Goal: Task Accomplishment & Management: Manage account settings

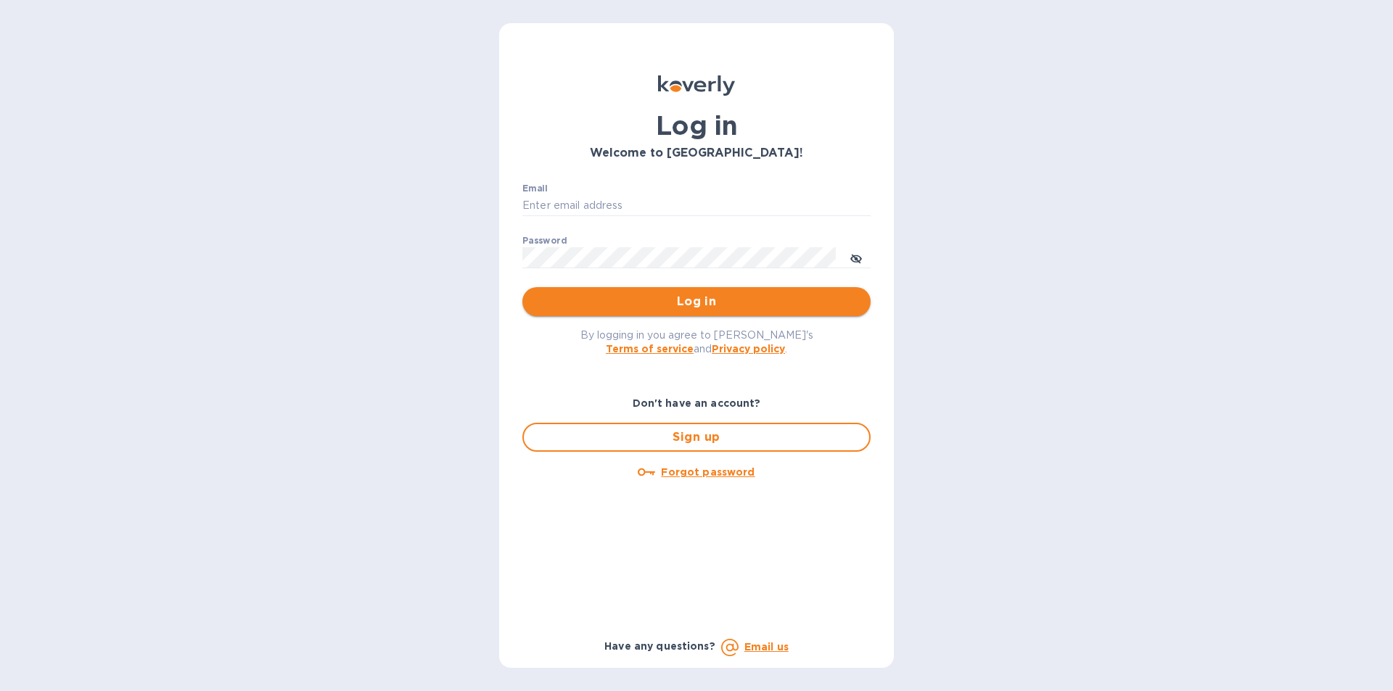
type input "[PERSON_NAME][EMAIL_ADDRESS][DOMAIN_NAME]"
click at [637, 303] on span "Log in" at bounding box center [696, 301] width 325 height 17
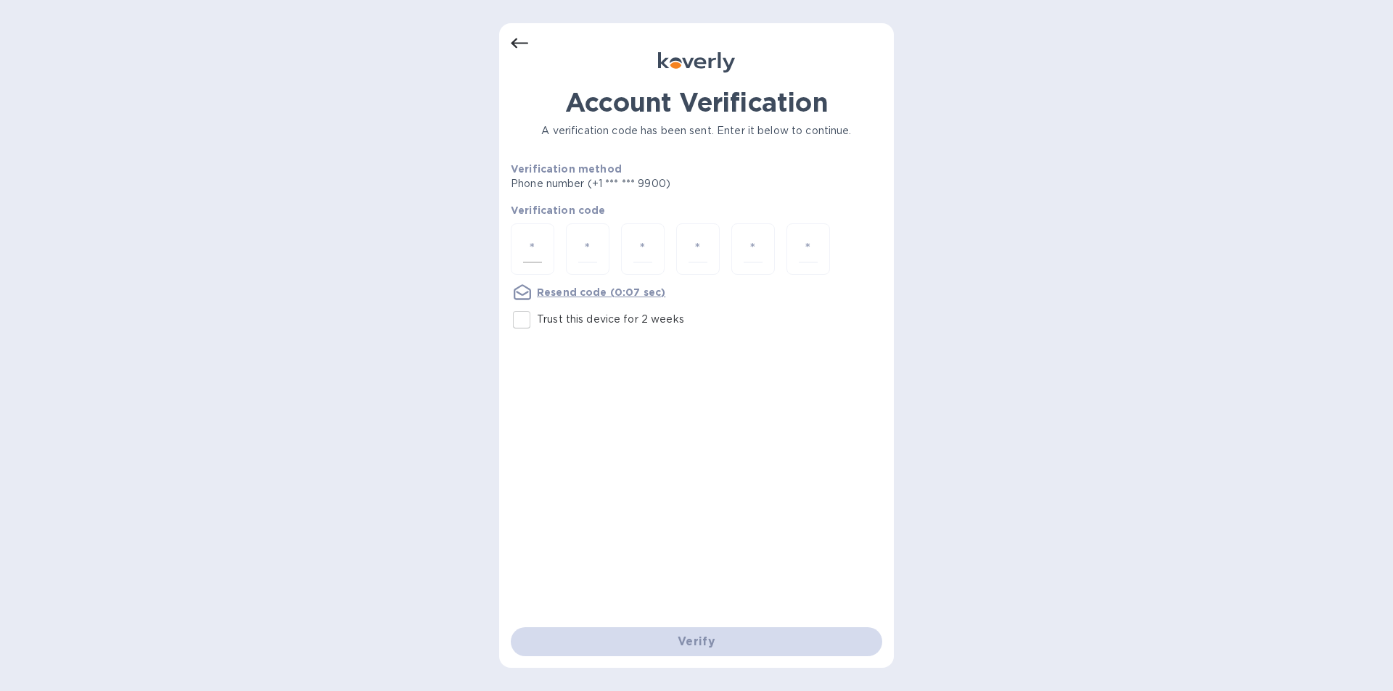
click at [532, 249] on input "number" at bounding box center [532, 249] width 19 height 27
type input "9"
type input "1"
type input "6"
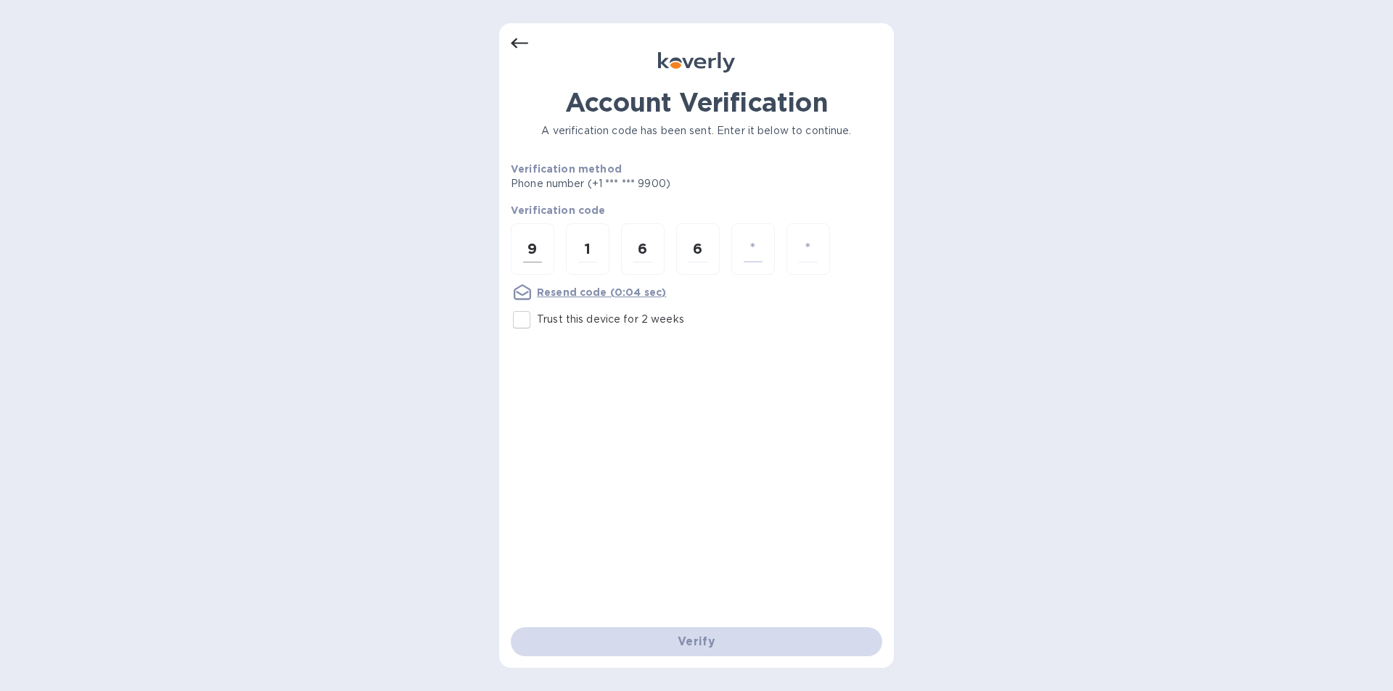
type input "4"
type input "7"
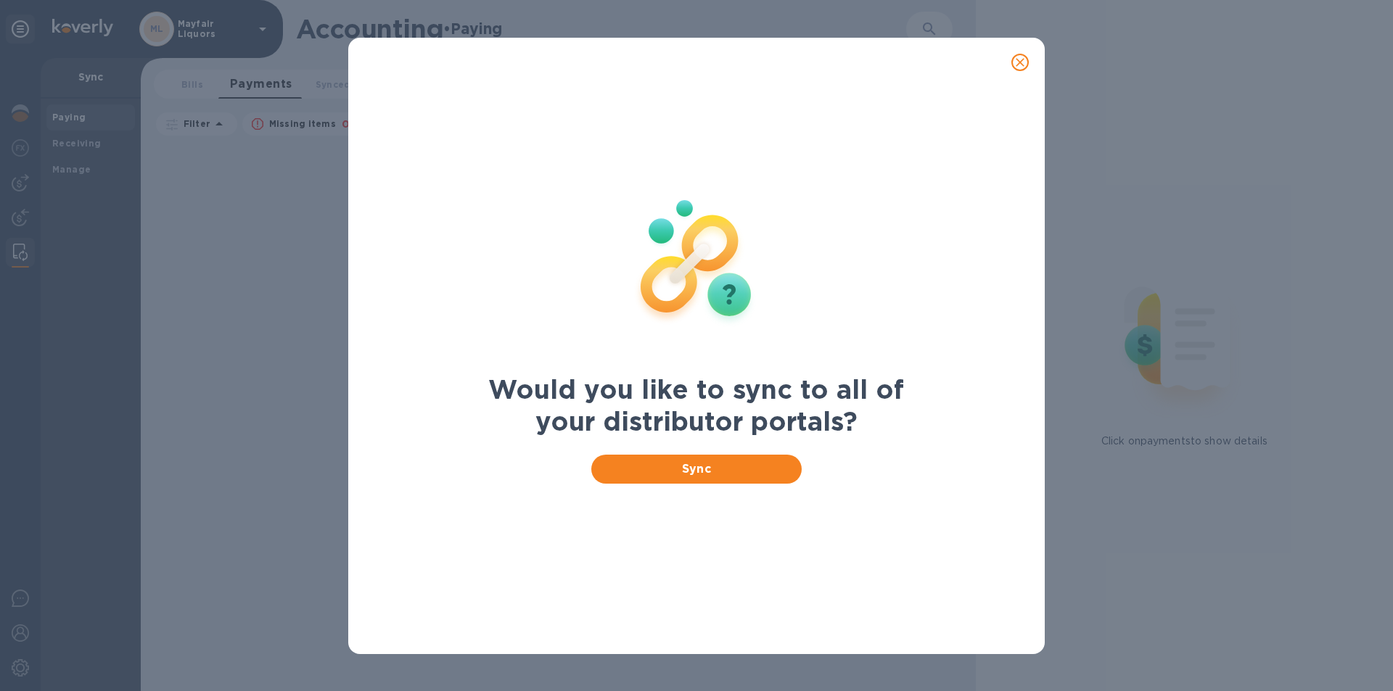
click at [1021, 68] on icon "close" at bounding box center [1020, 62] width 15 height 15
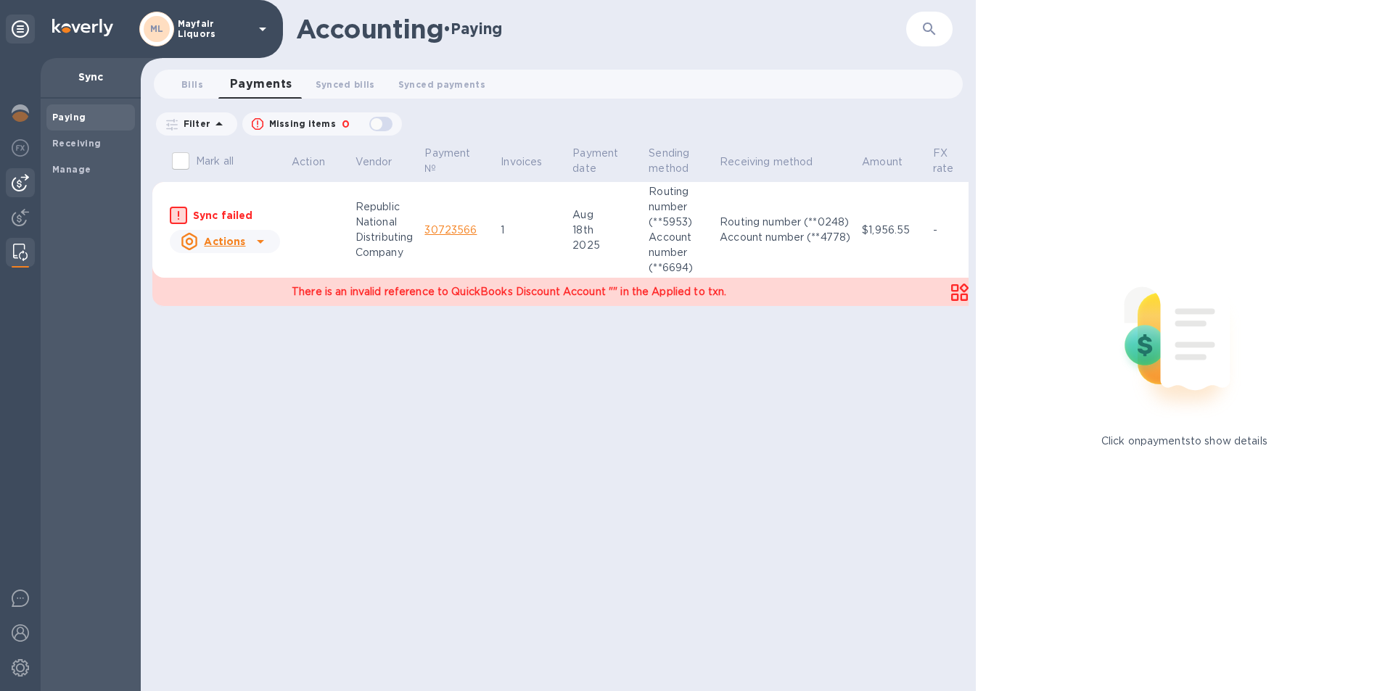
click at [17, 187] on img at bounding box center [20, 182] width 17 height 17
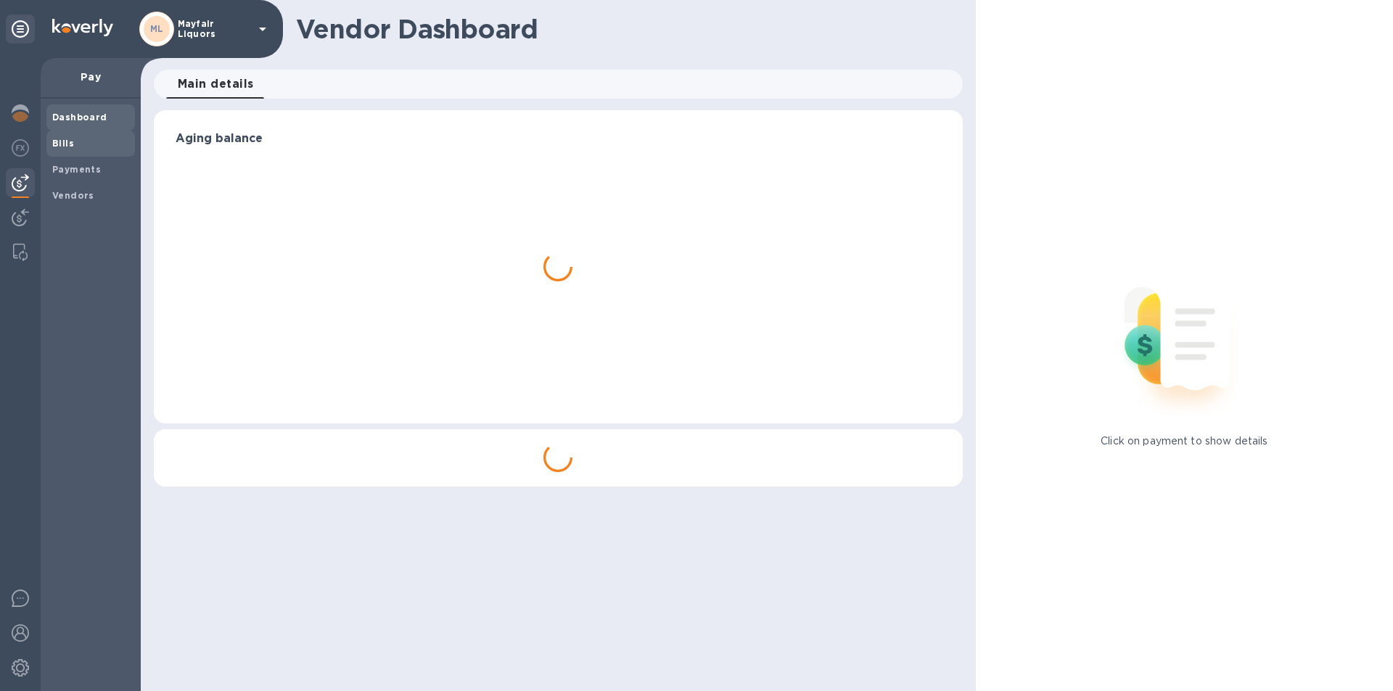
click at [62, 139] on b "Bills" at bounding box center [63, 143] width 22 height 11
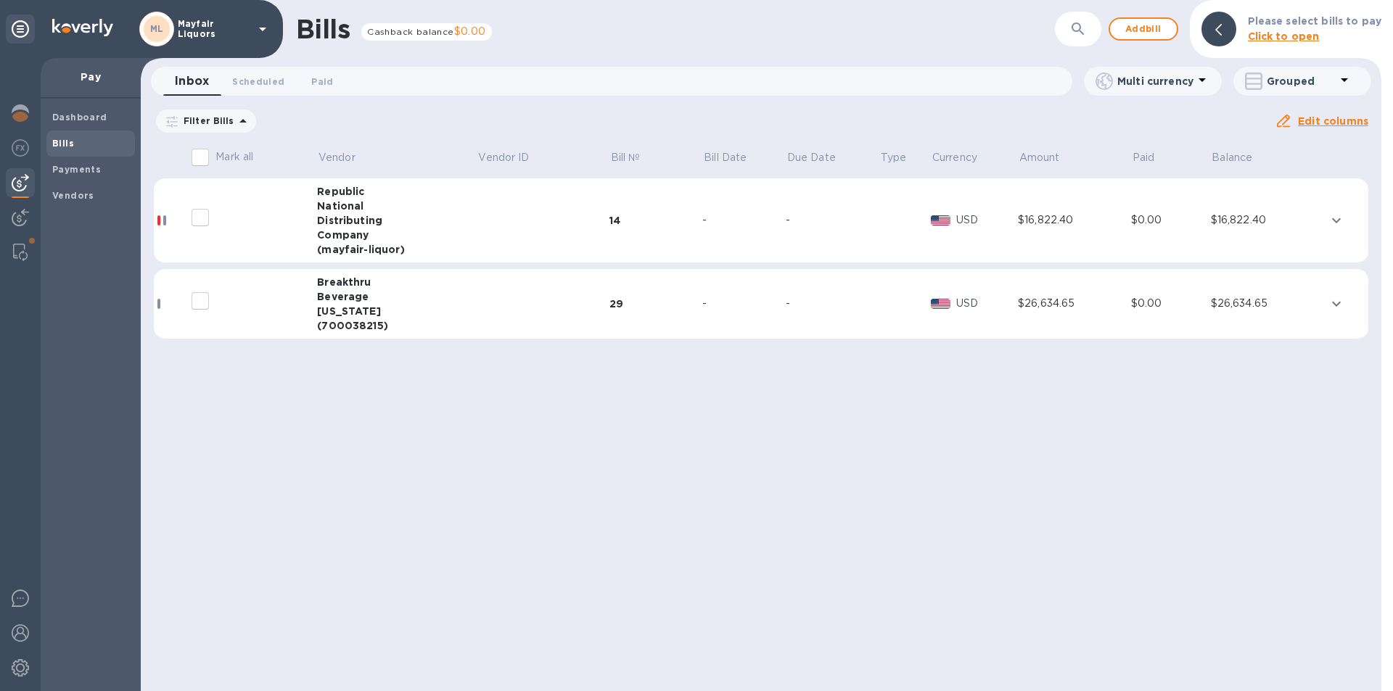
click at [1285, 305] on div "$26,634.65" at bounding box center [1267, 303] width 113 height 15
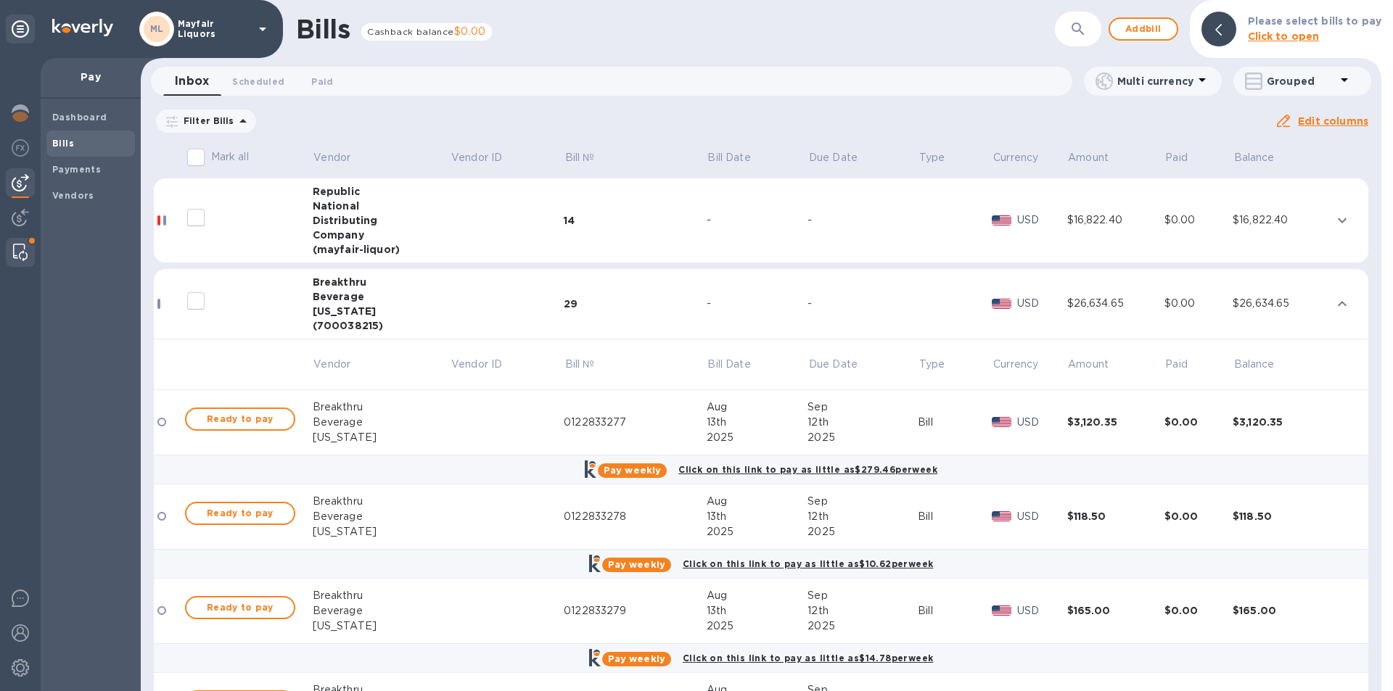
click at [15, 249] on img at bounding box center [20, 252] width 15 height 17
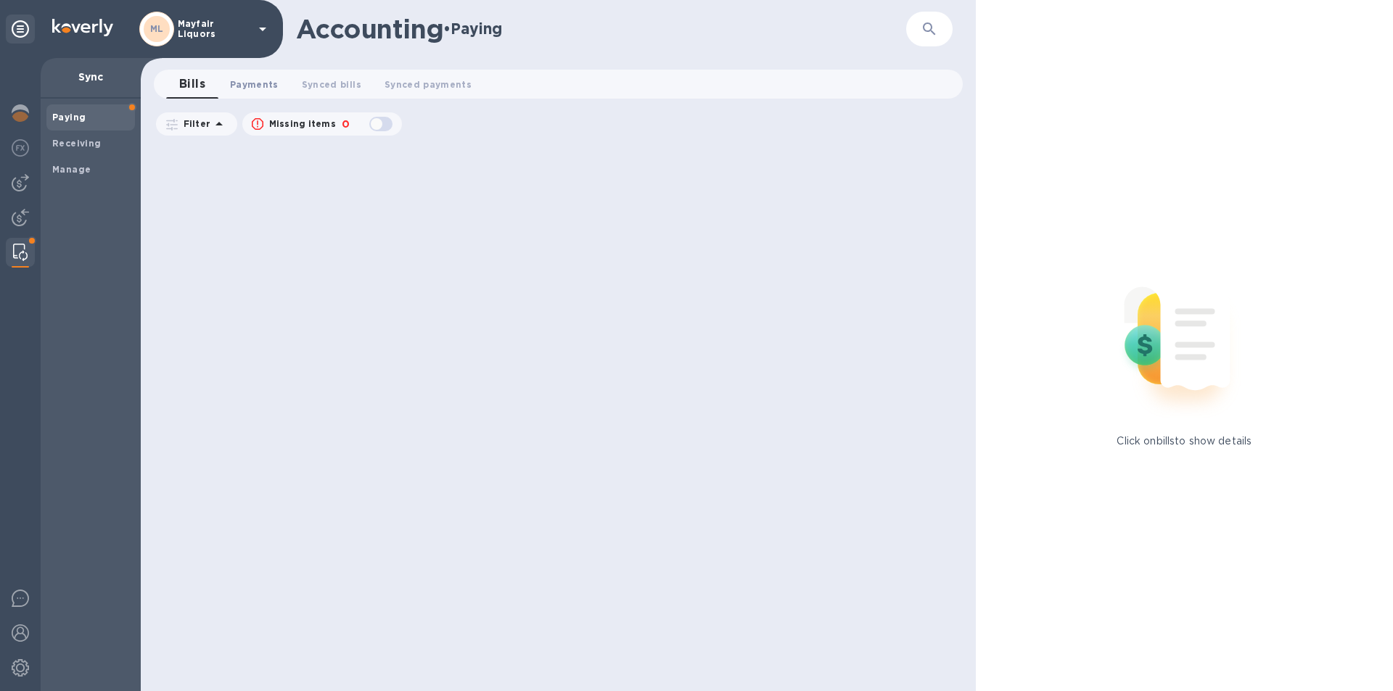
click at [243, 93] on button "Payments 0" at bounding box center [254, 84] width 72 height 29
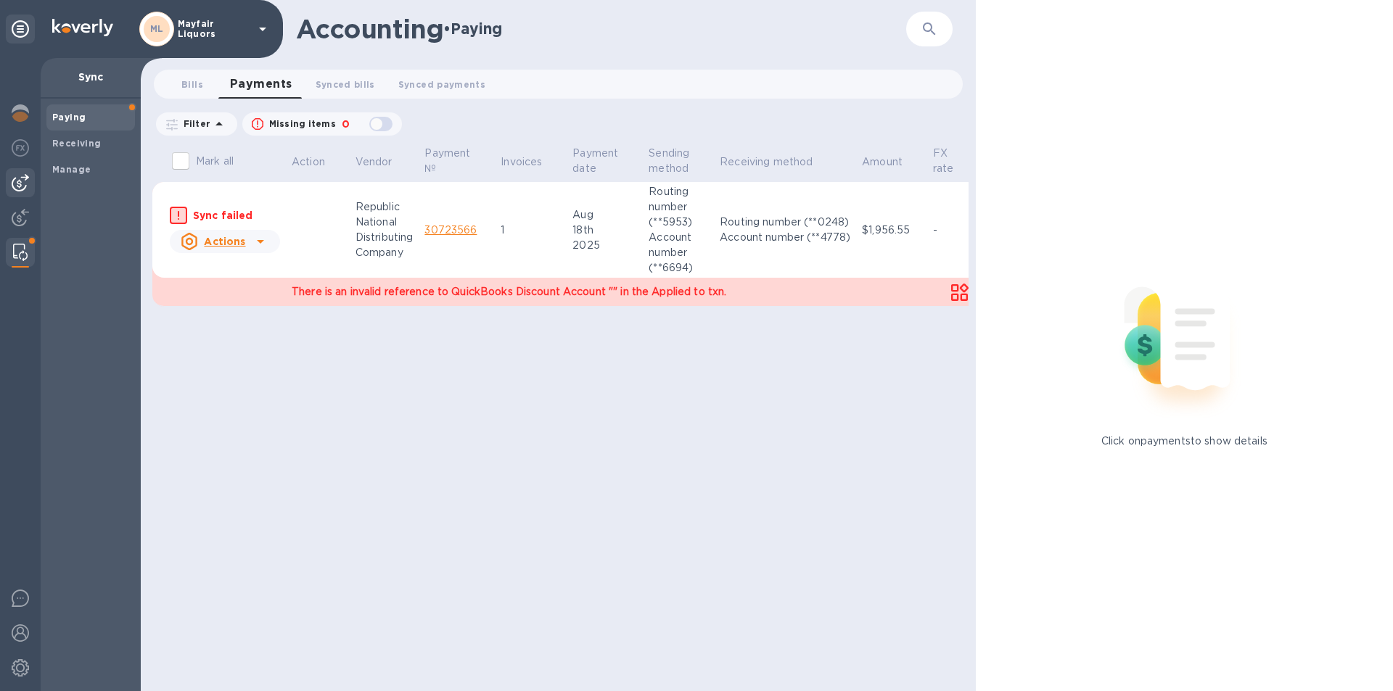
click at [22, 176] on img at bounding box center [20, 182] width 17 height 17
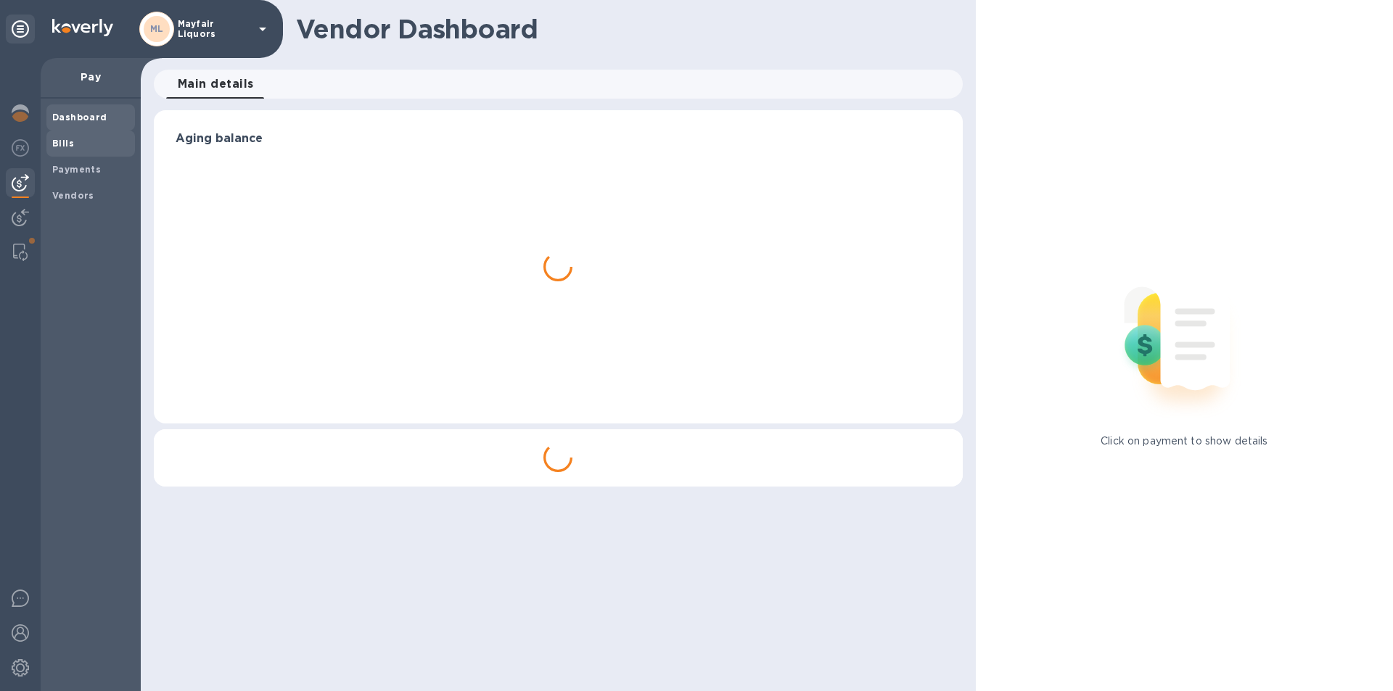
click at [83, 139] on span "Bills" at bounding box center [90, 143] width 77 height 15
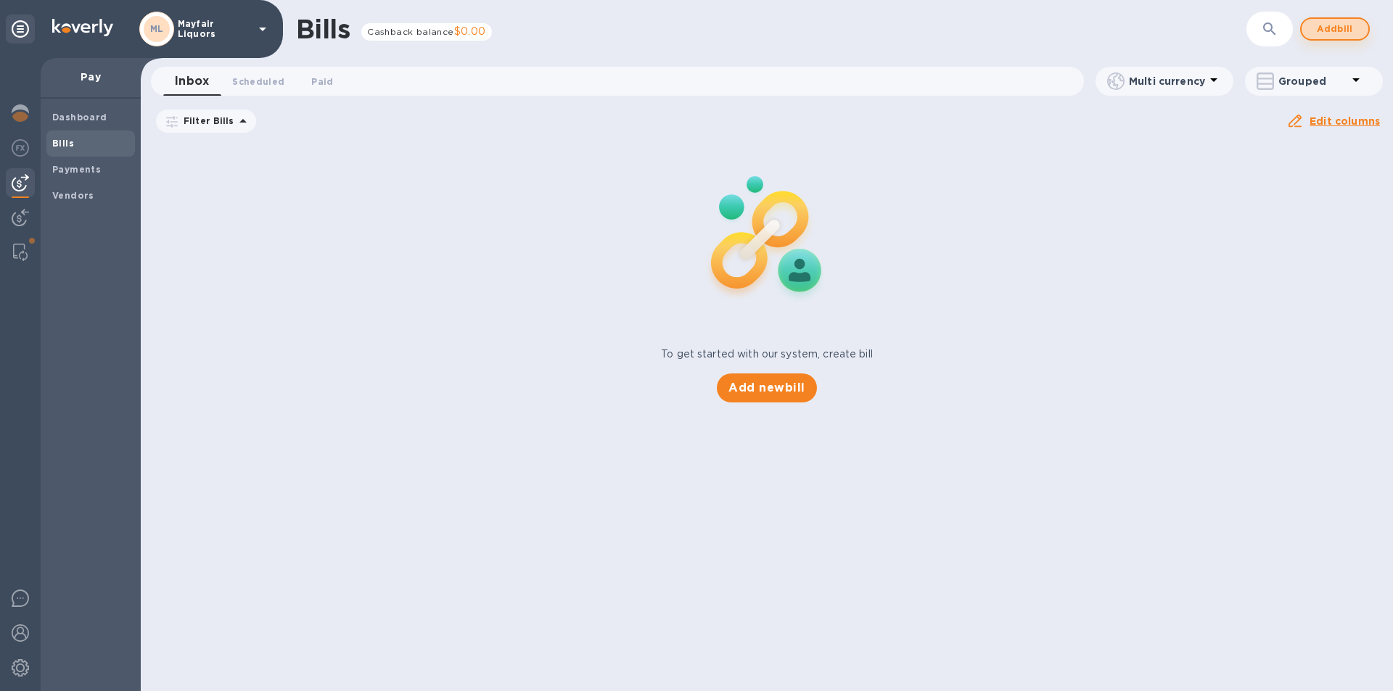
click at [1326, 33] on span "Add bill" at bounding box center [1335, 28] width 44 height 17
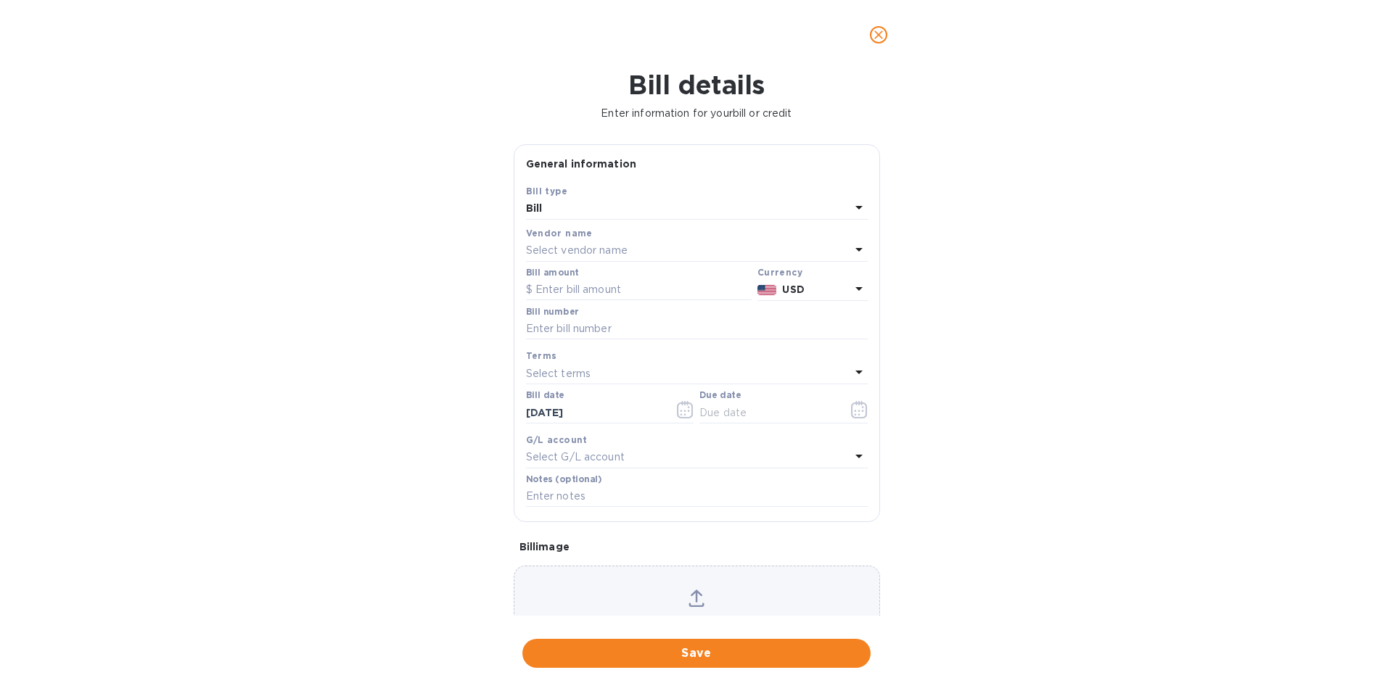
click at [878, 30] on icon "close" at bounding box center [878, 35] width 15 height 15
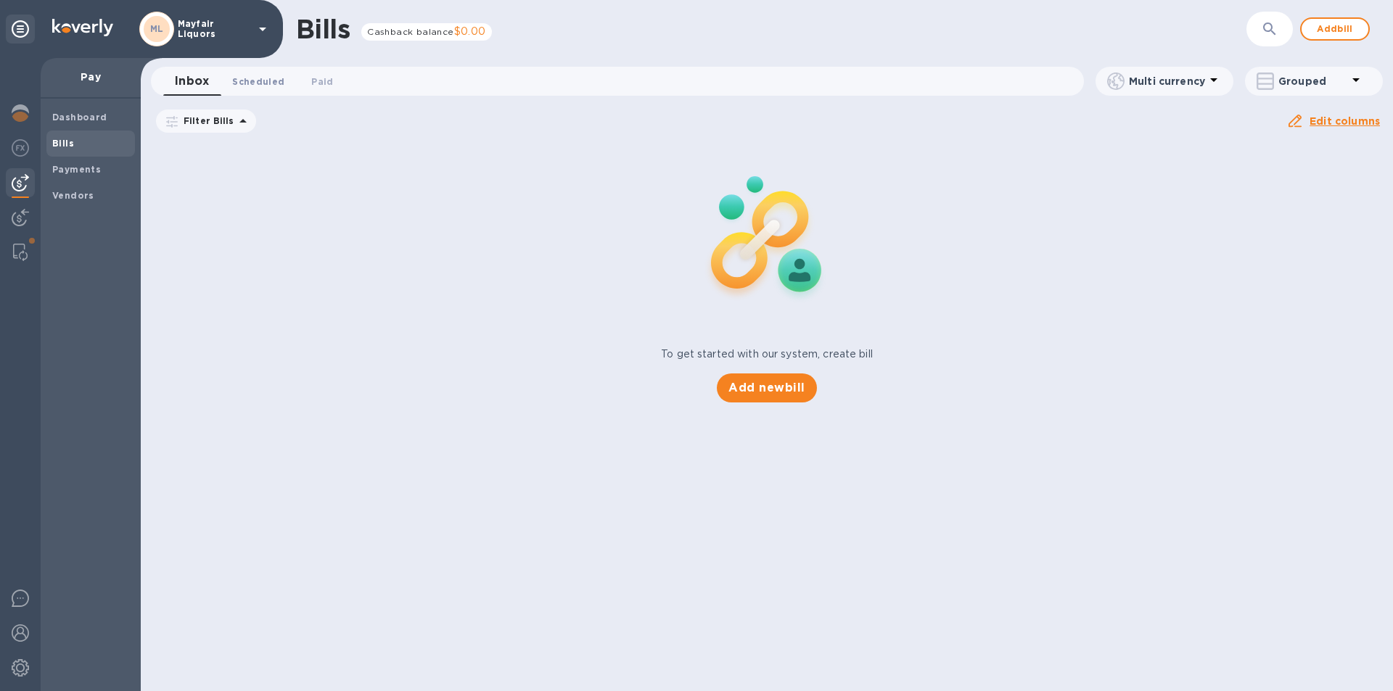
click at [256, 74] on span "Scheduled 0" at bounding box center [258, 81] width 52 height 15
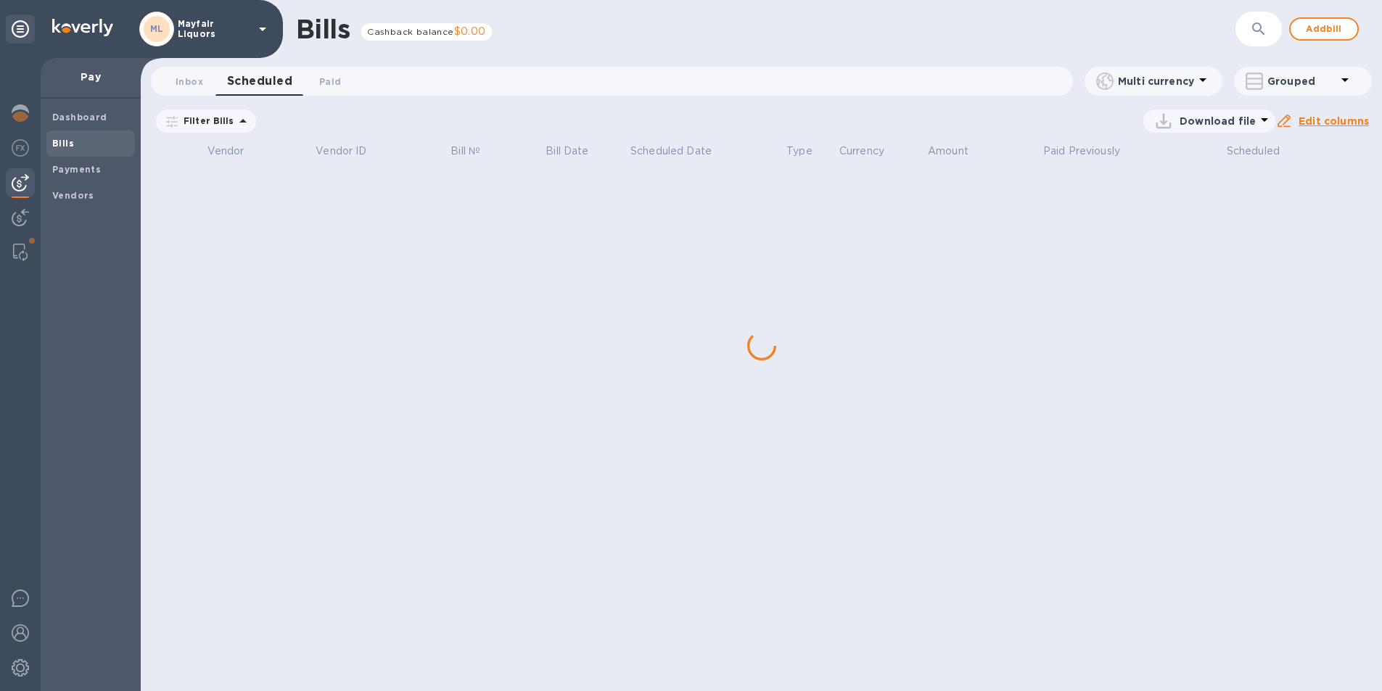
click at [1282, 25] on div "Bills Cashback balance $0.00 ​ Add bill" at bounding box center [761, 29] width 1241 height 58
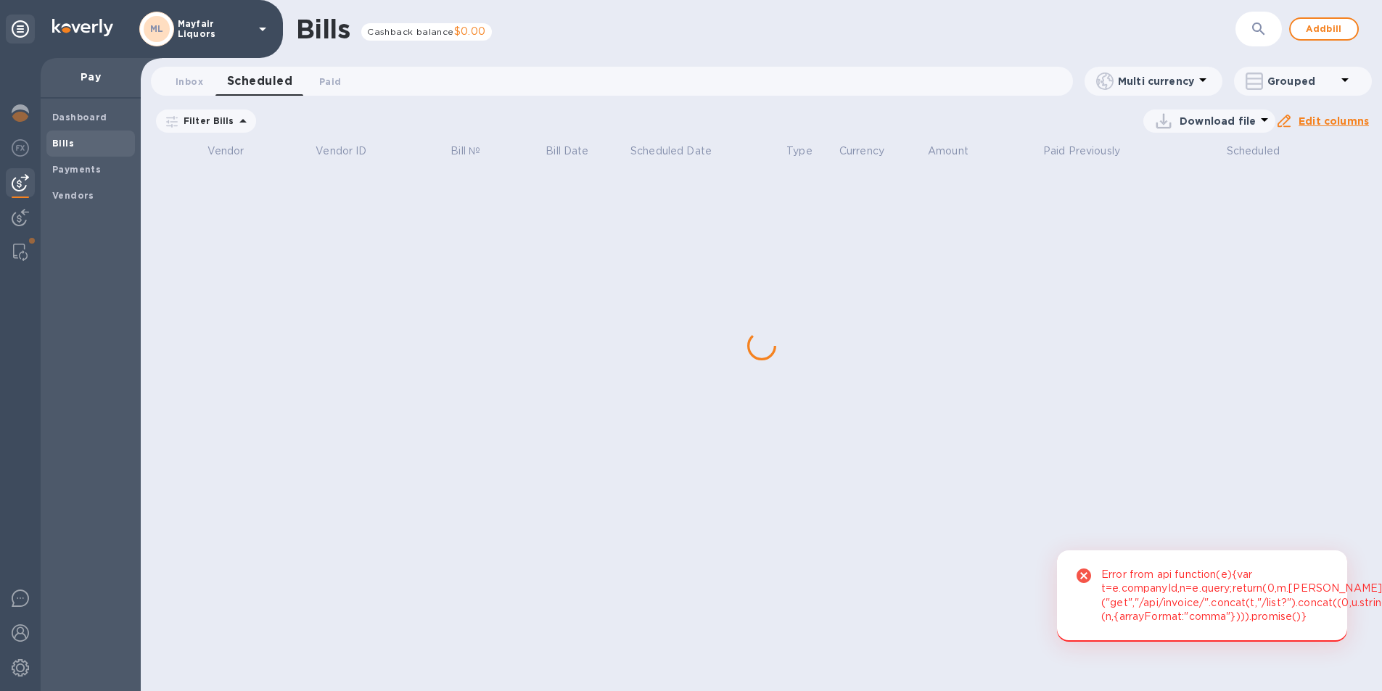
click at [1263, 26] on icon "button" at bounding box center [1258, 28] width 17 height 17
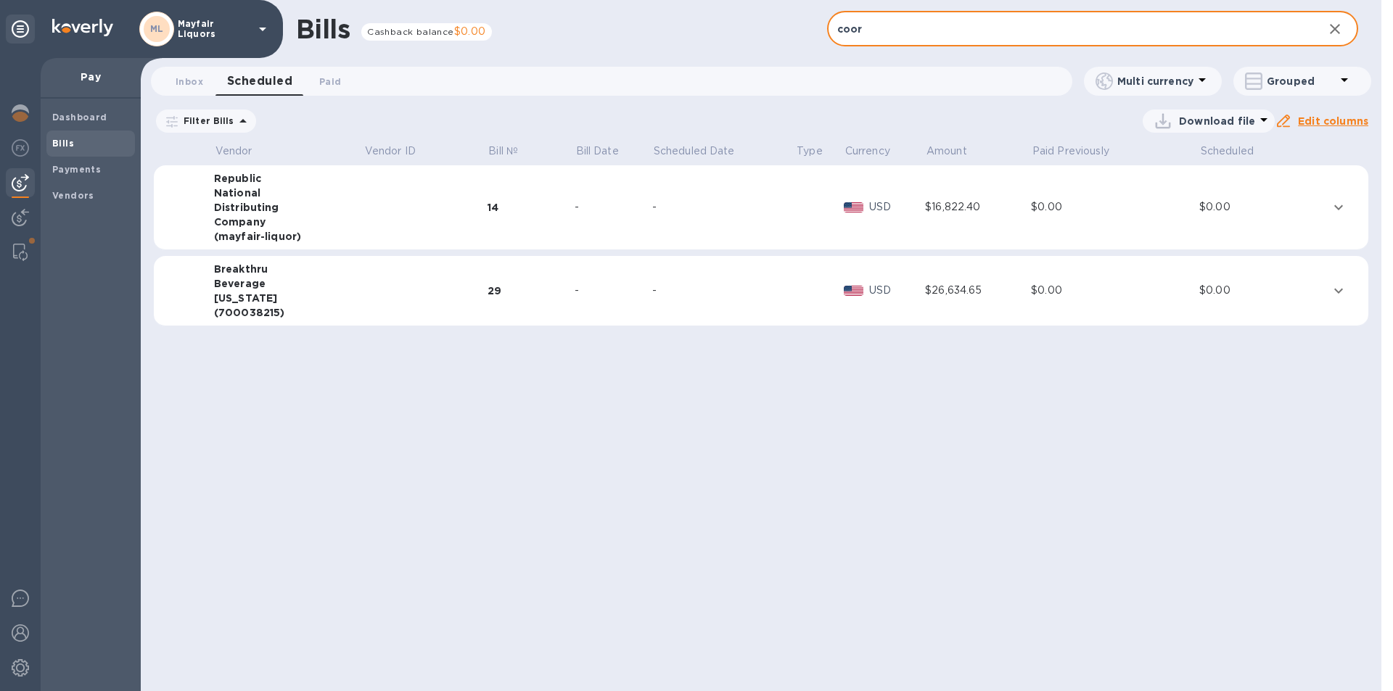
click at [953, 33] on input "coor" at bounding box center [1069, 30] width 485 height 36
type input "coor"
click at [329, 80] on span "Paid 0" at bounding box center [330, 81] width 22 height 15
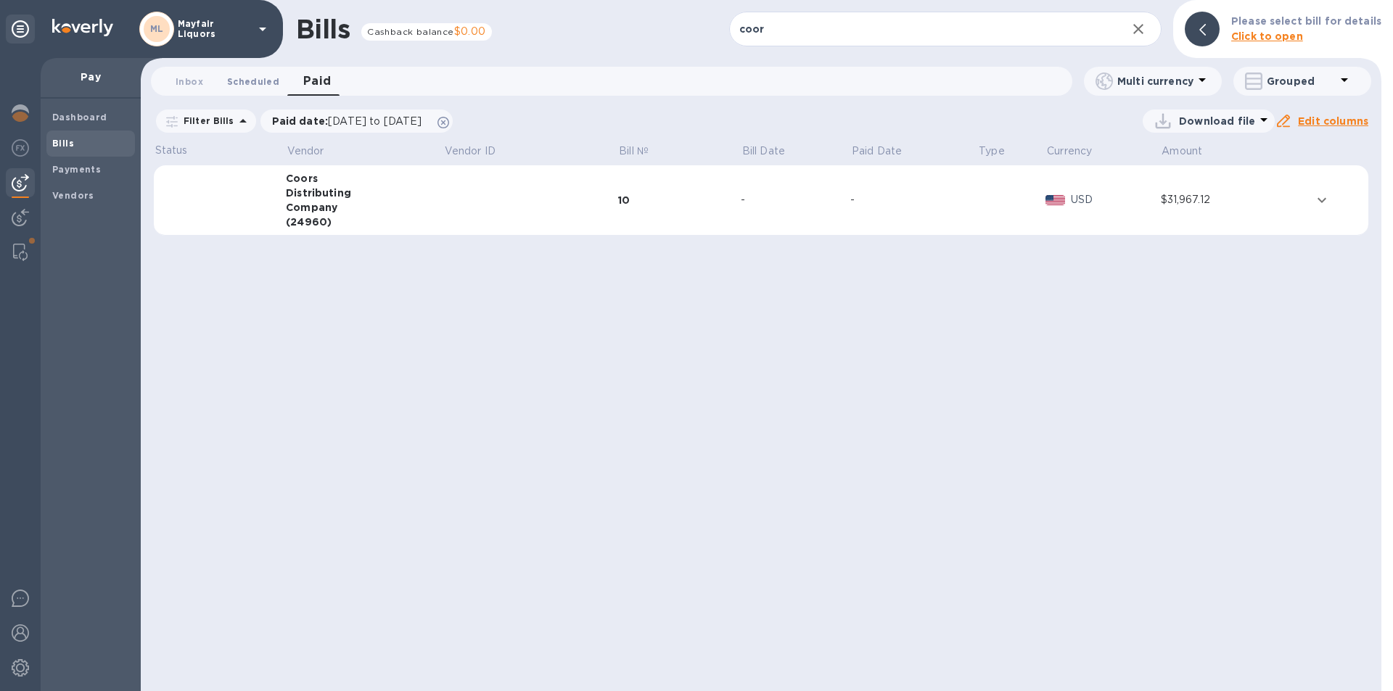
click at [255, 90] on button "Scheduled 0" at bounding box center [252, 81] width 75 height 29
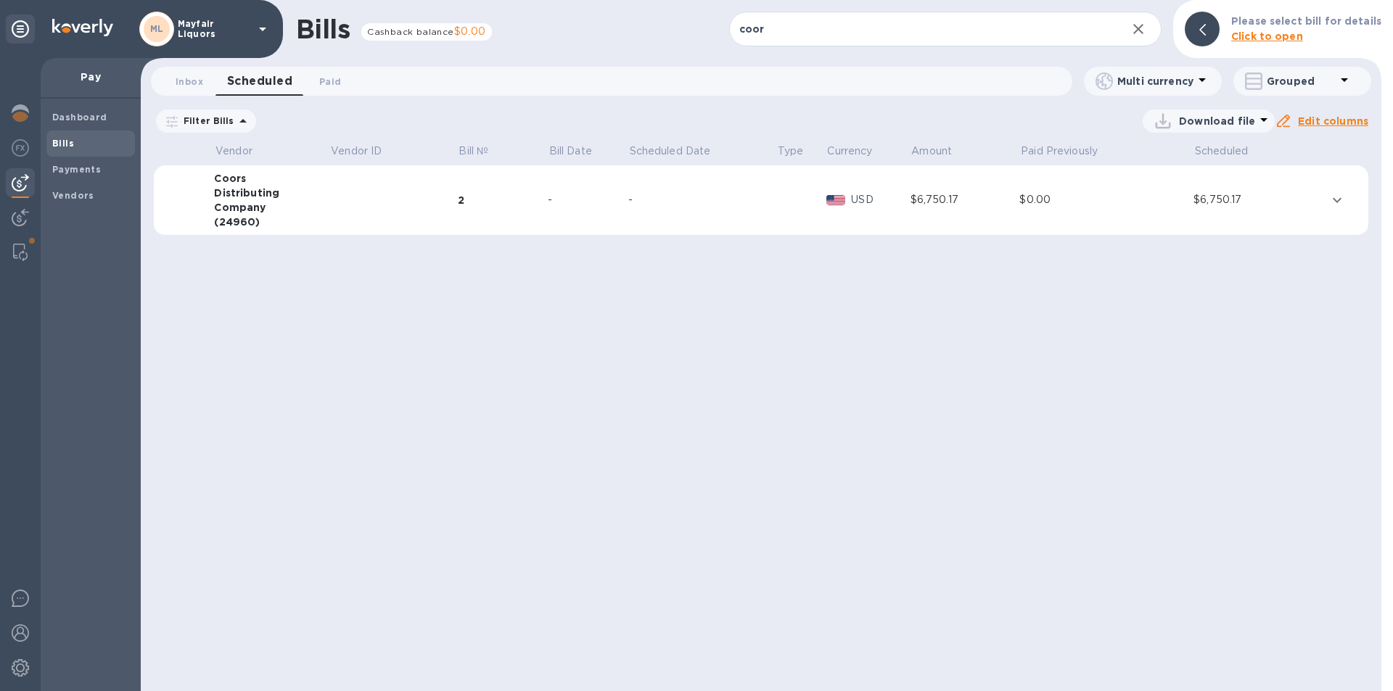
click at [791, 218] on td at bounding box center [801, 200] width 50 height 70
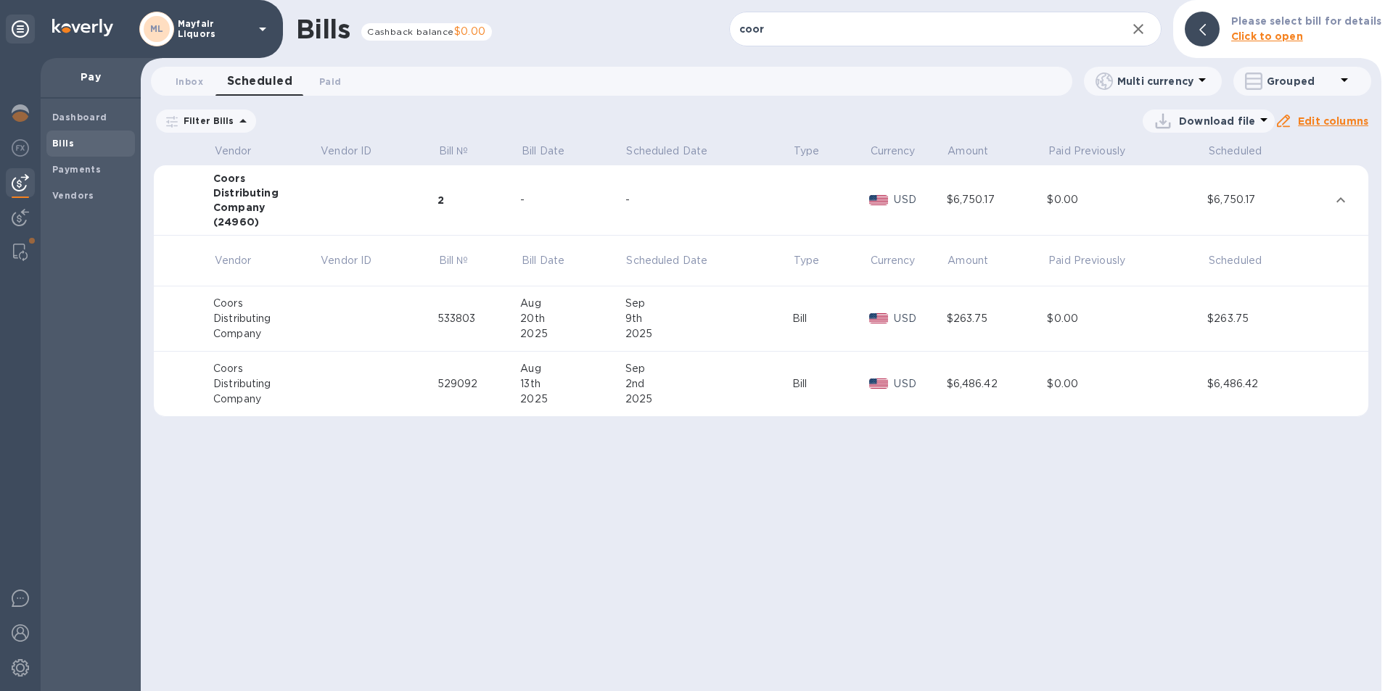
click at [1145, 25] on icon "button" at bounding box center [1137, 28] width 17 height 17
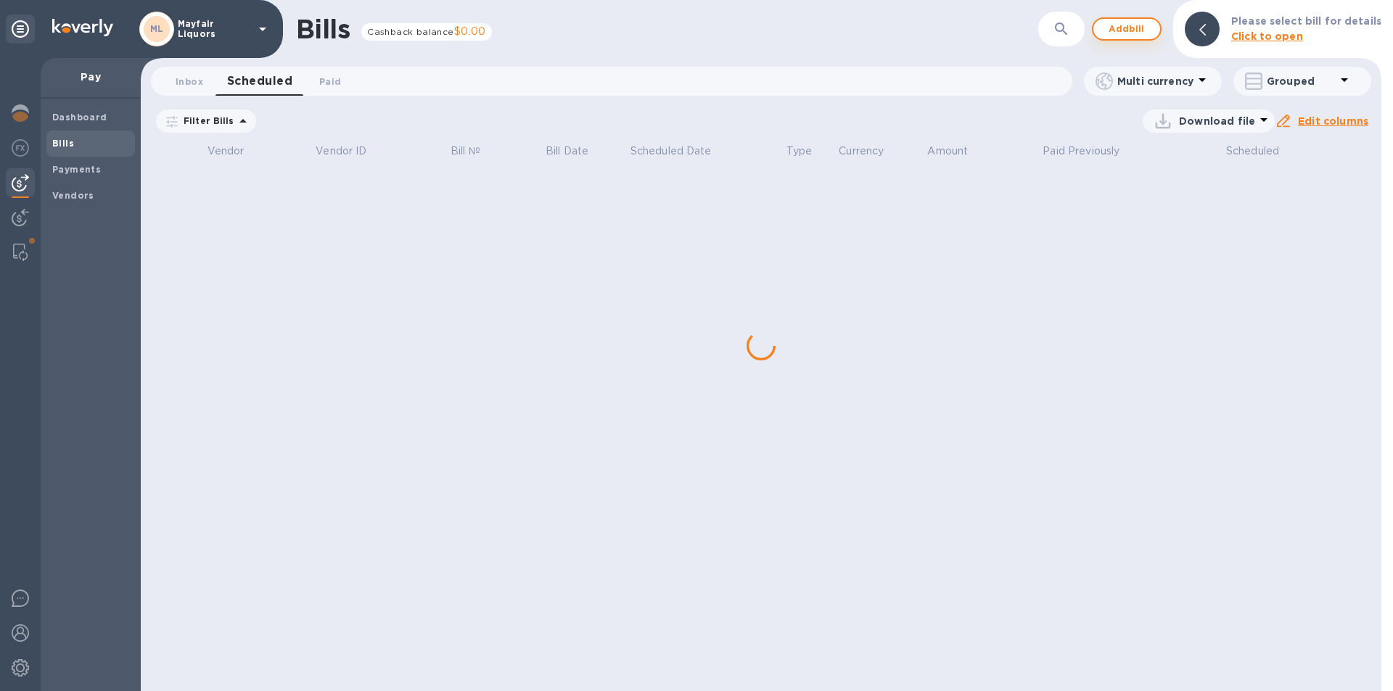
click at [1141, 33] on span "Add bill" at bounding box center [1127, 28] width 44 height 17
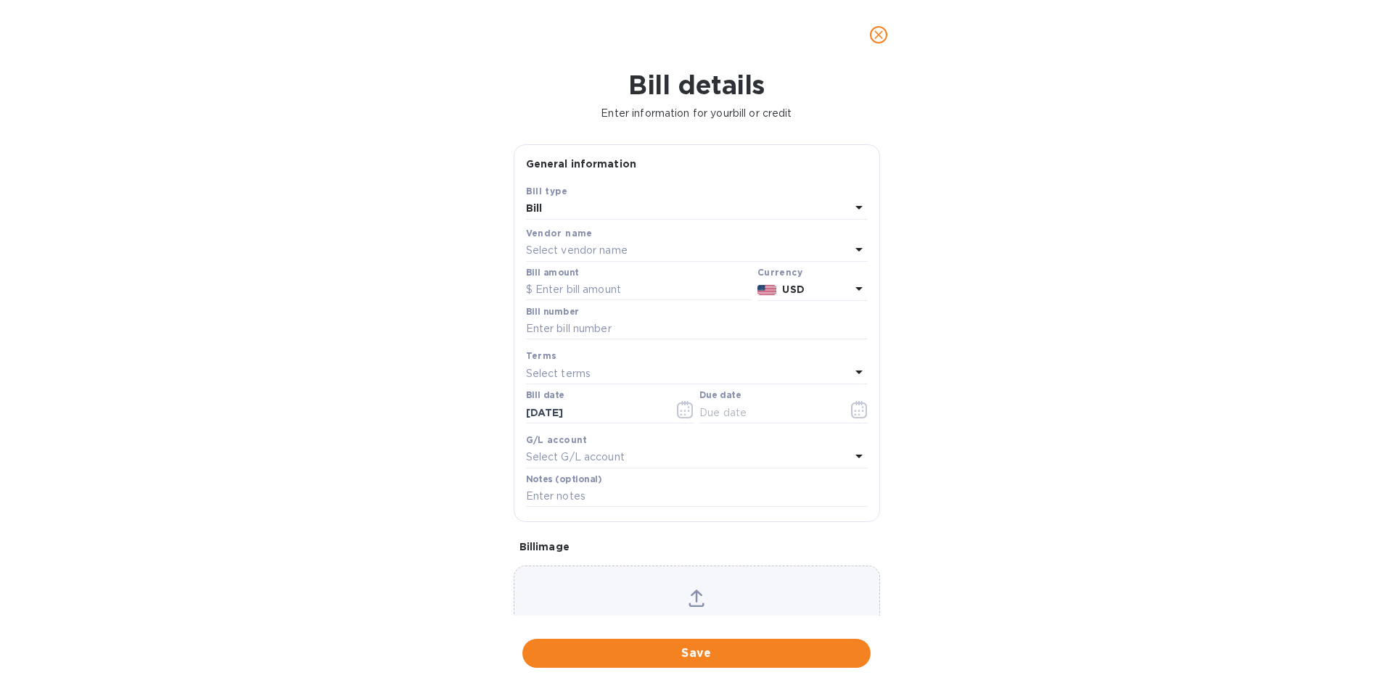
click at [664, 243] on div "Select vendor name" at bounding box center [688, 251] width 324 height 20
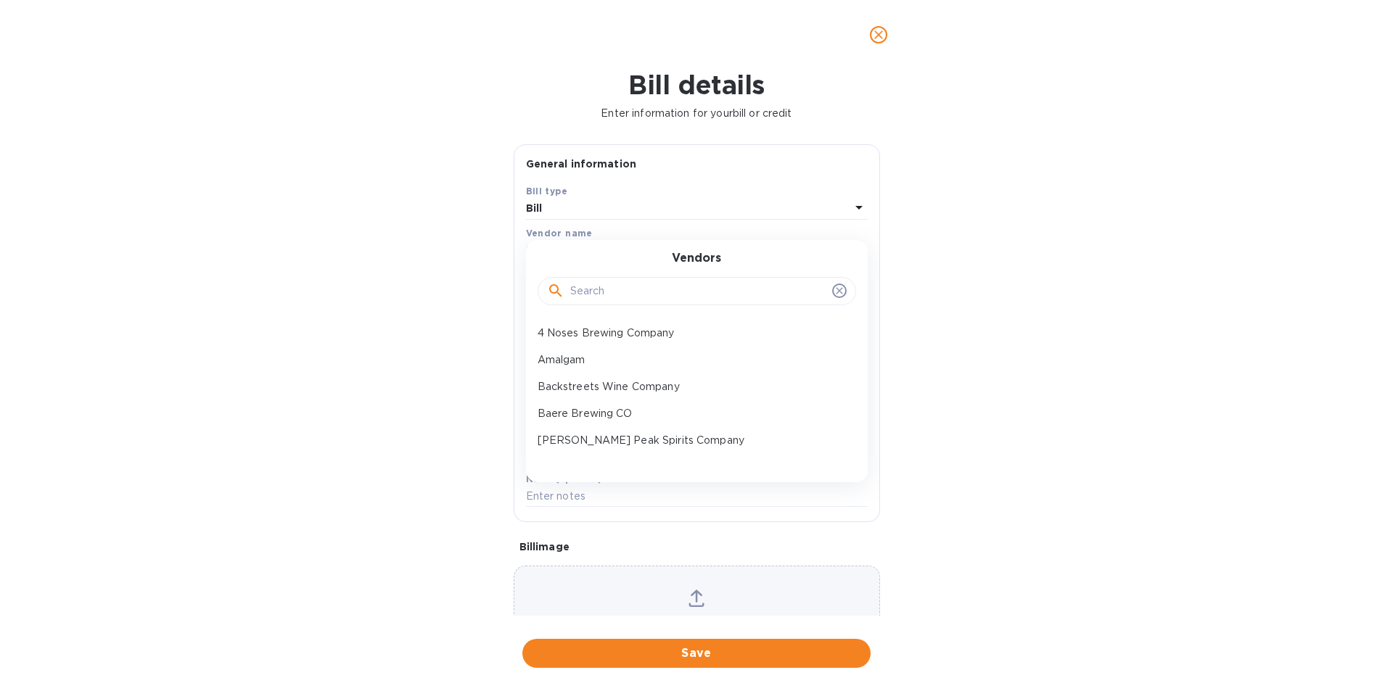
click at [664, 286] on input "text" at bounding box center [698, 292] width 256 height 22
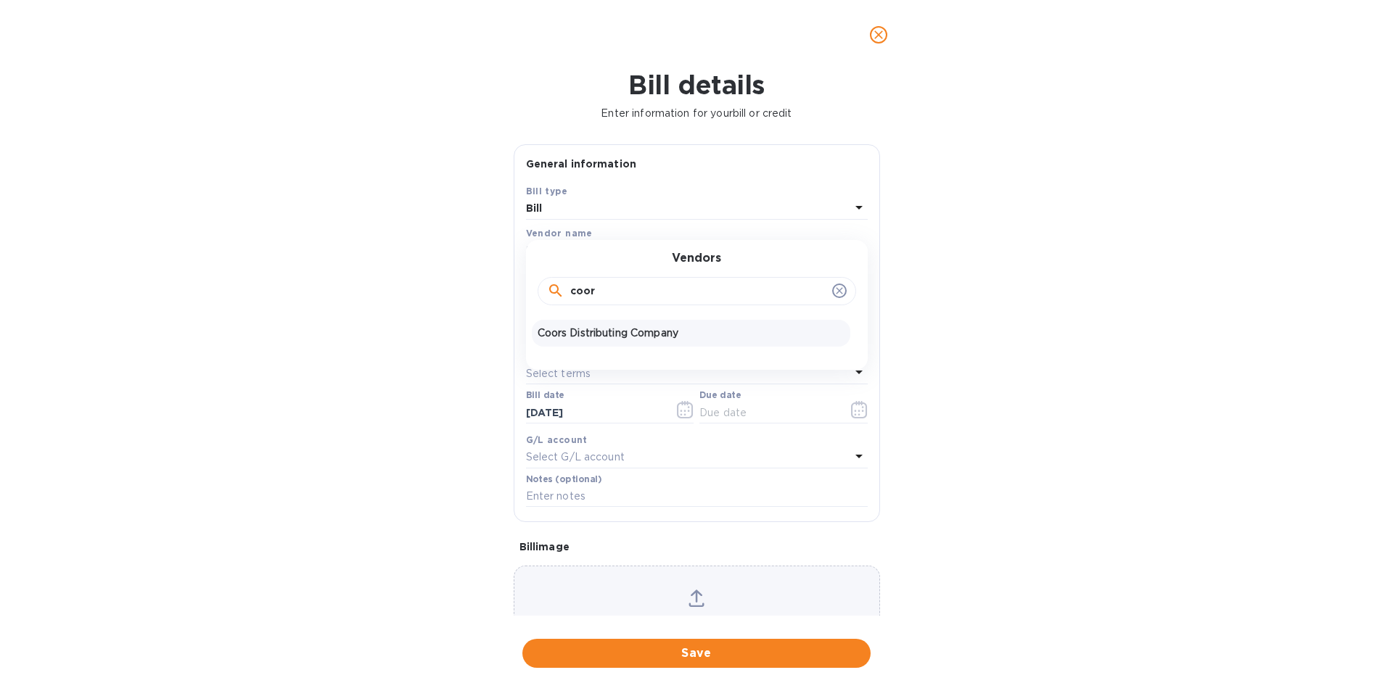
type input "coor"
click at [598, 336] on p "Coors Distributing Company" at bounding box center [690, 333] width 307 height 15
type input "[DATE]"
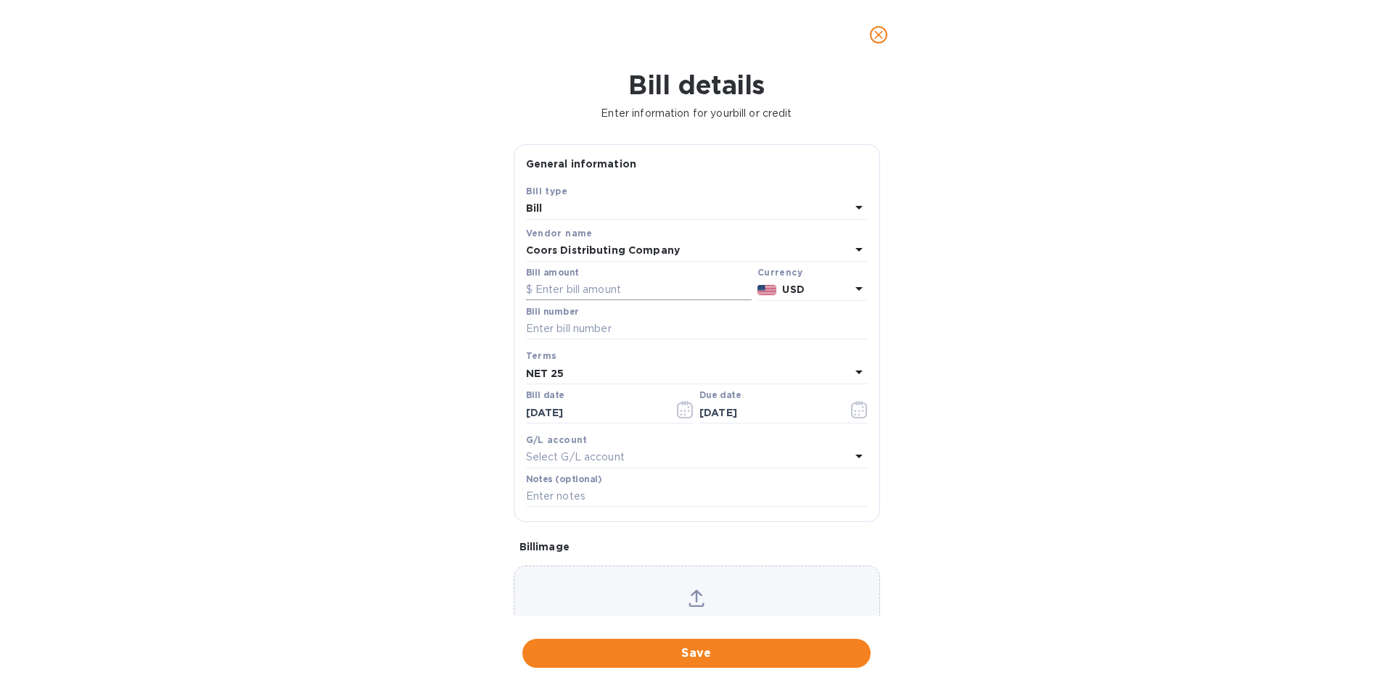
click at [604, 292] on input "text" at bounding box center [639, 290] width 226 height 22
type input "9,152.42"
type input "539205"
click at [677, 405] on icon "button" at bounding box center [685, 409] width 17 height 17
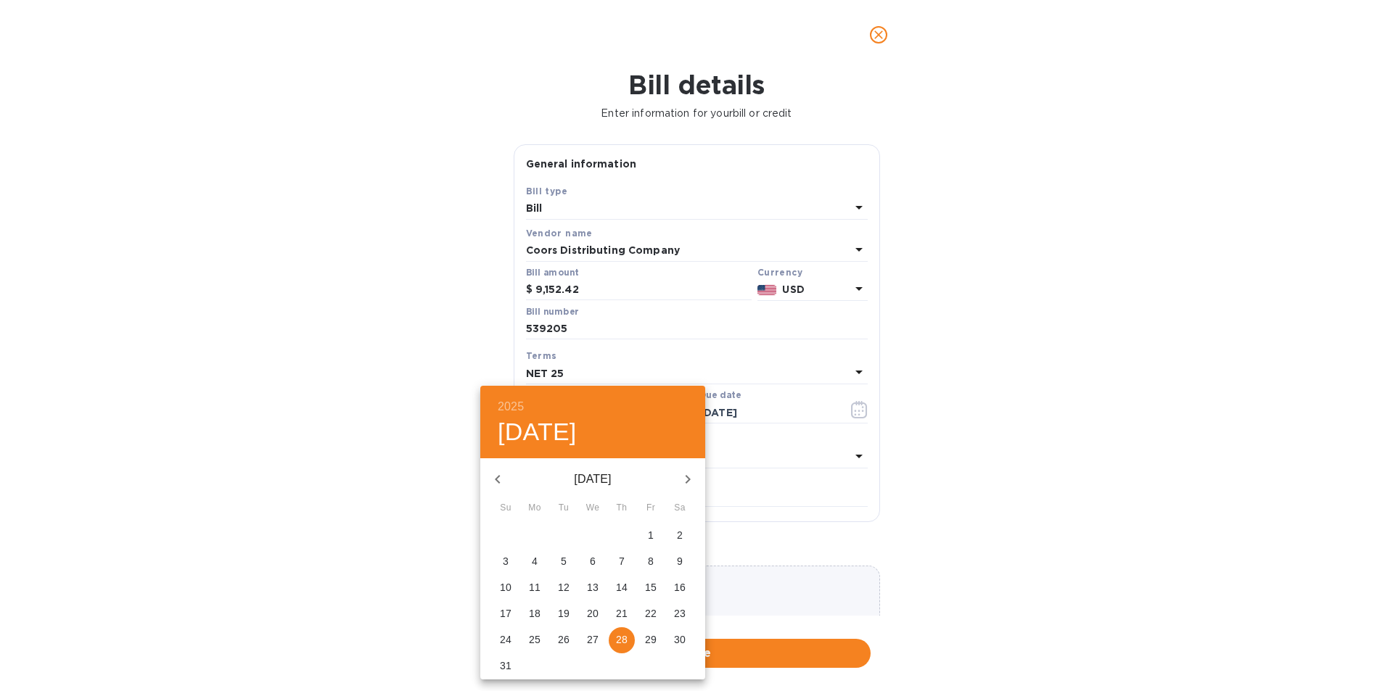
click at [595, 640] on p "27" at bounding box center [593, 639] width 12 height 15
type input "[DATE]"
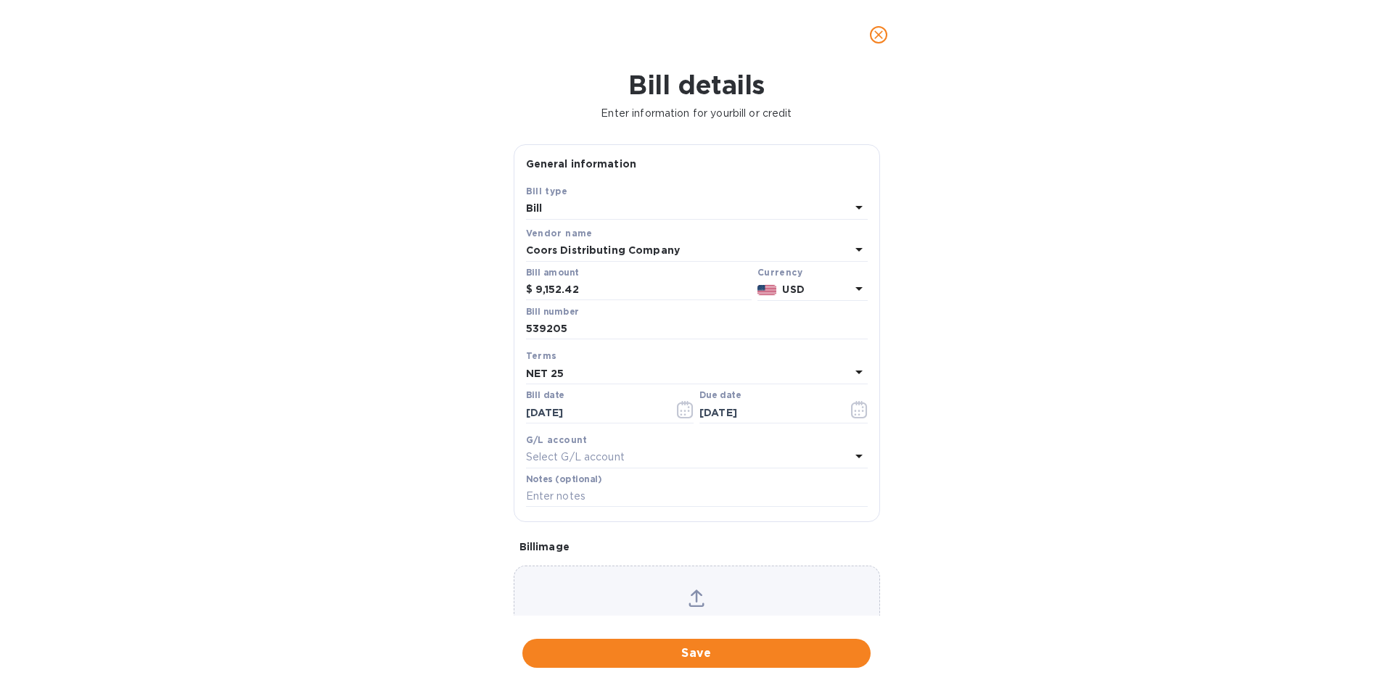
click at [648, 384] on div "NET 25" at bounding box center [688, 373] width 324 height 20
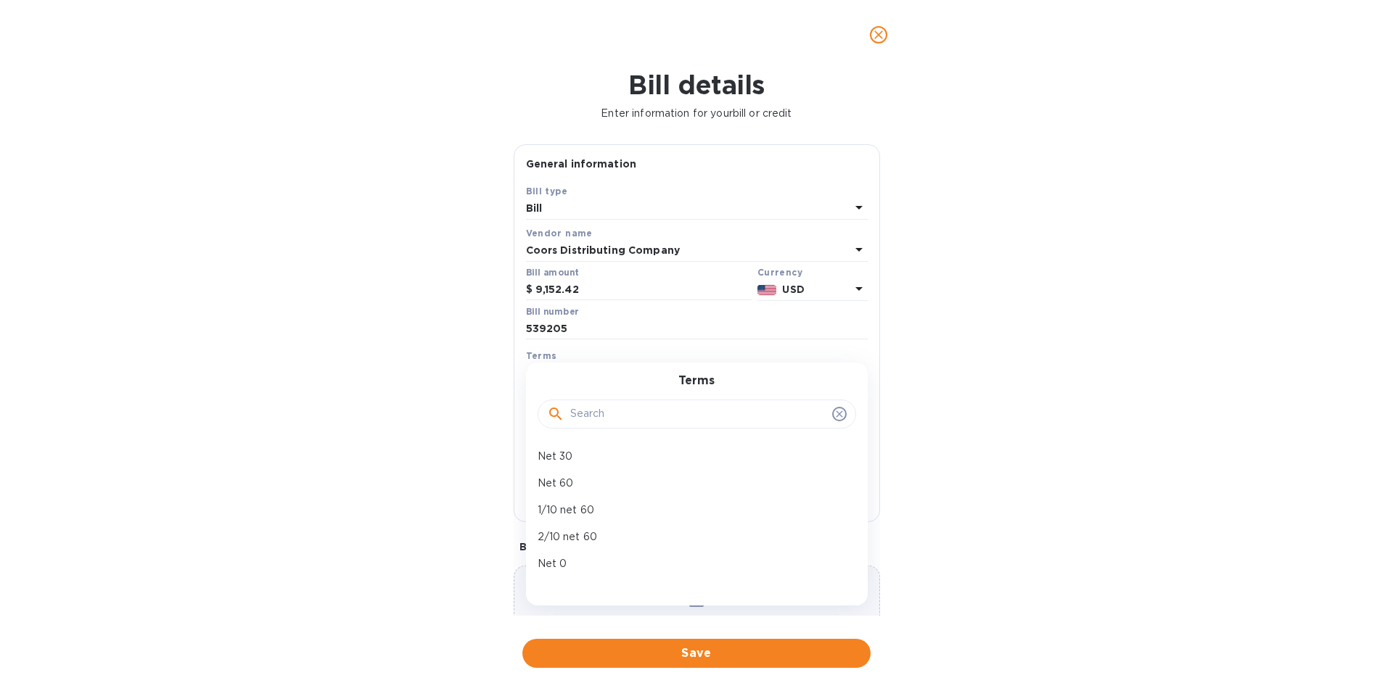
click at [590, 454] on p "Net 30" at bounding box center [690, 456] width 307 height 15
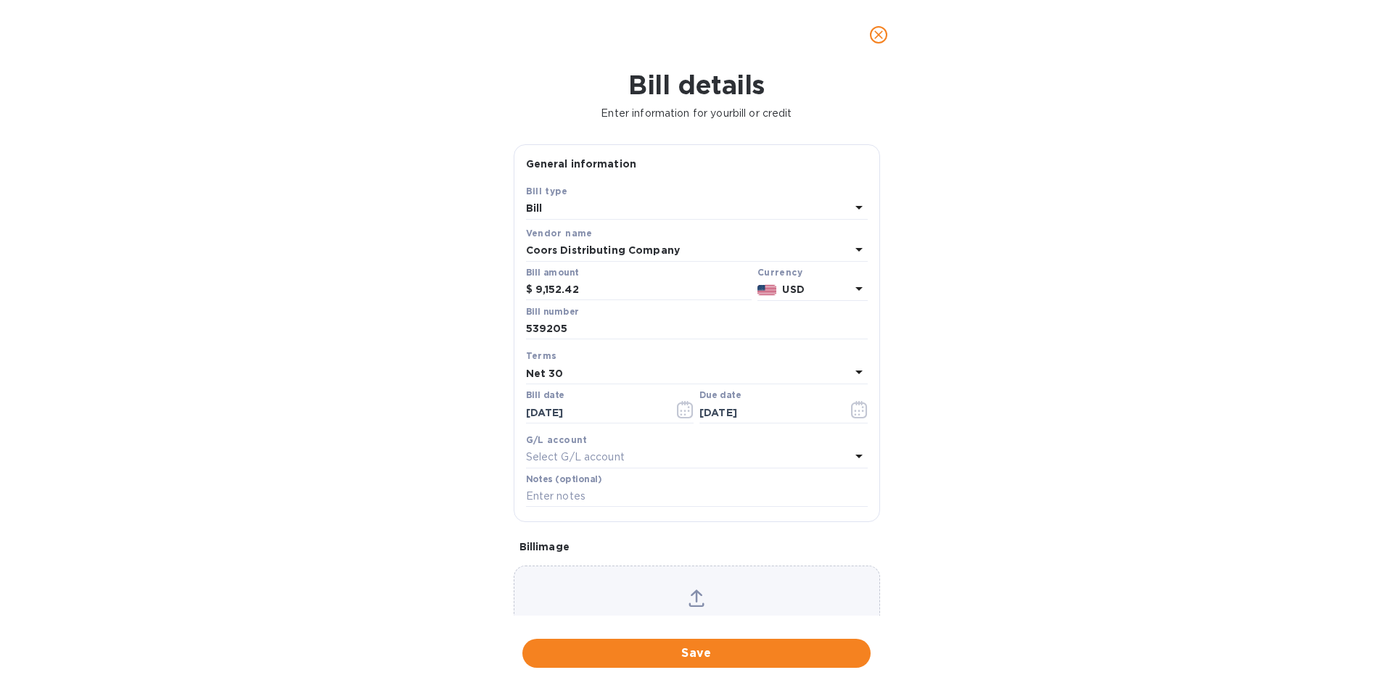
click at [602, 369] on div "Net 30" at bounding box center [688, 373] width 324 height 20
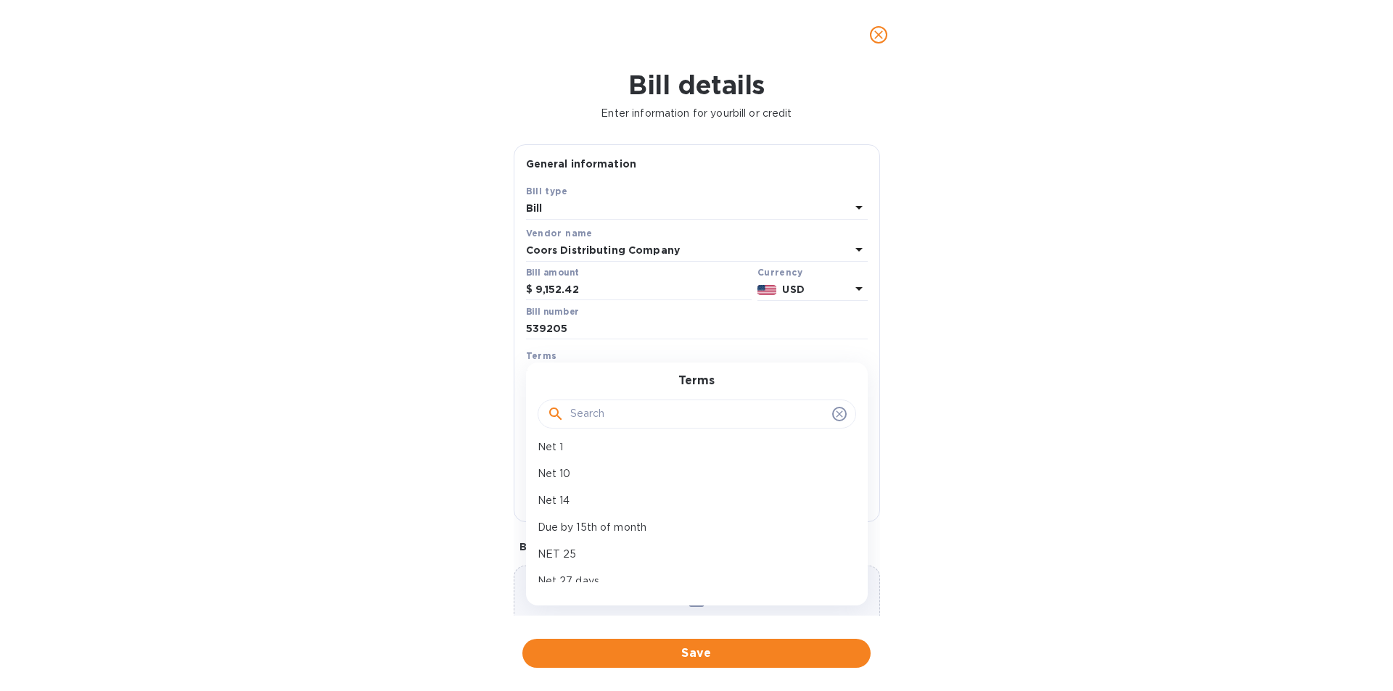
scroll to position [145, 0]
click at [588, 548] on p "NET 25" at bounding box center [690, 552] width 307 height 15
type input "[DATE]"
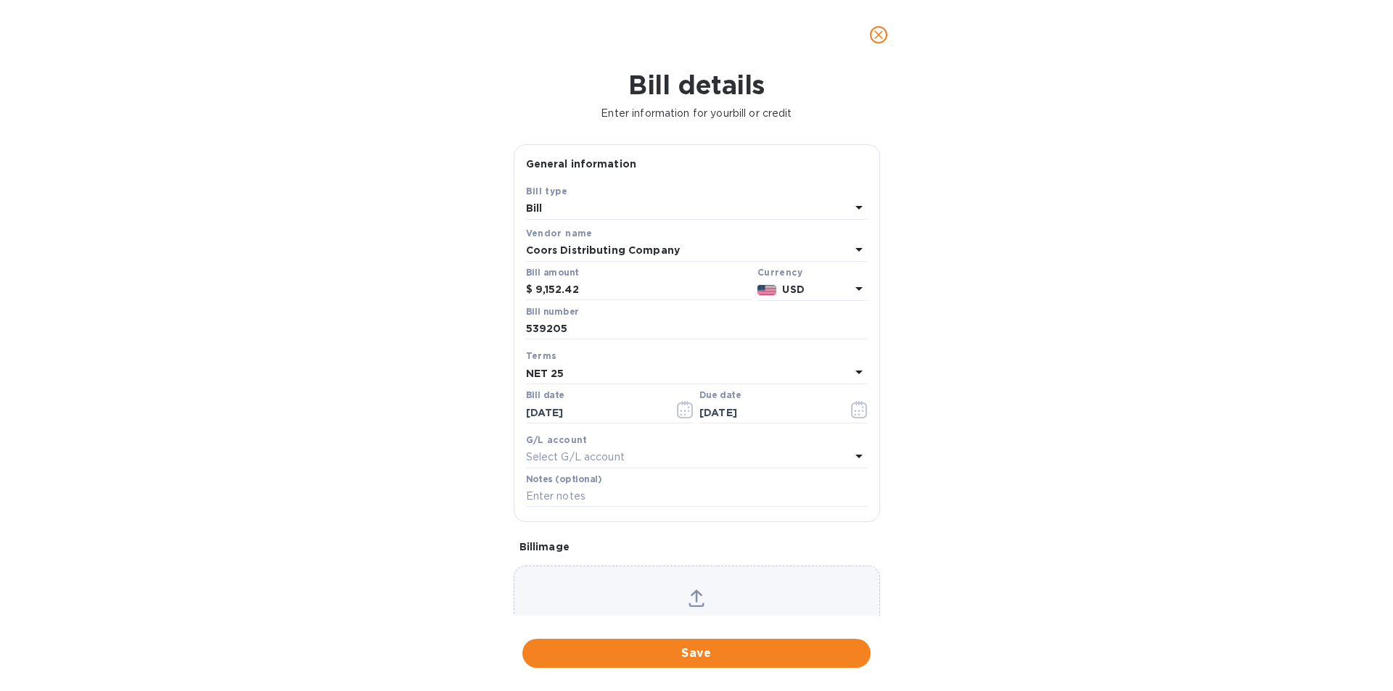
click at [684, 651] on span "Save" at bounding box center [696, 653] width 325 height 17
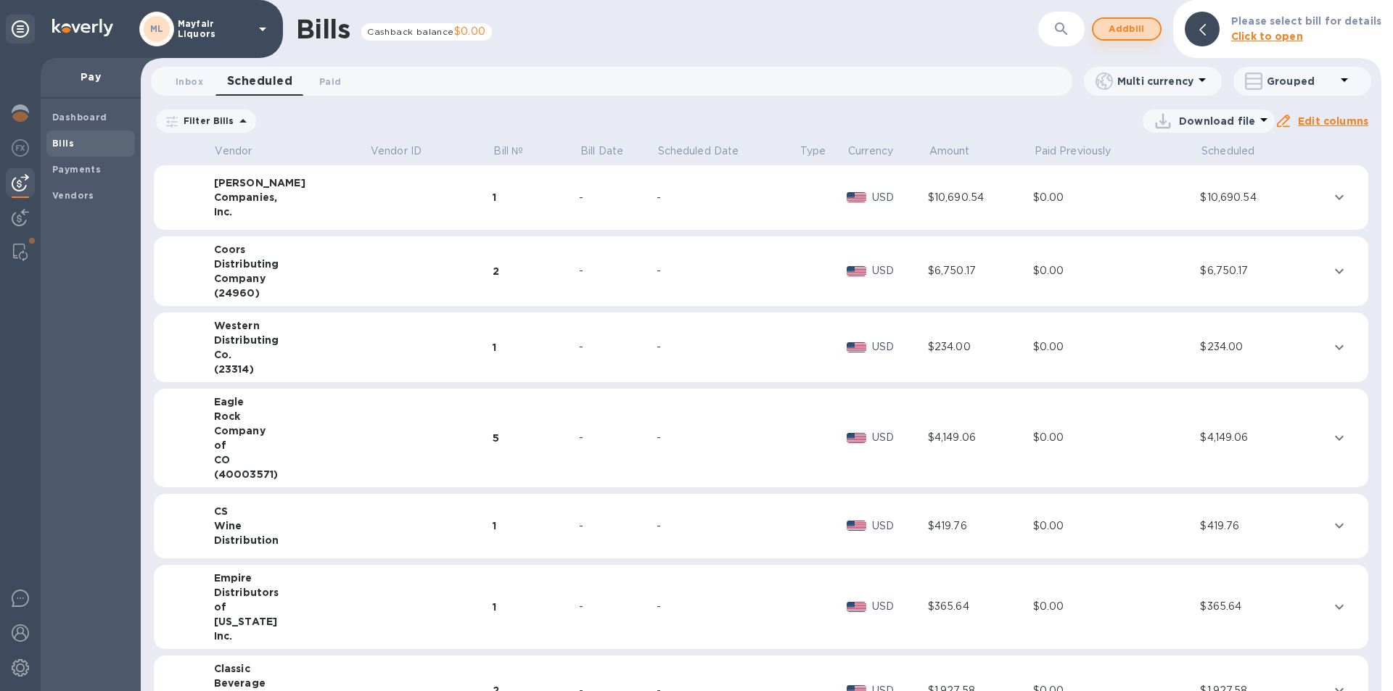
click at [1134, 20] on span "Add bill" at bounding box center [1127, 28] width 44 height 17
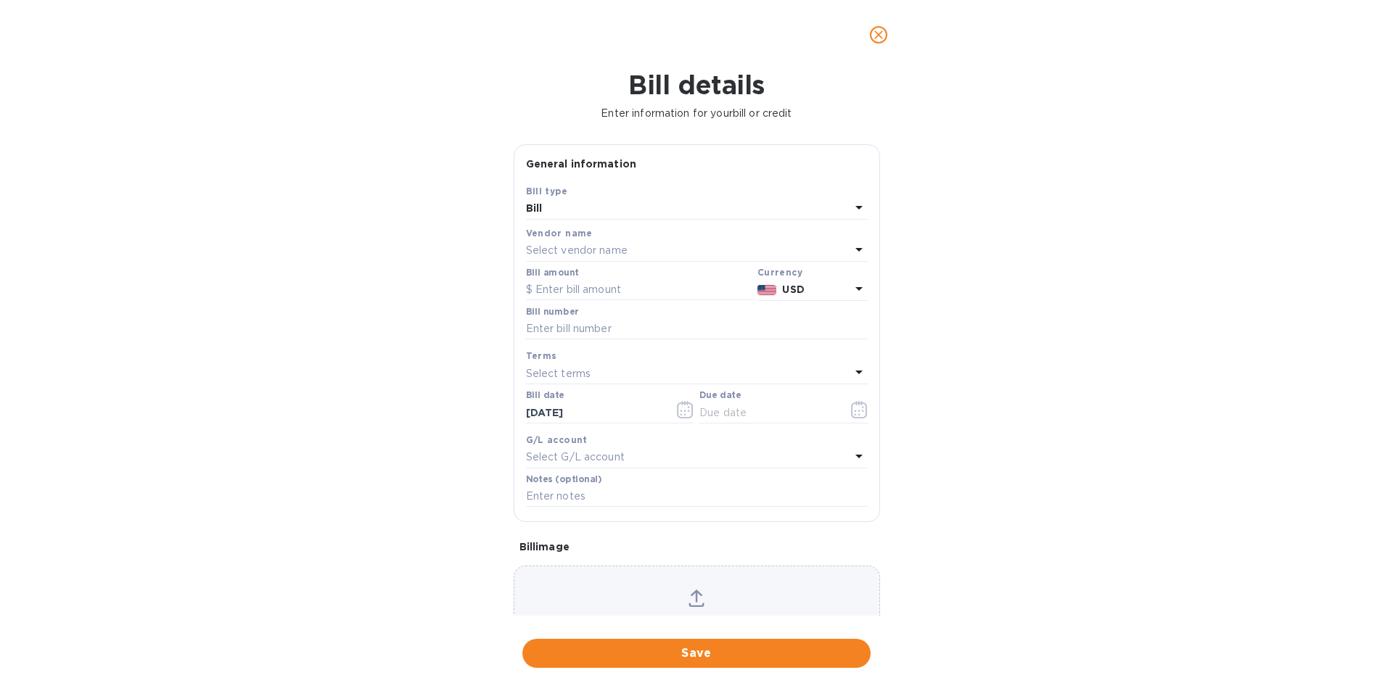
click at [652, 247] on div "Select vendor name" at bounding box center [688, 251] width 324 height 20
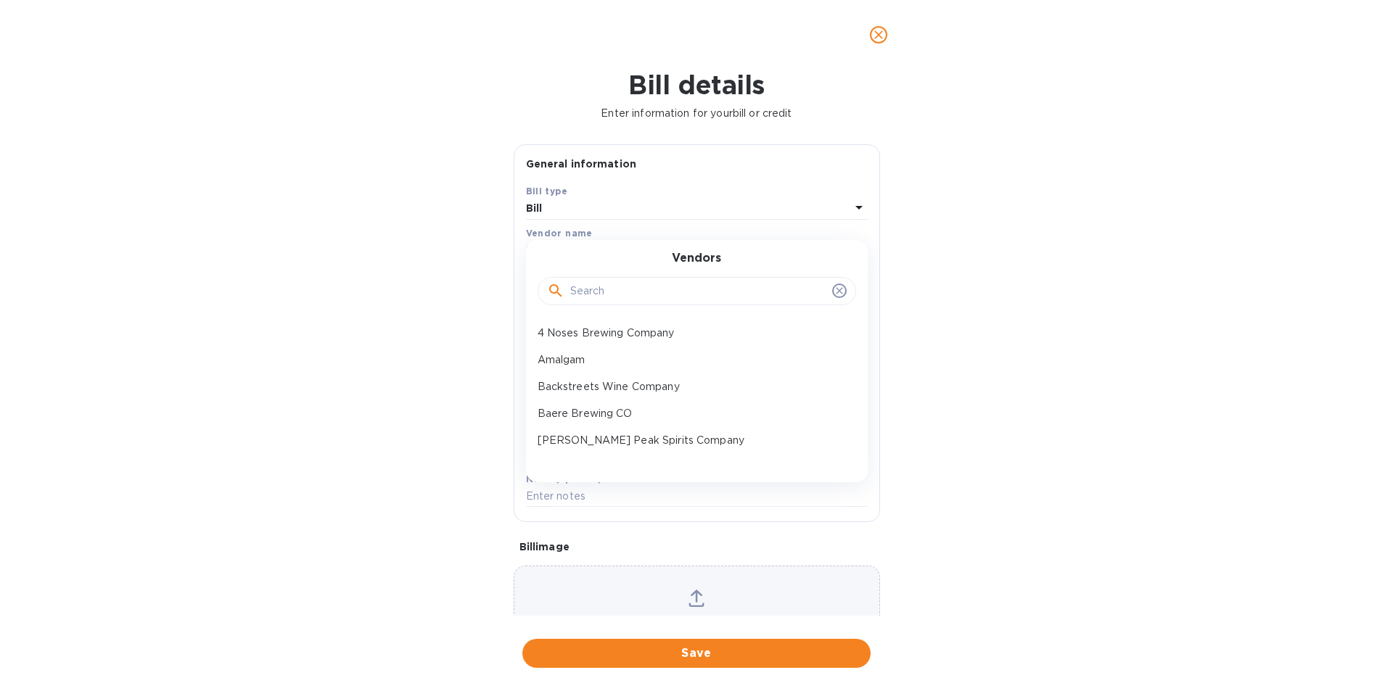
click at [651, 285] on input "text" at bounding box center [698, 292] width 256 height 22
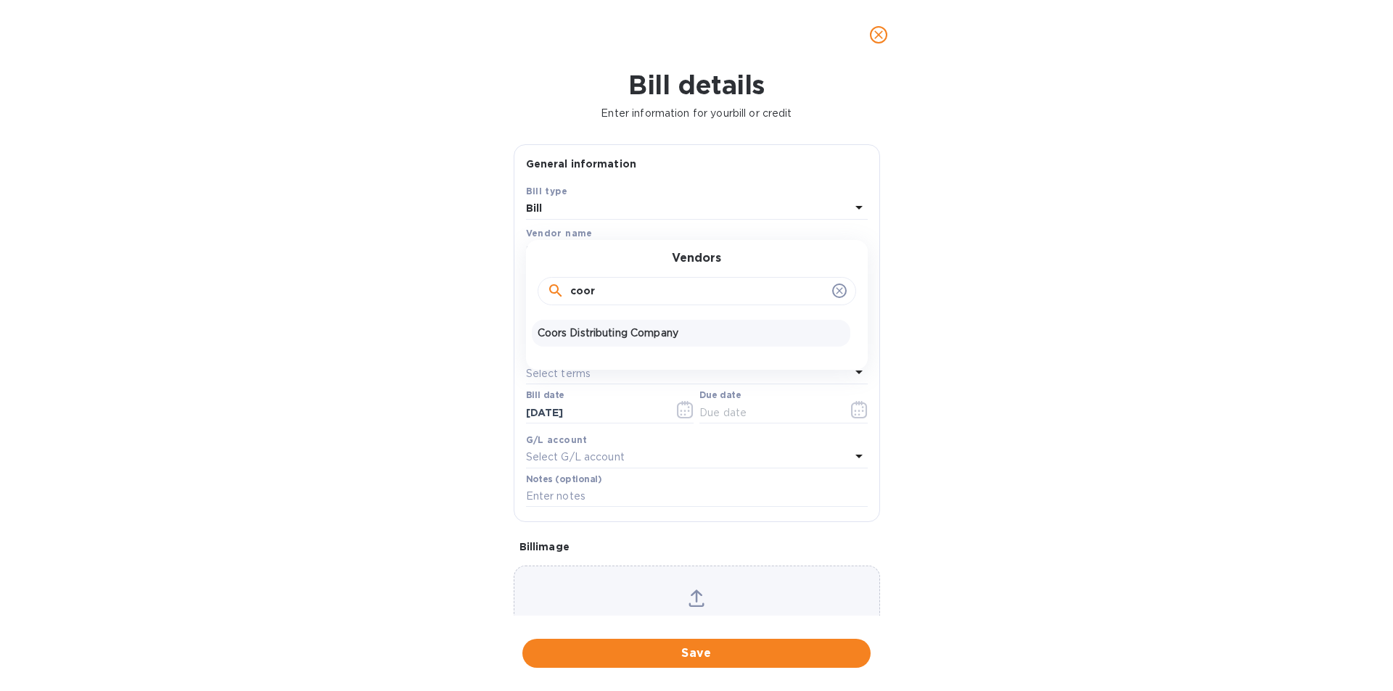
type input "coor"
click at [640, 342] on div "Coors Distributing Company" at bounding box center [691, 333] width 318 height 27
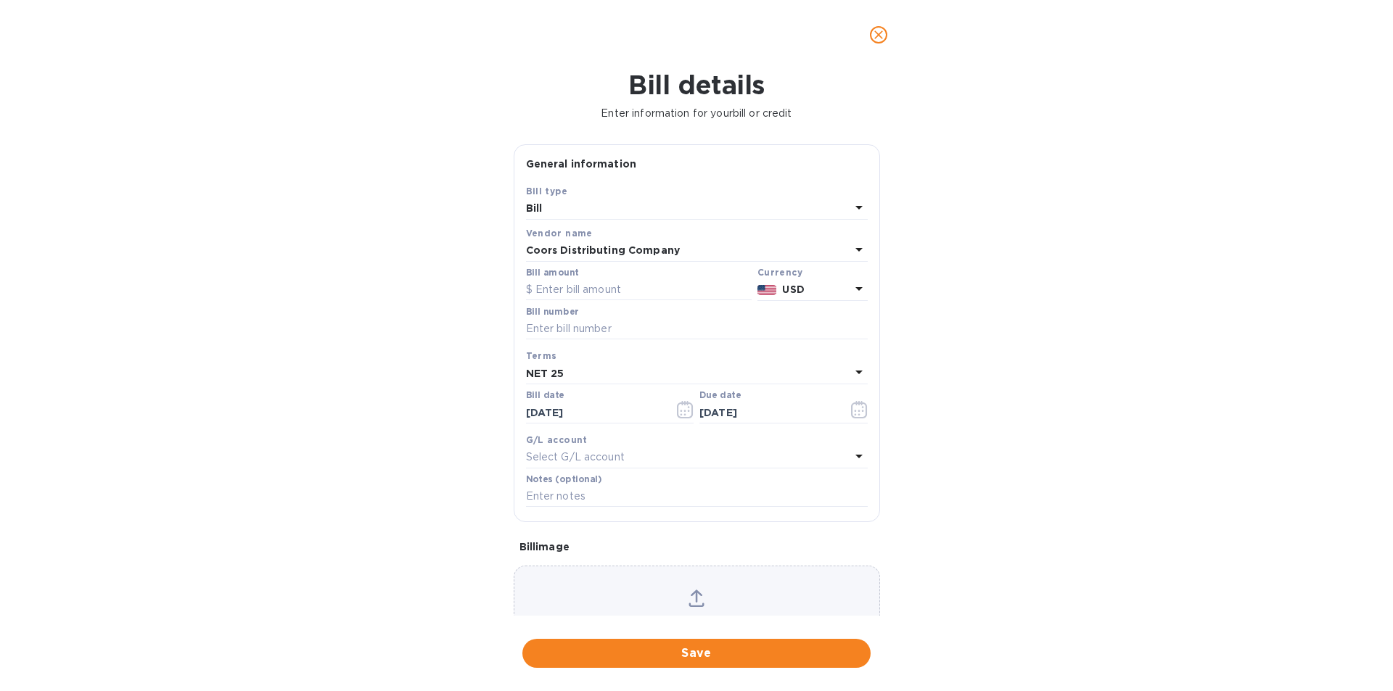
type input "[DATE]"
click at [594, 290] on input "text" at bounding box center [639, 290] width 226 height 22
type input "230.50"
type input "539206"
click at [679, 401] on icon "button" at bounding box center [685, 409] width 17 height 17
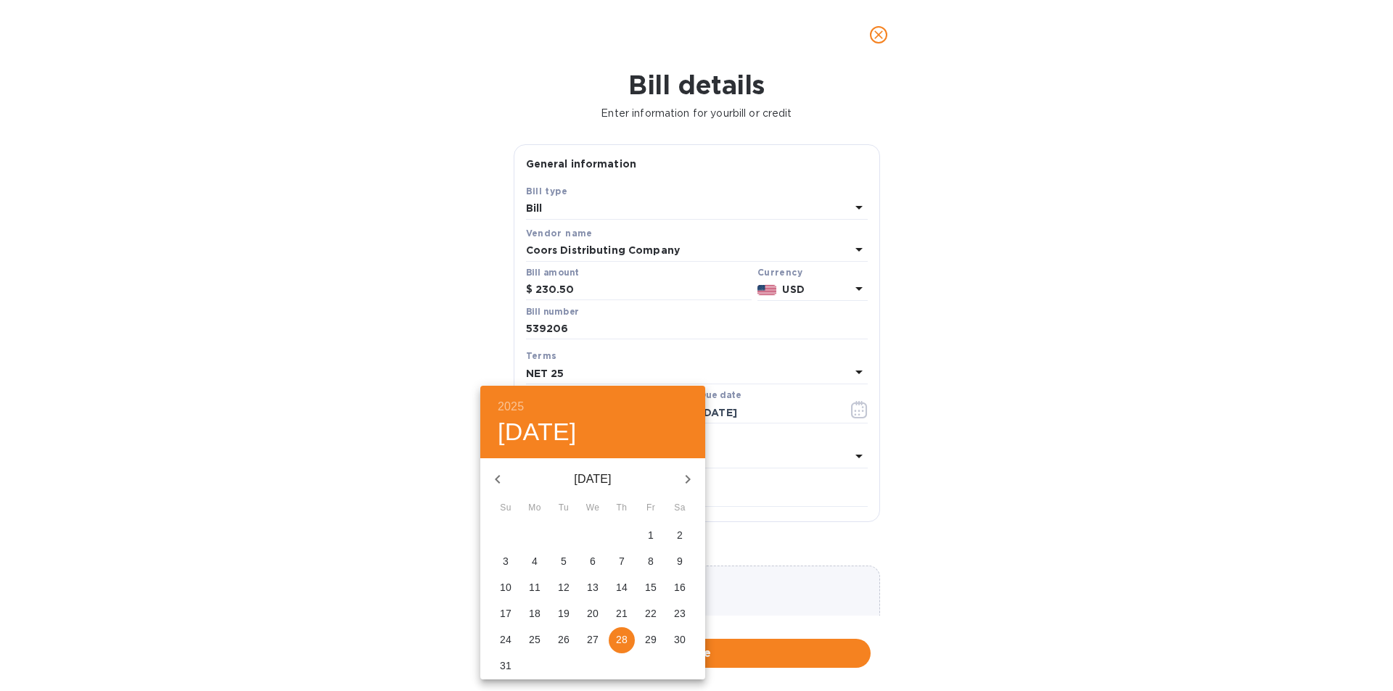
click at [593, 638] on p "27" at bounding box center [593, 639] width 12 height 15
type input "[DATE]"
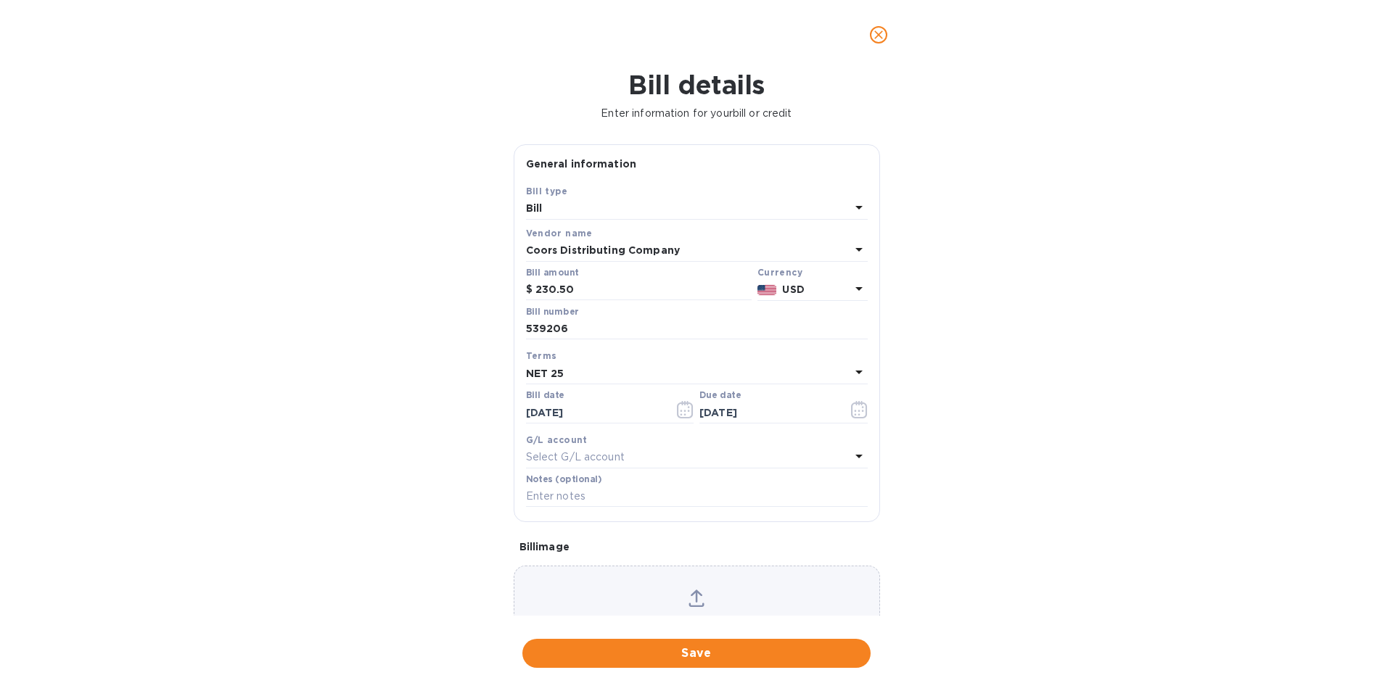
click at [611, 372] on div "NET 25" at bounding box center [688, 373] width 324 height 20
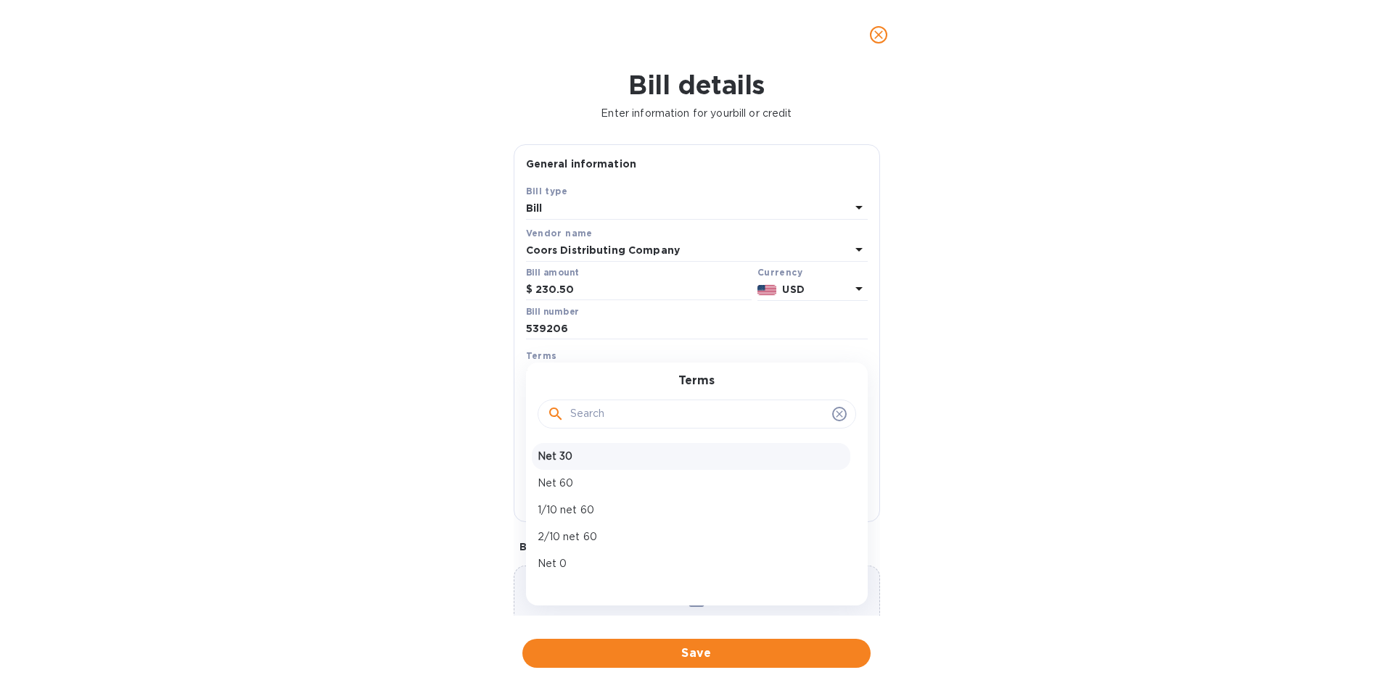
click at [590, 451] on p "Net 30" at bounding box center [690, 456] width 307 height 15
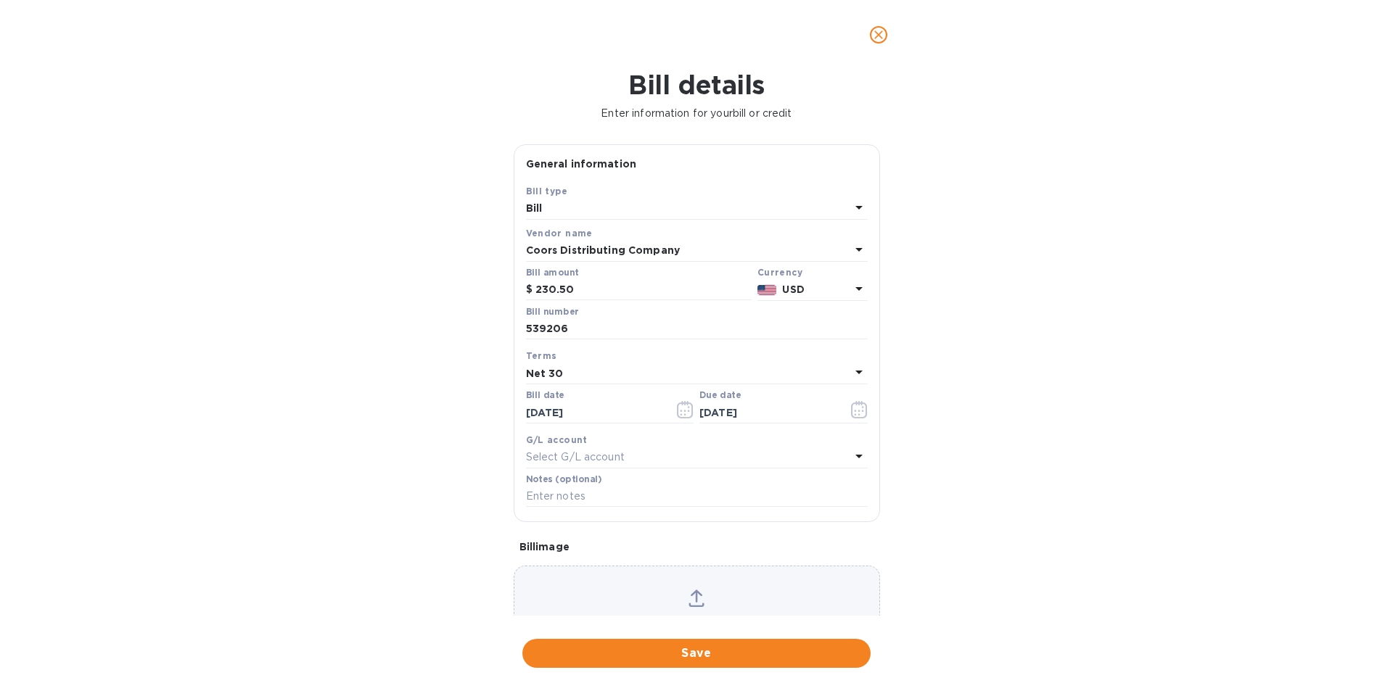
click at [601, 369] on div "Net 30" at bounding box center [688, 373] width 324 height 20
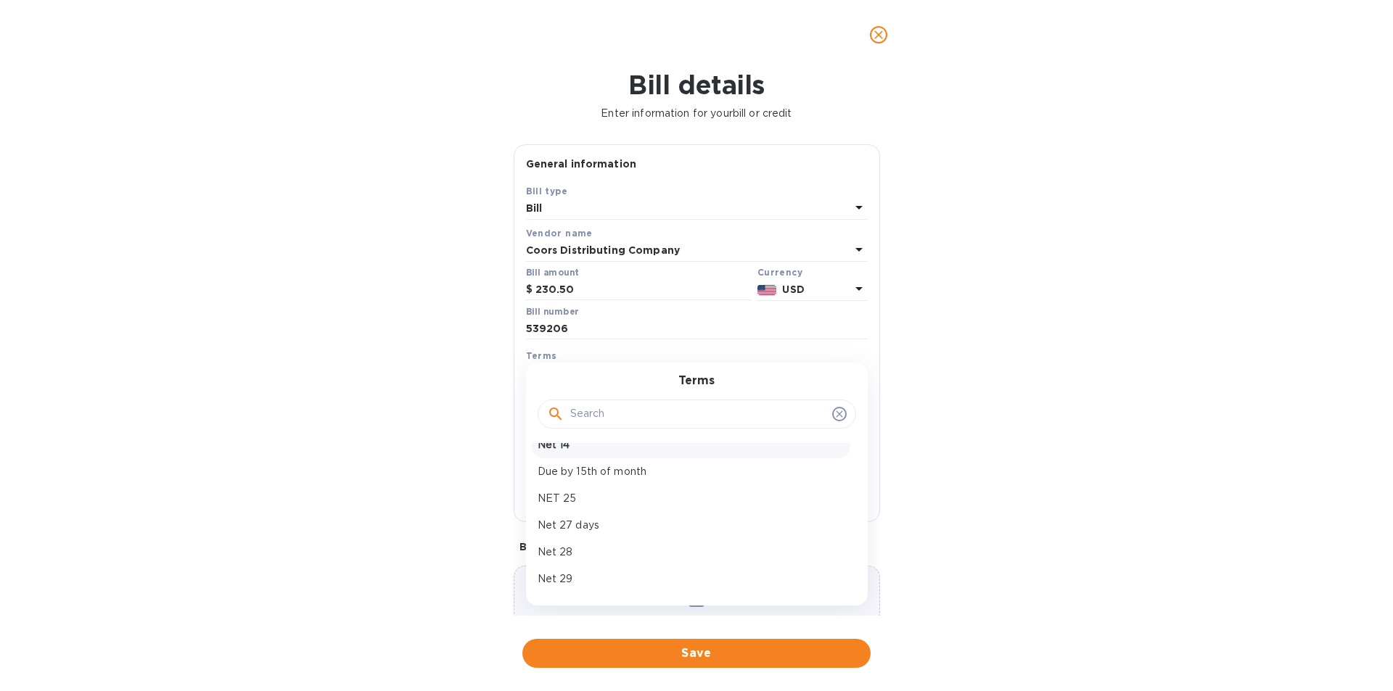
scroll to position [218, 0]
click at [575, 482] on p "NET 25" at bounding box center [690, 480] width 307 height 15
type input "[DATE]"
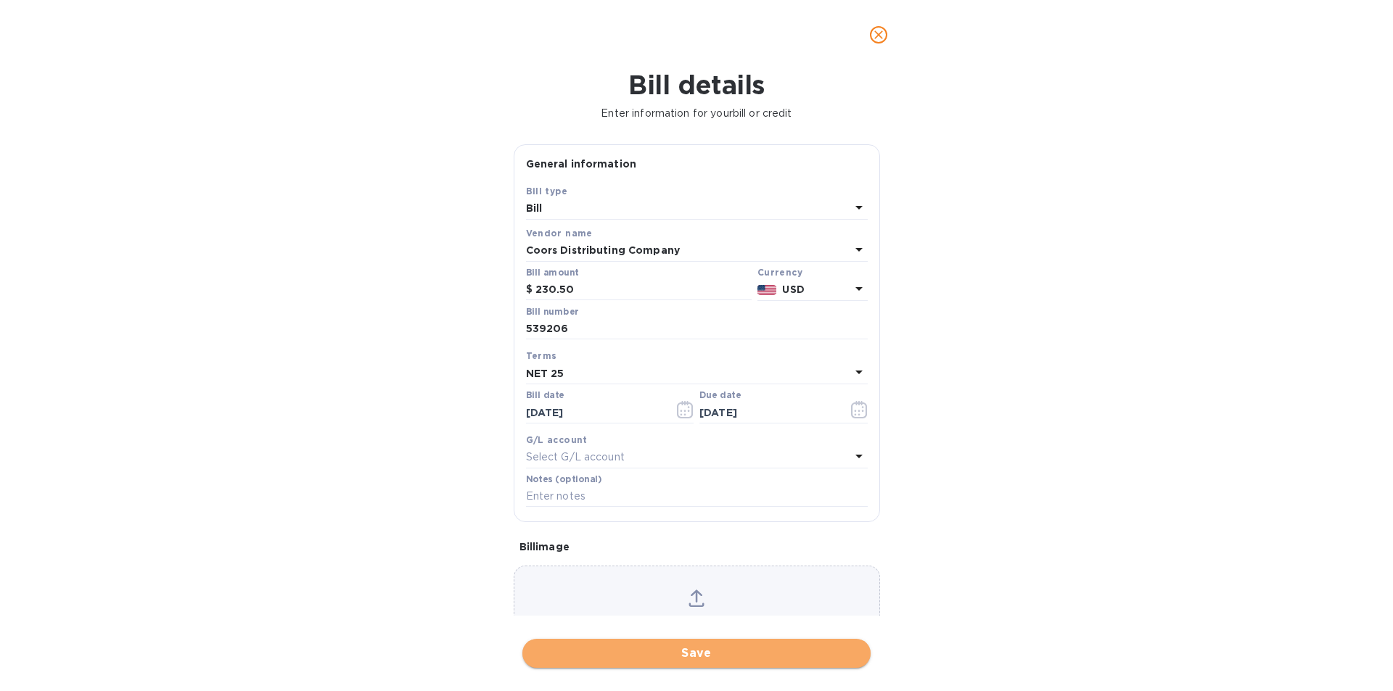
click at [694, 648] on span "Save" at bounding box center [696, 653] width 325 height 17
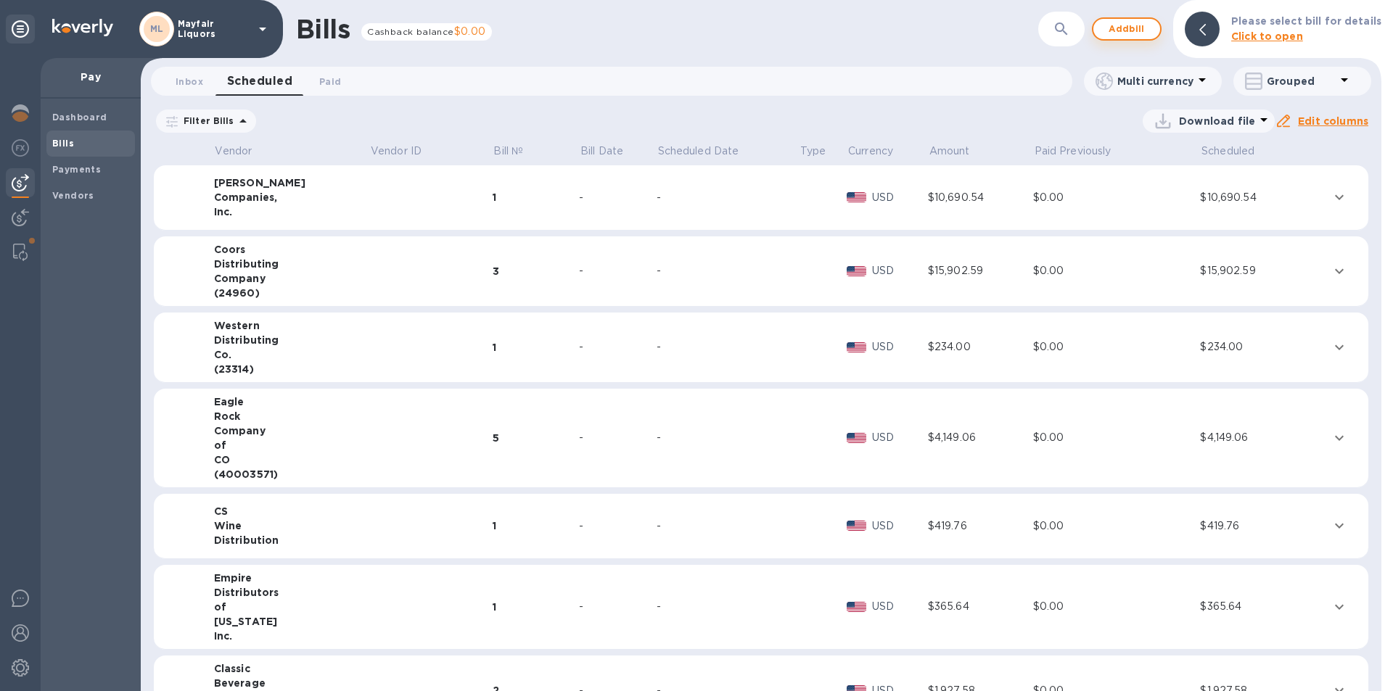
click at [1120, 26] on span "Add bill" at bounding box center [1127, 28] width 44 height 17
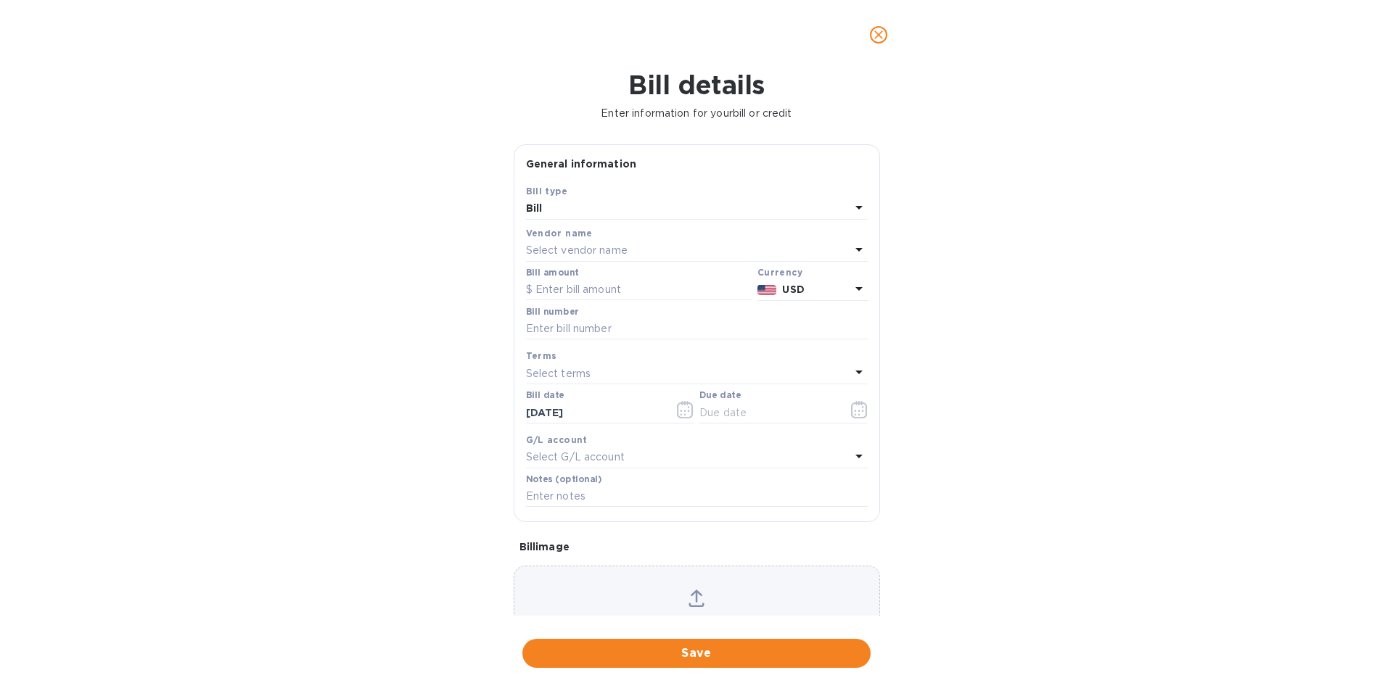
click at [630, 246] on div "Select vendor name" at bounding box center [688, 251] width 324 height 20
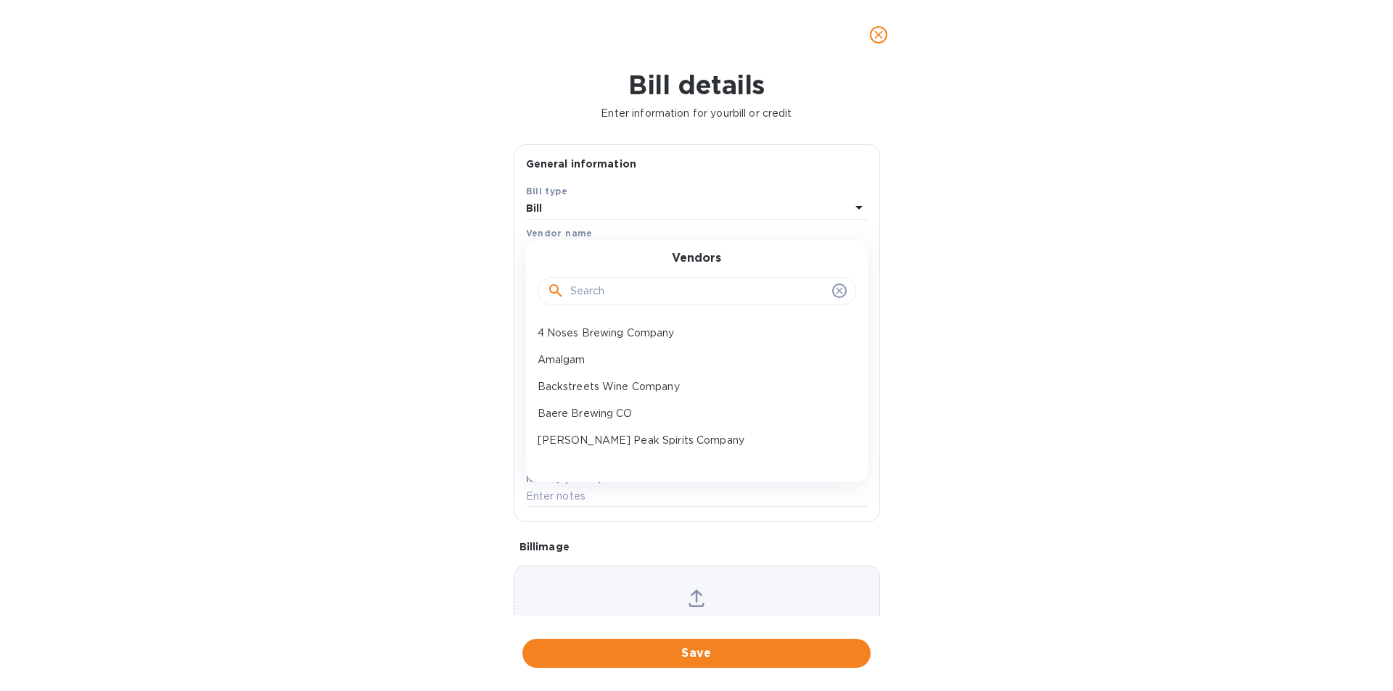
click at [639, 287] on input "text" at bounding box center [698, 292] width 256 height 22
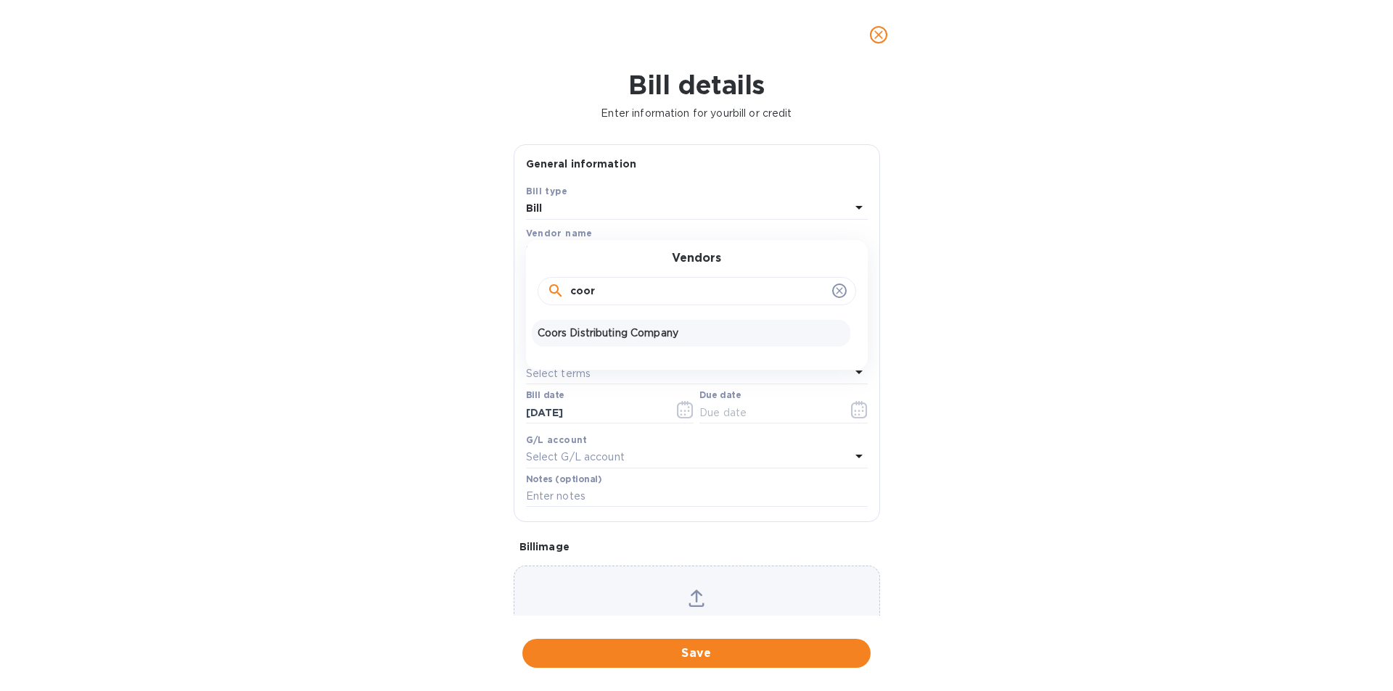
type input "coor"
click at [637, 333] on p "Coors Distributing Company" at bounding box center [690, 333] width 307 height 15
type input "[DATE]"
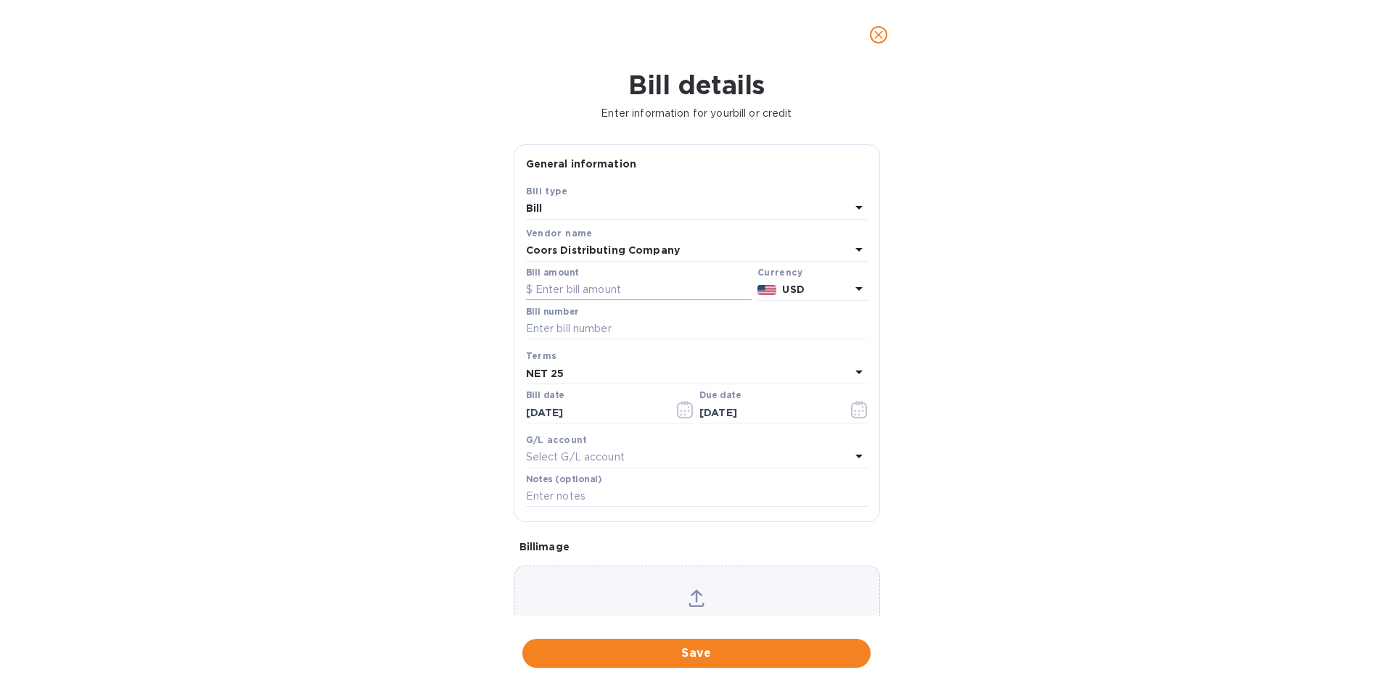
click at [643, 285] on input "text" at bounding box center [639, 290] width 226 height 22
type input "207.00"
click at [685, 315] on div "Bill number" at bounding box center [697, 323] width 342 height 33
click at [682, 324] on input "text" at bounding box center [697, 329] width 342 height 22
type input "529091"
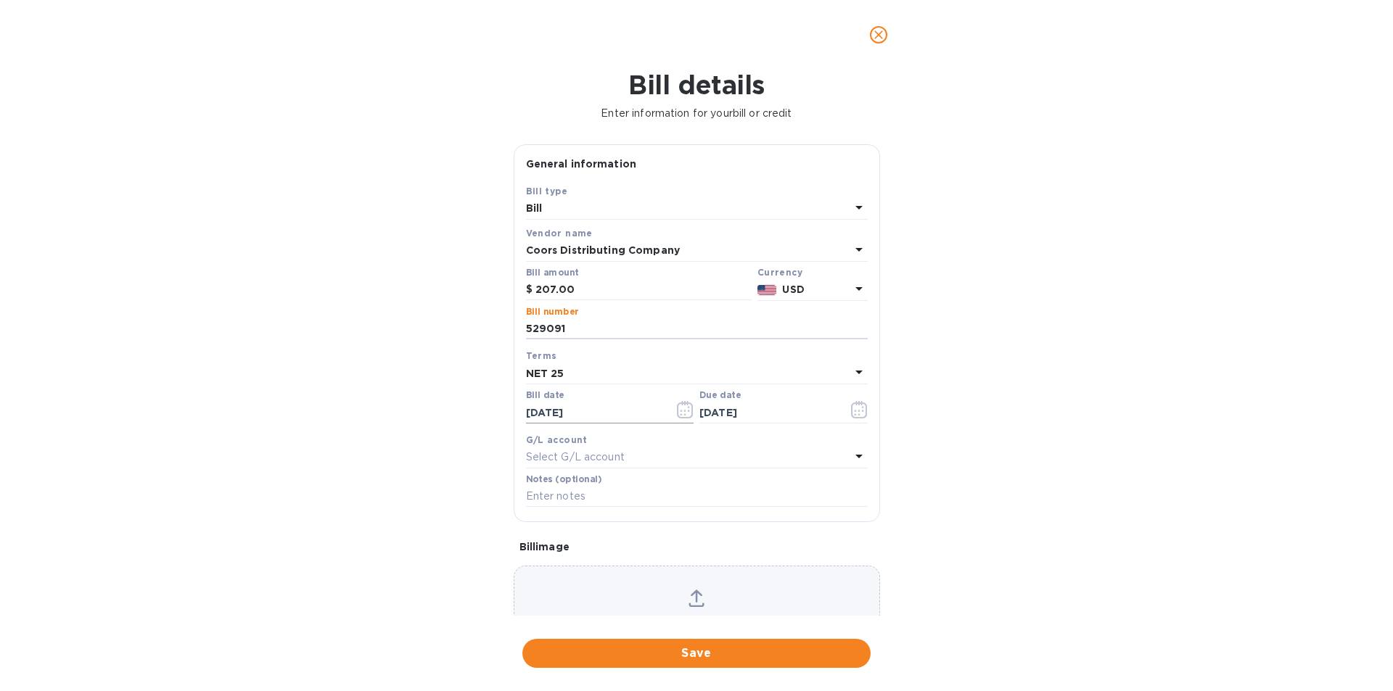
click at [683, 413] on icon "button" at bounding box center [685, 409] width 17 height 17
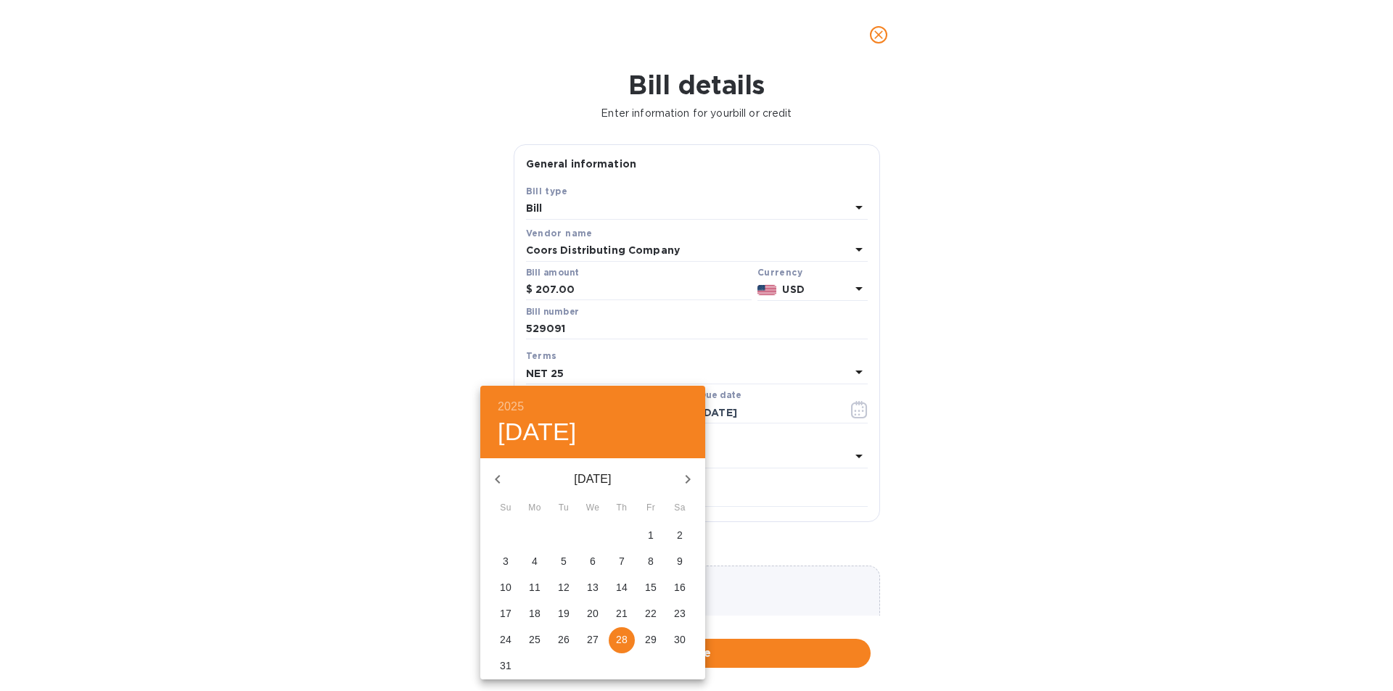
click at [593, 588] on p "13" at bounding box center [593, 587] width 12 height 15
type input "[DATE]"
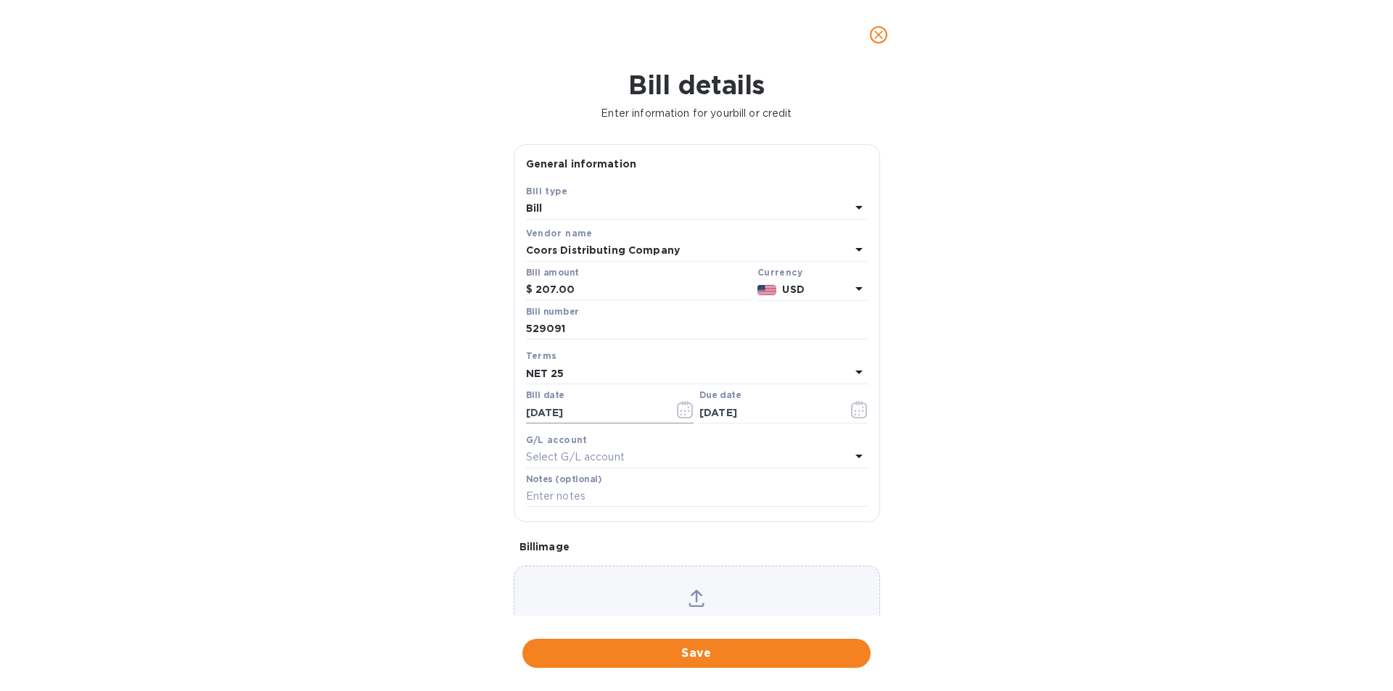
click at [684, 411] on icon "button" at bounding box center [685, 409] width 17 height 17
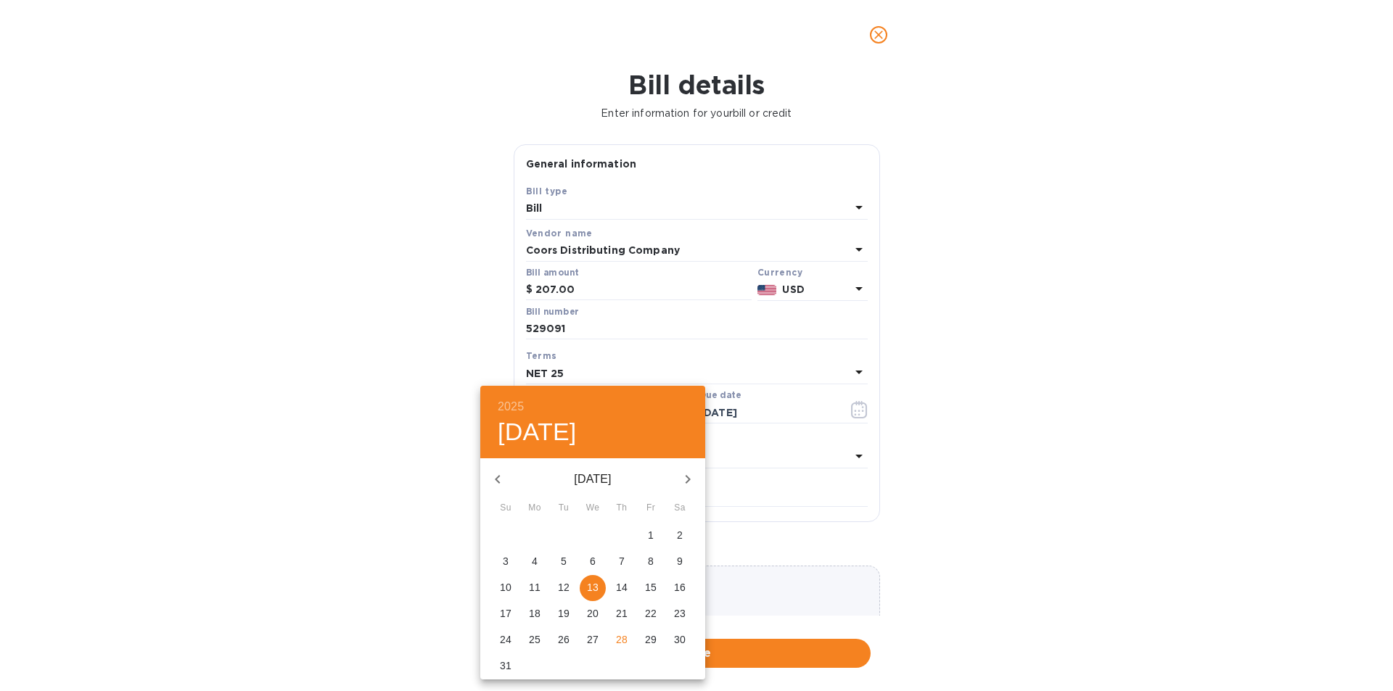
click at [594, 585] on p "13" at bounding box center [593, 587] width 12 height 15
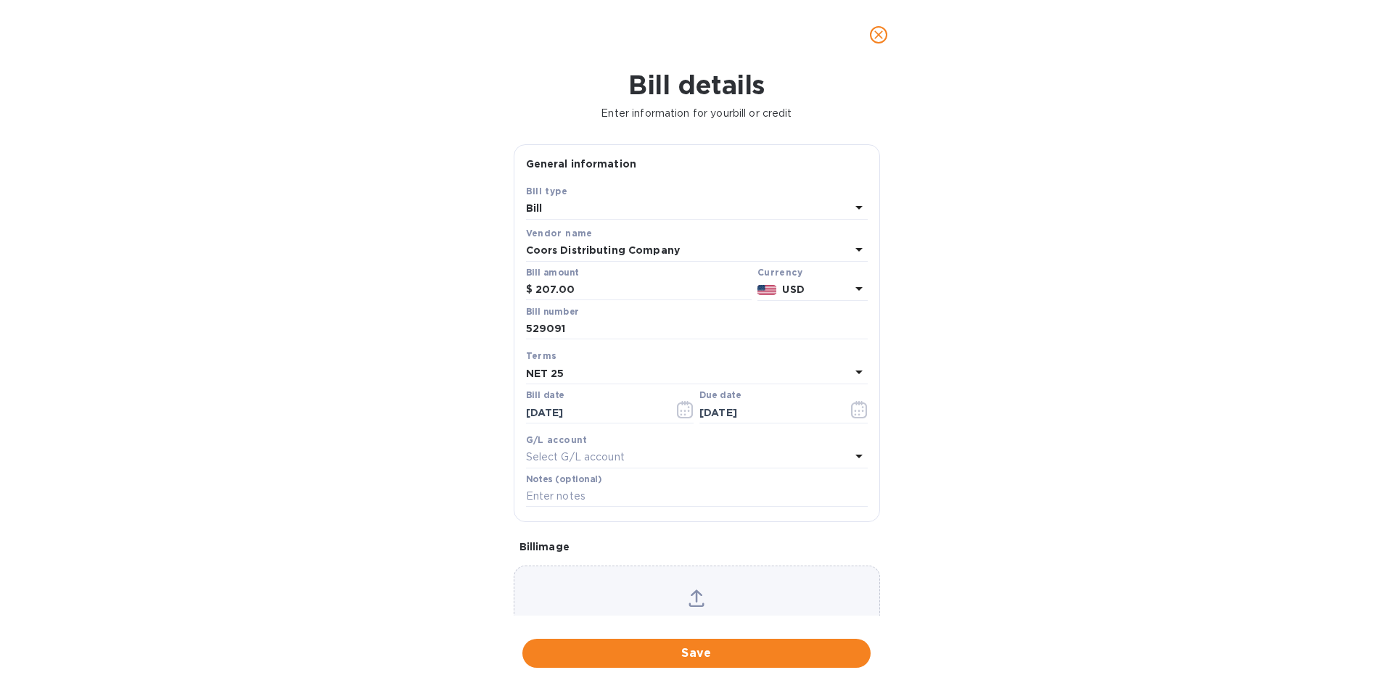
click at [624, 377] on div "NET 25" at bounding box center [688, 373] width 324 height 20
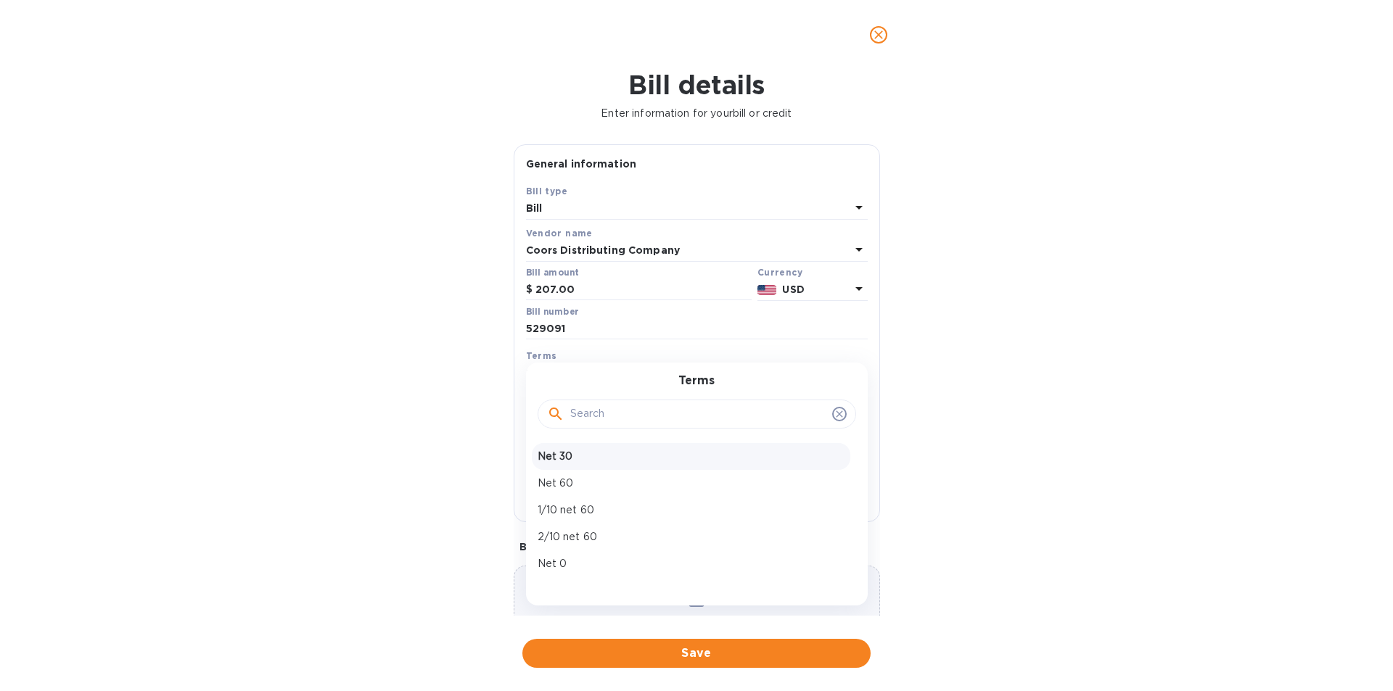
click at [588, 460] on p "Net 30" at bounding box center [690, 456] width 307 height 15
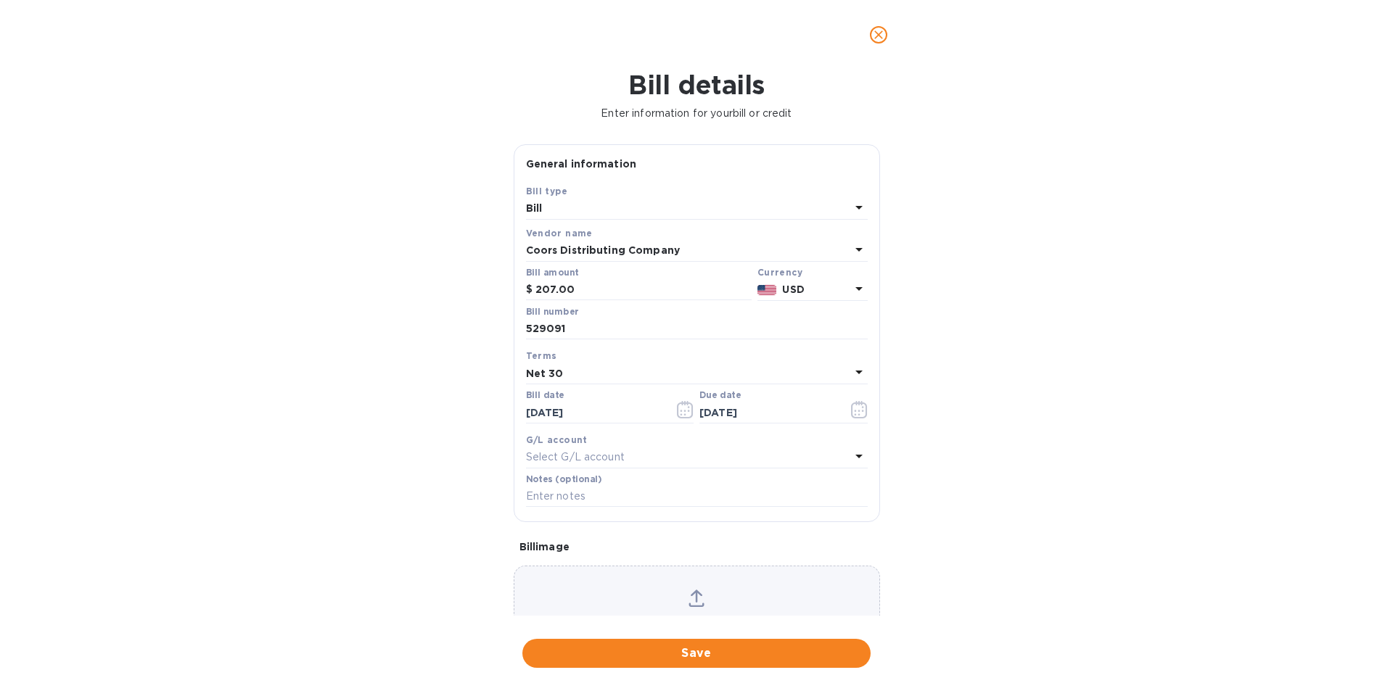
click at [625, 366] on div "Net 30" at bounding box center [688, 373] width 324 height 20
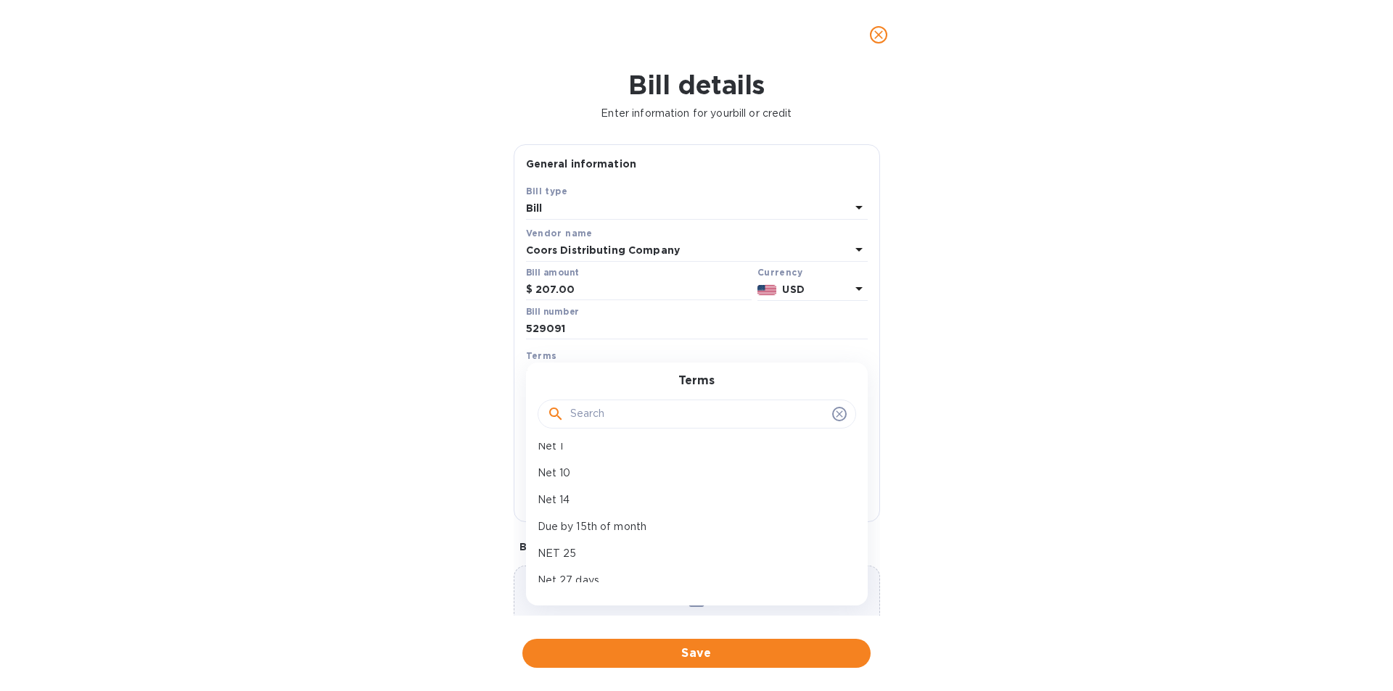
scroll to position [145, 0]
click at [572, 555] on p "NET 25" at bounding box center [690, 552] width 307 height 15
type input "[DATE]"
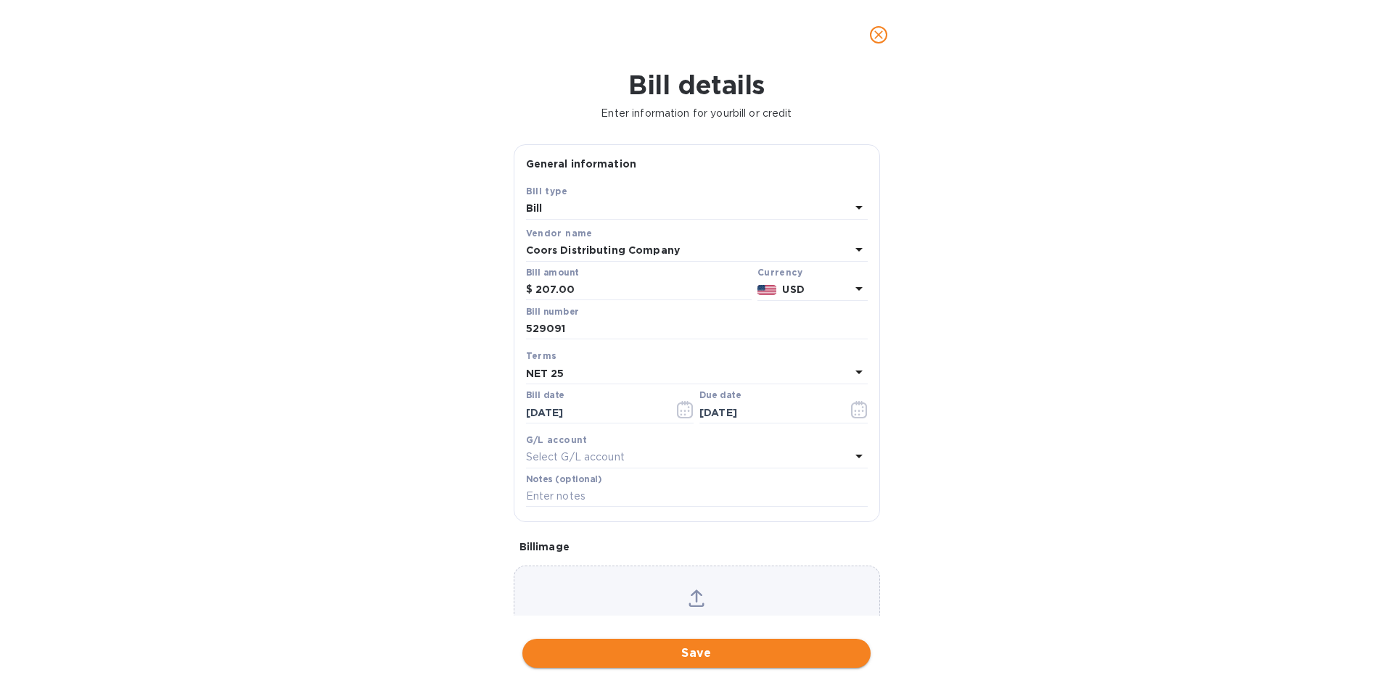
click at [660, 656] on span "Save" at bounding box center [696, 653] width 325 height 17
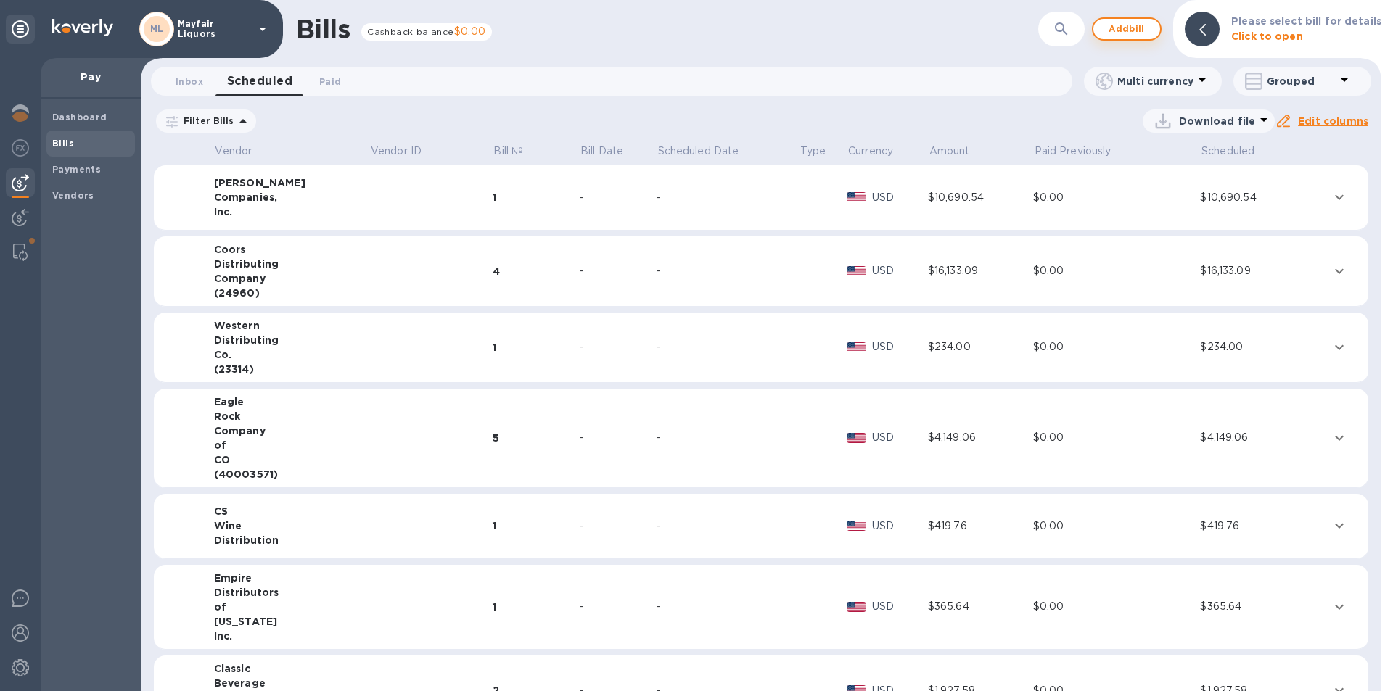
click at [1118, 34] on span "Add bill" at bounding box center [1127, 28] width 44 height 17
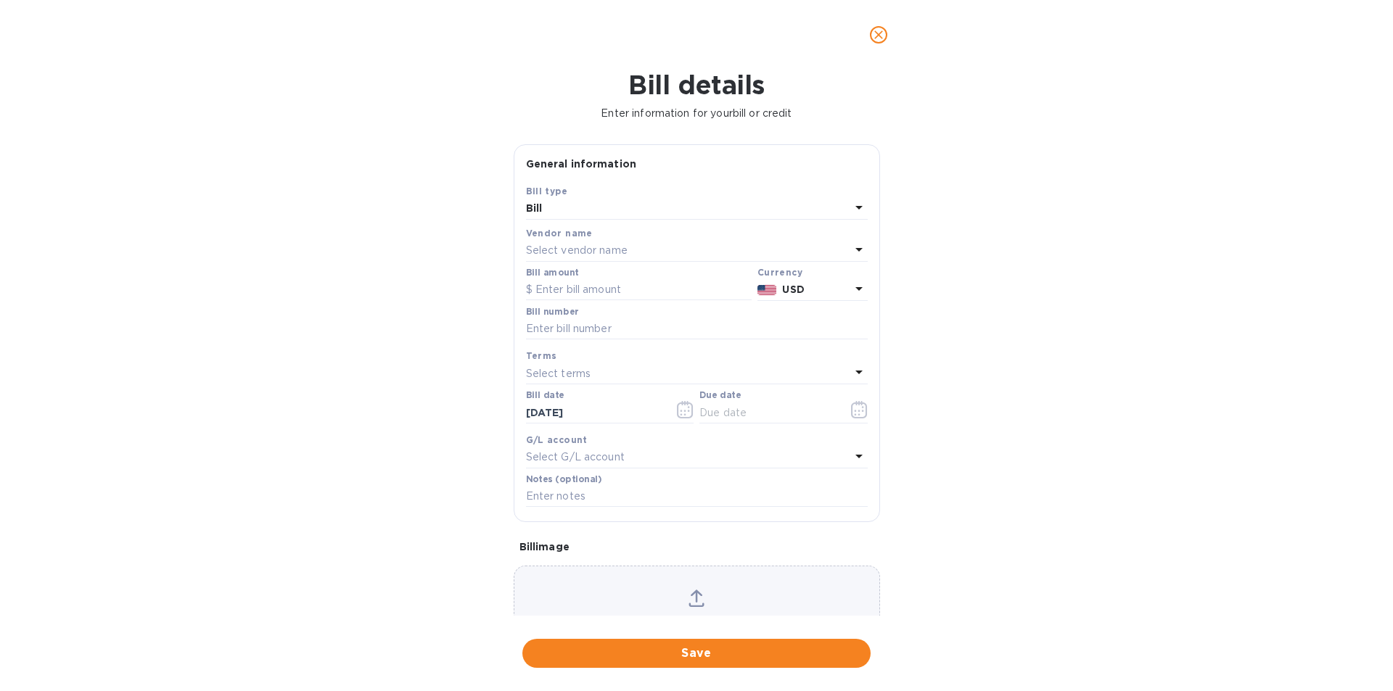
click at [628, 243] on div "Select vendor name" at bounding box center [688, 251] width 324 height 20
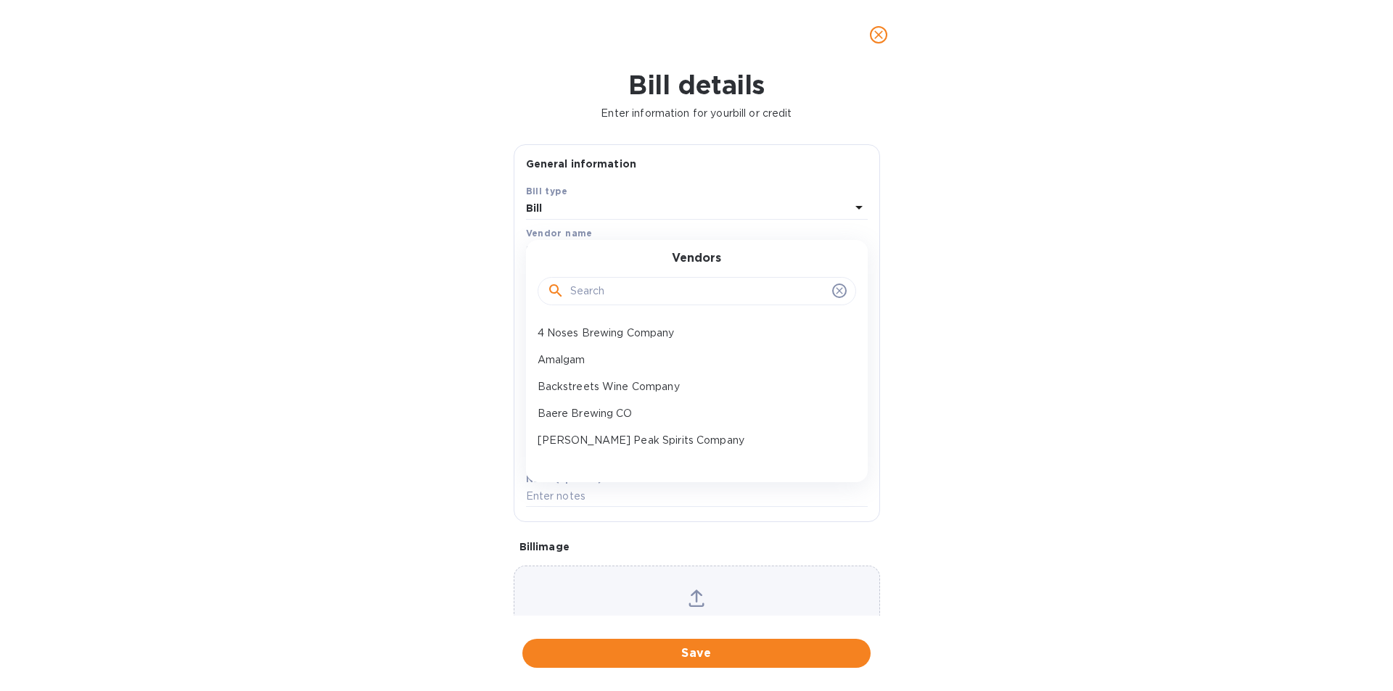
click at [621, 287] on input "text" at bounding box center [698, 292] width 256 height 22
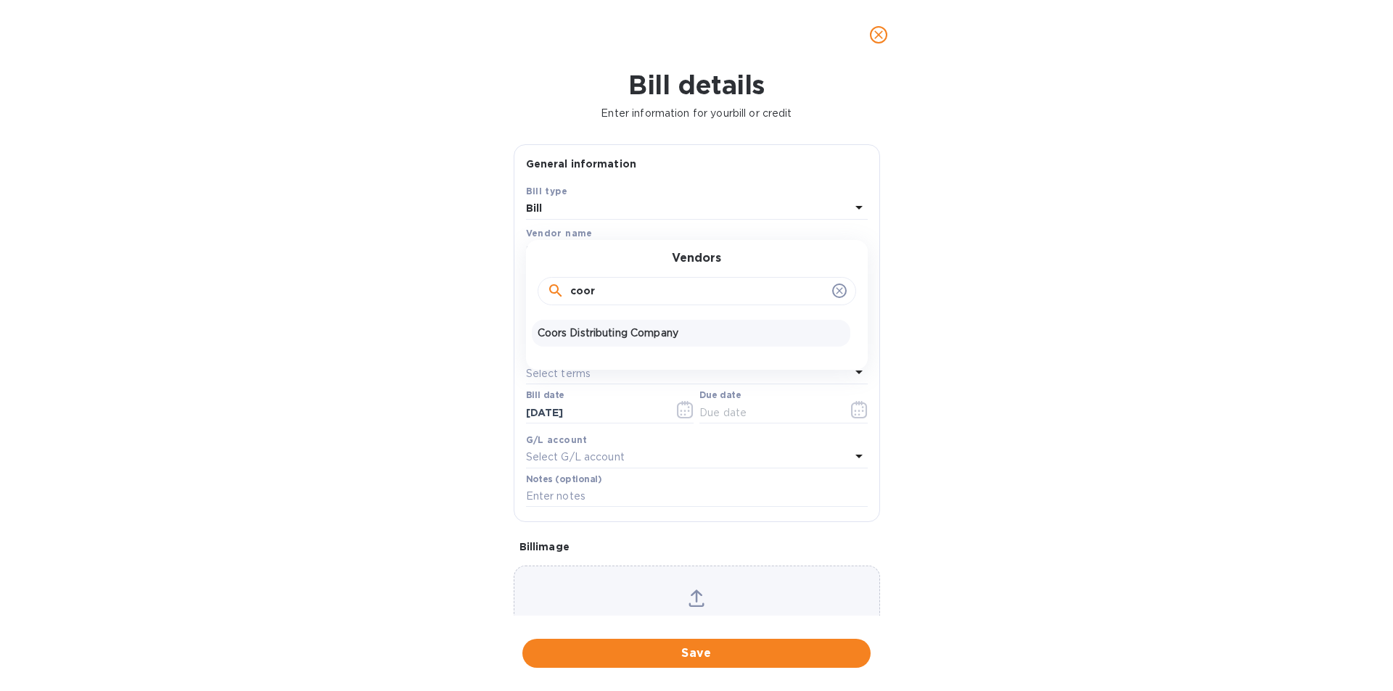
type input "coor"
click at [646, 338] on p "Coors Distributing Company" at bounding box center [690, 333] width 307 height 15
type input "[DATE]"
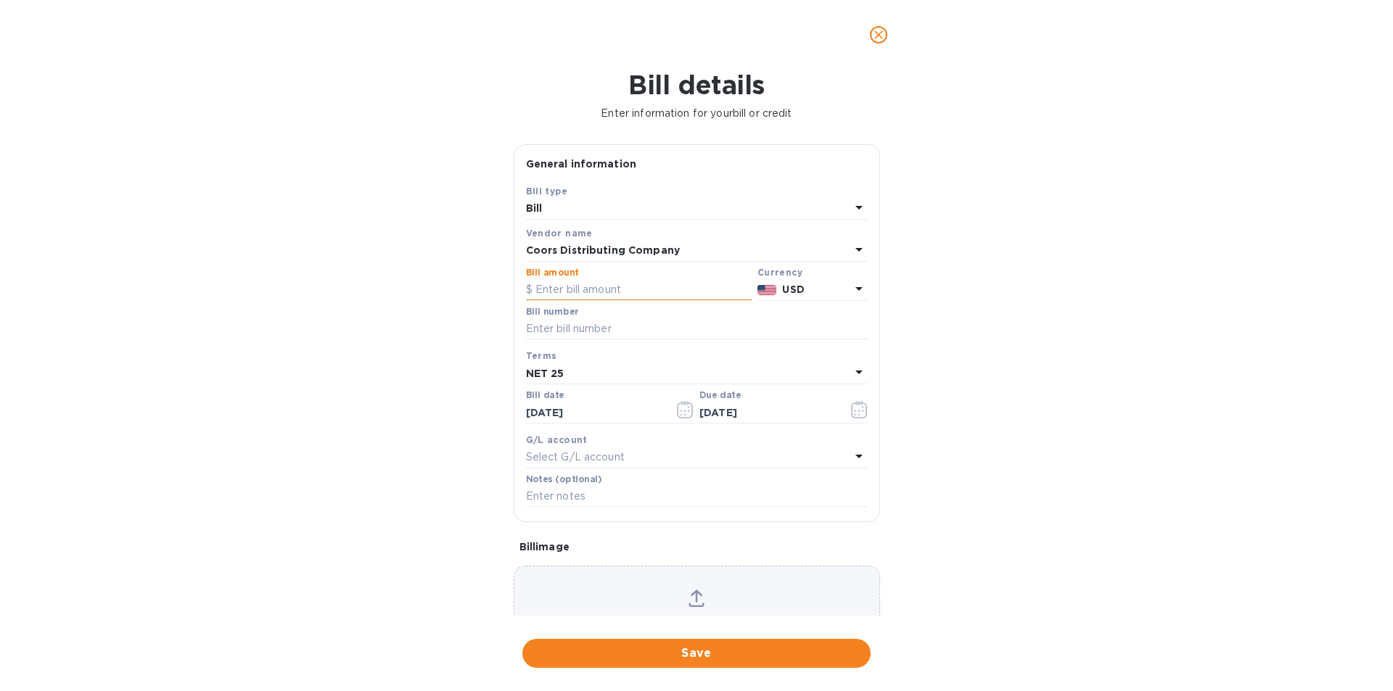
click at [581, 290] on input "text" at bounding box center [639, 290] width 226 height 22
type input "5,088.15"
type input "533804"
click at [681, 410] on icon "button" at bounding box center [685, 409] width 17 height 17
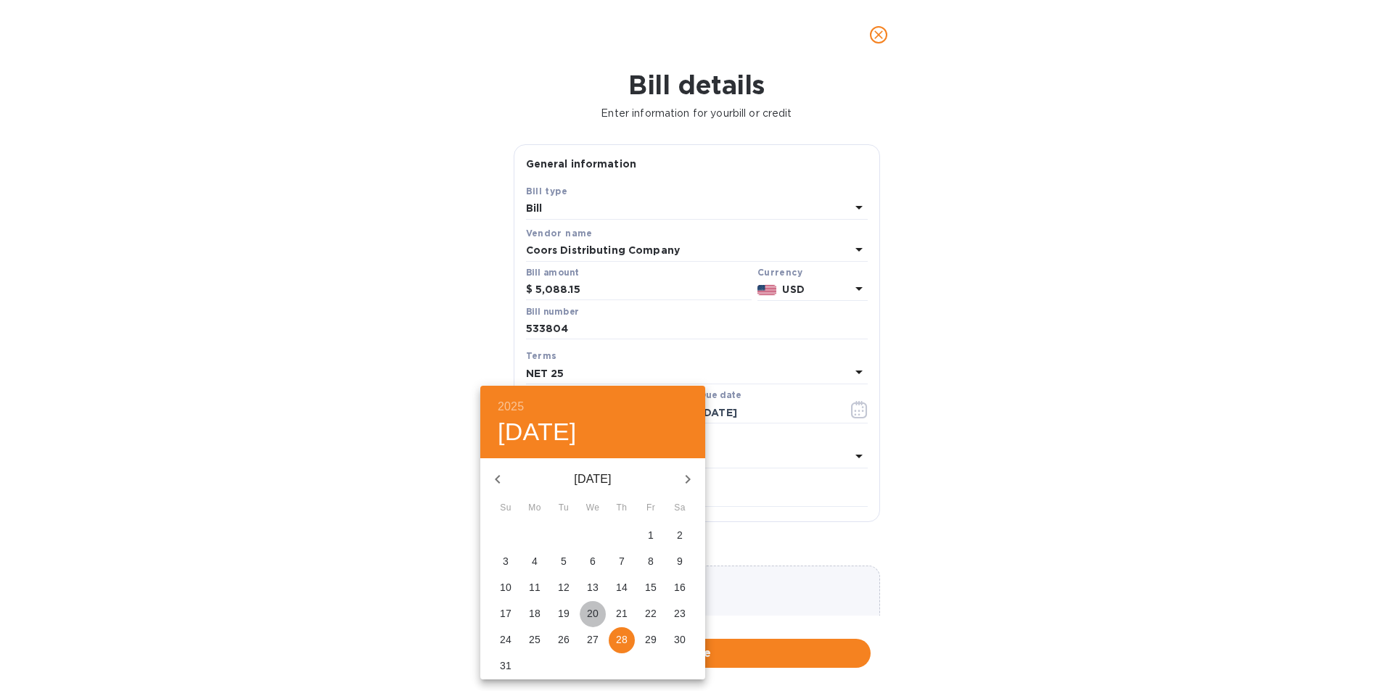
click at [590, 614] on p "20" at bounding box center [593, 613] width 12 height 15
type input "[DATE]"
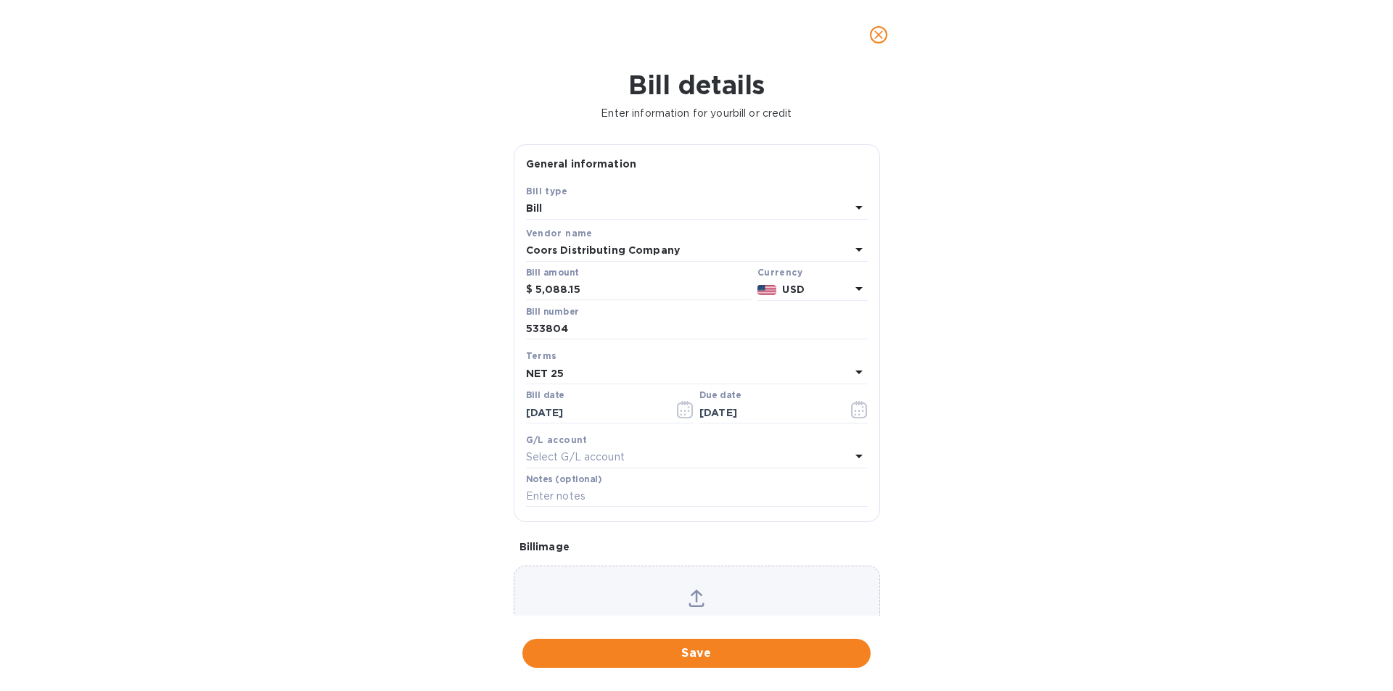
click at [619, 370] on div "NET 25" at bounding box center [688, 373] width 324 height 20
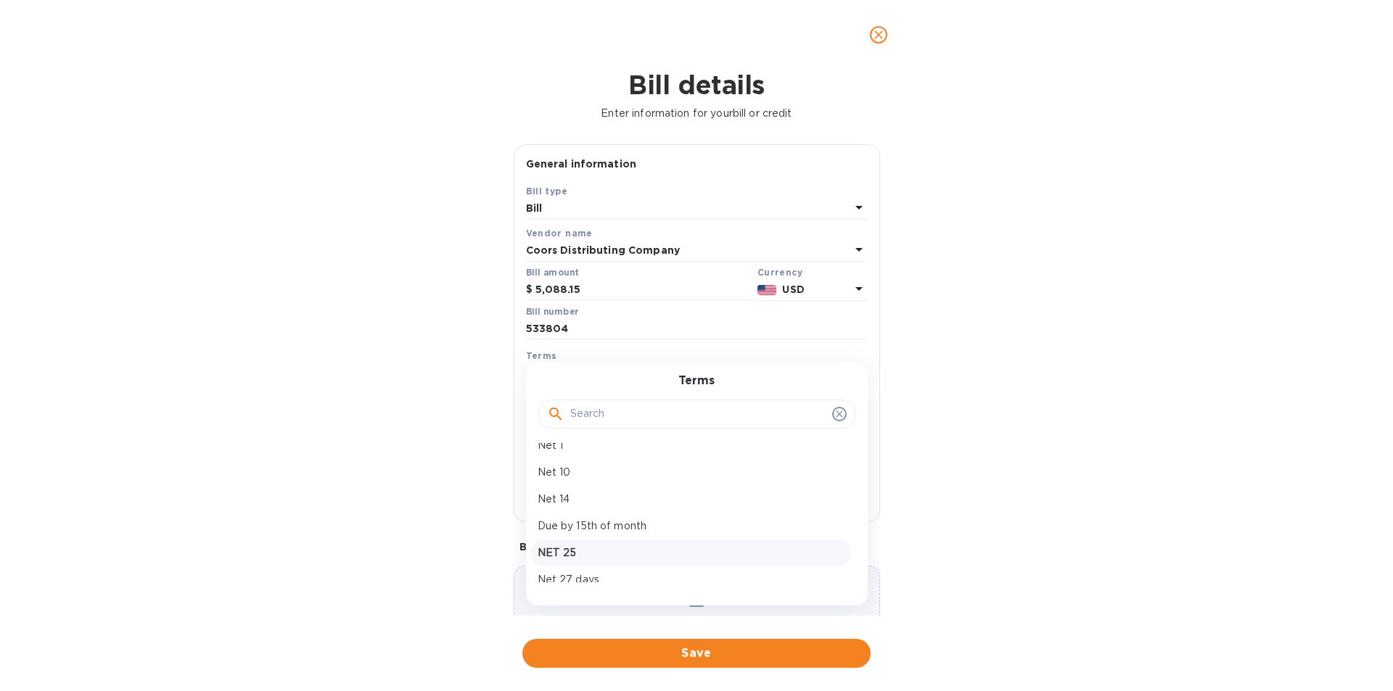
click at [570, 556] on p "NET 25" at bounding box center [690, 552] width 307 height 15
type input "[DATE]"
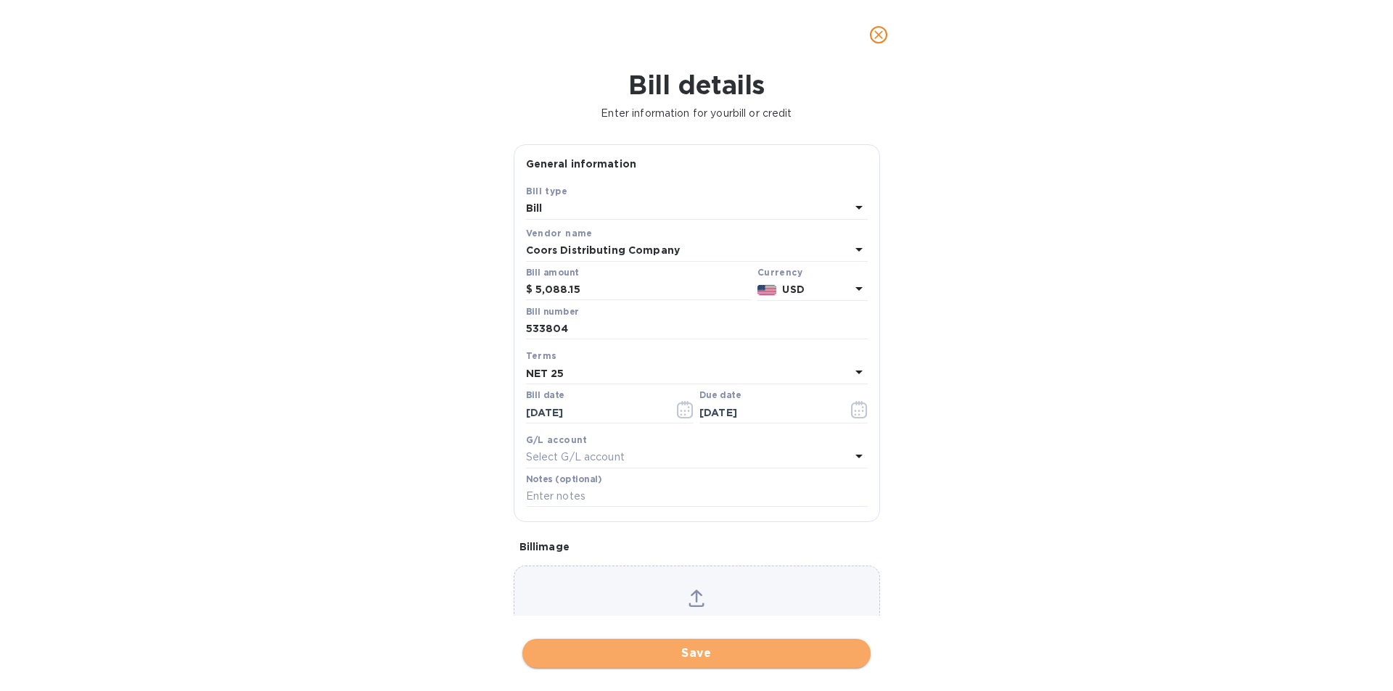
click at [671, 654] on span "Save" at bounding box center [696, 653] width 325 height 17
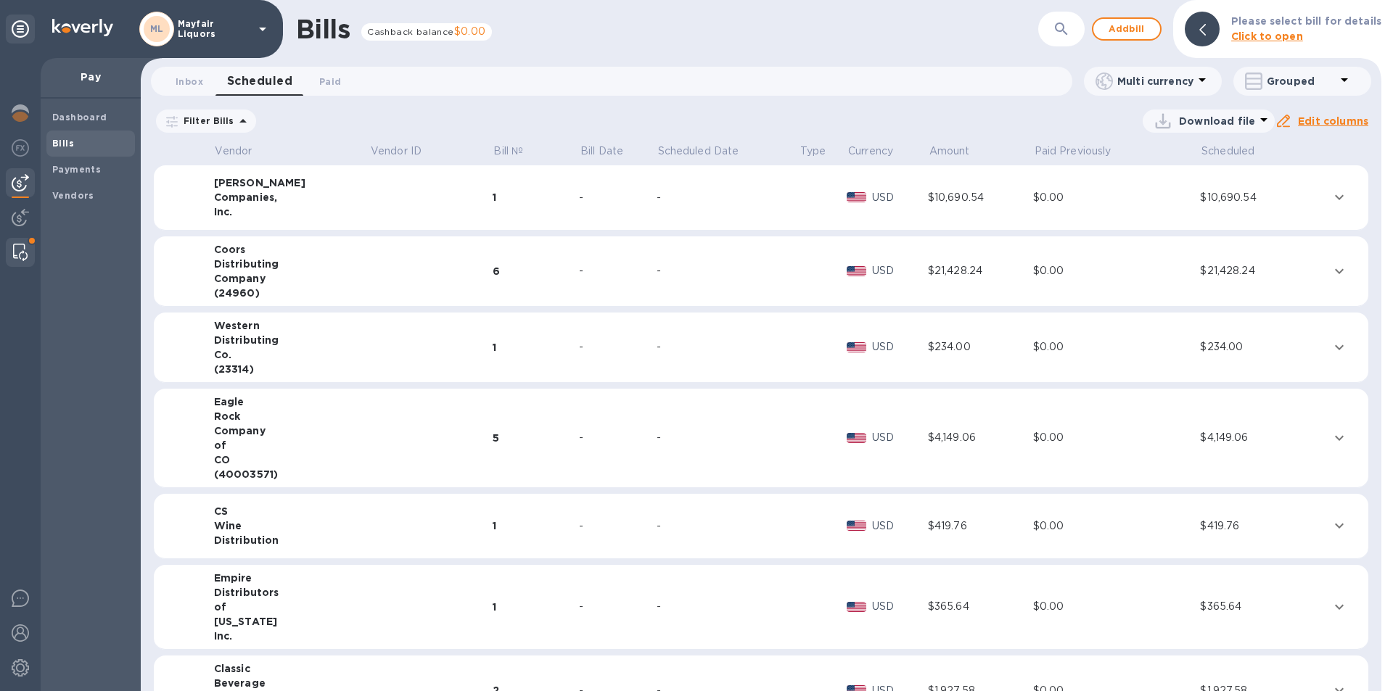
click at [22, 247] on img at bounding box center [20, 252] width 15 height 17
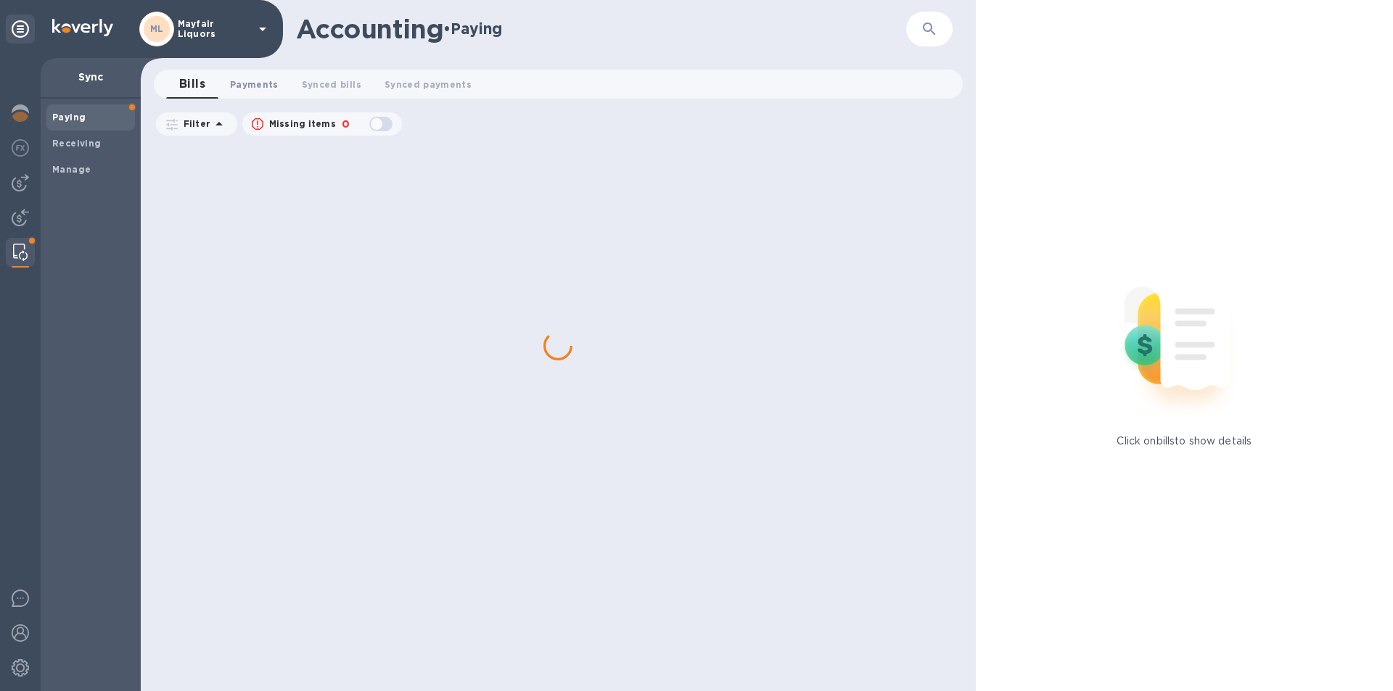
click at [248, 73] on button "Payments 0" at bounding box center [254, 84] width 72 height 29
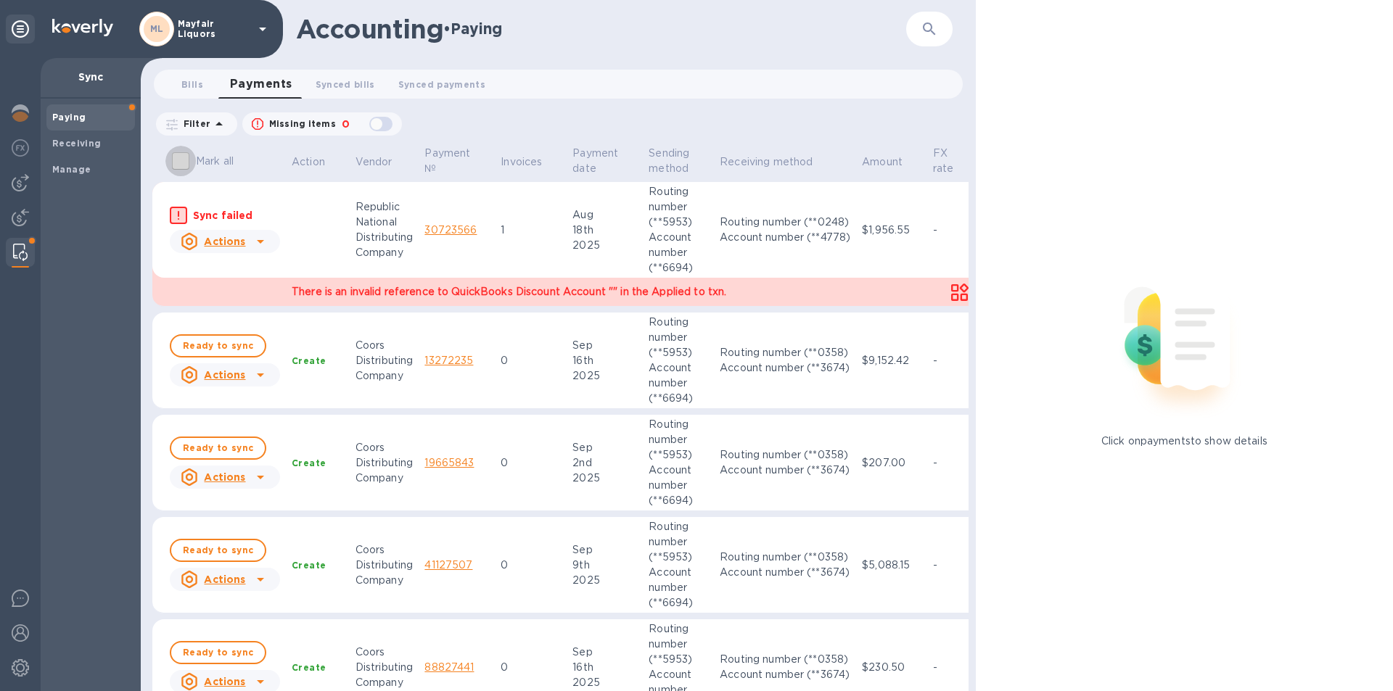
click at [180, 163] on input "Mark all" at bounding box center [180, 161] width 30 height 30
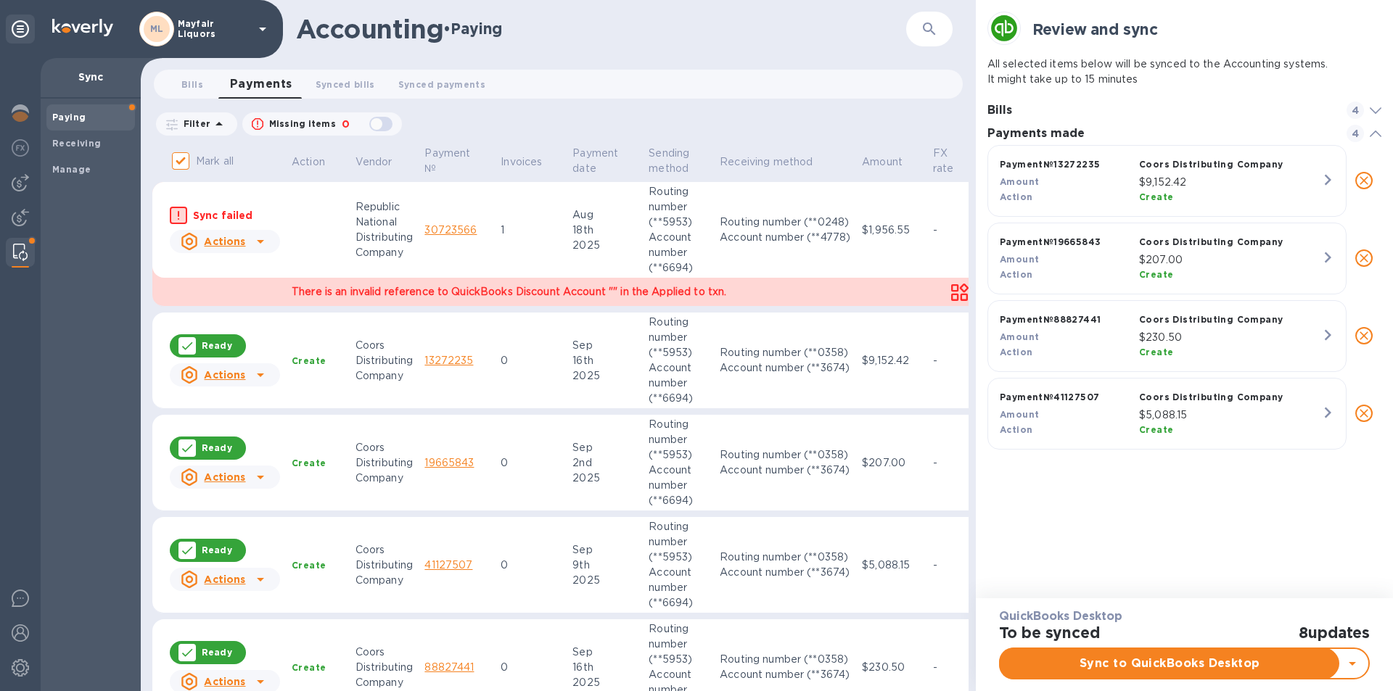
scroll to position [302, 395]
click at [1165, 659] on span "Sync to QuickBooks Desktop" at bounding box center [1170, 663] width 316 height 17
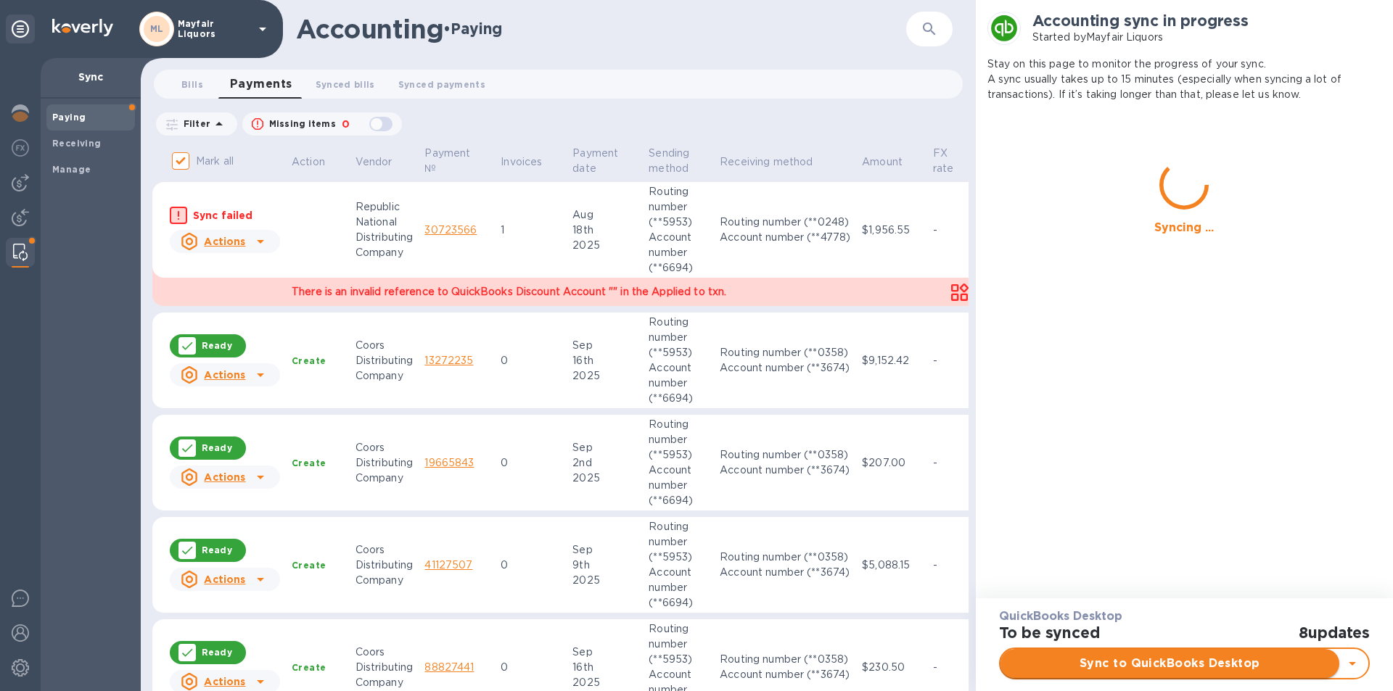
checkbox input "false"
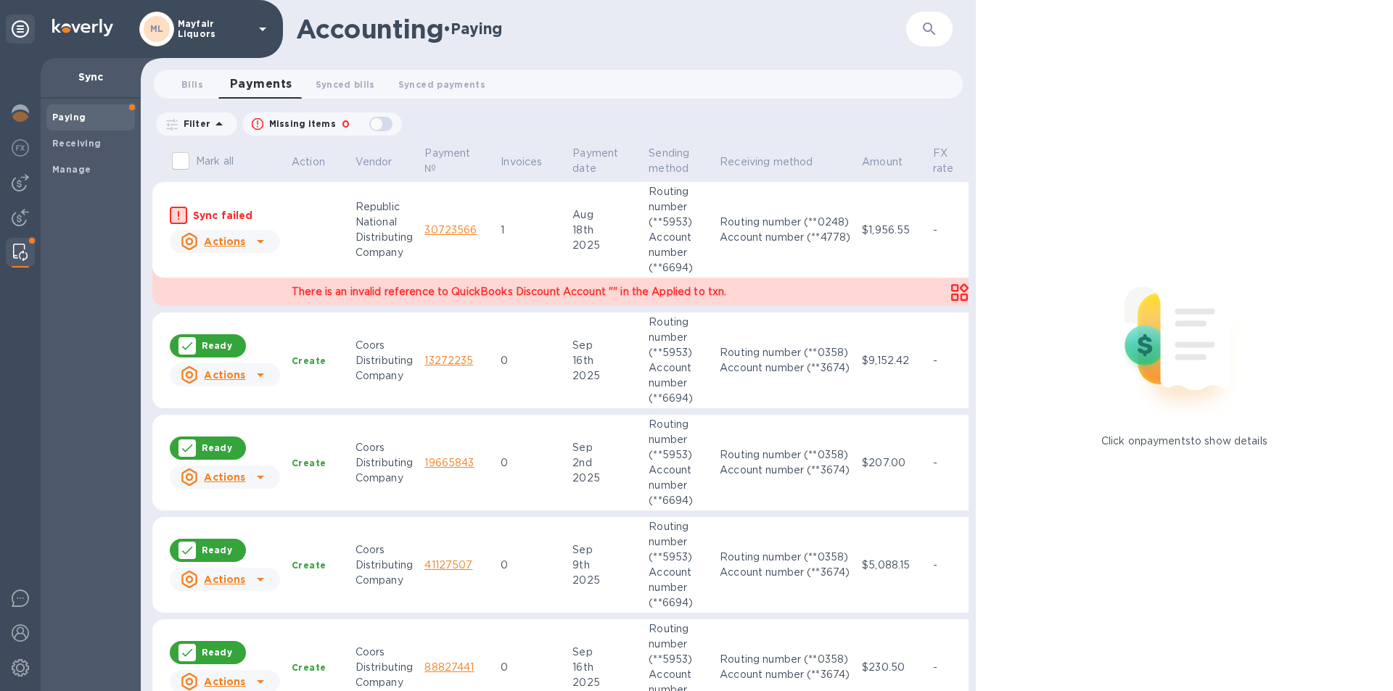
click at [262, 237] on icon at bounding box center [260, 241] width 17 height 17
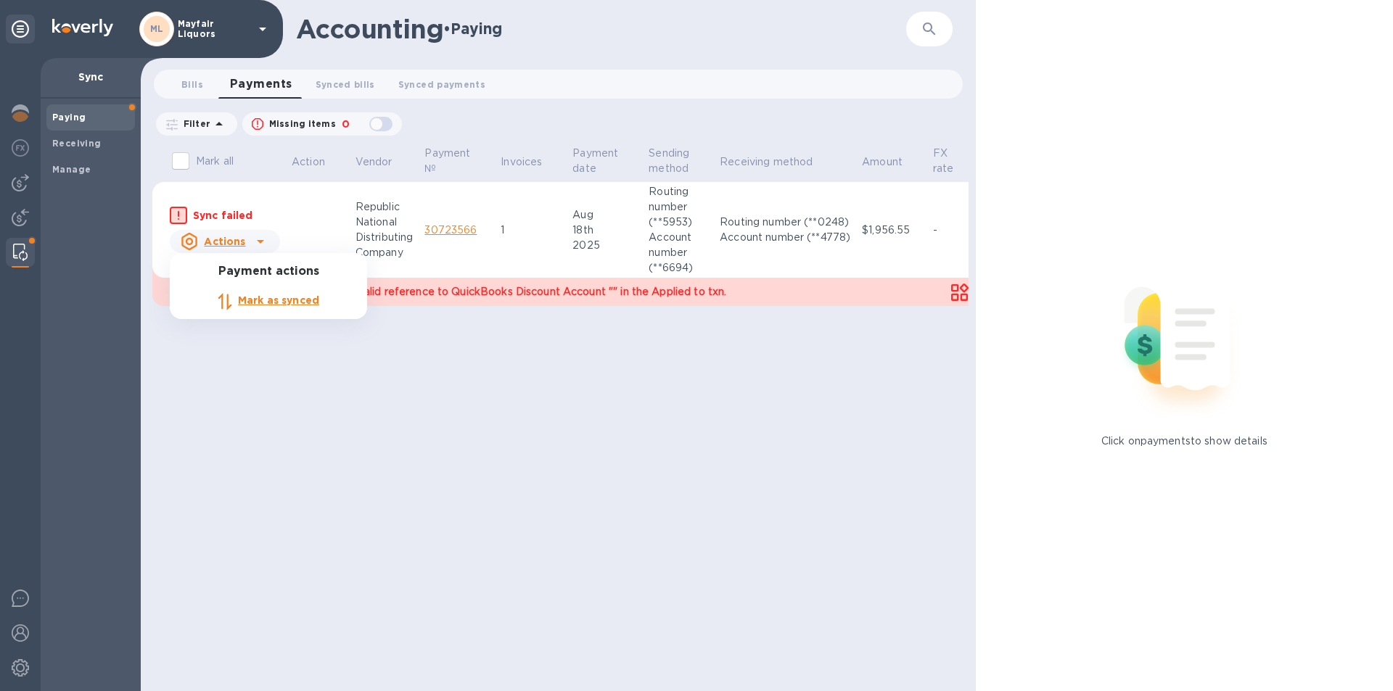
click at [294, 292] on div "Mark as synced" at bounding box center [278, 301] width 87 height 23
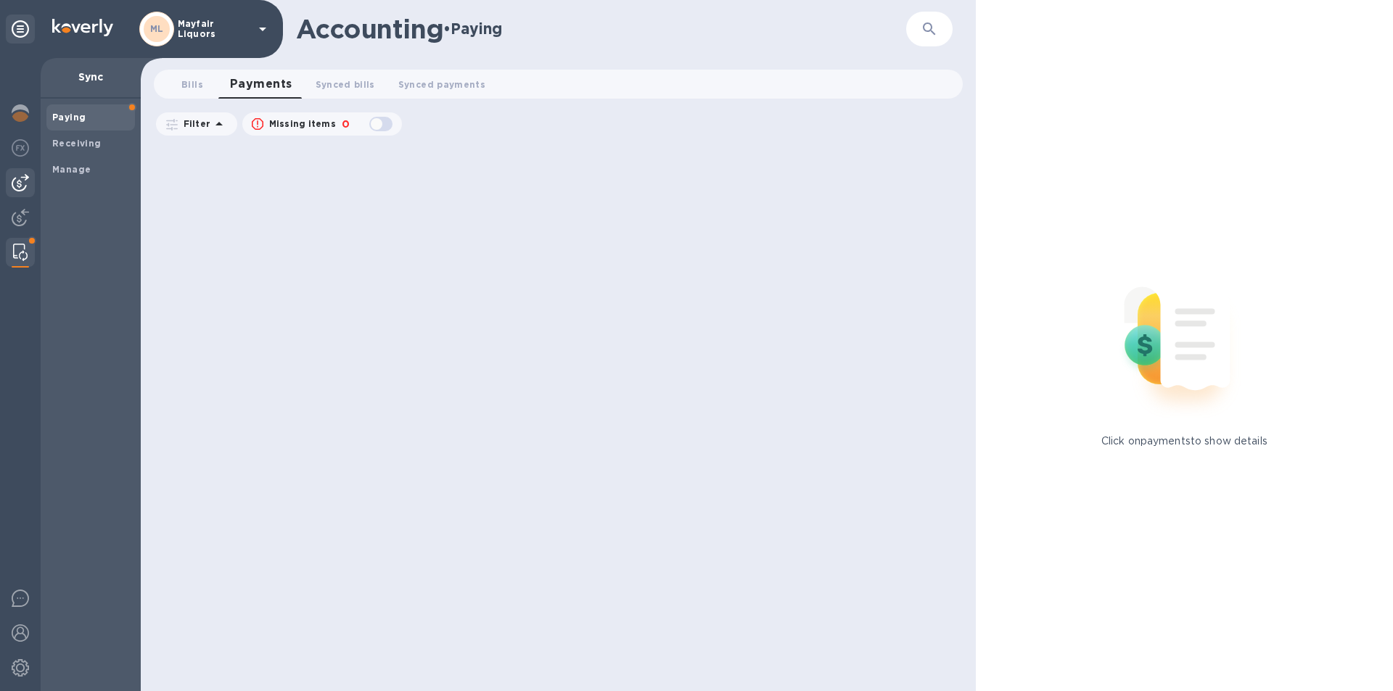
click at [27, 183] on img at bounding box center [20, 182] width 17 height 17
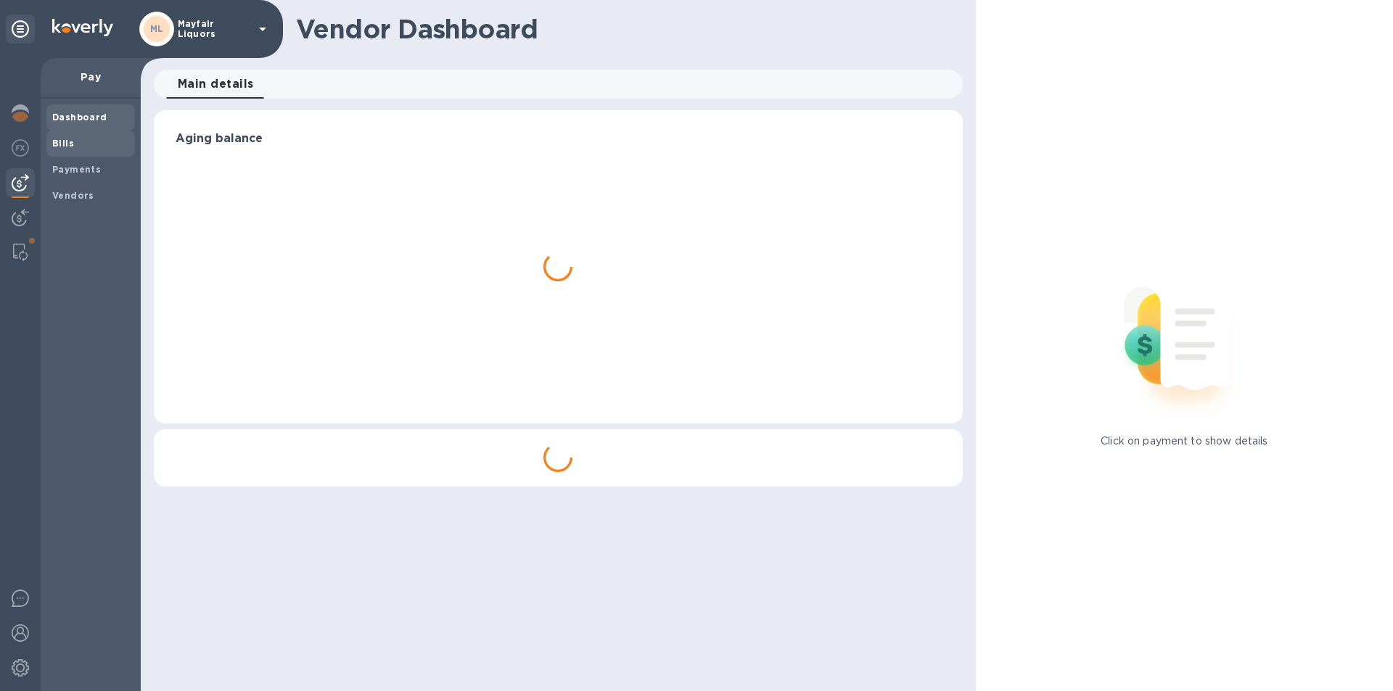
click at [60, 141] on b "Bills" at bounding box center [63, 143] width 22 height 11
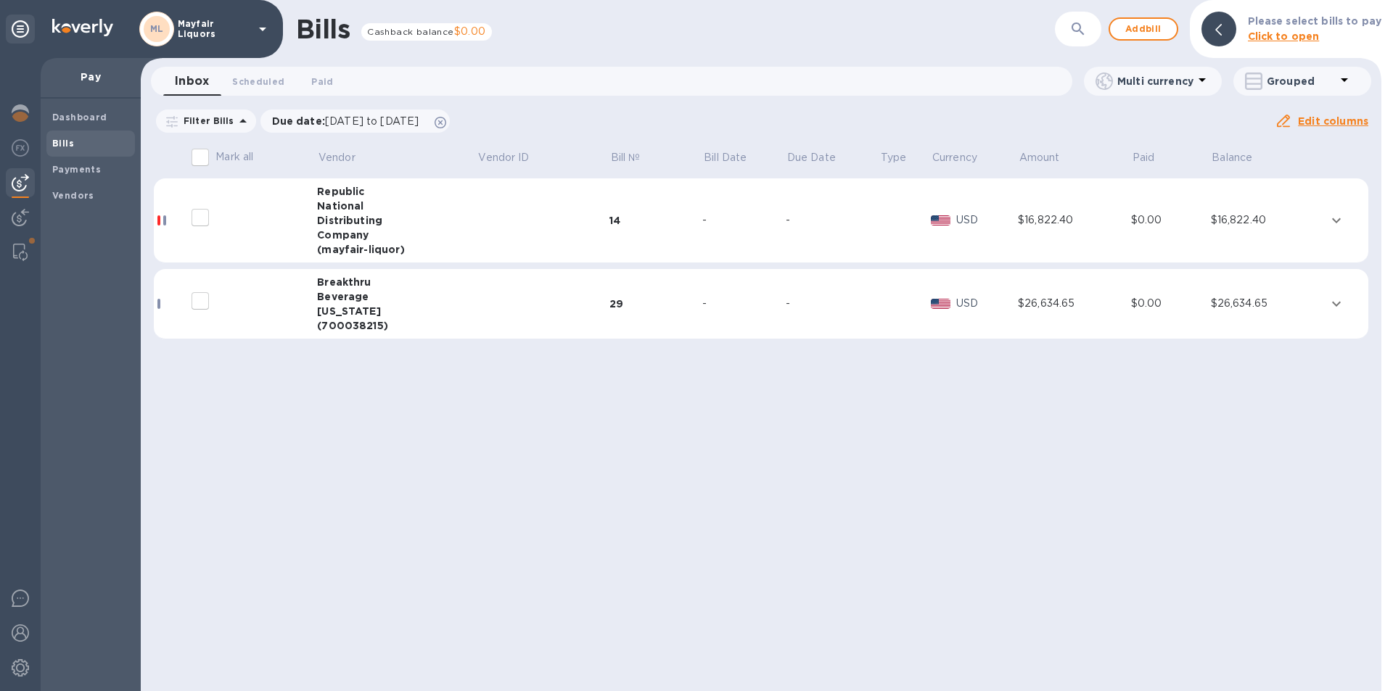
click at [631, 218] on div "14" at bounding box center [655, 220] width 93 height 15
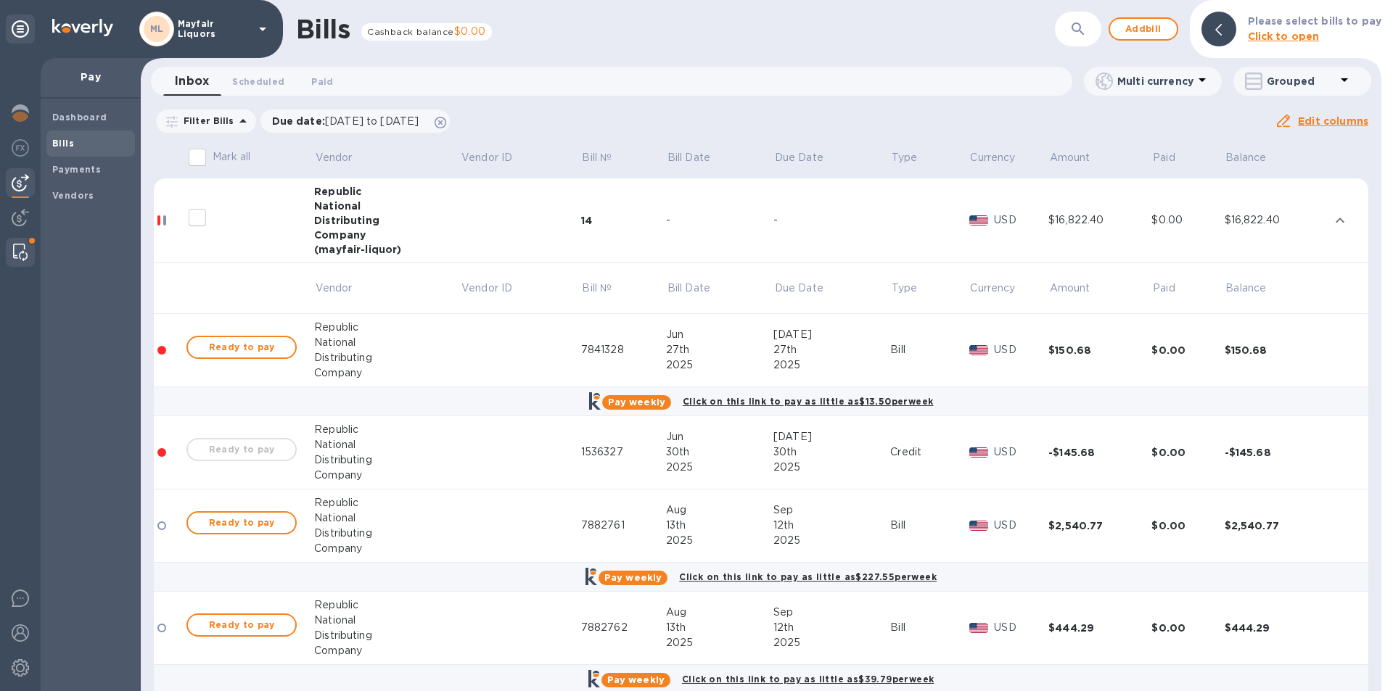
click at [9, 256] on div at bounding box center [20, 252] width 26 height 29
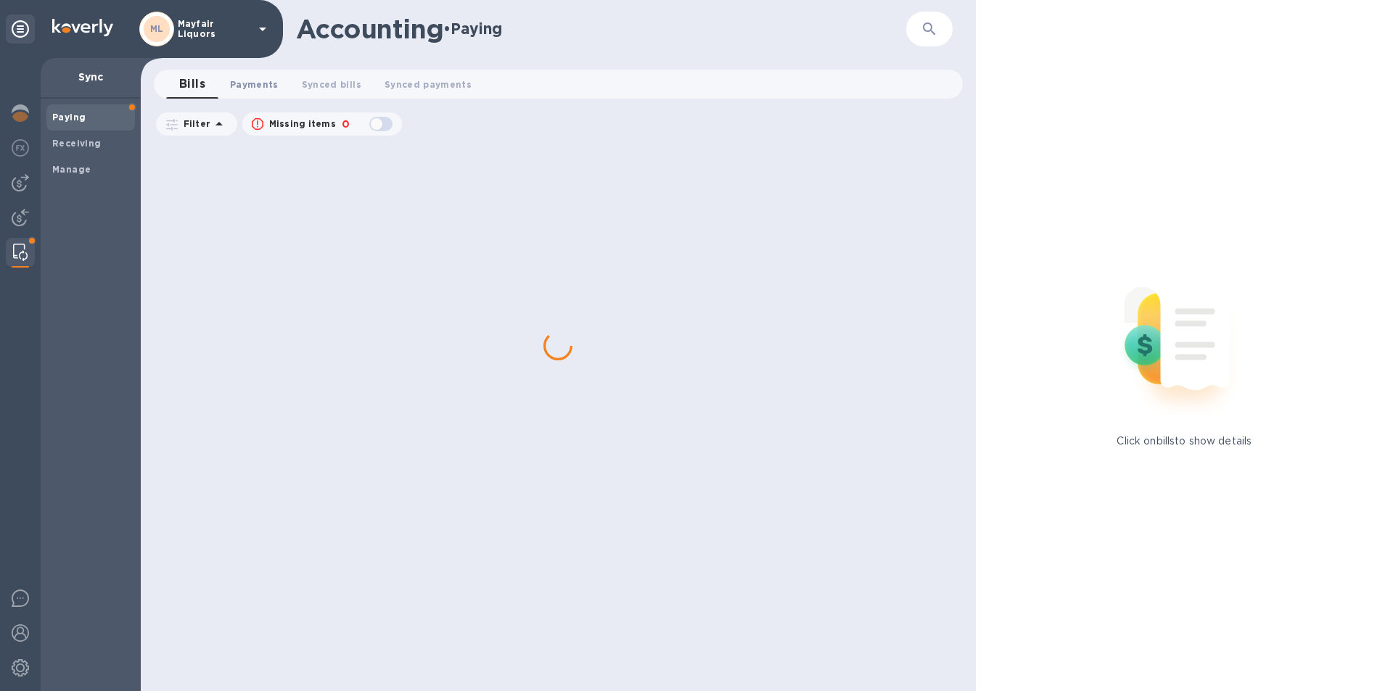
click at [254, 88] on span "Payments 0" at bounding box center [254, 84] width 49 height 15
click at [20, 187] on img at bounding box center [20, 182] width 17 height 17
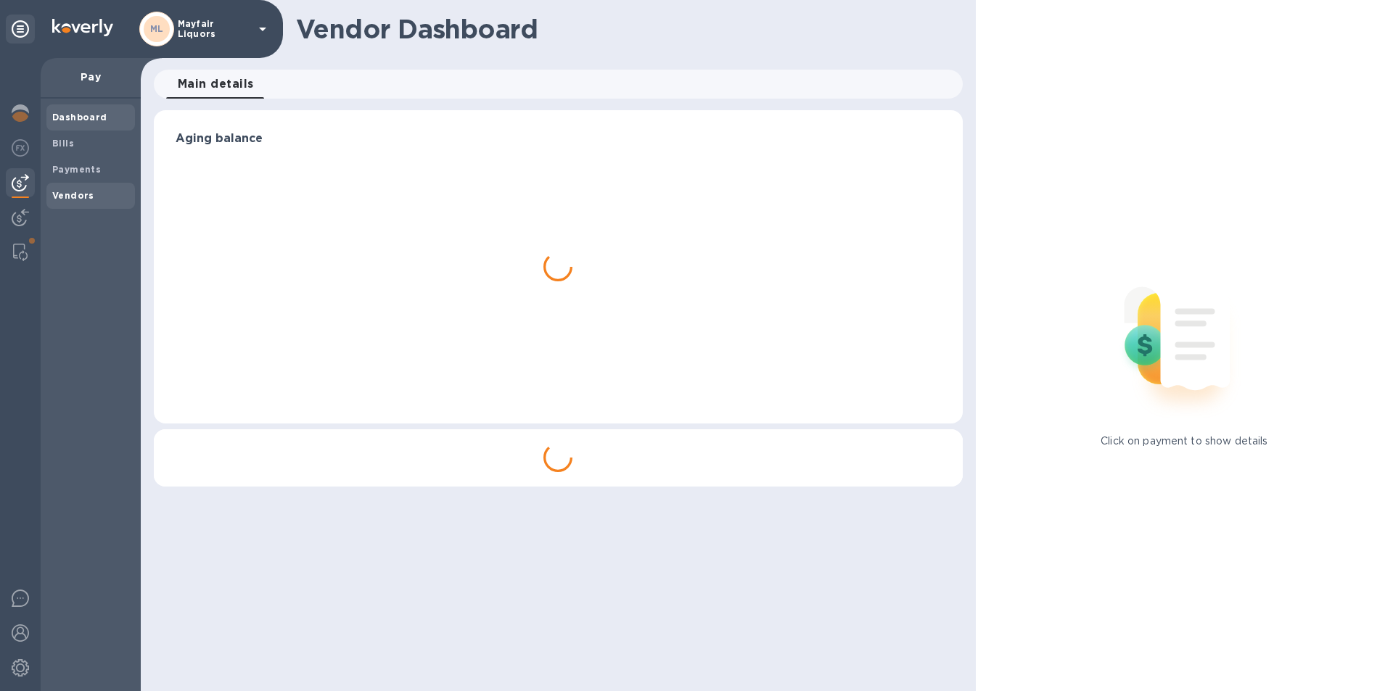
click at [63, 196] on b "Vendors" at bounding box center [73, 195] width 42 height 11
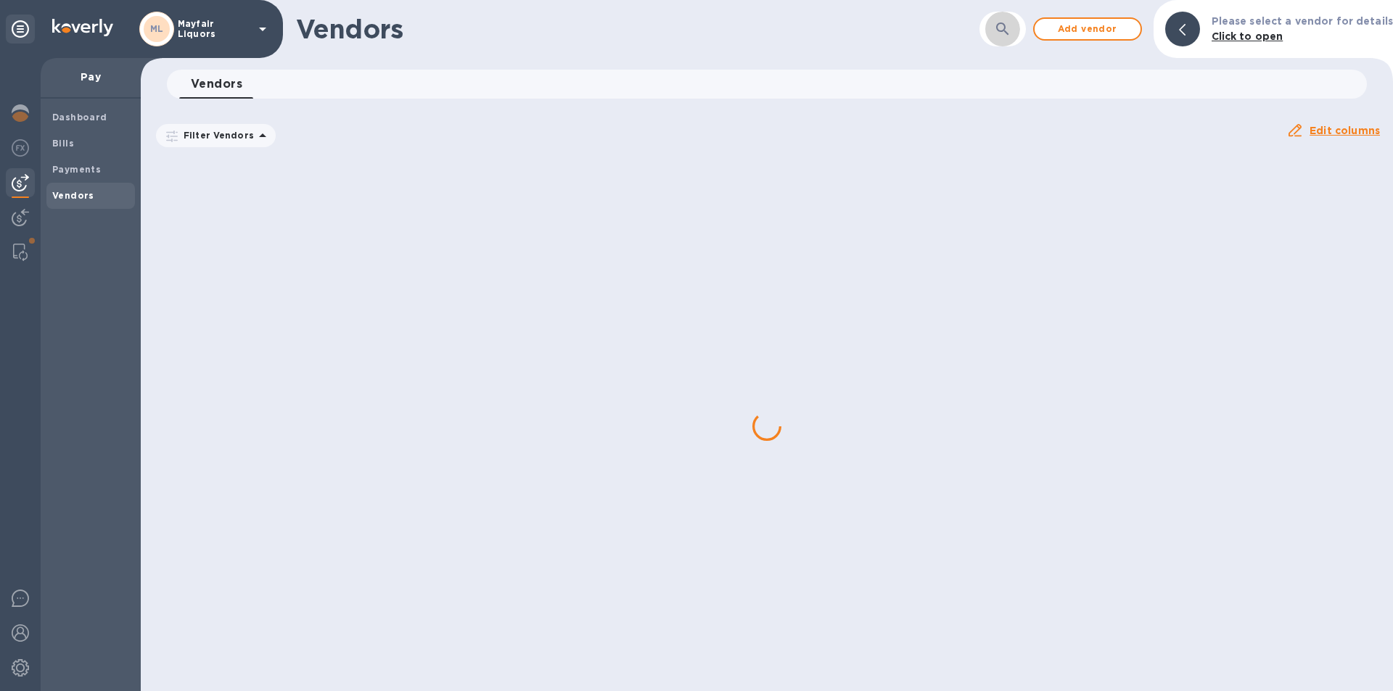
click at [1020, 29] on button "button" at bounding box center [1002, 29] width 35 height 35
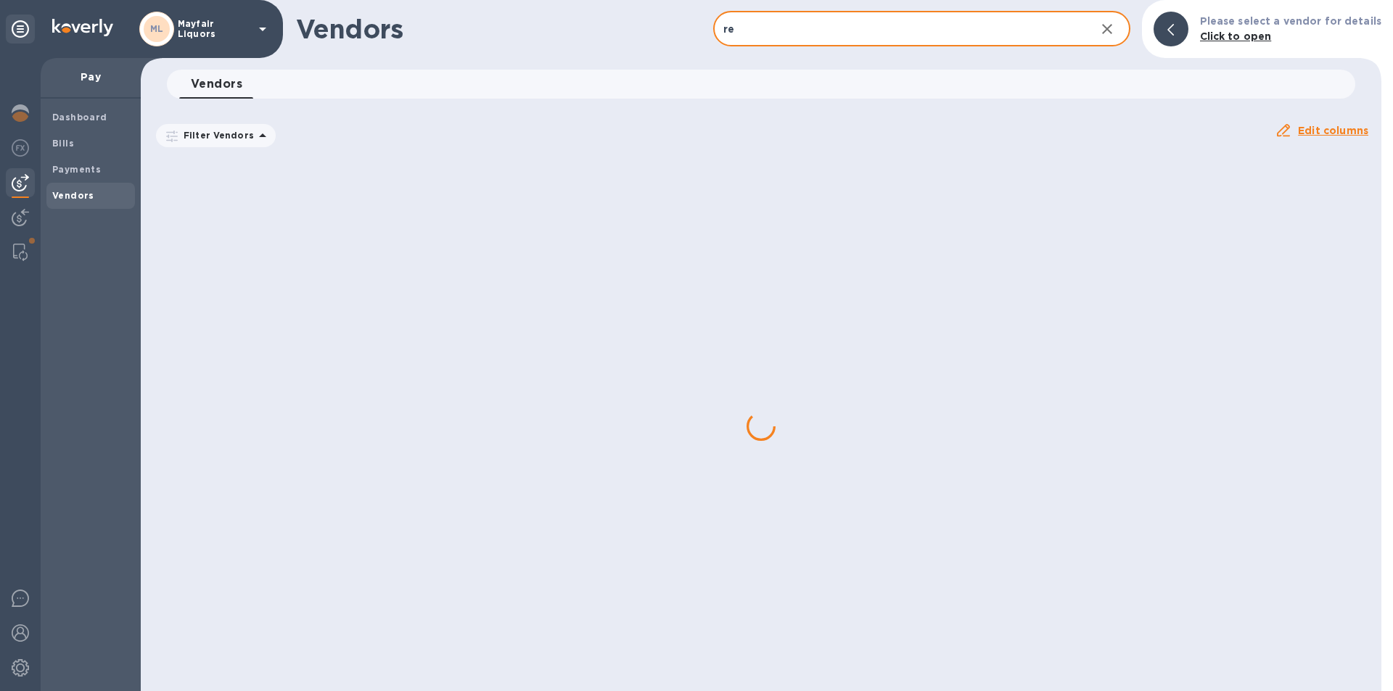
type input "repub"
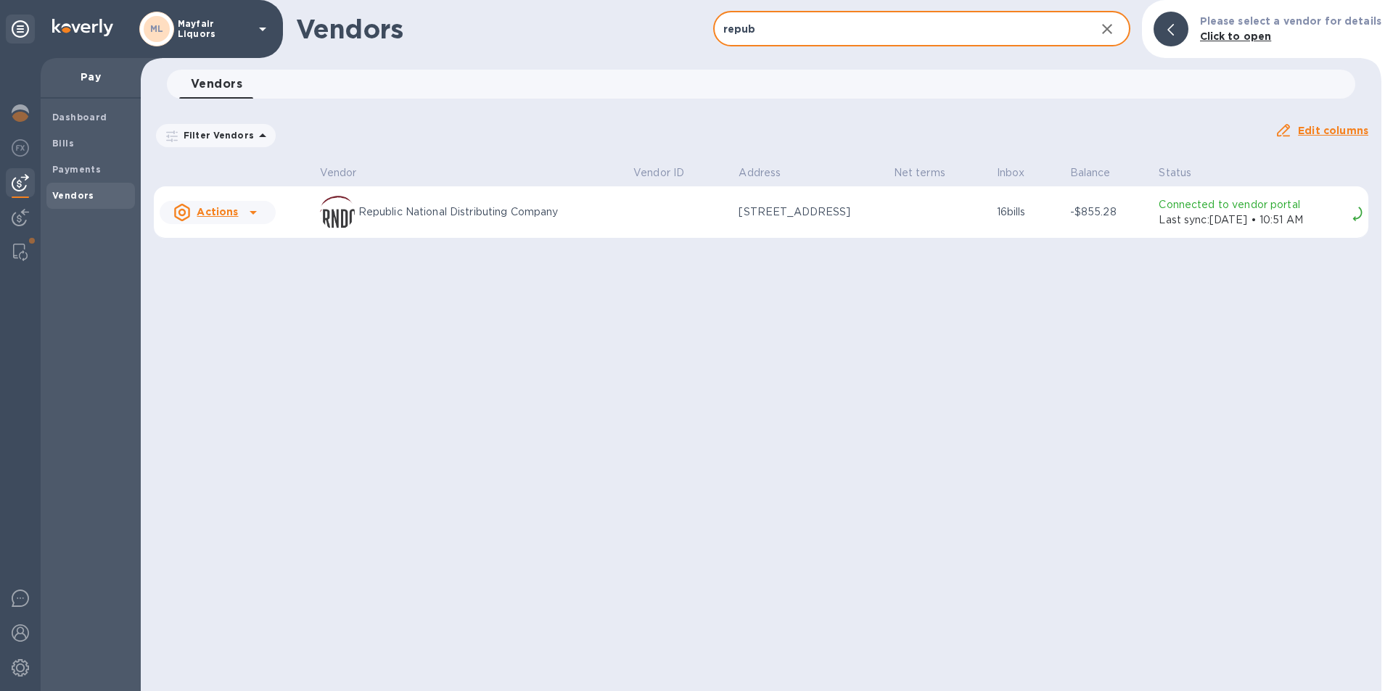
click at [1265, 217] on p "Last sync: [DATE] • 10:51 AM" at bounding box center [1252, 220] width 188 height 15
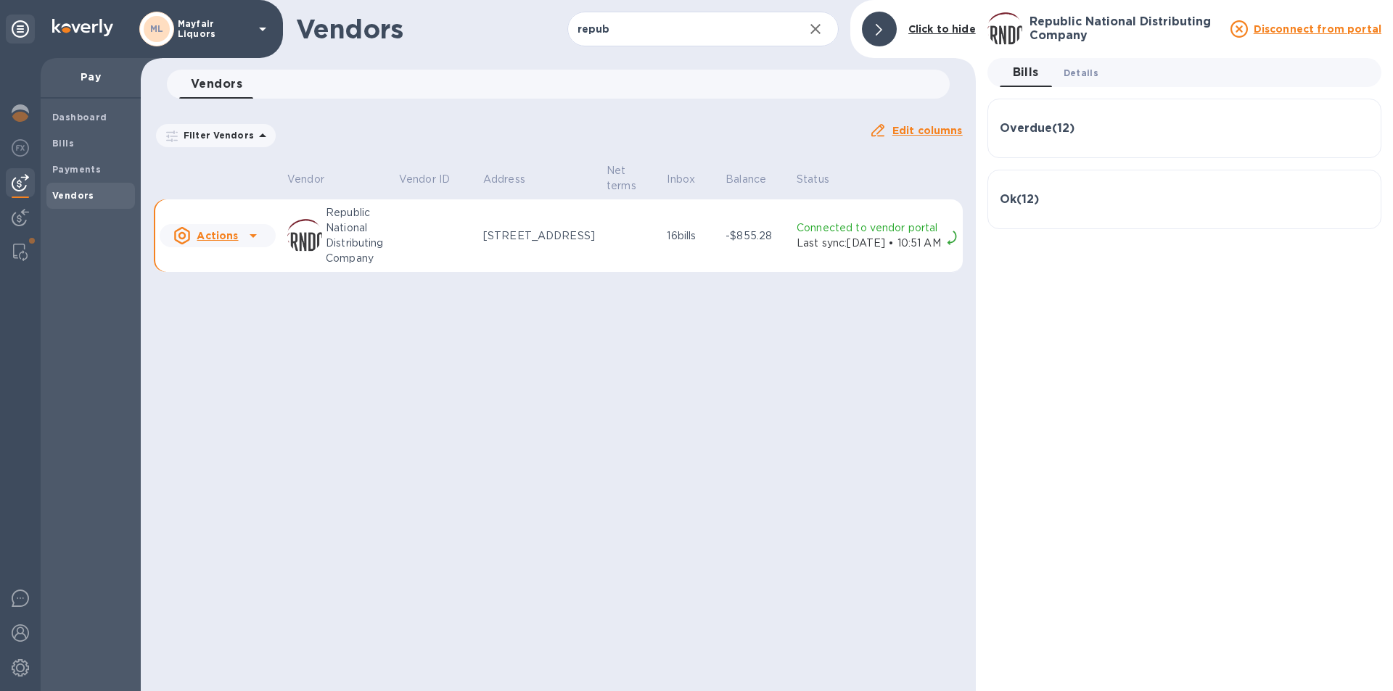
click at [1076, 72] on span "Details 0" at bounding box center [1080, 72] width 35 height 15
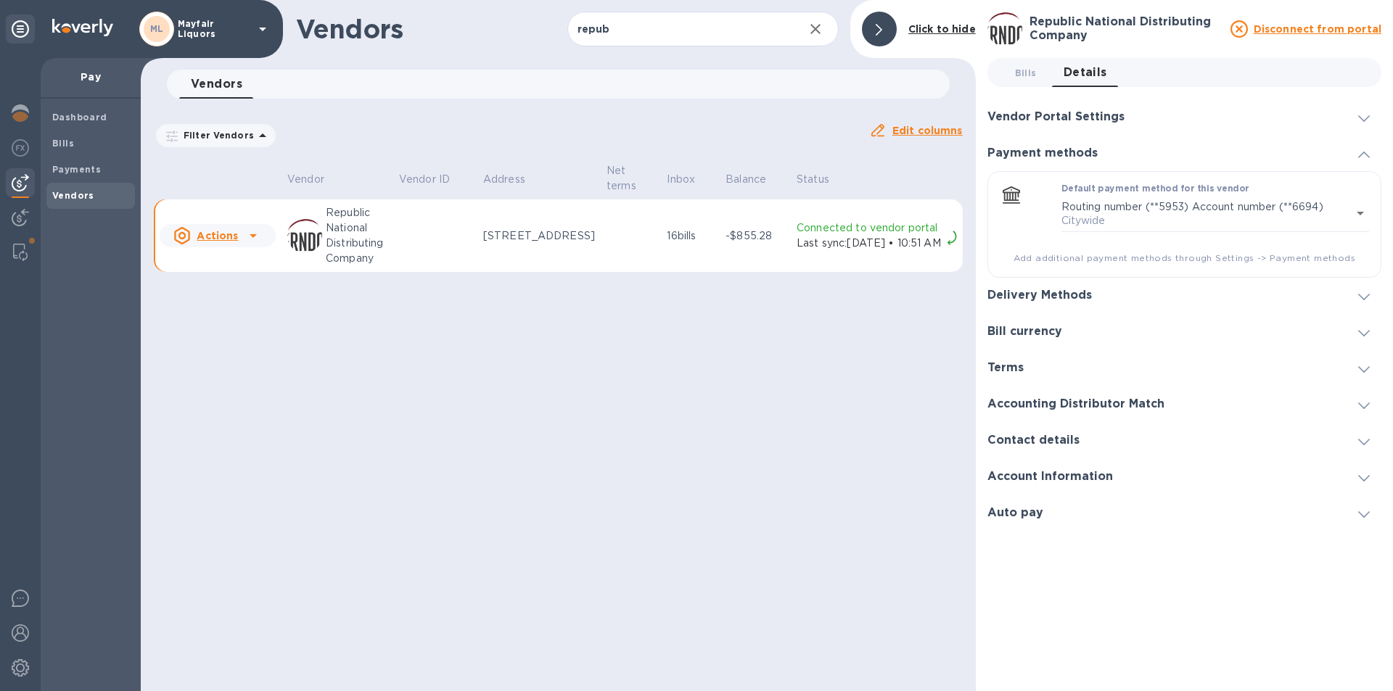
click at [1090, 113] on h3 "Vendor Portal Settings" at bounding box center [1055, 117] width 137 height 14
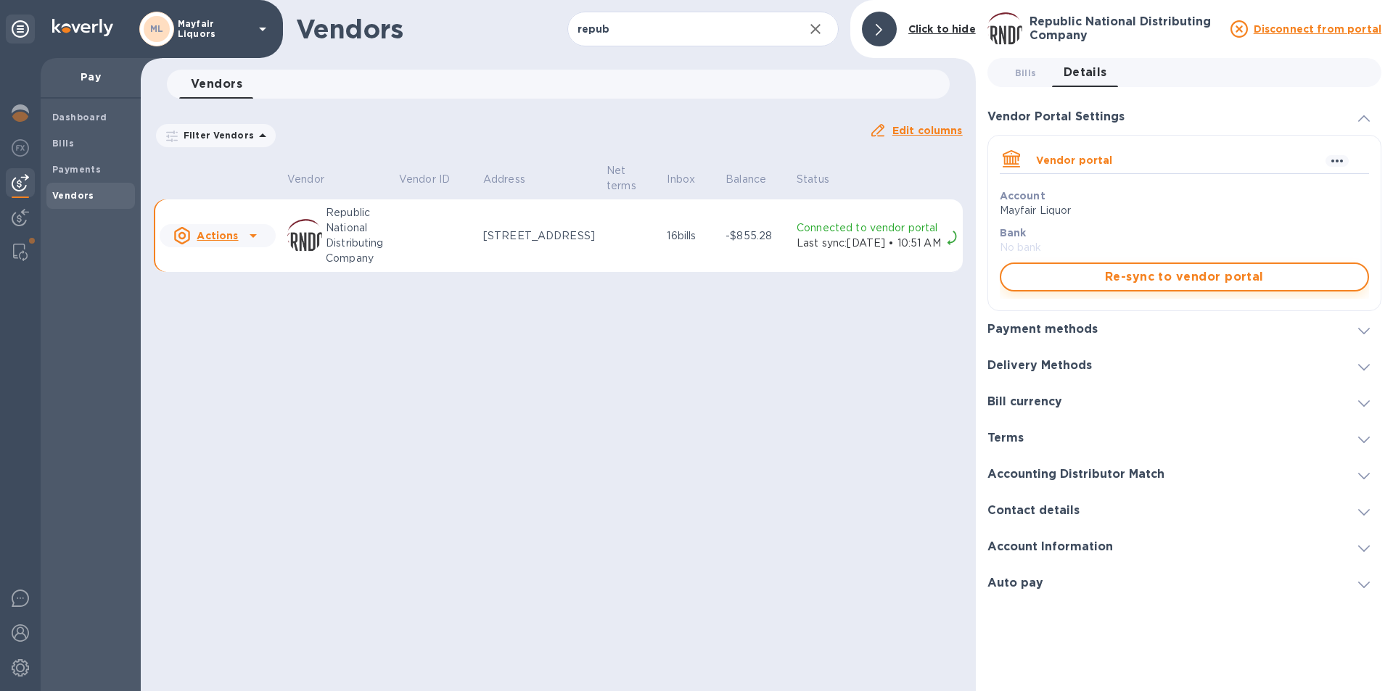
click at [1110, 276] on span "Re-sync to vendor portal" at bounding box center [1184, 276] width 343 height 17
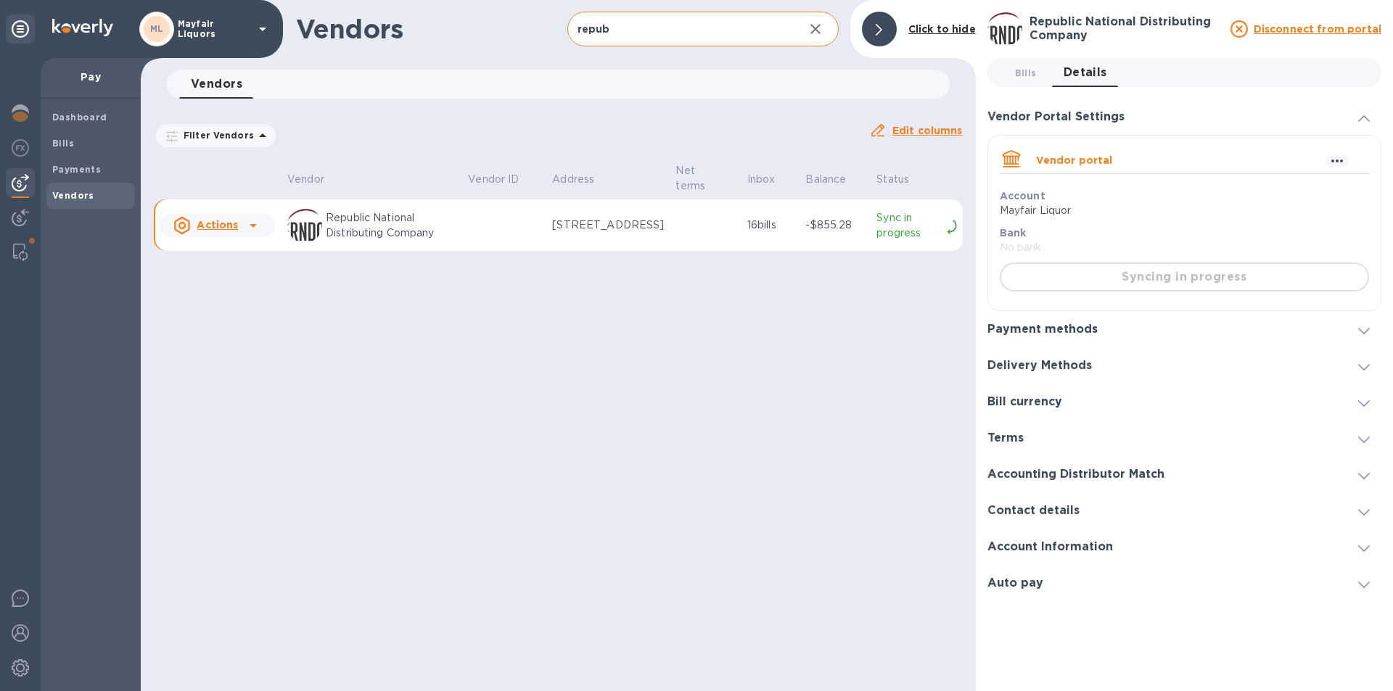
click at [815, 29] on icon "button" at bounding box center [815, 28] width 17 height 17
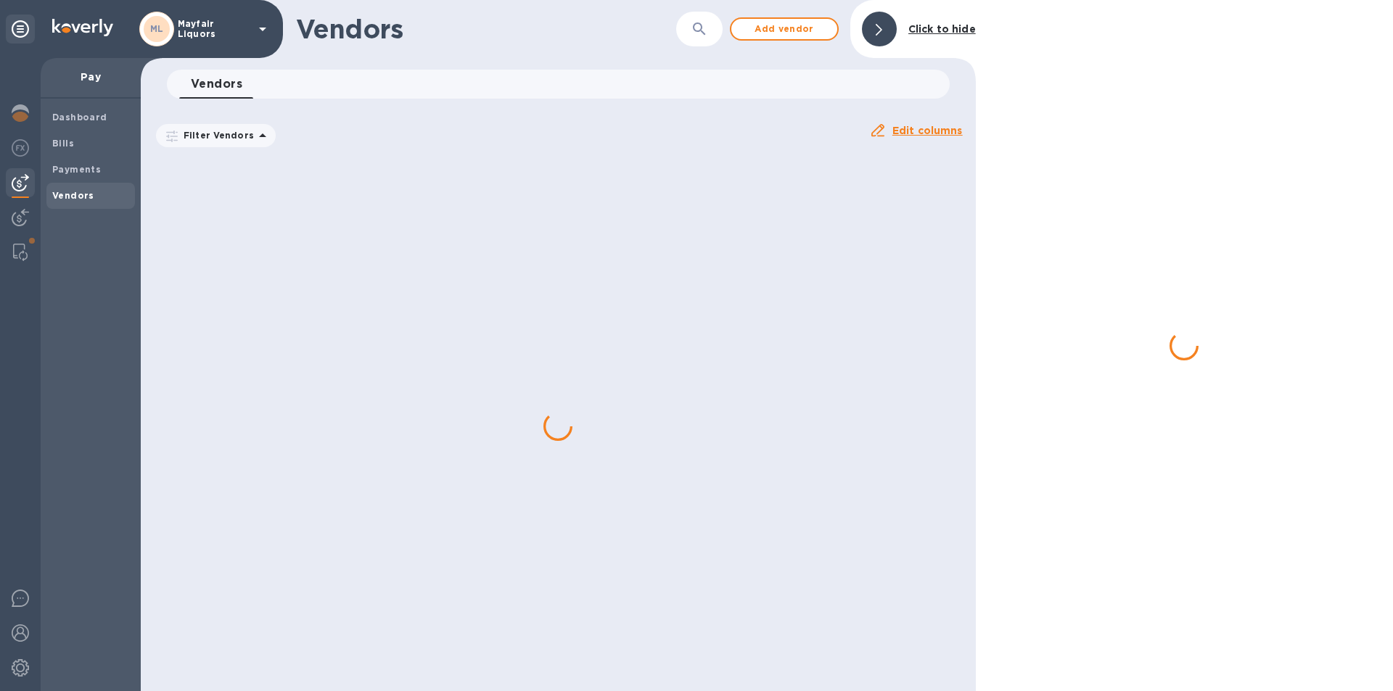
click at [693, 28] on icon "button" at bounding box center [699, 28] width 17 height 17
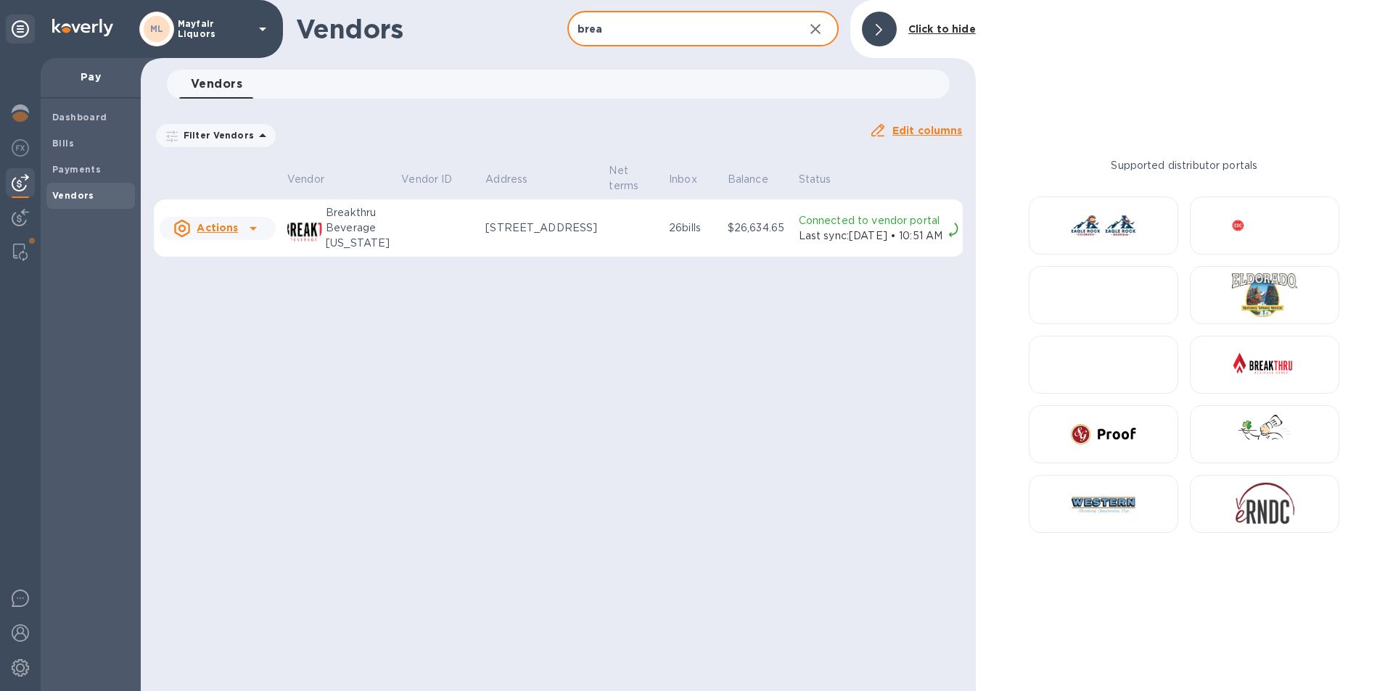
type input "brea"
click at [492, 234] on p "[STREET_ADDRESS]" at bounding box center [541, 227] width 112 height 15
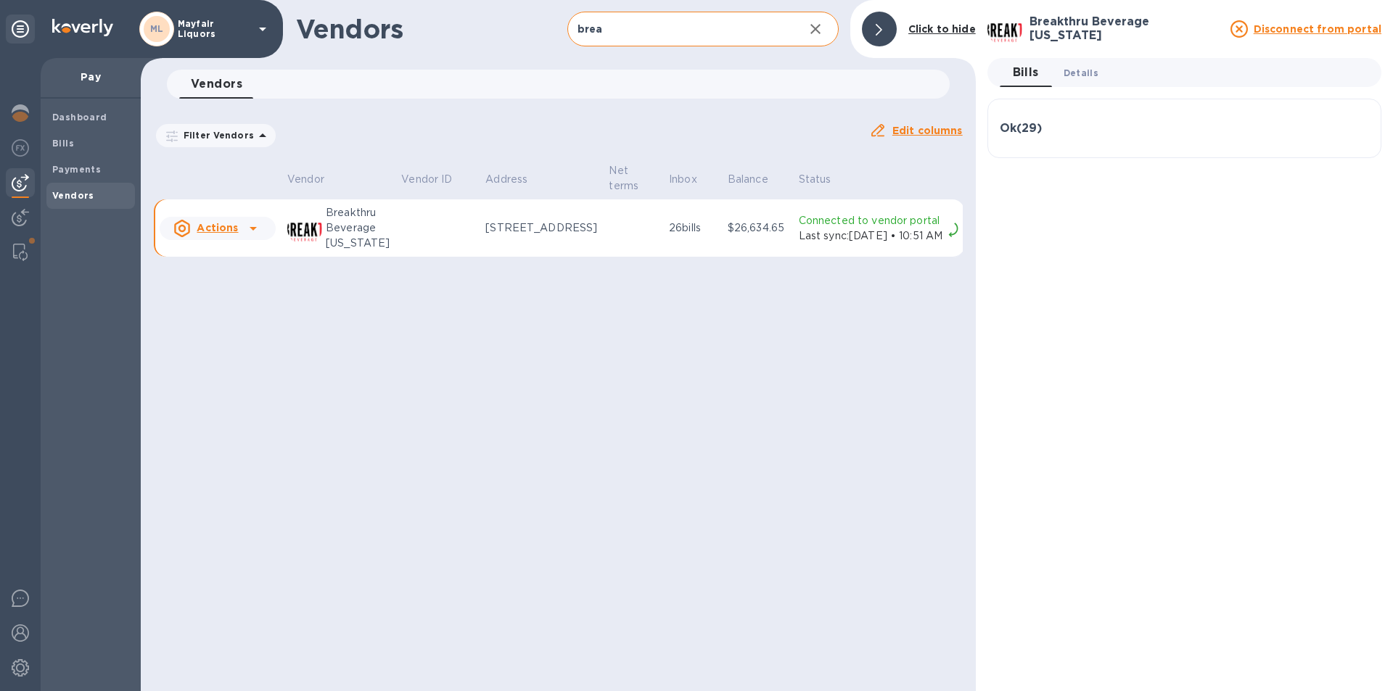
click at [1085, 71] on span "Details 0" at bounding box center [1080, 72] width 35 height 15
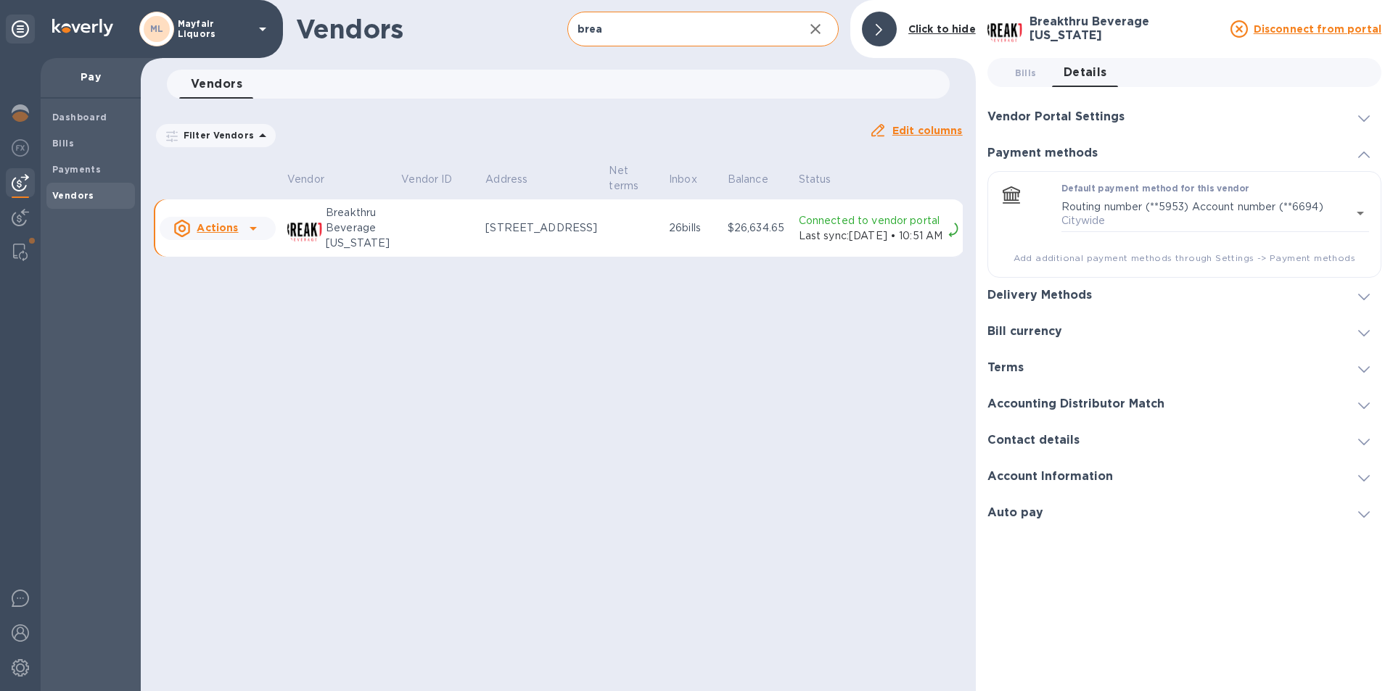
click at [1130, 118] on div "Vendor Portal Settings" at bounding box center [1061, 117] width 149 height 14
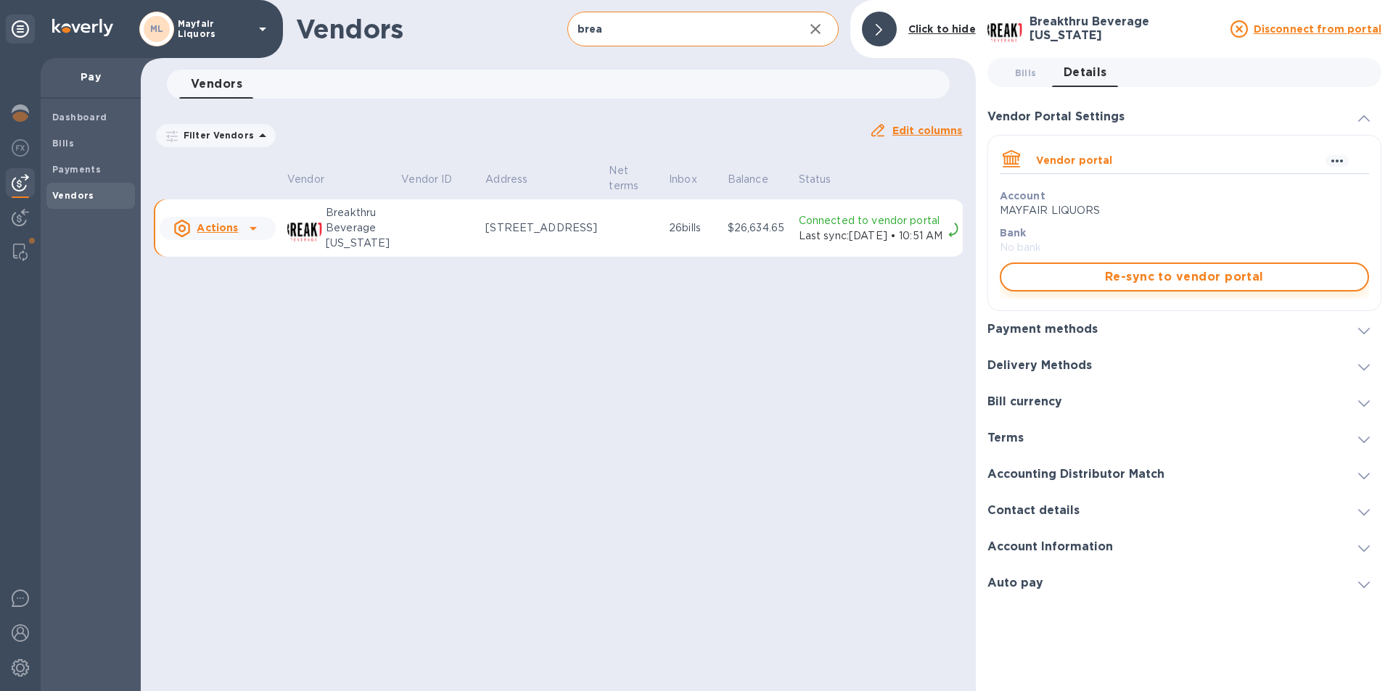
click at [1117, 285] on span "Re-sync to vendor portal" at bounding box center [1184, 276] width 343 height 17
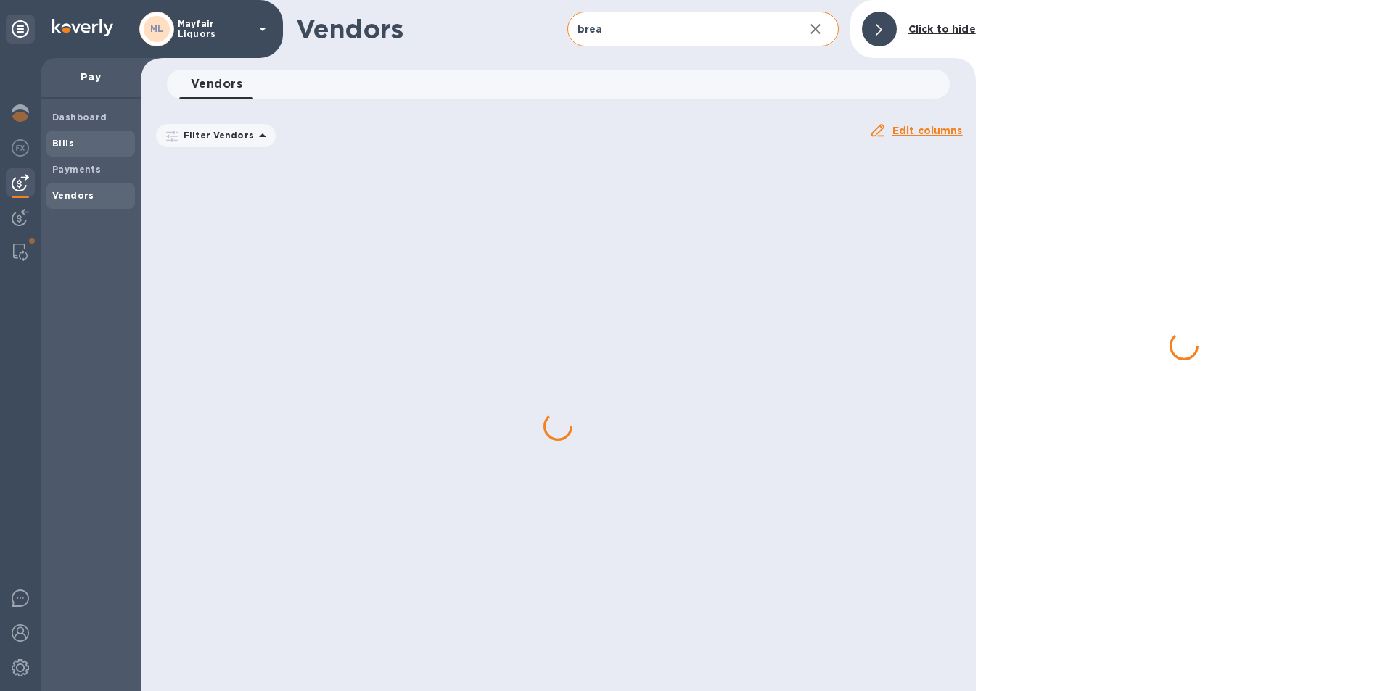
click at [92, 145] on span "Bills" at bounding box center [90, 143] width 77 height 15
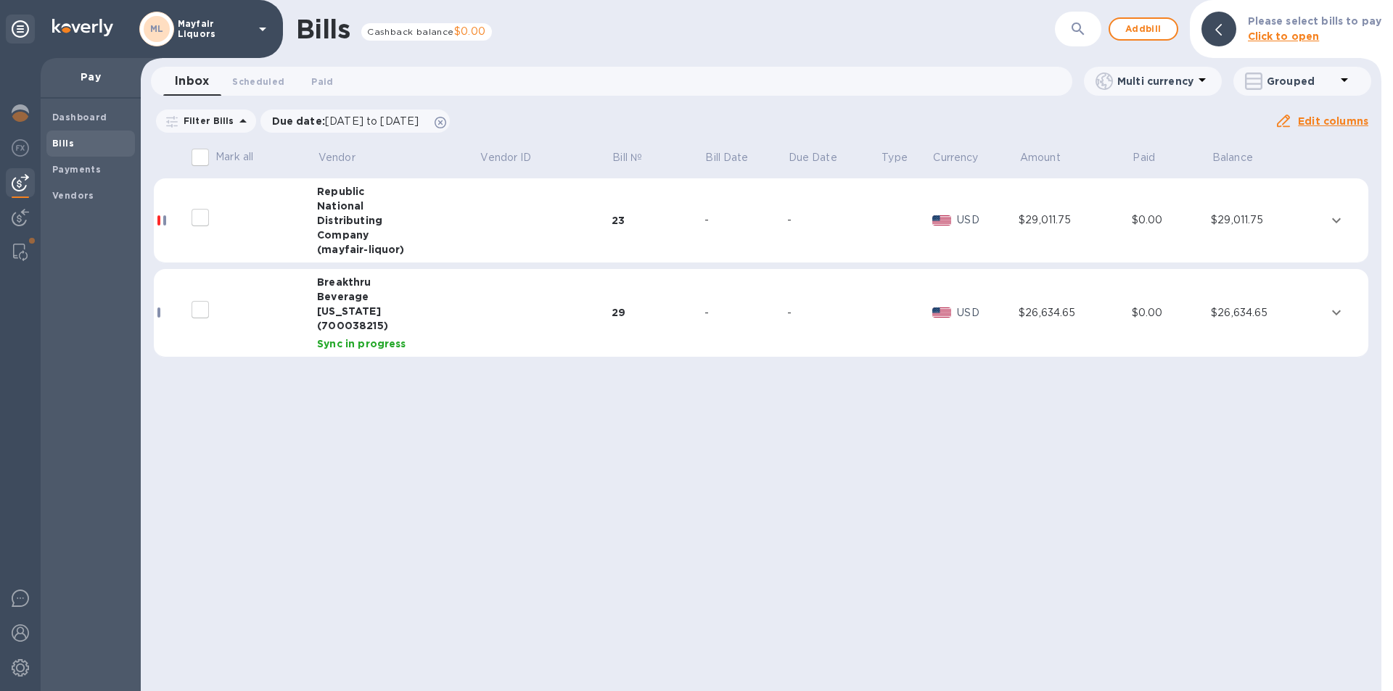
click at [615, 218] on div "23" at bounding box center [657, 220] width 93 height 15
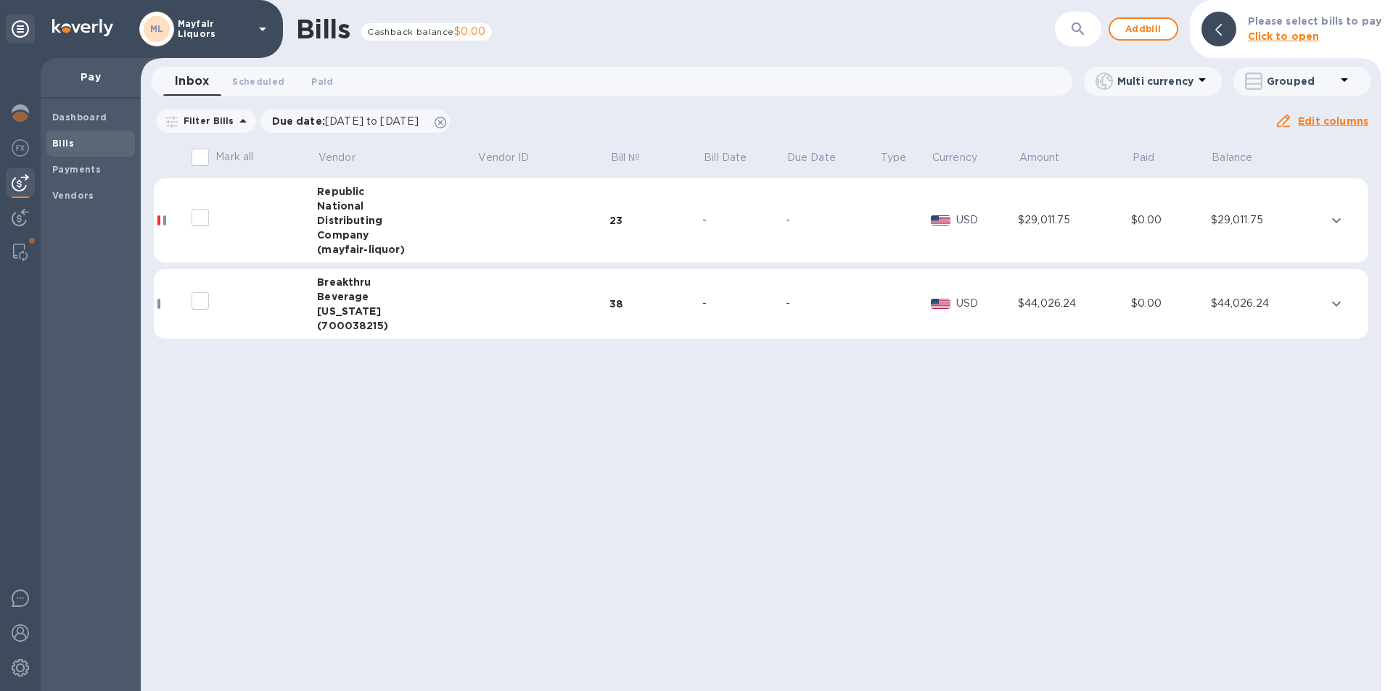
click at [728, 239] on td "-" at bounding box center [743, 220] width 83 height 85
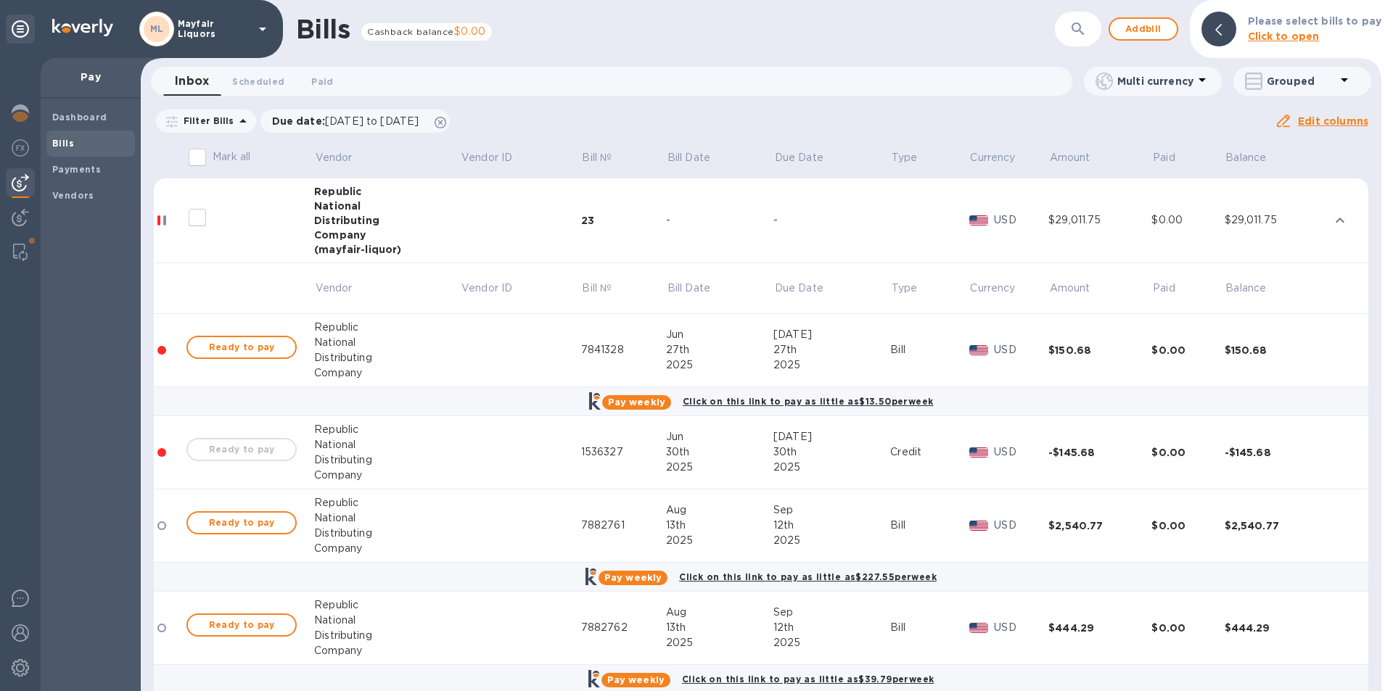
scroll to position [73, 0]
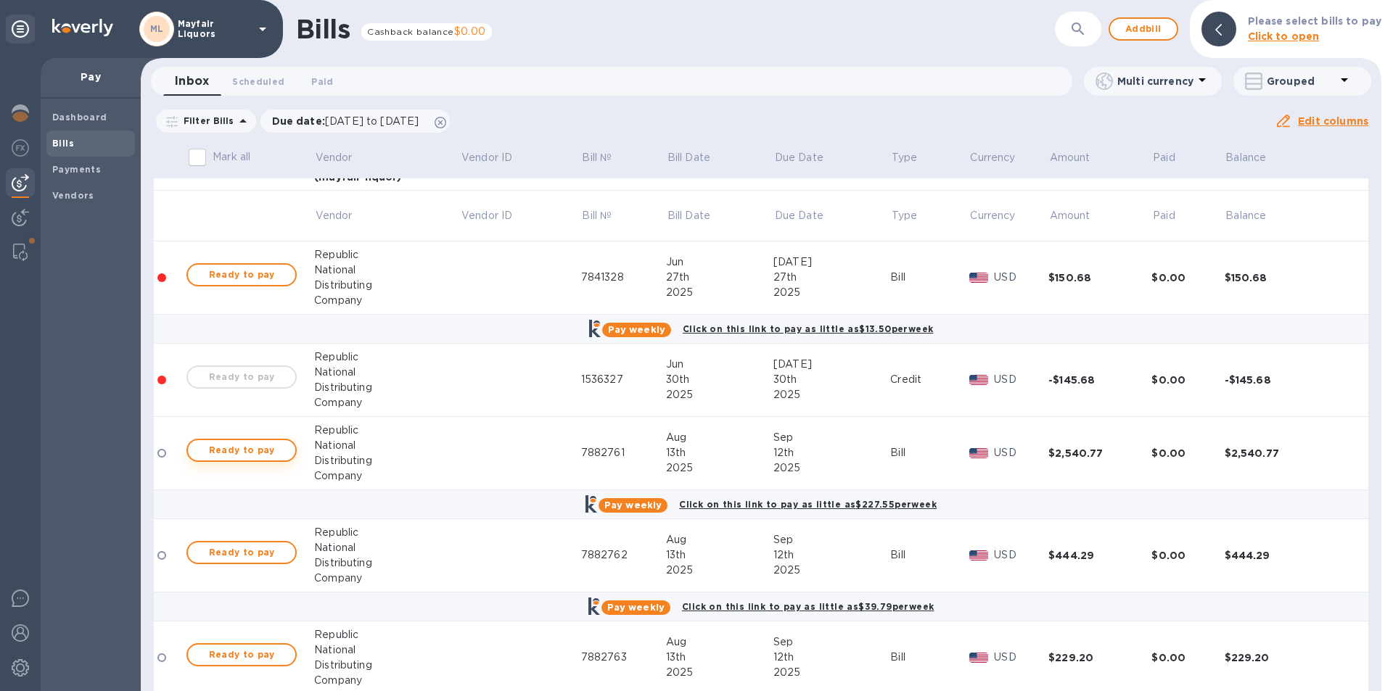
click at [268, 439] on button "Ready to pay" at bounding box center [241, 450] width 110 height 23
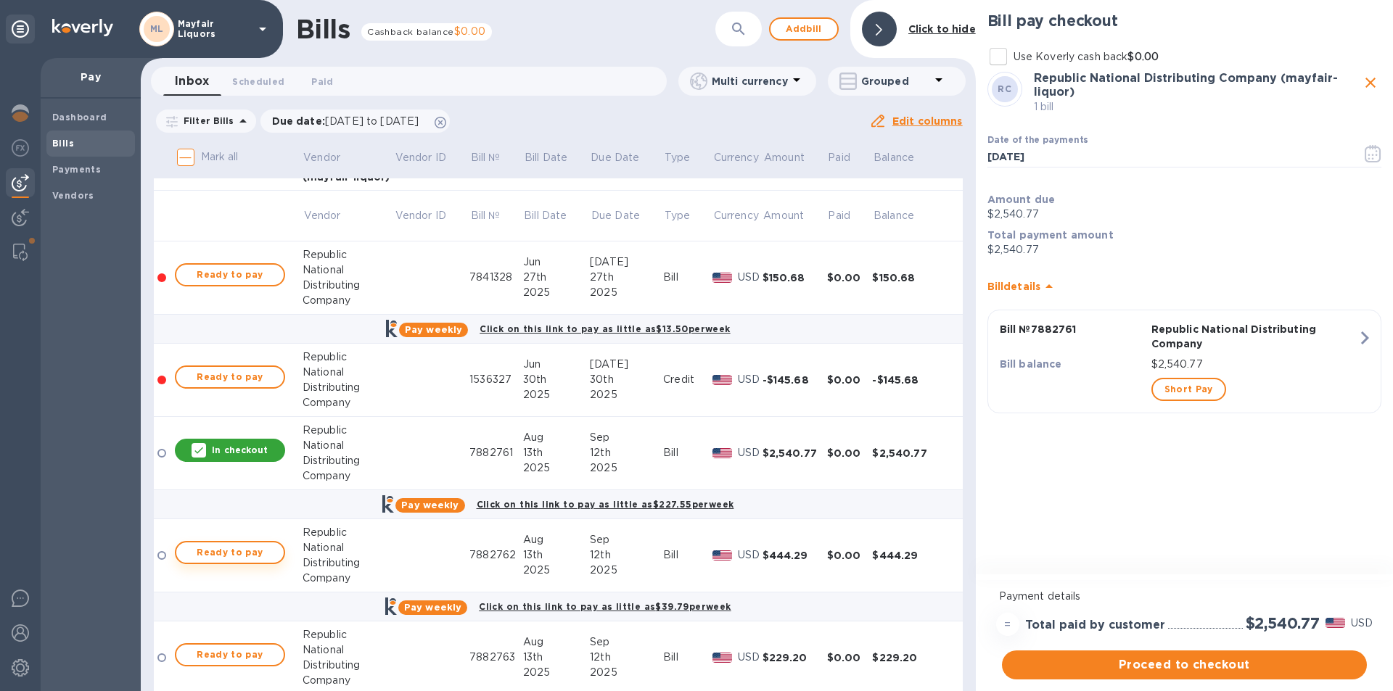
click at [224, 545] on span "Ready to pay" at bounding box center [230, 552] width 84 height 17
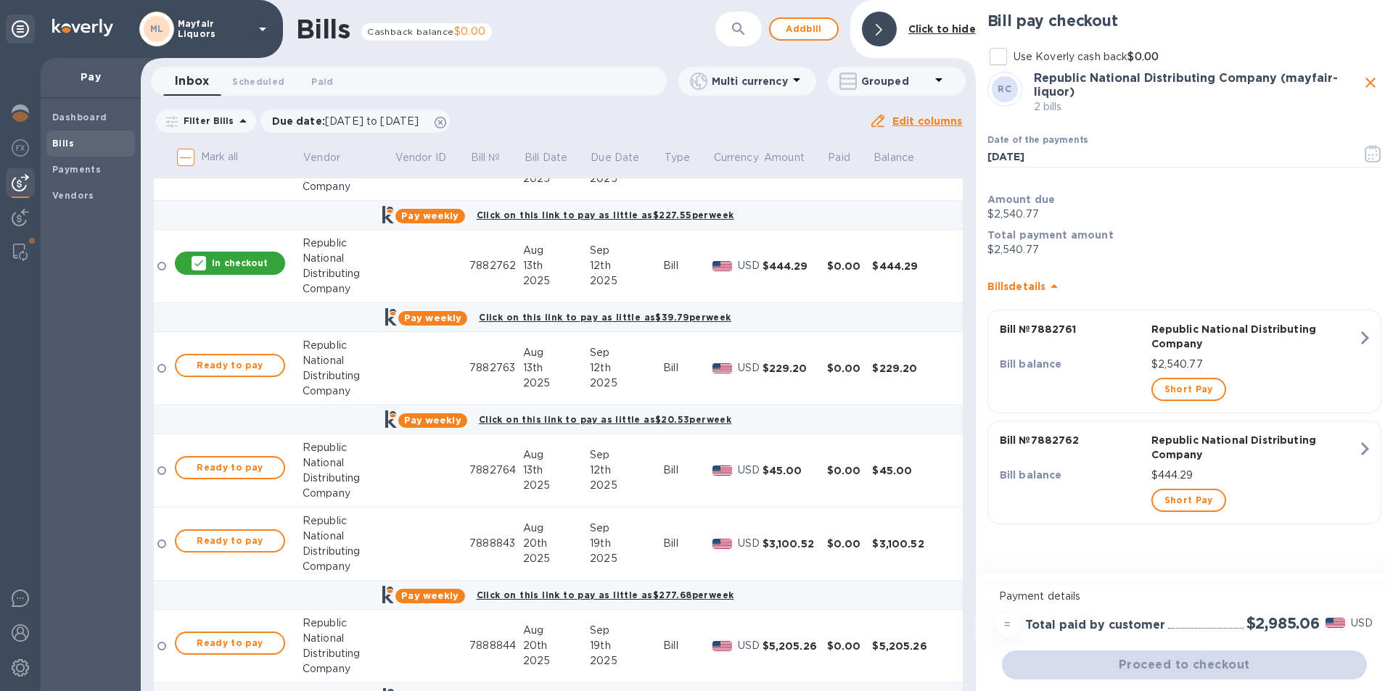
scroll to position [363, 0]
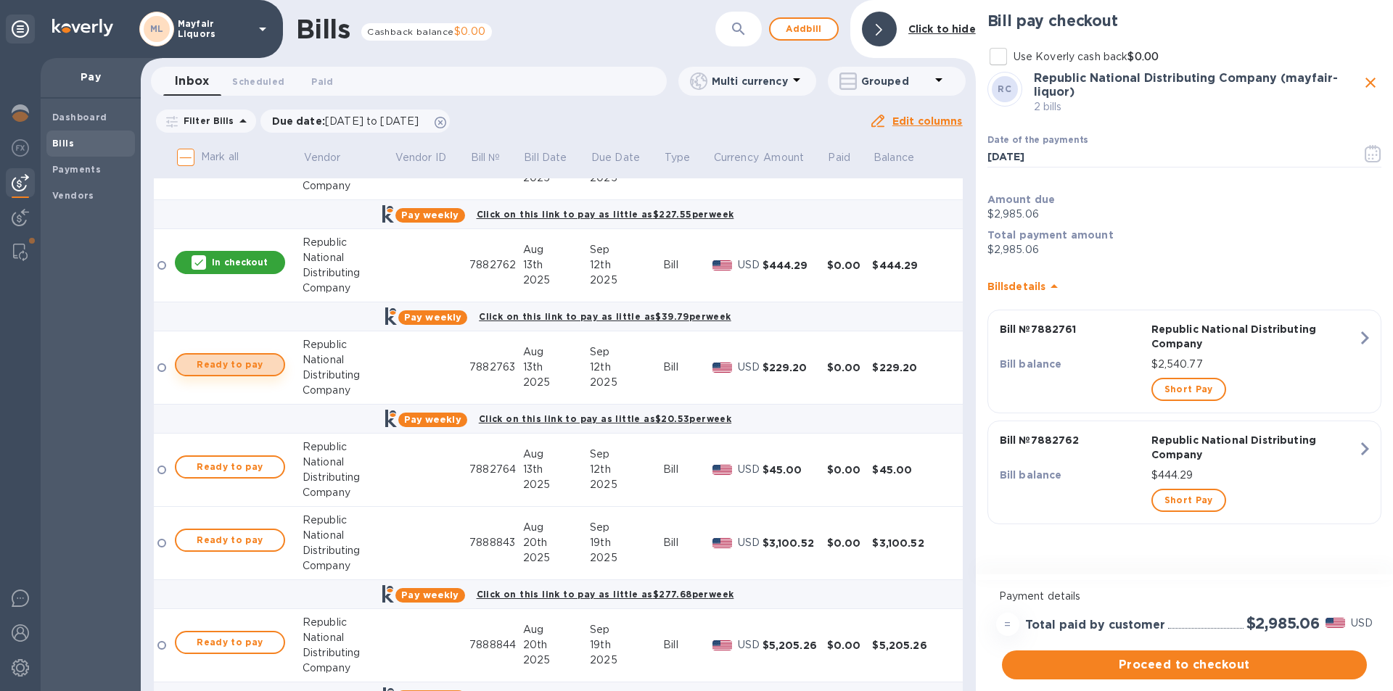
click at [221, 359] on span "Ready to pay" at bounding box center [230, 364] width 84 height 17
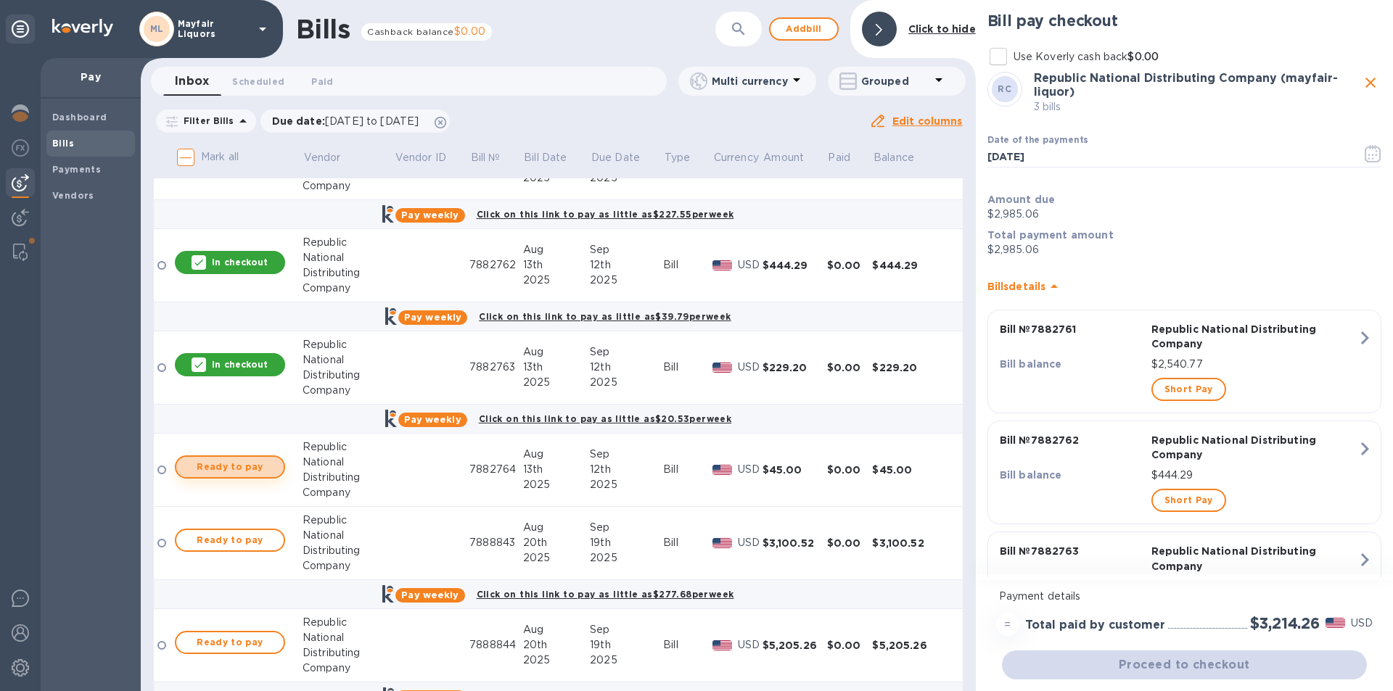
click at [236, 469] on span "Ready to pay" at bounding box center [230, 466] width 84 height 17
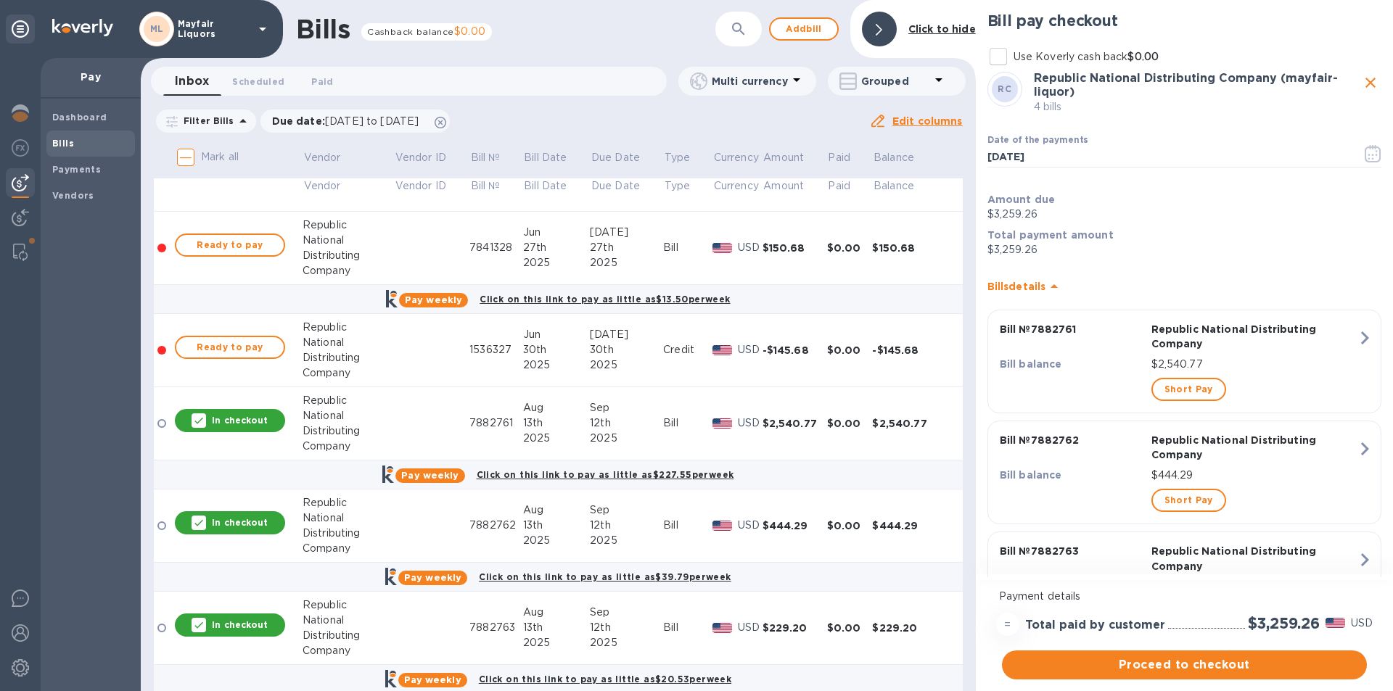
scroll to position [0, 0]
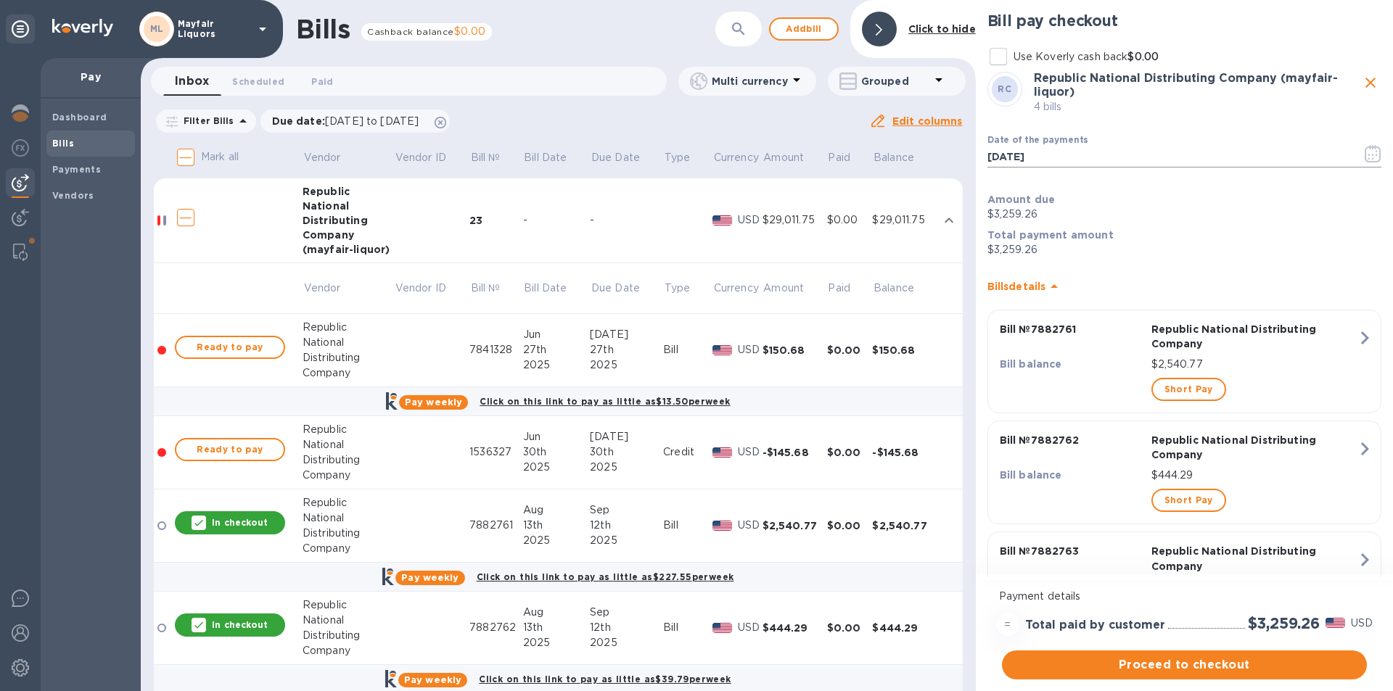
click at [1368, 155] on icon "button" at bounding box center [1369, 155] width 2 height 2
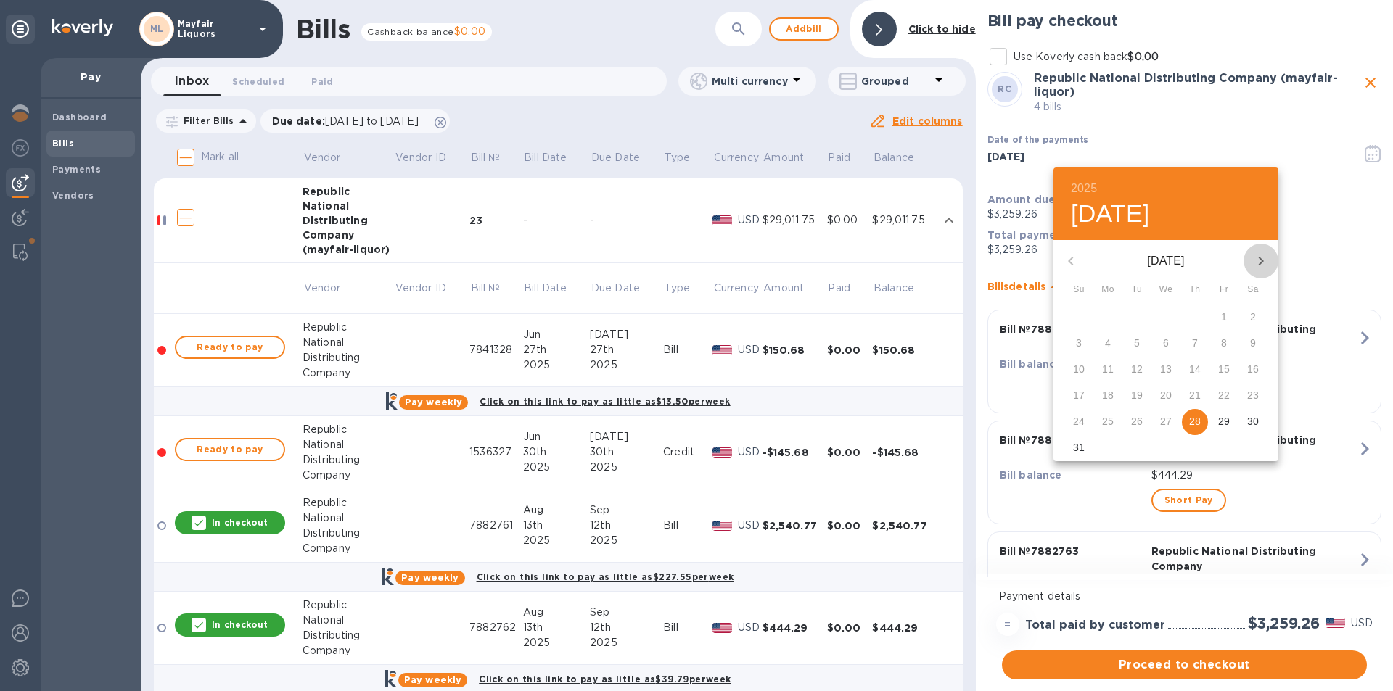
click at [1260, 256] on icon "button" at bounding box center [1260, 260] width 17 height 17
click at [1140, 342] on span "9" at bounding box center [1137, 343] width 26 height 15
type input "[DATE]"
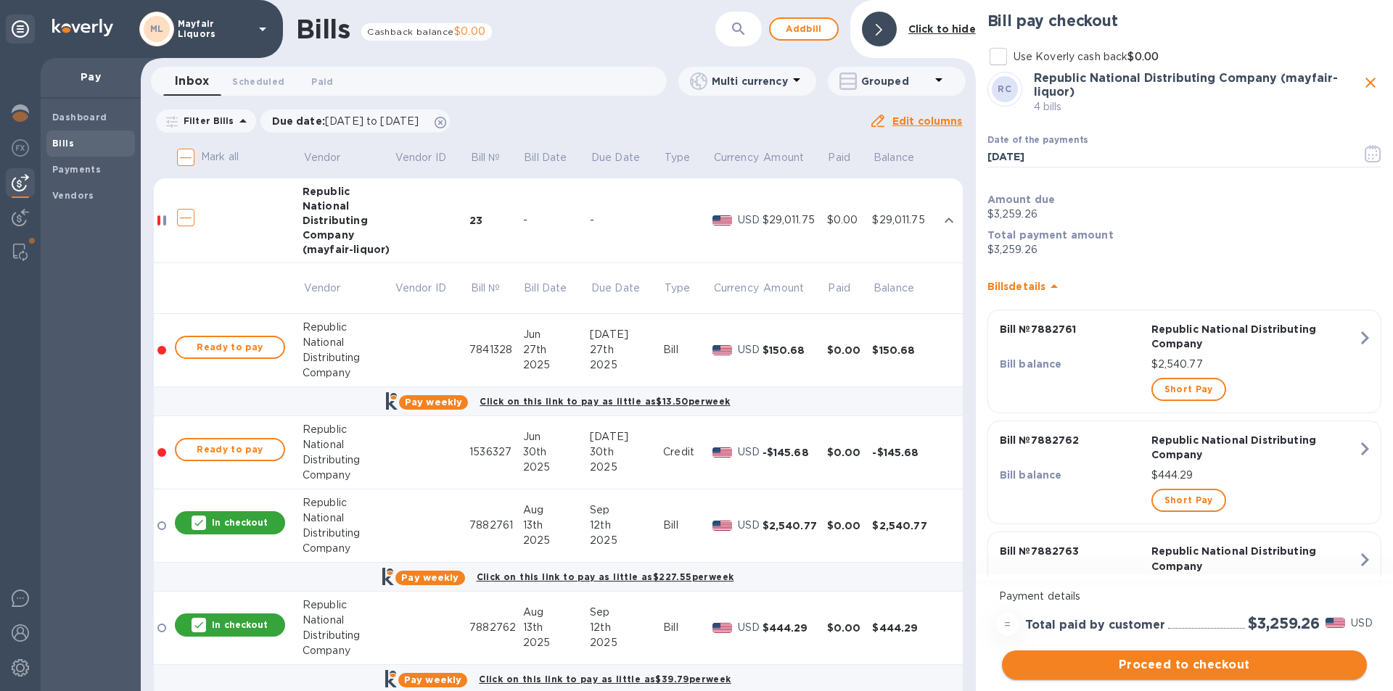
click at [1174, 675] on button "Proceed to checkout" at bounding box center [1184, 665] width 365 height 29
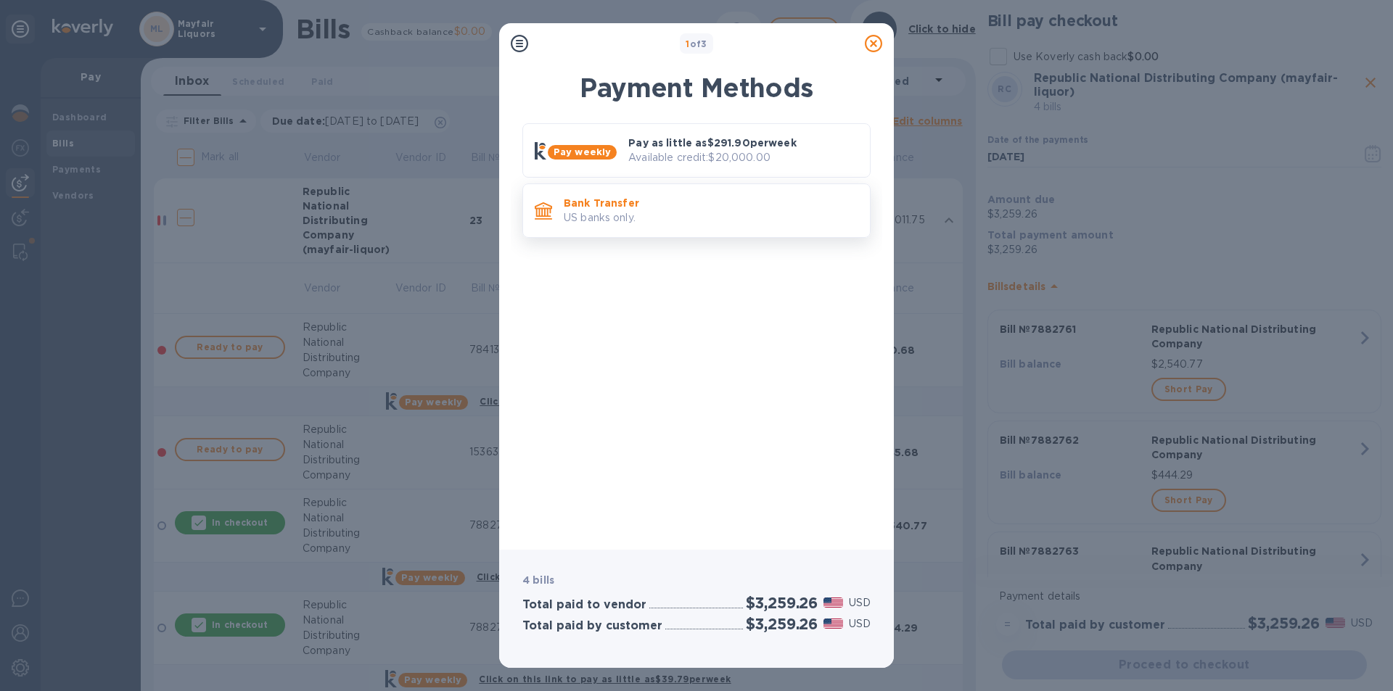
click at [650, 212] on p "US banks only." at bounding box center [711, 217] width 294 height 15
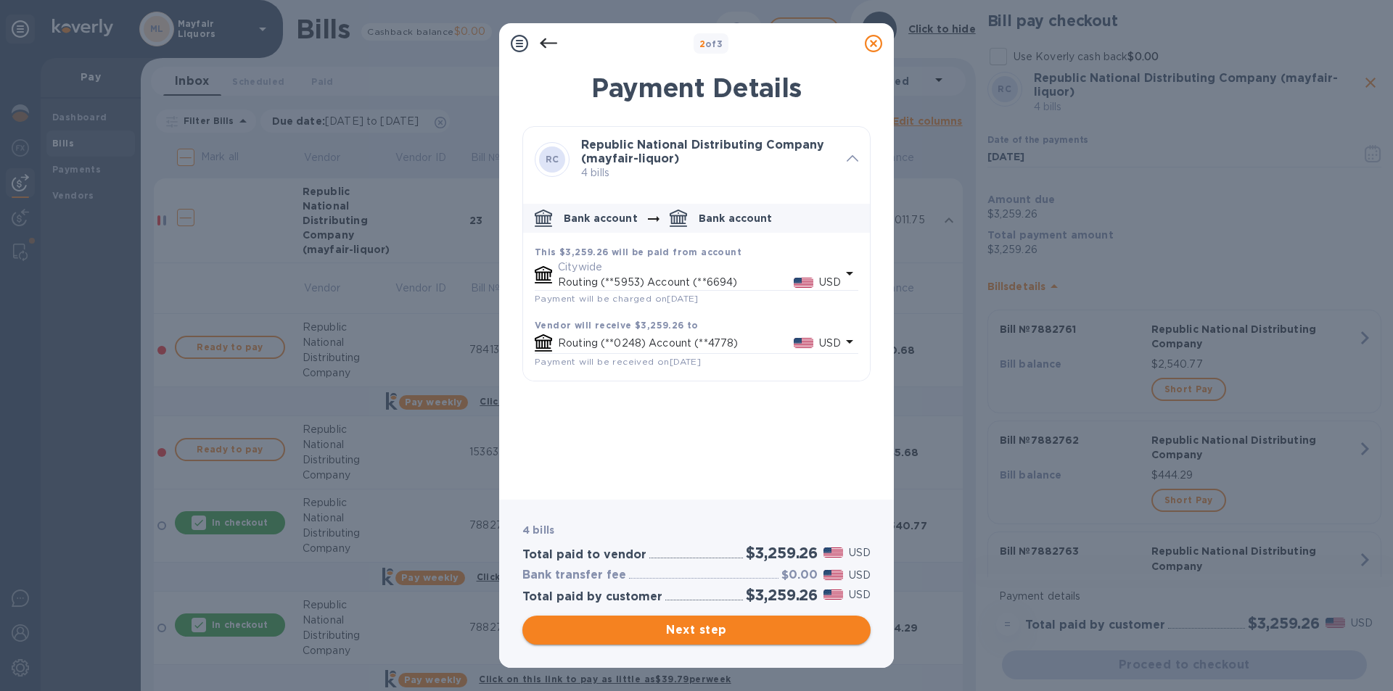
click at [704, 627] on span "Next step" at bounding box center [696, 630] width 325 height 17
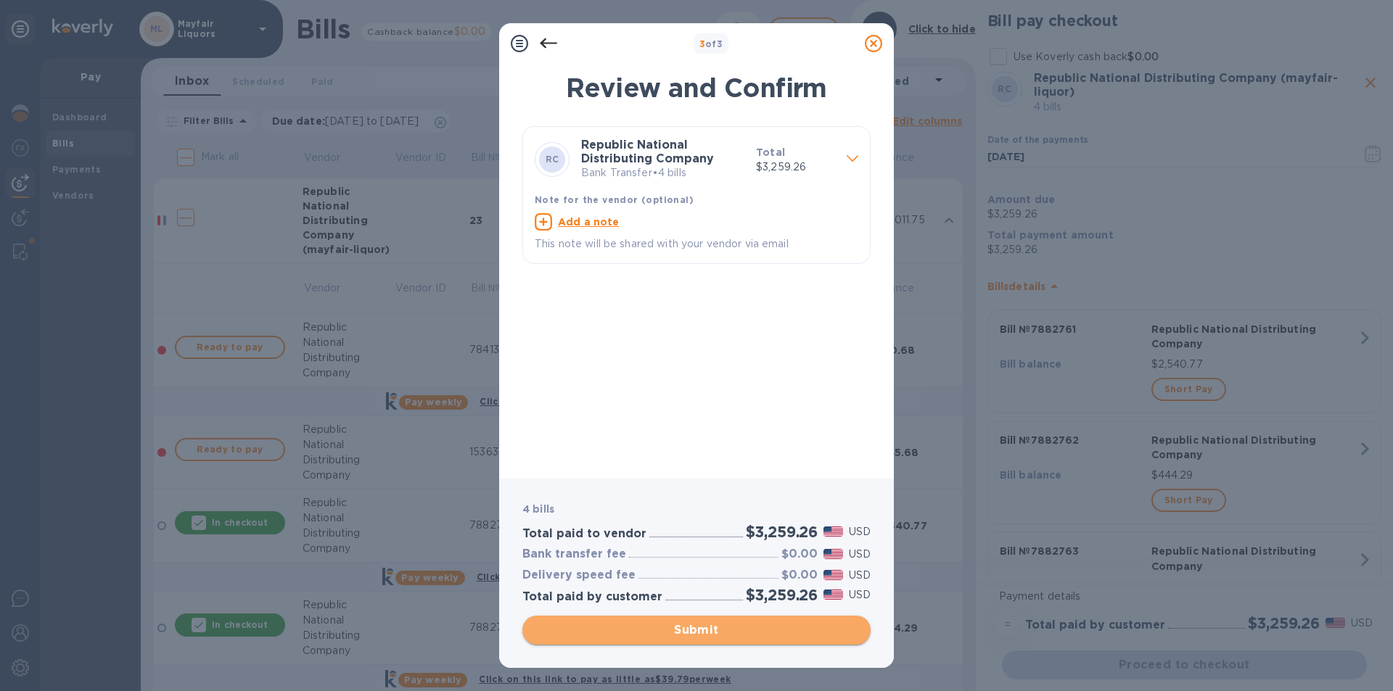
click at [704, 627] on span "Submit" at bounding box center [696, 630] width 325 height 17
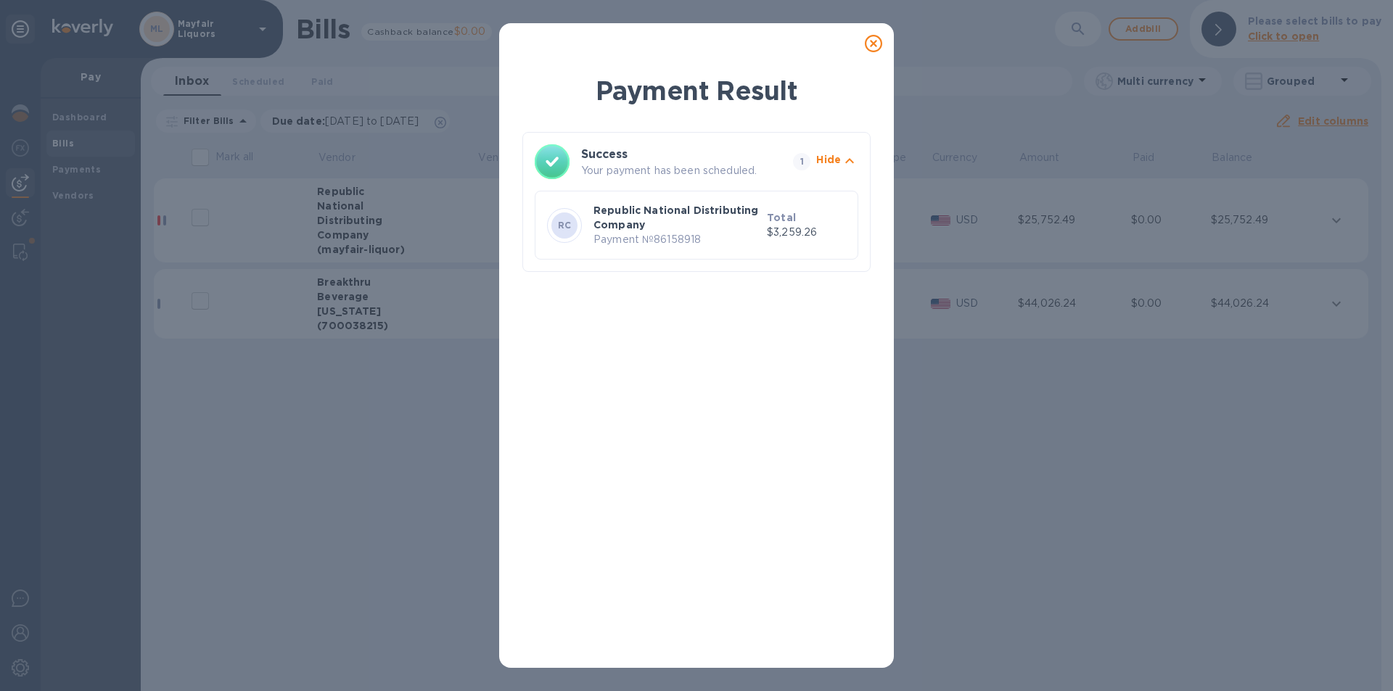
click at [870, 41] on icon at bounding box center [873, 43] width 17 height 17
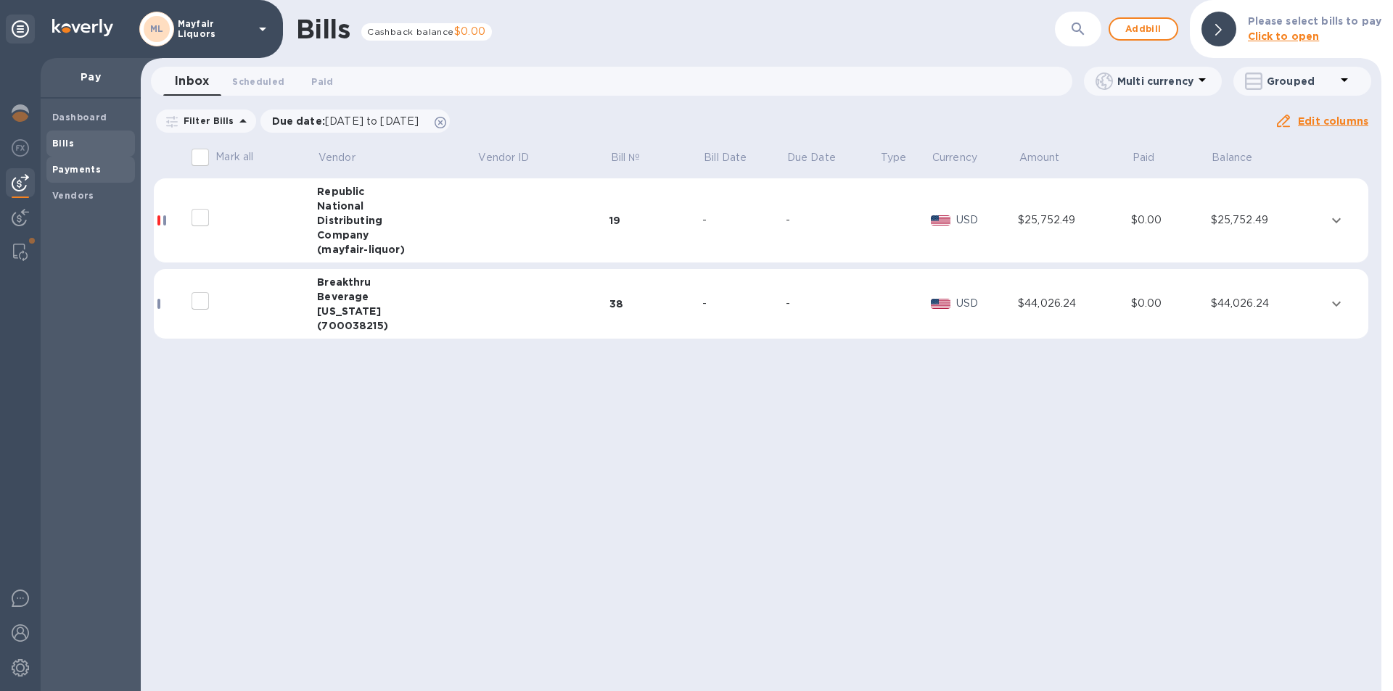
click at [84, 172] on b "Payments" at bounding box center [76, 169] width 49 height 11
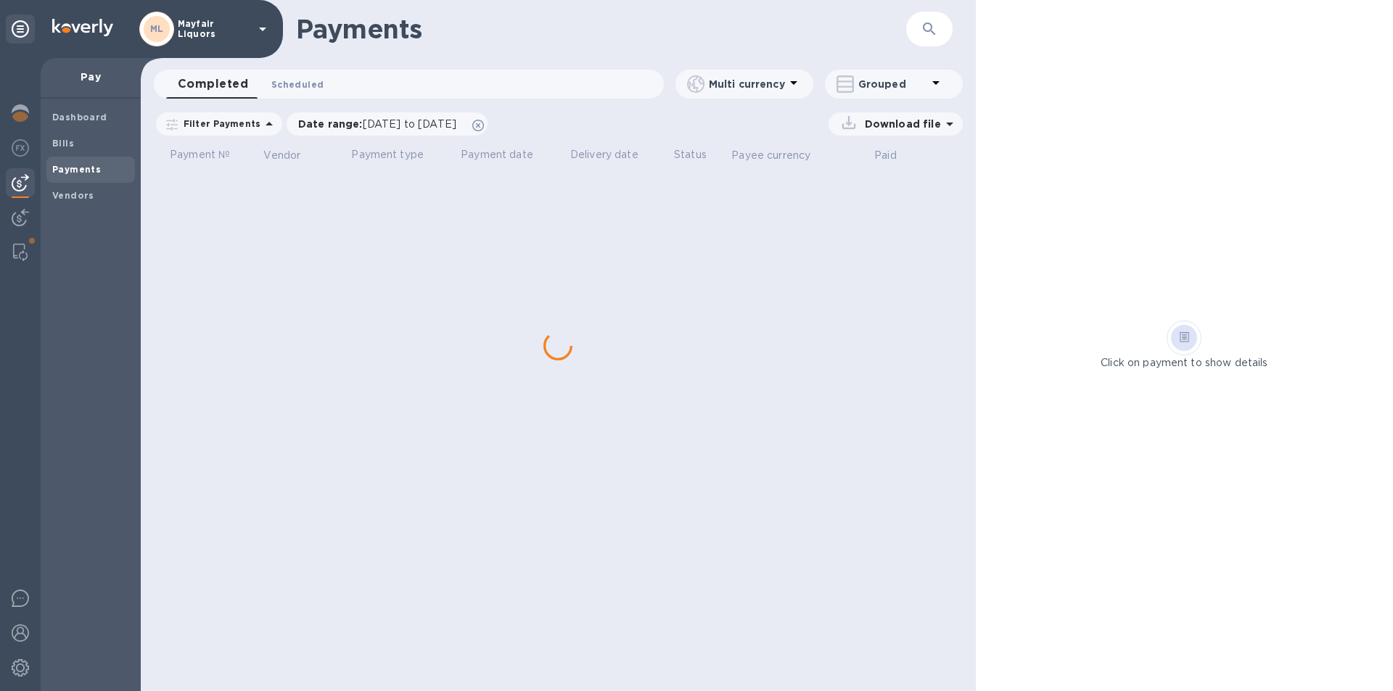
click at [294, 83] on span "Scheduled 0" at bounding box center [297, 84] width 52 height 15
click at [933, 24] on icon "button" at bounding box center [928, 28] width 17 height 17
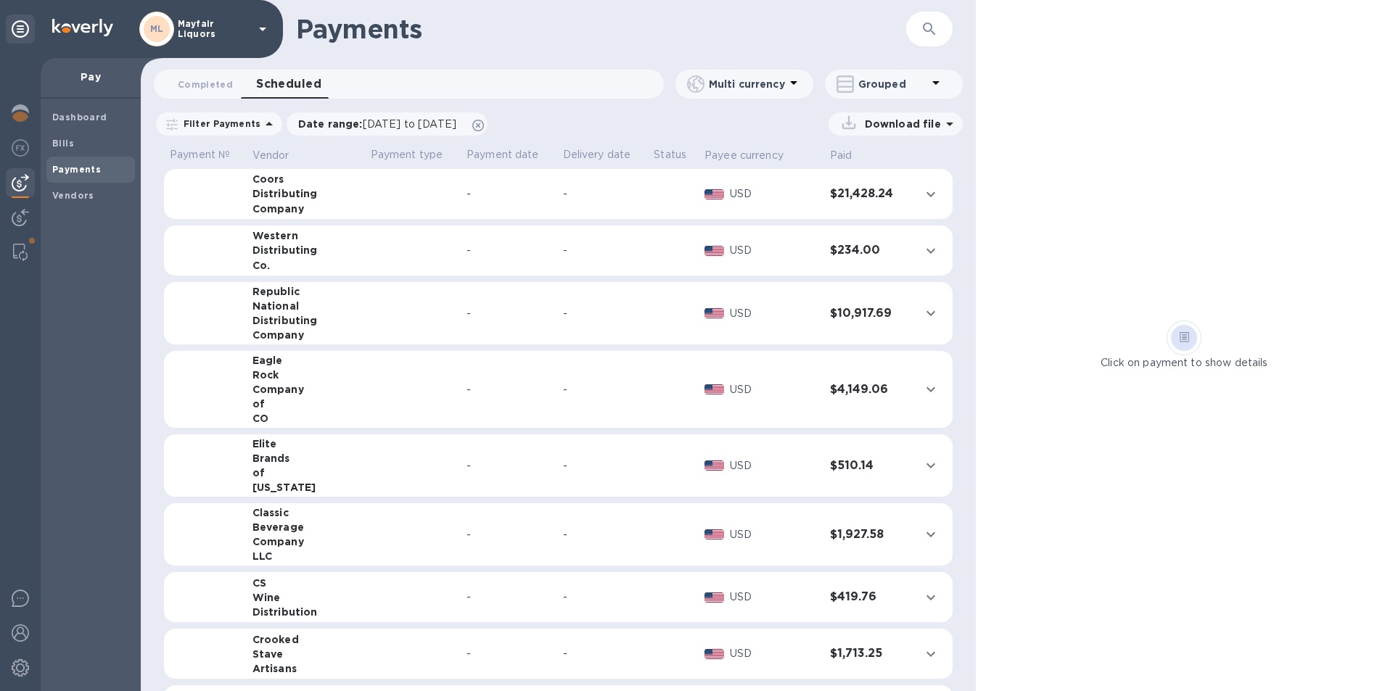
click at [956, 20] on div "Payments ​" at bounding box center [558, 29] width 835 height 58
click at [936, 29] on icon "button" at bounding box center [928, 28] width 17 height 17
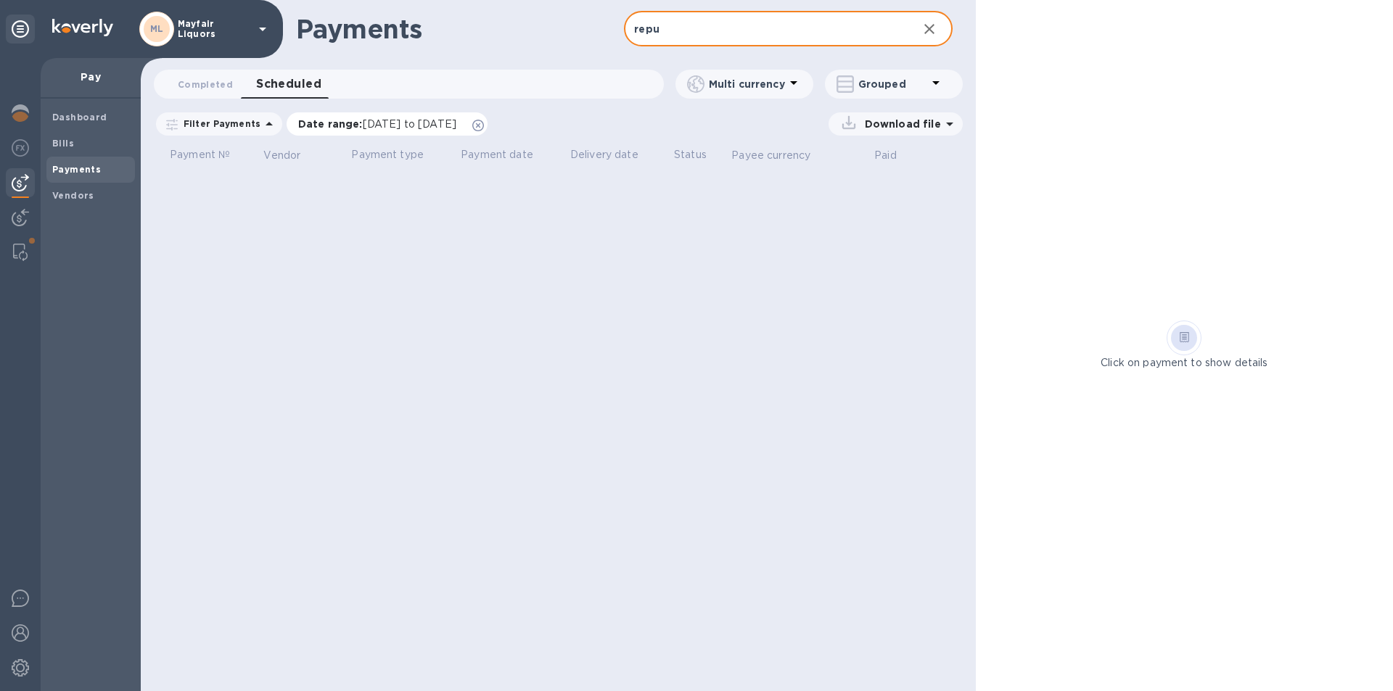
type input "repu"
click at [484, 125] on icon at bounding box center [478, 126] width 12 height 12
click at [207, 90] on span "Completed 0" at bounding box center [205, 84] width 55 height 15
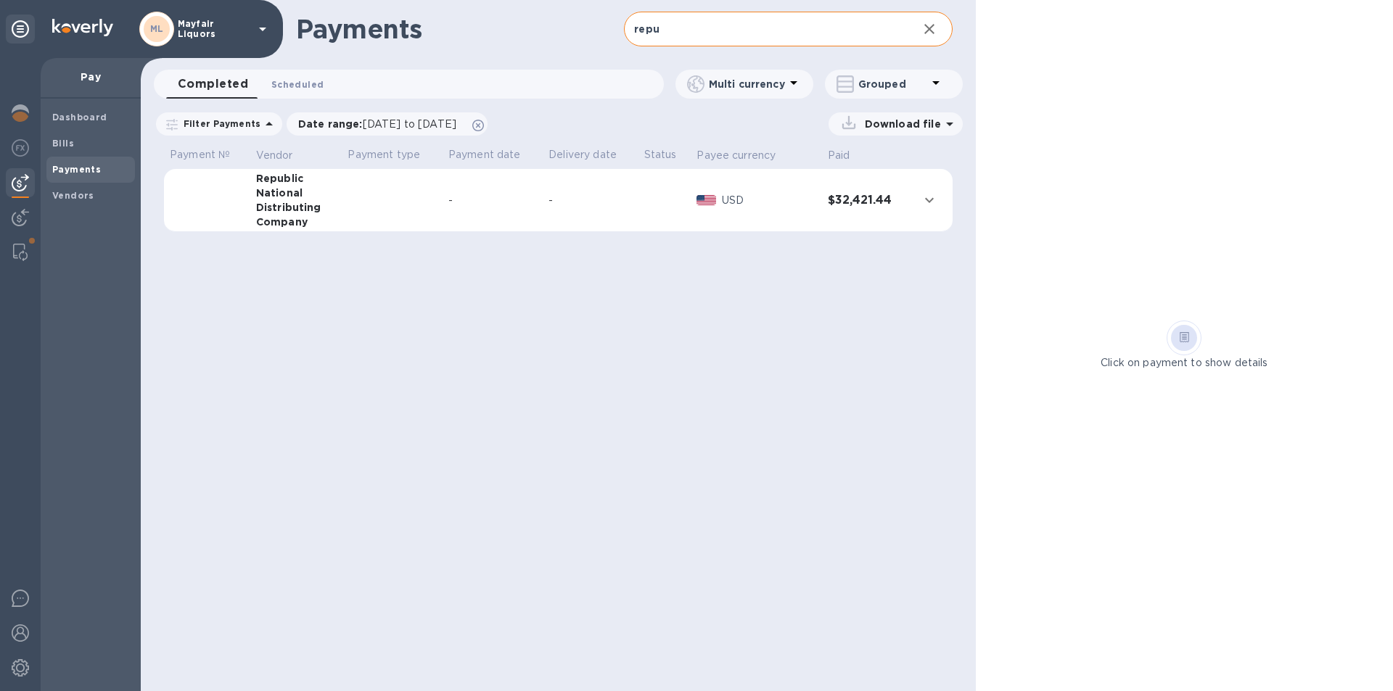
click at [305, 83] on span "Scheduled 0" at bounding box center [297, 84] width 52 height 15
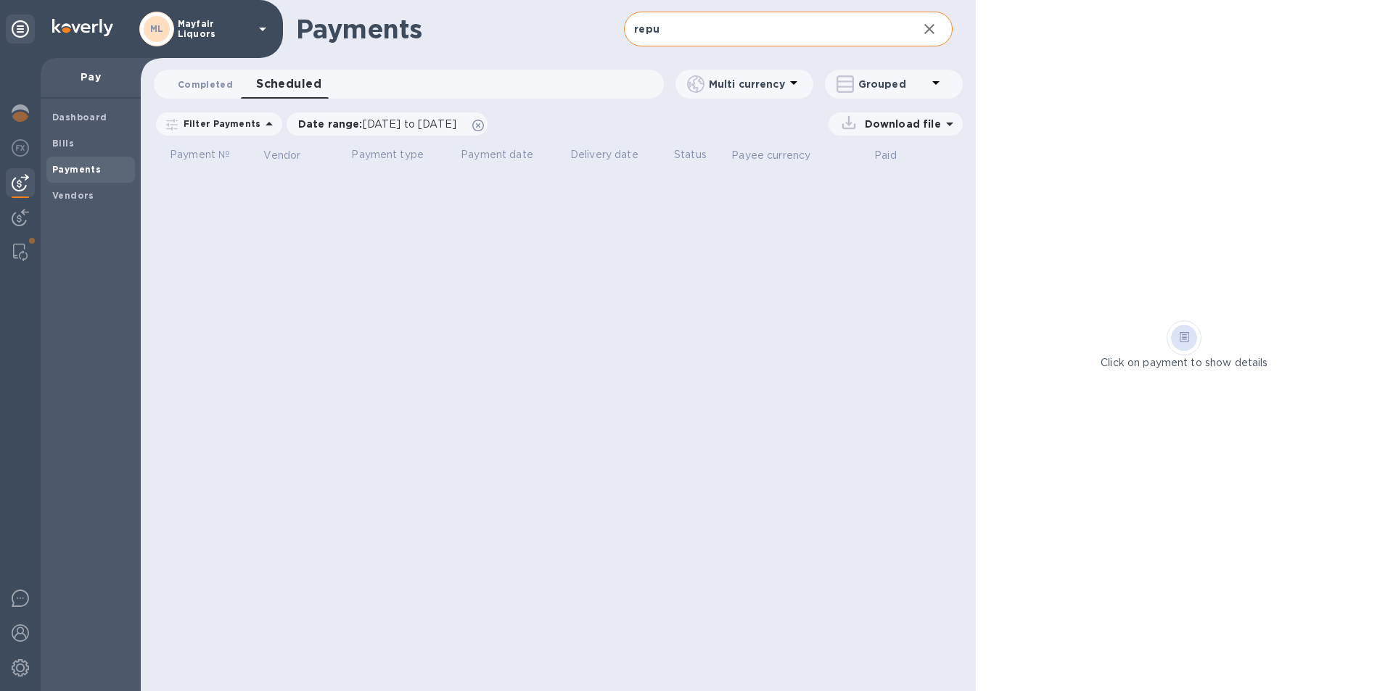
click at [202, 85] on span "Completed 0" at bounding box center [205, 84] width 55 height 15
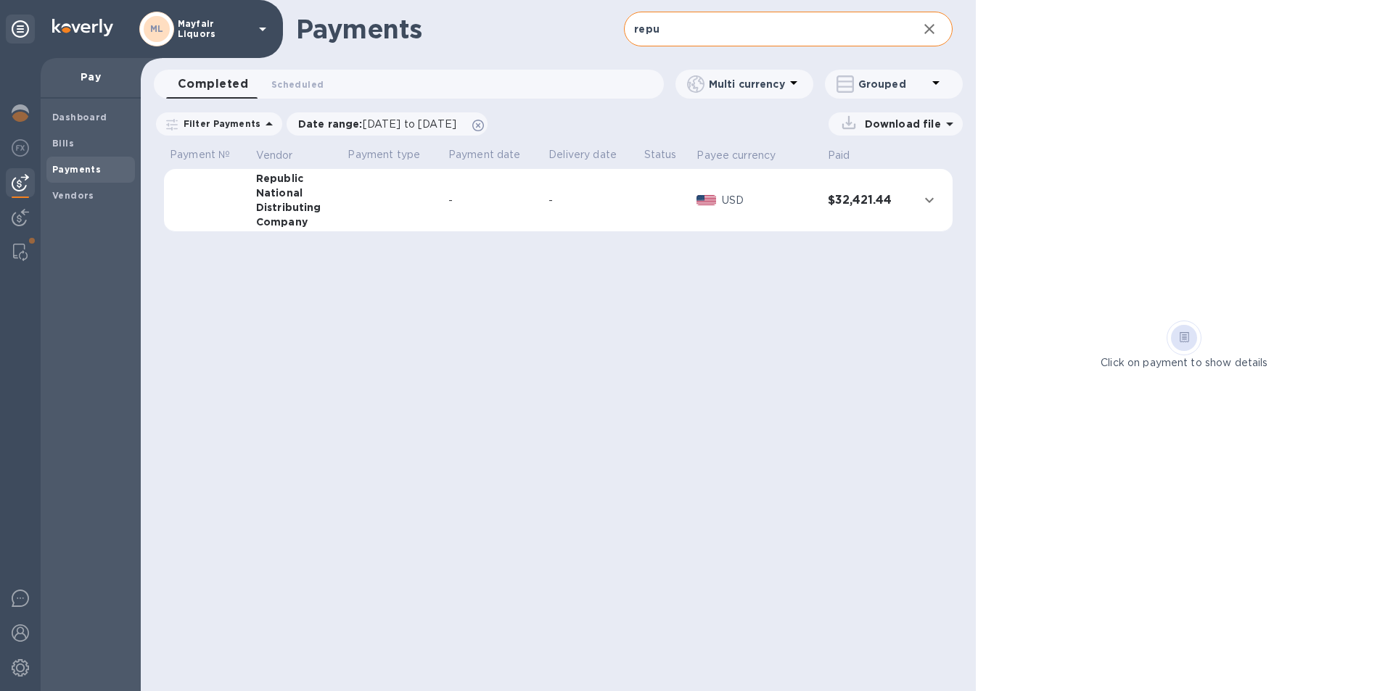
click at [656, 192] on td at bounding box center [664, 200] width 53 height 63
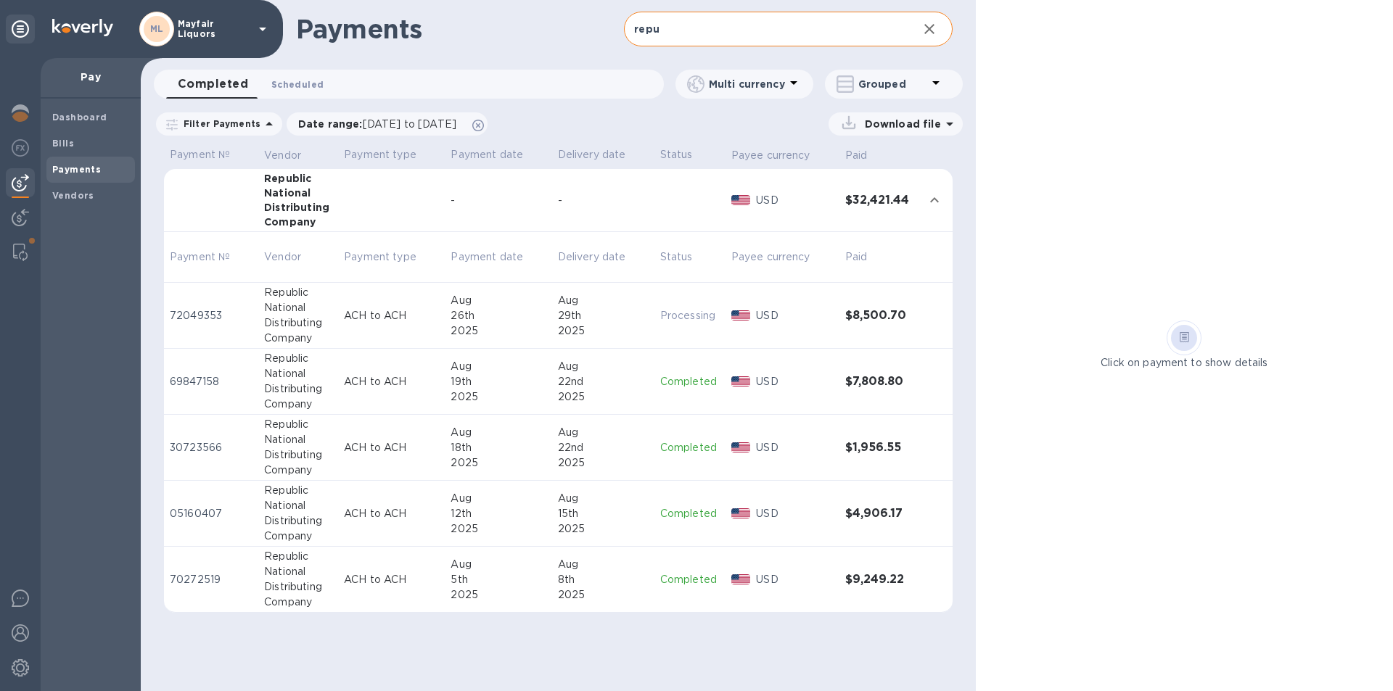
click at [294, 83] on span "Scheduled 0" at bounding box center [297, 84] width 52 height 15
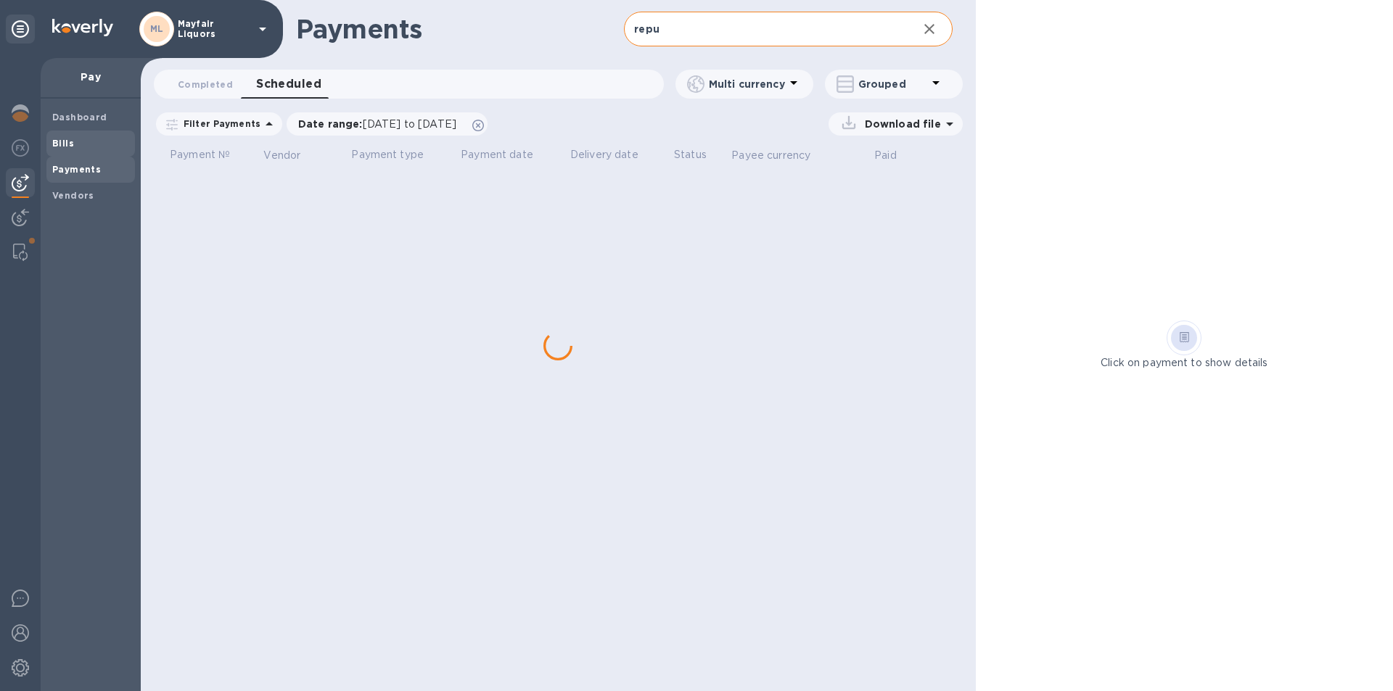
click at [60, 144] on b "Bills" at bounding box center [63, 143] width 22 height 11
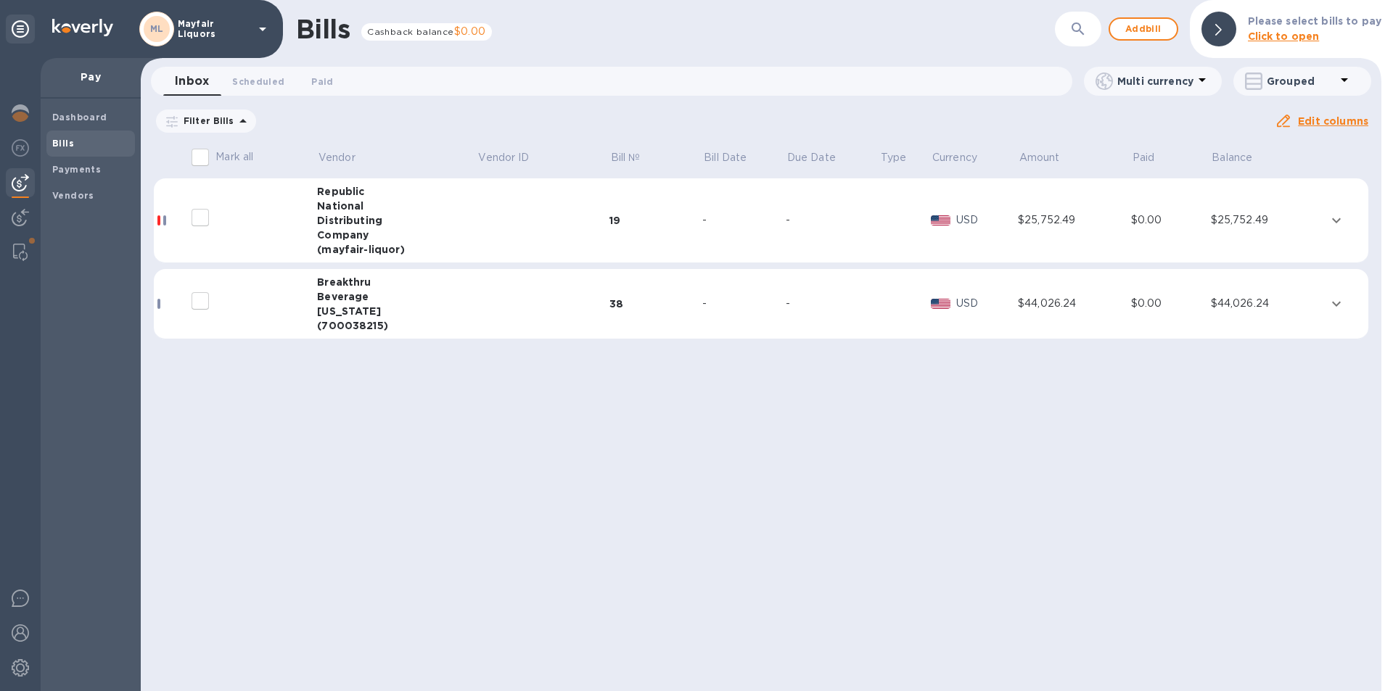
click at [434, 238] on div "Company" at bounding box center [397, 235] width 160 height 15
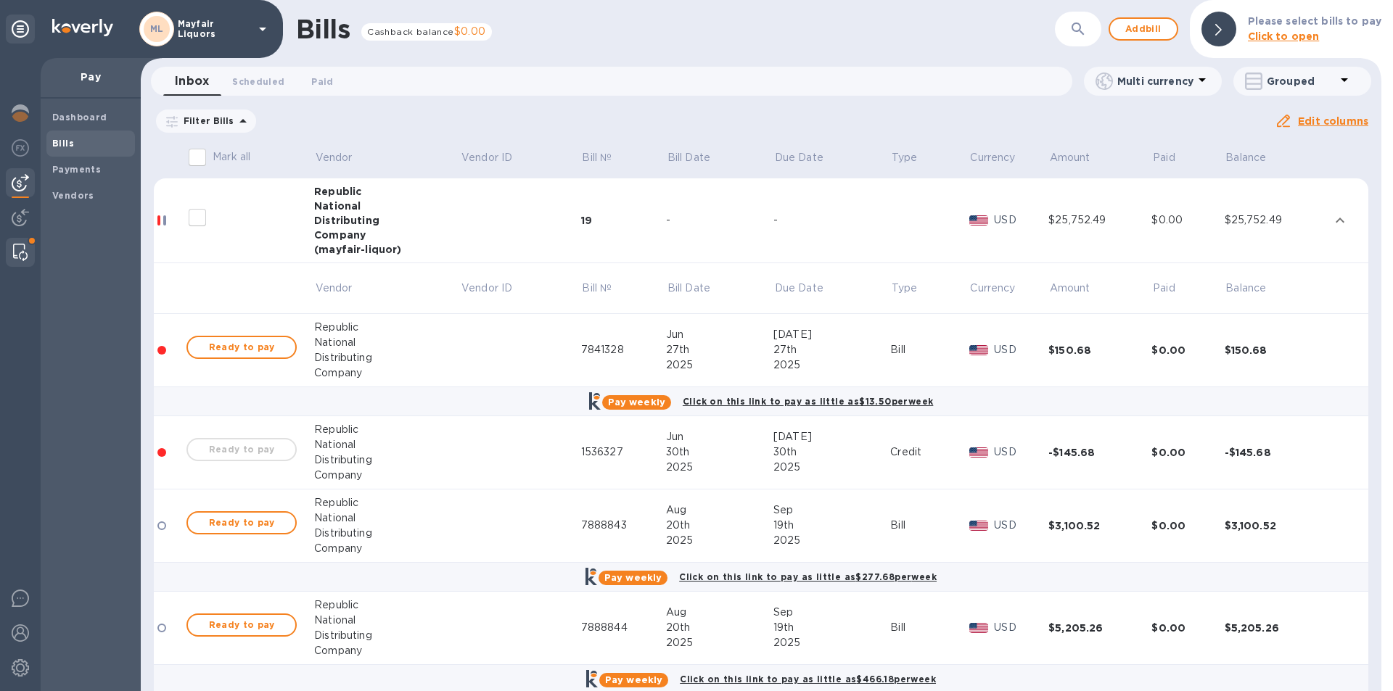
click at [25, 253] on img at bounding box center [20, 252] width 15 height 17
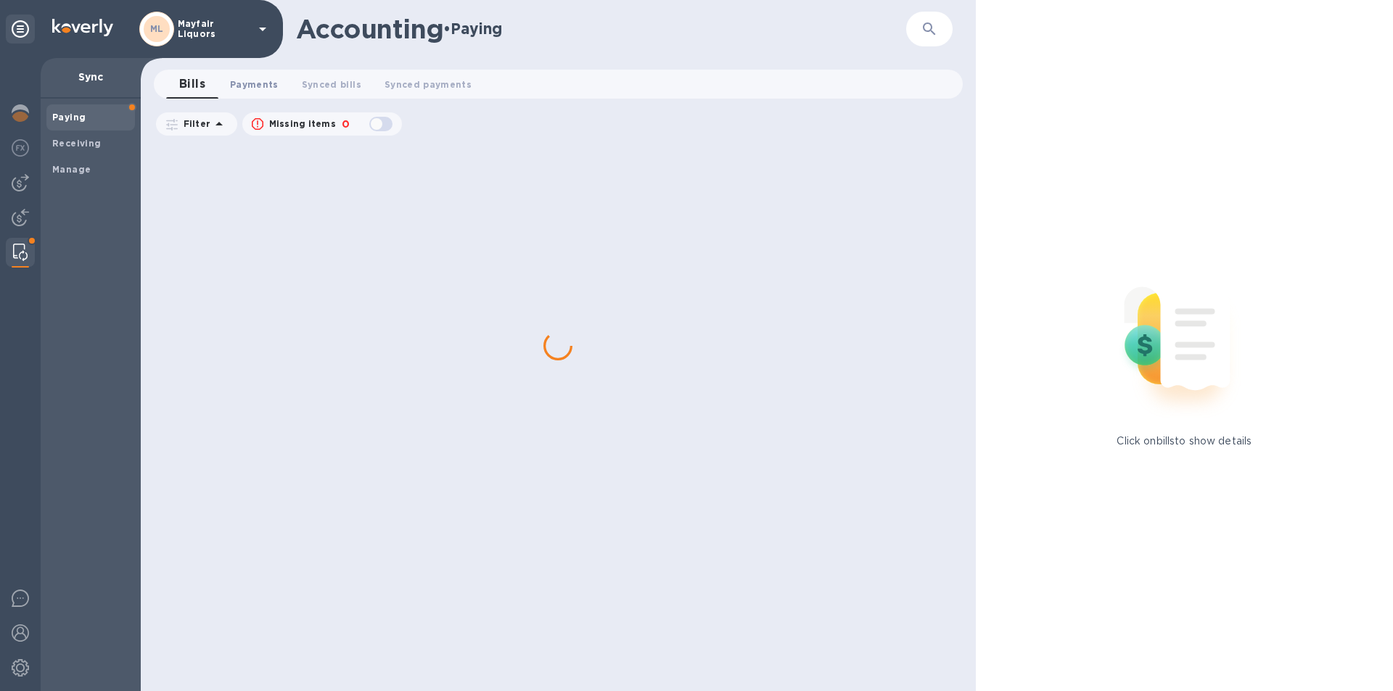
click at [242, 86] on span "Payments 0" at bounding box center [254, 84] width 49 height 15
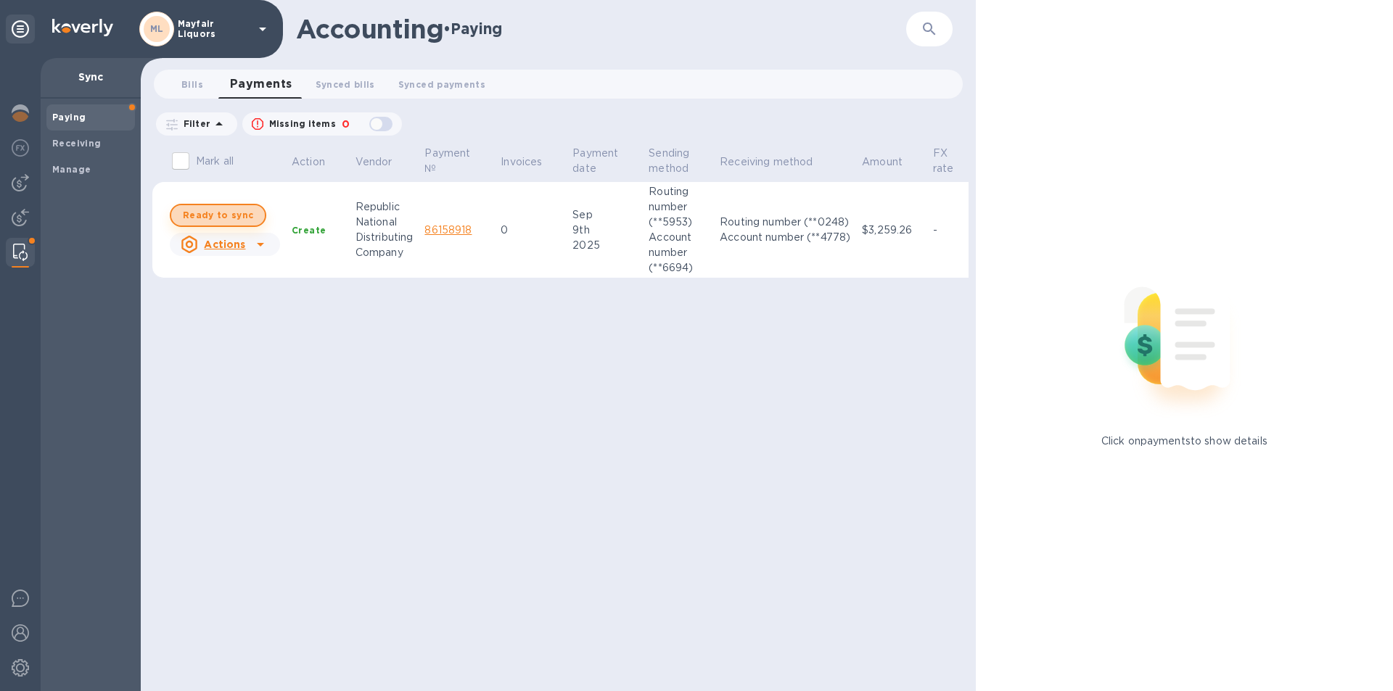
click at [222, 213] on span "Ready to sync" at bounding box center [218, 215] width 70 height 17
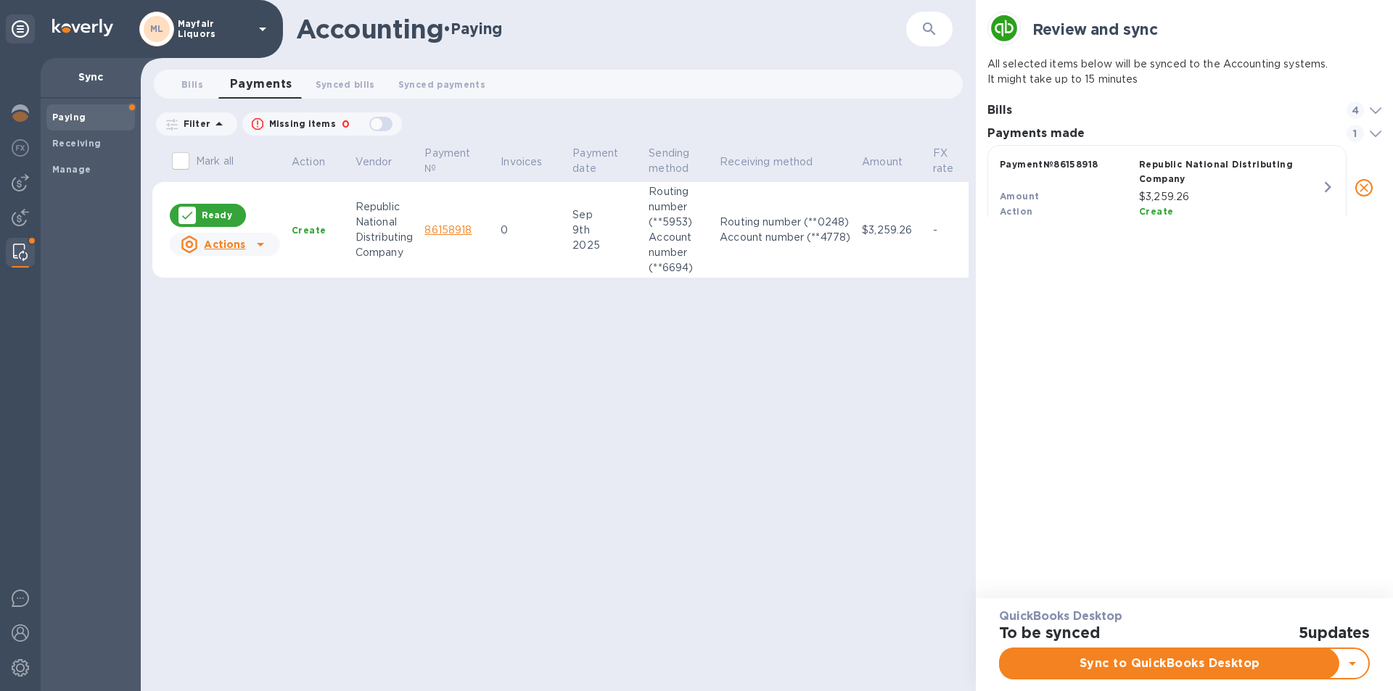
scroll to position [67, 395]
checkbox input "true"
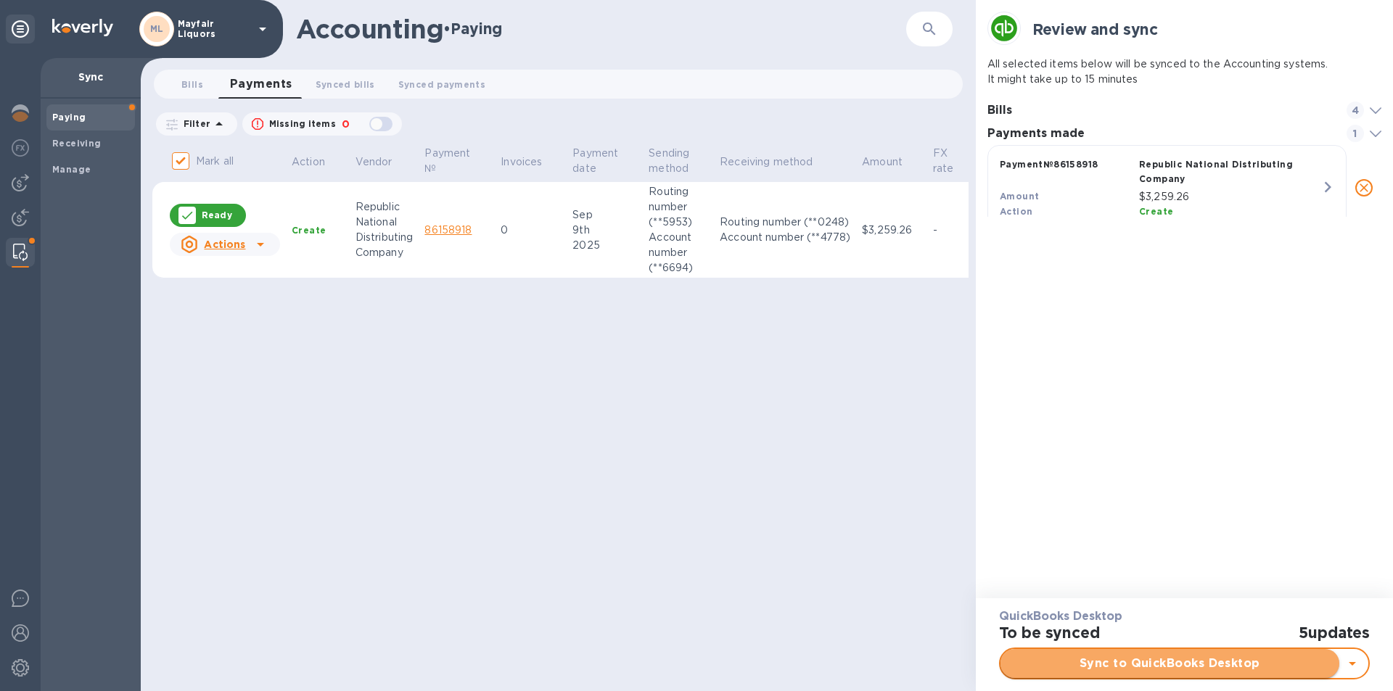
click at [1076, 664] on span "Sync to QuickBooks Desktop" at bounding box center [1170, 663] width 316 height 17
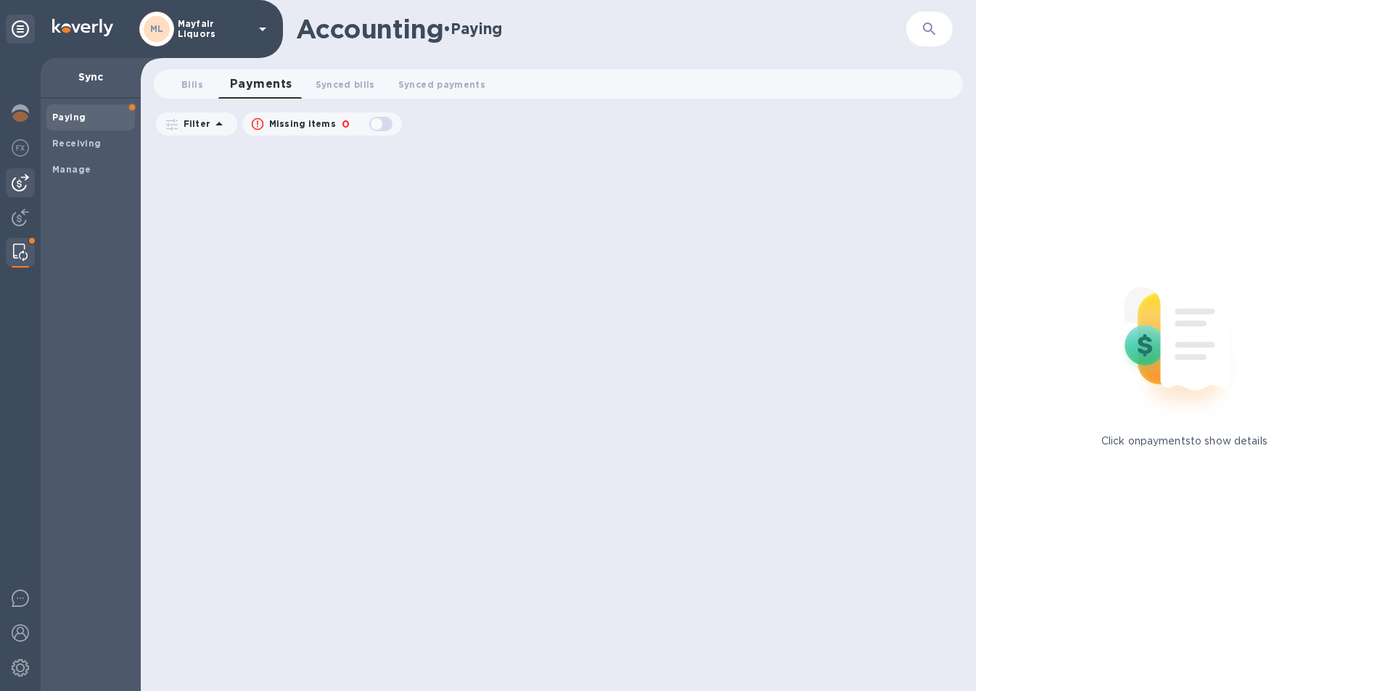
click at [11, 184] on div at bounding box center [20, 182] width 29 height 29
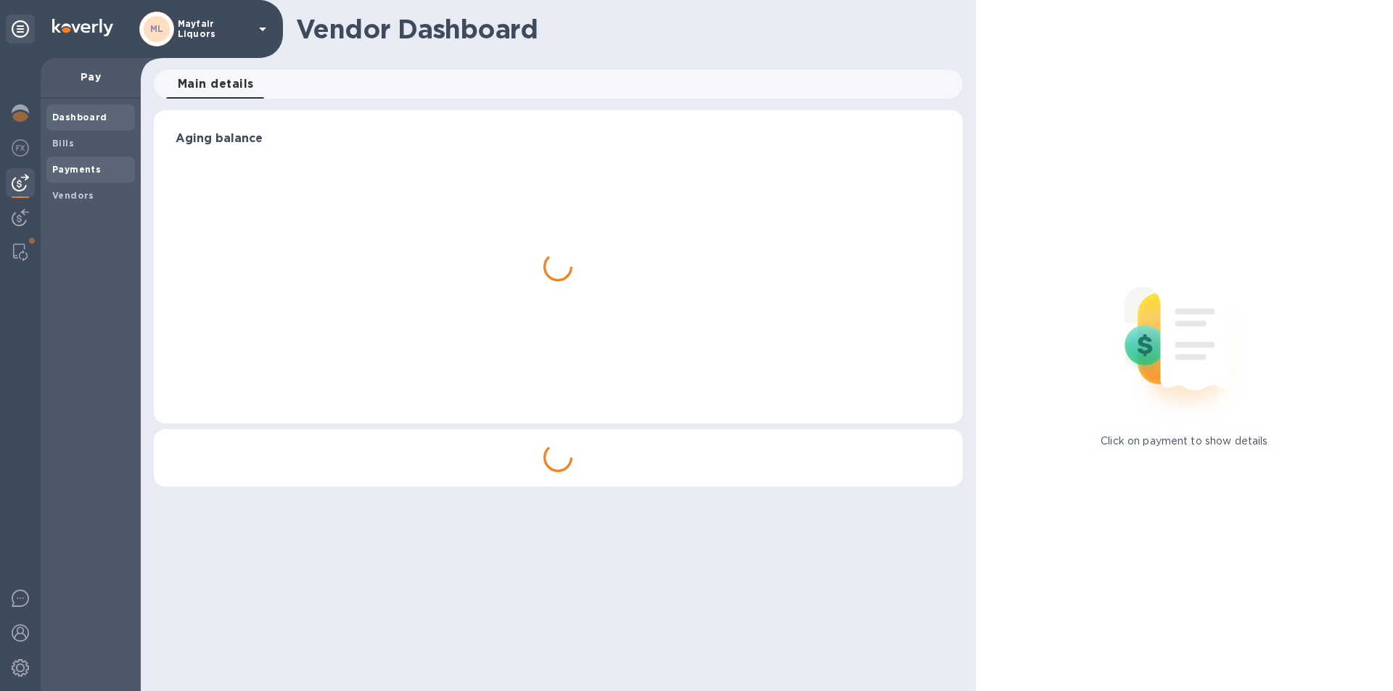
click at [60, 167] on b "Payments" at bounding box center [76, 169] width 49 height 11
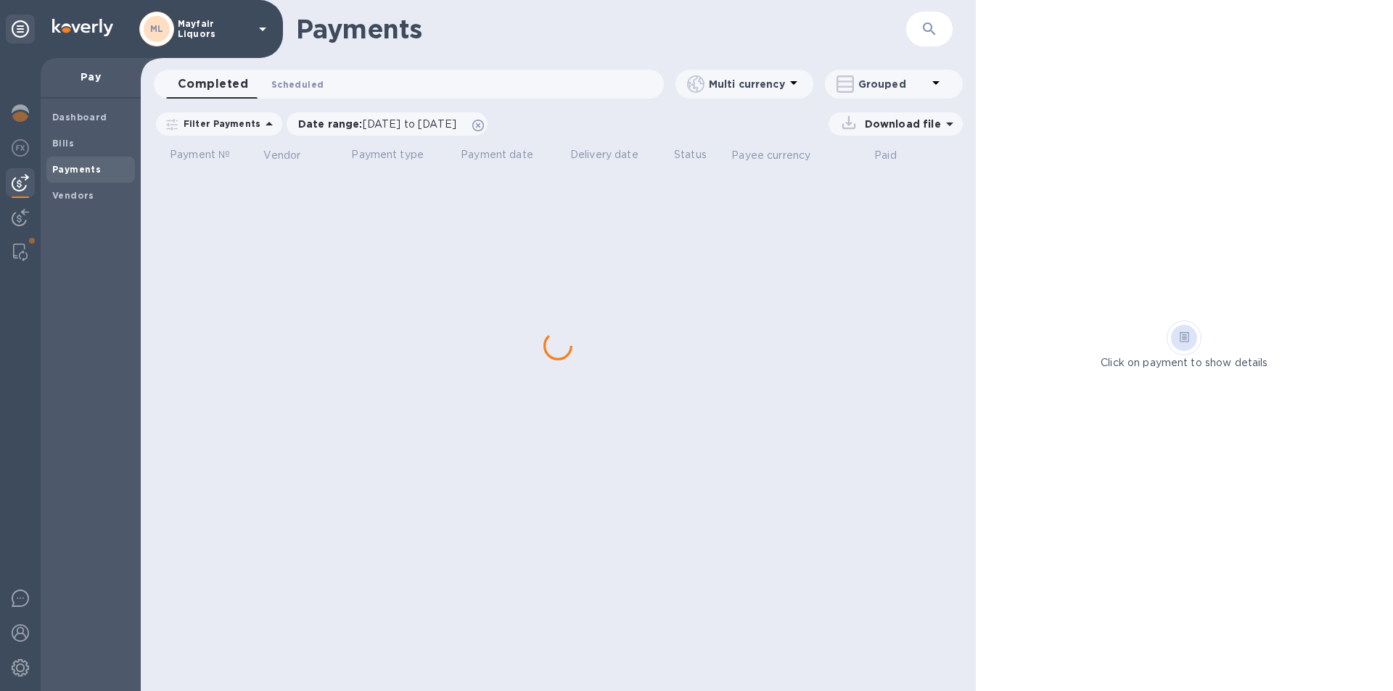
click at [294, 79] on span "Scheduled 0" at bounding box center [297, 84] width 52 height 15
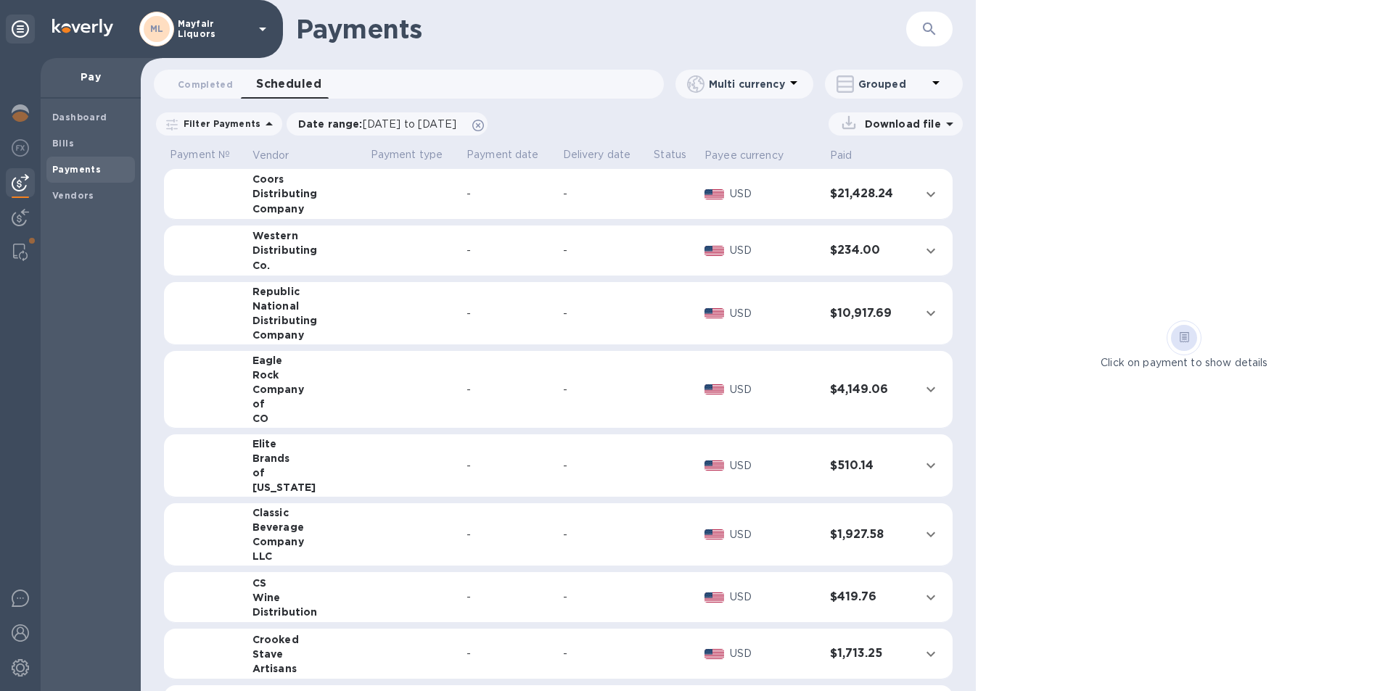
click at [925, 30] on icon "button" at bounding box center [929, 28] width 12 height 12
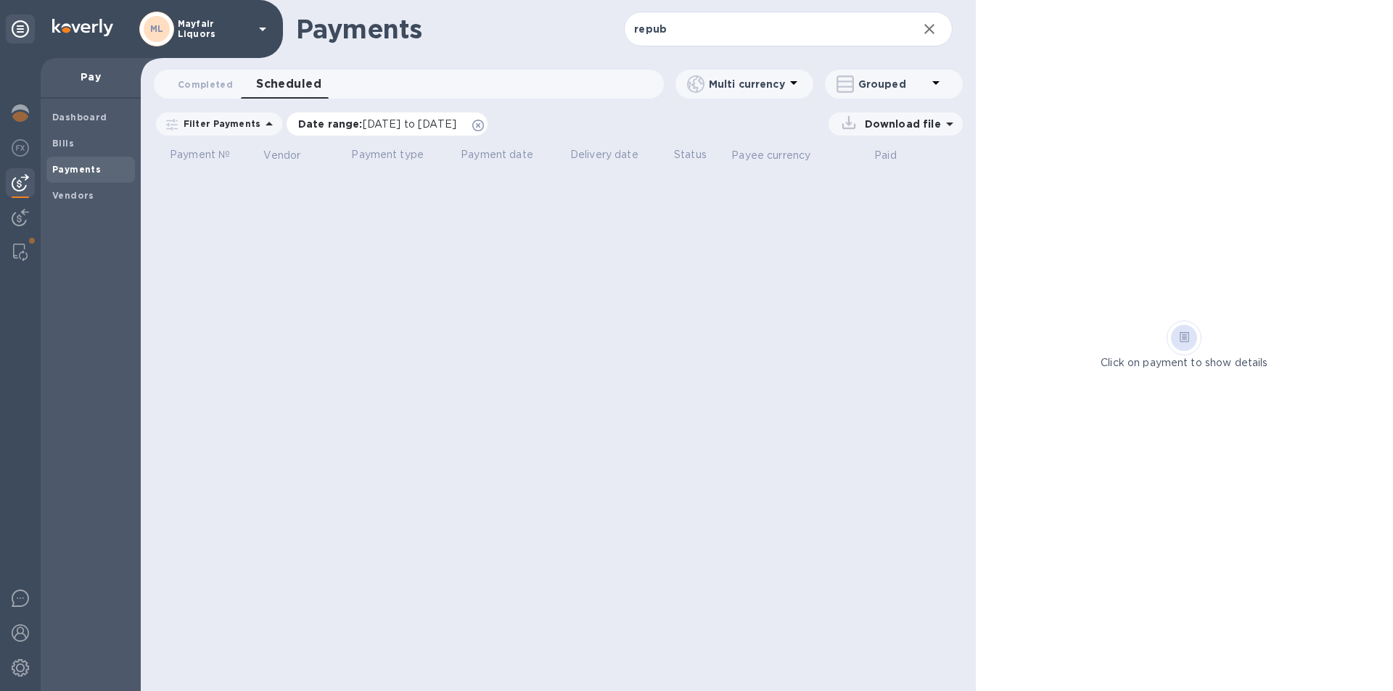
click at [484, 128] on icon at bounding box center [478, 126] width 12 height 12
drag, startPoint x: 701, startPoint y: 25, endPoint x: 468, endPoint y: 7, distance: 233.5
click at [468, 7] on div "Payments repub ​" at bounding box center [558, 29] width 835 height 58
drag, startPoint x: 644, startPoint y: 31, endPoint x: 464, endPoint y: 9, distance: 181.3
click at [464, 9] on div "Payments break ​" at bounding box center [558, 29] width 835 height 58
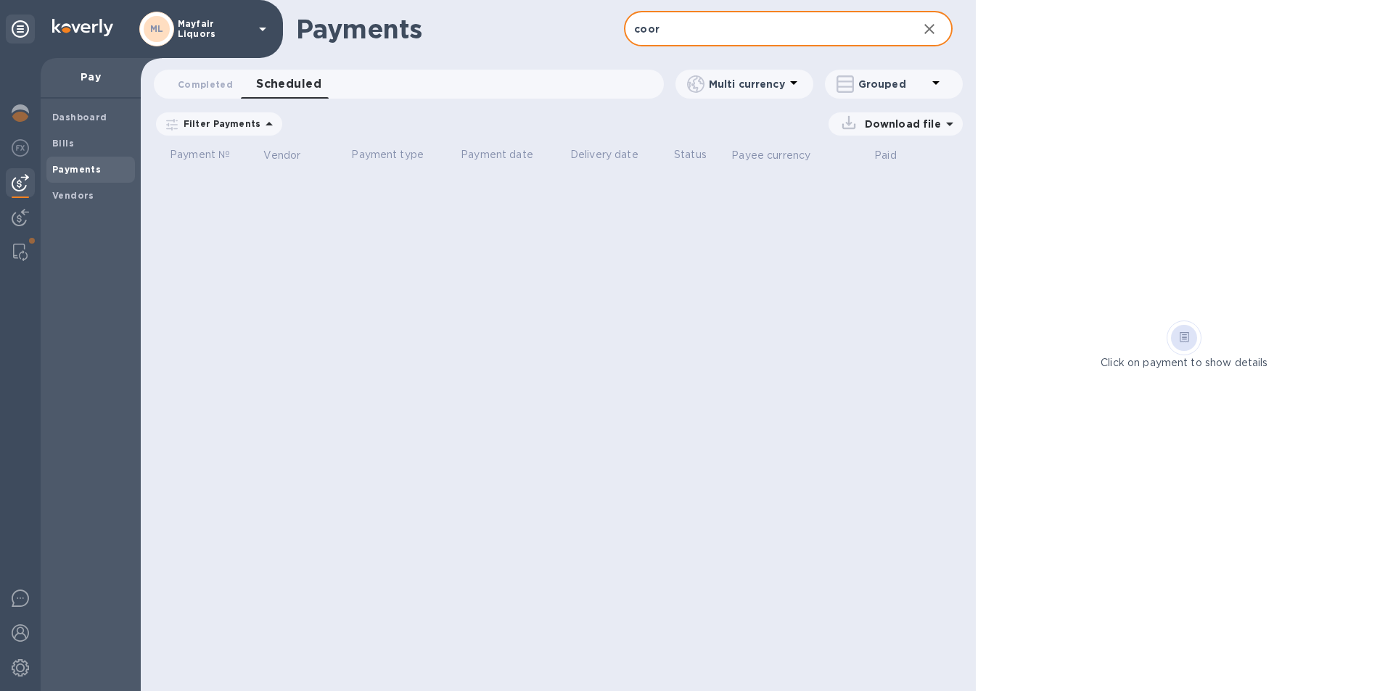
click at [690, 35] on input "coor" at bounding box center [764, 30] width 281 height 36
type input "coor"
click at [196, 78] on span "Completed 0" at bounding box center [205, 84] width 55 height 15
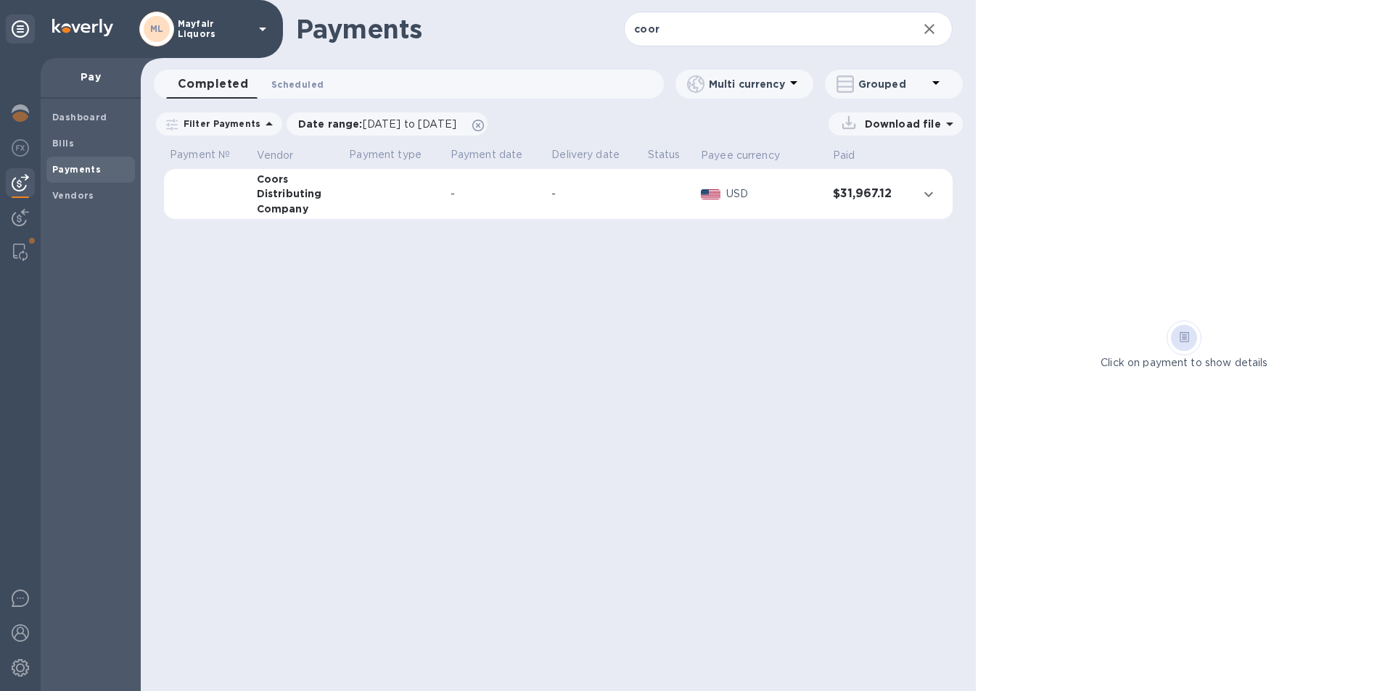
click at [293, 90] on span "Scheduled 0" at bounding box center [297, 84] width 52 height 15
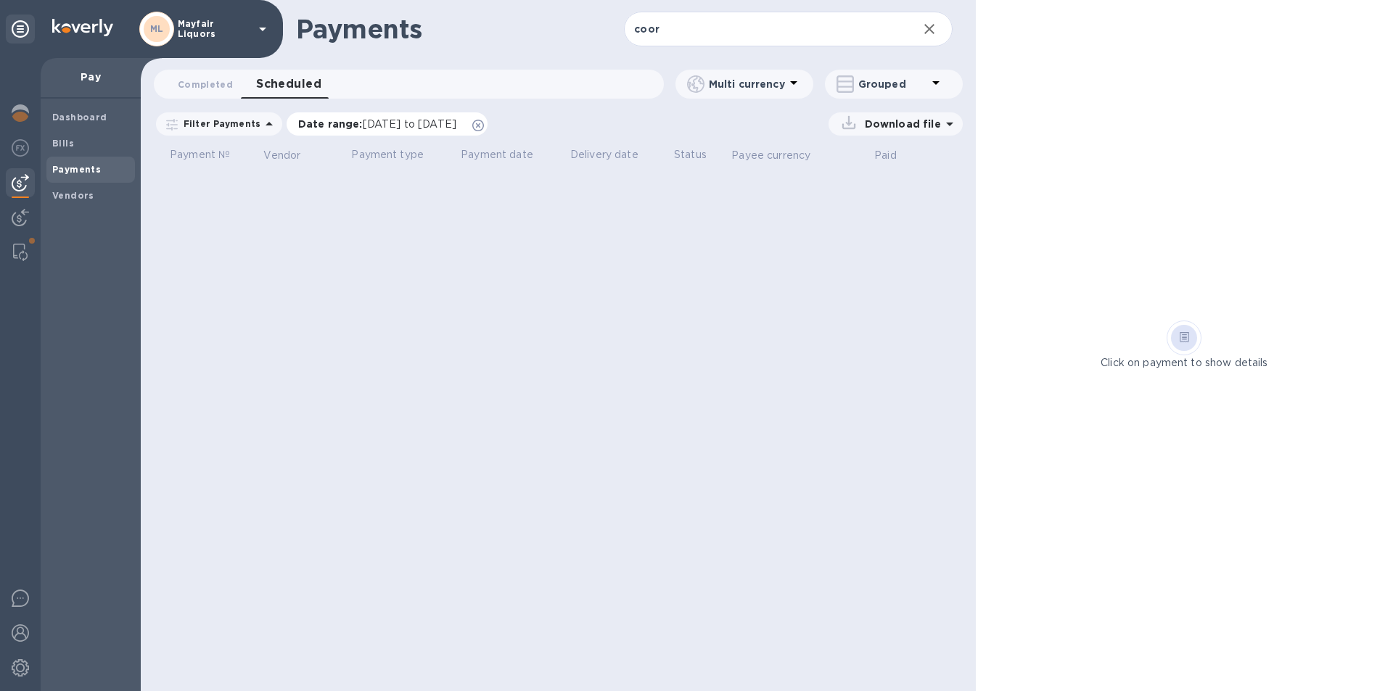
click at [484, 126] on icon at bounding box center [478, 126] width 12 height 12
click at [76, 137] on span "Bills" at bounding box center [90, 143] width 77 height 15
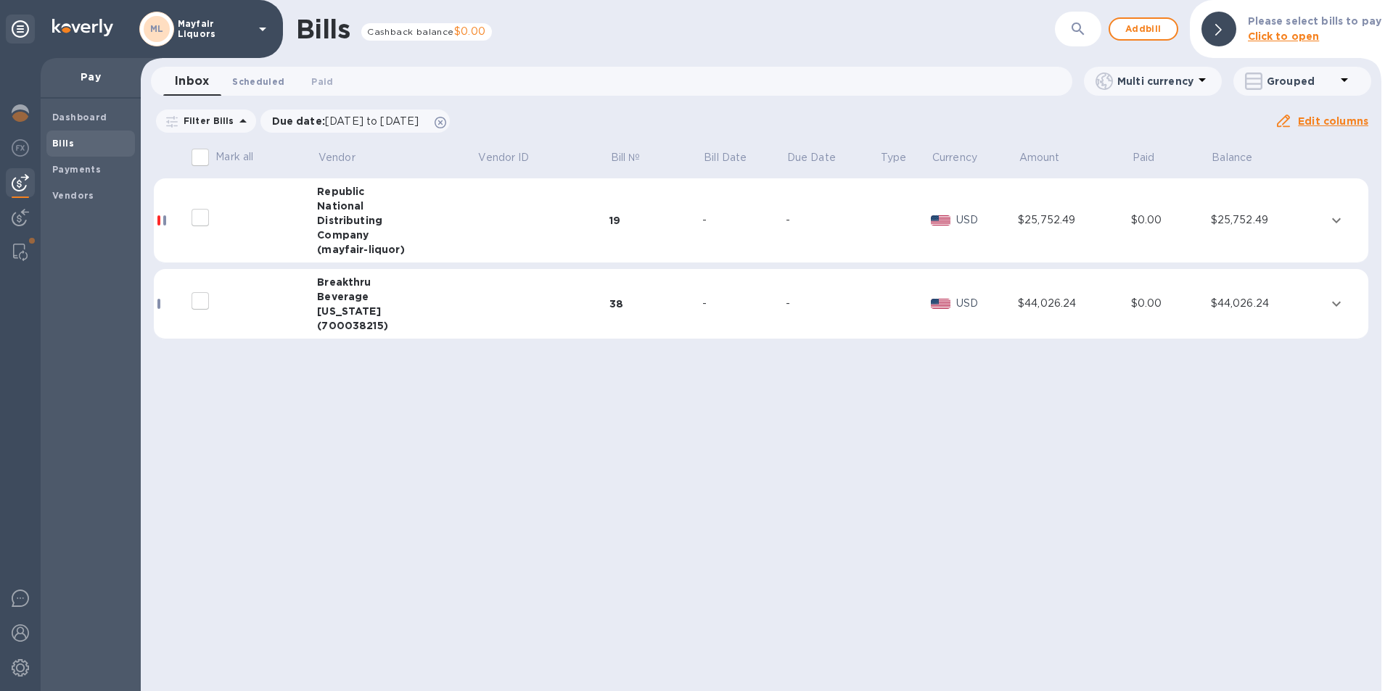
click at [250, 83] on span "Scheduled 0" at bounding box center [258, 81] width 52 height 15
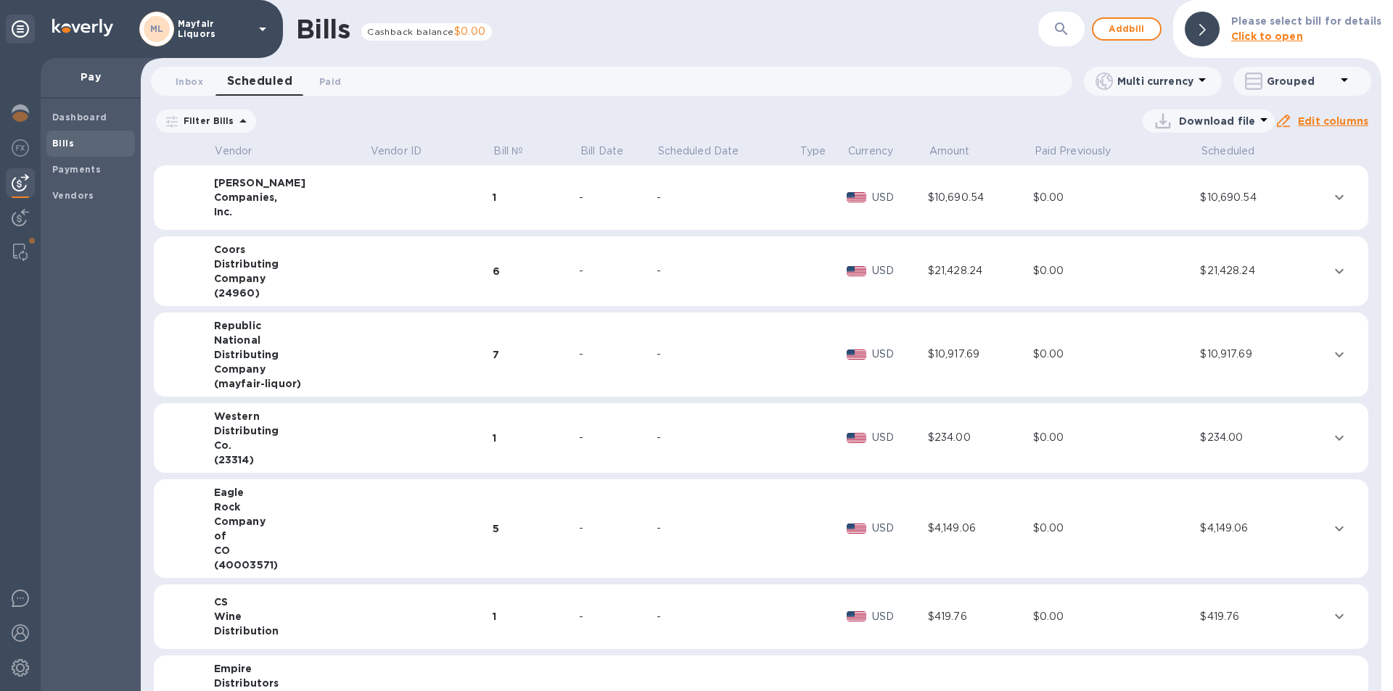
click at [515, 366] on td "7" at bounding box center [535, 355] width 87 height 85
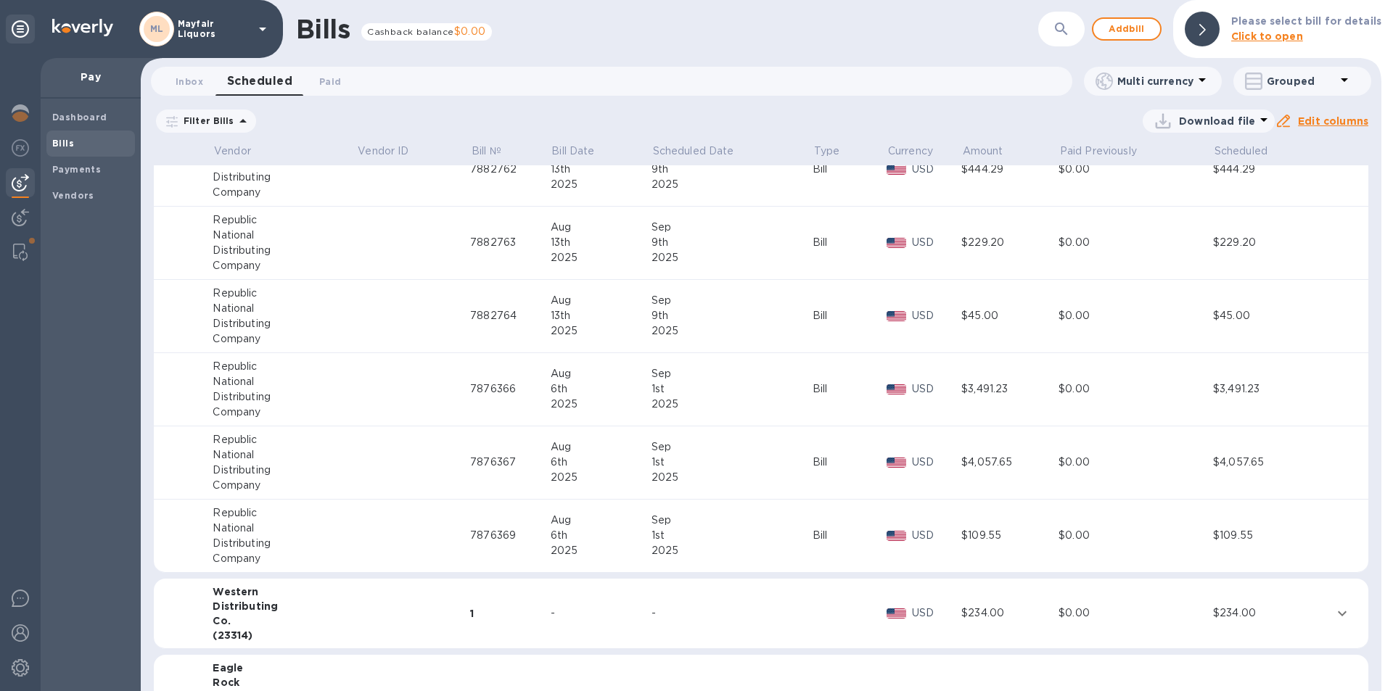
scroll to position [363, 0]
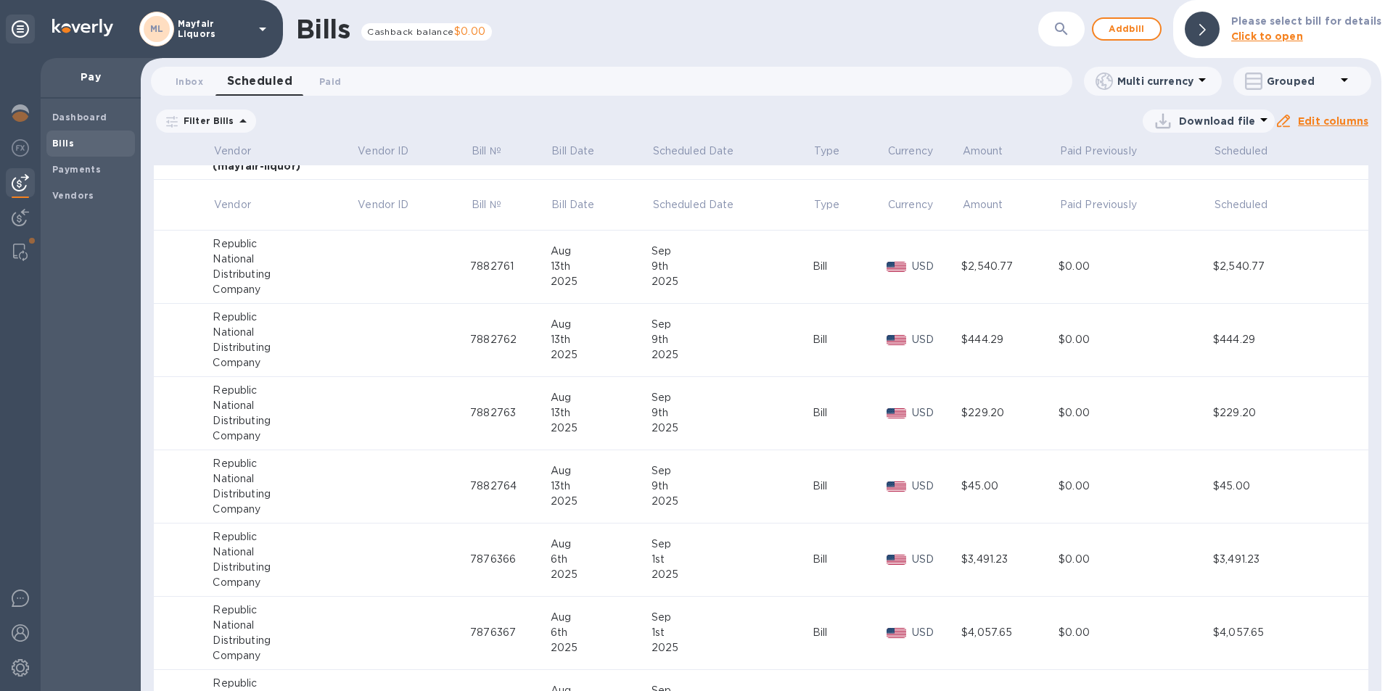
click at [255, 310] on div "Republic" at bounding box center [285, 317] width 144 height 15
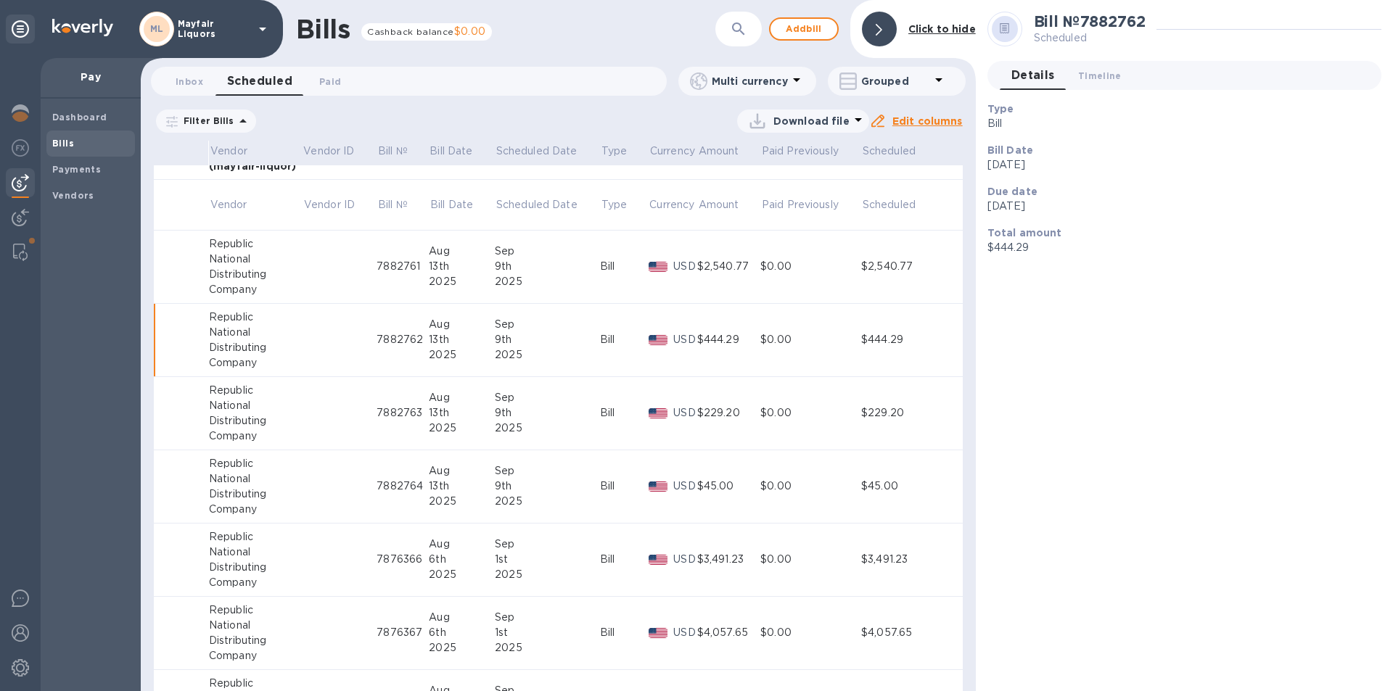
scroll to position [218, 0]
click at [1038, 310] on b "№ 86158918" at bounding box center [1033, 312] width 68 height 14
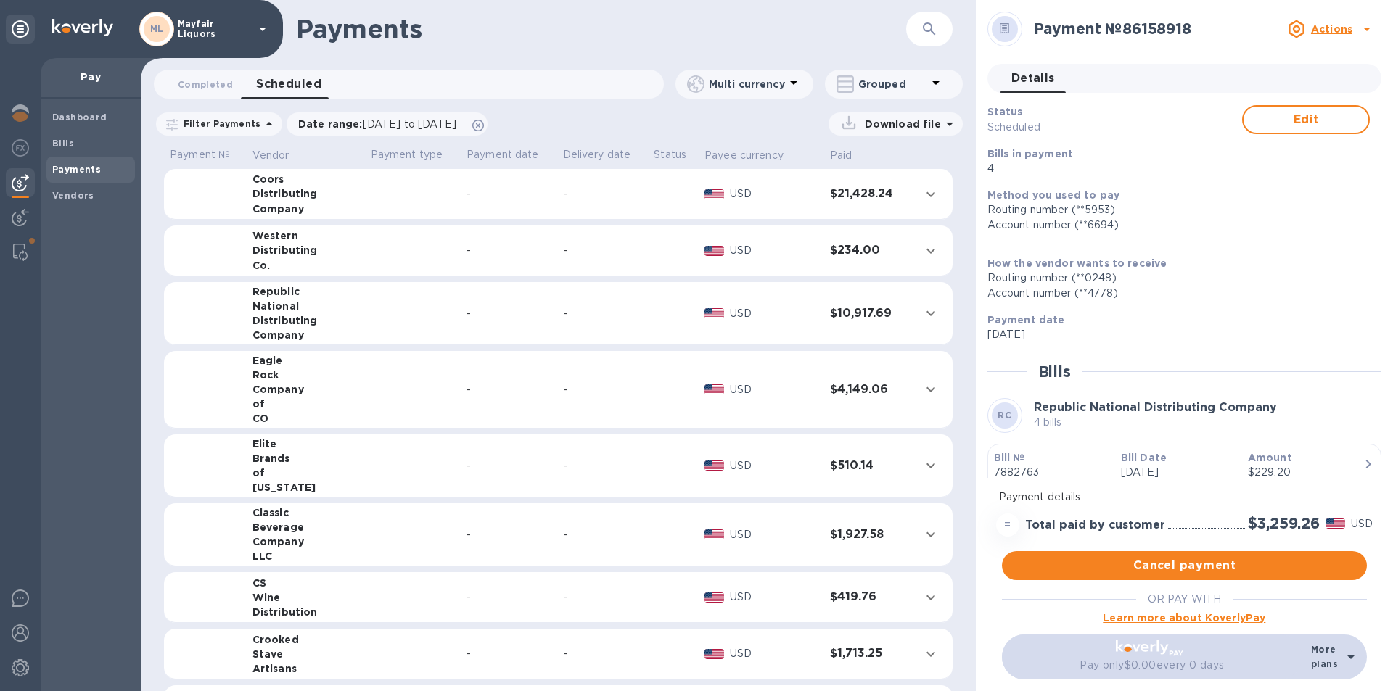
click at [1334, 36] on p "Actions" at bounding box center [1331, 29] width 41 height 15
click at [1334, 36] on div at bounding box center [696, 345] width 1393 height 691
click at [371, 320] on td at bounding box center [413, 313] width 96 height 63
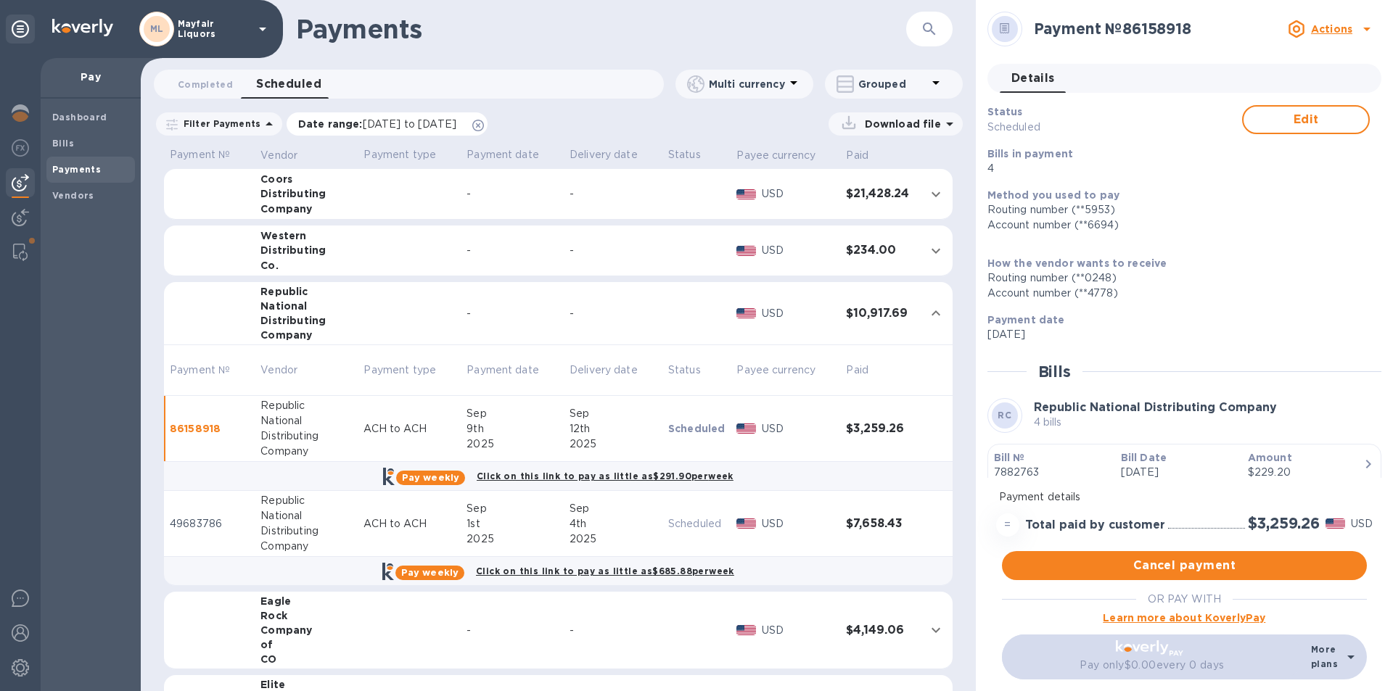
click at [383, 128] on span "[DATE] to [DATE]" at bounding box center [410, 124] width 94 height 12
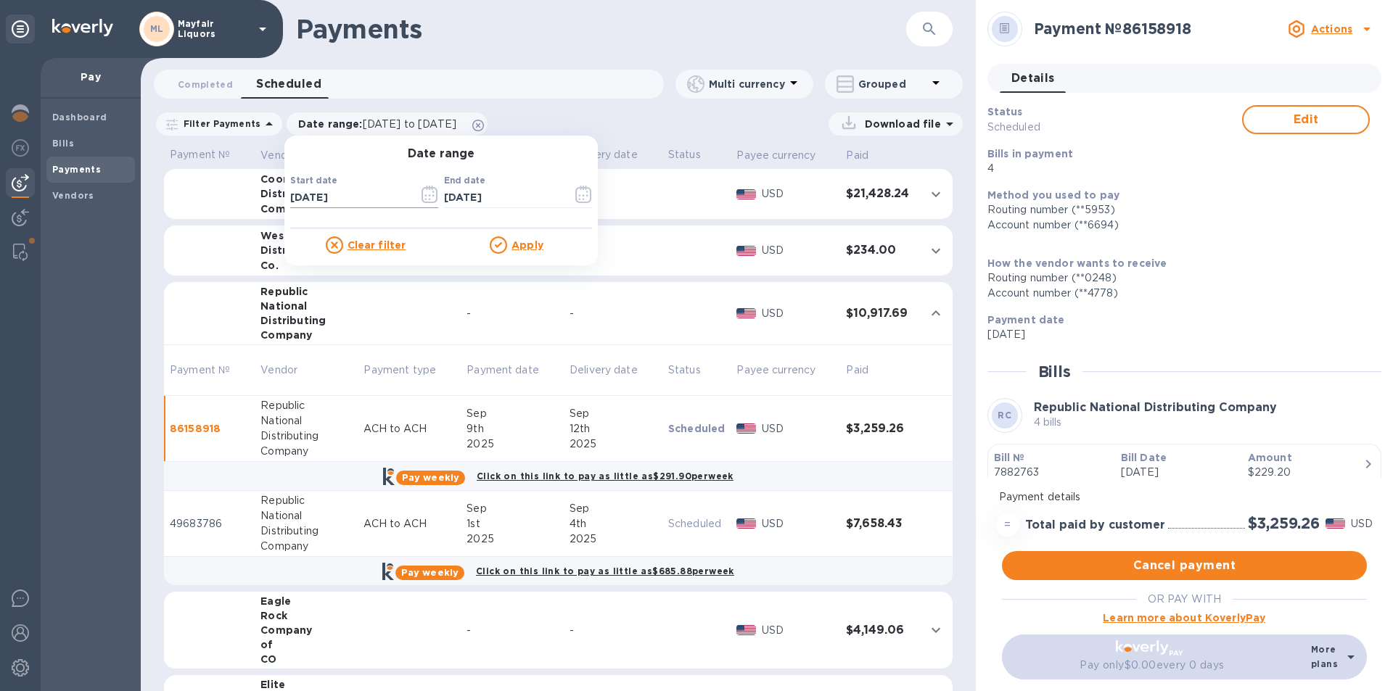
click at [426, 194] on icon "button" at bounding box center [429, 194] width 17 height 17
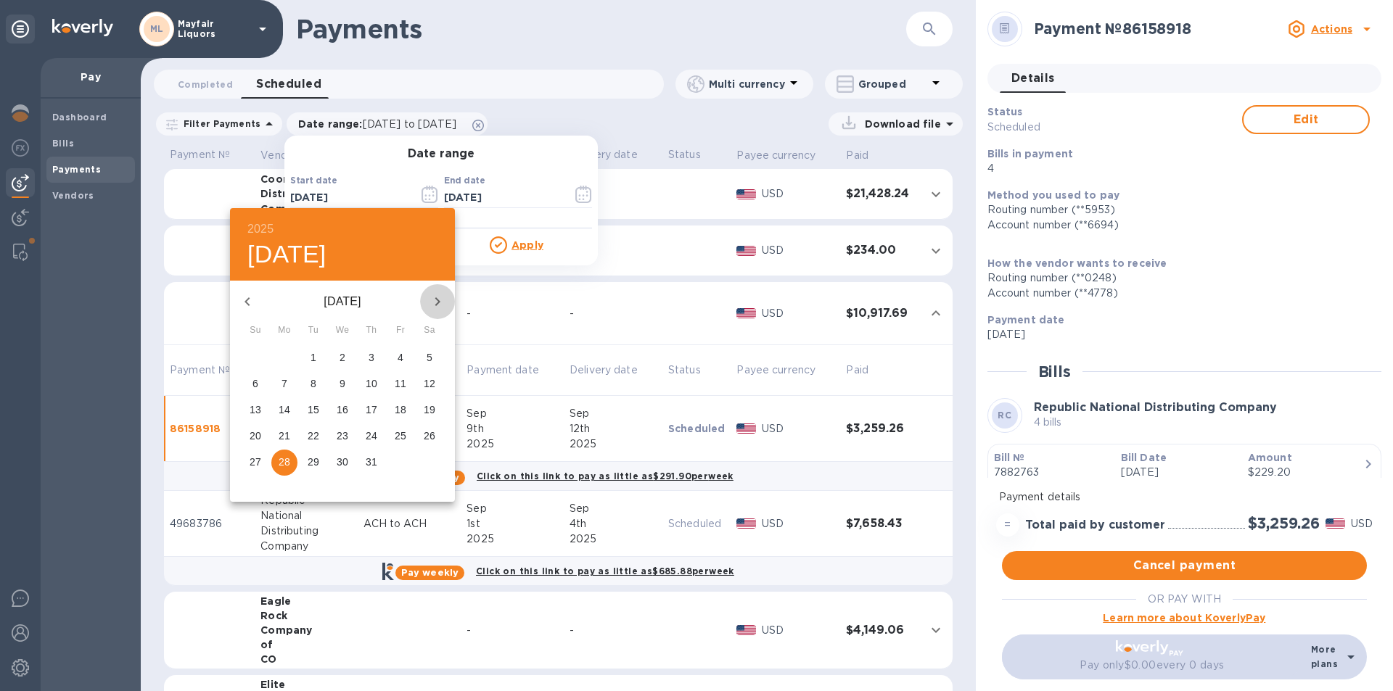
click at [432, 298] on icon "button" at bounding box center [437, 301] width 17 height 17
click at [432, 300] on icon "button" at bounding box center [437, 301] width 17 height 17
click at [312, 355] on p "2" at bounding box center [313, 357] width 6 height 15
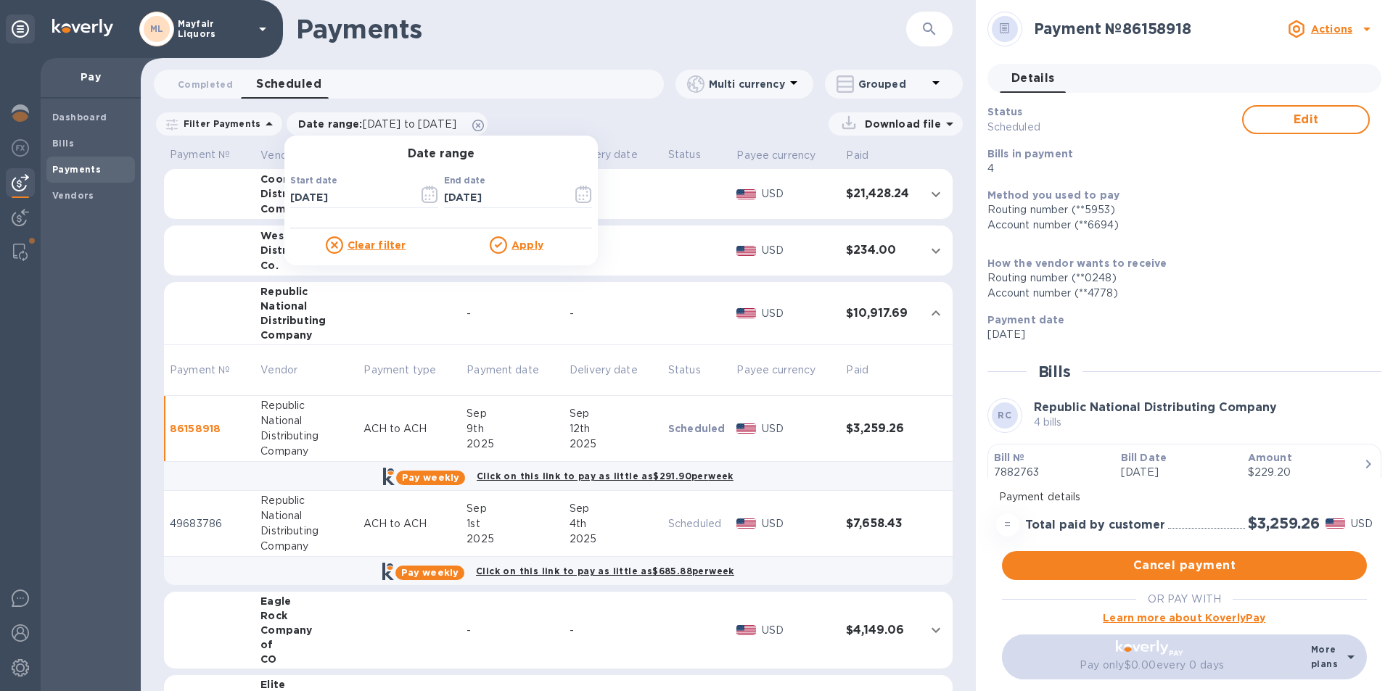
type input "[DATE]"
click at [516, 246] on u "Apply" at bounding box center [527, 245] width 32 height 12
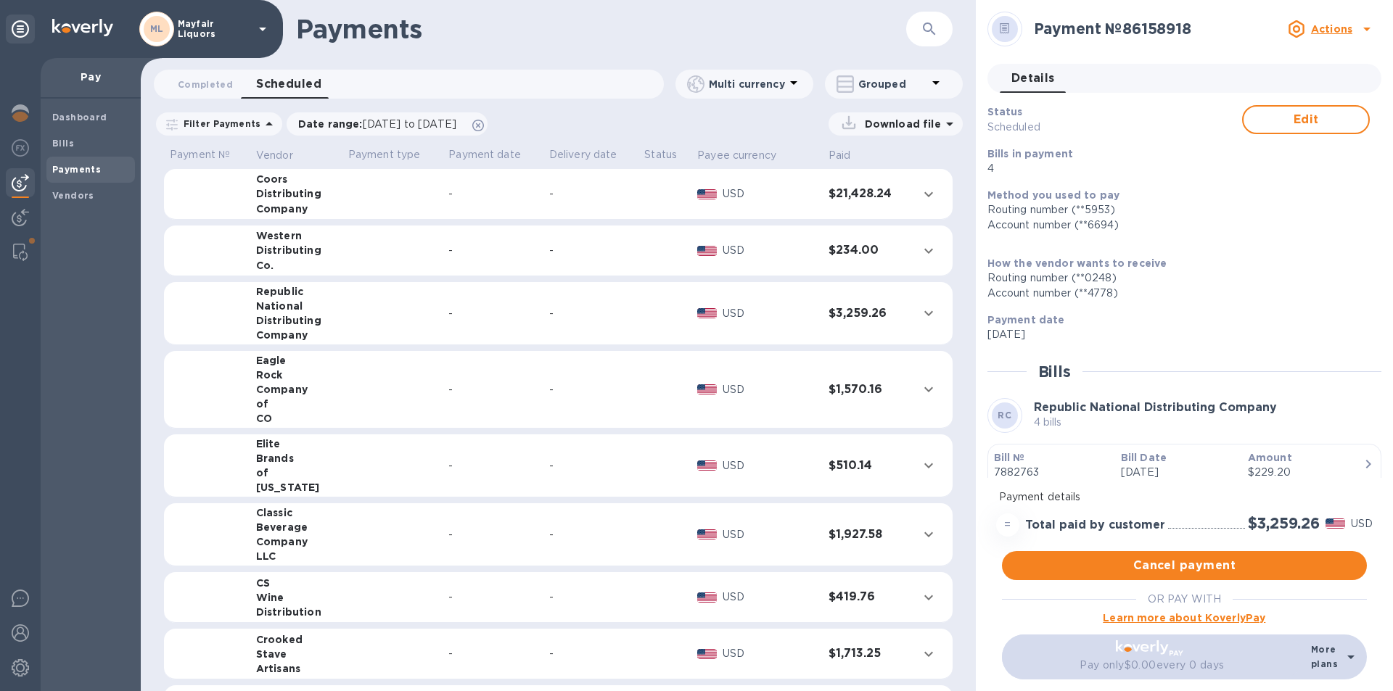
click at [938, 30] on button "button" at bounding box center [929, 29] width 35 height 35
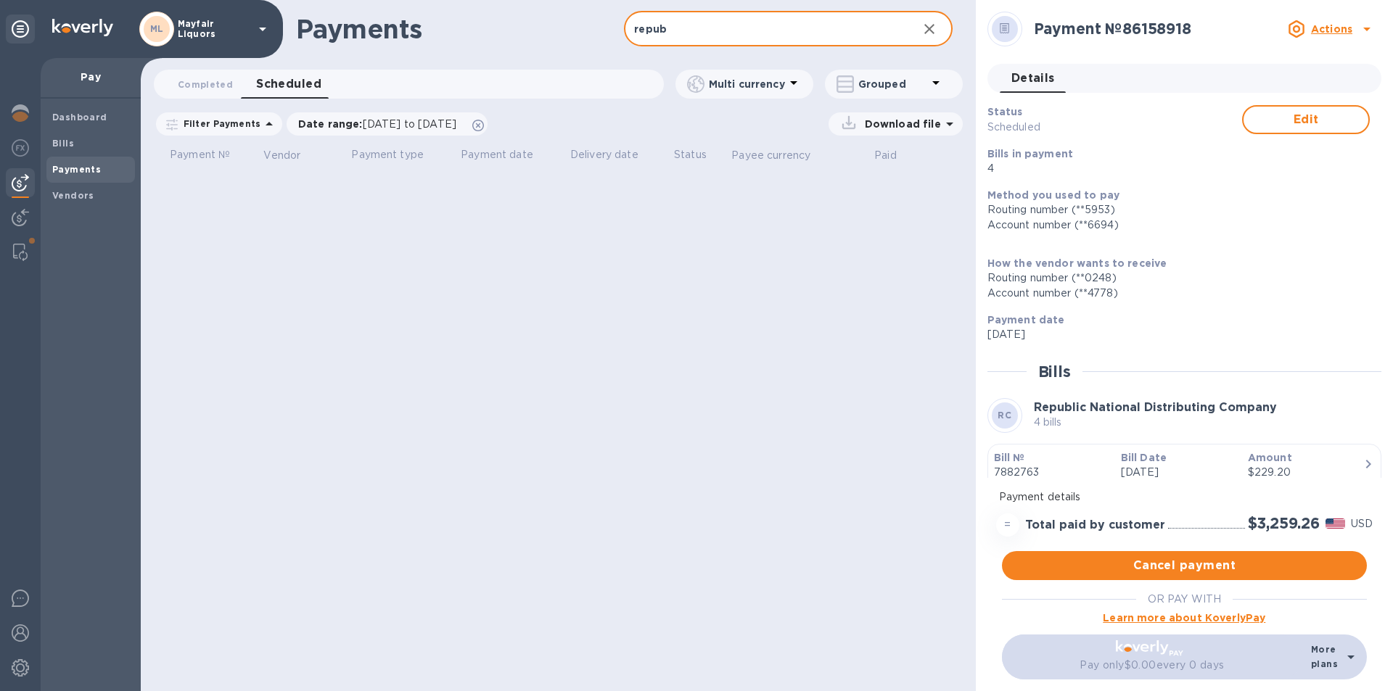
type input "repub"
click at [928, 33] on icon "button" at bounding box center [928, 28] width 17 height 17
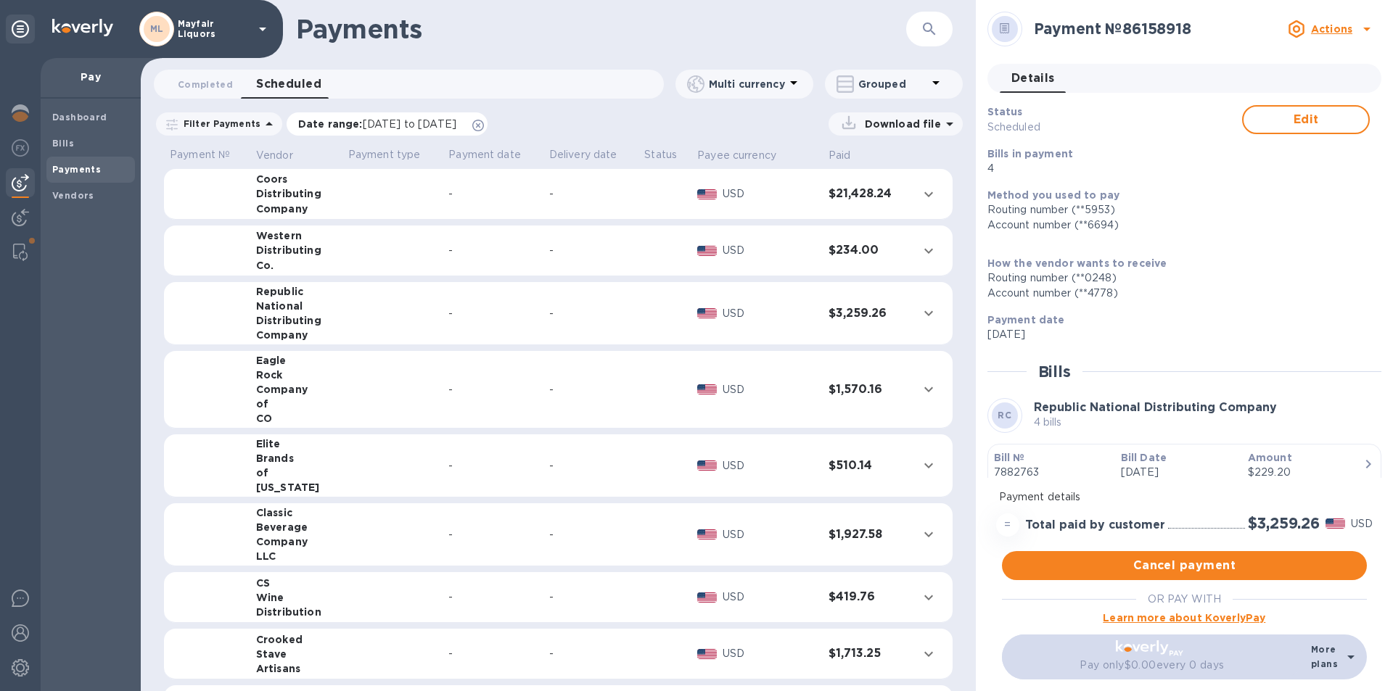
click at [456, 124] on span "[DATE] to [DATE]" at bounding box center [410, 124] width 94 height 12
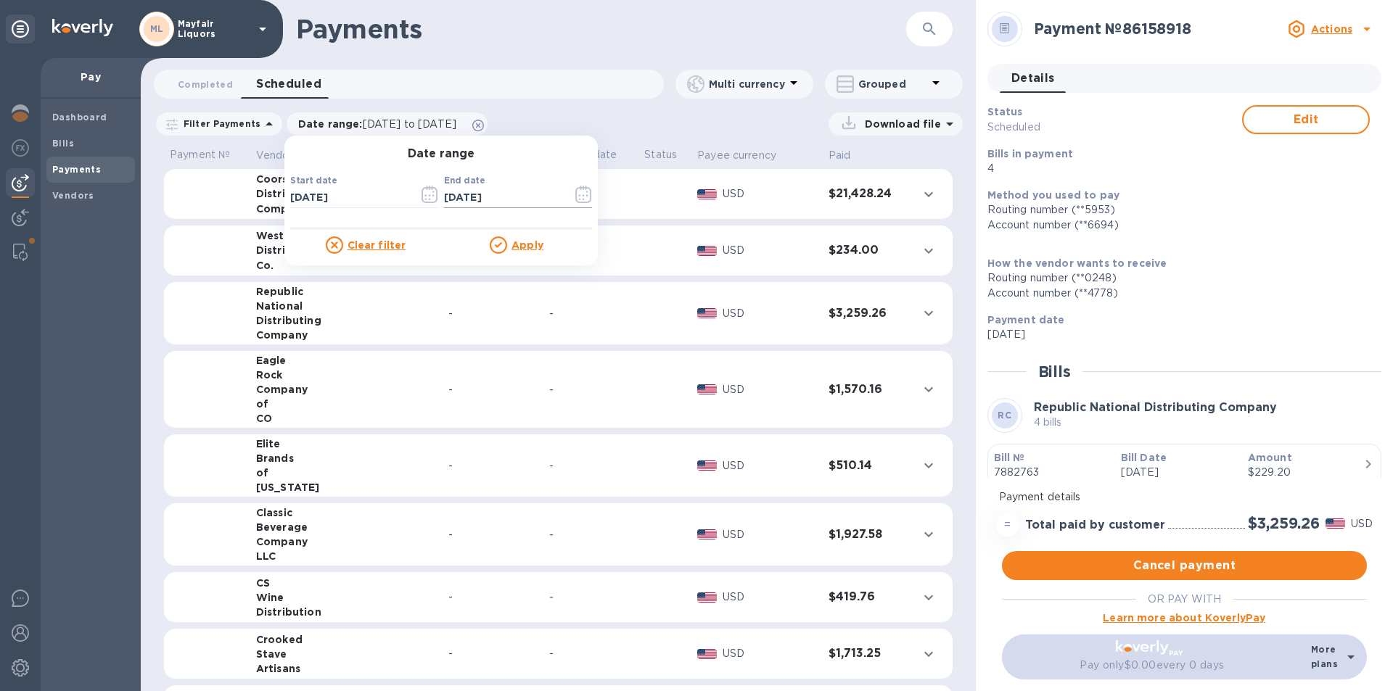
click at [575, 195] on icon "button" at bounding box center [583, 194] width 17 height 17
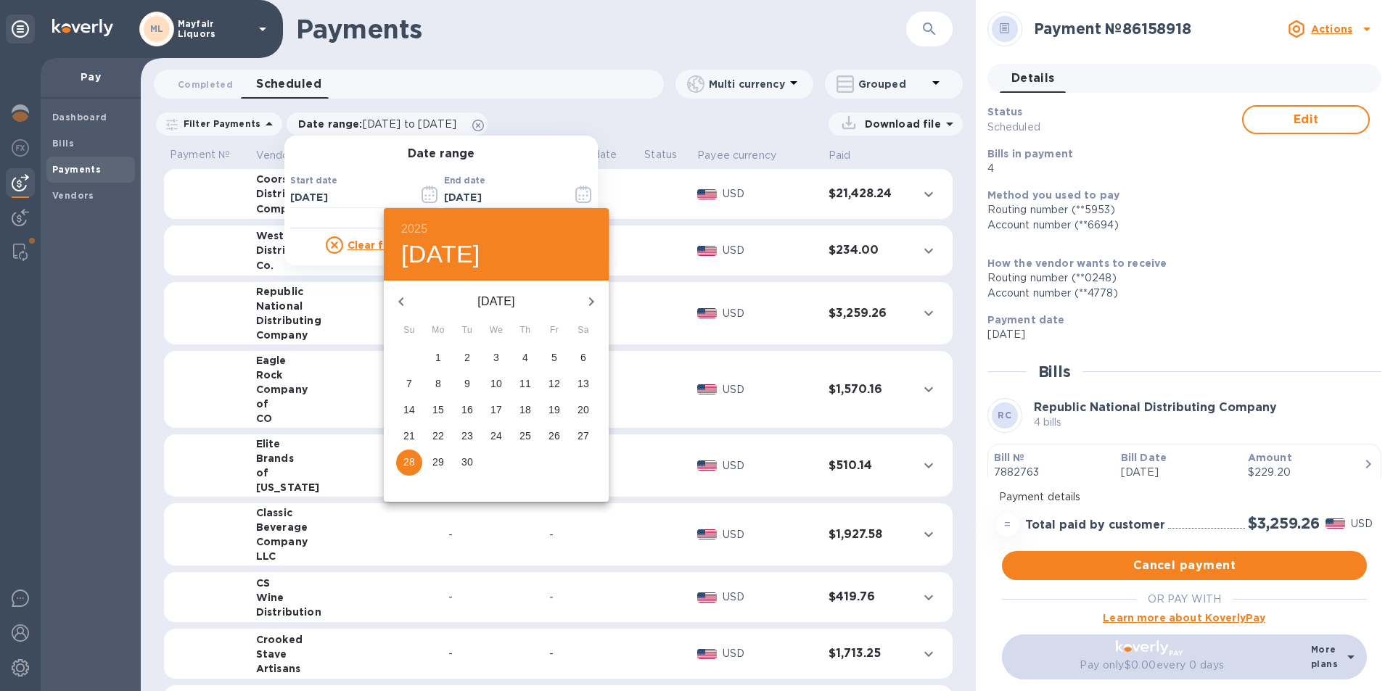
click at [467, 384] on p "9" at bounding box center [467, 383] width 6 height 15
type input "[DATE]"
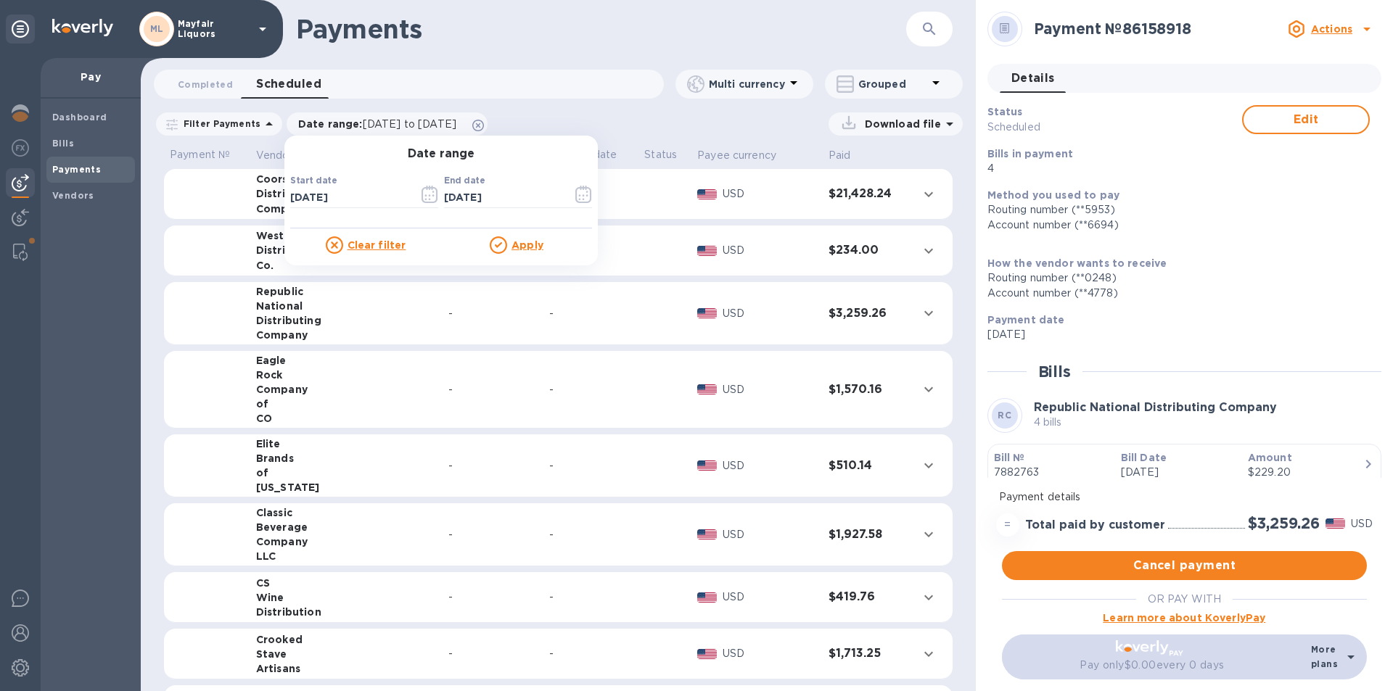
click at [503, 247] on div at bounding box center [501, 244] width 22 height 17
click at [517, 241] on u "Apply" at bounding box center [527, 245] width 32 height 12
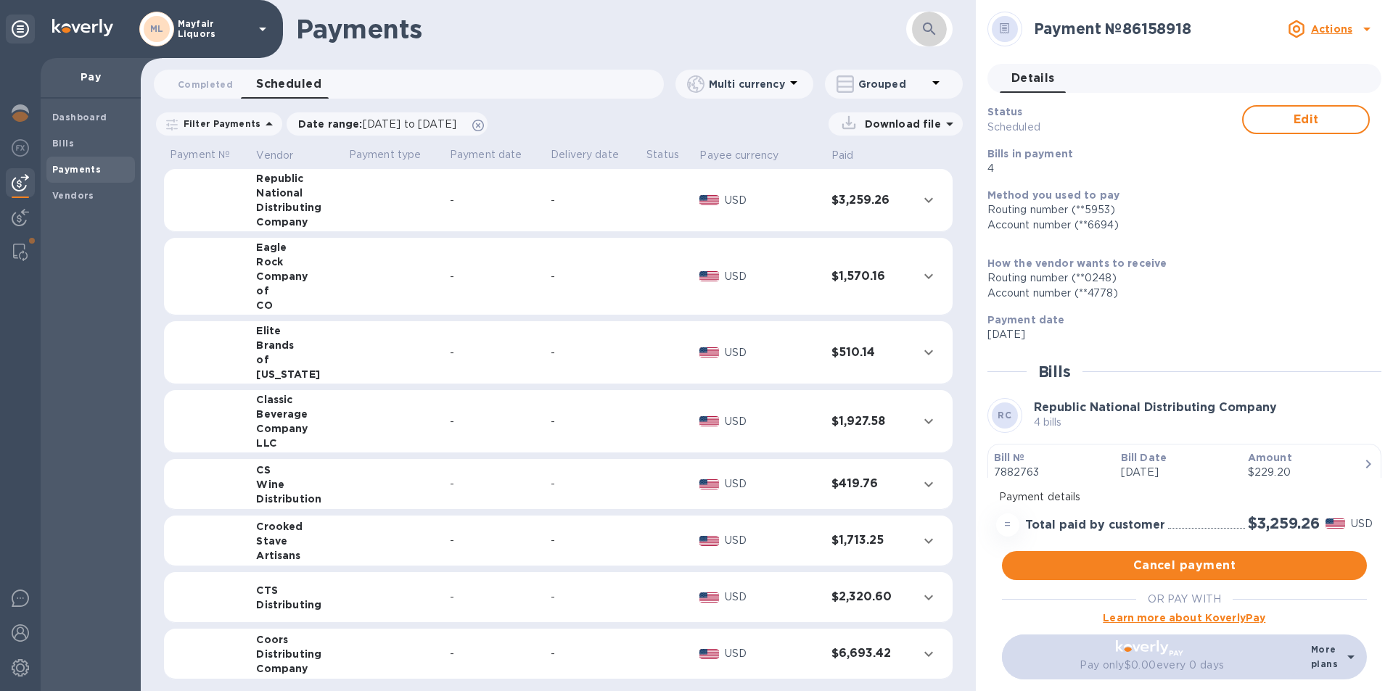
click at [937, 29] on icon "button" at bounding box center [928, 28] width 17 height 17
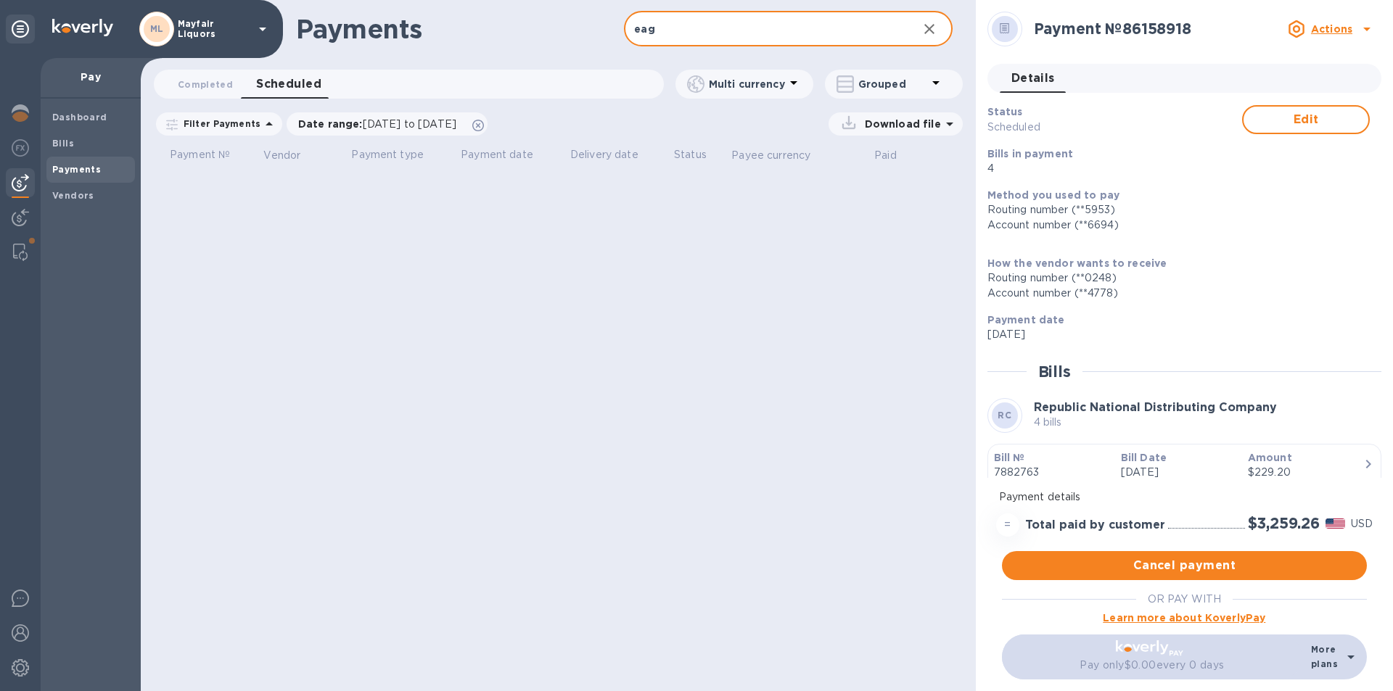
type input "eag"
click at [941, 29] on button "button" at bounding box center [929, 29] width 35 height 35
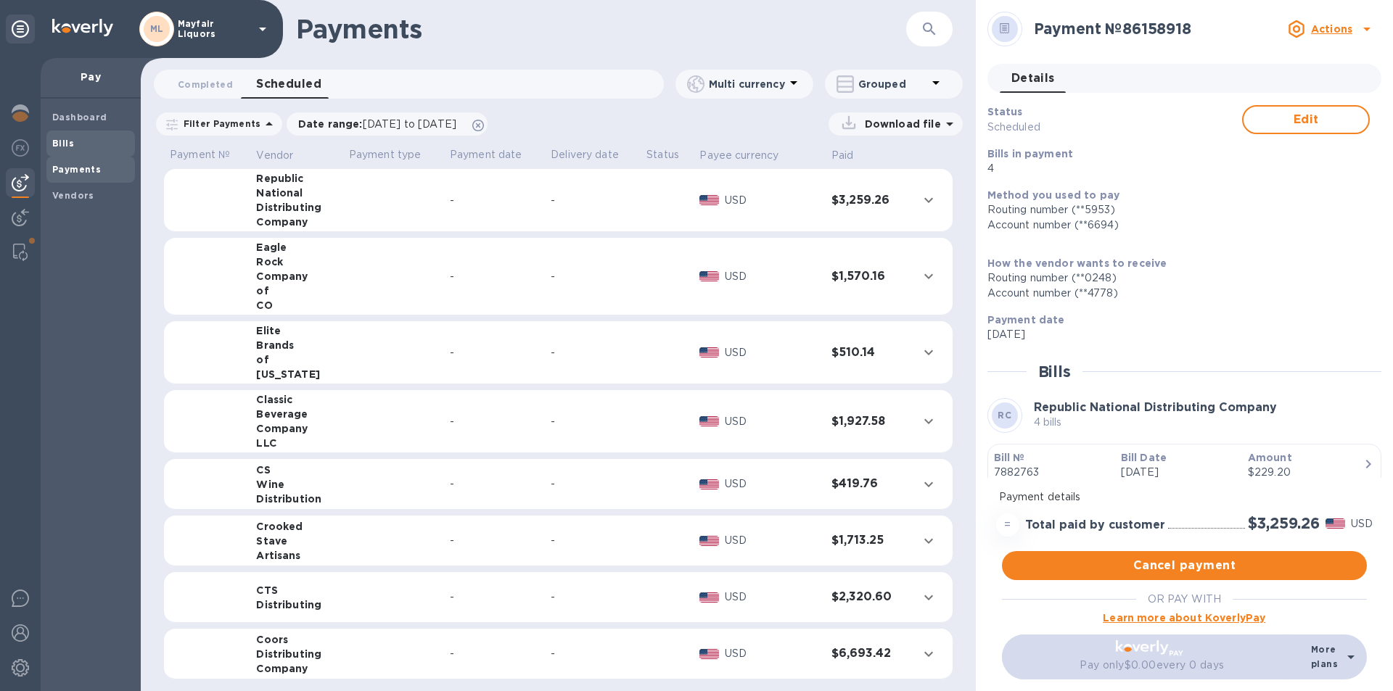
click at [63, 141] on b "Bills" at bounding box center [63, 143] width 22 height 11
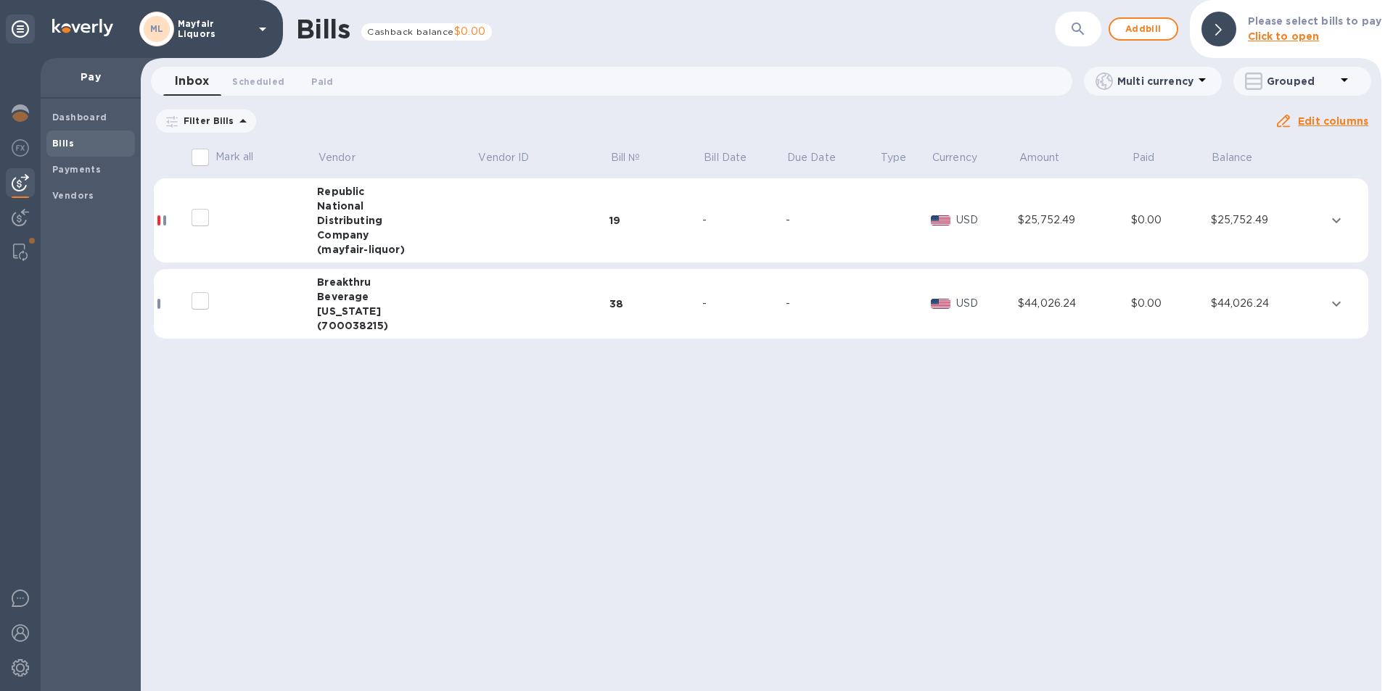
click at [479, 225] on td at bounding box center [543, 220] width 132 height 85
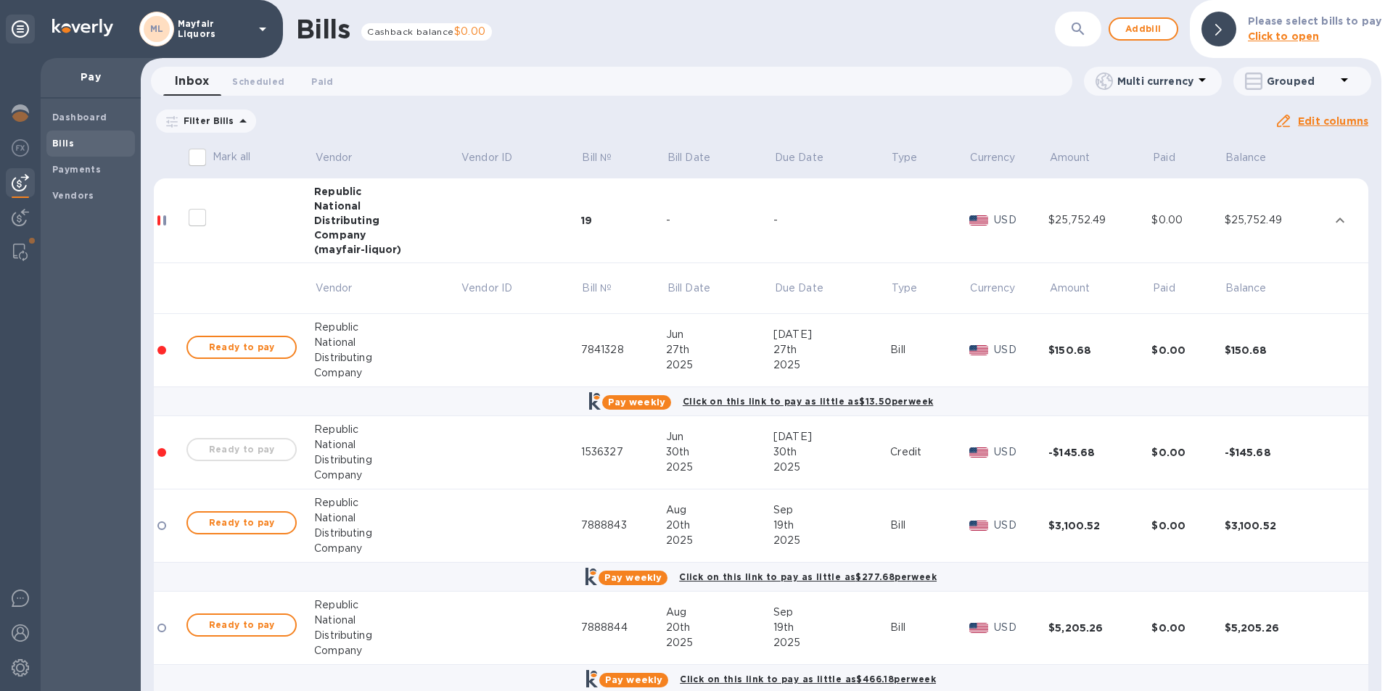
click at [62, 136] on span "Bills" at bounding box center [63, 143] width 22 height 15
click at [73, 149] on span "Bills" at bounding box center [90, 143] width 77 height 15
click at [81, 165] on b "Payments" at bounding box center [76, 169] width 49 height 11
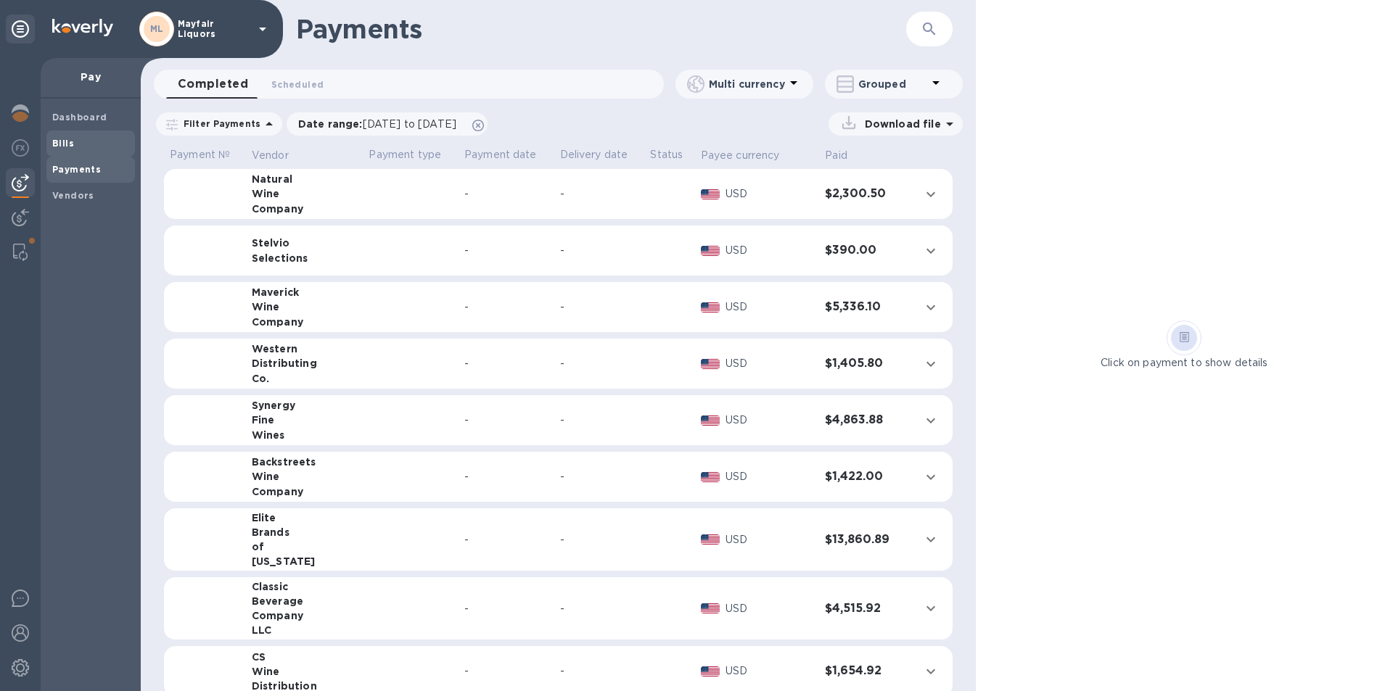
click at [64, 144] on b "Bills" at bounding box center [63, 143] width 22 height 11
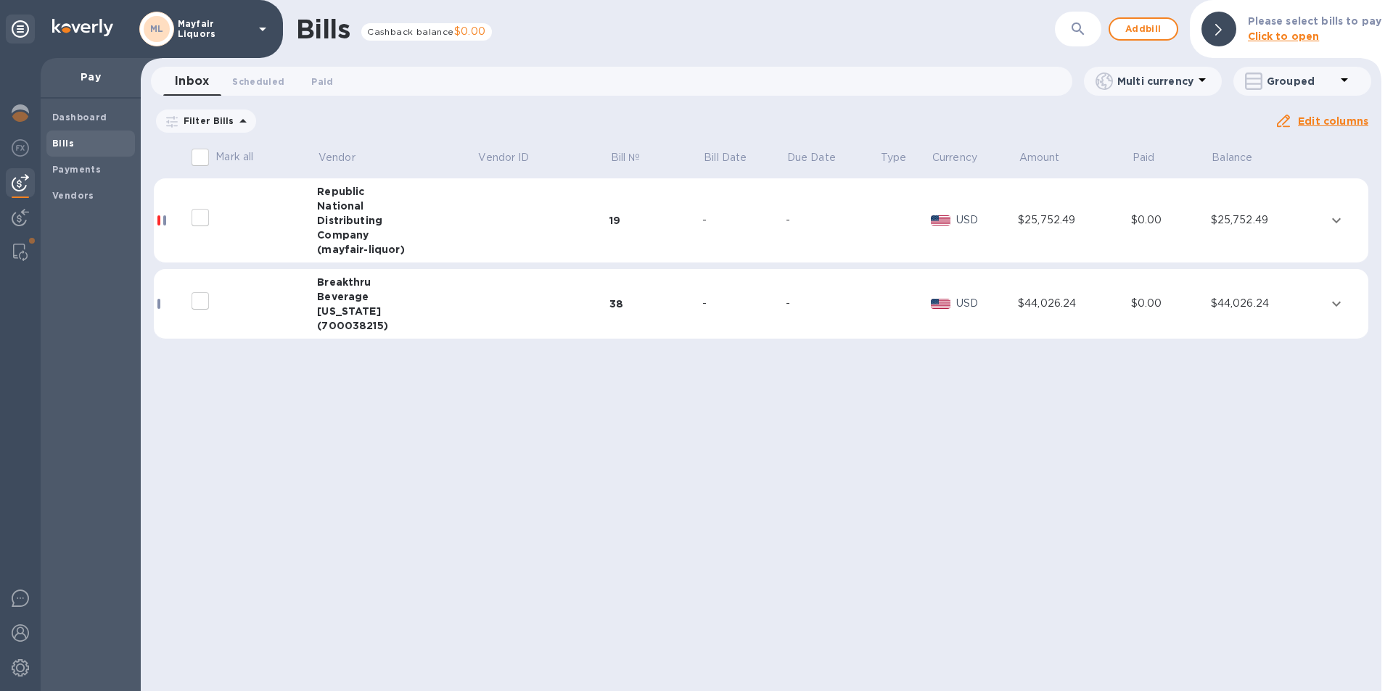
click at [357, 214] on div "Distributing" at bounding box center [397, 220] width 160 height 15
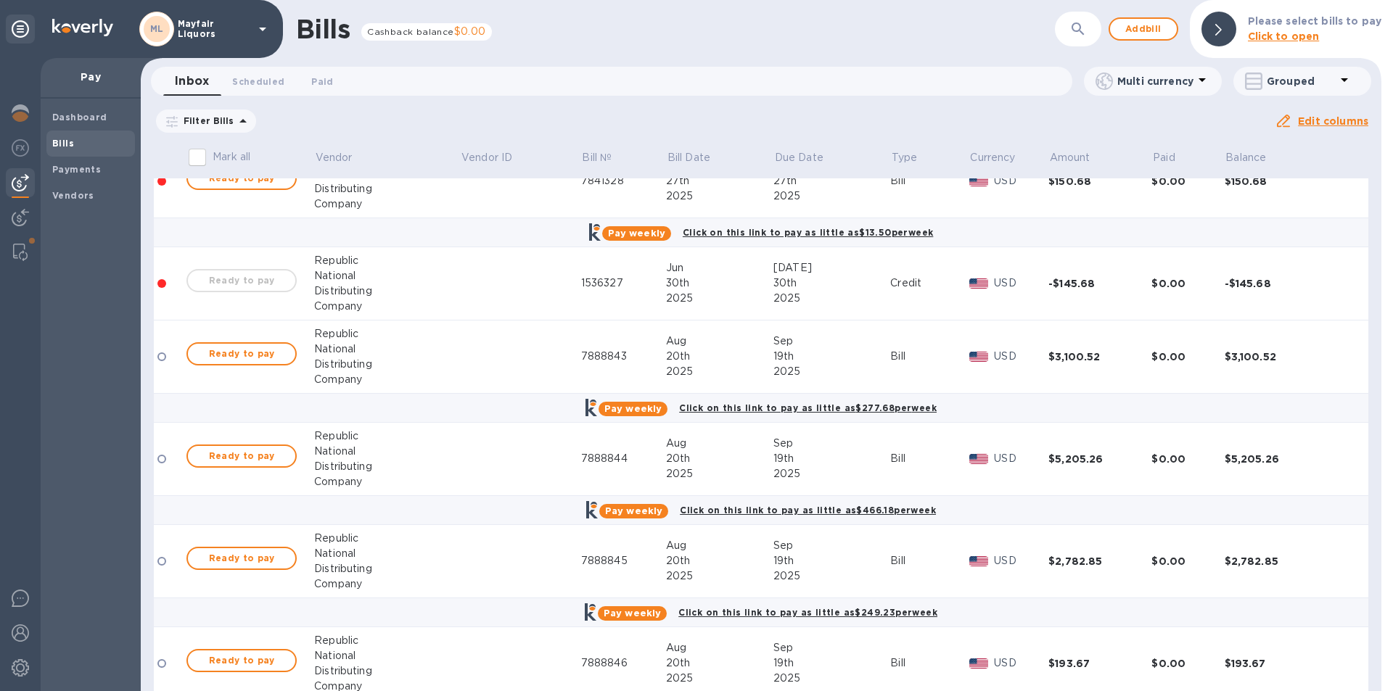
scroll to position [145, 0]
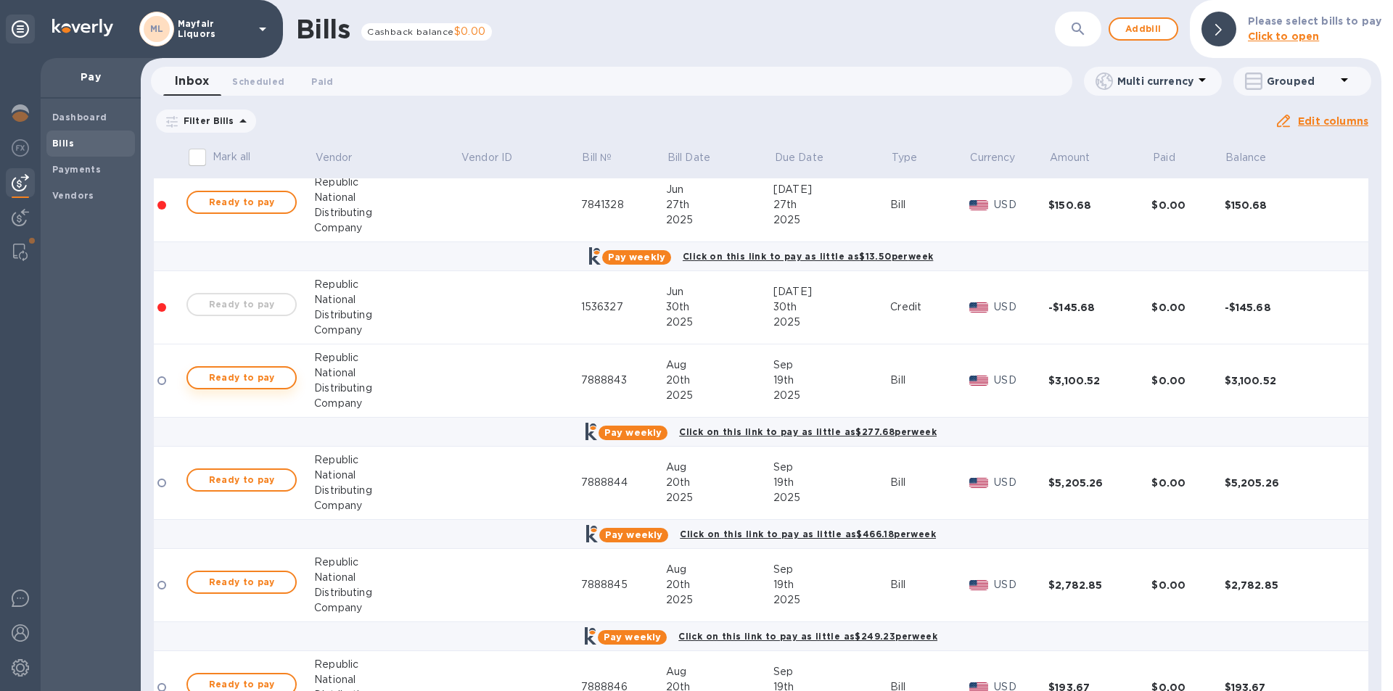
click at [250, 378] on span "Ready to pay" at bounding box center [241, 377] width 84 height 17
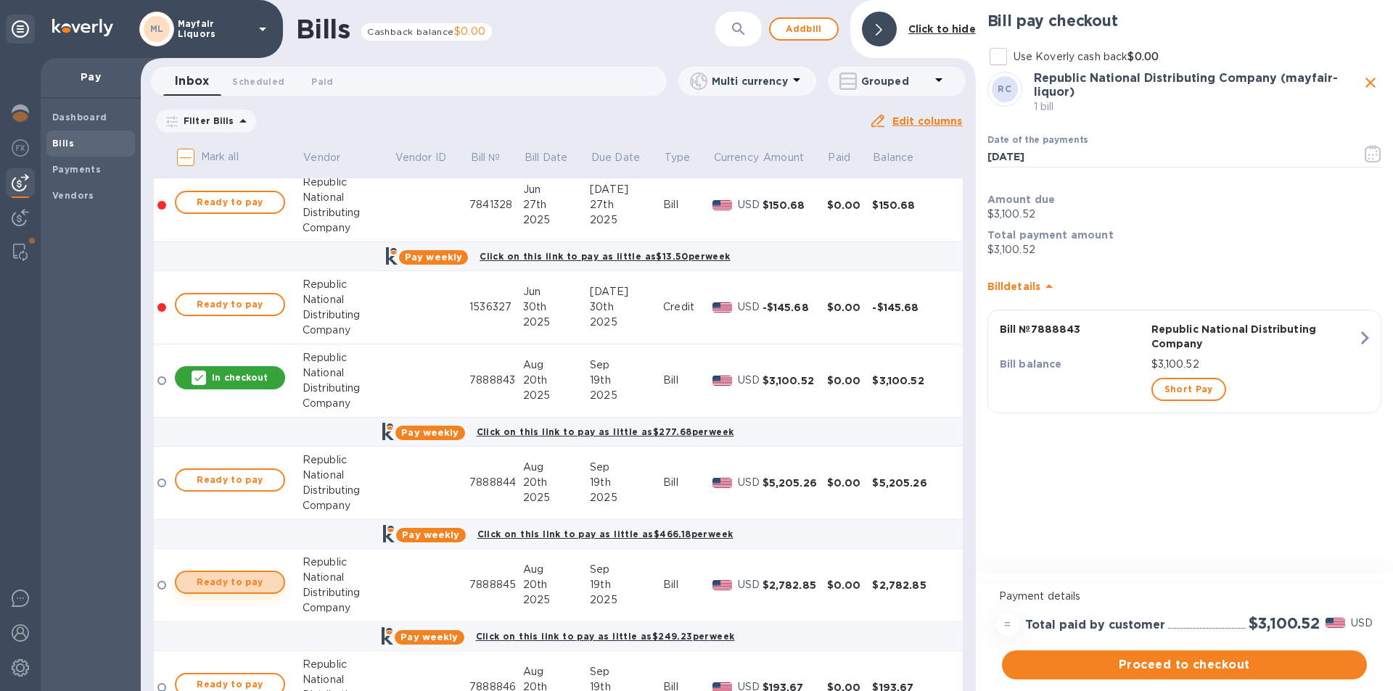
click at [230, 580] on span "Ready to pay" at bounding box center [230, 582] width 84 height 17
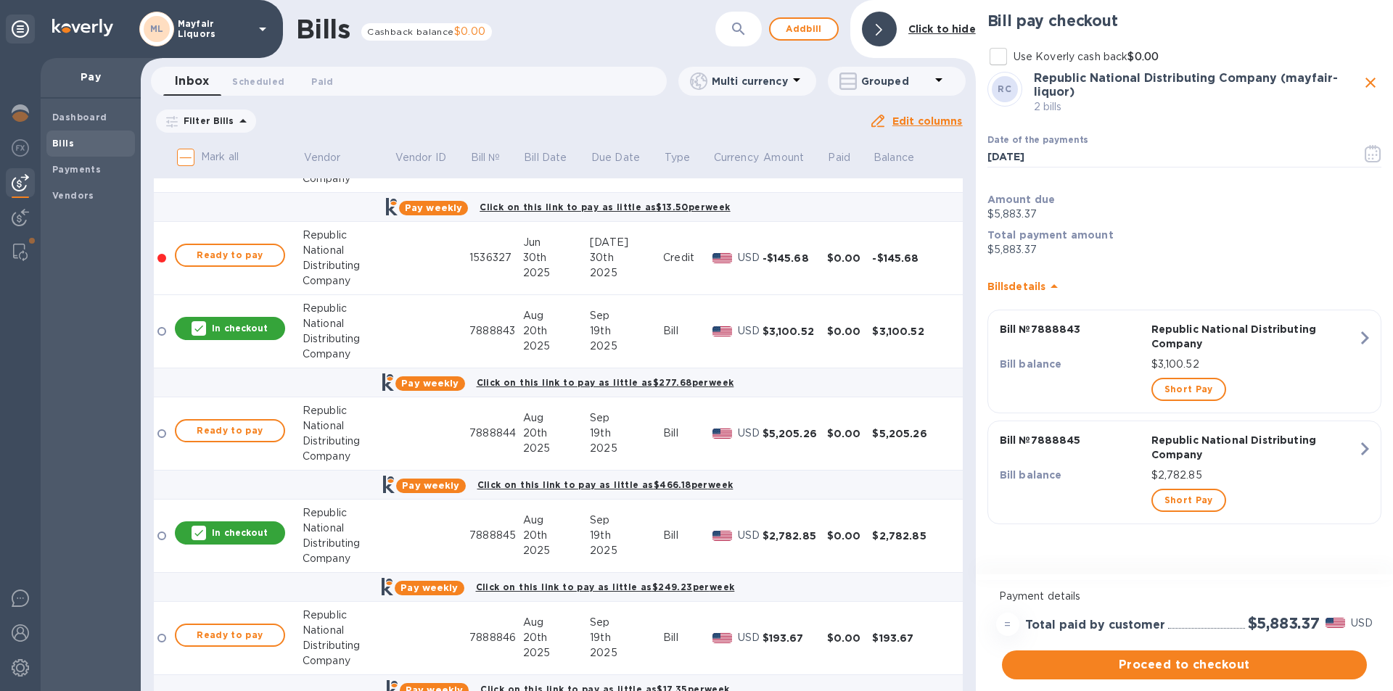
scroll to position [218, 0]
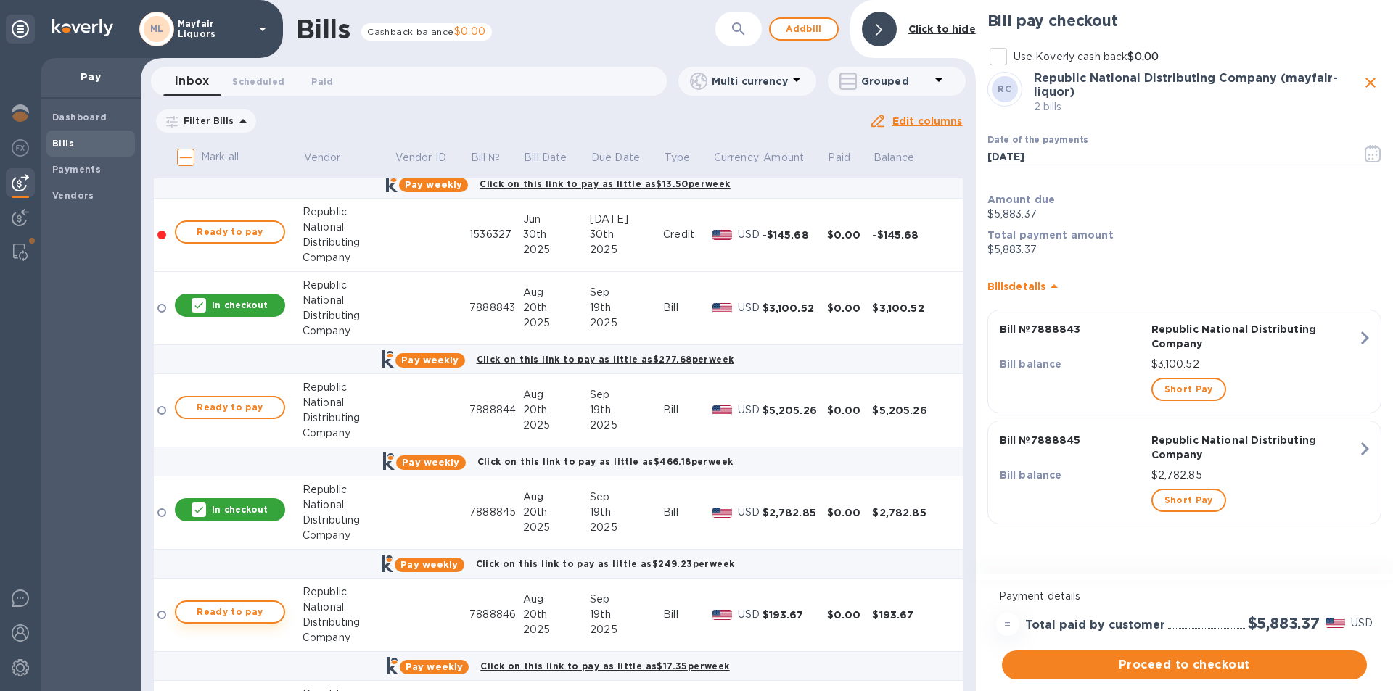
click at [271, 608] on span "Ready to pay" at bounding box center [230, 611] width 84 height 17
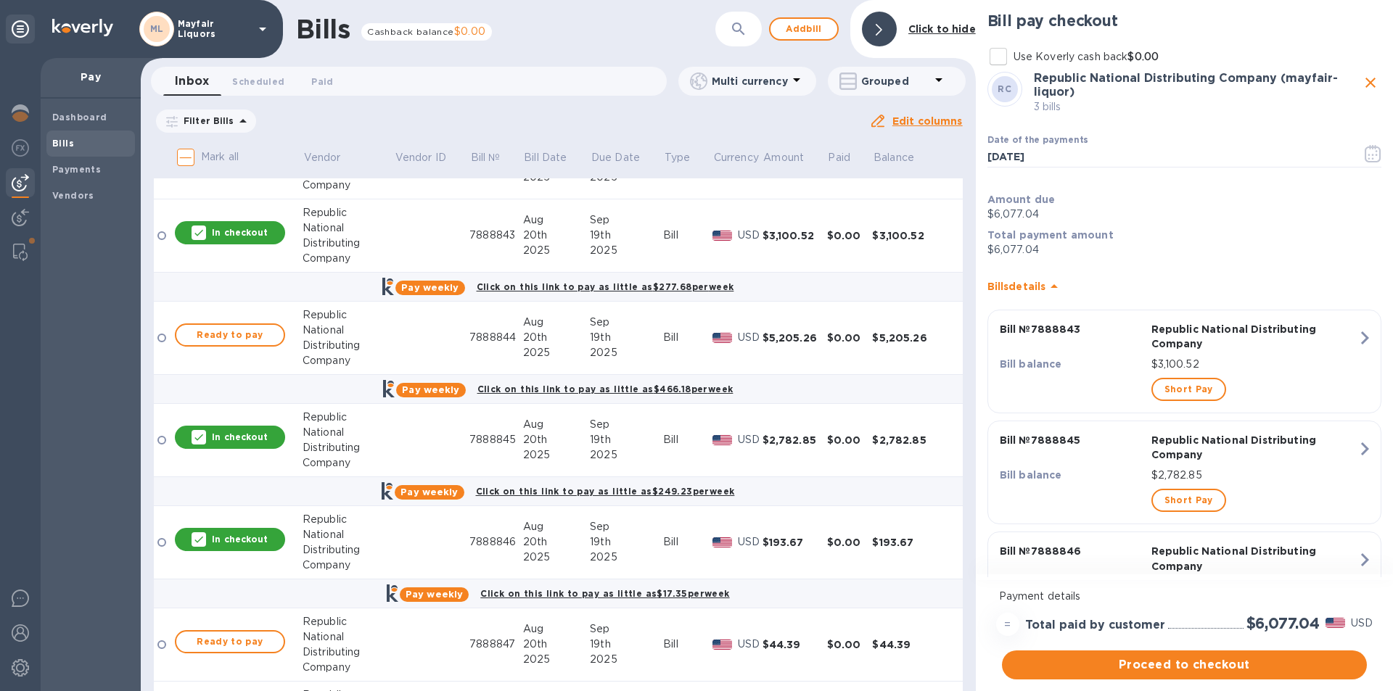
scroll to position [363, 0]
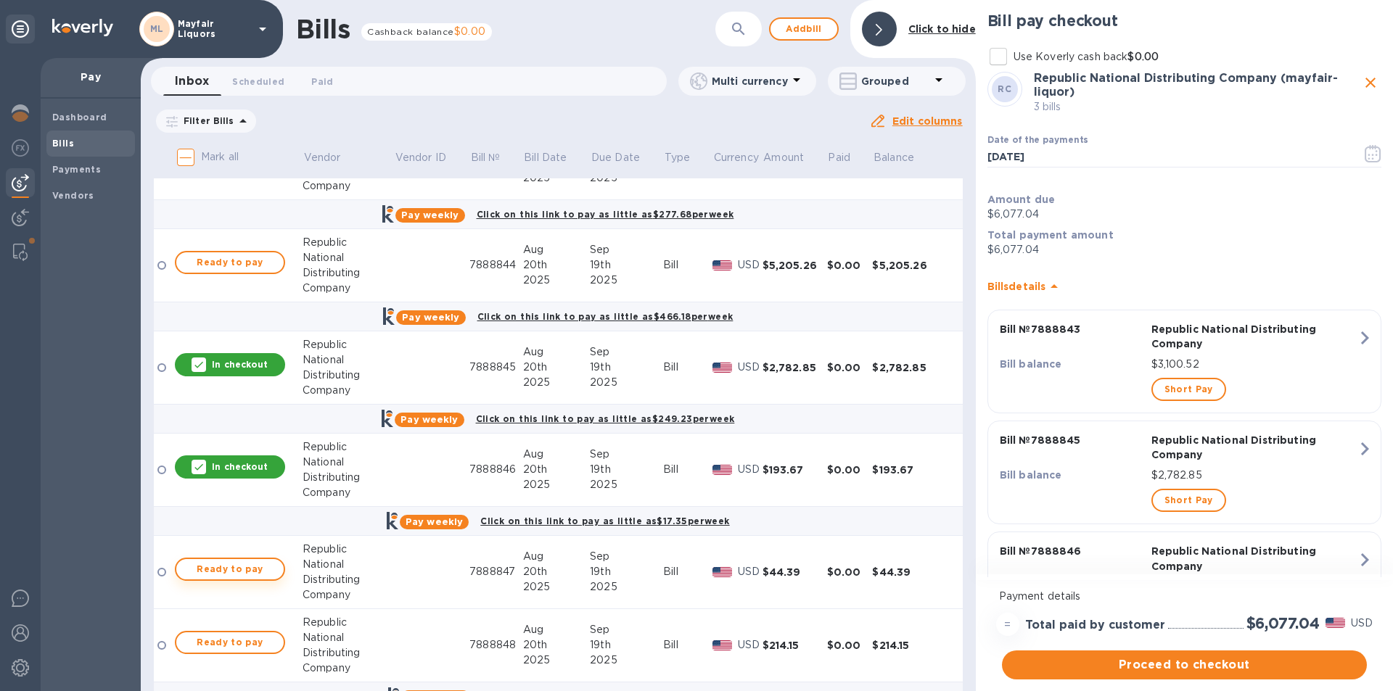
click at [252, 571] on span "Ready to pay" at bounding box center [230, 569] width 84 height 17
click at [240, 645] on span "Ready to pay" at bounding box center [230, 642] width 84 height 17
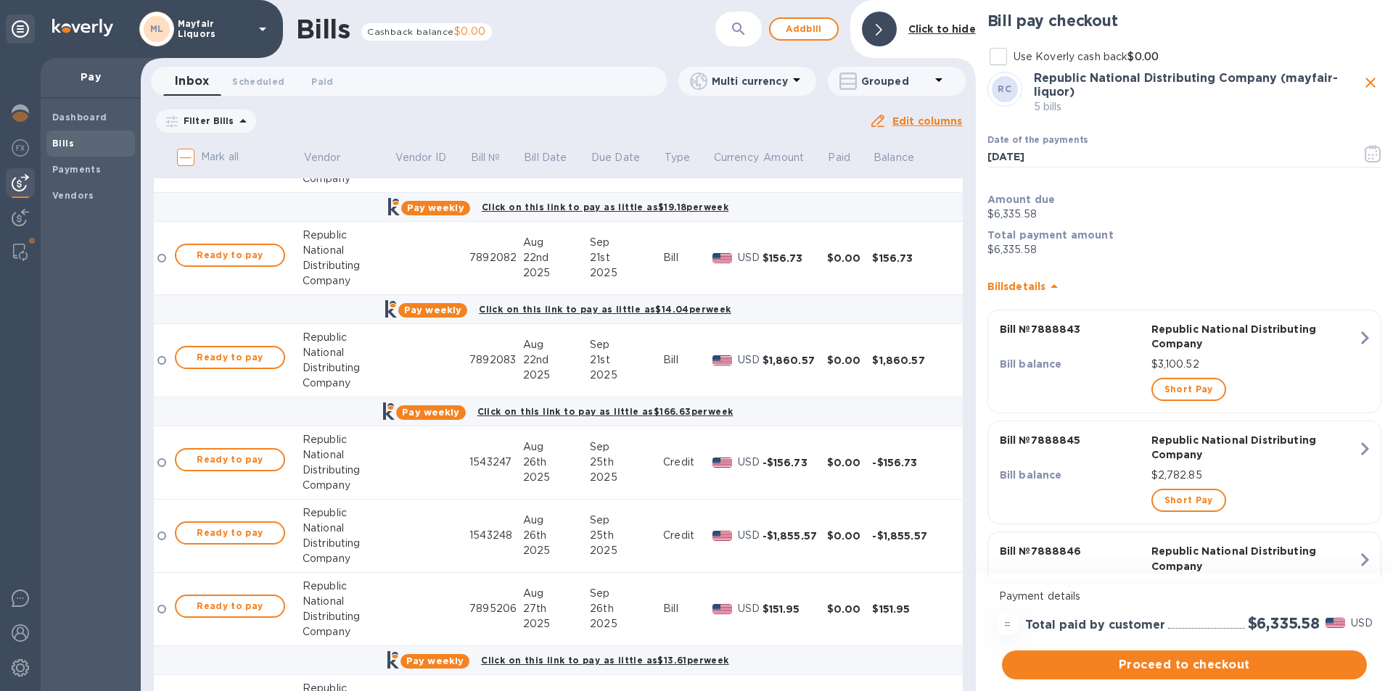
scroll to position [870, 0]
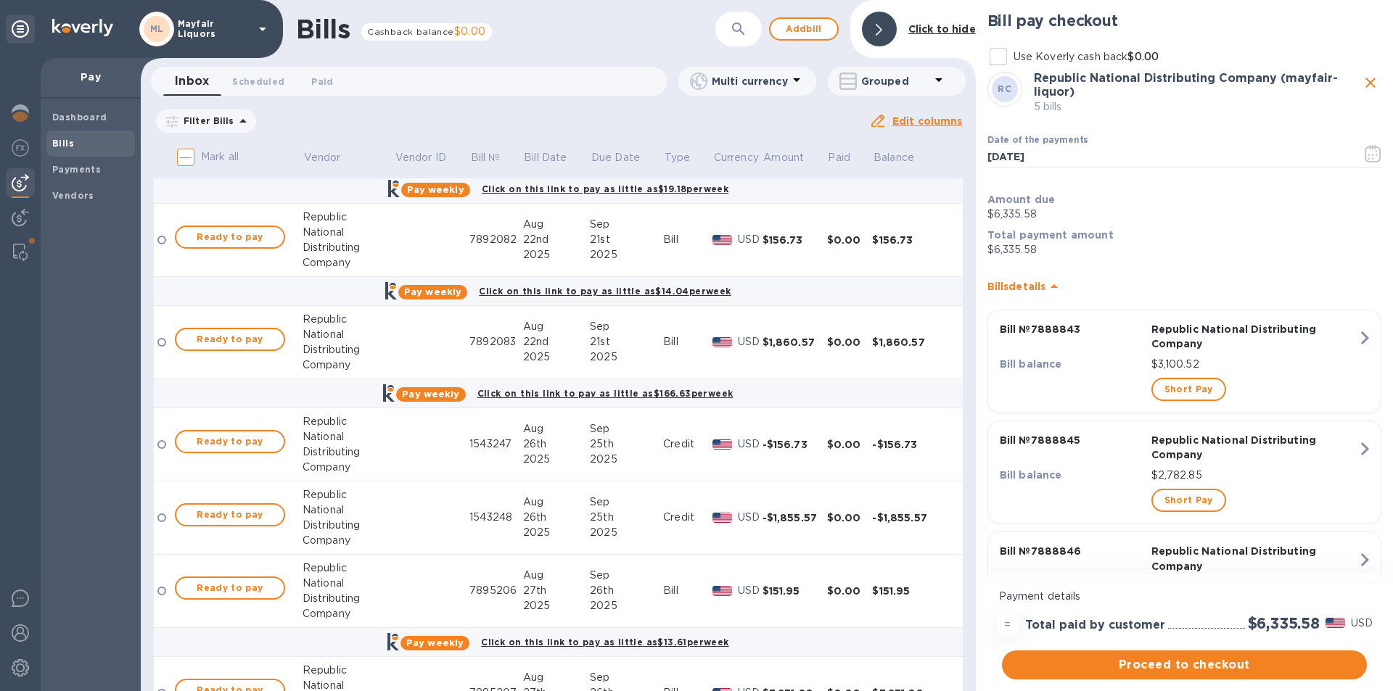
drag, startPoint x: 257, startPoint y: 240, endPoint x: 268, endPoint y: 252, distance: 15.9
click at [261, 240] on span "Ready to pay" at bounding box center [230, 236] width 84 height 17
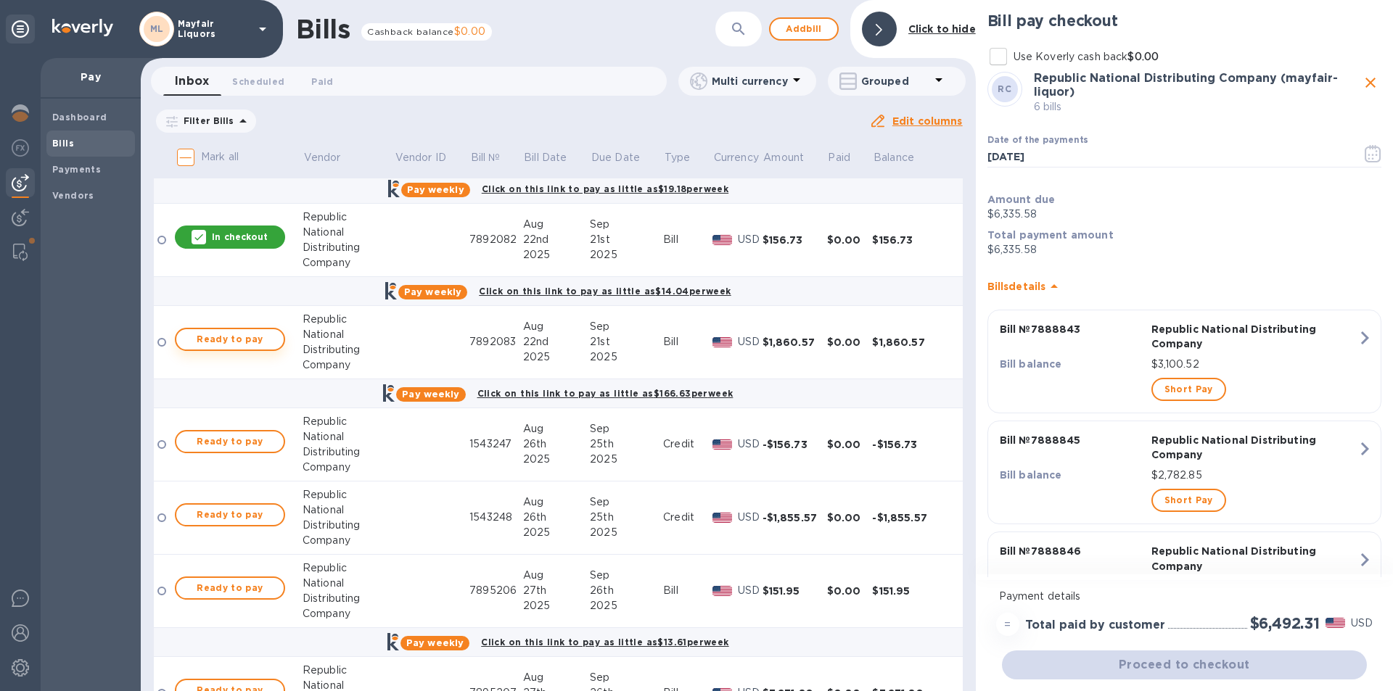
click at [257, 338] on span "Ready to pay" at bounding box center [230, 339] width 84 height 17
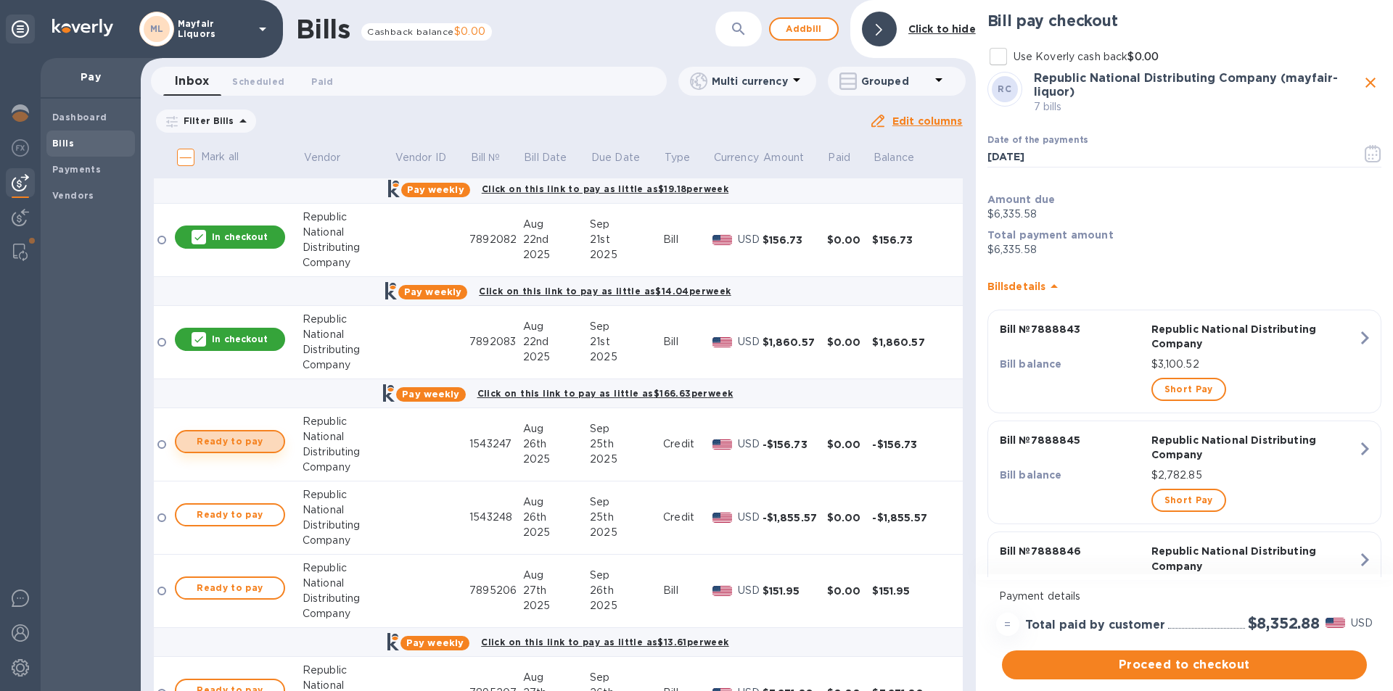
click at [254, 437] on span "Ready to pay" at bounding box center [230, 441] width 84 height 17
click at [256, 516] on span "Ready to pay" at bounding box center [230, 514] width 84 height 17
drag, startPoint x: 256, startPoint y: 516, endPoint x: 257, endPoint y: 483, distance: 32.6
click at [257, 514] on p "In checkout" at bounding box center [240, 514] width 56 height 12
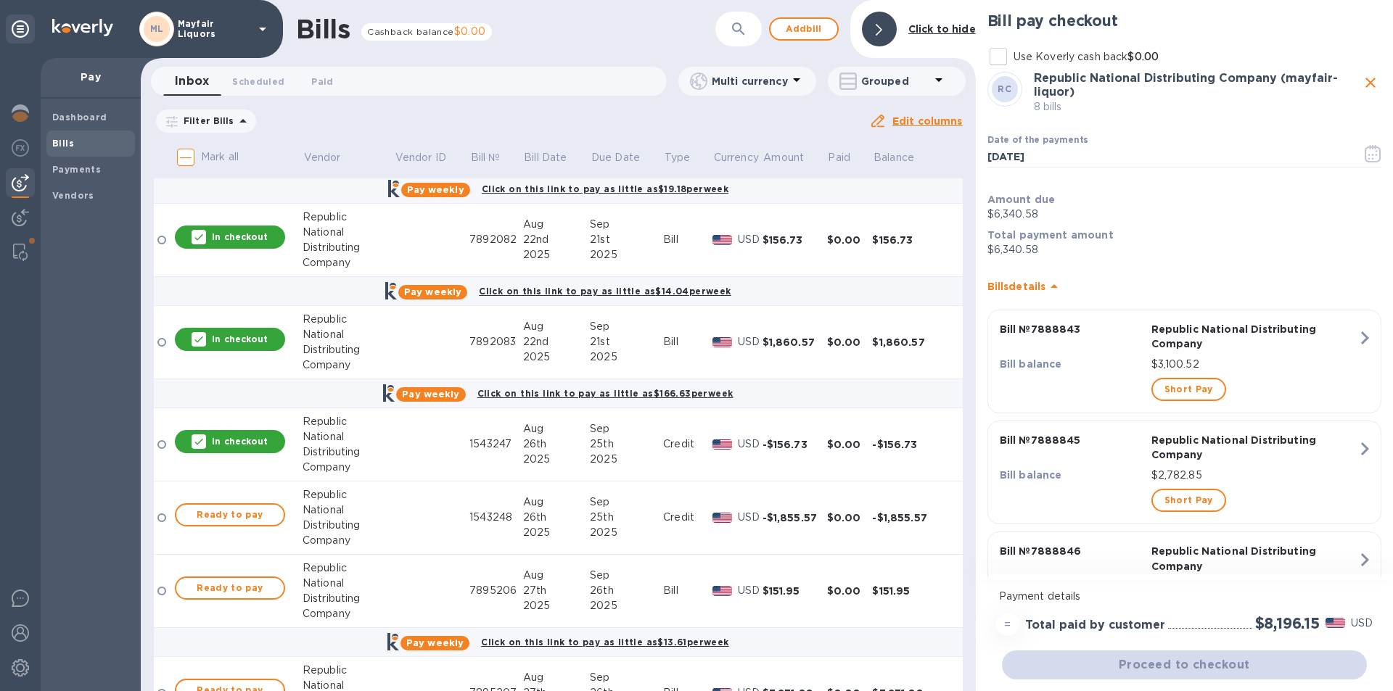
click at [257, 435] on p "In checkout" at bounding box center [240, 441] width 56 height 12
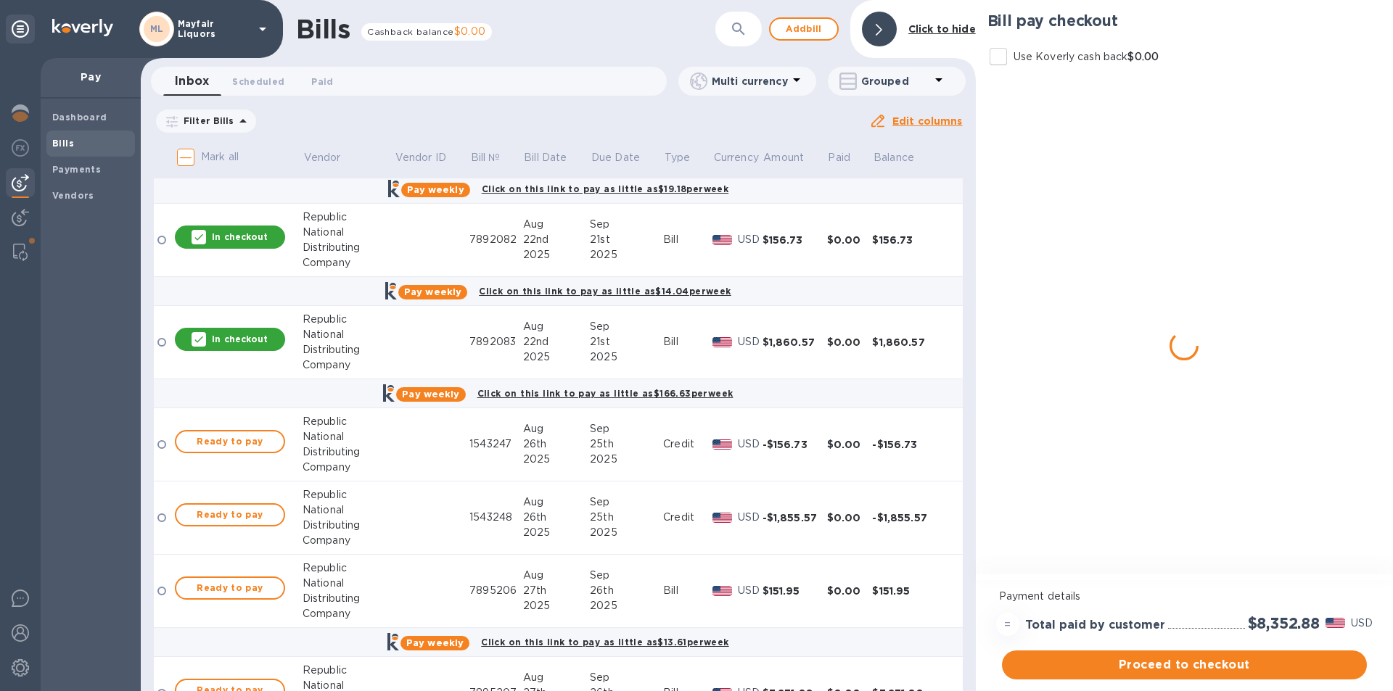
click at [263, 345] on p "In checkout" at bounding box center [240, 339] width 56 height 12
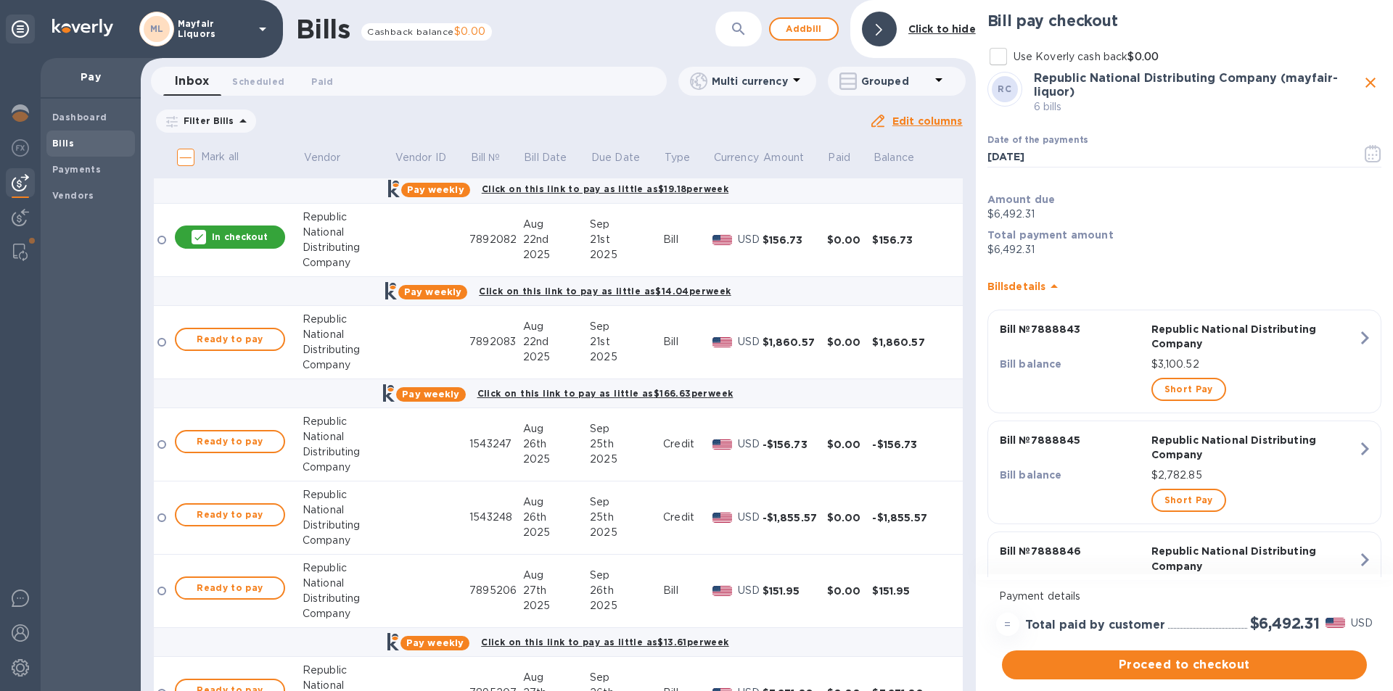
click at [263, 234] on p "In checkout" at bounding box center [240, 237] width 56 height 12
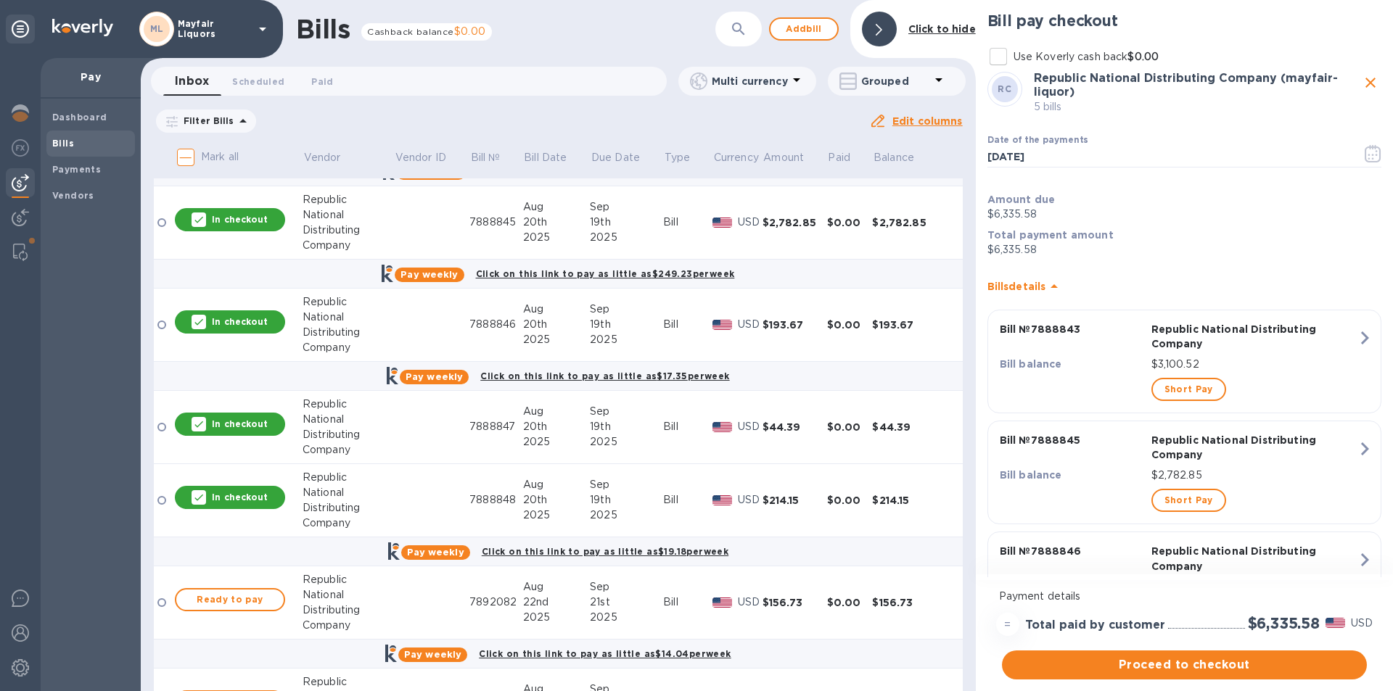
scroll to position [435, 0]
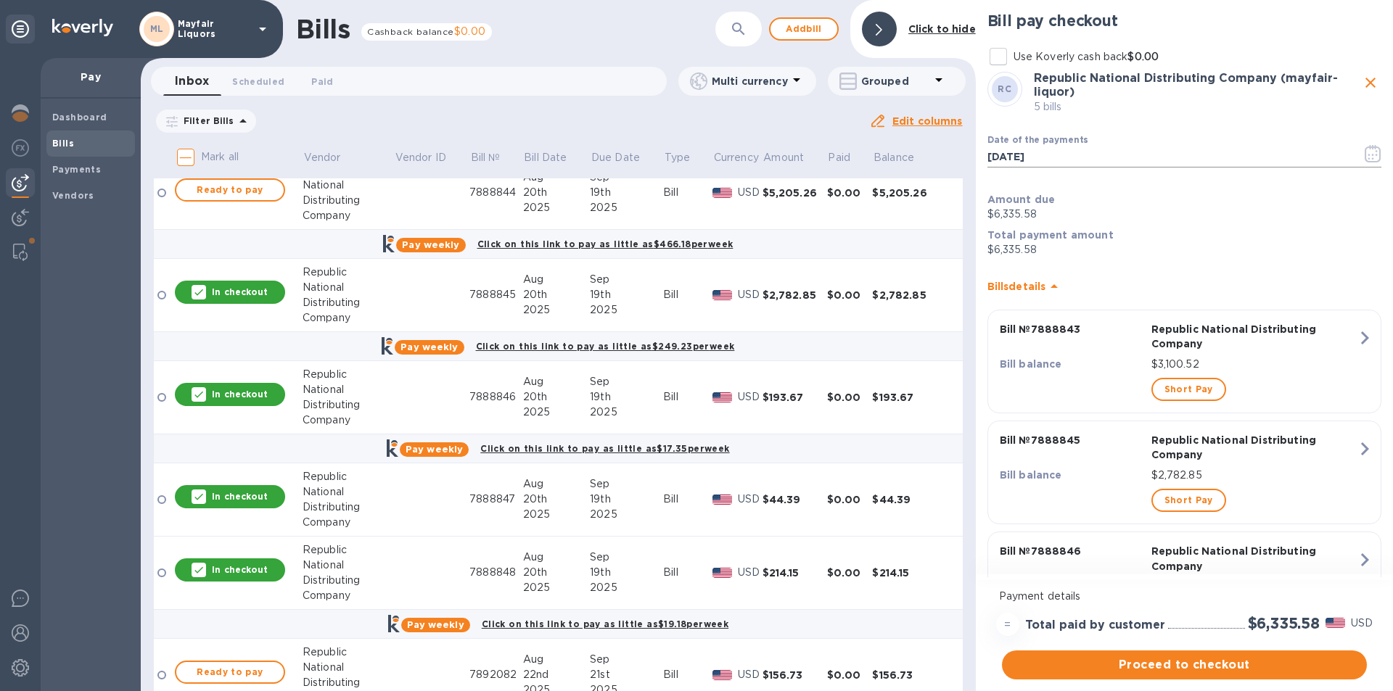
click at [1367, 153] on icon "button" at bounding box center [1372, 153] width 17 height 17
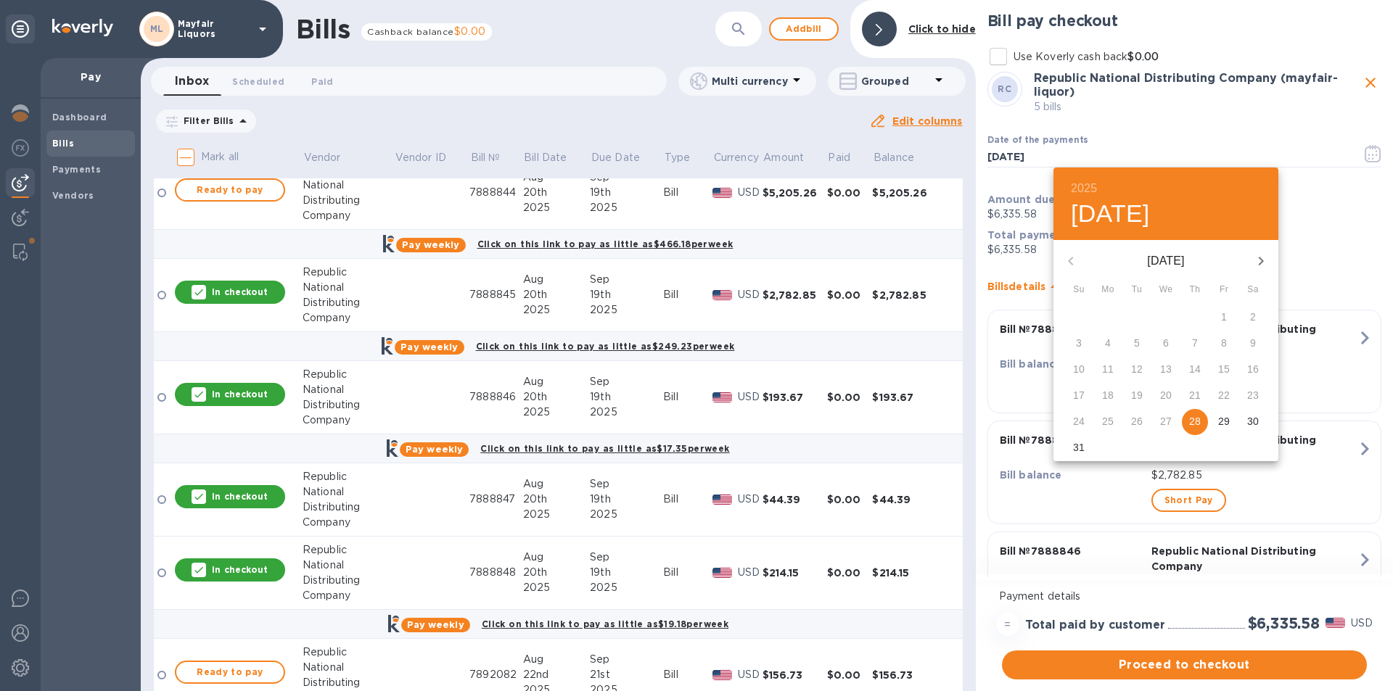
click at [1264, 259] on icon "button" at bounding box center [1260, 260] width 17 height 17
click at [1138, 366] on p "16" at bounding box center [1137, 369] width 12 height 15
type input "[DATE]"
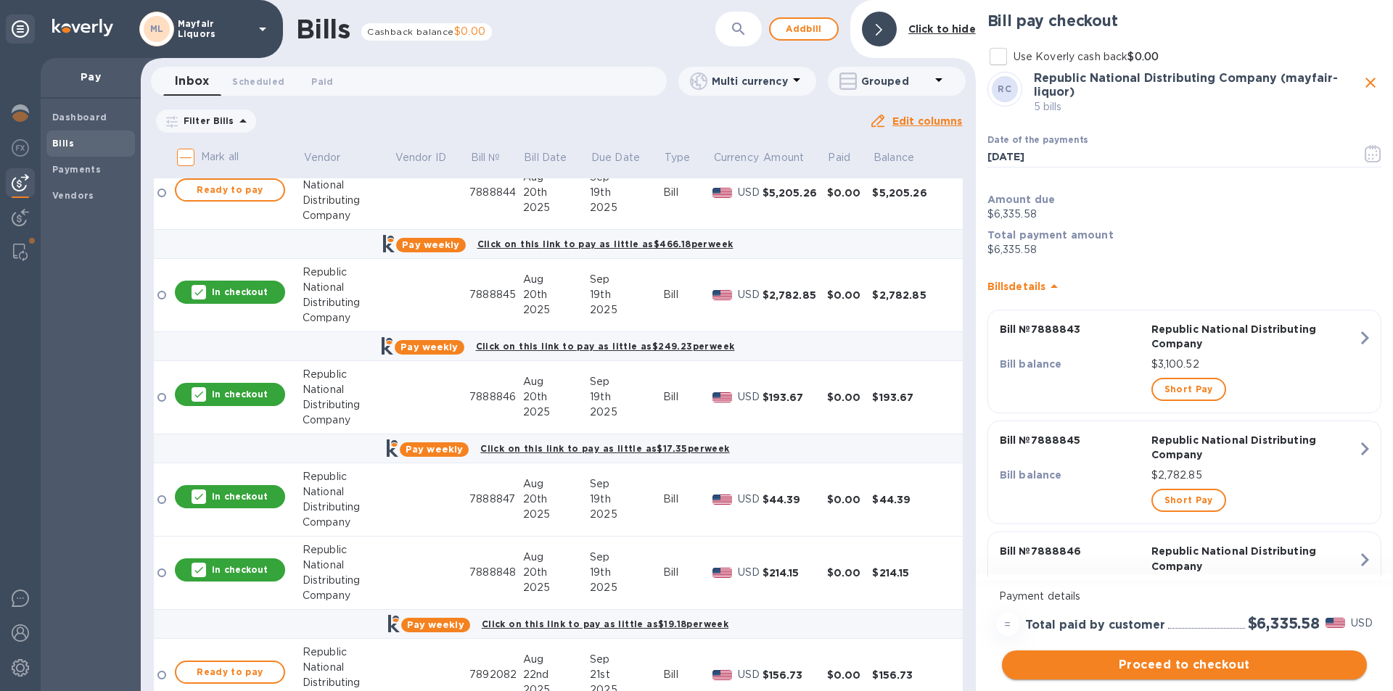
click at [1159, 664] on span "Proceed to checkout" at bounding box center [1184, 664] width 342 height 17
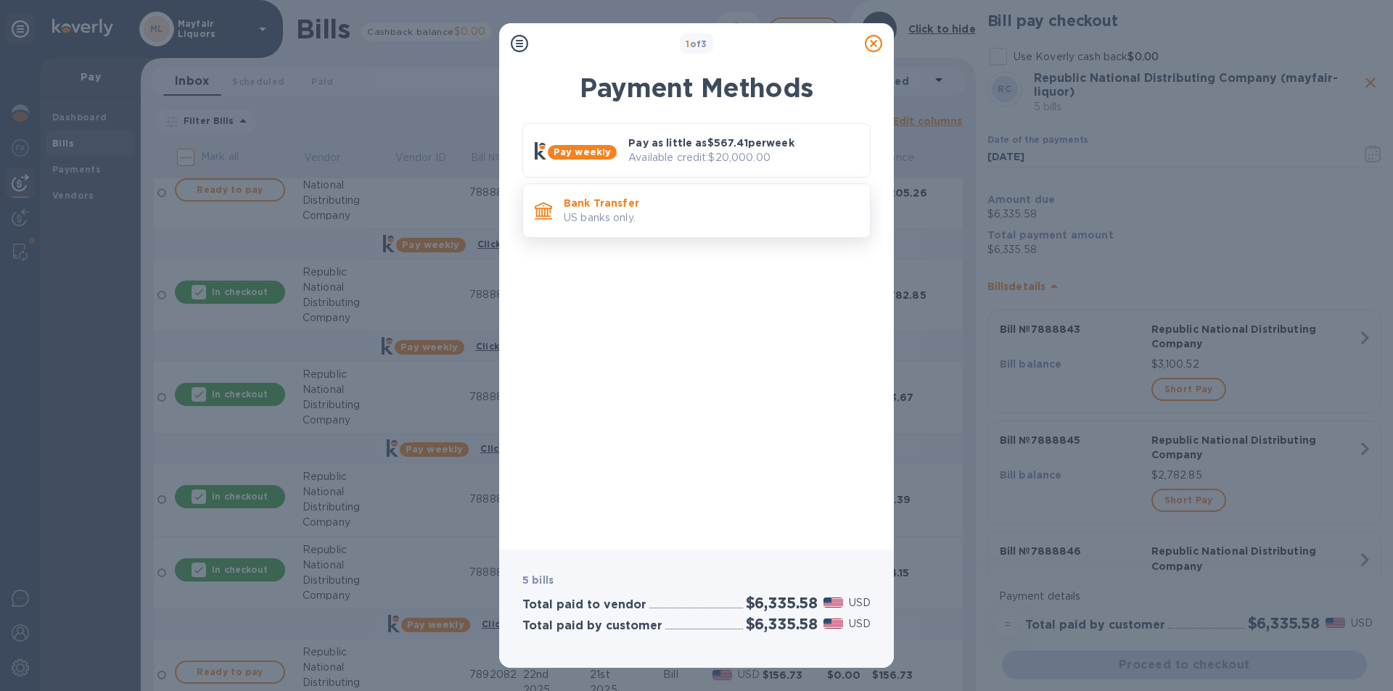
click at [657, 221] on p "US banks only." at bounding box center [711, 217] width 294 height 15
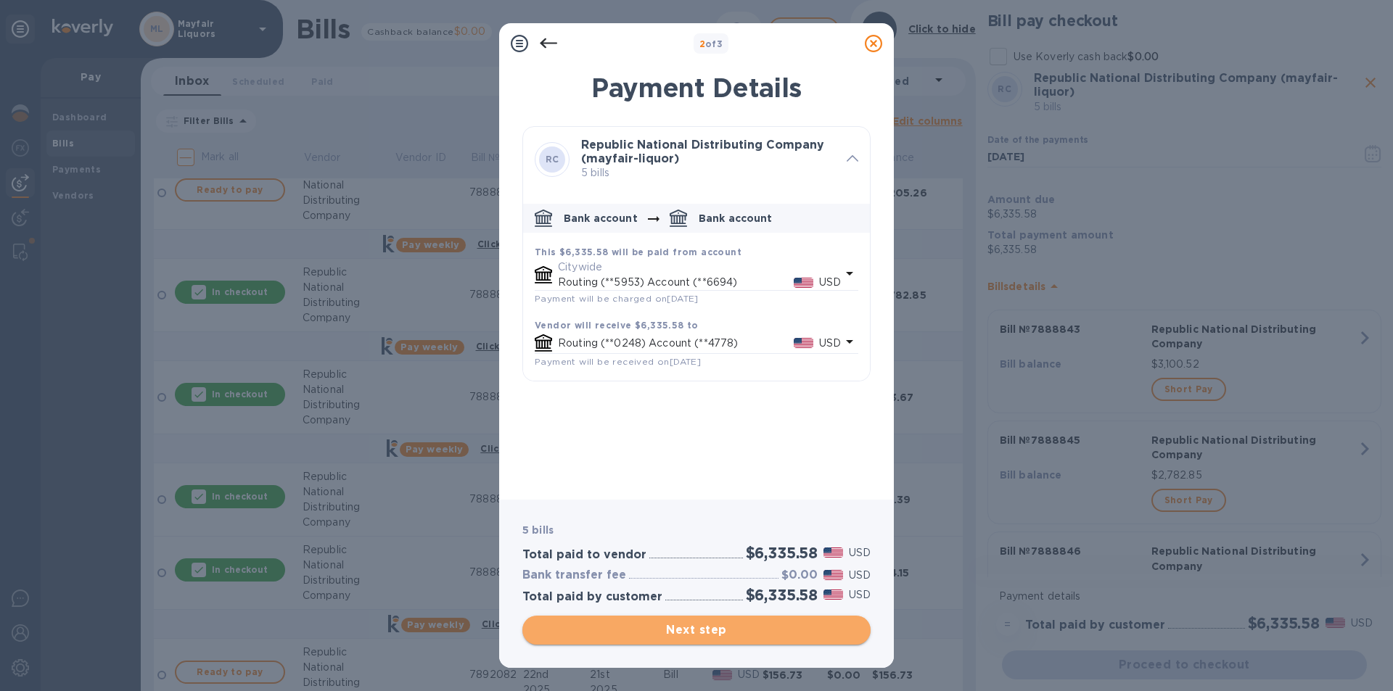
click at [730, 630] on span "Next step" at bounding box center [696, 630] width 325 height 17
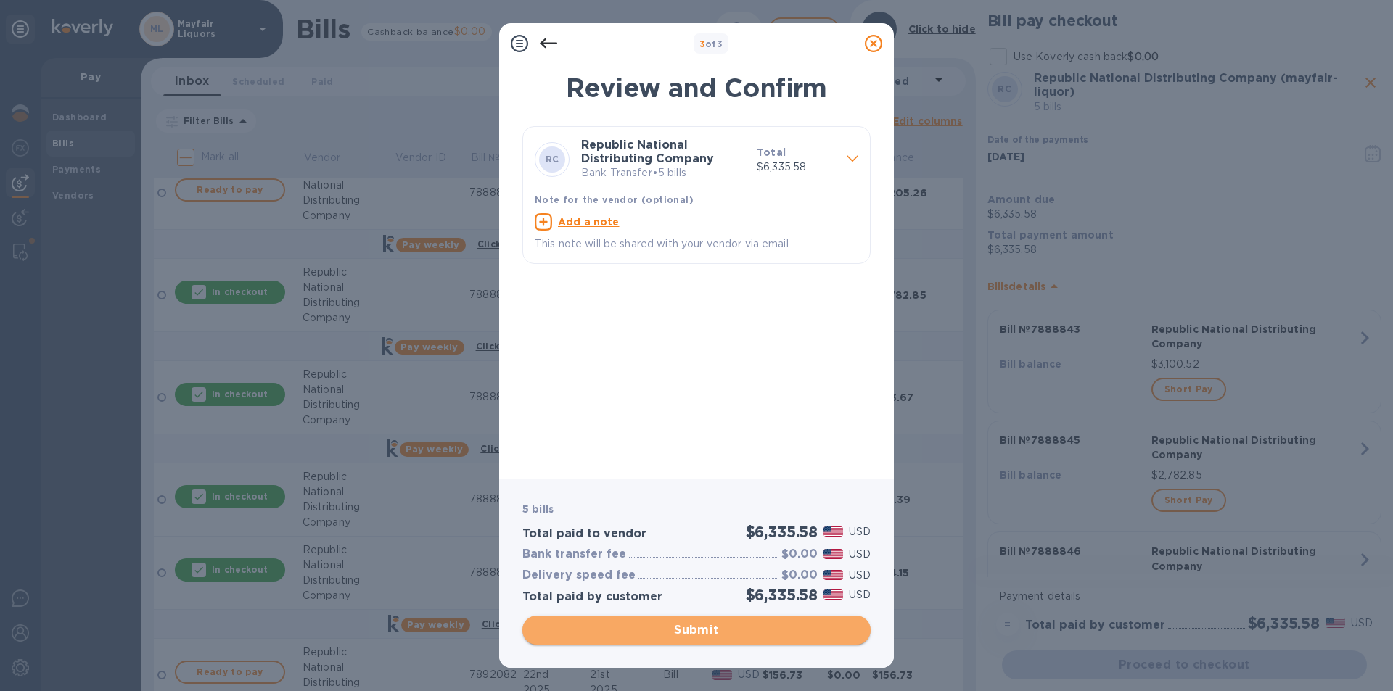
click at [730, 630] on span "Submit" at bounding box center [696, 630] width 325 height 17
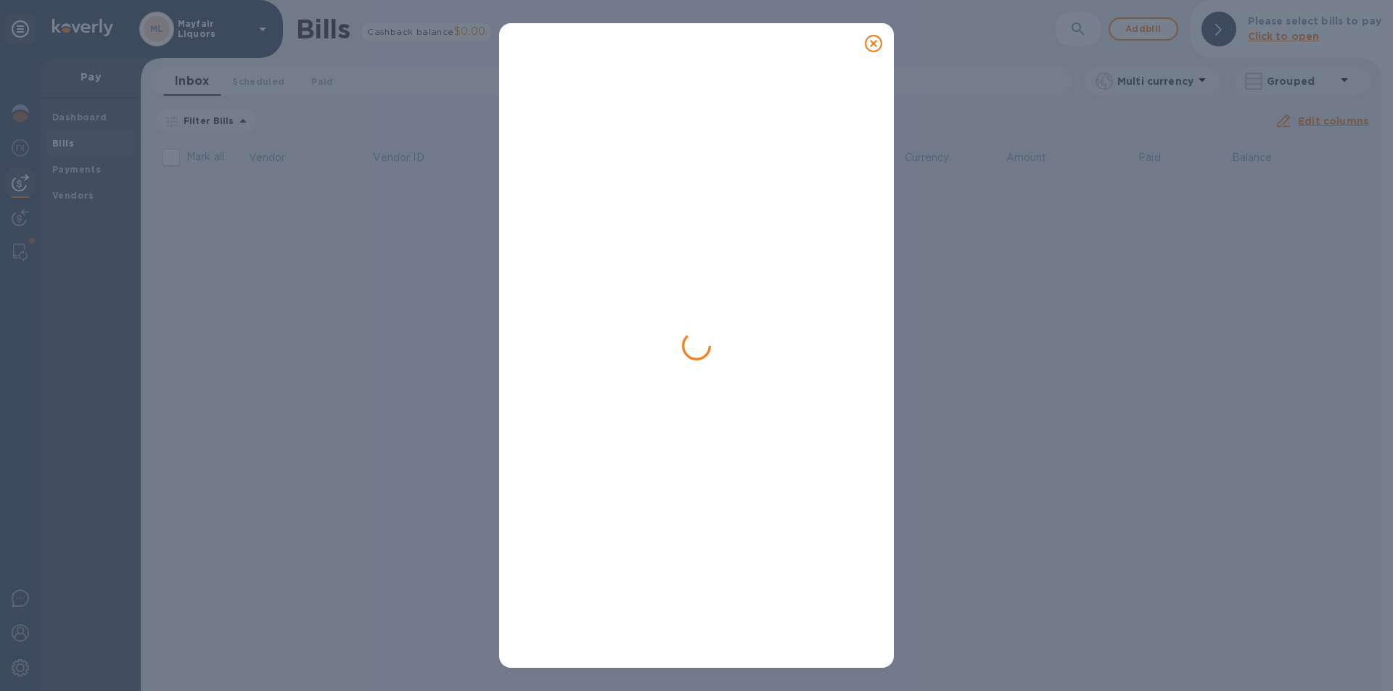
scroll to position [0, 0]
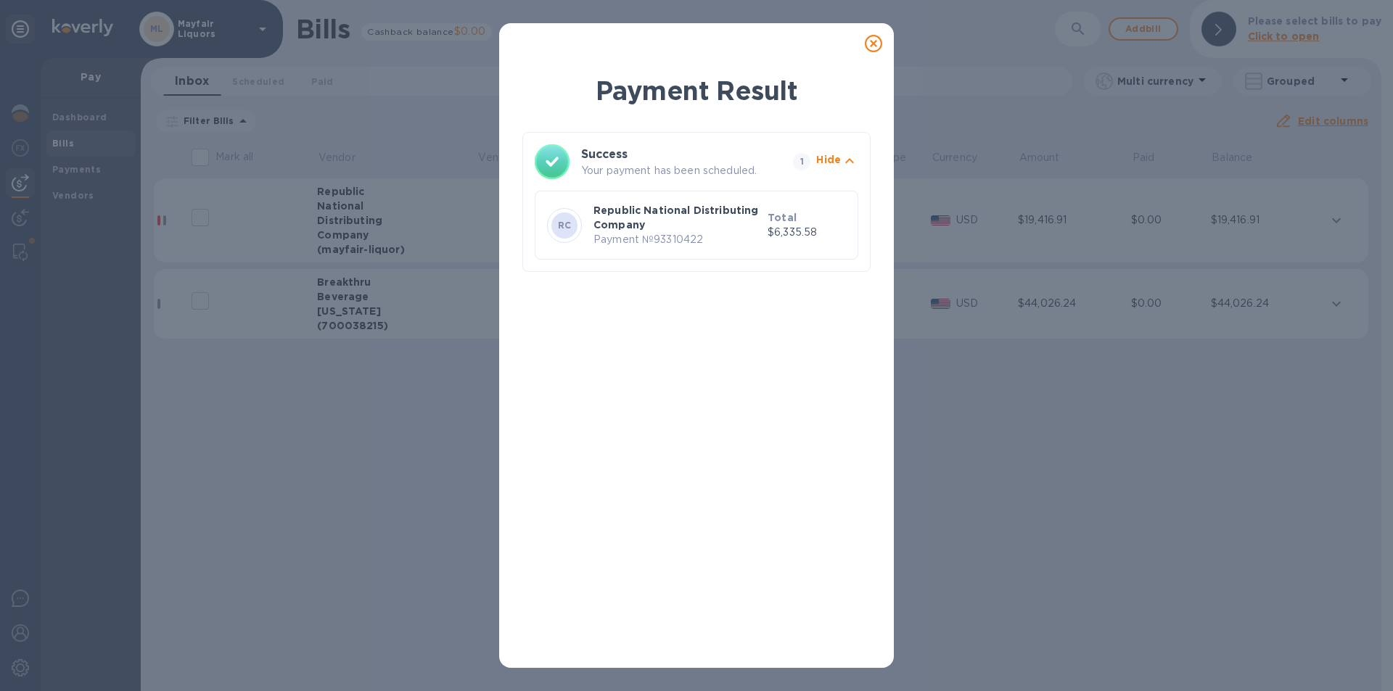
click at [875, 39] on icon at bounding box center [873, 43] width 17 height 17
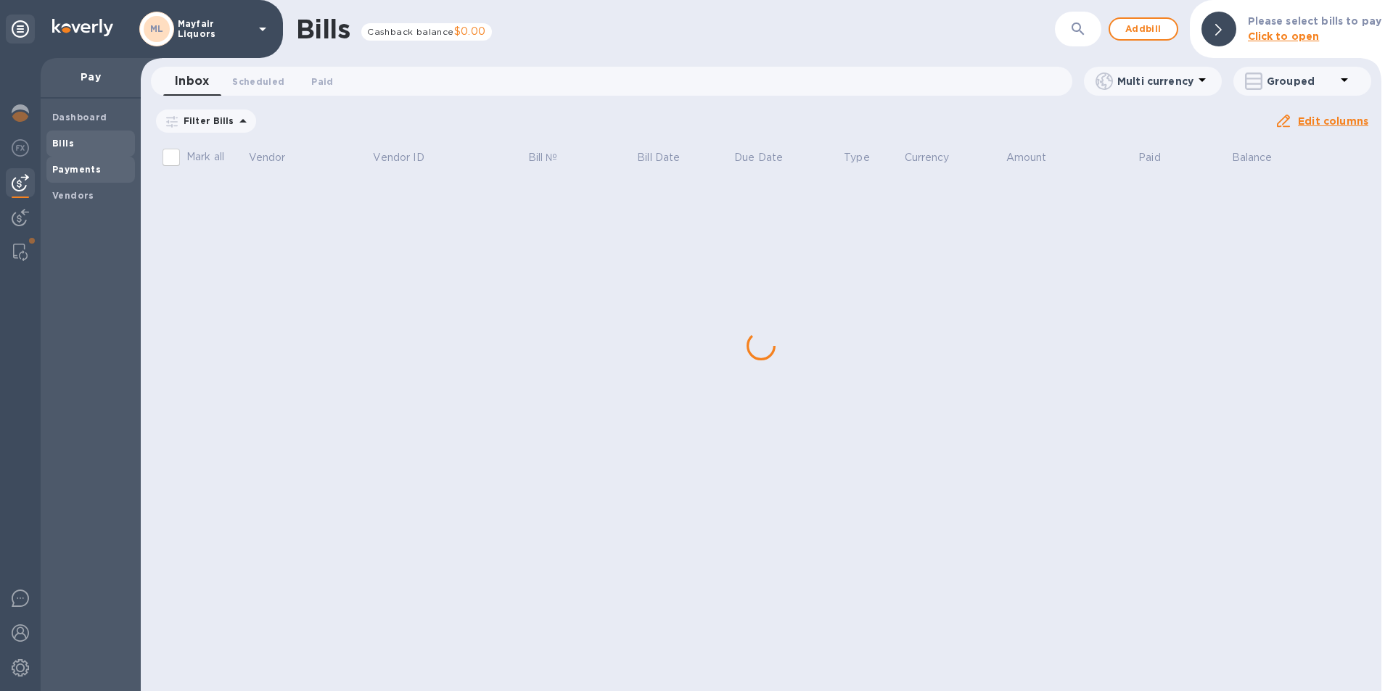
click at [94, 158] on div "Payments" at bounding box center [90, 170] width 88 height 26
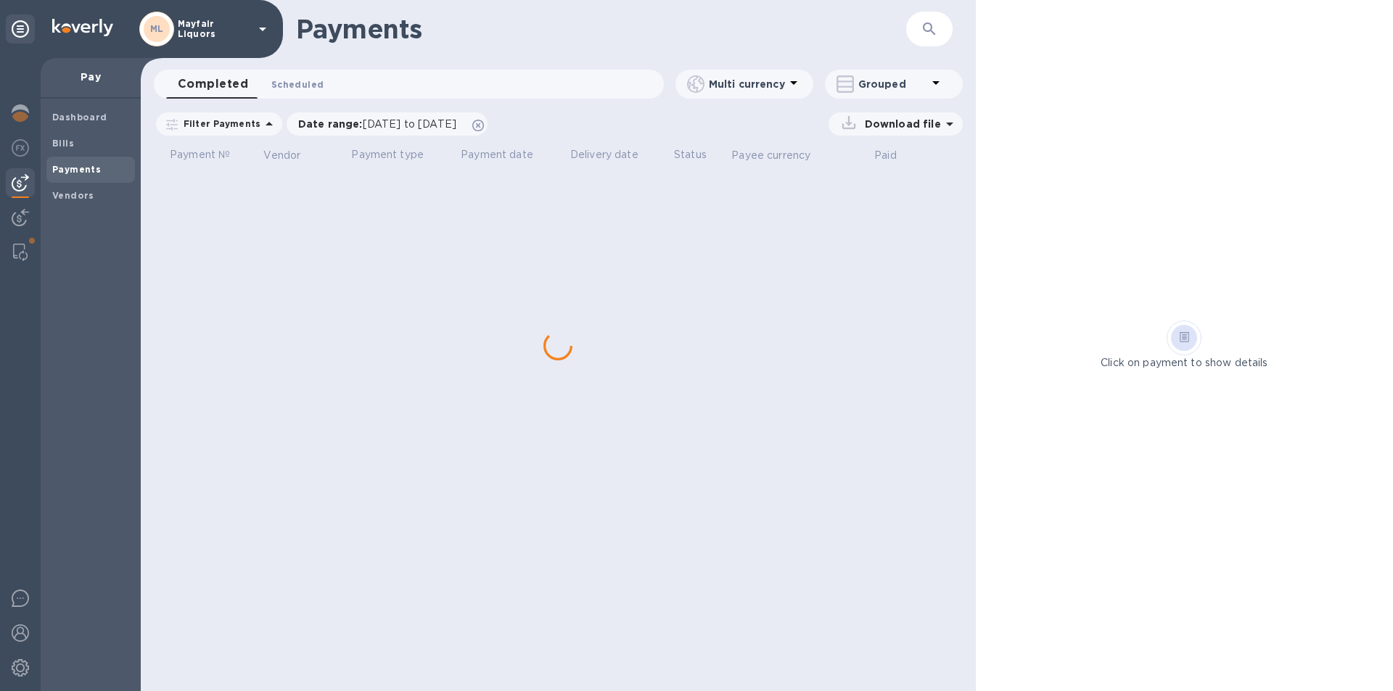
click at [304, 70] on button "Scheduled 0" at bounding box center [297, 84] width 75 height 29
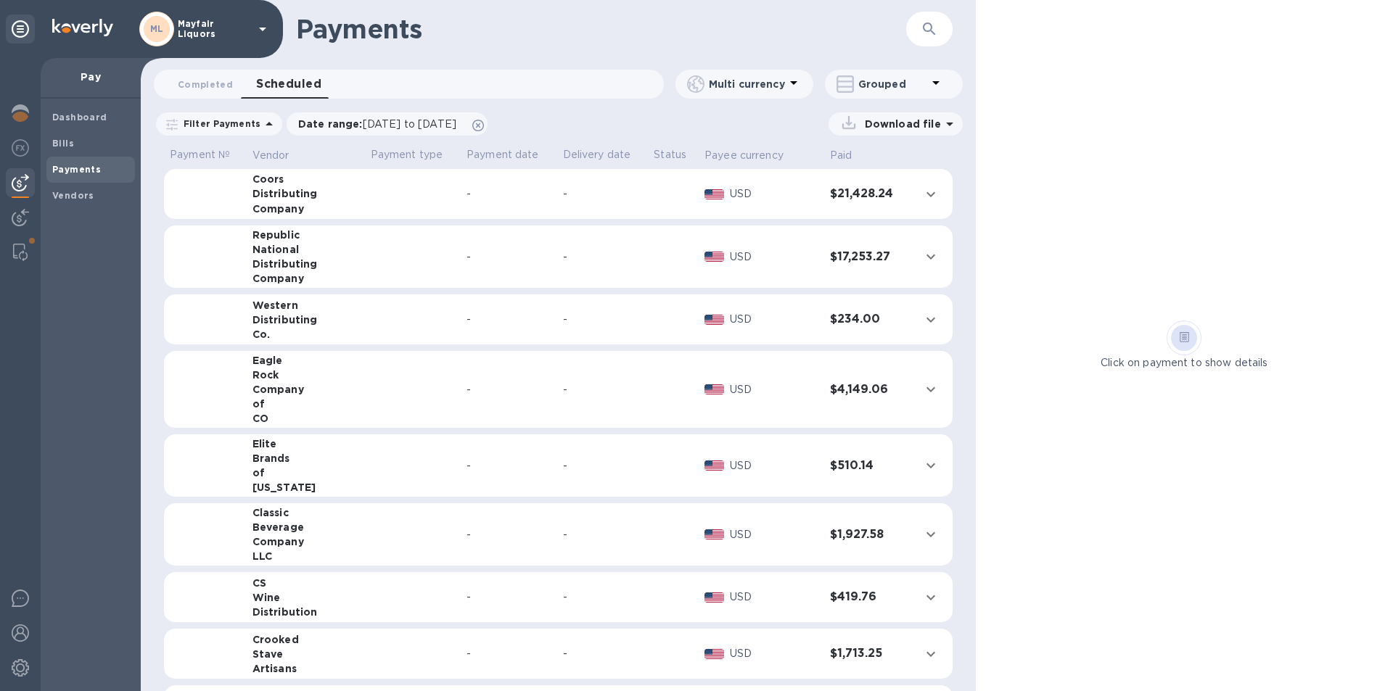
click at [931, 28] on icon "button" at bounding box center [929, 28] width 12 height 12
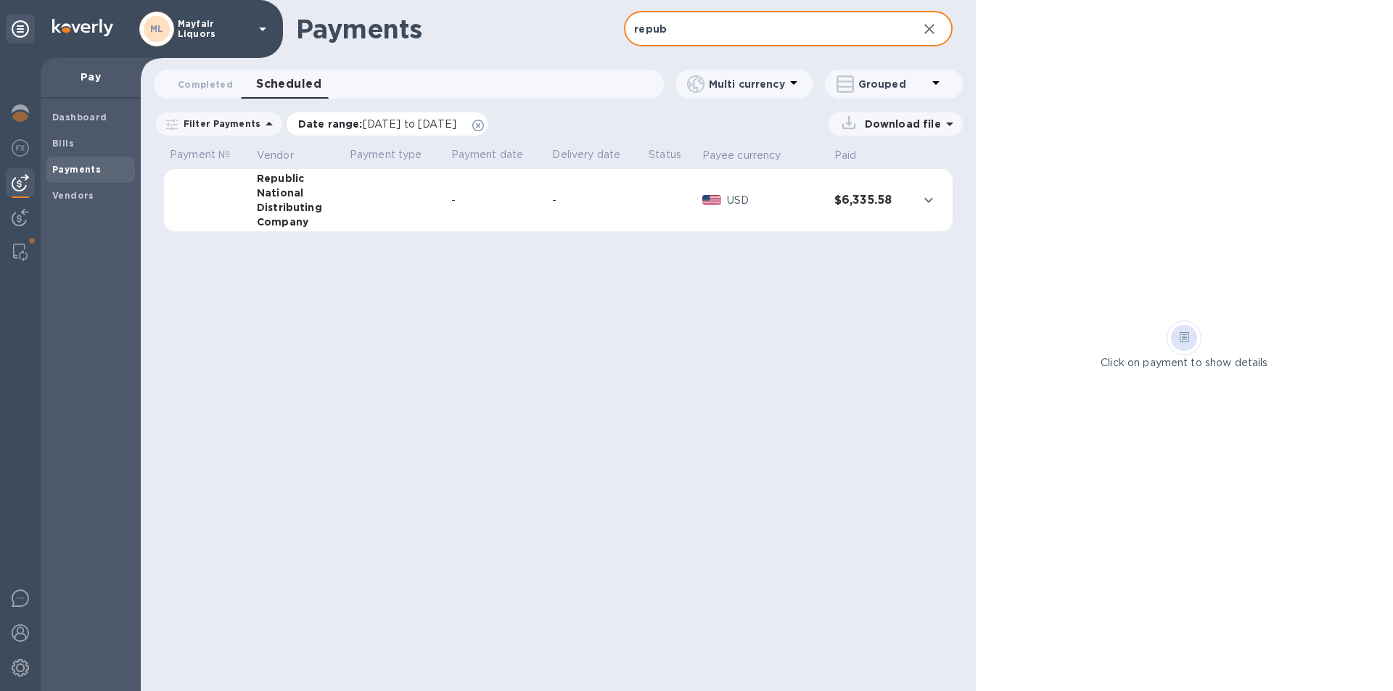
type input "repub"
click at [385, 124] on span "[DATE] to [DATE]" at bounding box center [410, 124] width 94 height 12
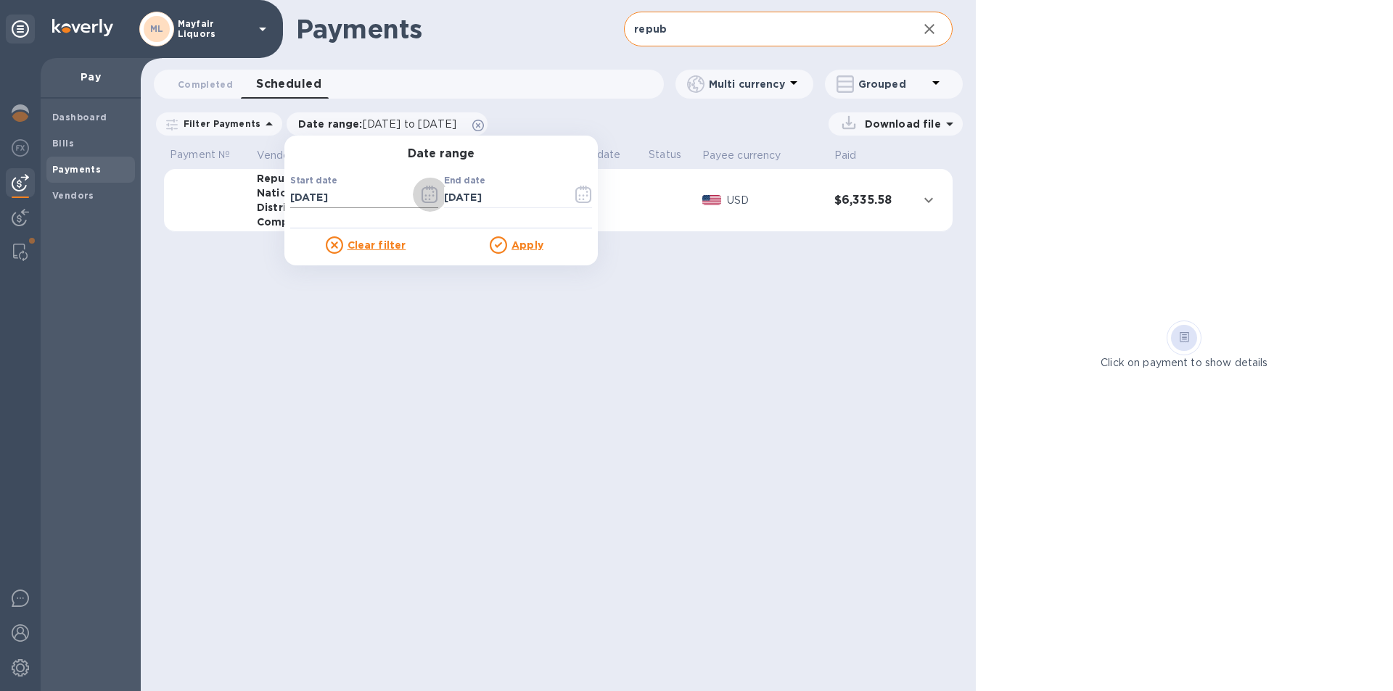
click at [421, 197] on icon "button" at bounding box center [429, 194] width 17 height 17
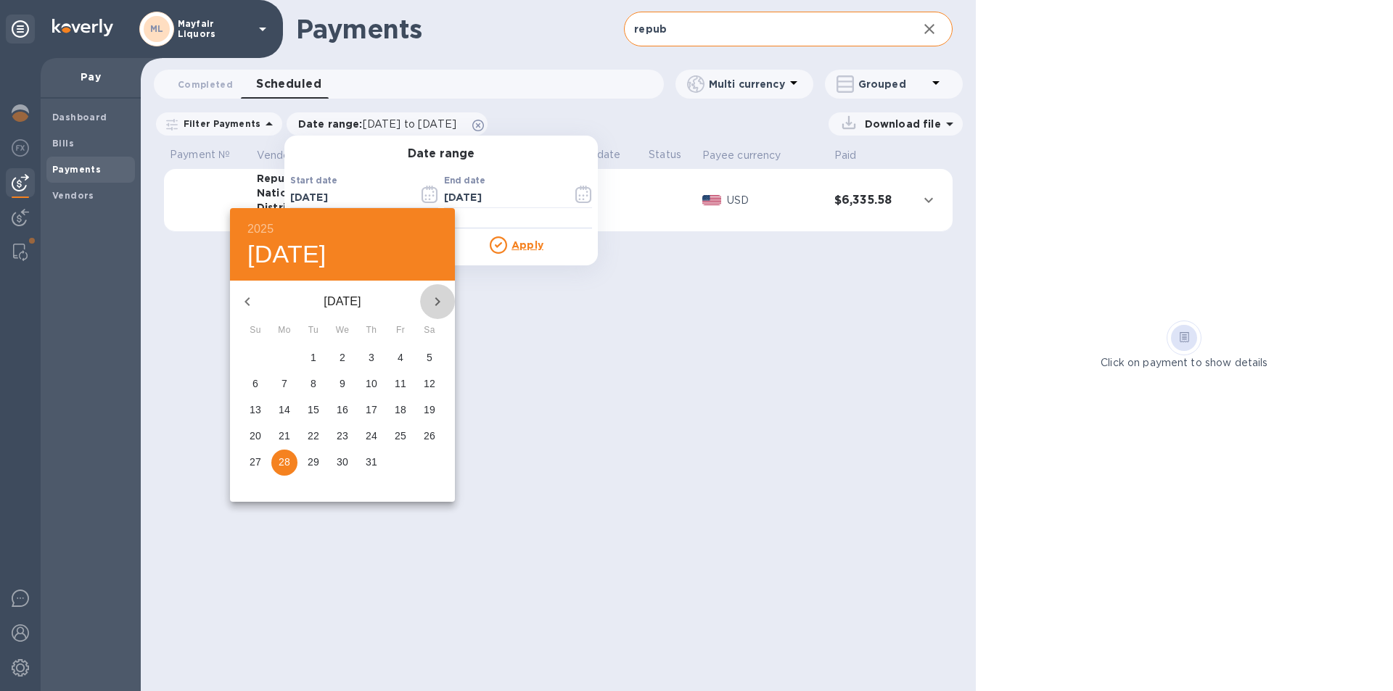
click at [432, 303] on icon "button" at bounding box center [437, 301] width 17 height 17
click at [250, 304] on icon "button" at bounding box center [247, 301] width 17 height 17
click at [432, 296] on icon "button" at bounding box center [437, 301] width 17 height 17
click at [291, 411] on span "15" at bounding box center [284, 410] width 26 height 15
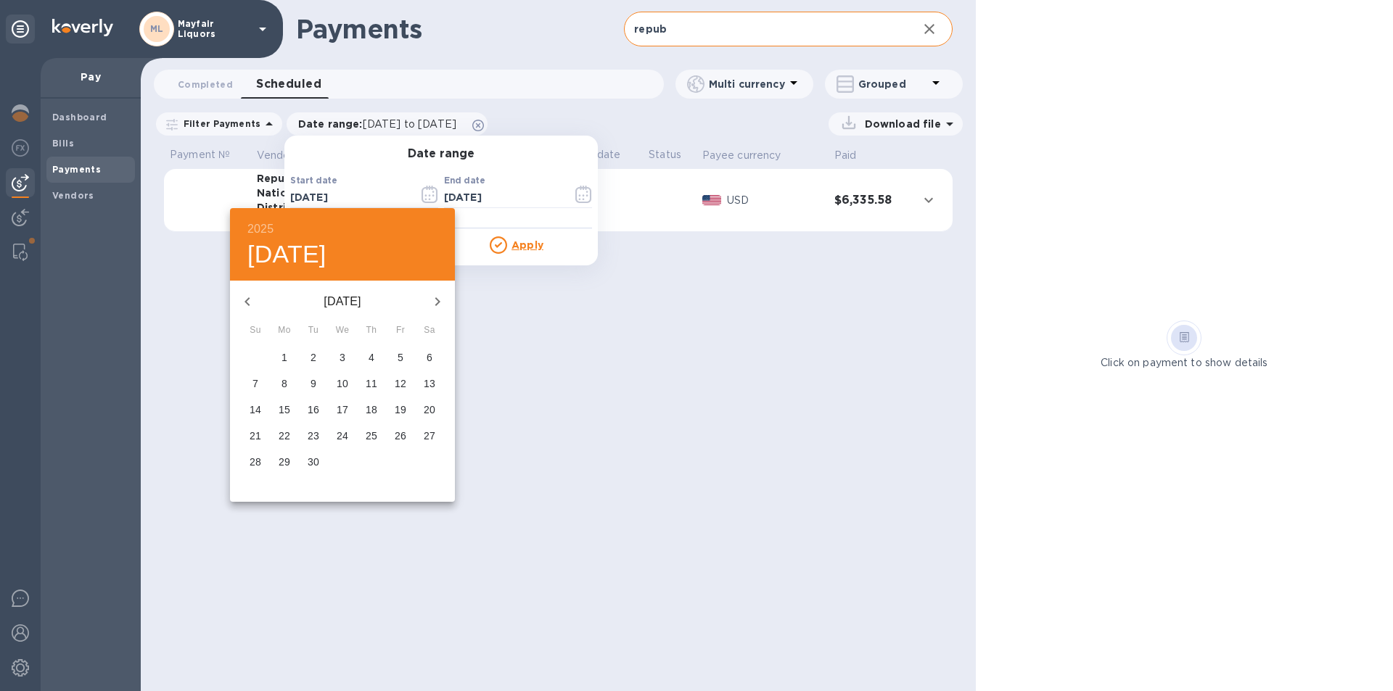
type input "[DATE]"
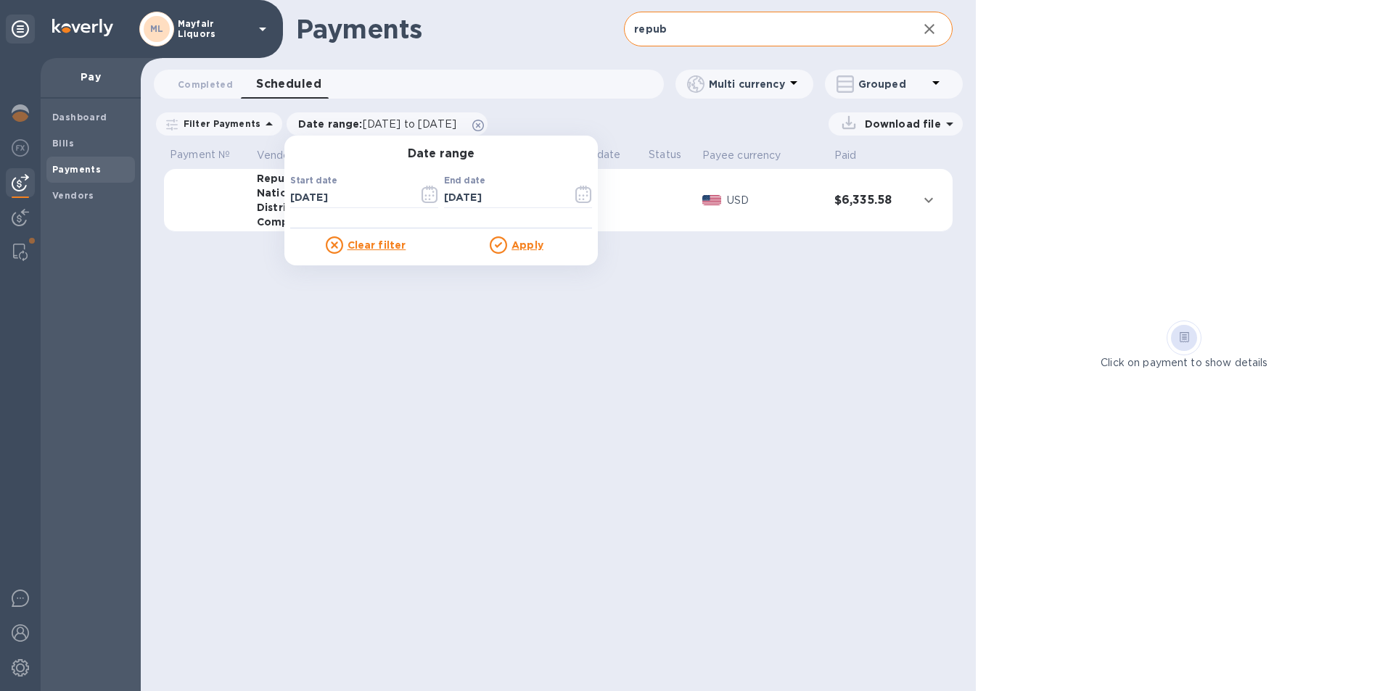
click at [517, 246] on u "Apply" at bounding box center [527, 245] width 32 height 12
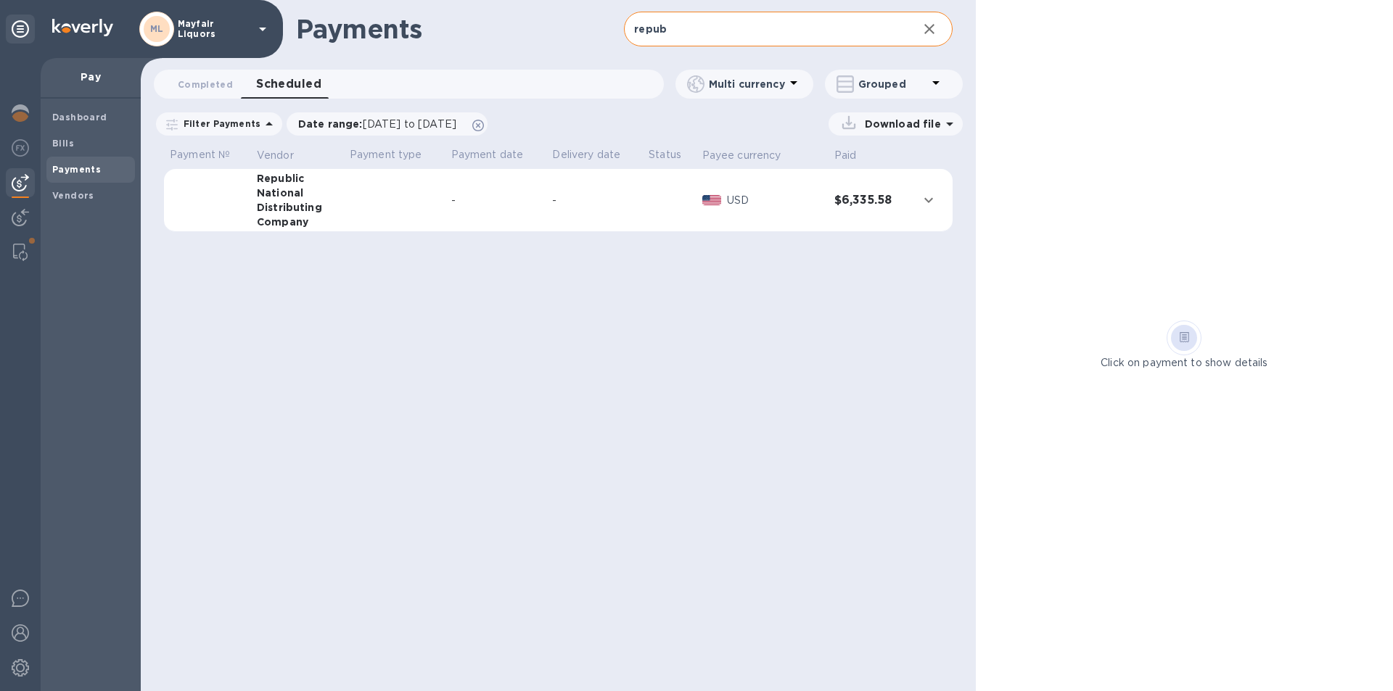
click at [874, 122] on p "Download file" at bounding box center [900, 124] width 82 height 15
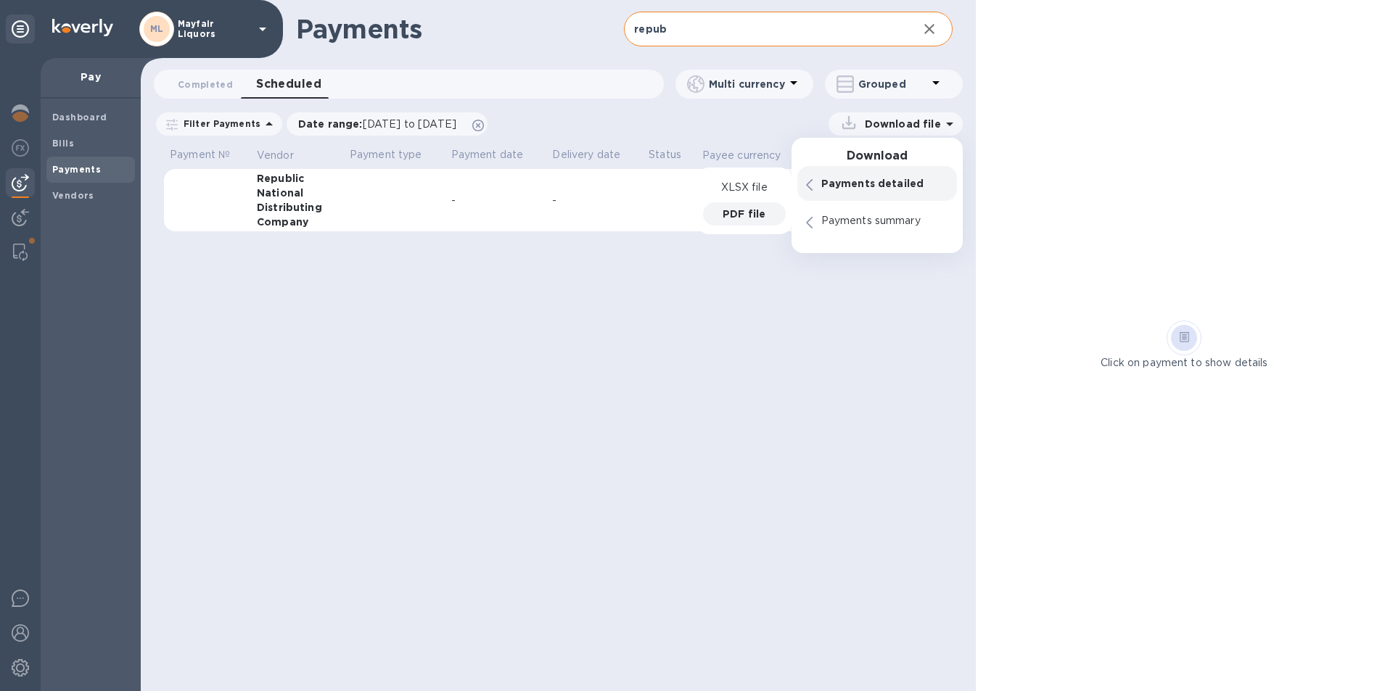
click at [754, 209] on p "PDF file" at bounding box center [743, 214] width 43 height 15
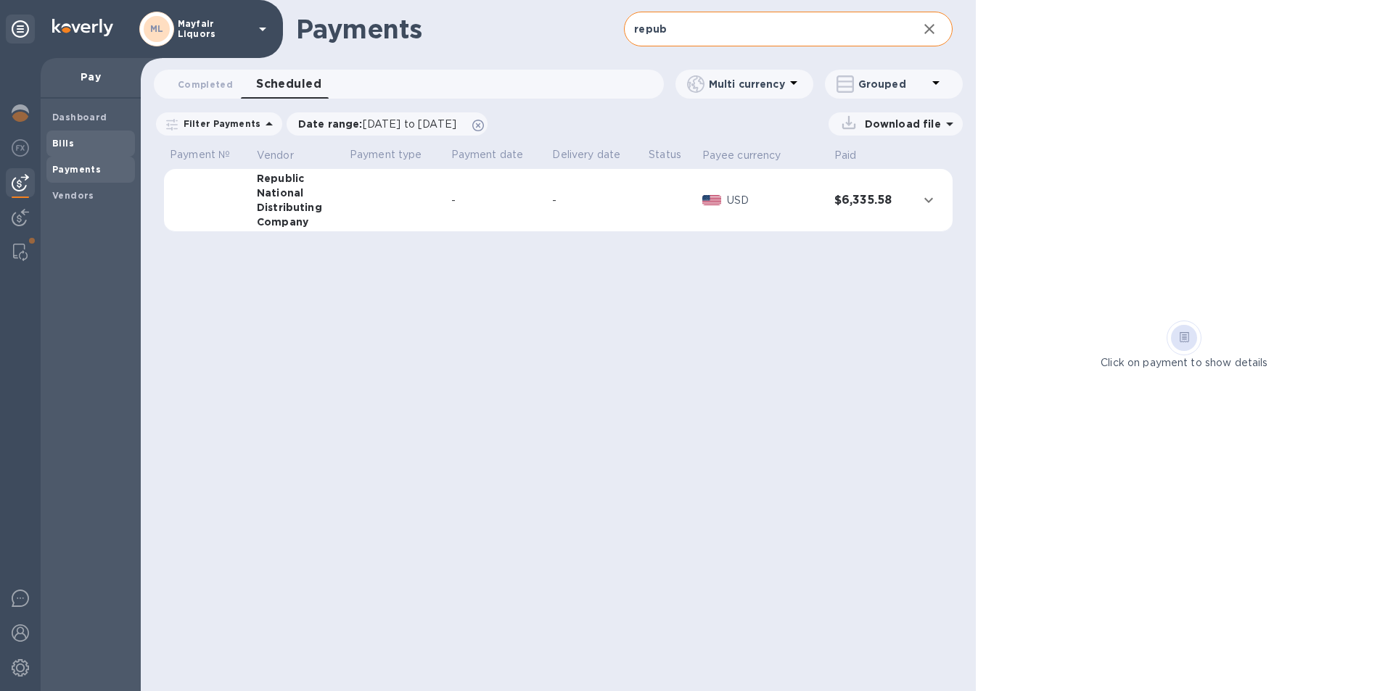
click at [59, 148] on b "Bills" at bounding box center [63, 143] width 22 height 11
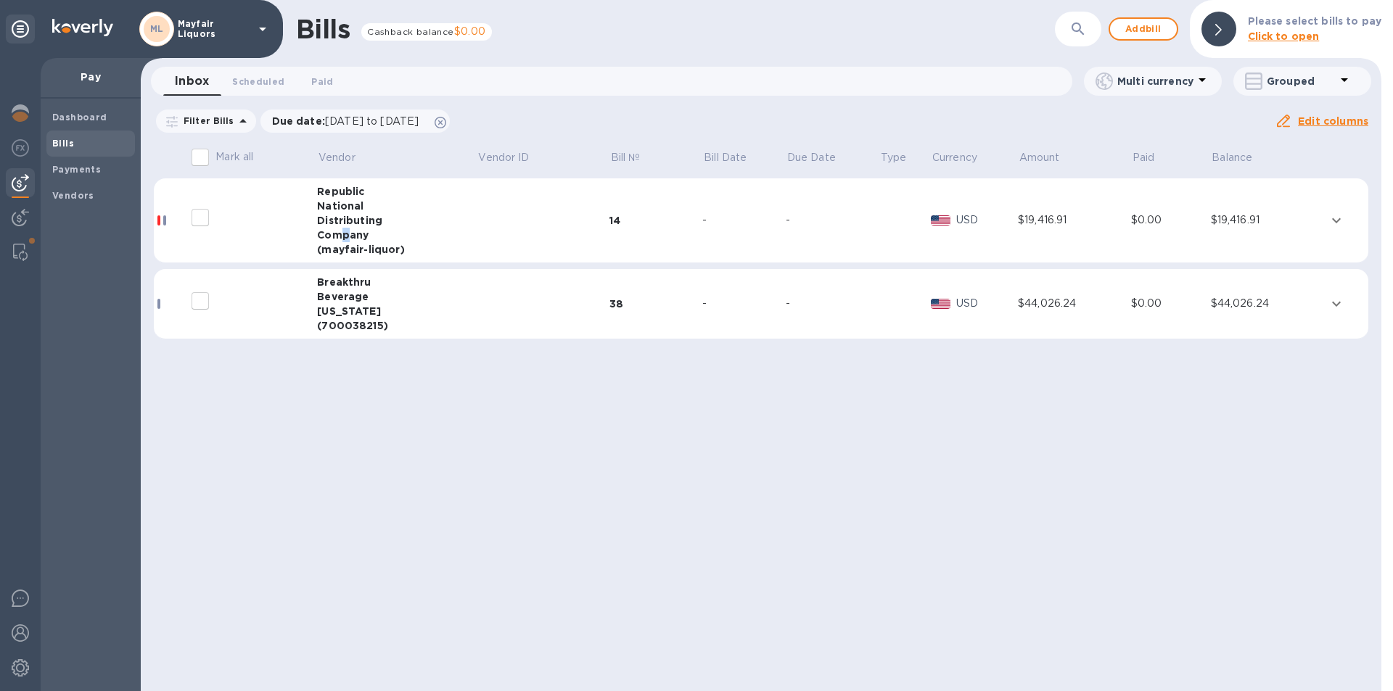
click at [345, 229] on div "Company" at bounding box center [397, 235] width 160 height 15
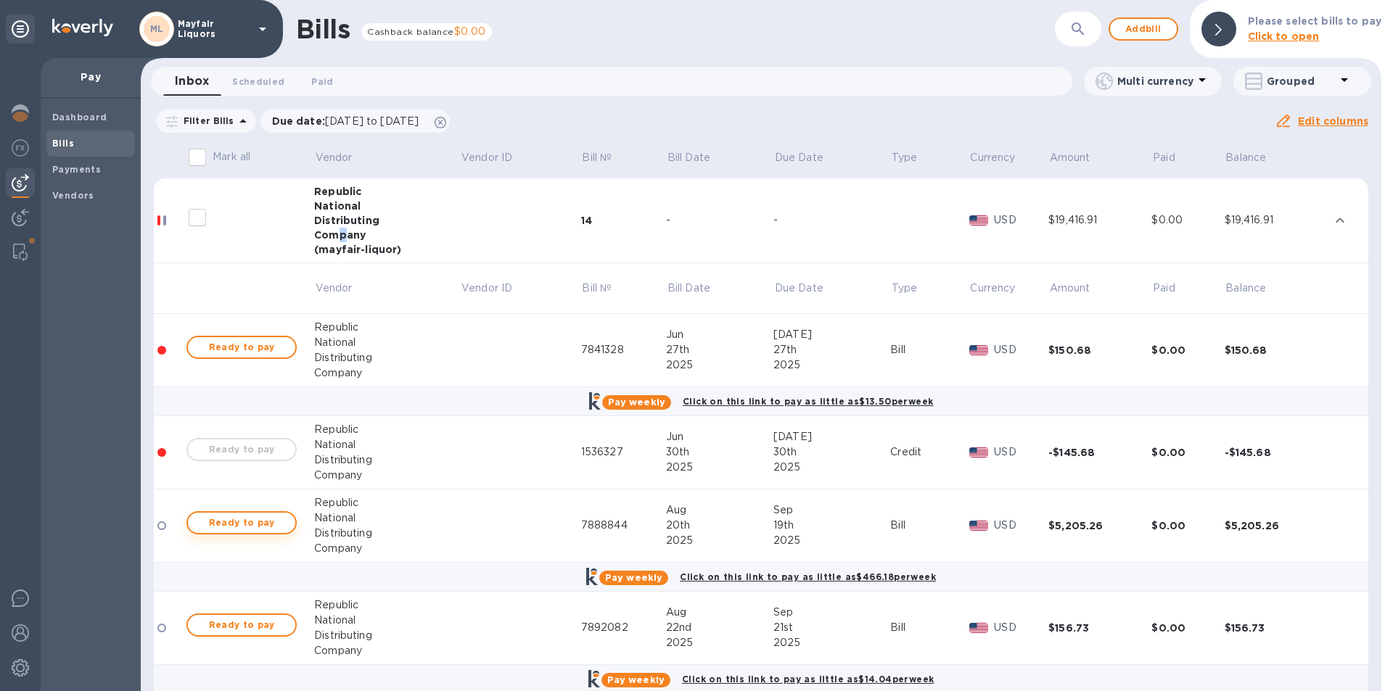
click at [250, 526] on span "Ready to pay" at bounding box center [241, 522] width 84 height 17
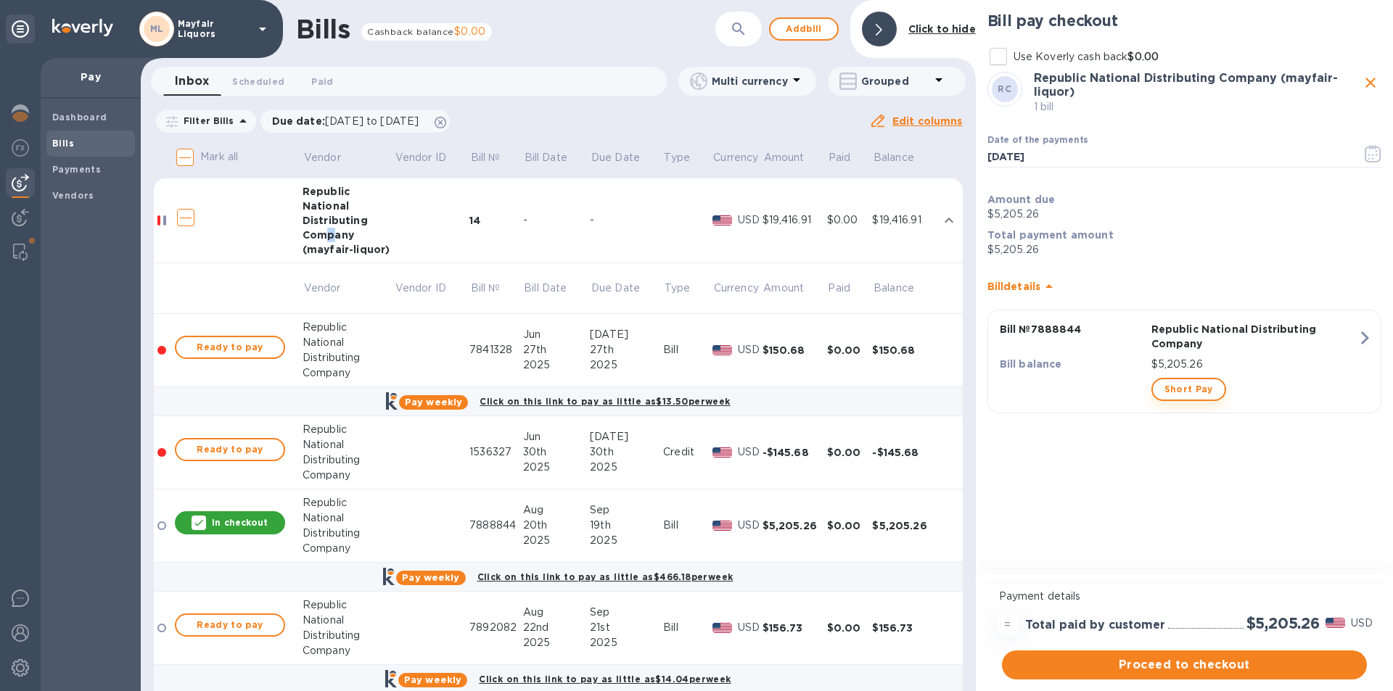
click at [1171, 389] on span "Short Pay" at bounding box center [1188, 389] width 49 height 17
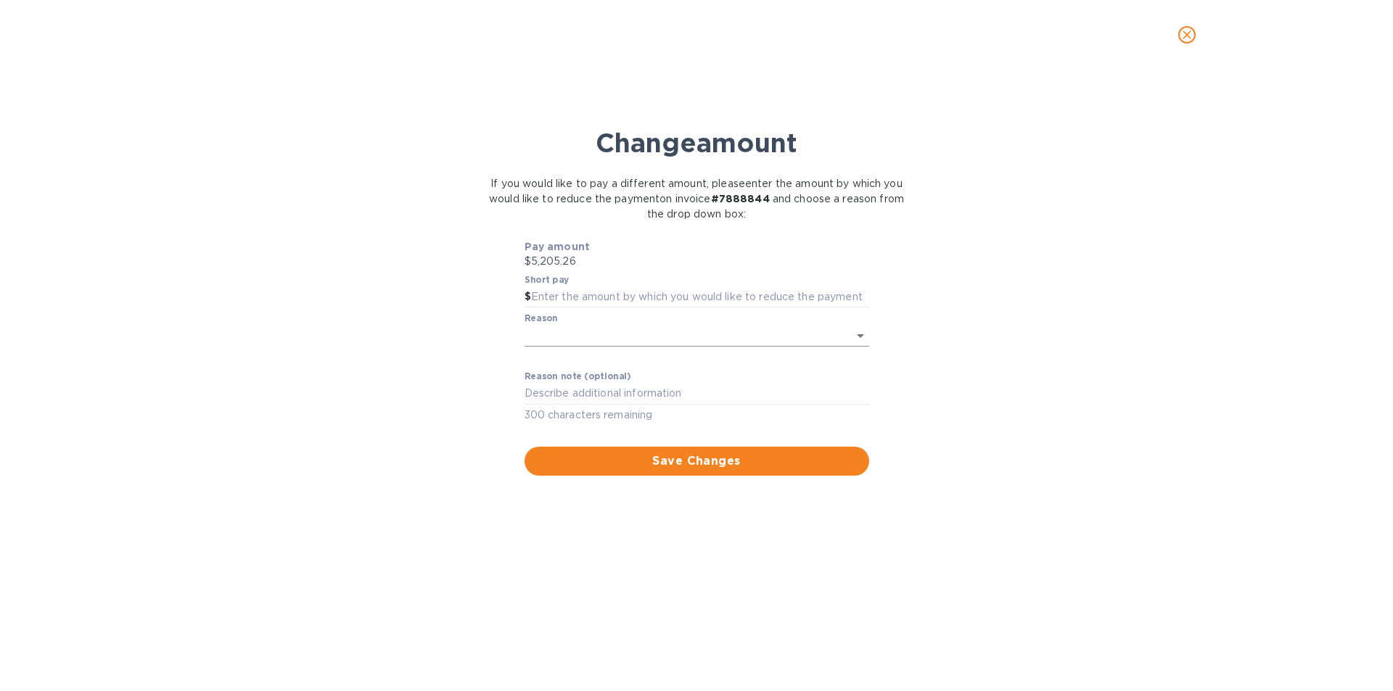
click at [627, 343] on body "ML Mayfair Liquors Pay Dashboard Bills Payments Vendors Bills Cashback balance …" at bounding box center [696, 345] width 1393 height 691
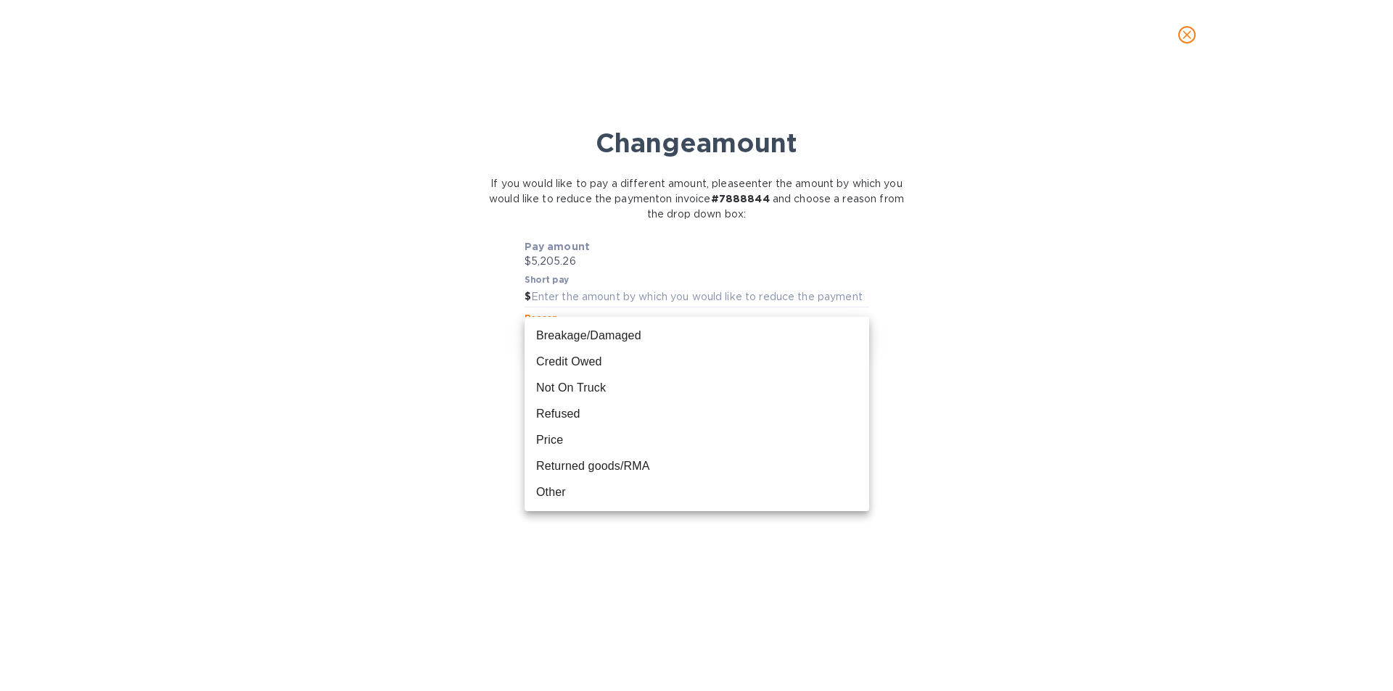
click at [600, 297] on div at bounding box center [696, 345] width 1393 height 691
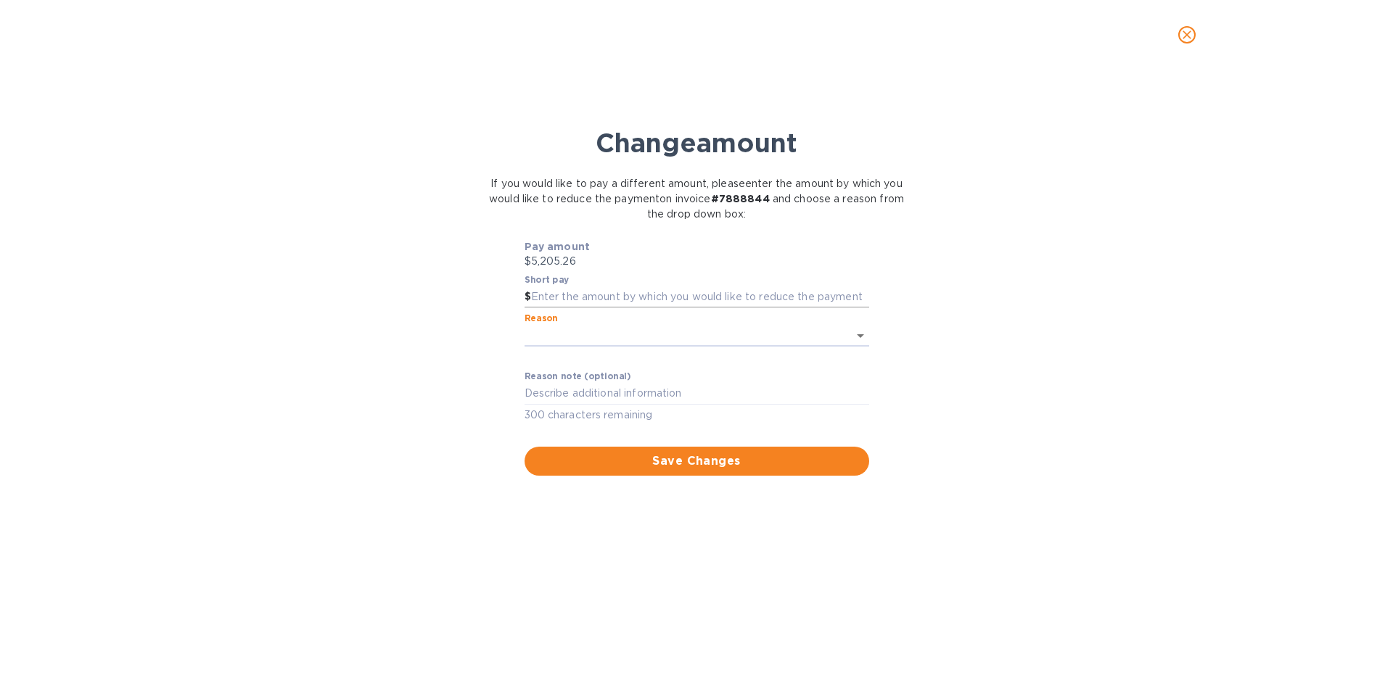
click at [616, 294] on input "text" at bounding box center [700, 298] width 338 height 22
type input "43.48"
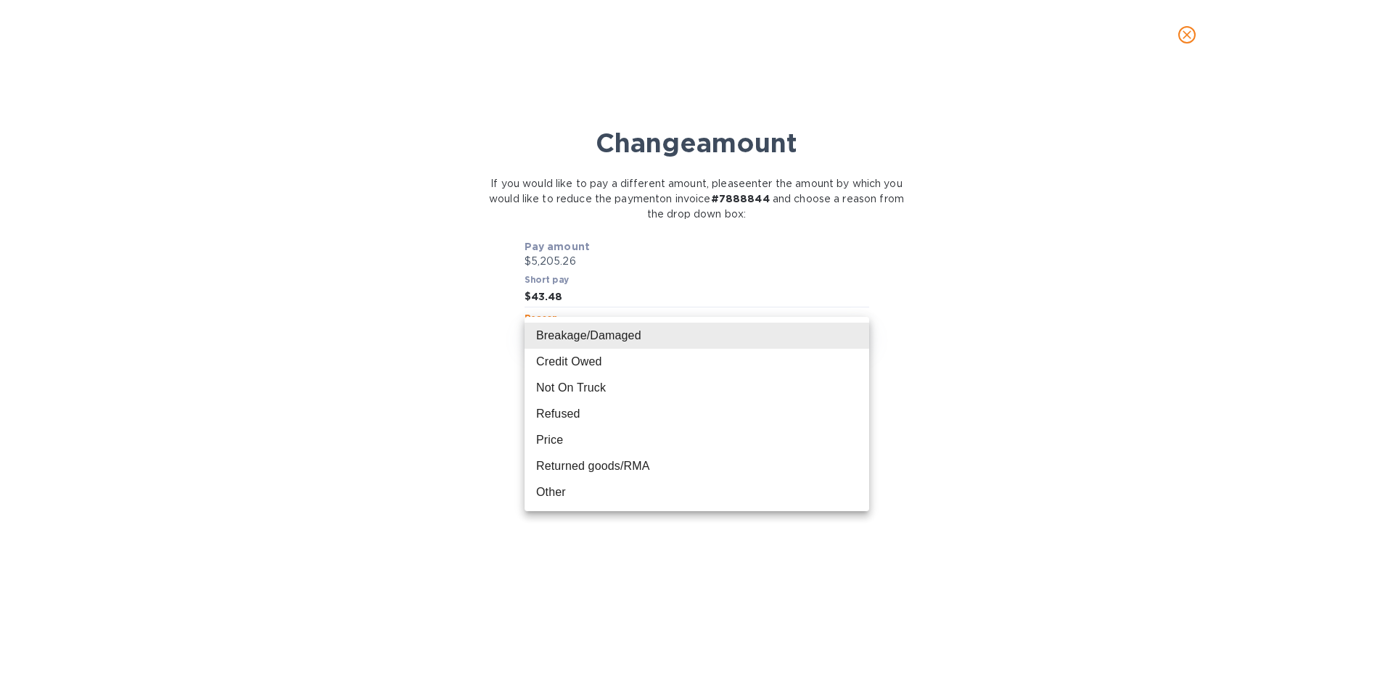
click at [615, 340] on body "ML Mayfair Liquors Pay Dashboard Bills Payments Vendors Bills Cashback balance …" at bounding box center [696, 345] width 1393 height 691
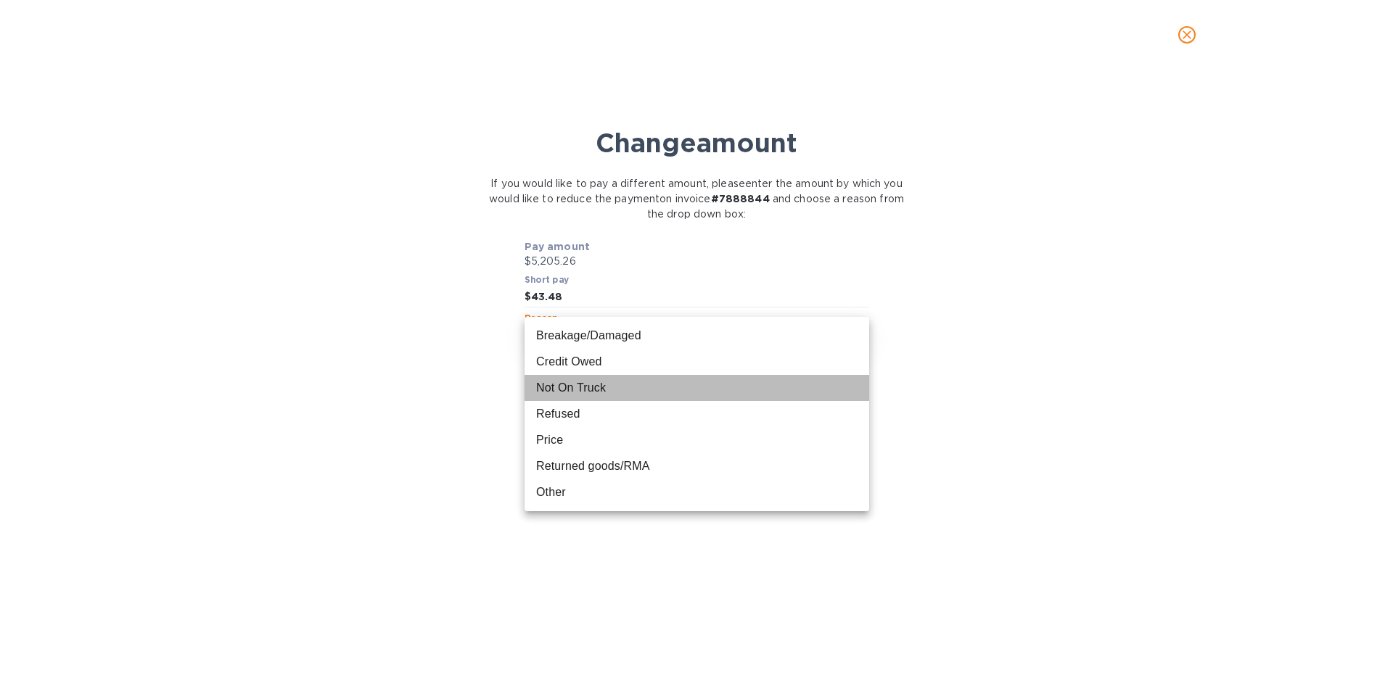
click at [589, 386] on li "Not On Truck" at bounding box center [696, 388] width 345 height 26
type input "NotOnTruck"
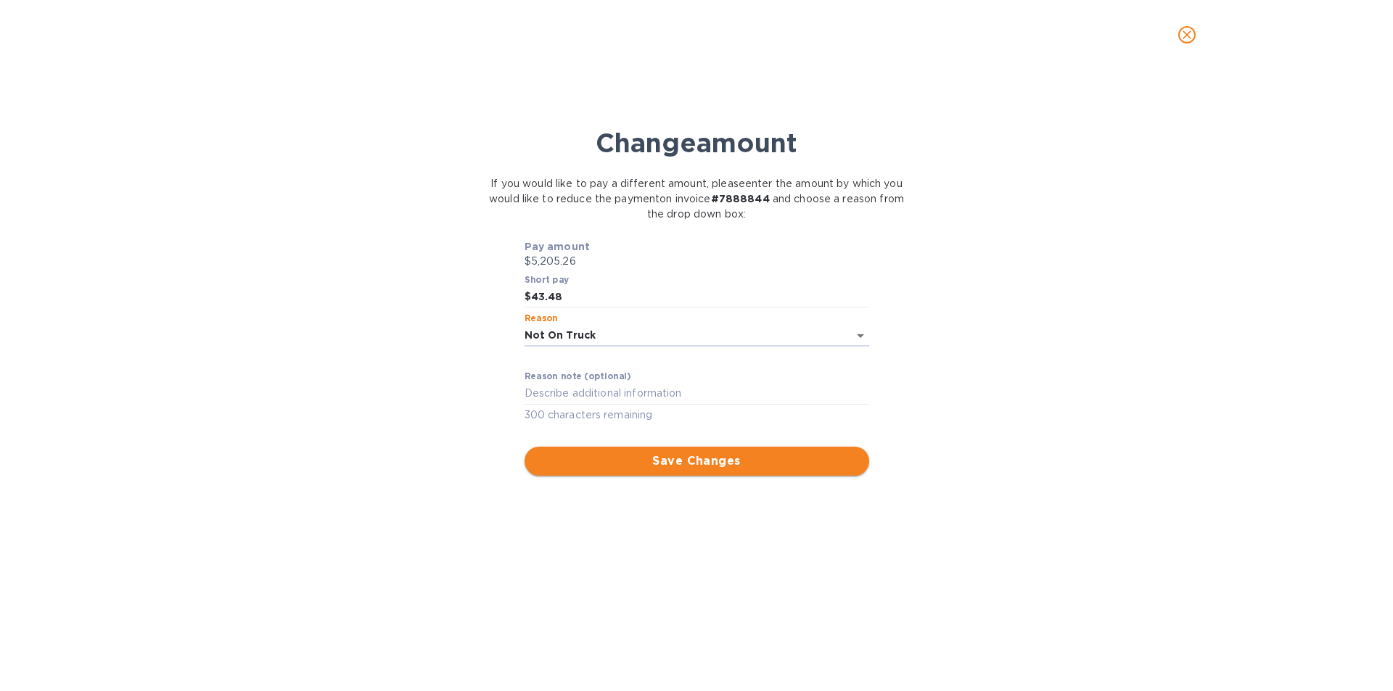
click at [603, 463] on span "Save Changes" at bounding box center [696, 461] width 321 height 17
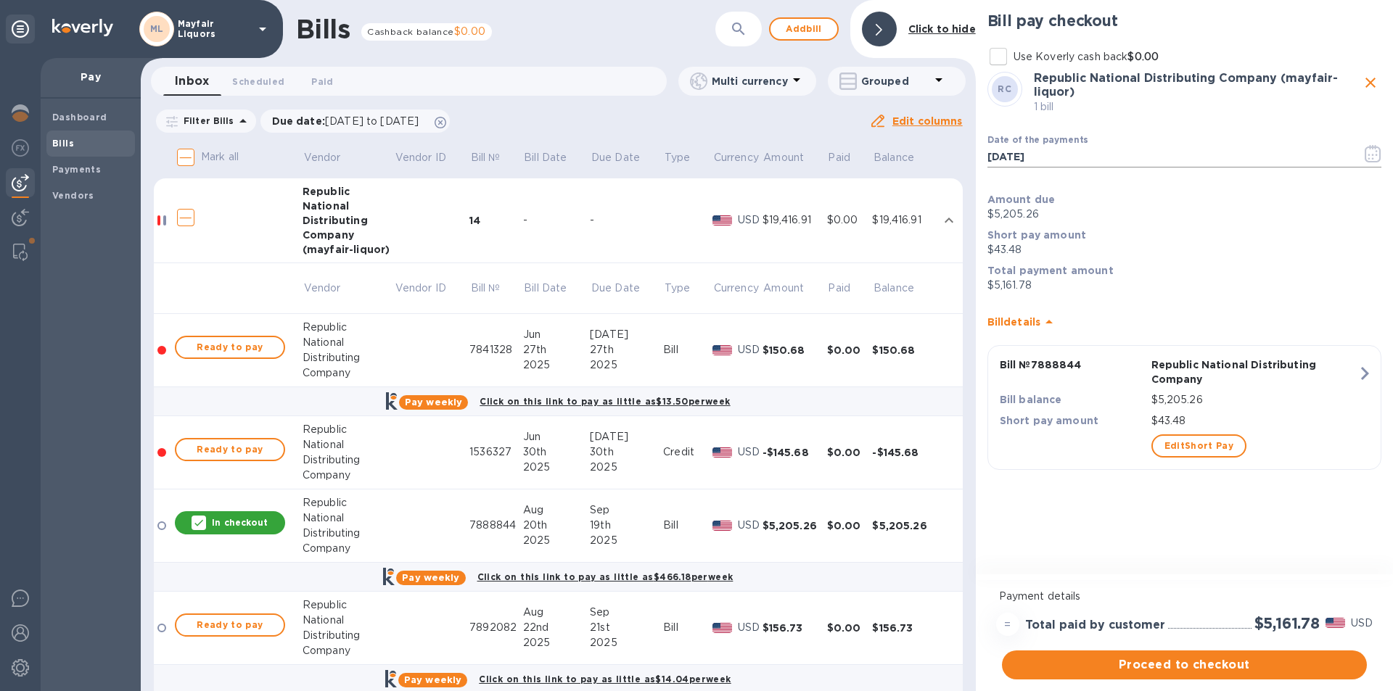
click at [1376, 149] on icon "button" at bounding box center [1372, 153] width 17 height 17
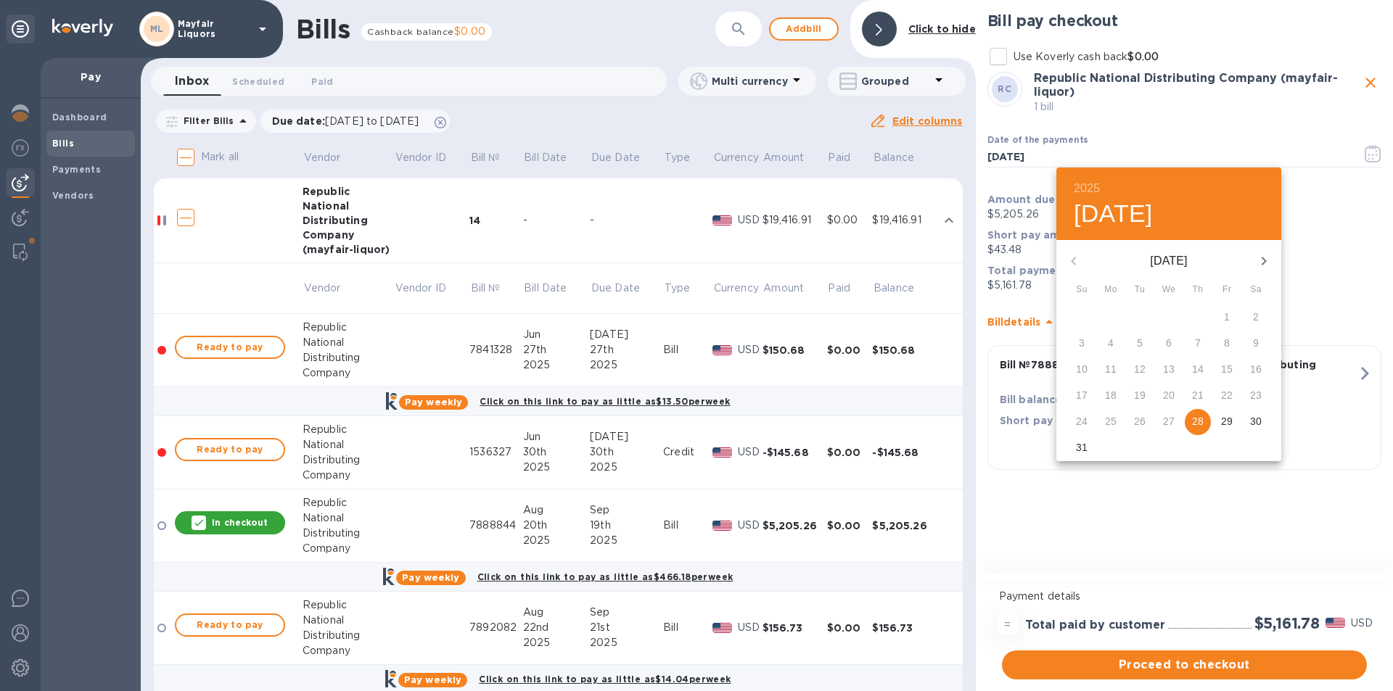
click at [1261, 259] on icon "button" at bounding box center [1263, 260] width 17 height 17
click at [1110, 370] on p "15" at bounding box center [1111, 369] width 12 height 15
type input "[DATE]"
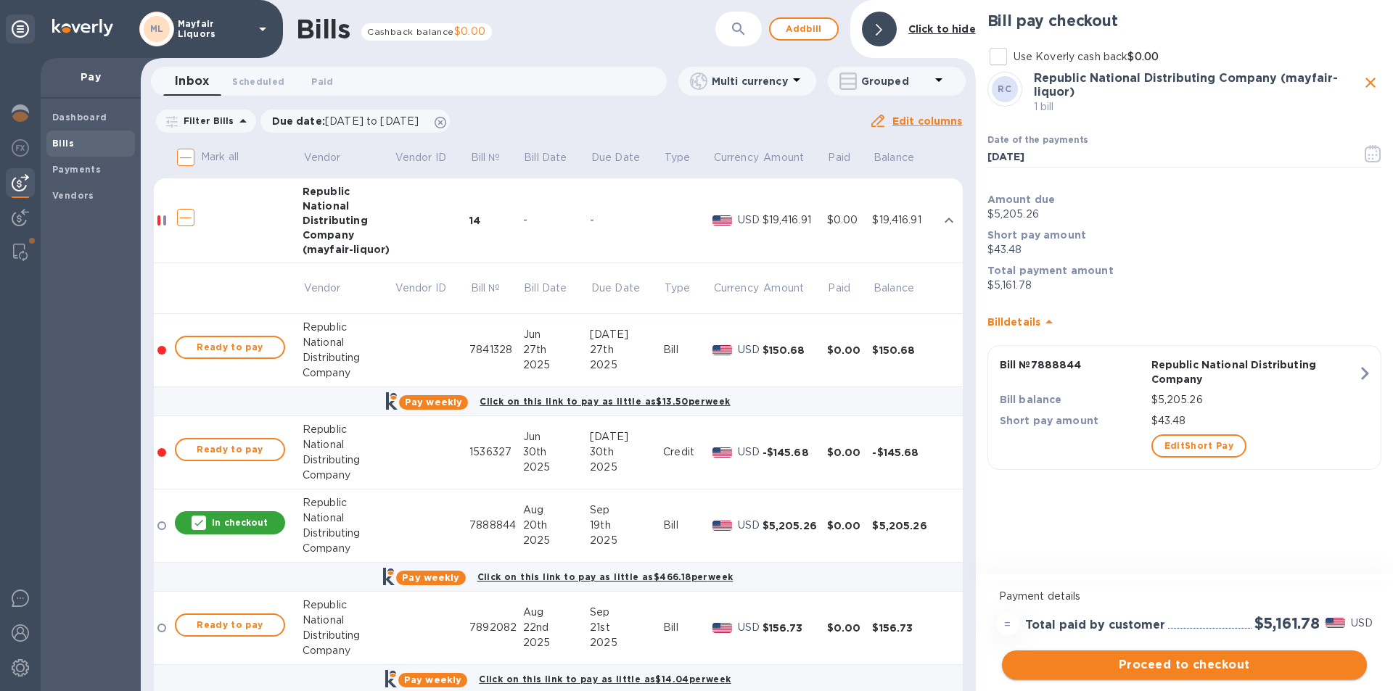
click at [1157, 665] on span "Proceed to checkout" at bounding box center [1184, 664] width 342 height 17
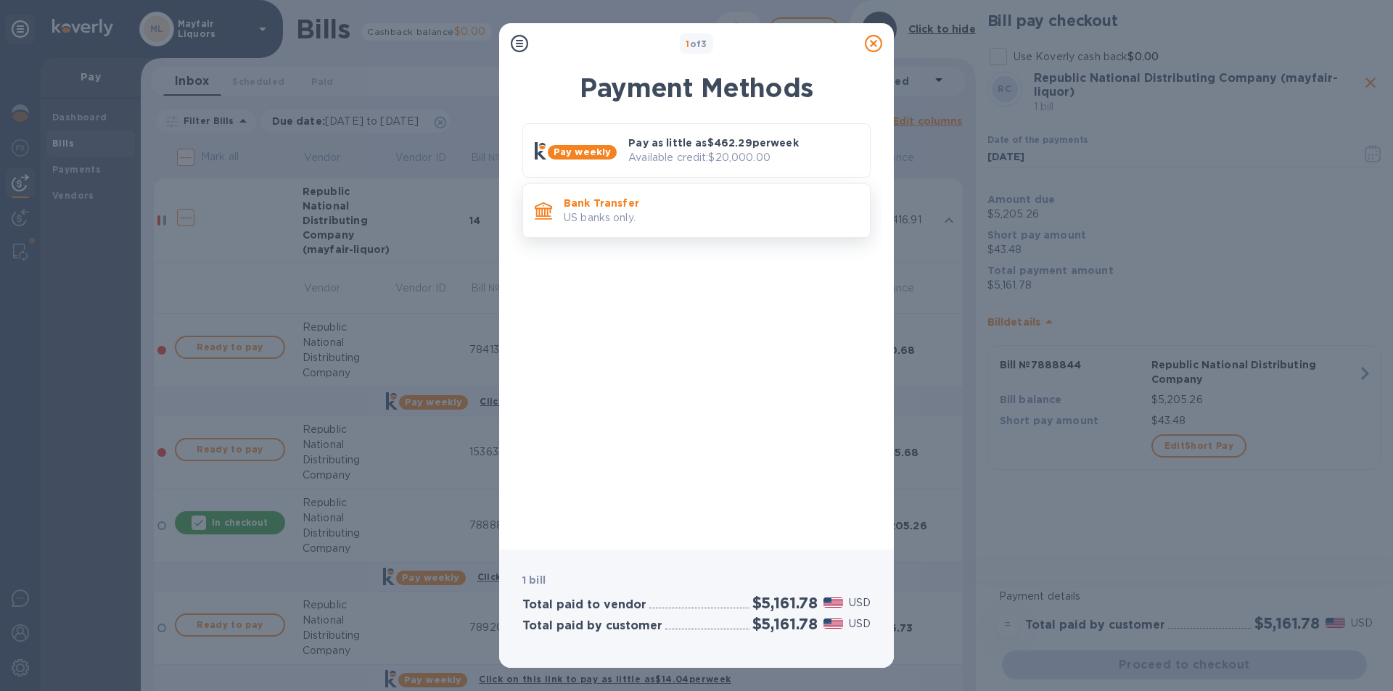
click at [721, 208] on p "Bank Transfer" at bounding box center [711, 203] width 294 height 15
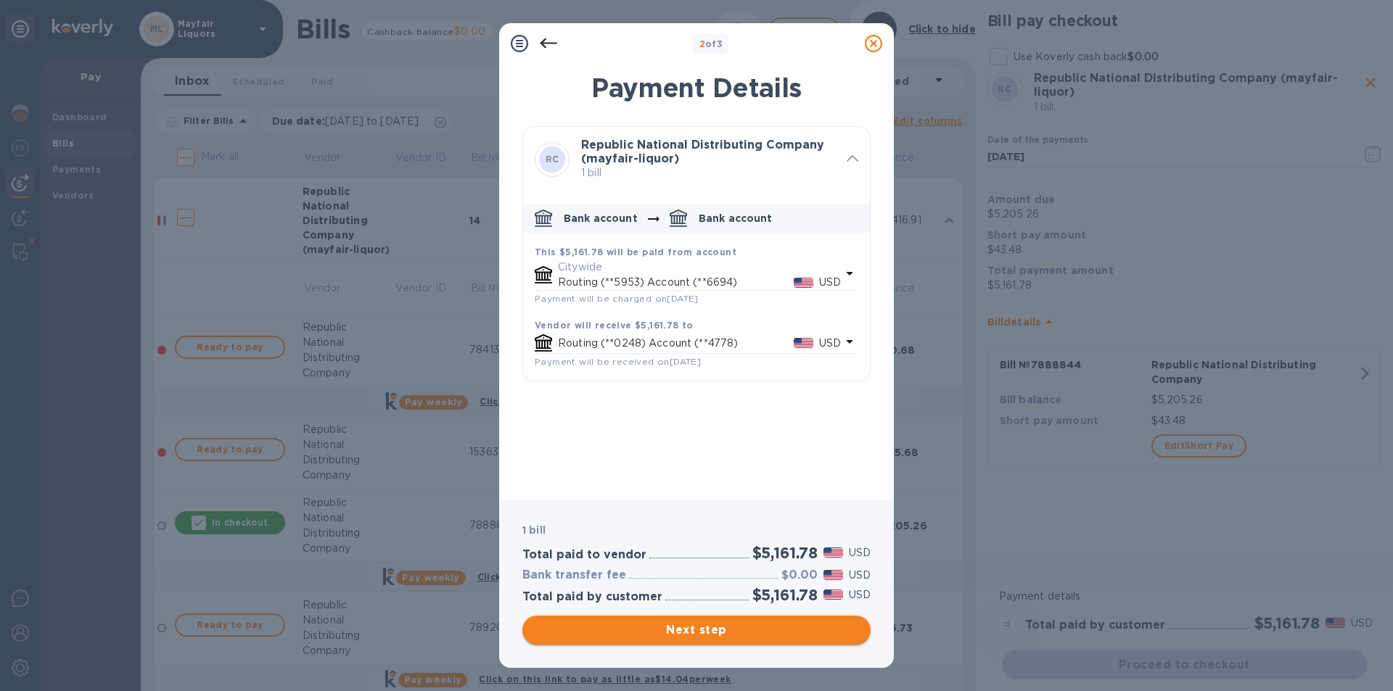
click at [753, 633] on span "Next step" at bounding box center [696, 630] width 325 height 17
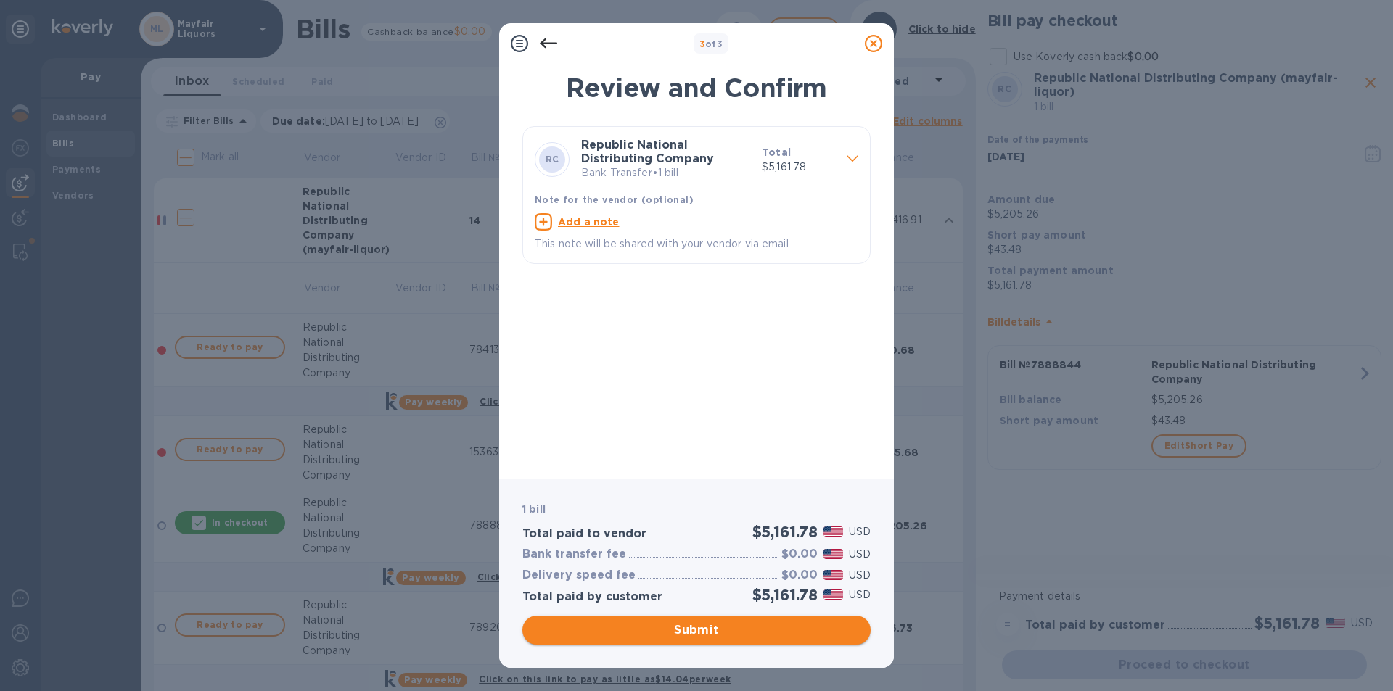
click at [753, 633] on span "Submit" at bounding box center [696, 630] width 325 height 17
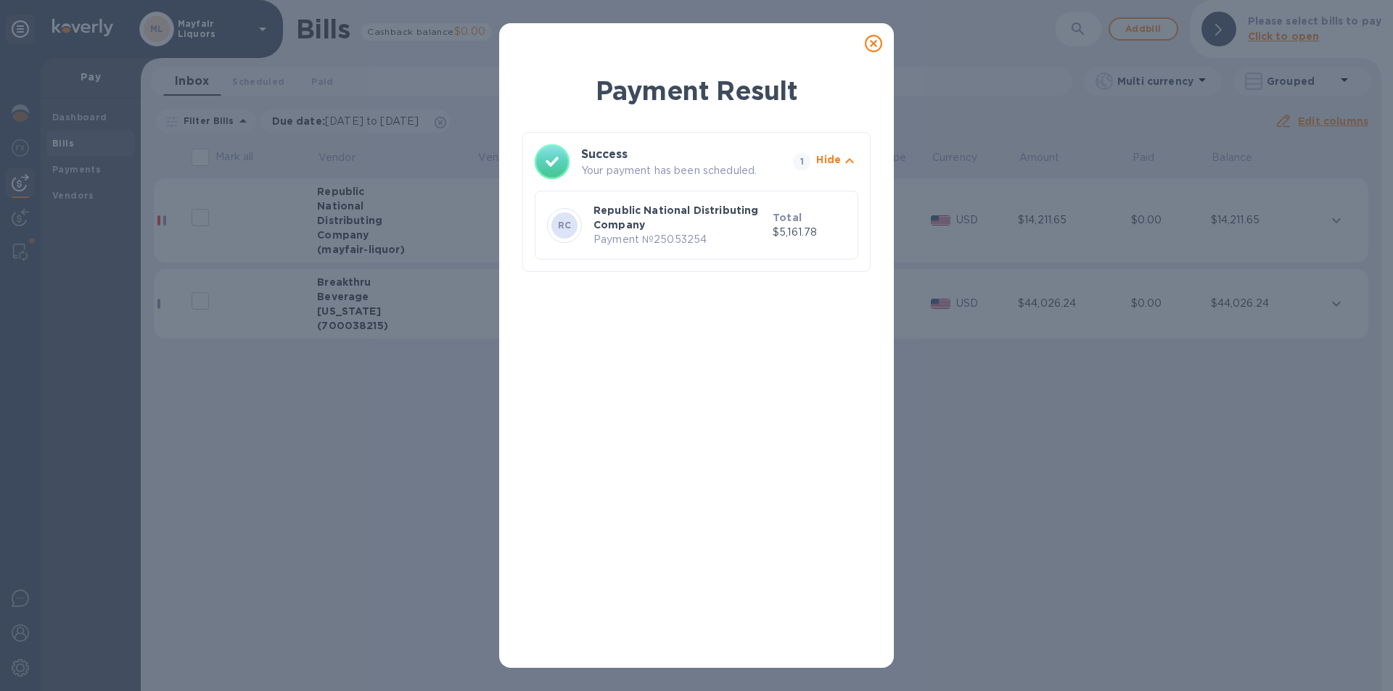
click at [873, 42] on icon at bounding box center [873, 43] width 17 height 17
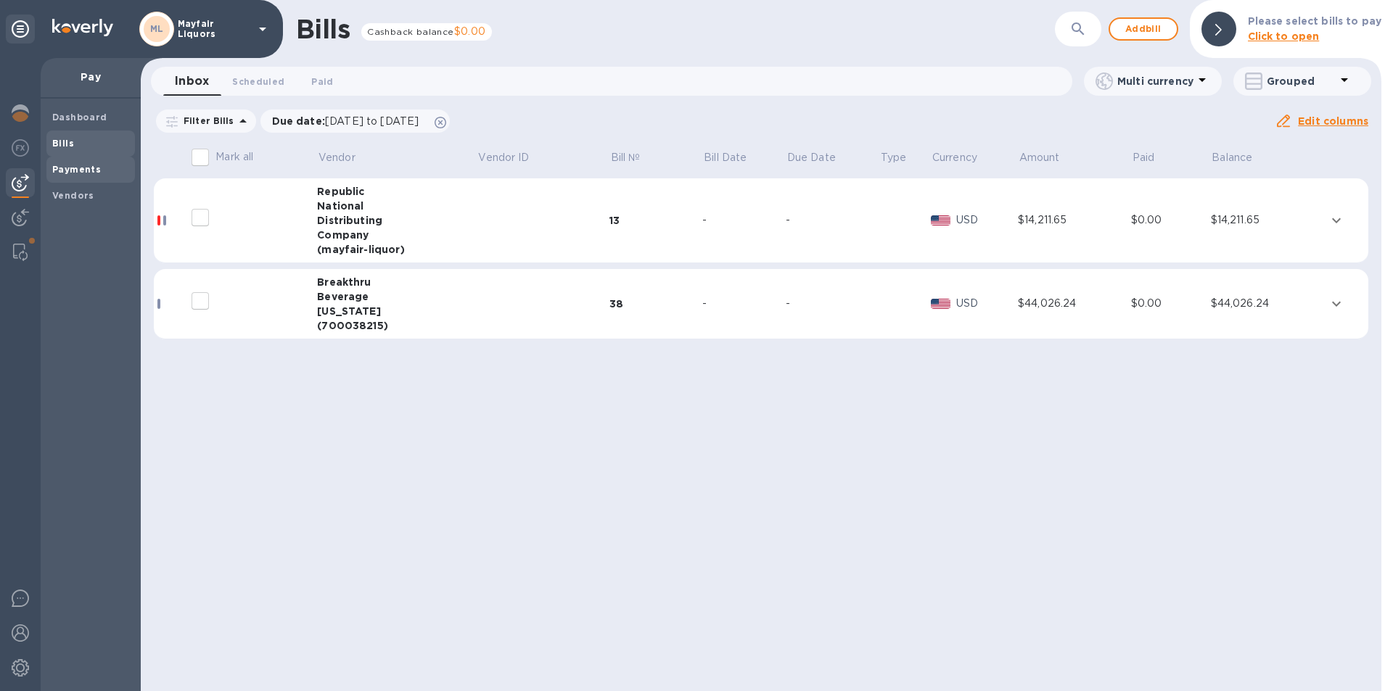
click at [65, 173] on b "Payments" at bounding box center [76, 169] width 49 height 11
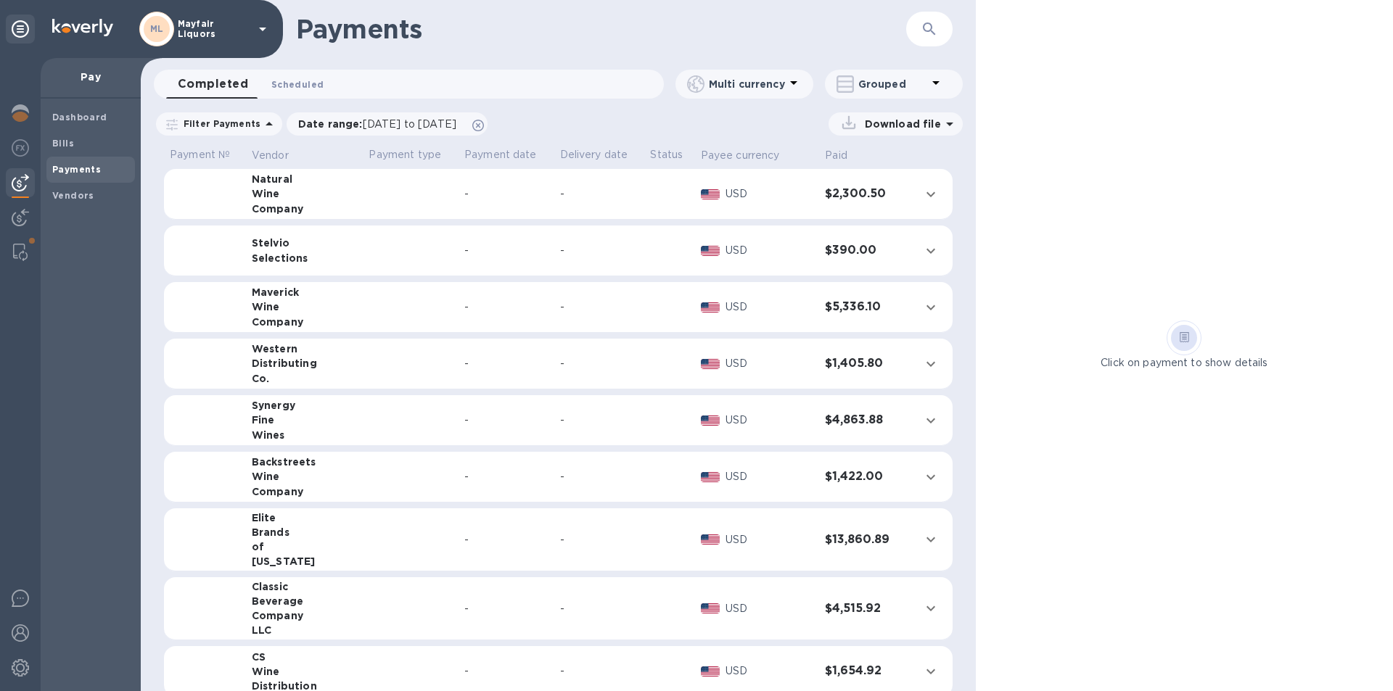
click at [299, 88] on span "Scheduled 0" at bounding box center [297, 84] width 52 height 15
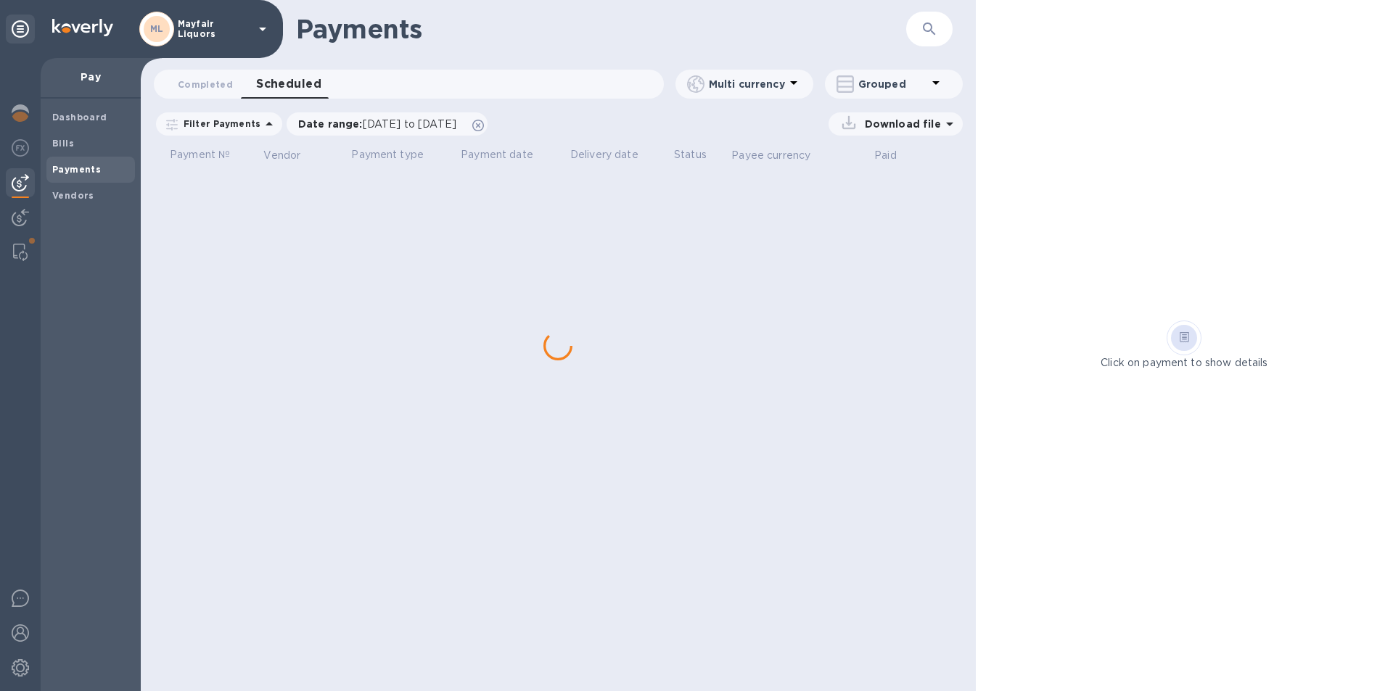
click at [929, 33] on icon "button" at bounding box center [928, 28] width 17 height 17
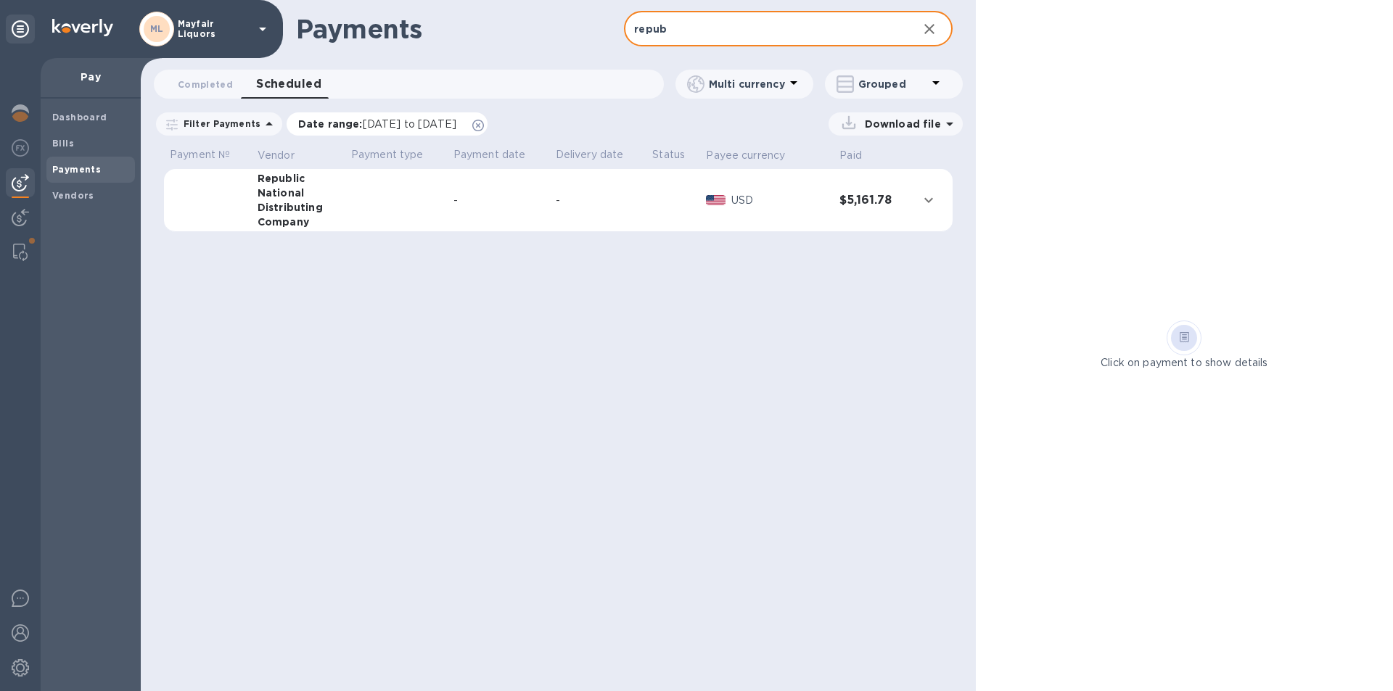
type input "repub"
click at [386, 122] on span "[DATE] to [DATE]" at bounding box center [410, 124] width 94 height 12
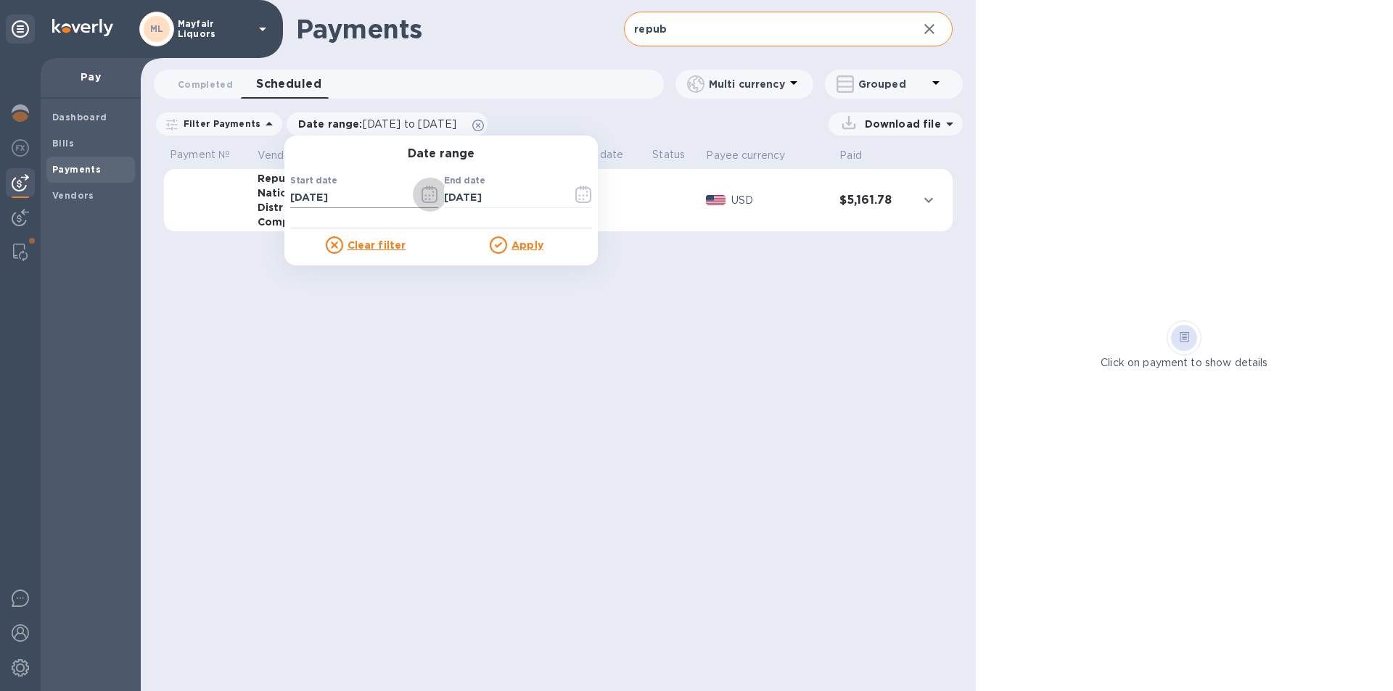
click at [425, 196] on icon "button" at bounding box center [429, 194] width 17 height 17
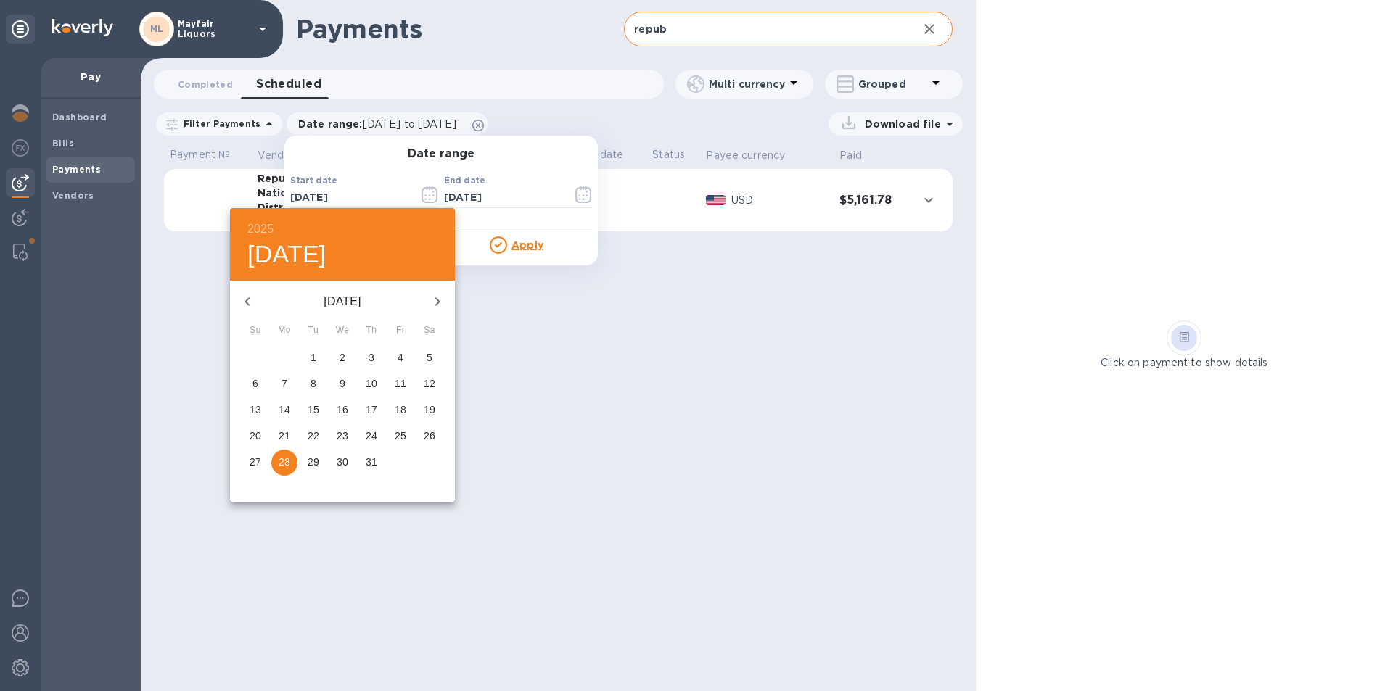
click at [437, 305] on icon "button" at bounding box center [437, 301] width 17 height 17
click at [435, 312] on button "button" at bounding box center [437, 301] width 35 height 35
click at [285, 413] on p "15" at bounding box center [285, 410] width 12 height 15
type input "[DATE]"
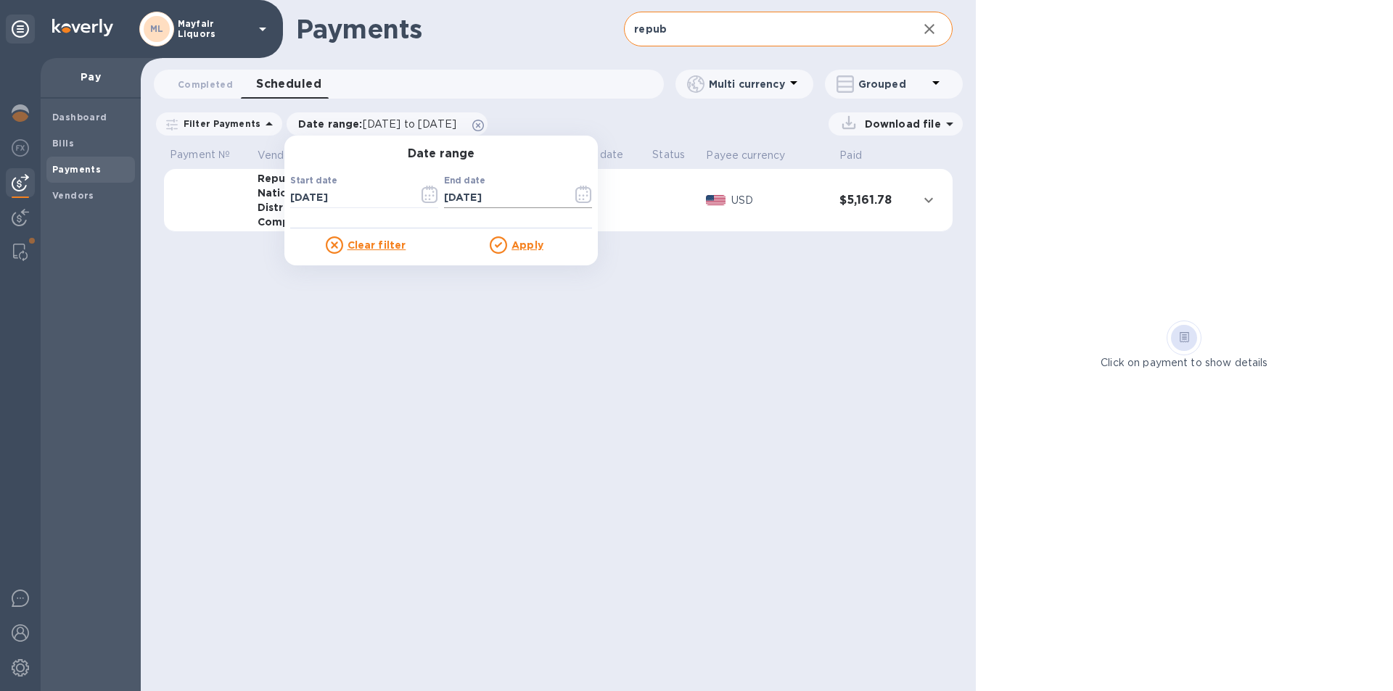
click at [575, 197] on icon "button" at bounding box center [583, 194] width 17 height 17
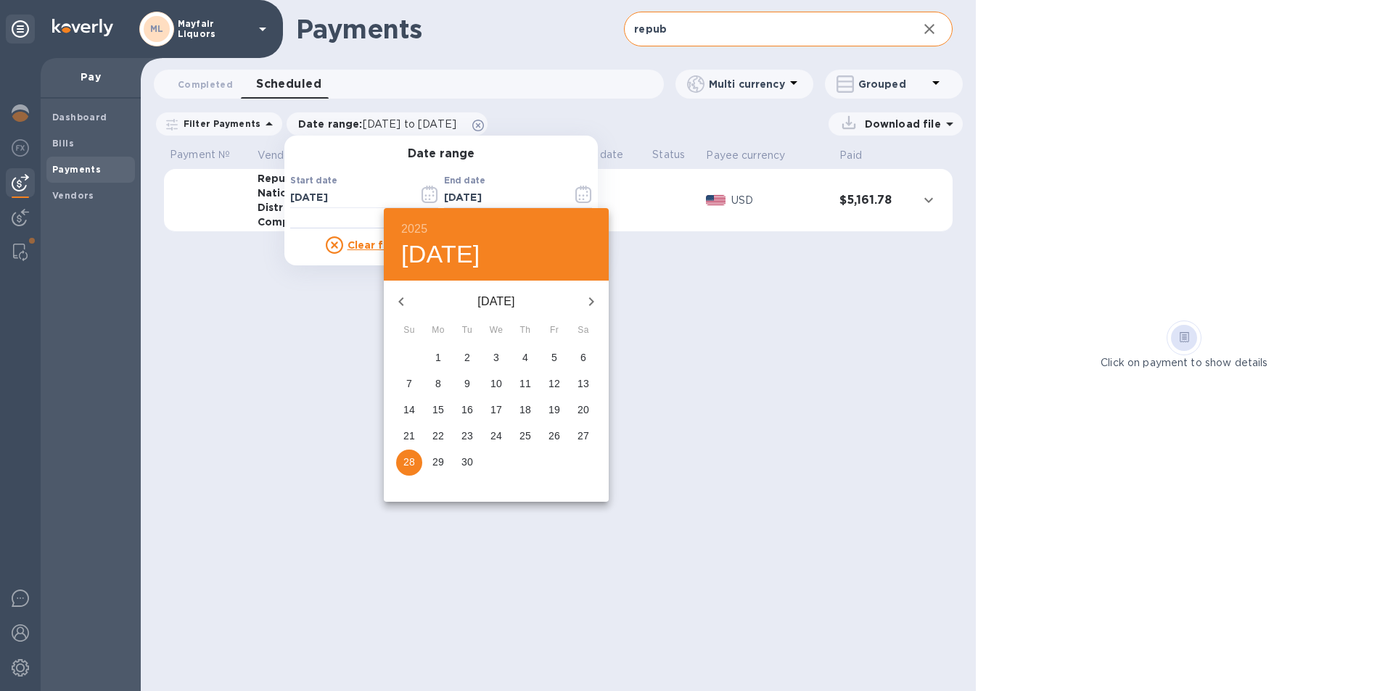
click at [437, 408] on p "15" at bounding box center [438, 410] width 12 height 15
type input "[DATE]"
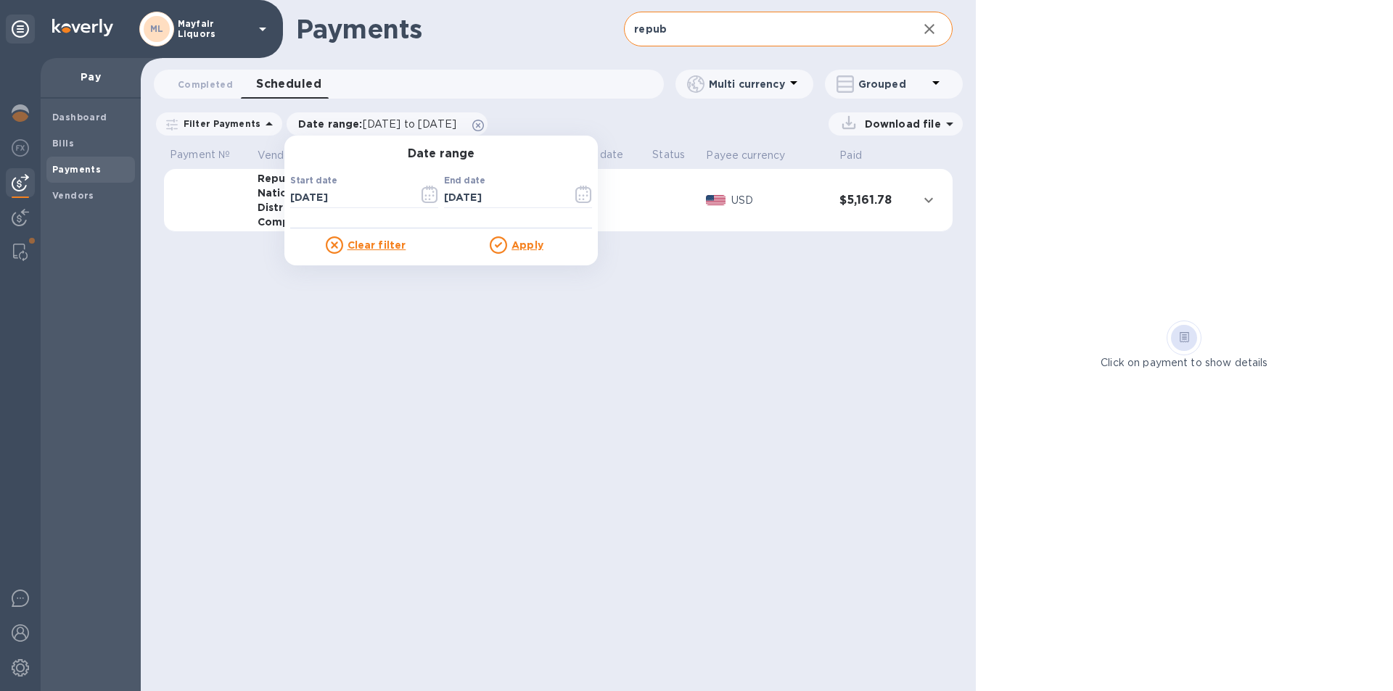
click at [515, 250] on u "Apply" at bounding box center [527, 245] width 32 height 12
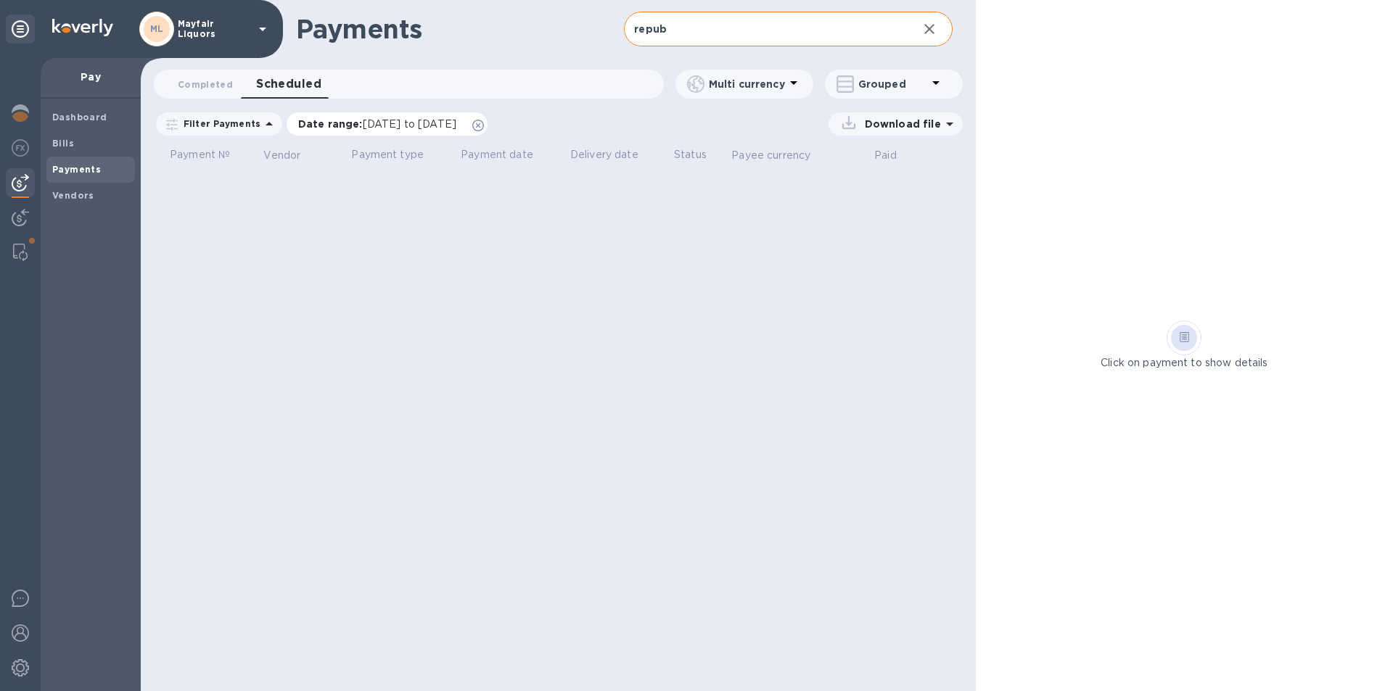
click at [456, 123] on span "[DATE] to [DATE]" at bounding box center [410, 124] width 94 height 12
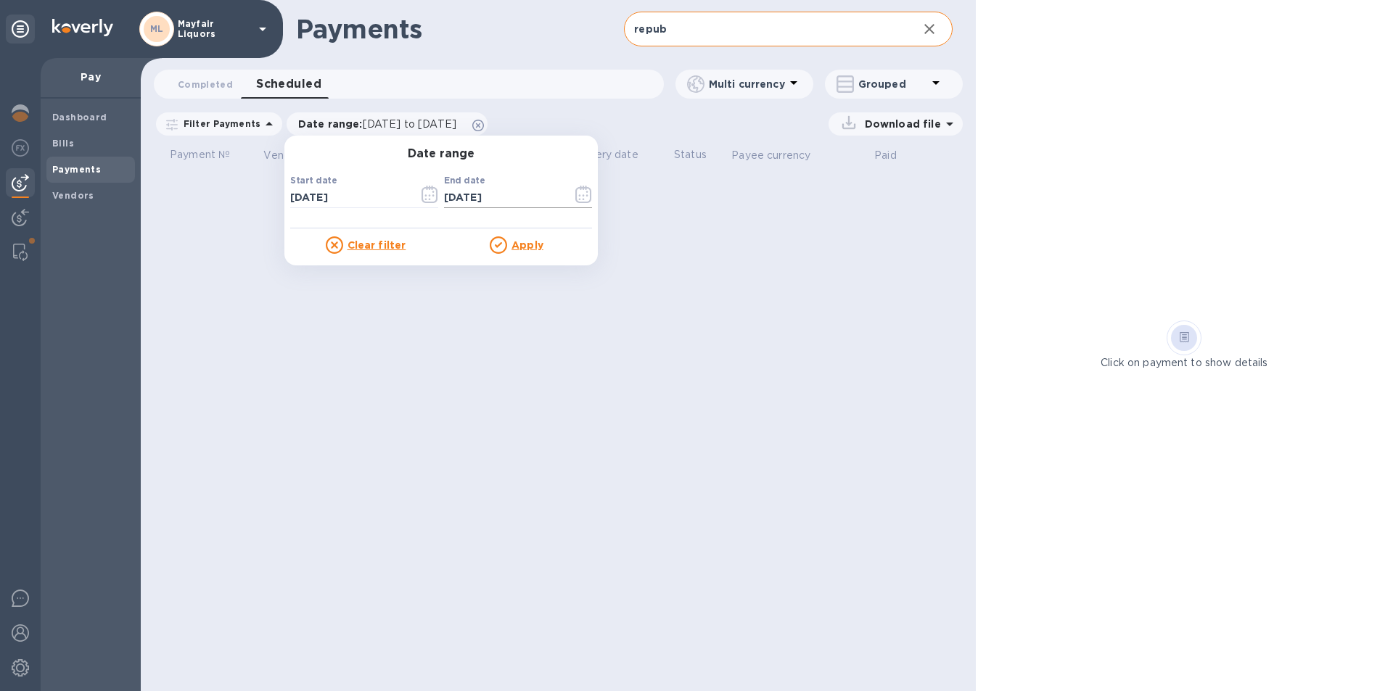
click at [582, 193] on icon "button" at bounding box center [583, 194] width 17 height 17
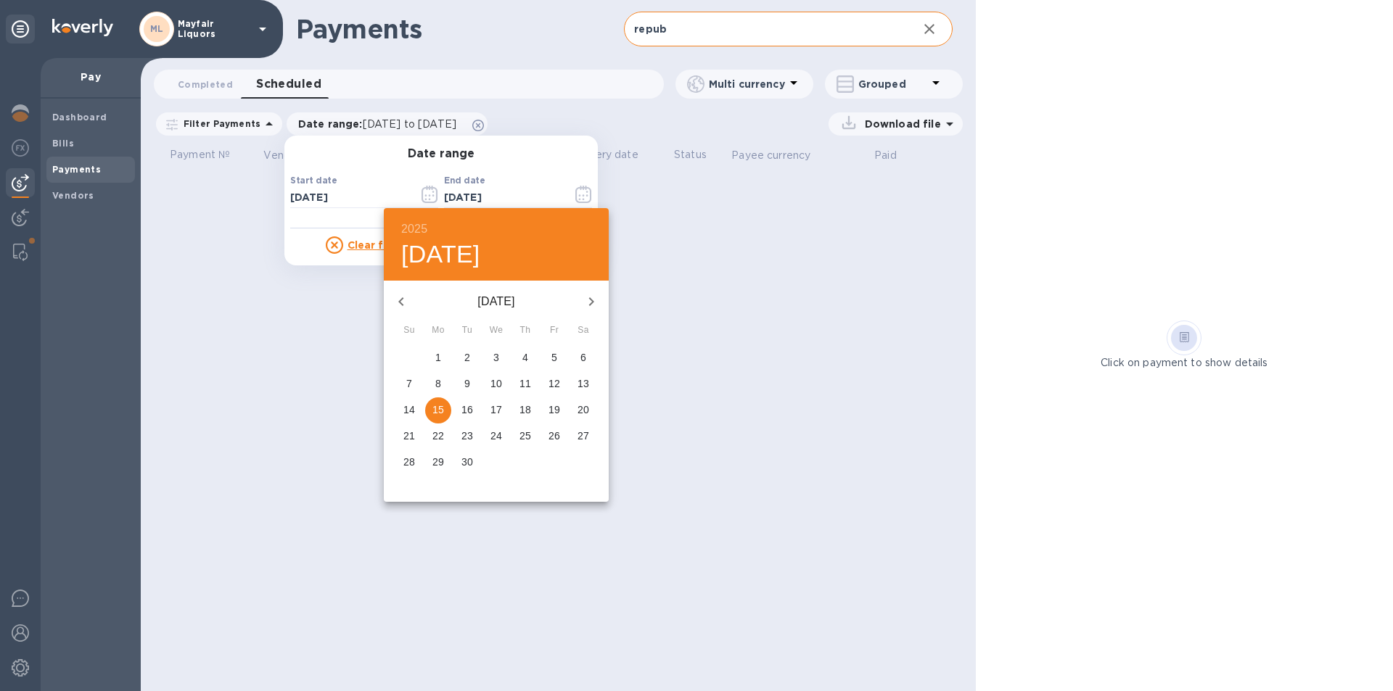
click at [467, 408] on p "16" at bounding box center [467, 410] width 12 height 15
type input "[DATE]"
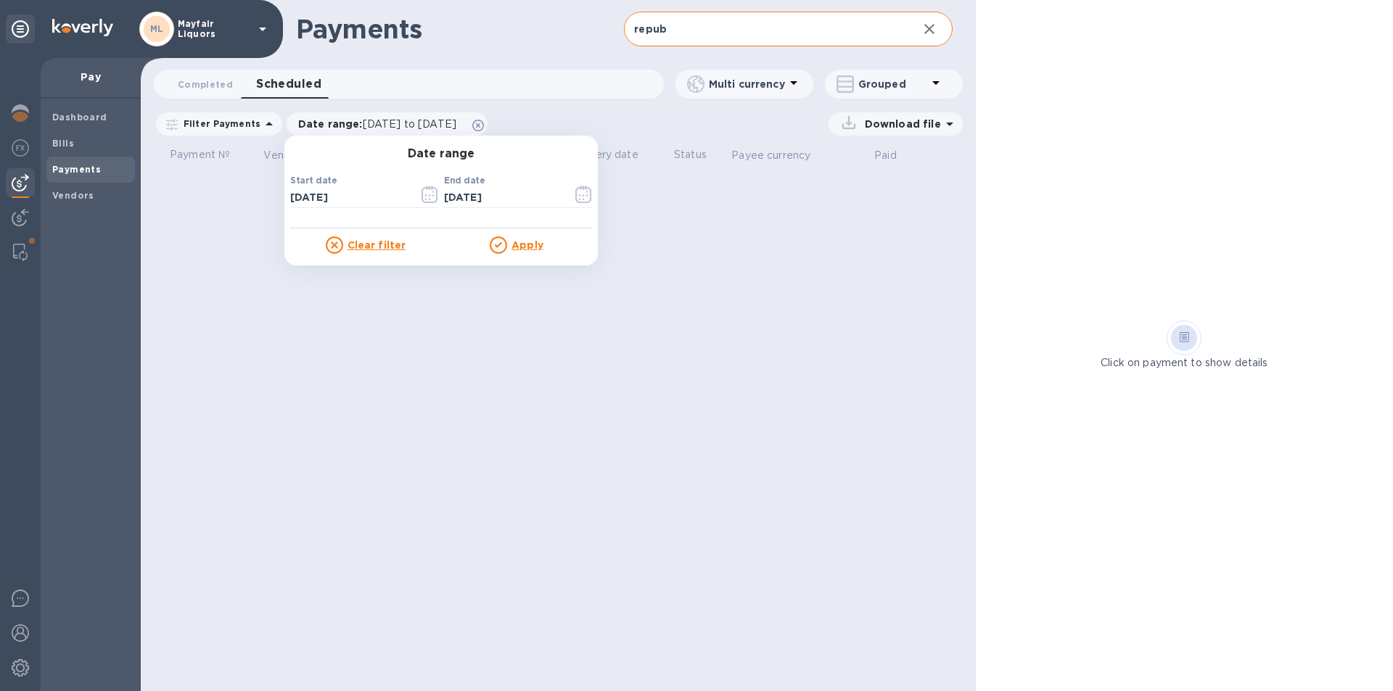
click at [519, 242] on u "Apply" at bounding box center [527, 245] width 32 height 12
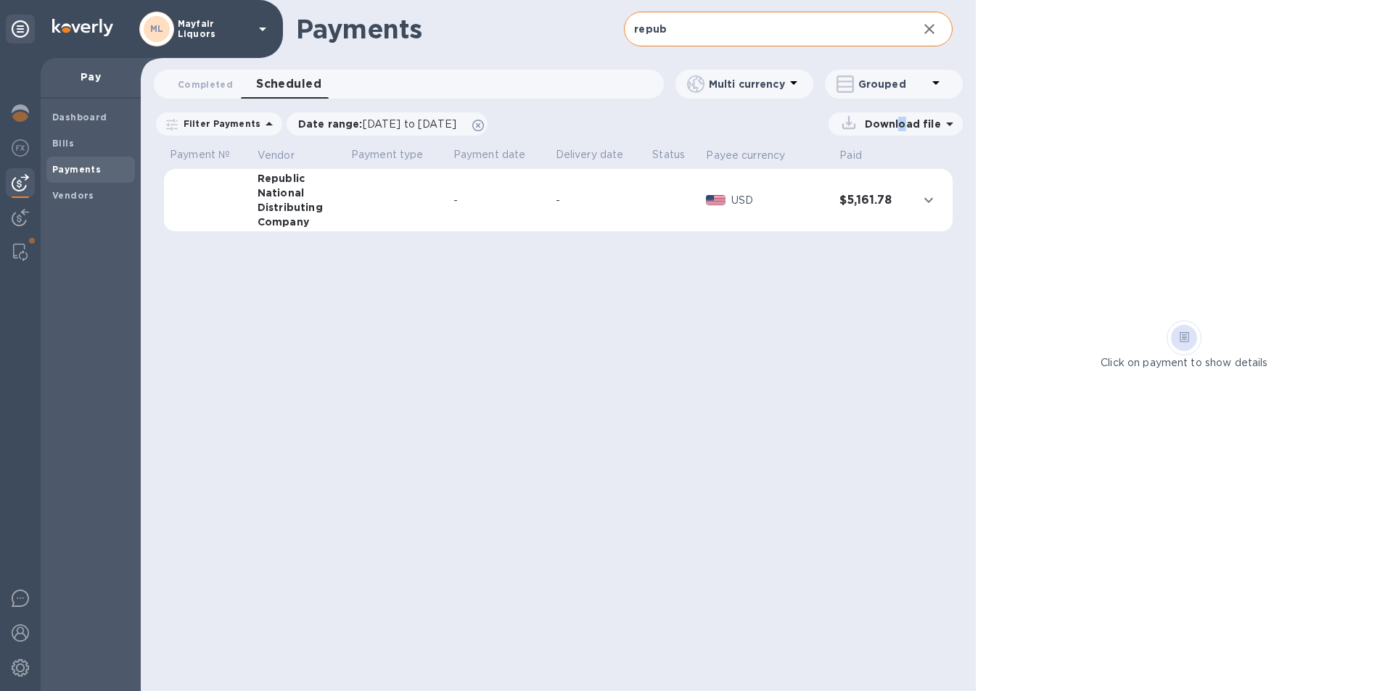
click at [905, 119] on p "Download file" at bounding box center [900, 124] width 82 height 15
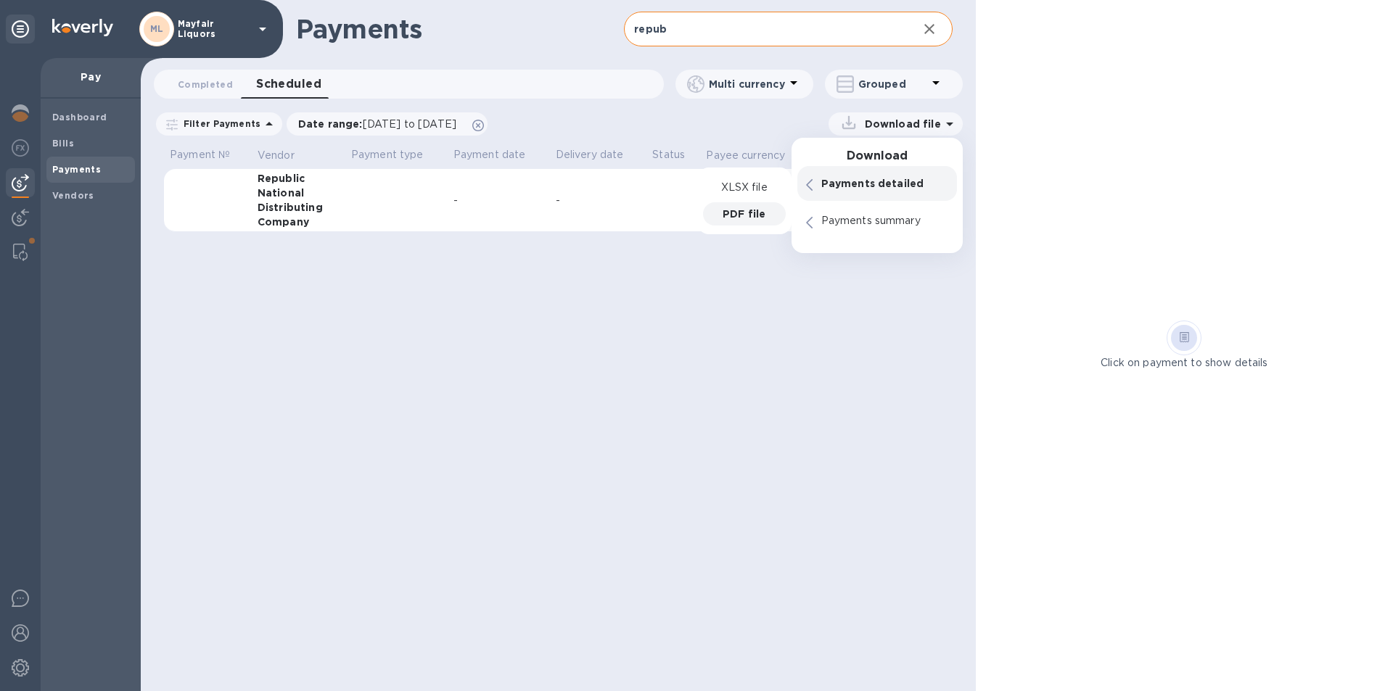
click at [741, 217] on p "PDF file" at bounding box center [743, 214] width 43 height 15
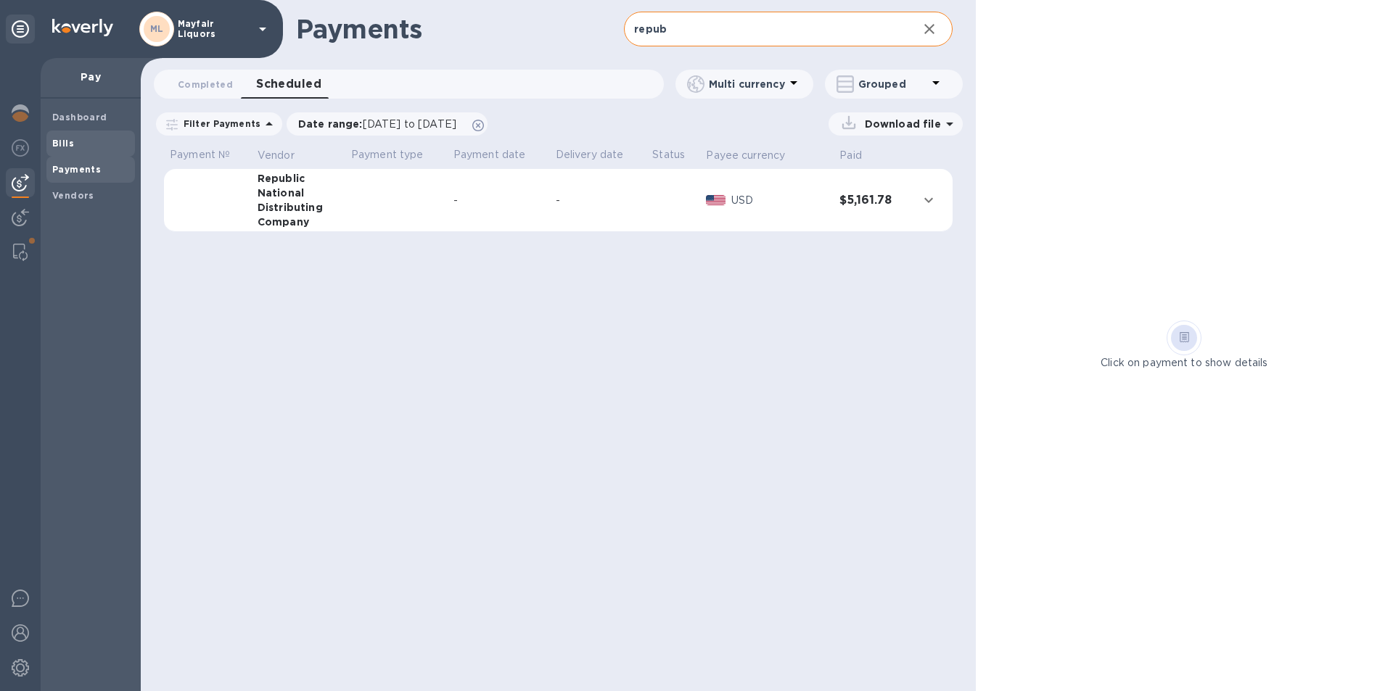
click at [75, 138] on span "Bills" at bounding box center [90, 143] width 77 height 15
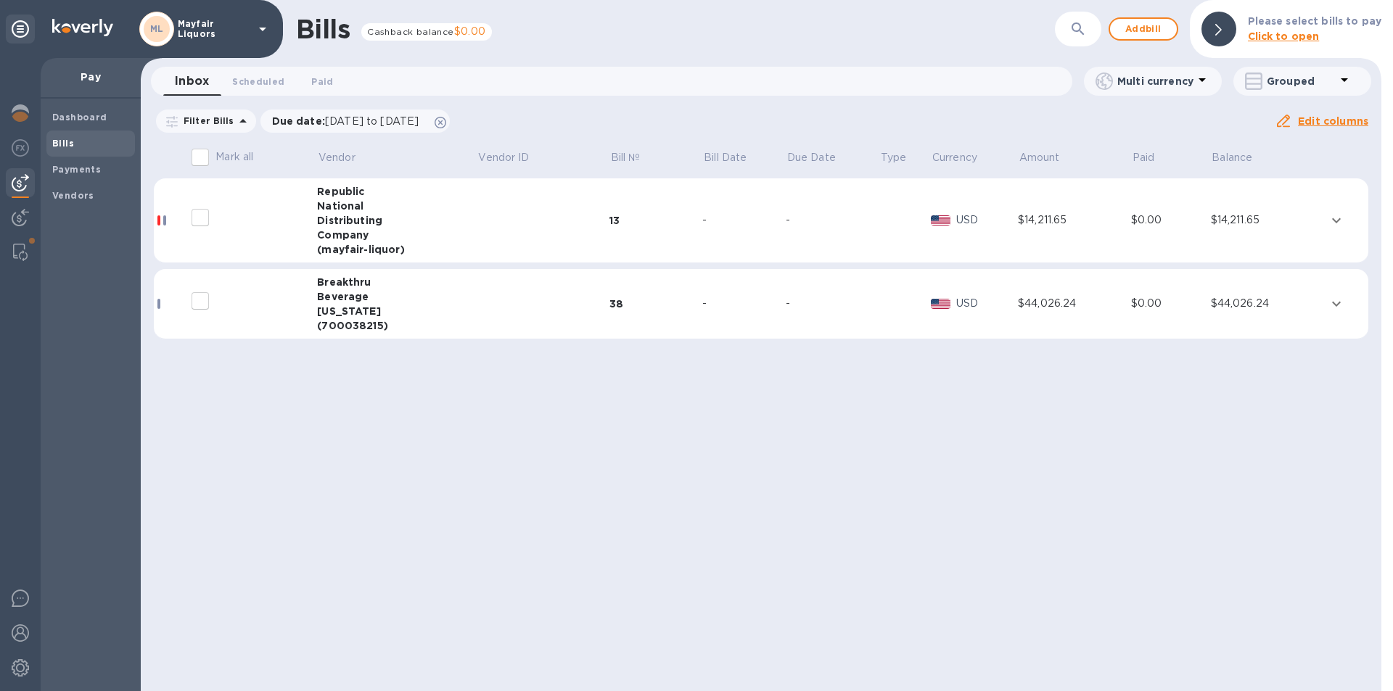
click at [538, 211] on td at bounding box center [543, 220] width 132 height 85
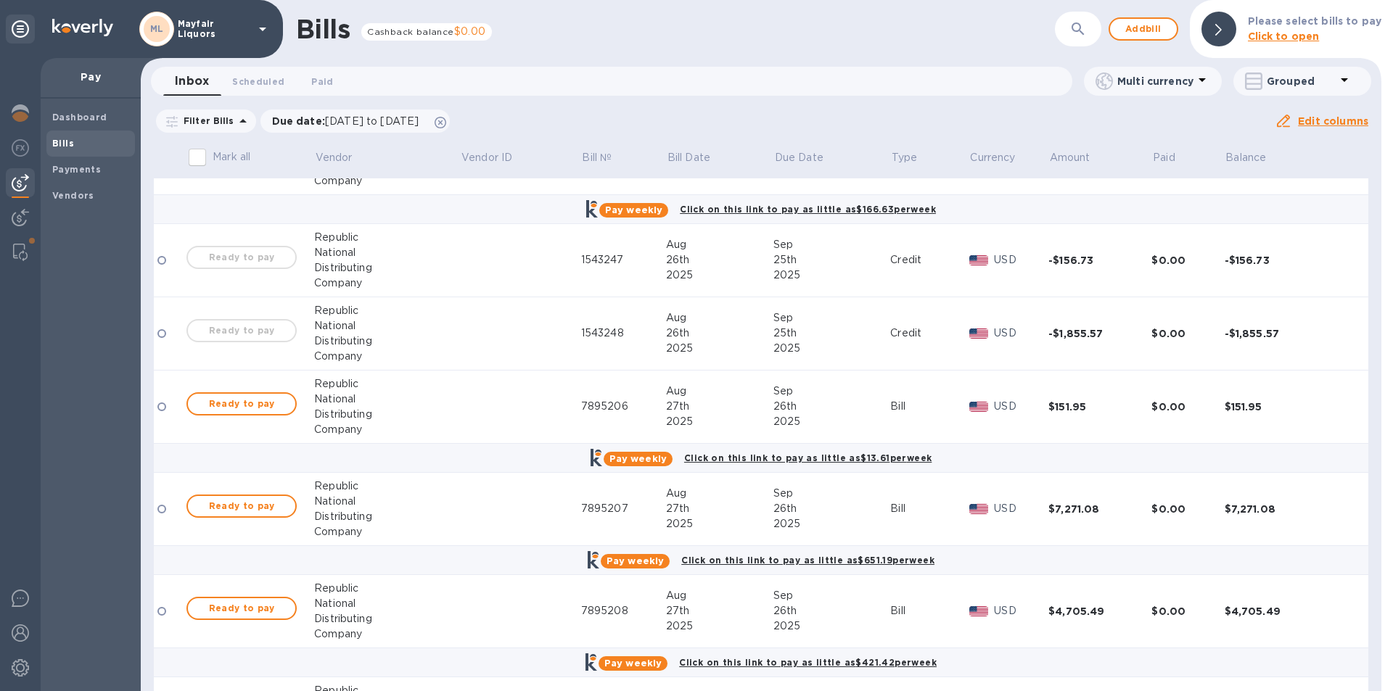
scroll to position [508, 0]
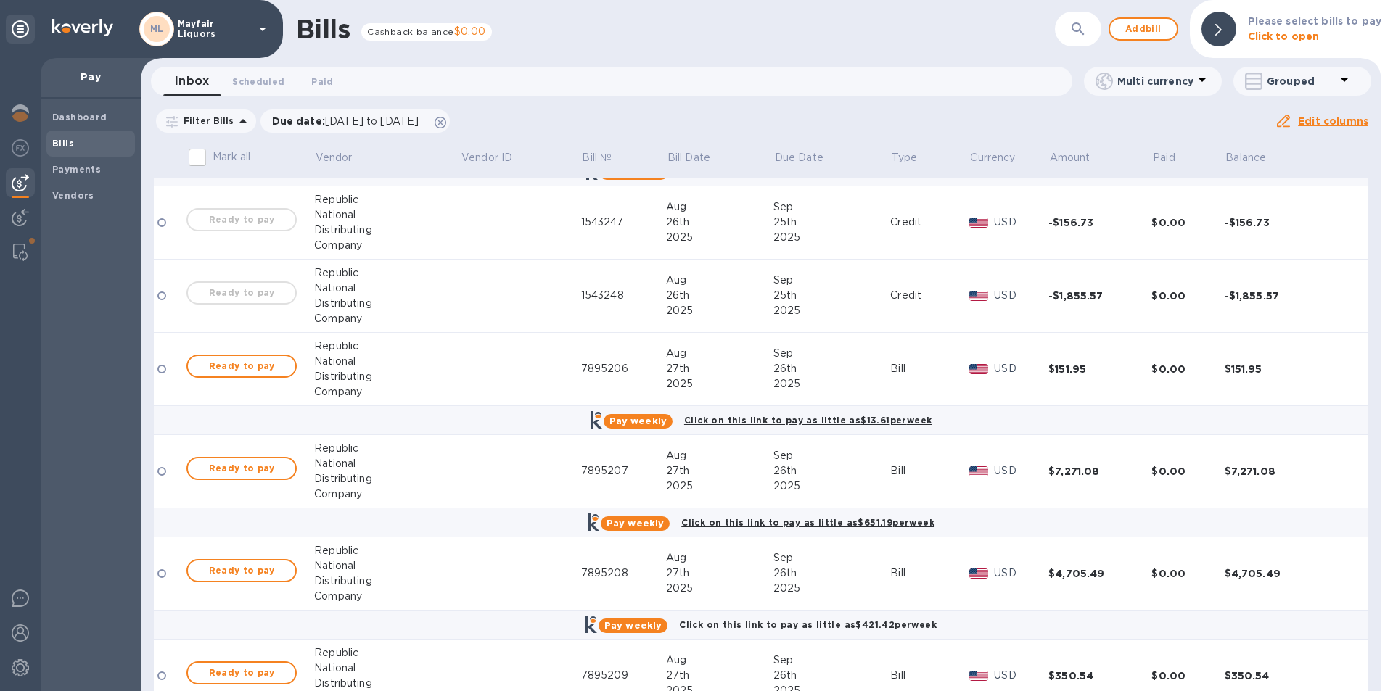
click at [65, 144] on b "Bills" at bounding box center [63, 143] width 22 height 11
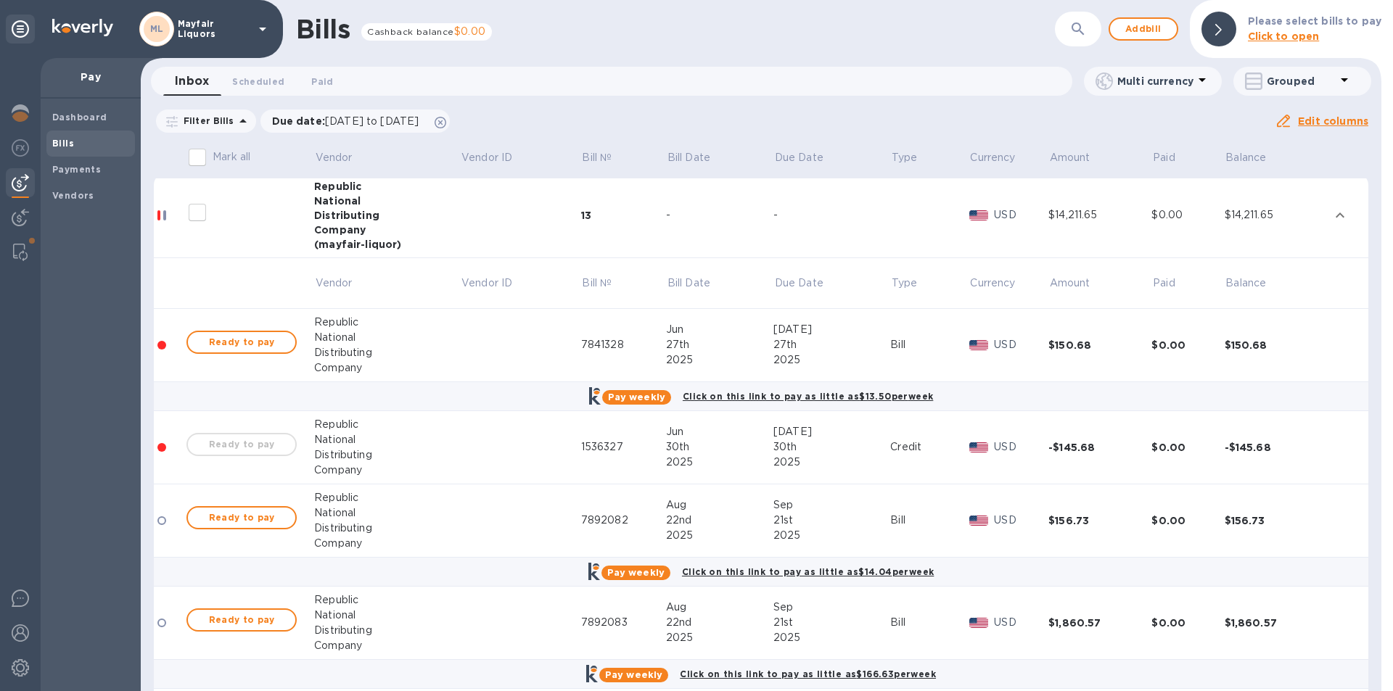
scroll to position [0, 0]
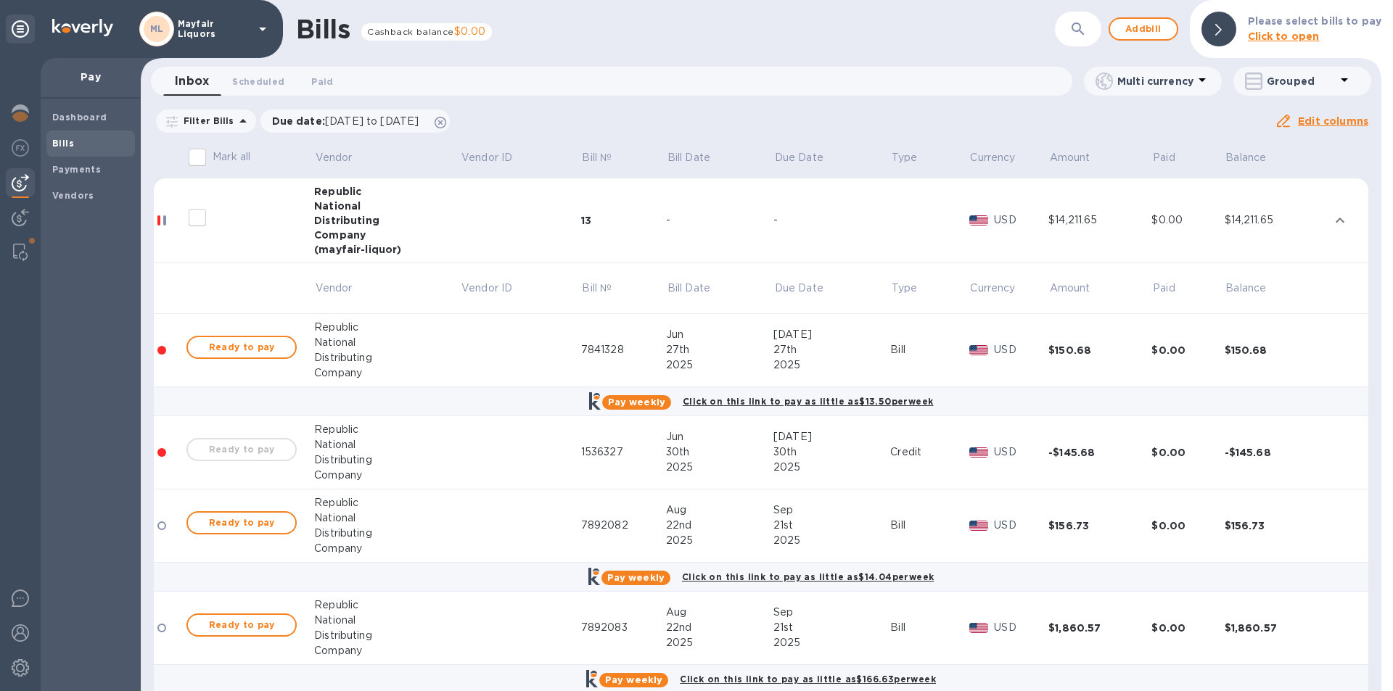
click at [1343, 223] on button "expand row" at bounding box center [1340, 221] width 22 height 22
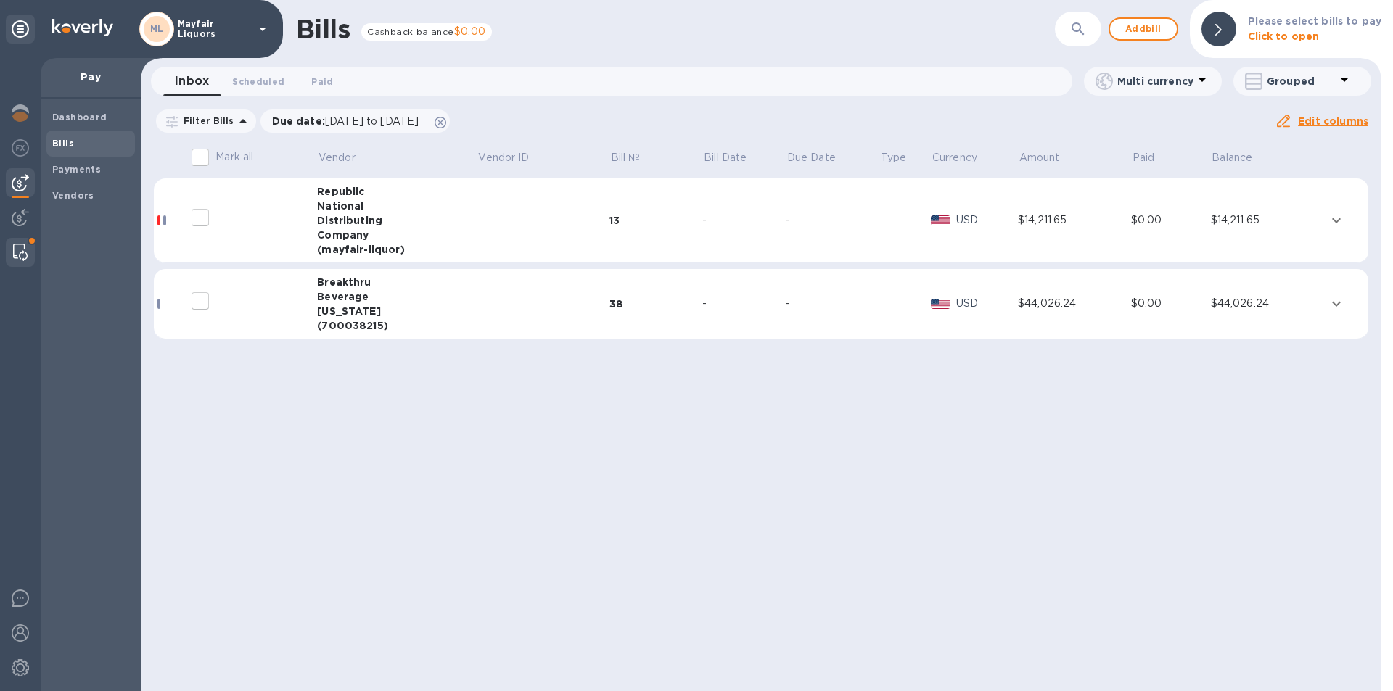
click at [15, 250] on img at bounding box center [20, 252] width 15 height 17
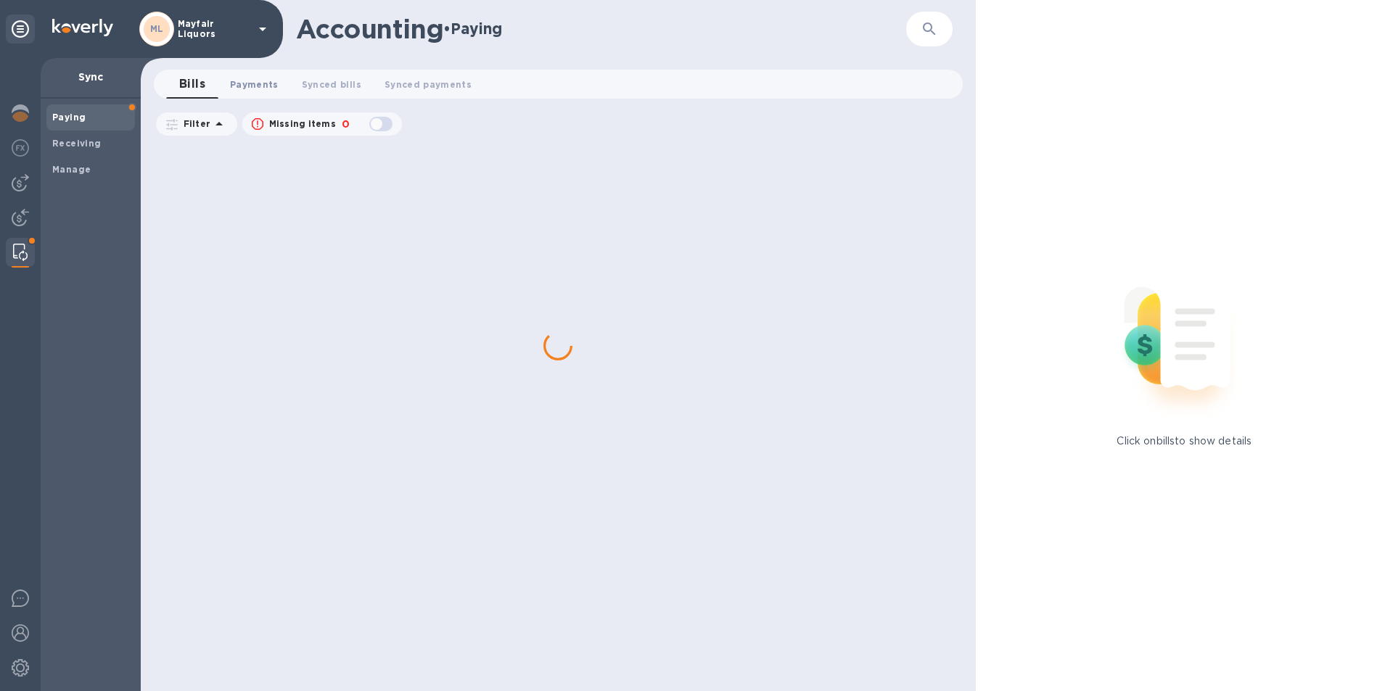
click at [256, 83] on span "Payments 0" at bounding box center [254, 84] width 49 height 15
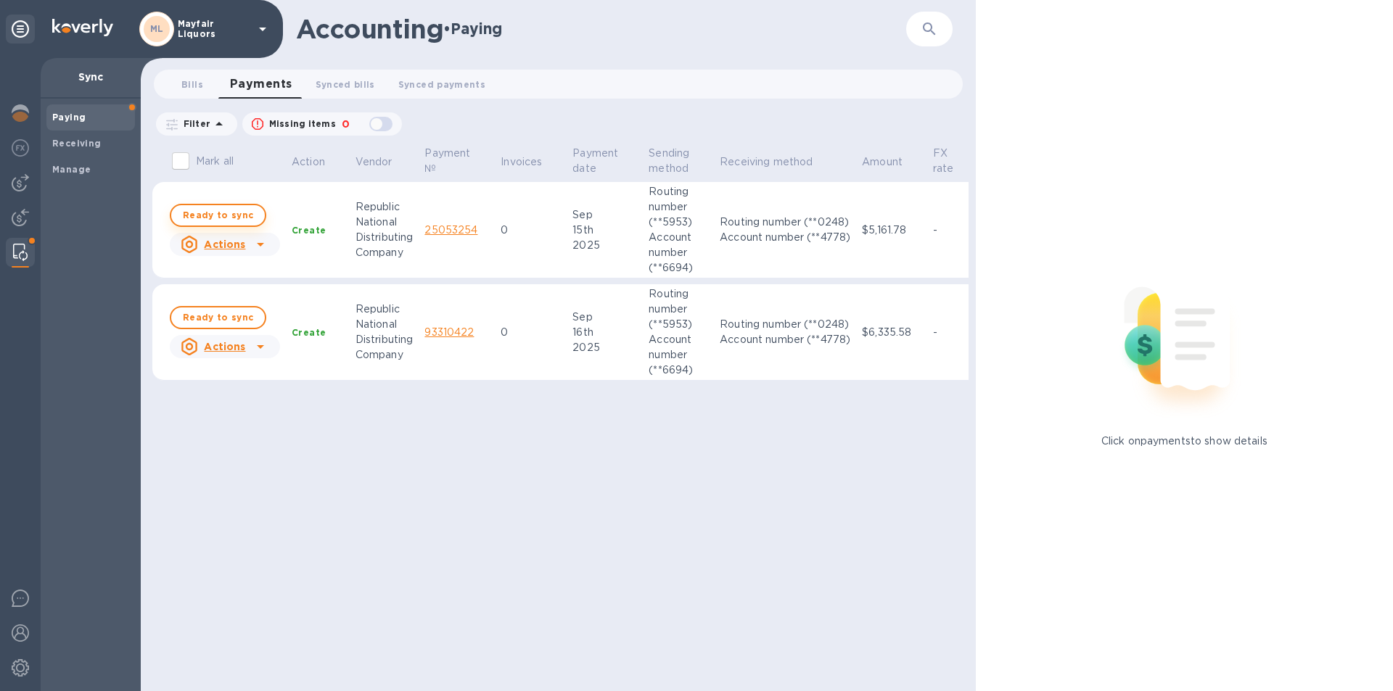
click at [218, 222] on span "Ready to sync" at bounding box center [218, 215] width 70 height 17
click at [234, 298] on td "Ready to sync Actions" at bounding box center [225, 332] width 122 height 96
click at [235, 311] on span "Ready to sync" at bounding box center [218, 317] width 70 height 17
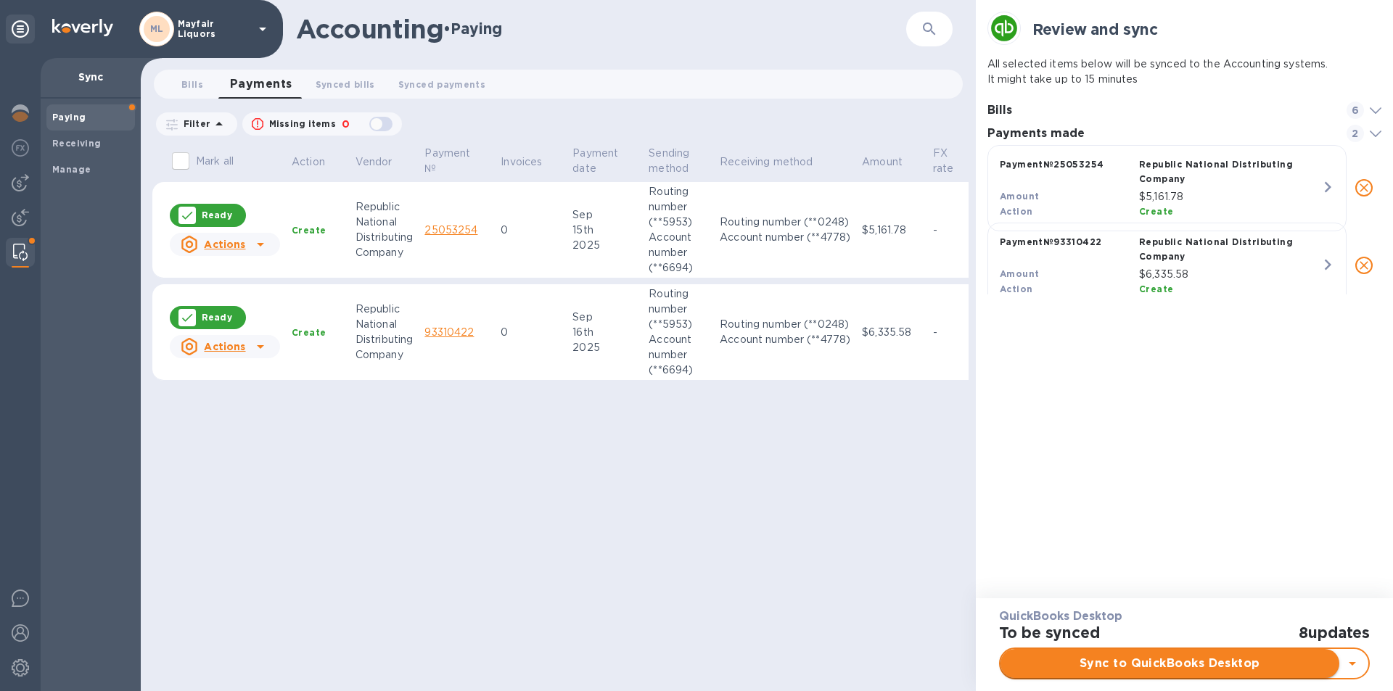
scroll to position [146, 395]
click at [1100, 648] on div "Sync to QuickBooks Desktop Additional actions Download file as pdf" at bounding box center [1184, 664] width 371 height 32
checkbox input "true"
click at [1091, 669] on span "Sync to QuickBooks Desktop" at bounding box center [1170, 663] width 316 height 17
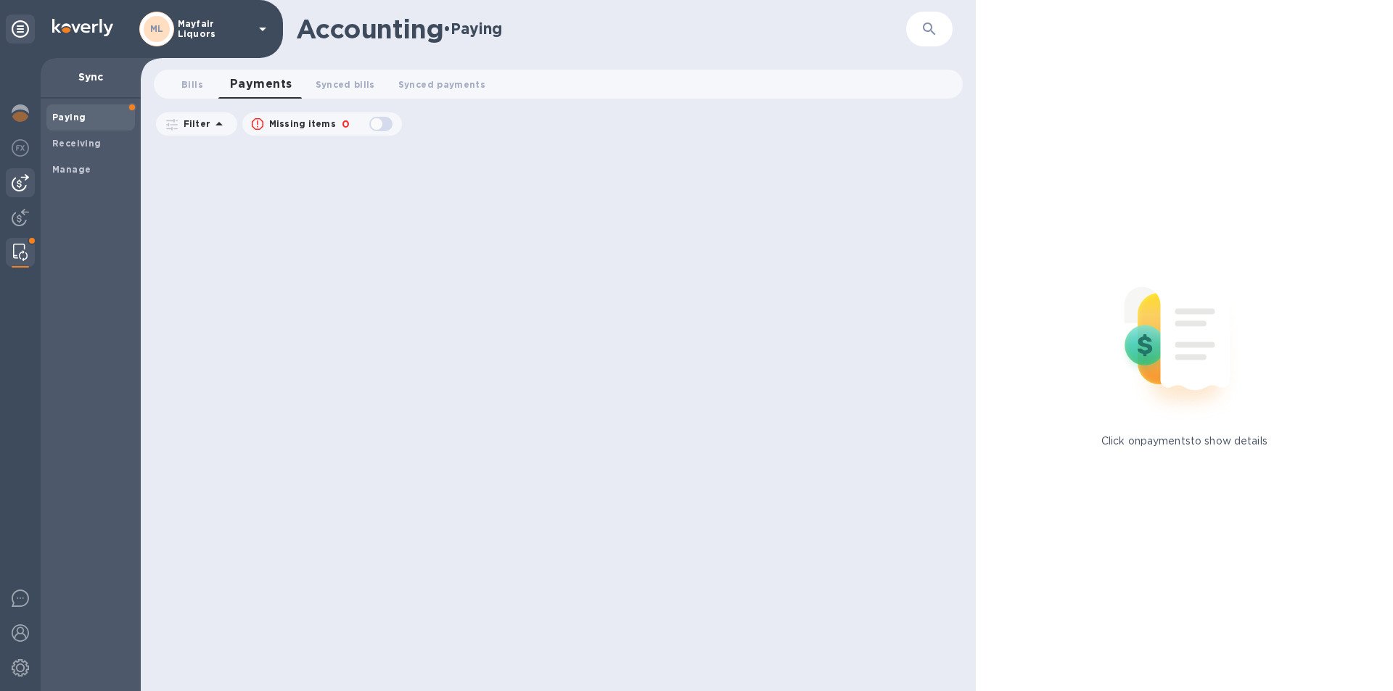
click at [14, 189] on img at bounding box center [20, 182] width 17 height 17
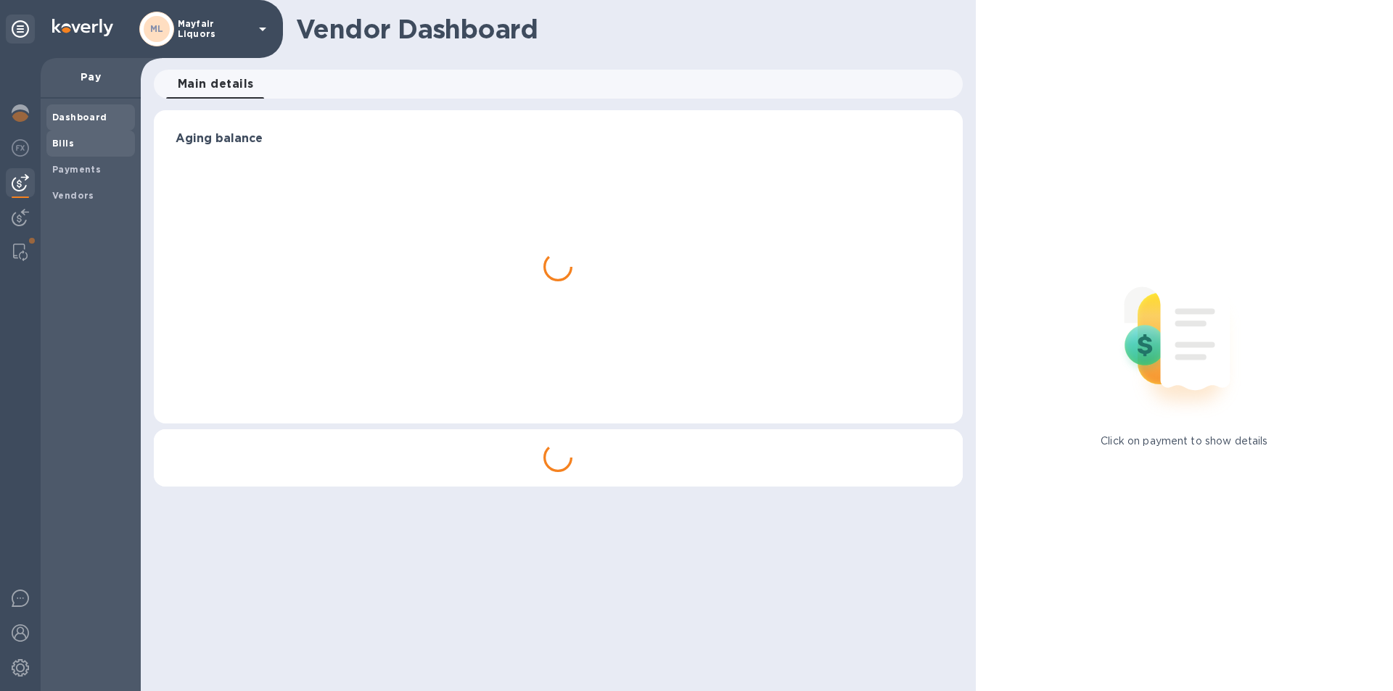
click at [55, 141] on b "Bills" at bounding box center [63, 143] width 22 height 11
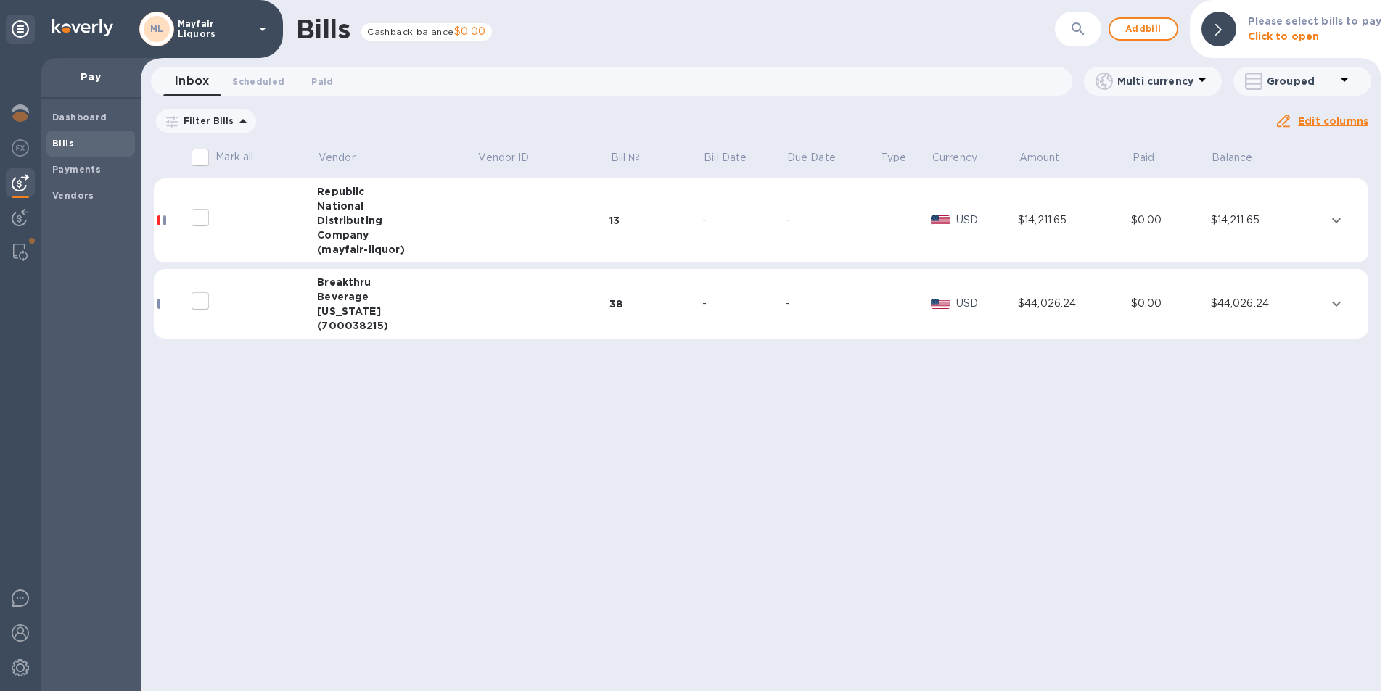
click at [425, 316] on div "[US_STATE]" at bounding box center [397, 311] width 160 height 15
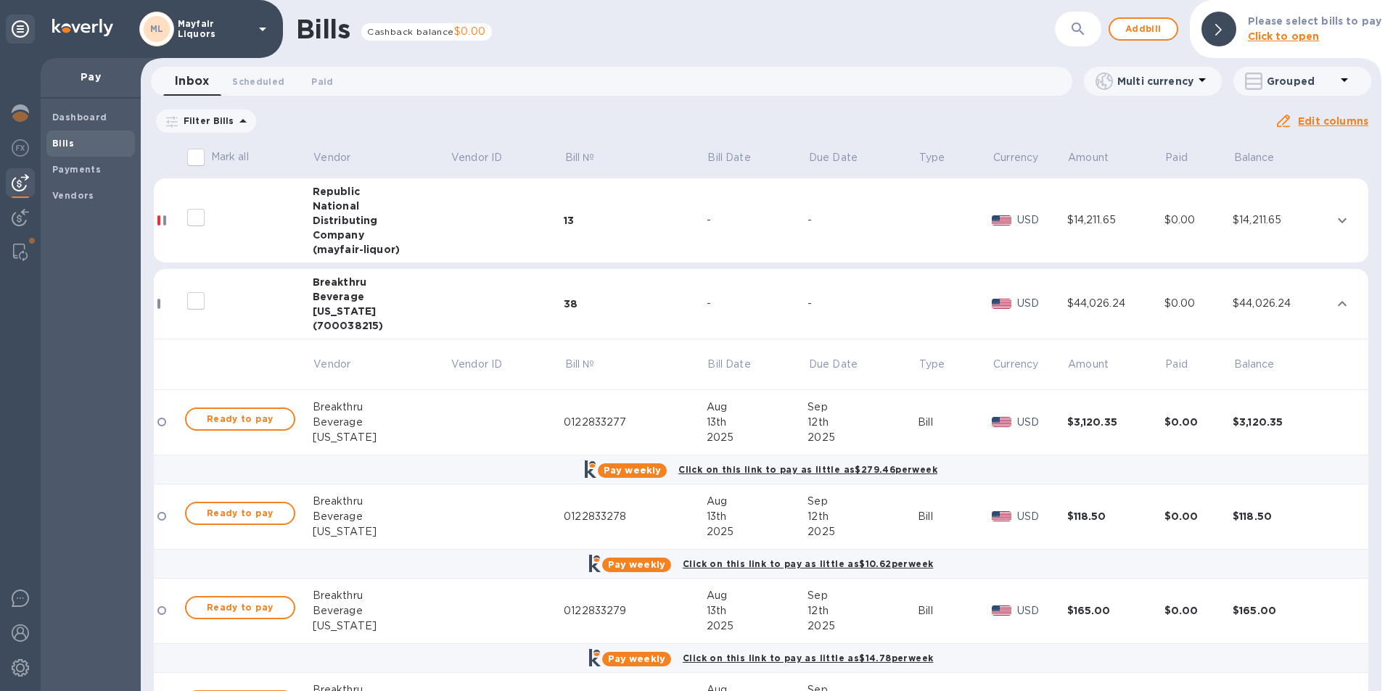
click at [222, 421] on span "Ready to pay" at bounding box center [240, 419] width 84 height 17
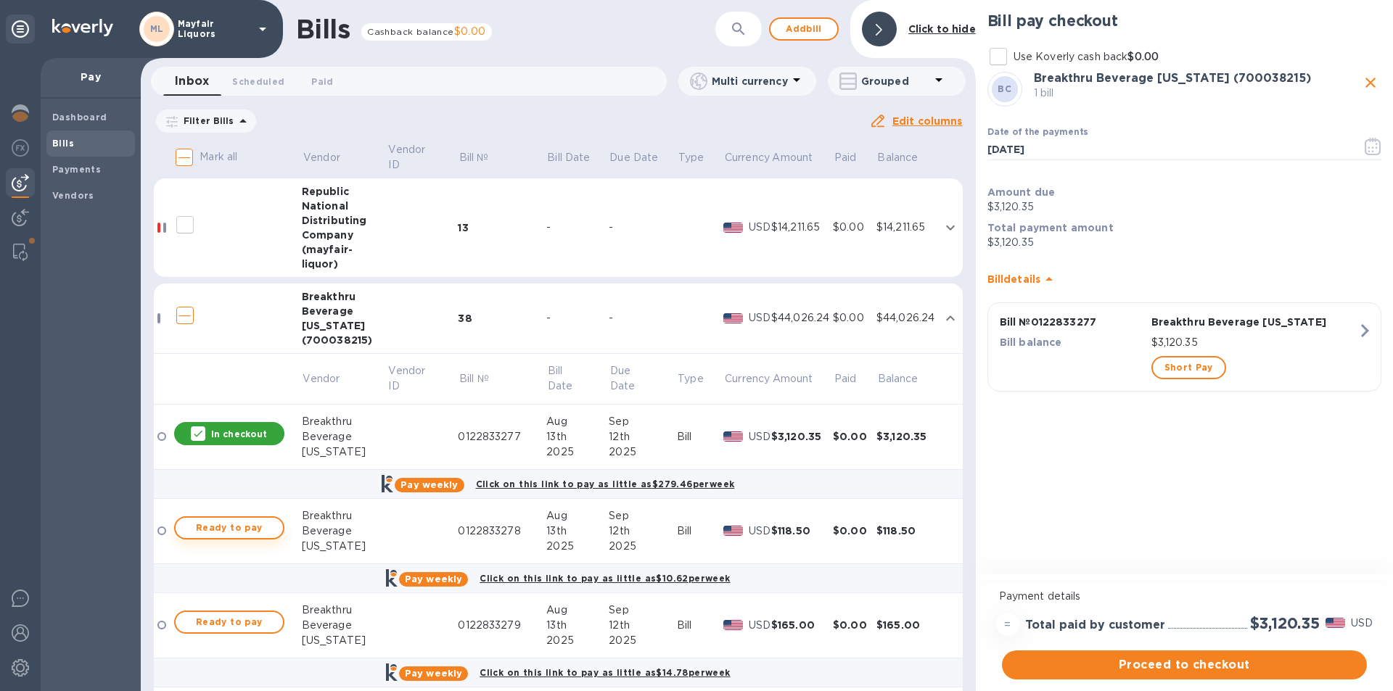
click at [220, 522] on span "Ready to pay" at bounding box center [229, 527] width 84 height 17
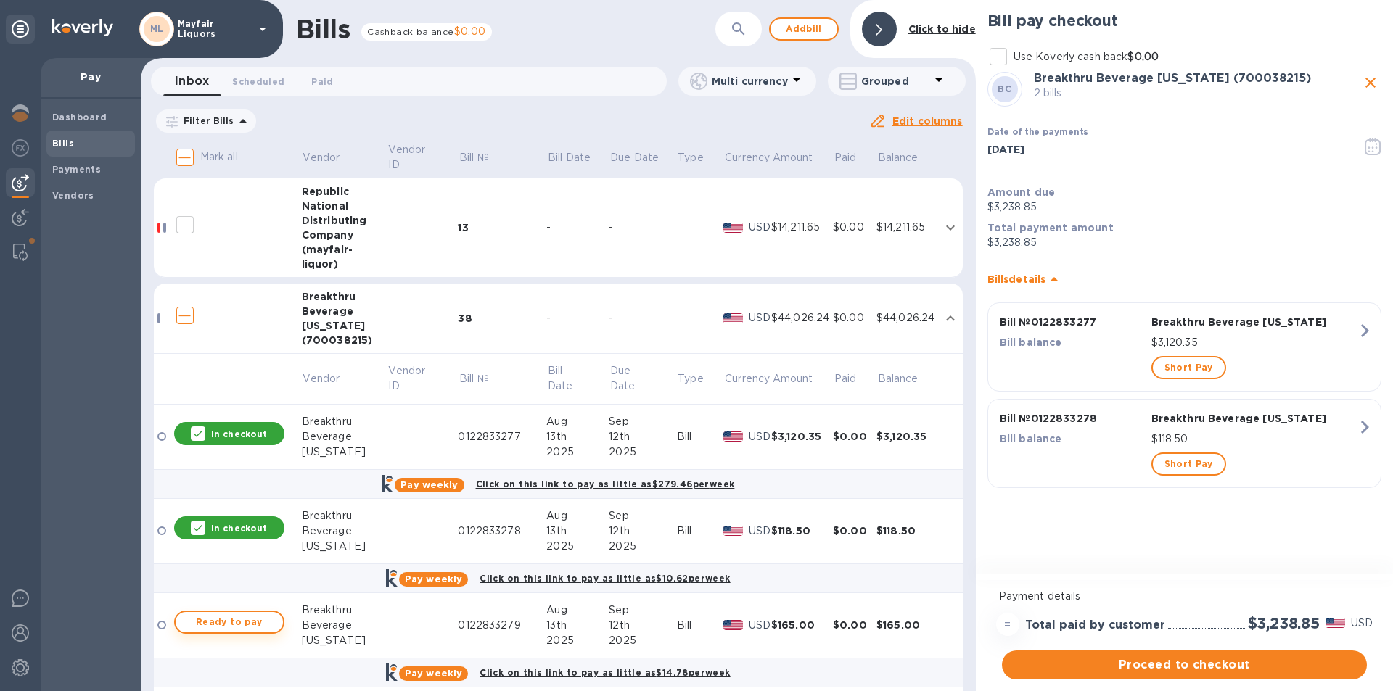
click at [253, 627] on span "Ready to pay" at bounding box center [229, 622] width 84 height 17
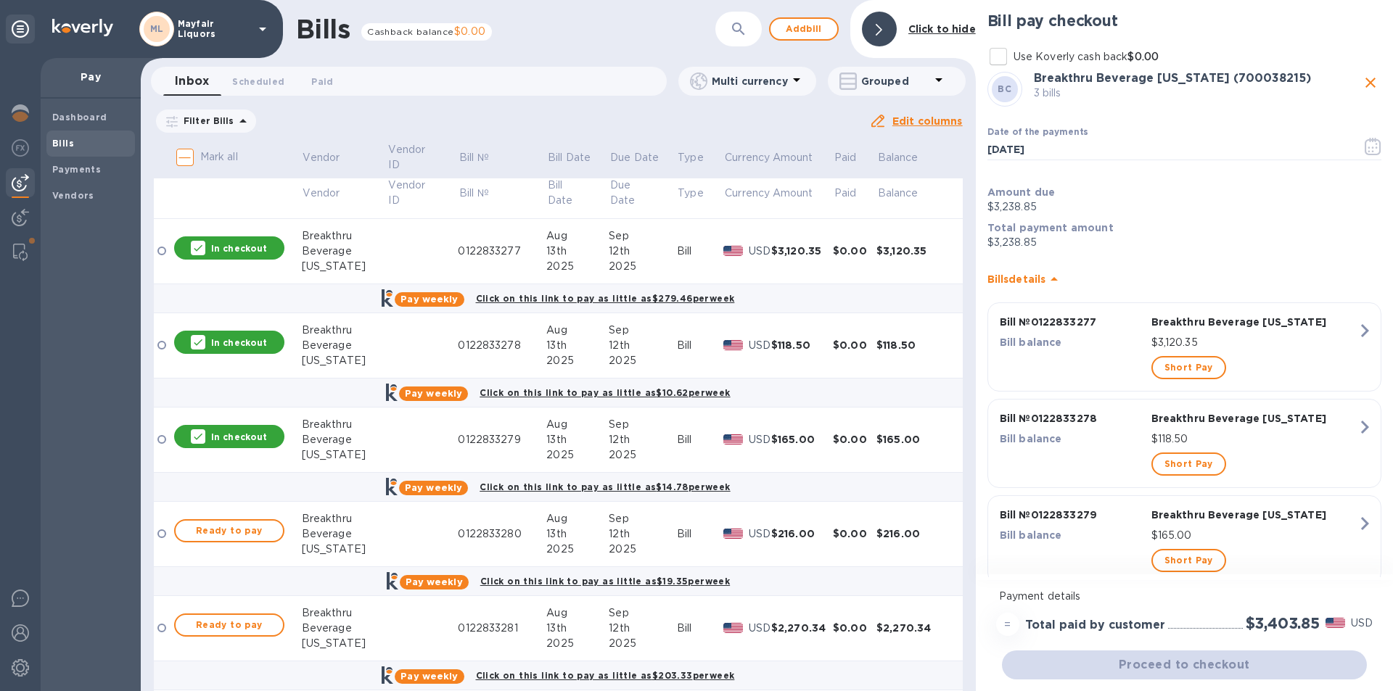
scroll to position [218, 0]
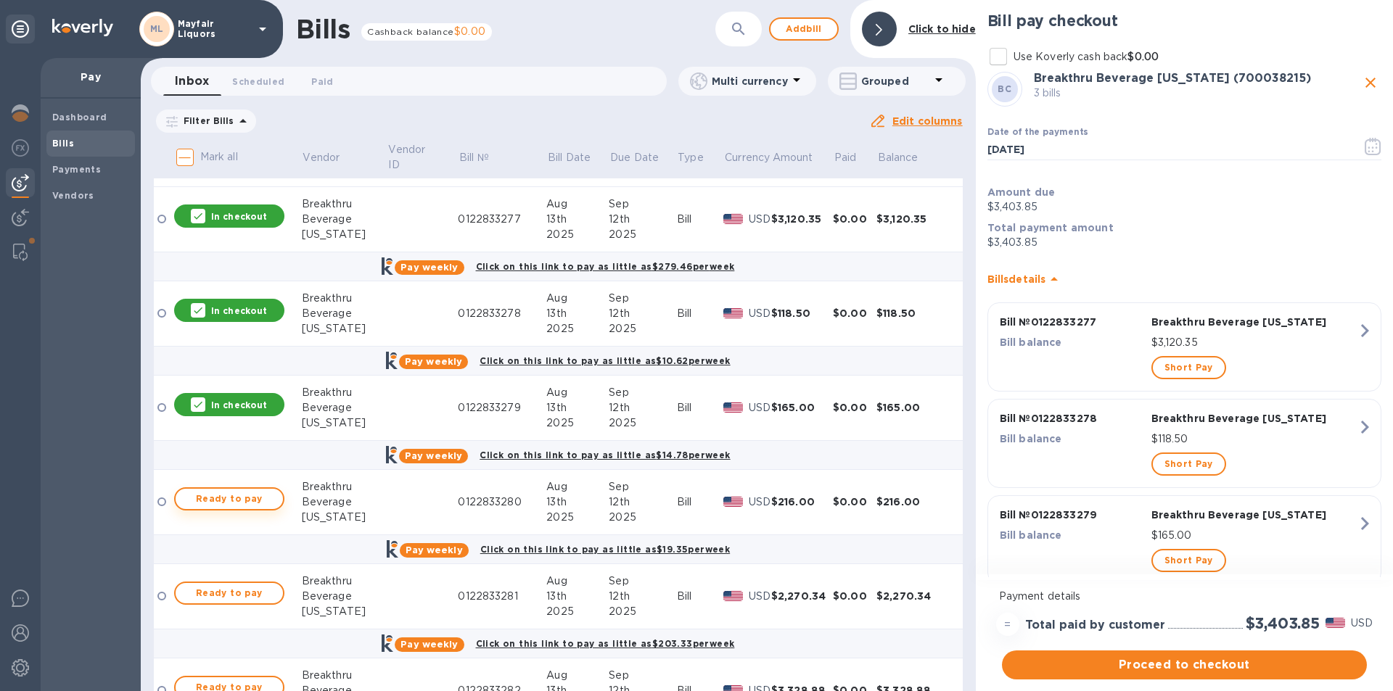
drag, startPoint x: 260, startPoint y: 495, endPoint x: 260, endPoint y: 507, distance: 11.6
click at [261, 496] on span "Ready to pay" at bounding box center [229, 498] width 84 height 17
click at [223, 591] on span "Ready to pay" at bounding box center [229, 593] width 84 height 17
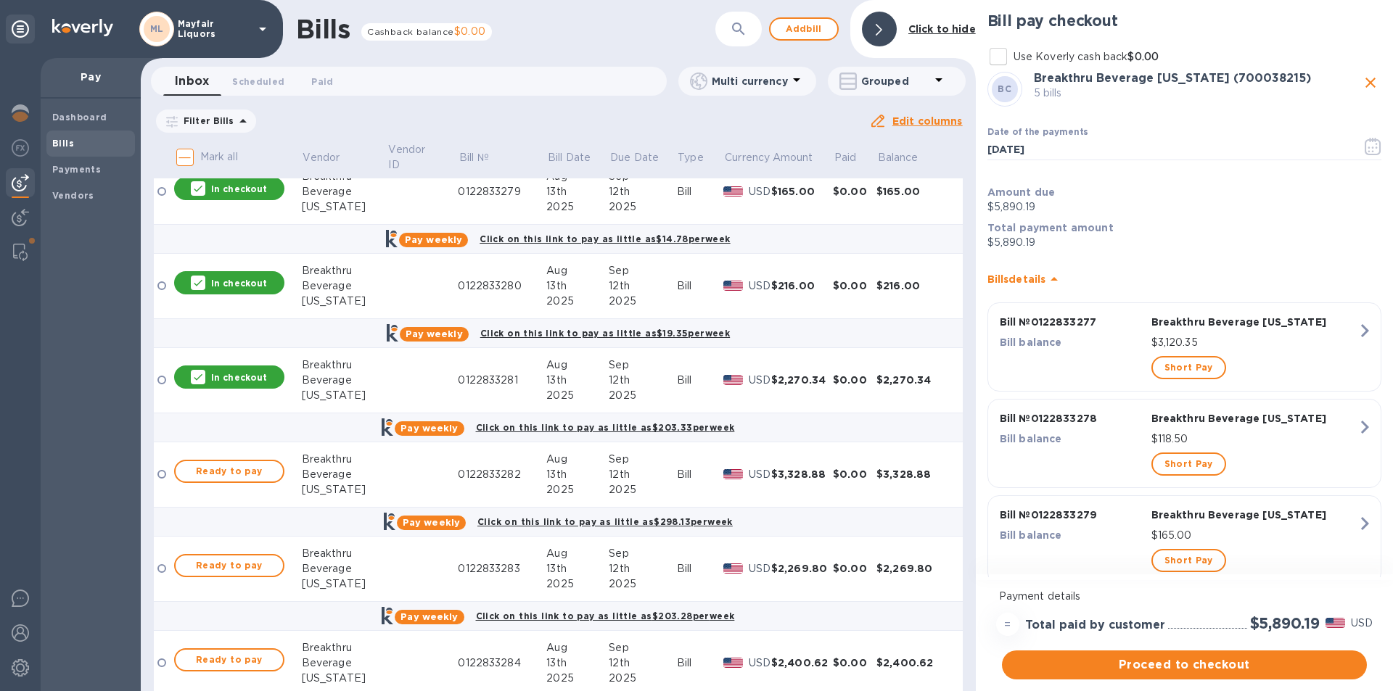
scroll to position [435, 0]
click at [243, 474] on span "Ready to pay" at bounding box center [229, 469] width 84 height 17
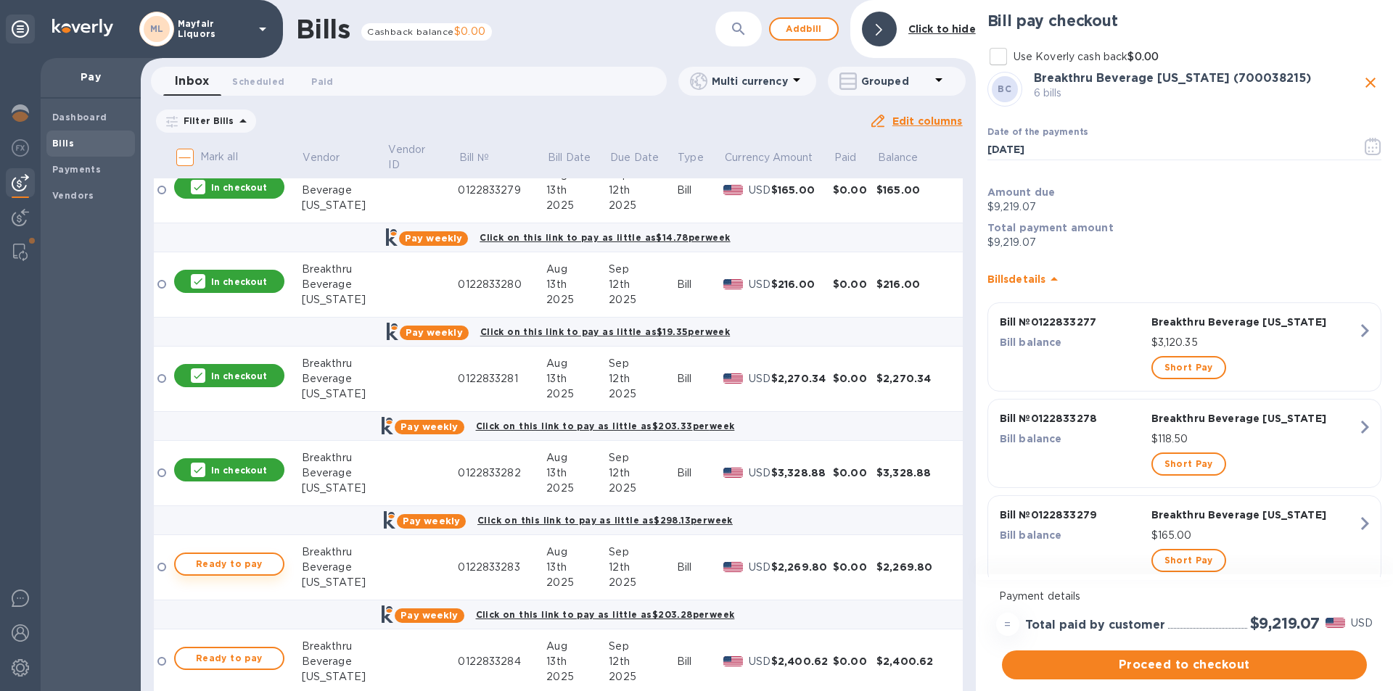
click at [228, 563] on span "Ready to pay" at bounding box center [229, 564] width 84 height 17
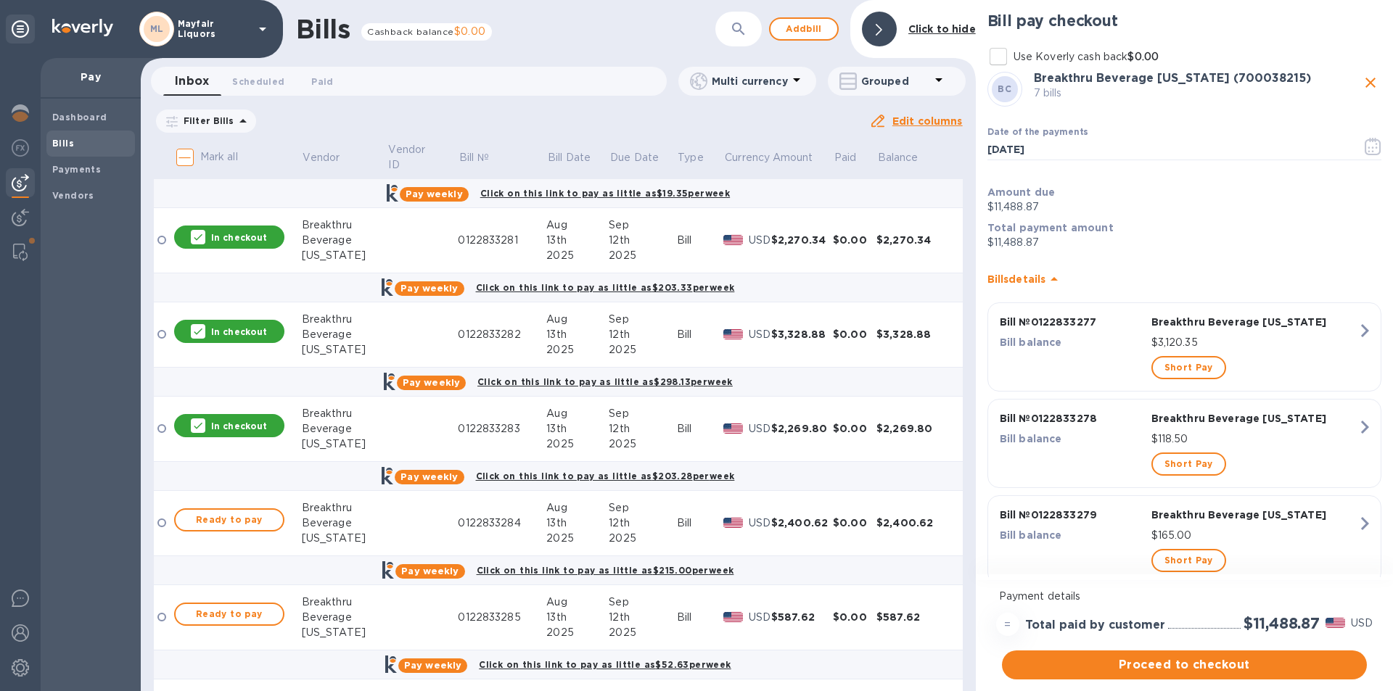
scroll to position [580, 0]
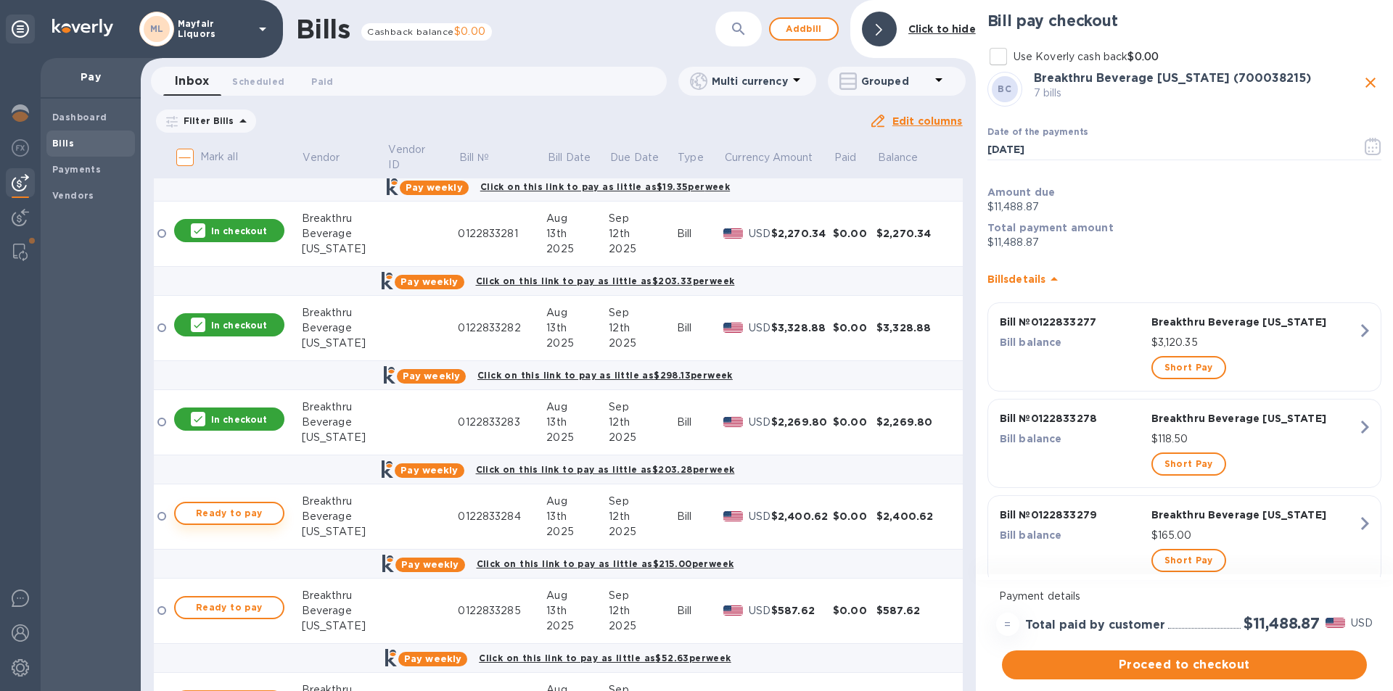
click at [268, 521] on span "Ready to pay" at bounding box center [229, 513] width 84 height 17
click at [198, 608] on span "Ready to pay" at bounding box center [229, 607] width 84 height 17
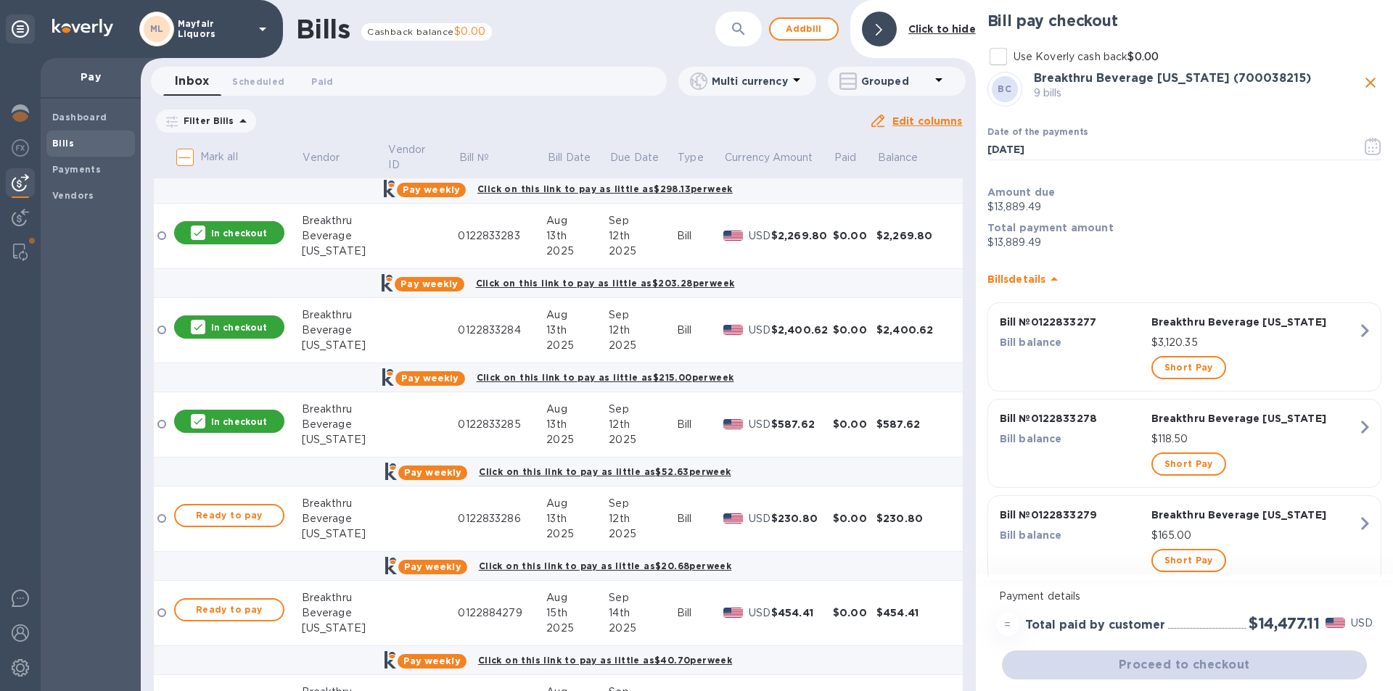
scroll to position [798, 0]
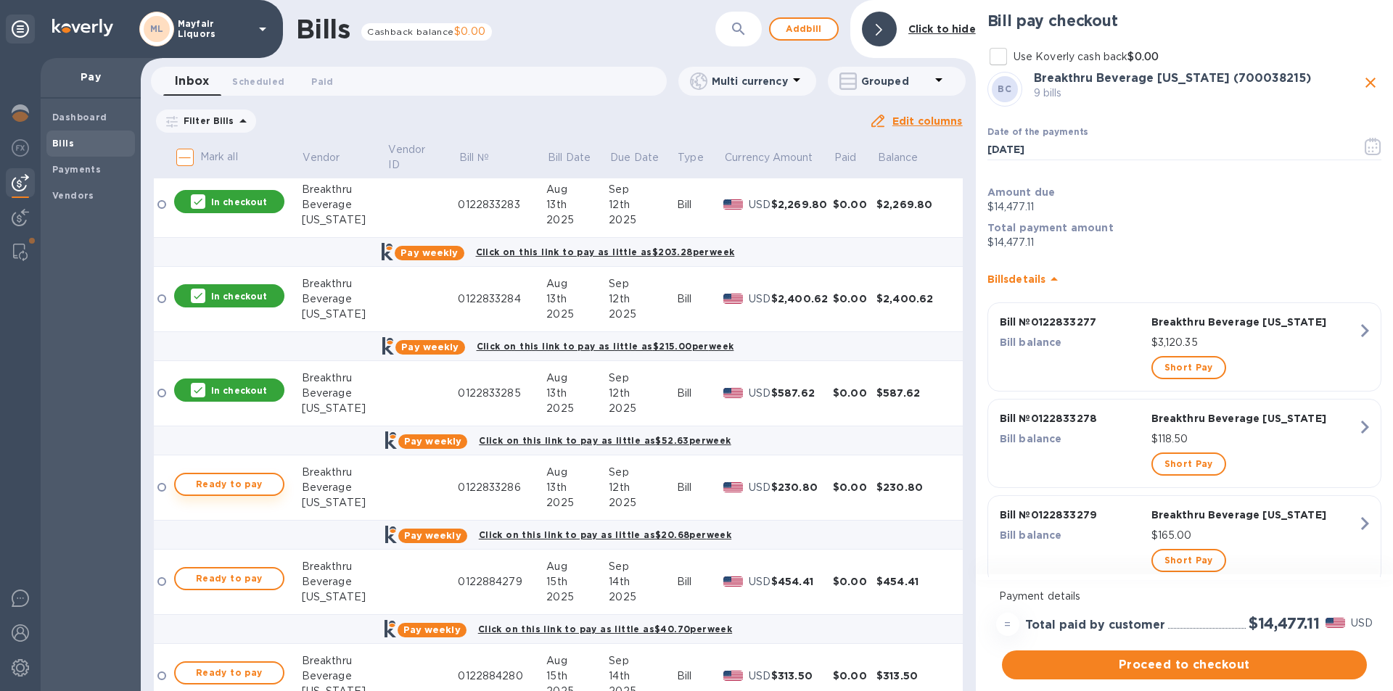
click at [228, 484] on span "Ready to pay" at bounding box center [229, 484] width 84 height 17
click at [231, 576] on span "Ready to pay" at bounding box center [229, 578] width 84 height 17
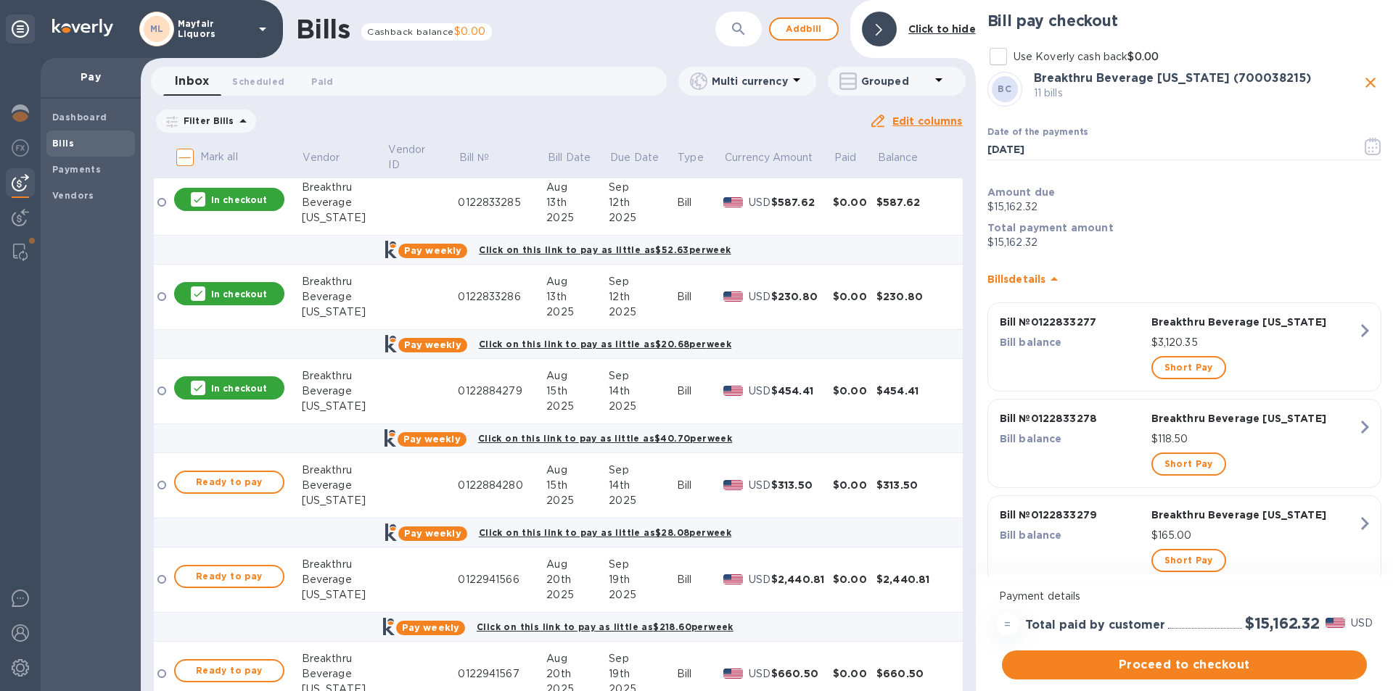
scroll to position [1015, 0]
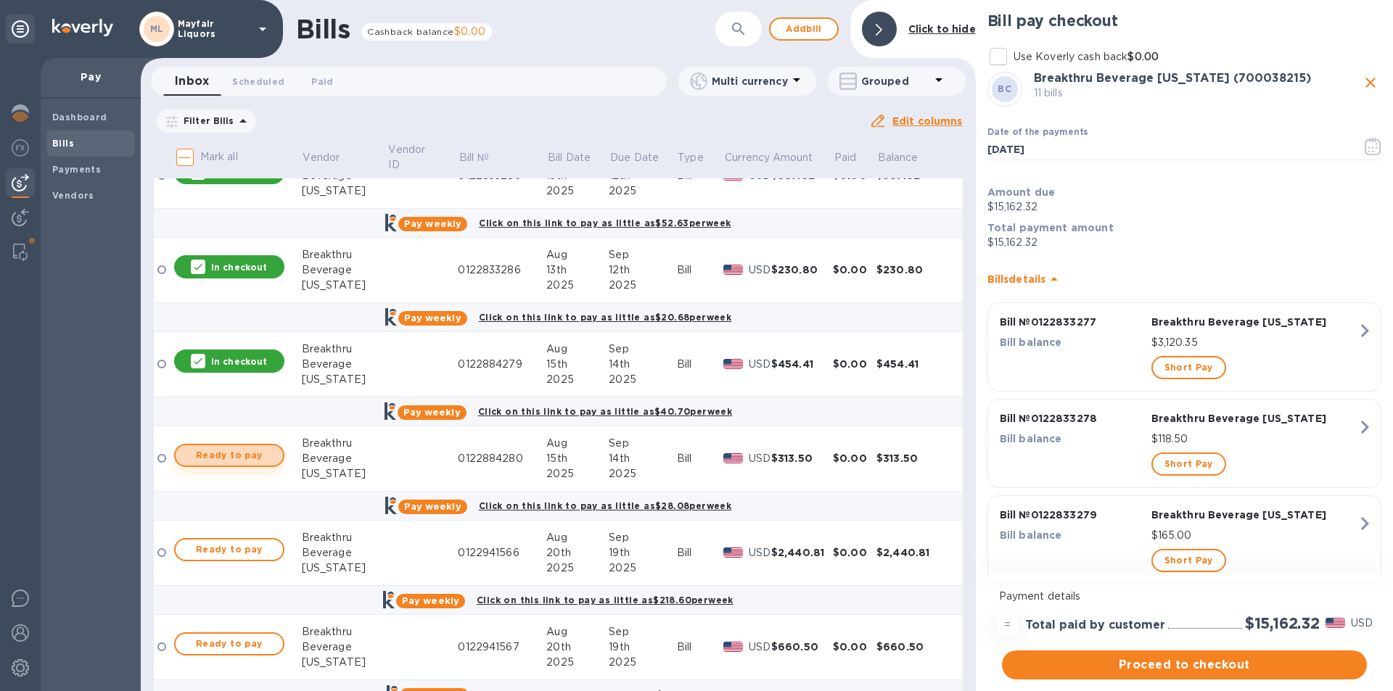
click at [231, 455] on span "Ready to pay" at bounding box center [229, 455] width 84 height 17
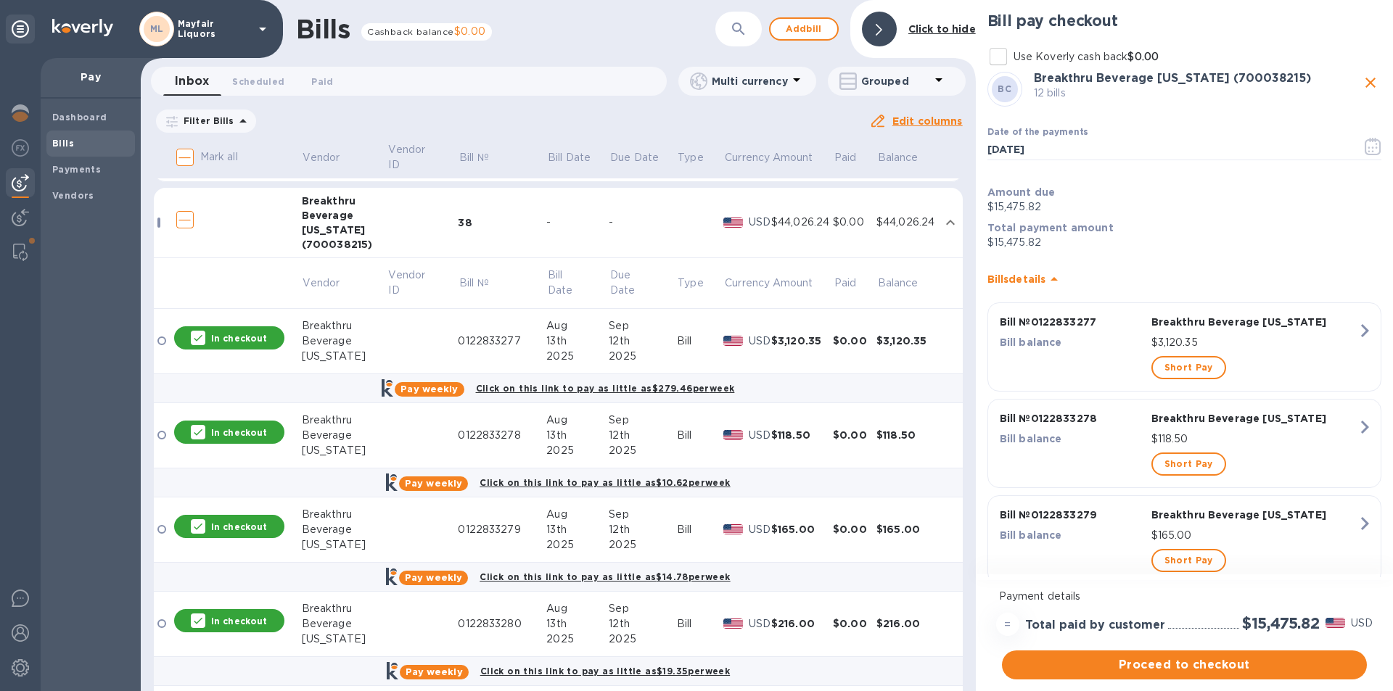
scroll to position [73, 0]
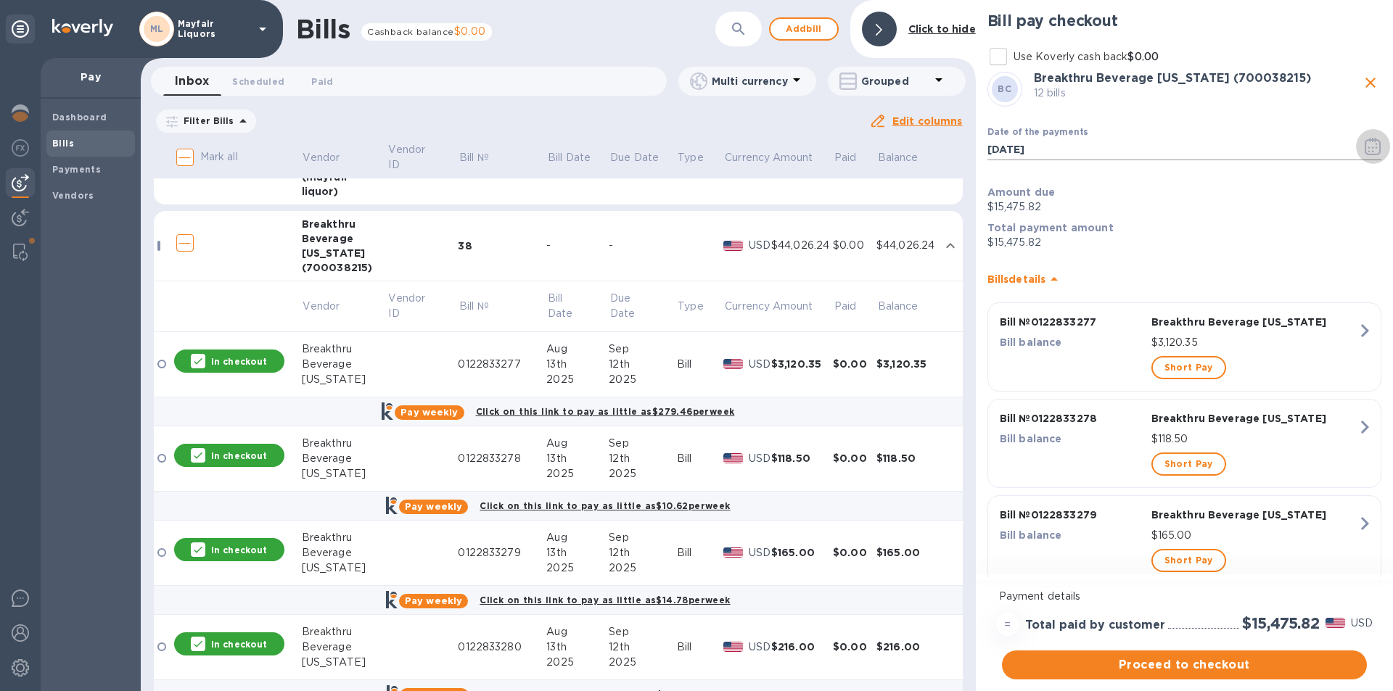
click at [1375, 147] on icon "button" at bounding box center [1376, 148] width 2 height 2
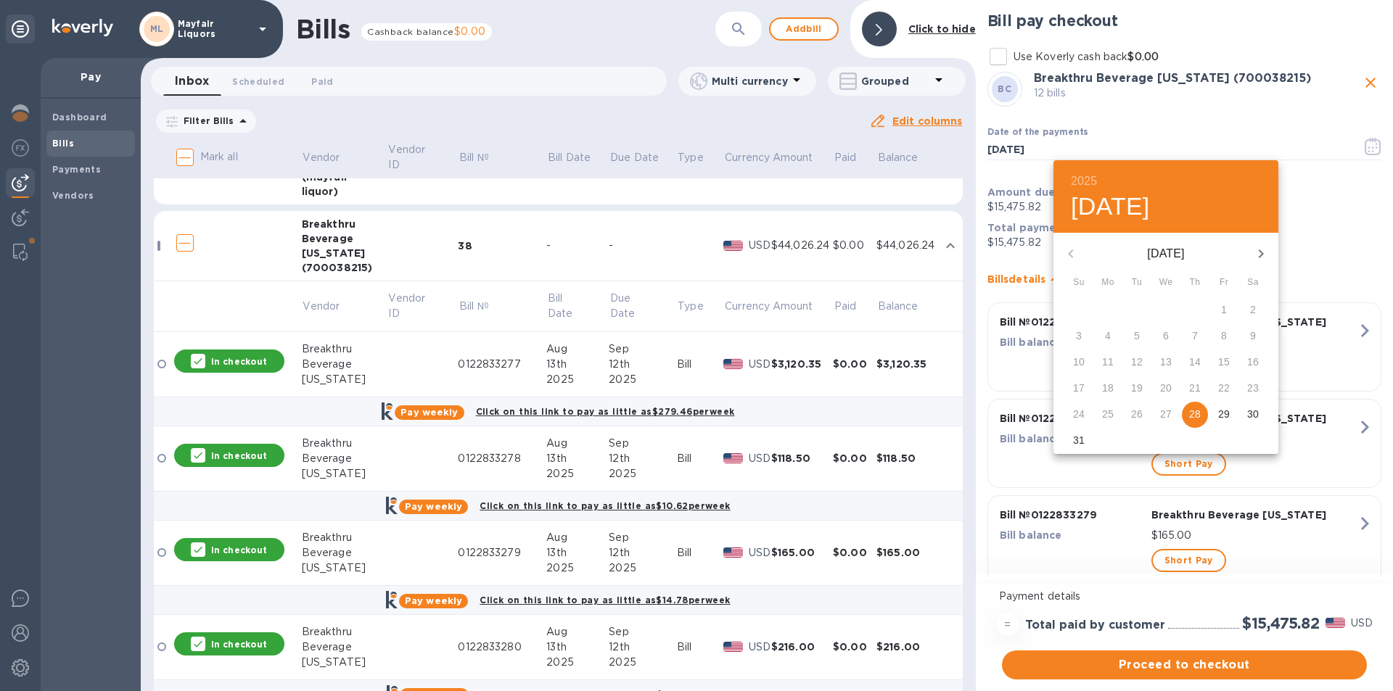
click at [1257, 257] on icon "button" at bounding box center [1260, 253] width 17 height 17
click at [1130, 334] on span "9" at bounding box center [1137, 336] width 26 height 15
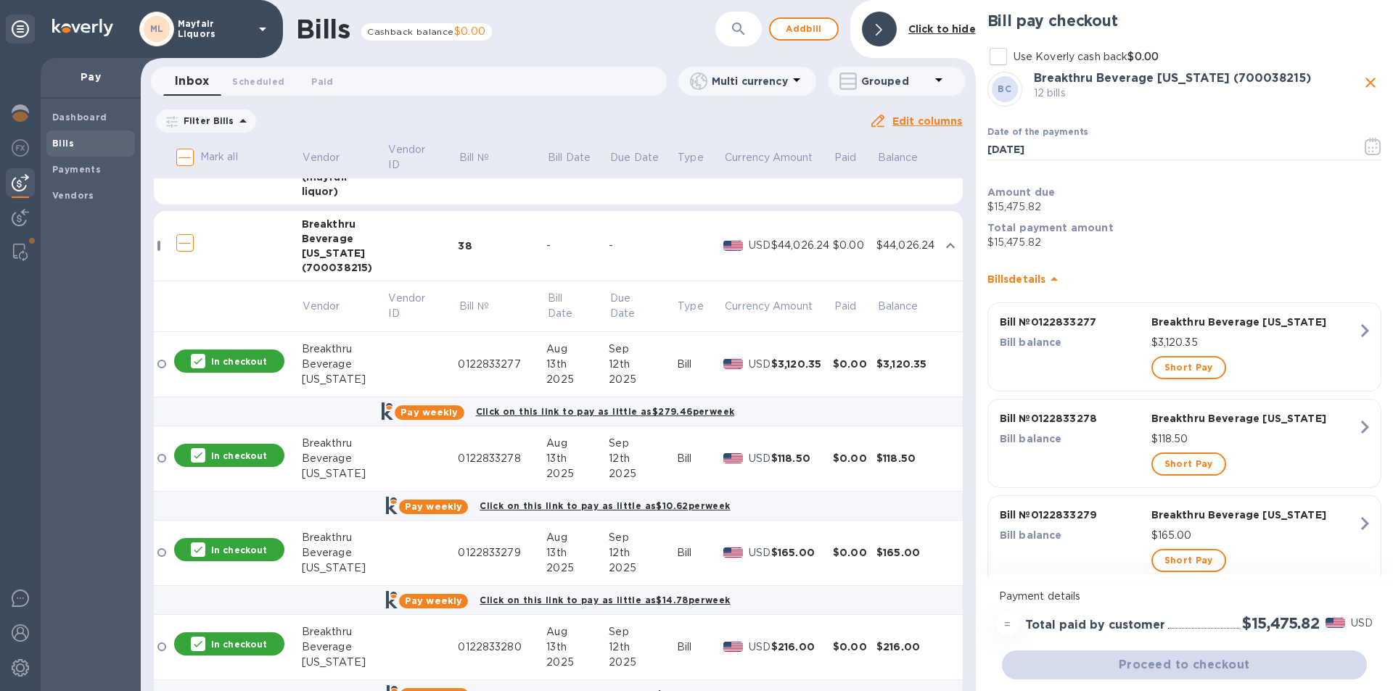
type input "[DATE]"
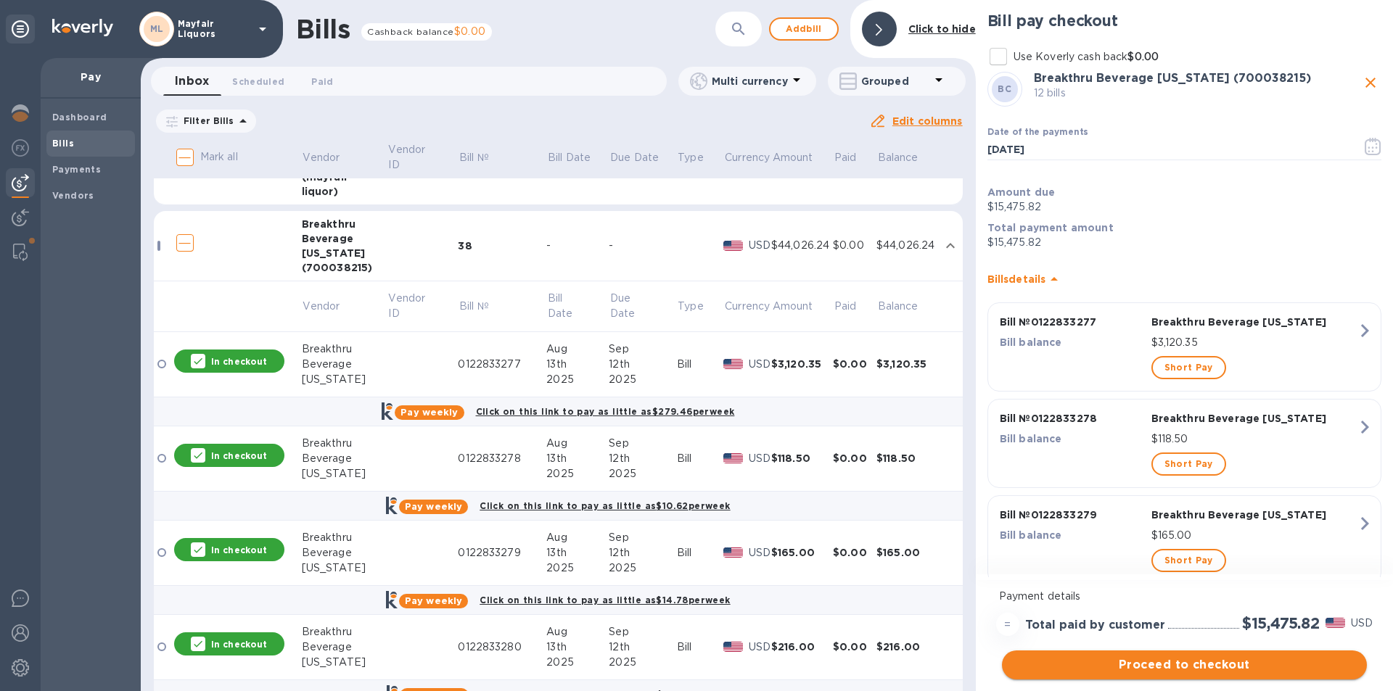
click at [1157, 664] on span "Proceed to checkout" at bounding box center [1184, 664] width 342 height 17
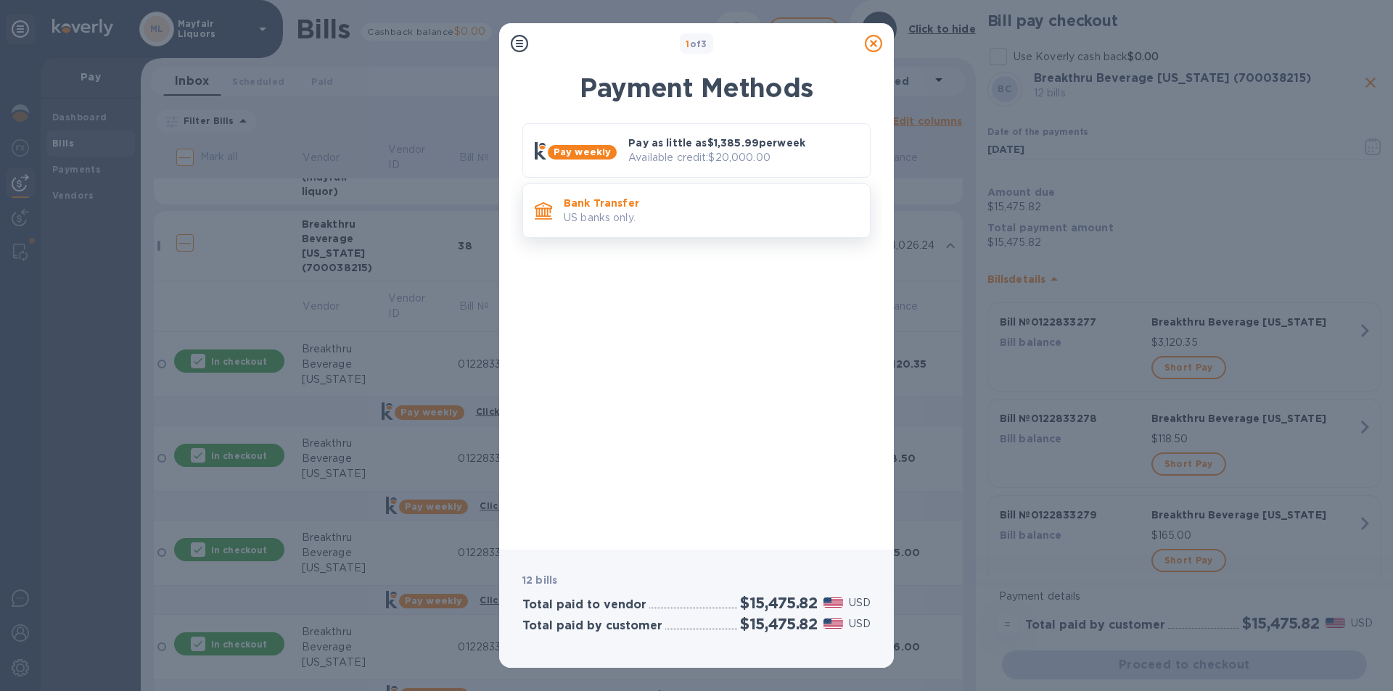
drag, startPoint x: 656, startPoint y: 196, endPoint x: 667, endPoint y: 199, distance: 10.8
click at [667, 199] on p "Bank Transfer" at bounding box center [711, 203] width 294 height 15
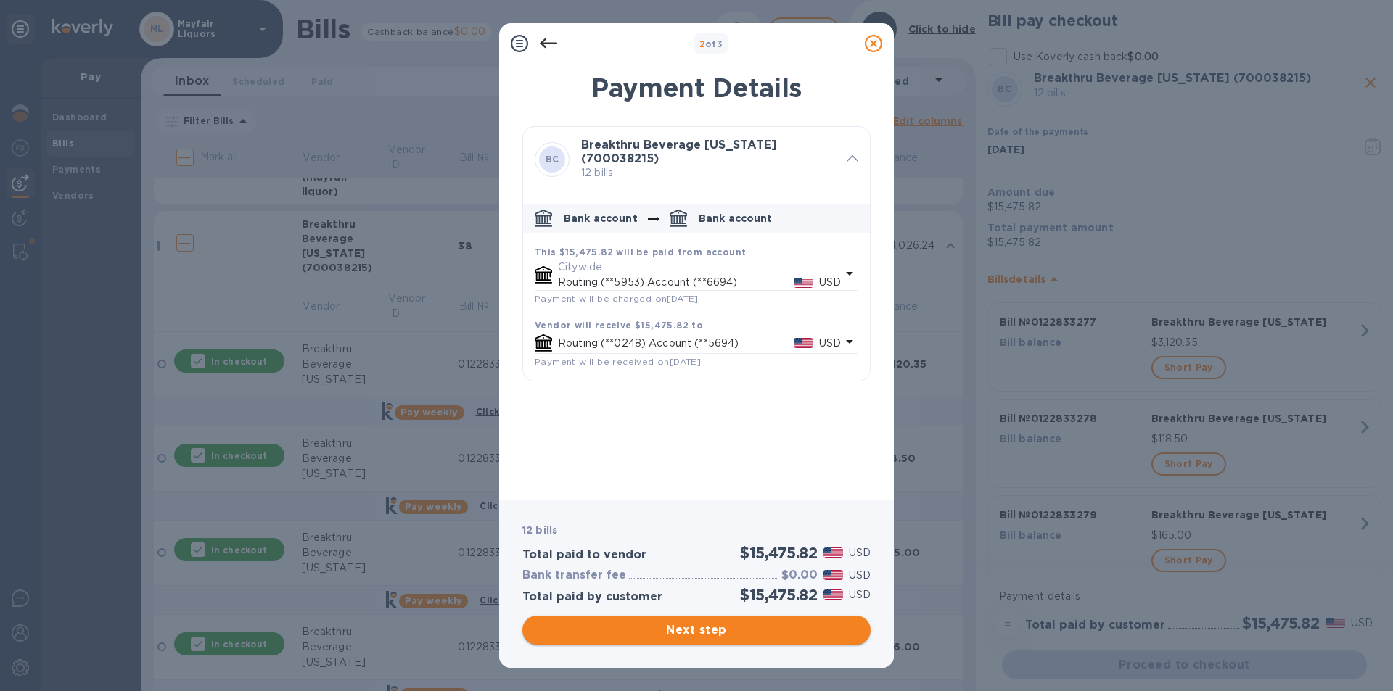
click at [720, 636] on span "Next step" at bounding box center [696, 630] width 325 height 17
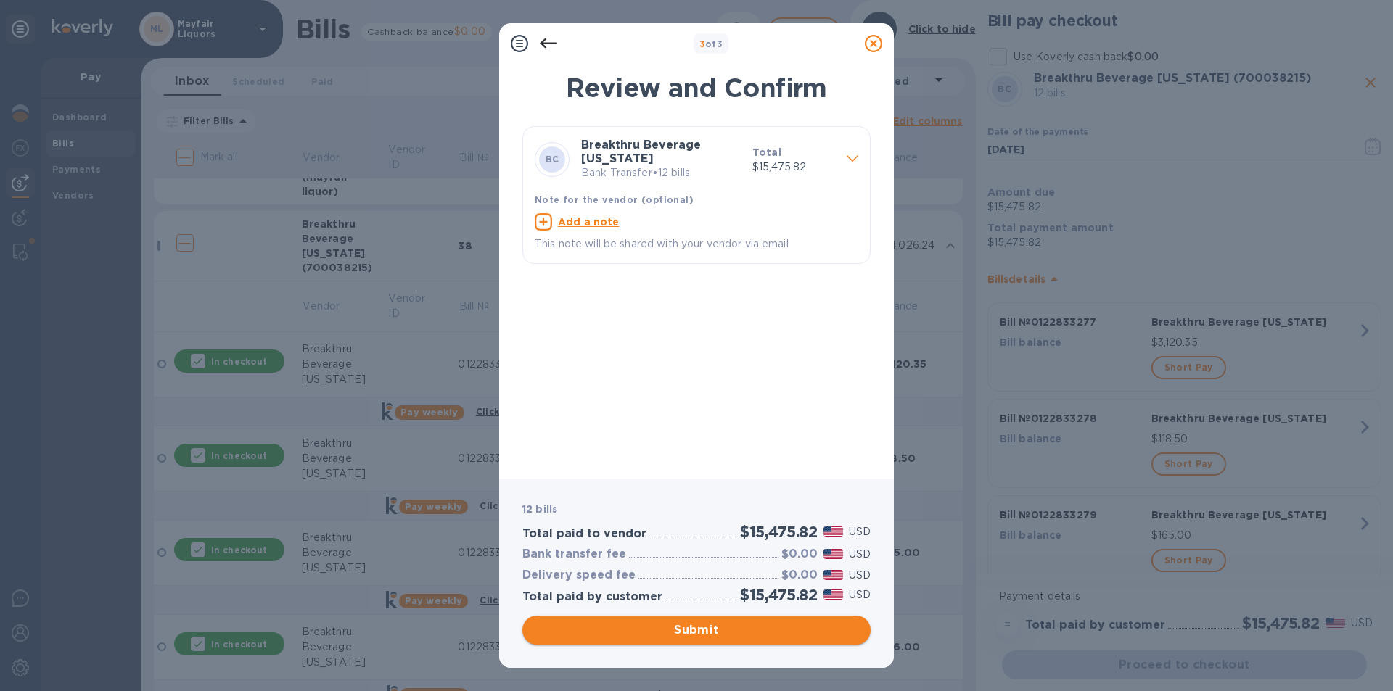
click at [722, 625] on span "Submit" at bounding box center [696, 630] width 325 height 17
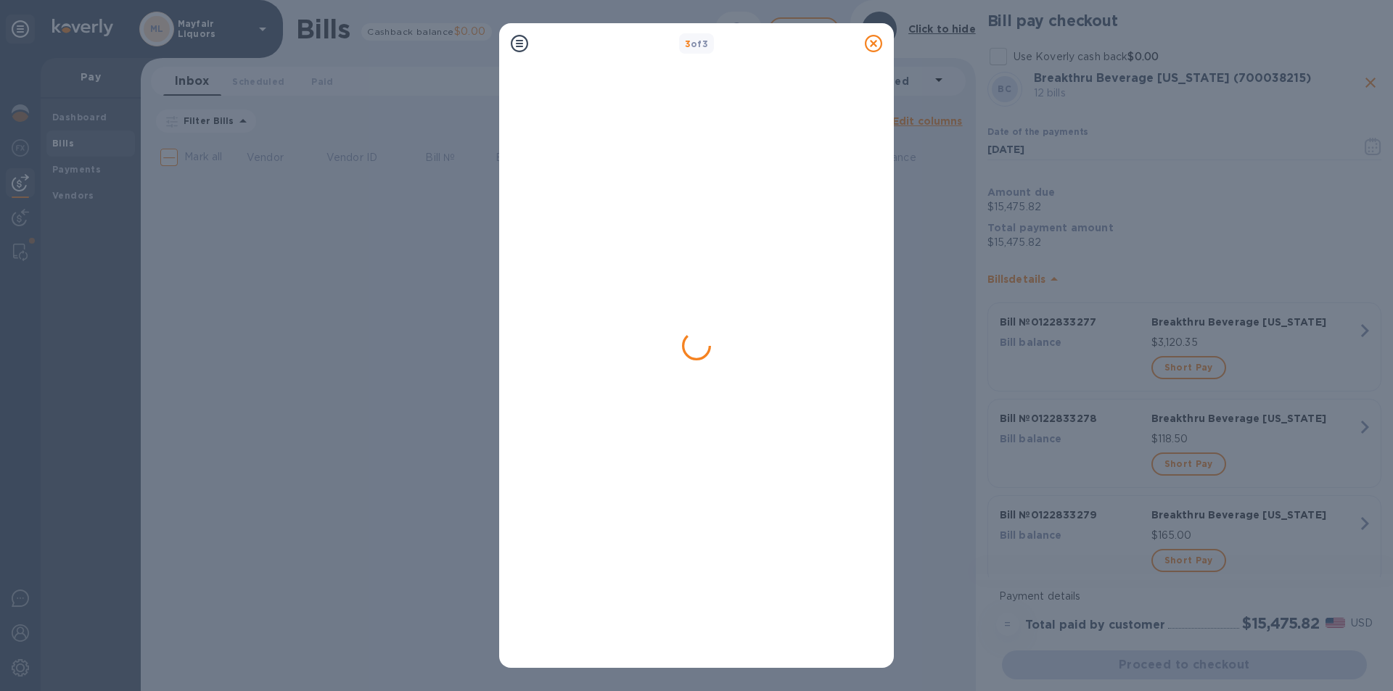
scroll to position [0, 0]
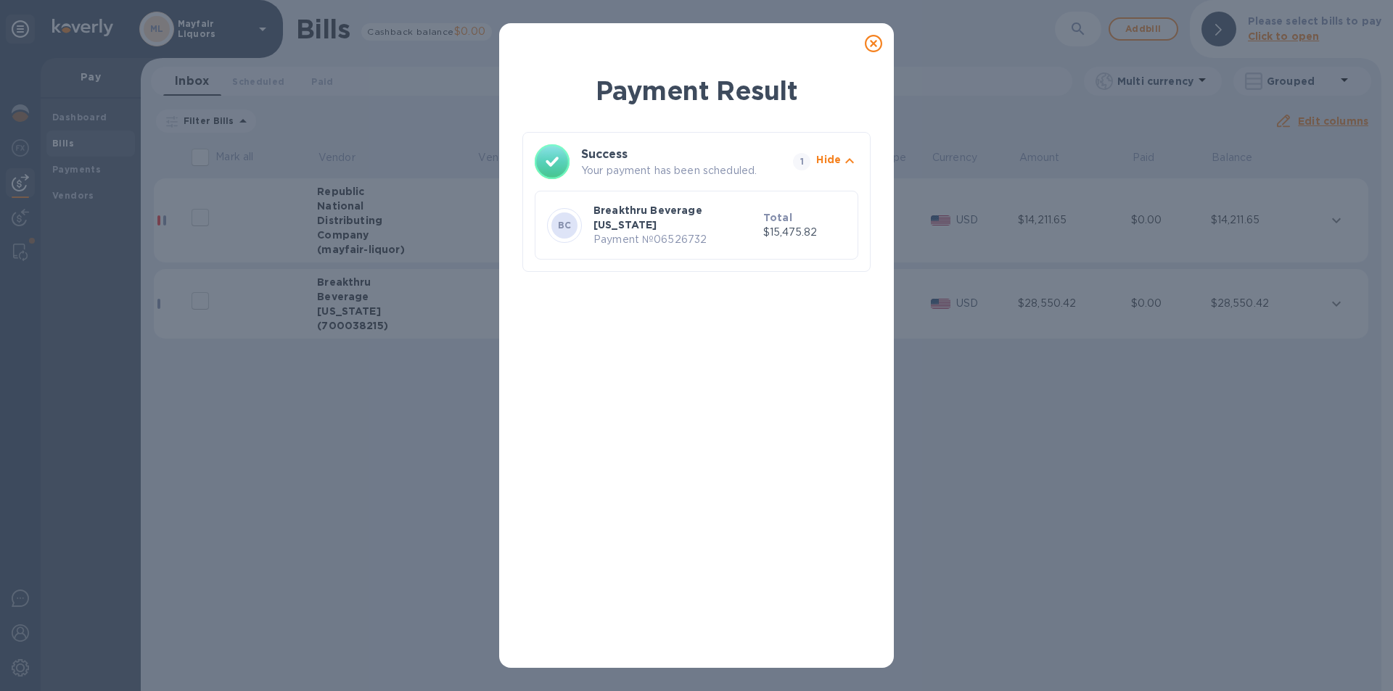
click at [879, 18] on div "Payment Result Success Your payment has been scheduled. 1 Hide BC Breakthru Bev…" at bounding box center [696, 345] width 1393 height 691
click at [878, 36] on icon at bounding box center [873, 43] width 17 height 17
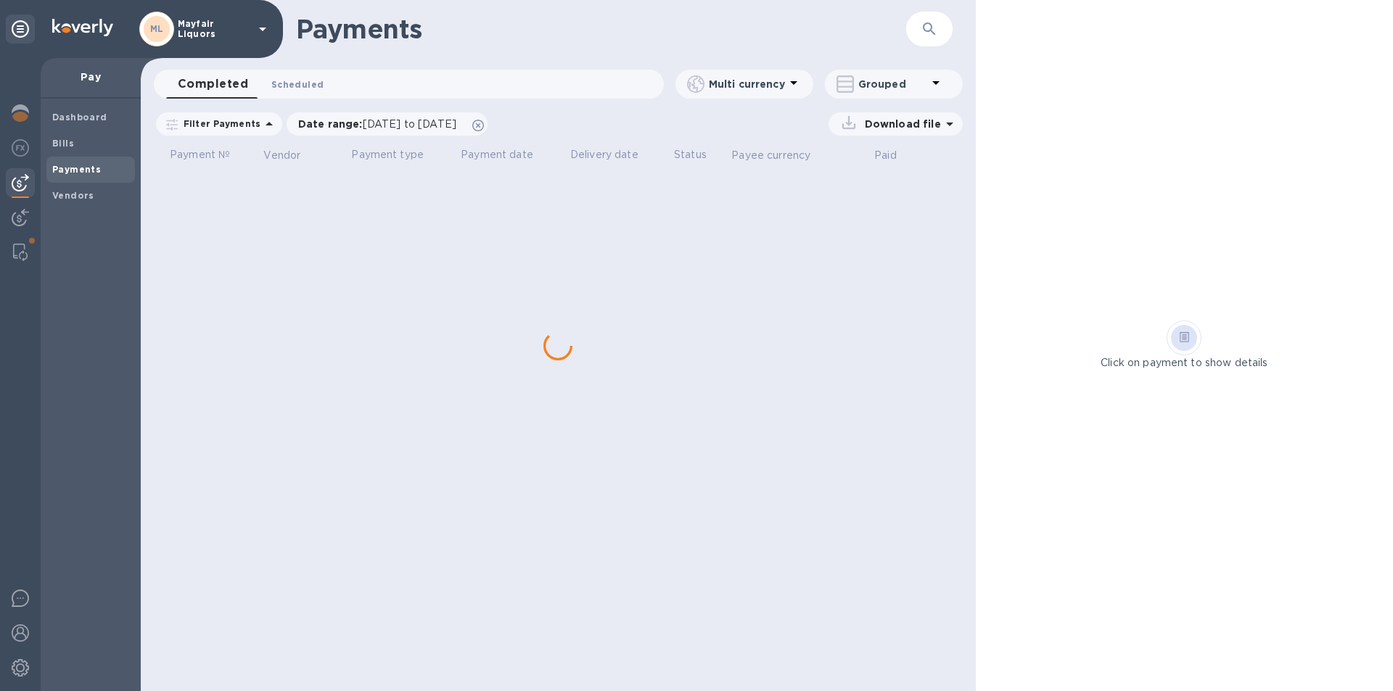
click at [309, 81] on span "Scheduled 0" at bounding box center [297, 84] width 52 height 15
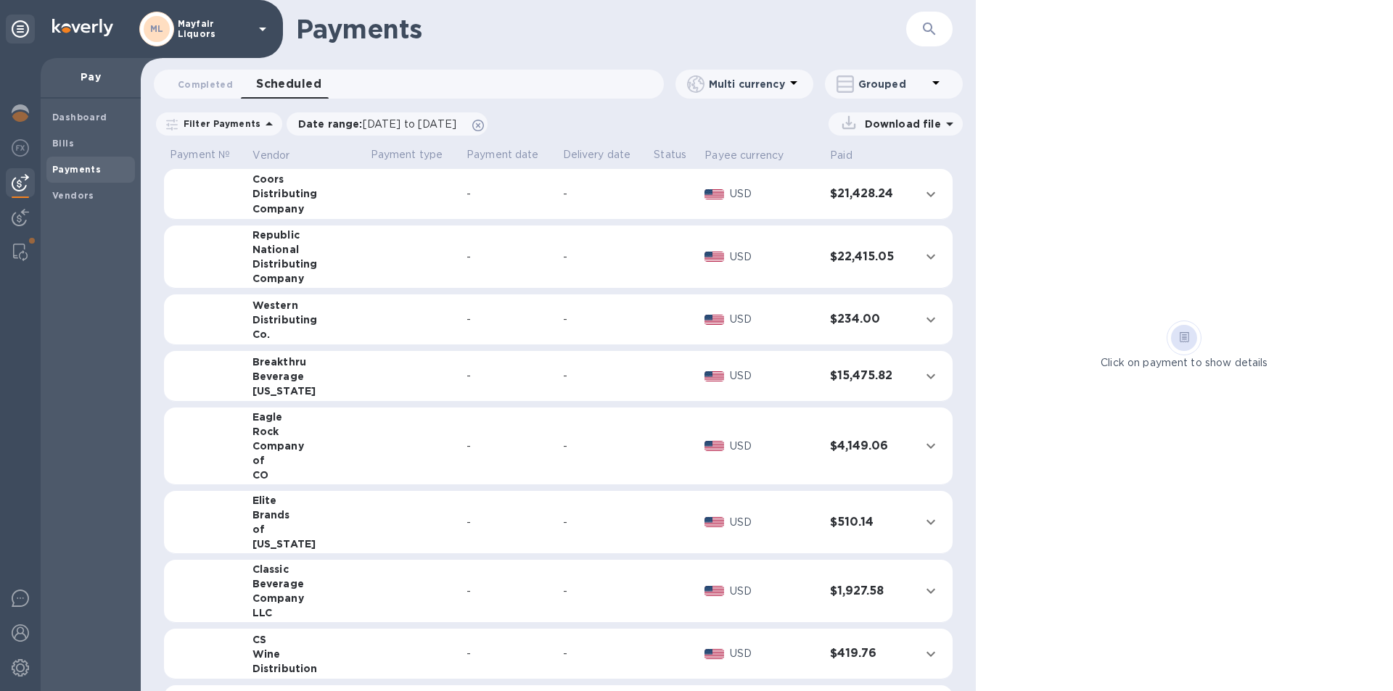
click at [922, 27] on button "button" at bounding box center [929, 29] width 35 height 35
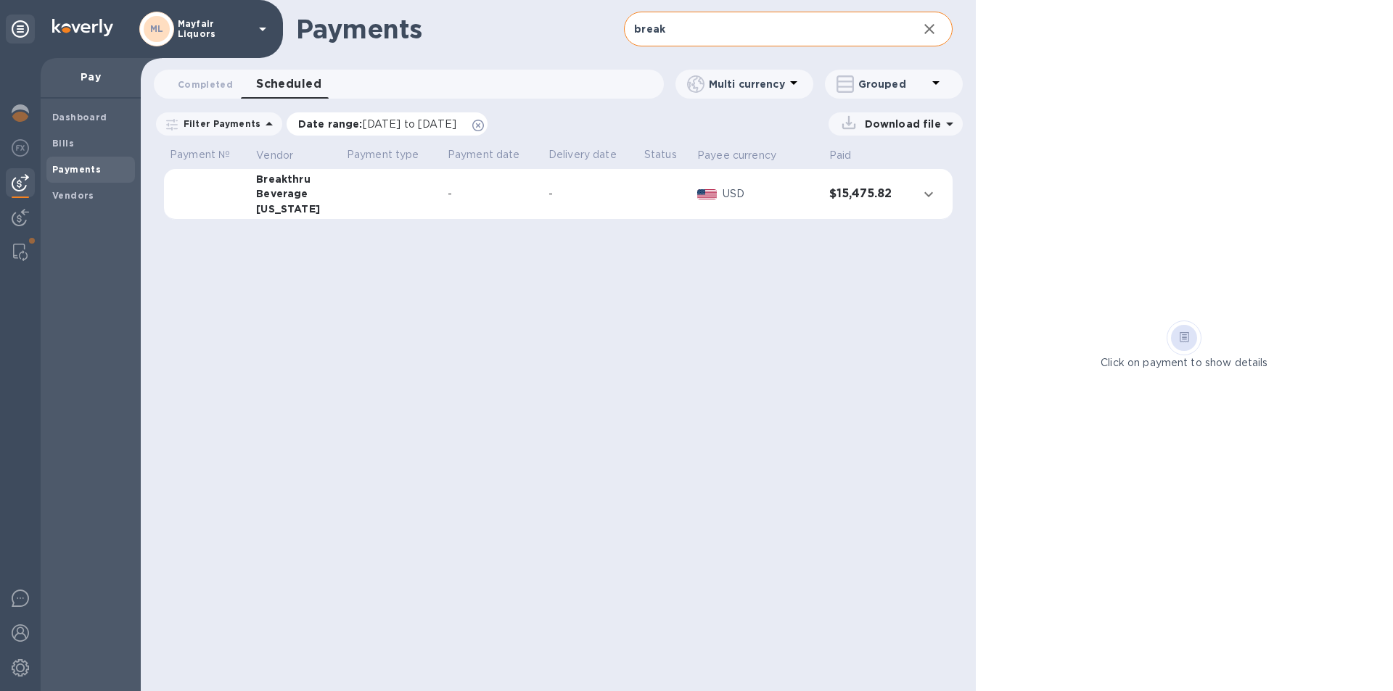
click at [385, 125] on span "[DATE] to [DATE]" at bounding box center [410, 124] width 94 height 12
click at [902, 114] on div "Download file" at bounding box center [895, 123] width 134 height 23
click at [889, 129] on p "Download file" at bounding box center [900, 124] width 82 height 15
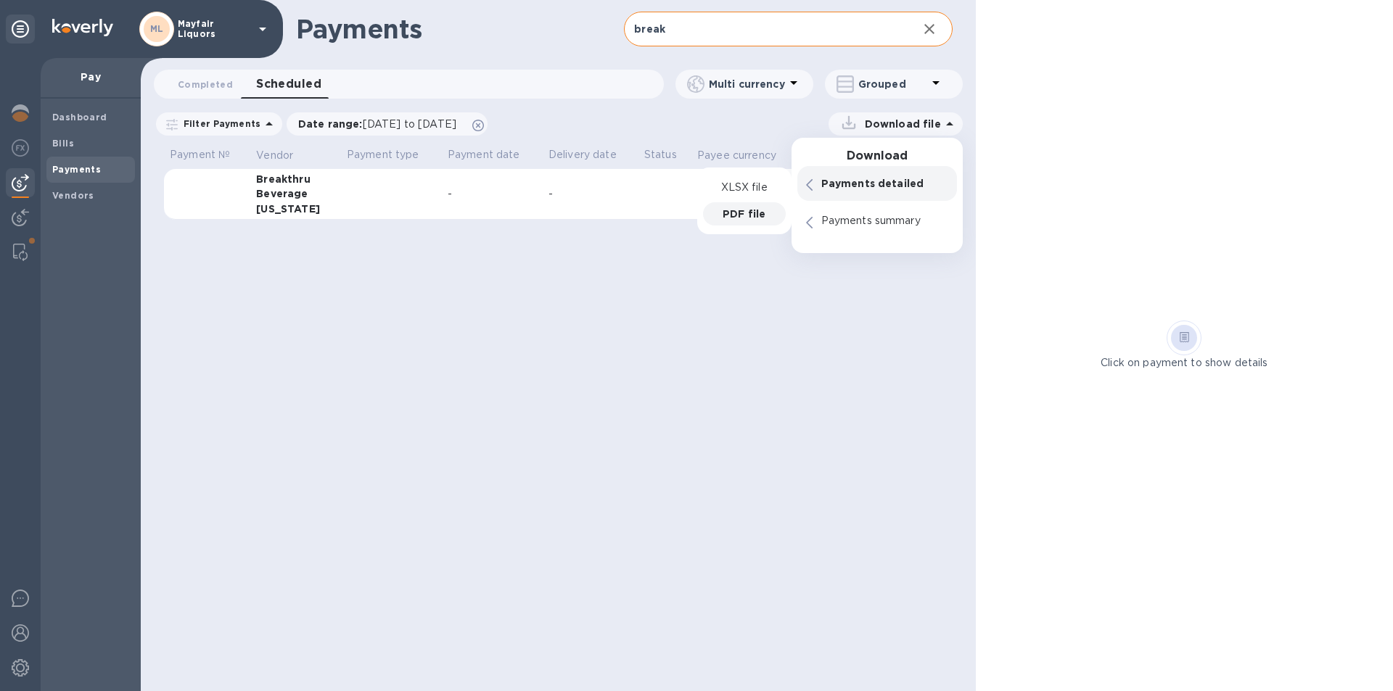
click at [755, 215] on p "PDF file" at bounding box center [743, 214] width 43 height 15
drag, startPoint x: 704, startPoint y: 36, endPoint x: 519, endPoint y: 29, distance: 185.1
click at [519, 29] on div "Payments break ​" at bounding box center [558, 29] width 835 height 58
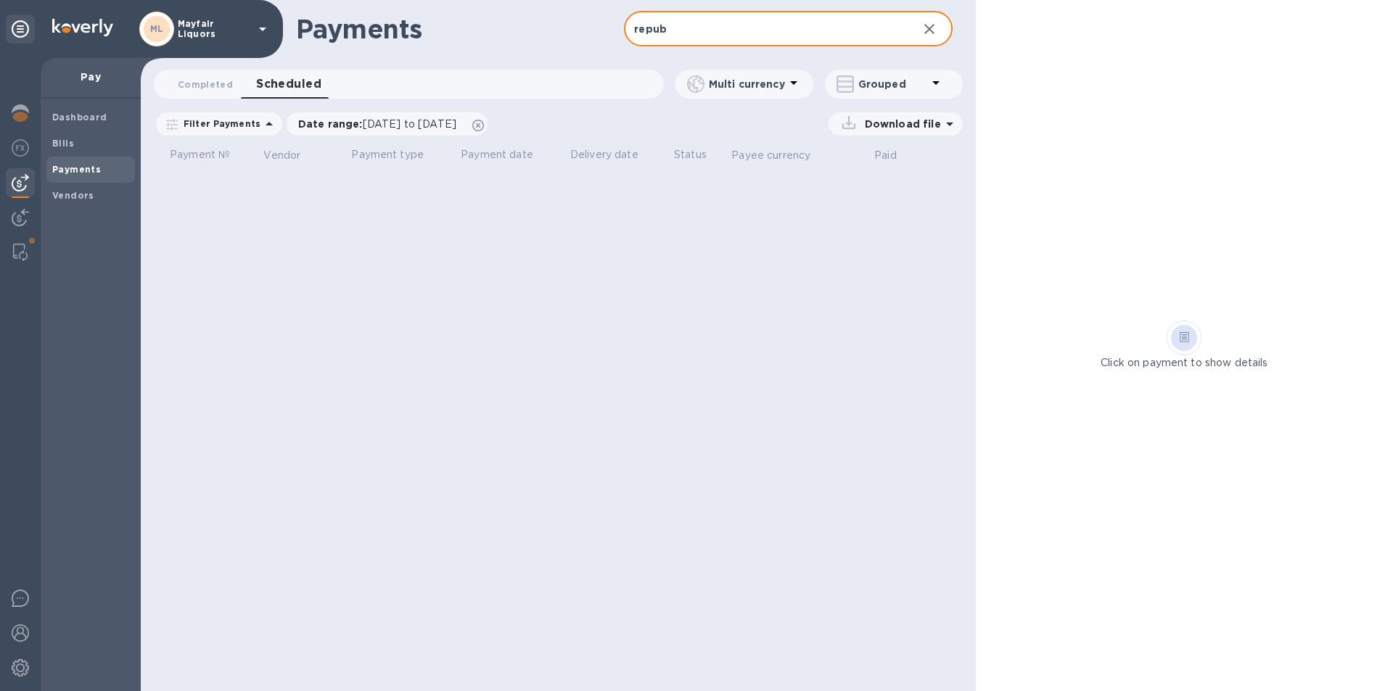
click at [675, 30] on input "repub" at bounding box center [764, 30] width 281 height 36
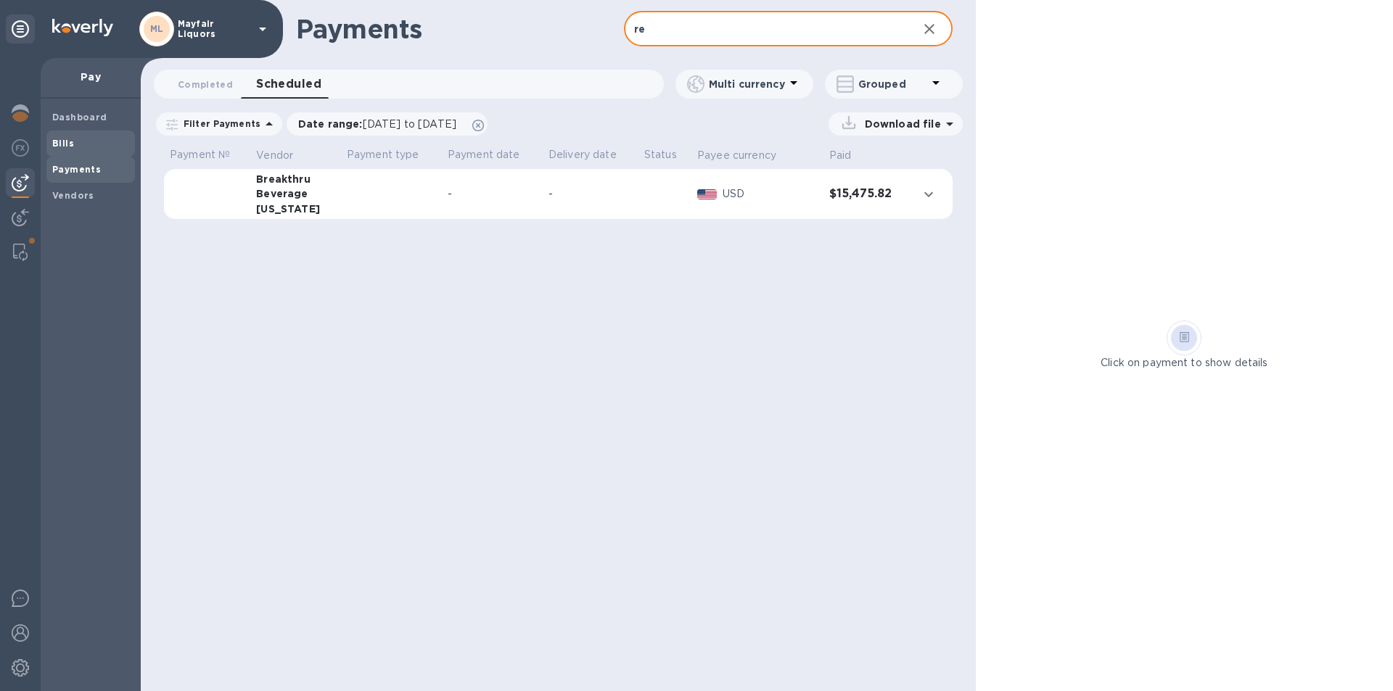
type input "re"
click at [62, 141] on b "Bills" at bounding box center [63, 143] width 22 height 11
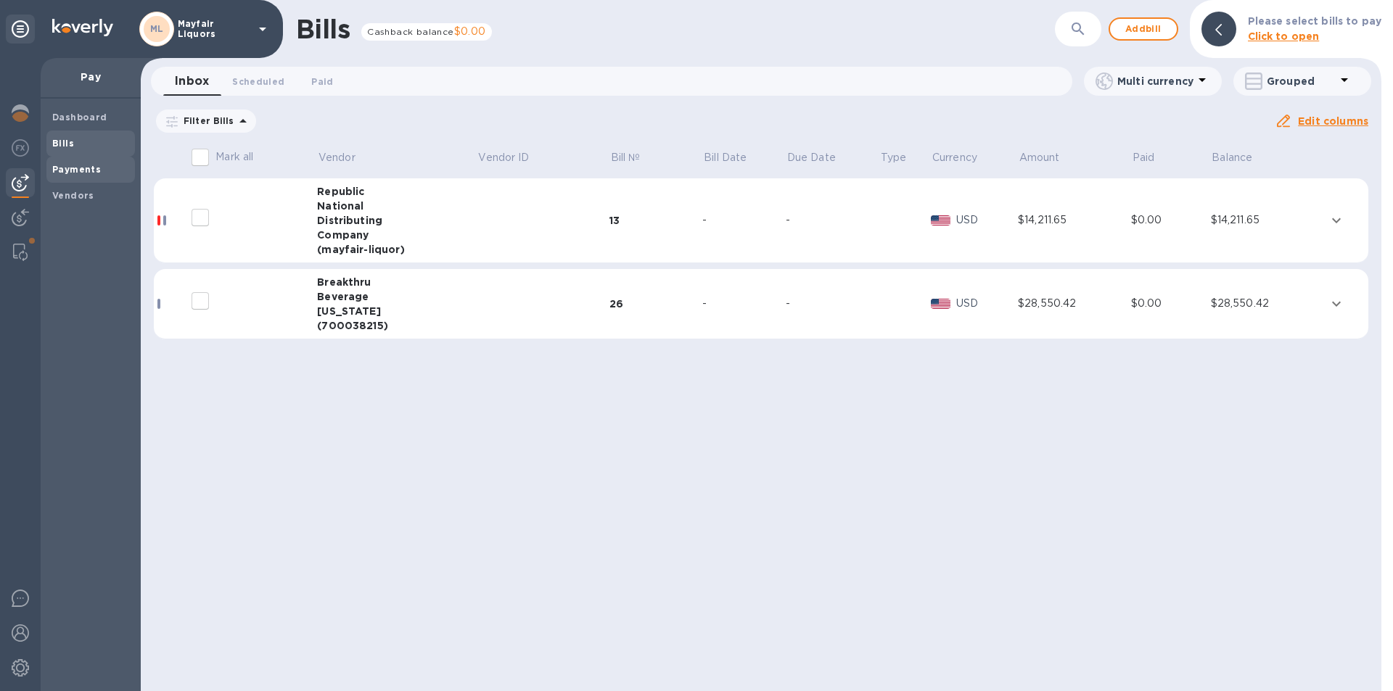
click at [70, 173] on b "Payments" at bounding box center [76, 169] width 49 height 11
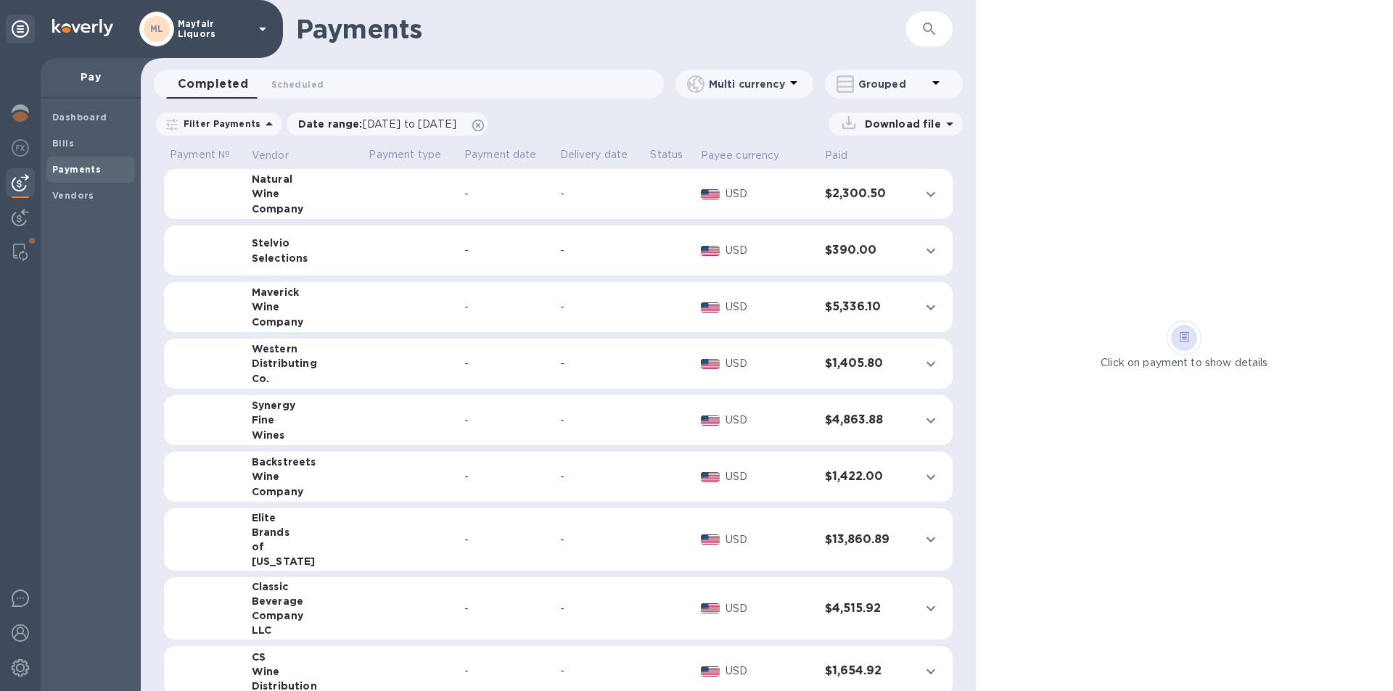
click at [933, 23] on icon "button" at bounding box center [928, 28] width 17 height 17
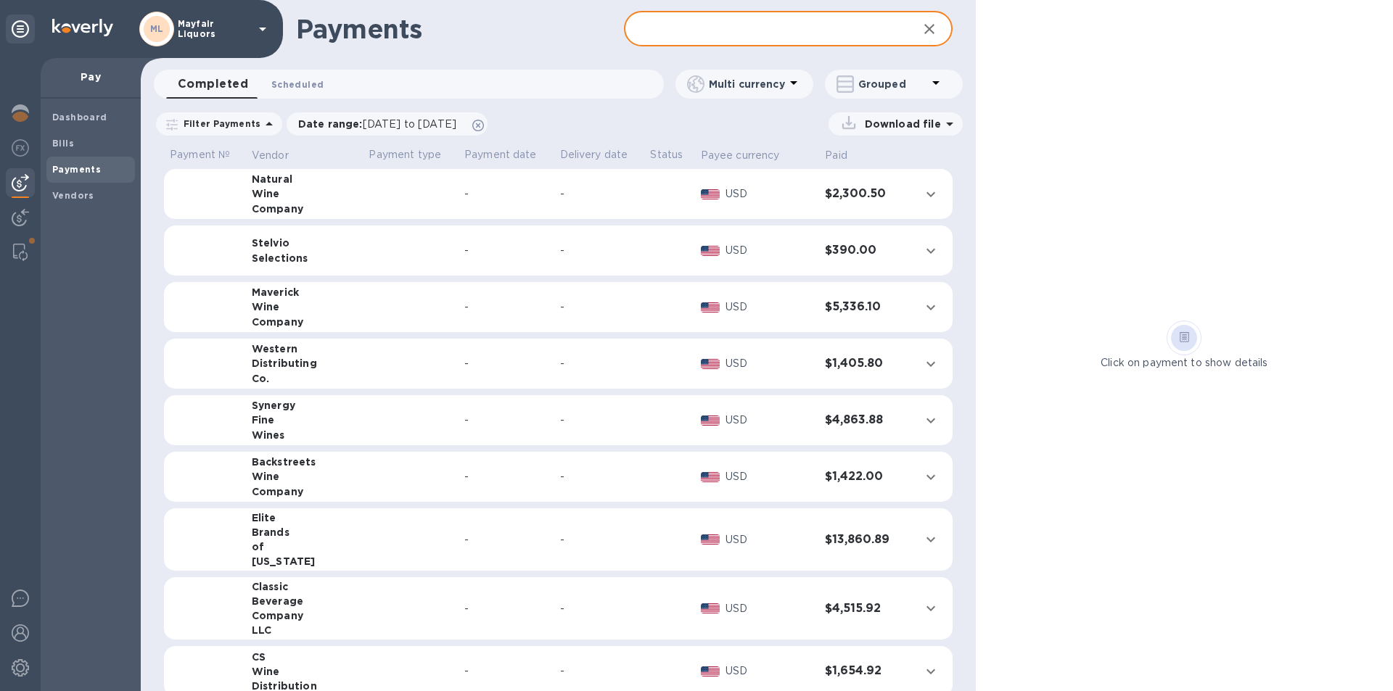
click at [281, 82] on span "Scheduled 0" at bounding box center [297, 84] width 52 height 15
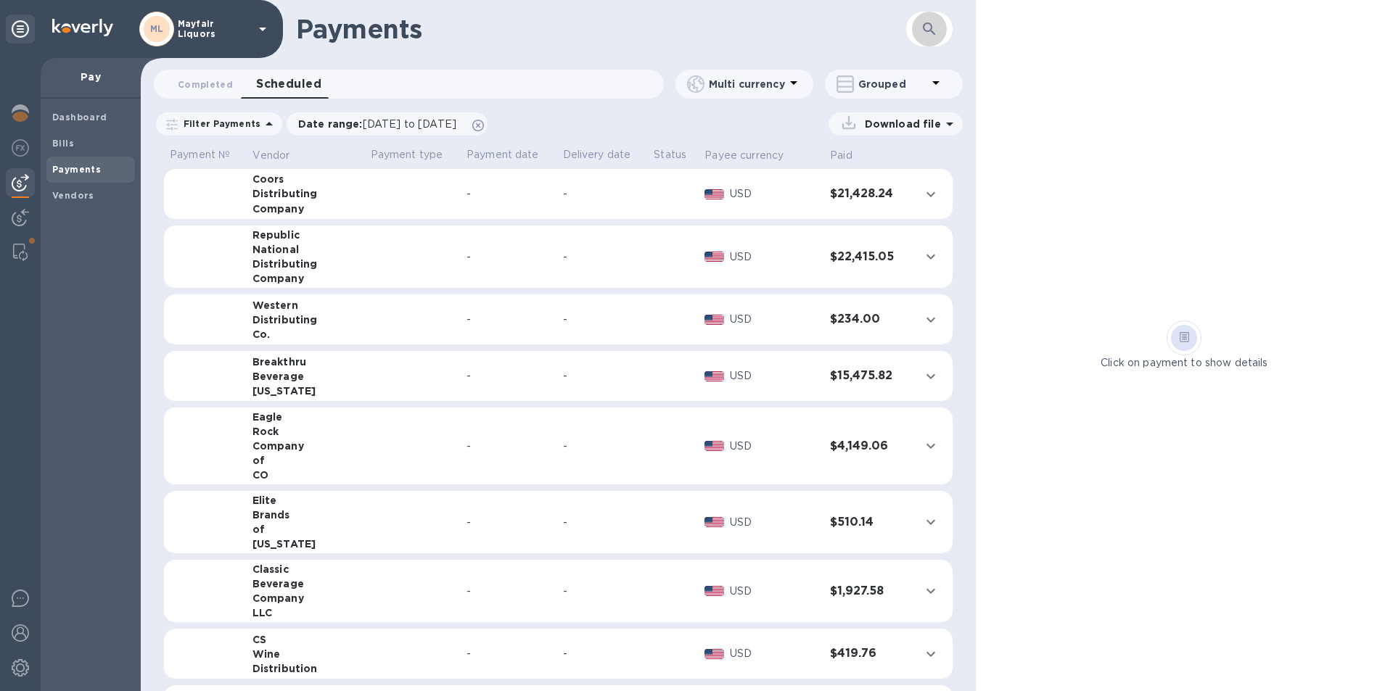
click at [934, 37] on icon "button" at bounding box center [928, 28] width 17 height 17
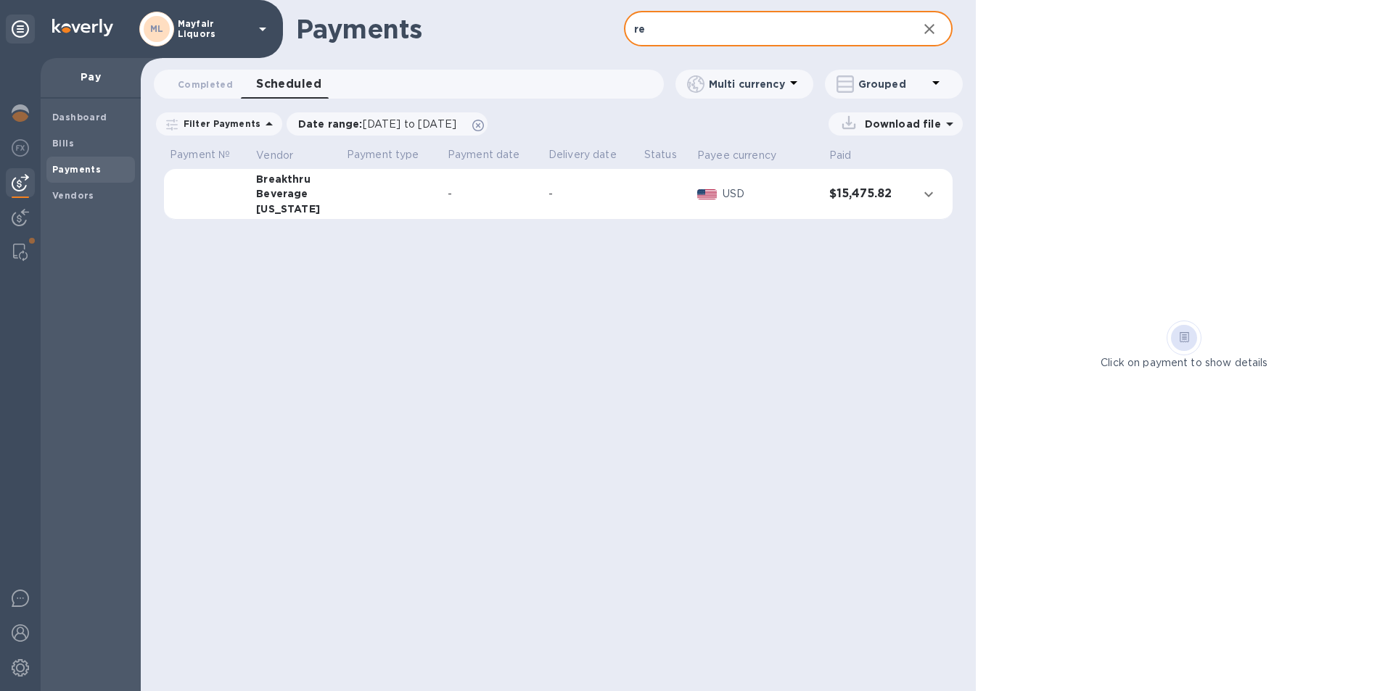
type input "r"
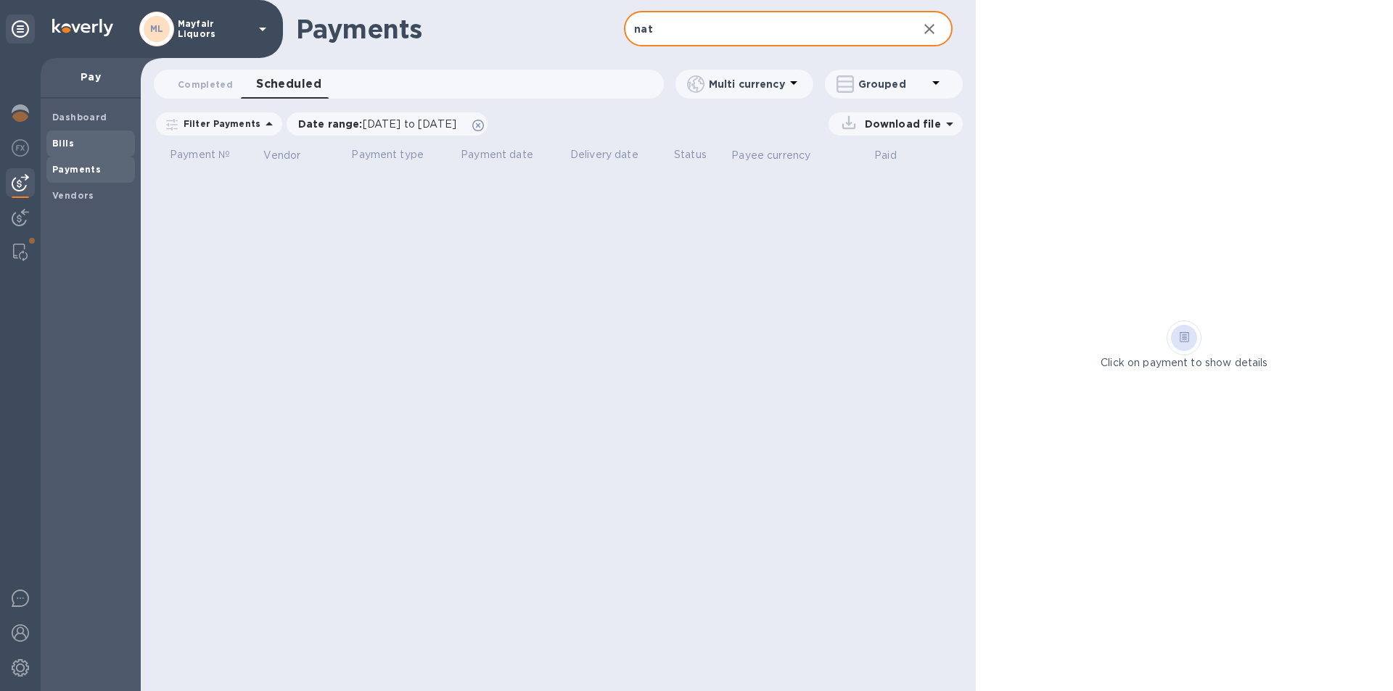
type input "nat"
click at [74, 136] on span "Bills" at bounding box center [90, 143] width 77 height 15
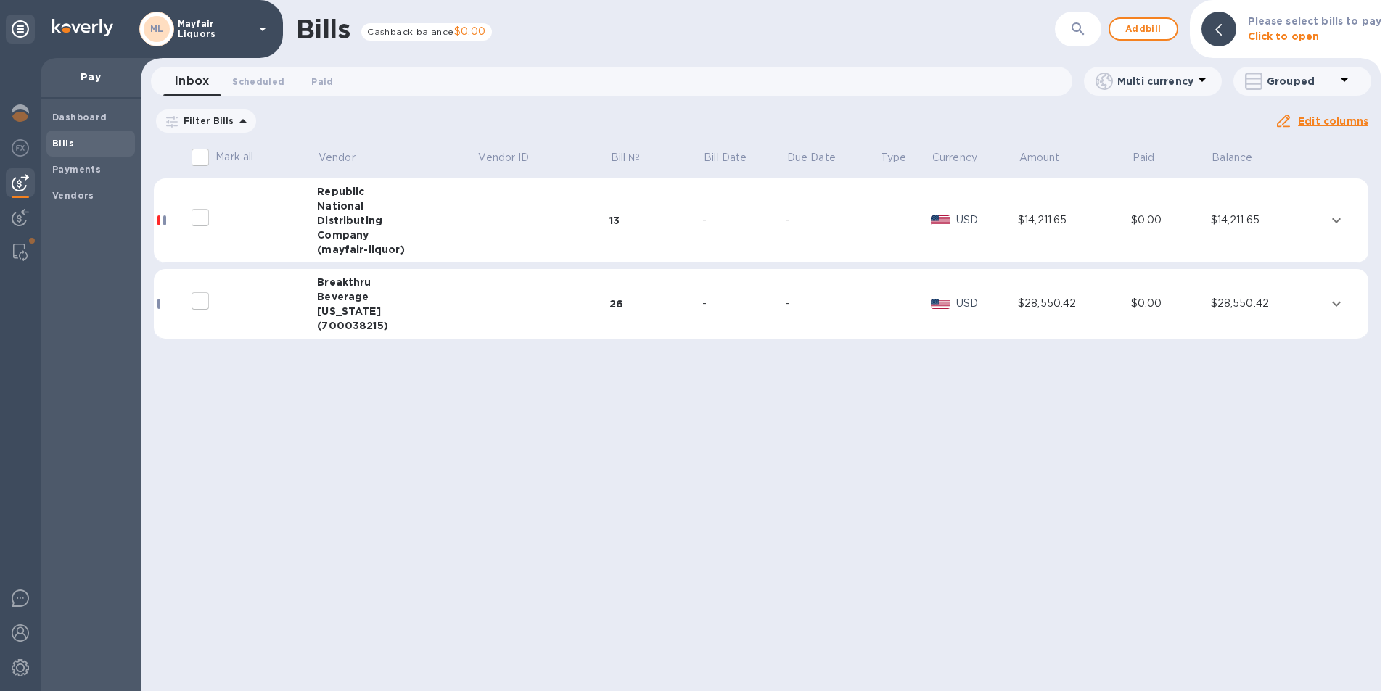
click at [553, 304] on td at bounding box center [543, 304] width 132 height 70
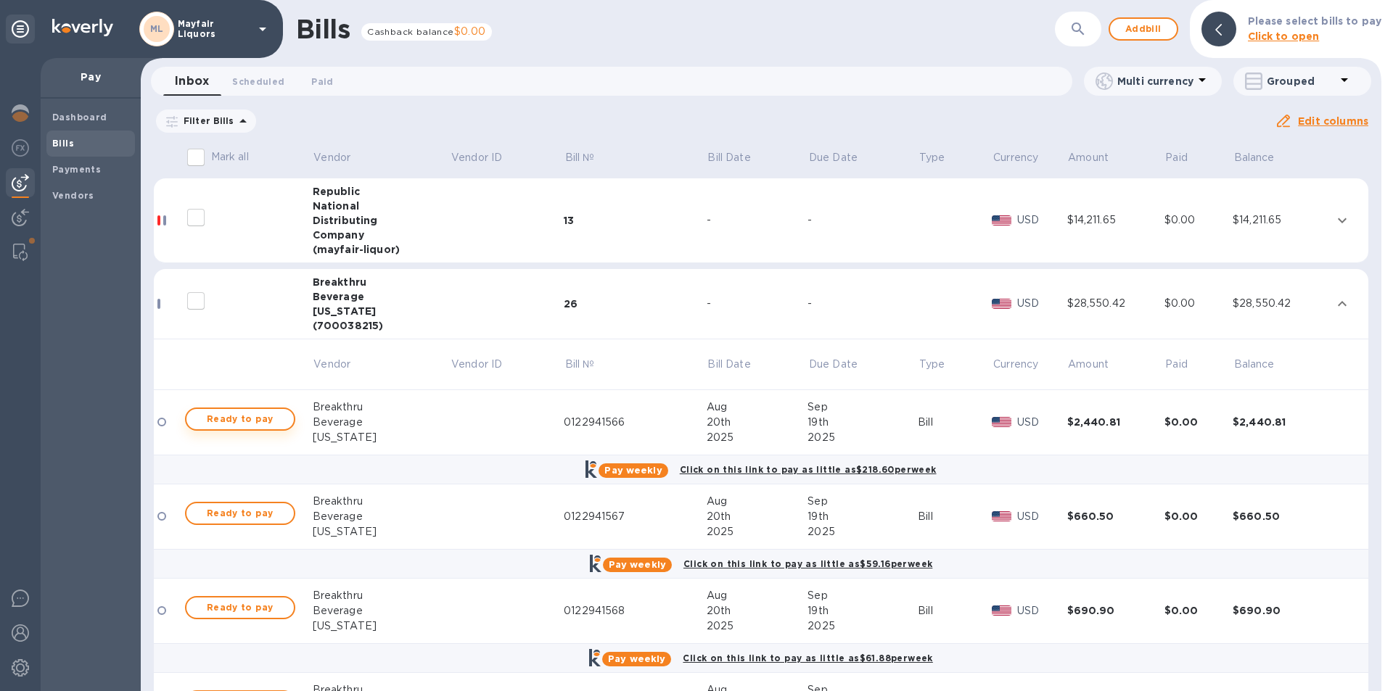
click at [263, 420] on span "Ready to pay" at bounding box center [240, 419] width 84 height 17
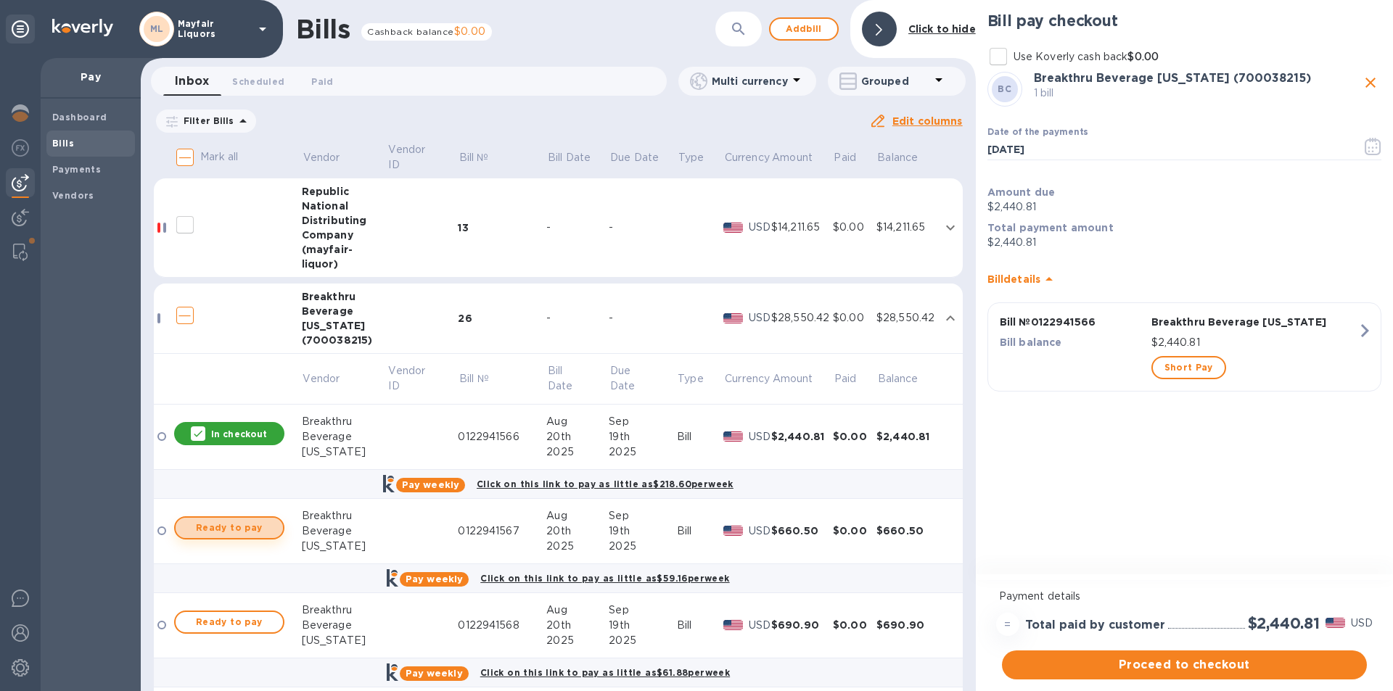
click at [249, 524] on span "Ready to pay" at bounding box center [229, 527] width 84 height 17
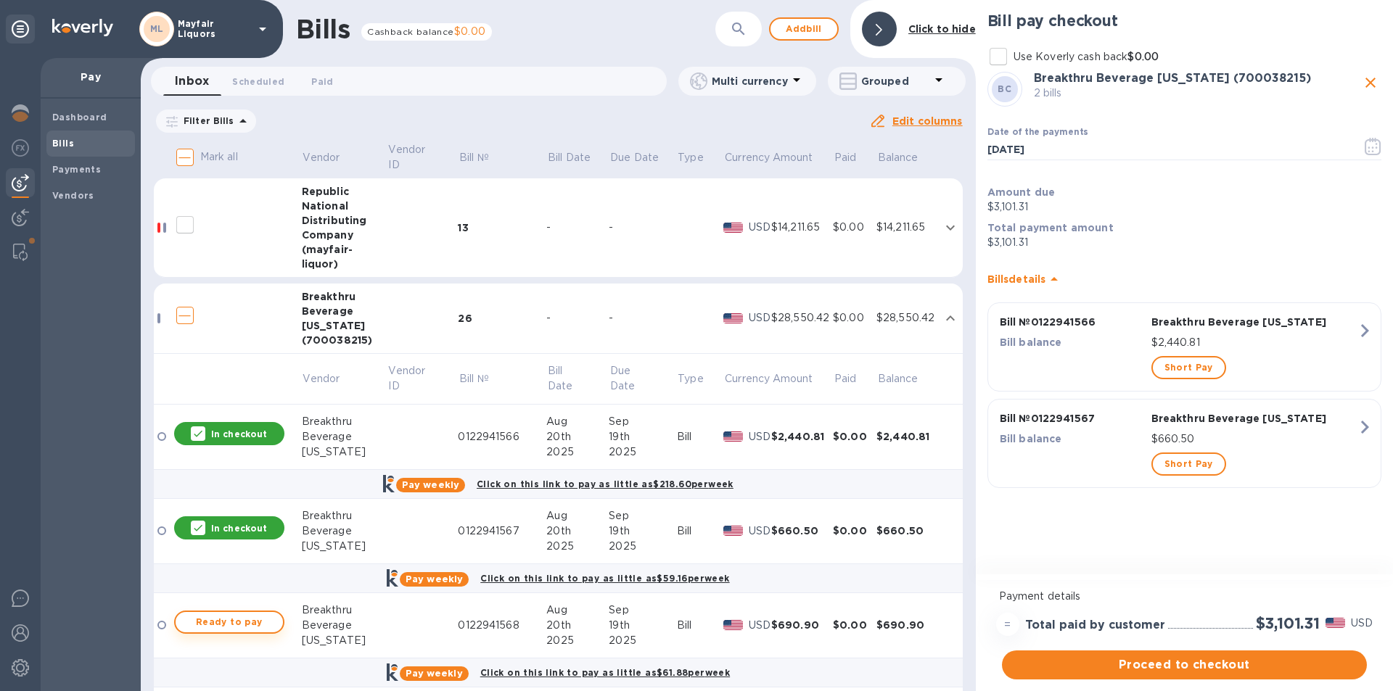
click at [261, 617] on span "Ready to pay" at bounding box center [229, 622] width 84 height 17
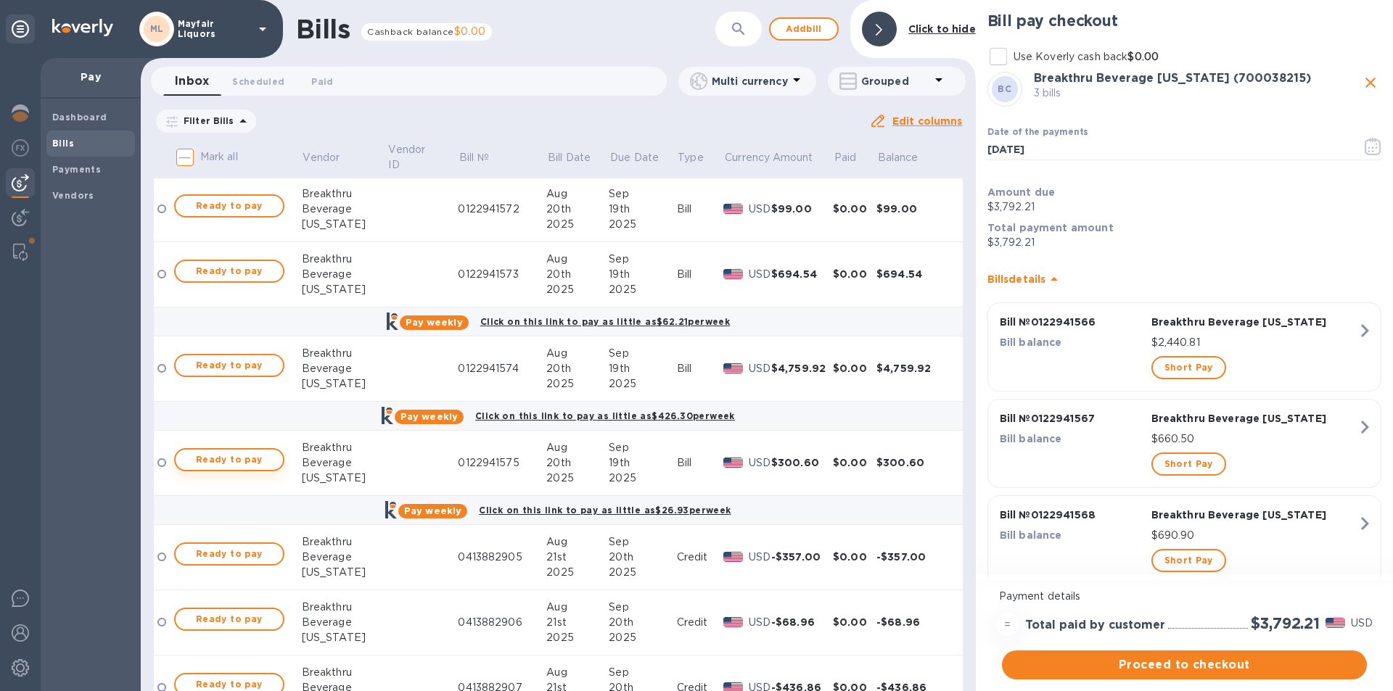
scroll to position [798, 0]
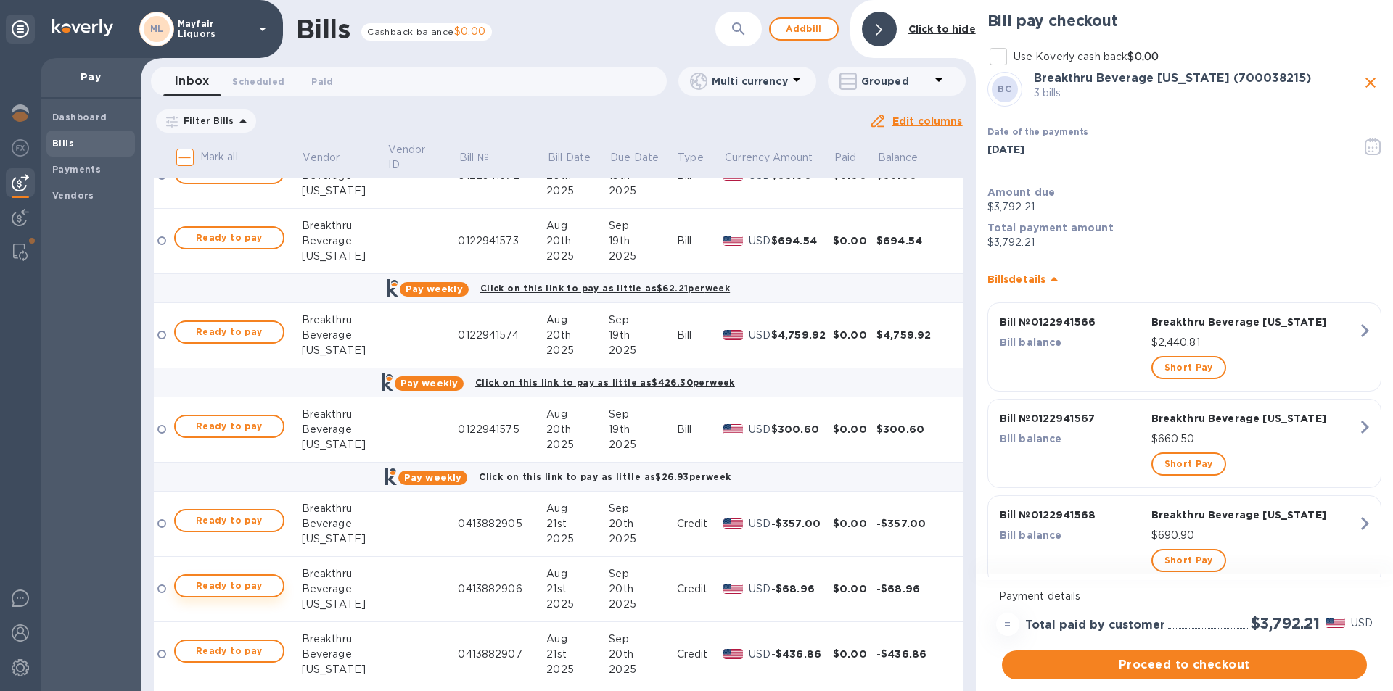
click at [269, 577] on button "Ready to pay" at bounding box center [229, 585] width 110 height 23
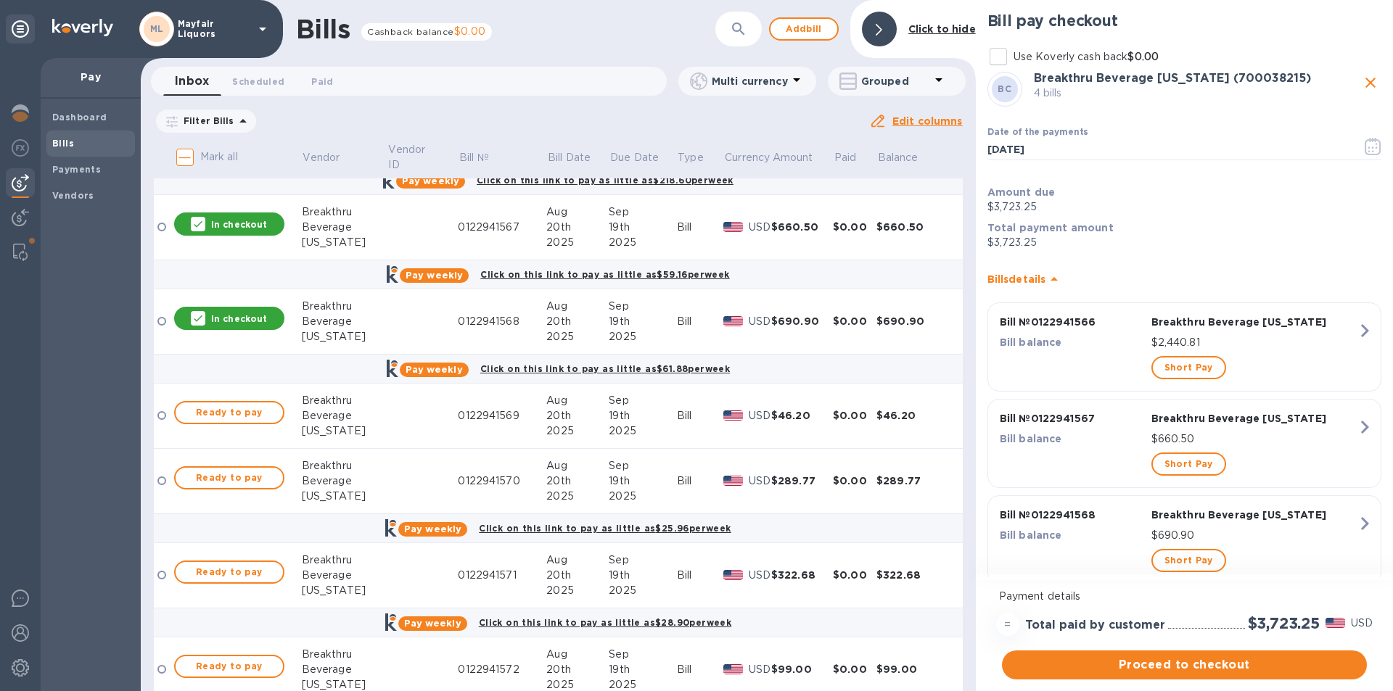
scroll to position [218, 0]
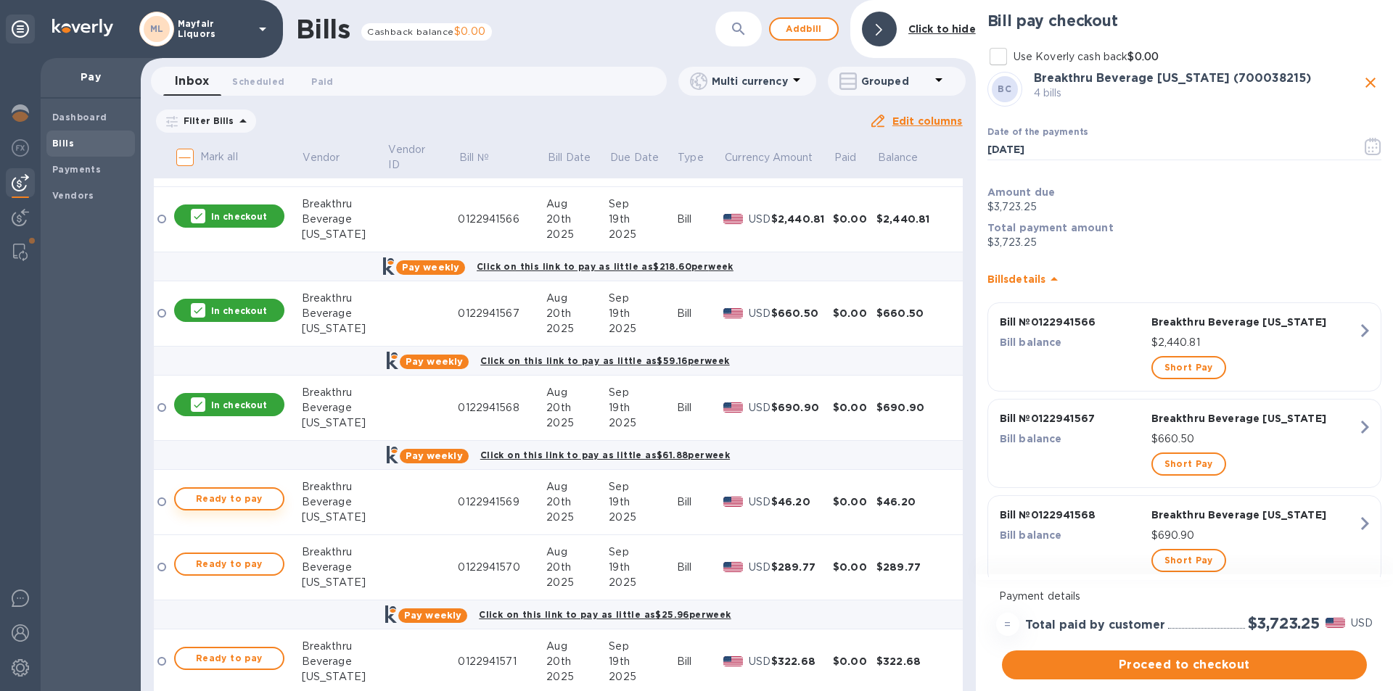
click at [239, 502] on span "Ready to pay" at bounding box center [229, 498] width 84 height 17
click at [242, 572] on span "Ready to pay" at bounding box center [229, 564] width 84 height 17
click at [248, 654] on span "Ready to pay" at bounding box center [229, 658] width 84 height 17
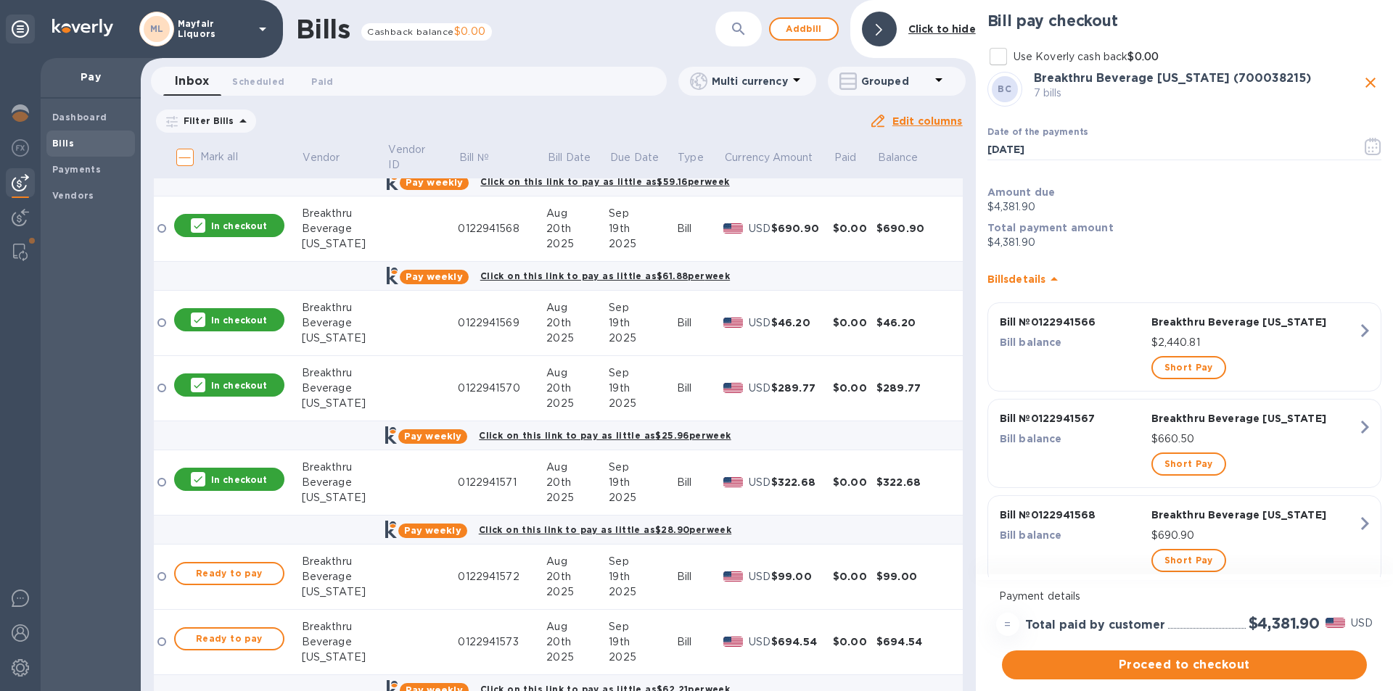
scroll to position [435, 0]
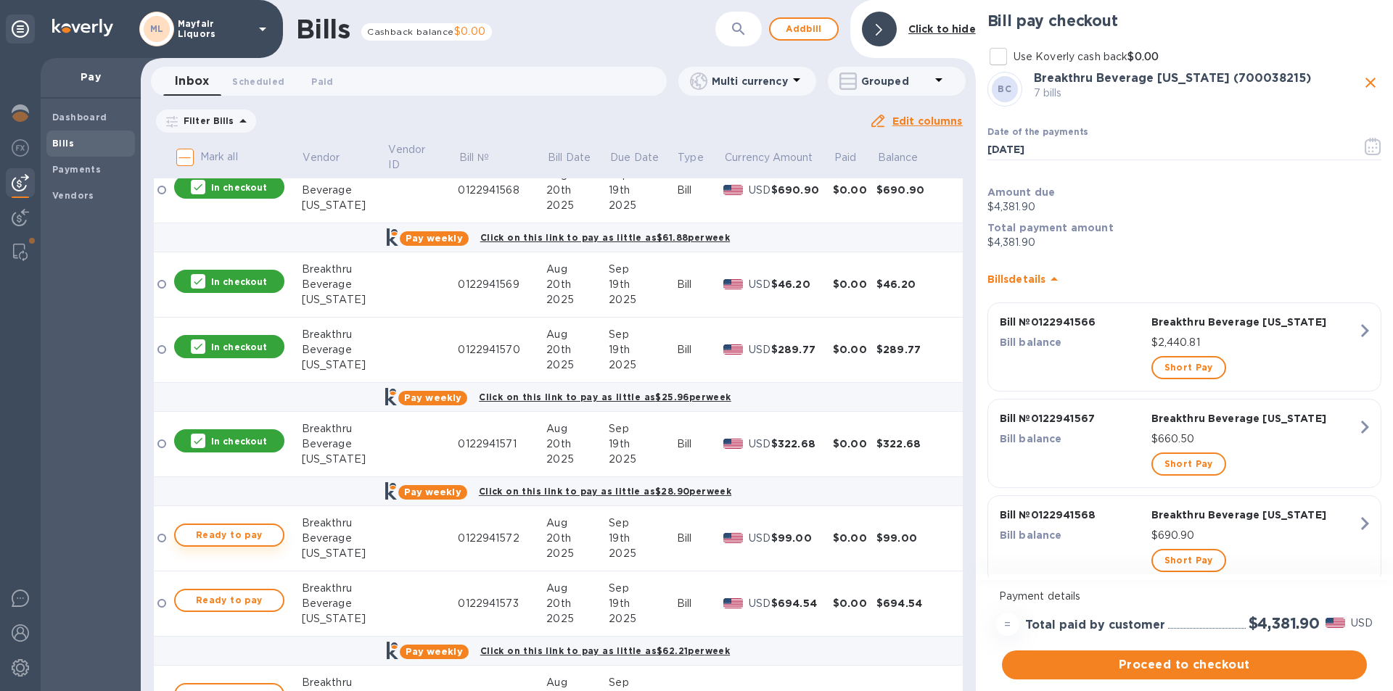
click at [268, 536] on span "Ready to pay" at bounding box center [229, 535] width 84 height 17
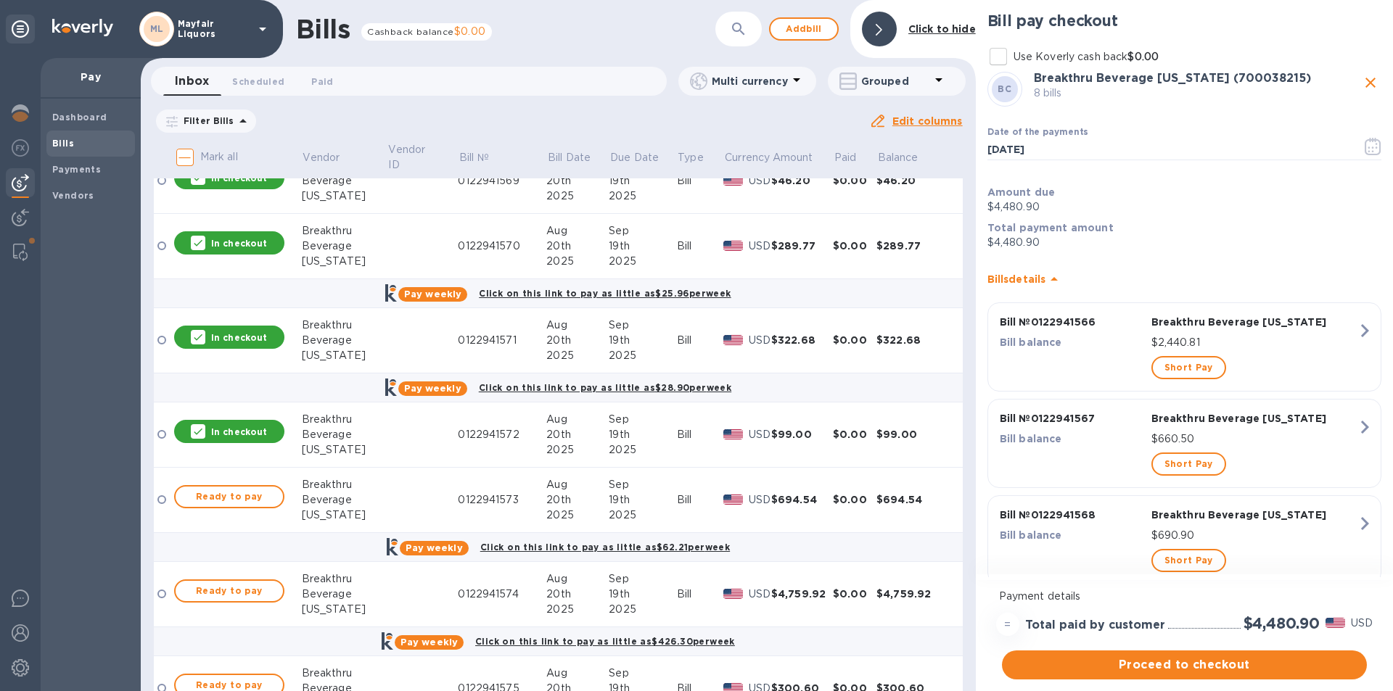
scroll to position [580, 0]
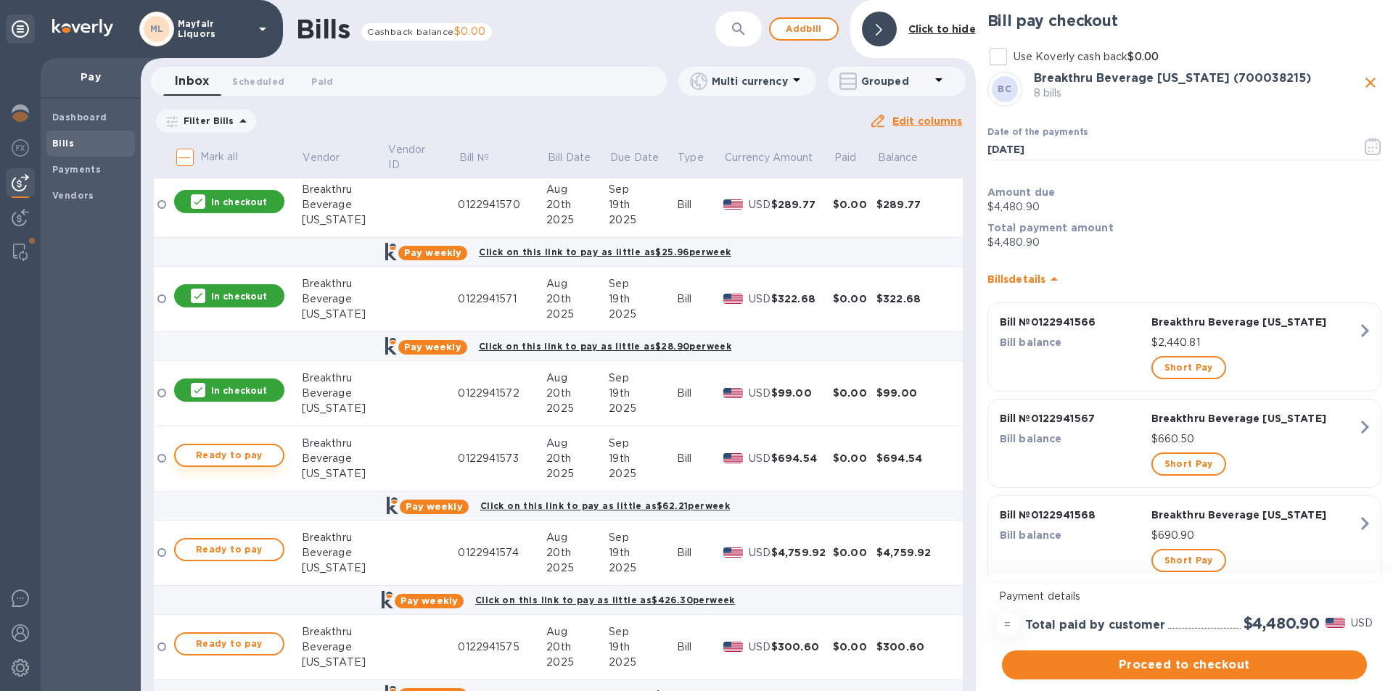
click at [263, 451] on span "Ready to pay" at bounding box center [229, 455] width 84 height 17
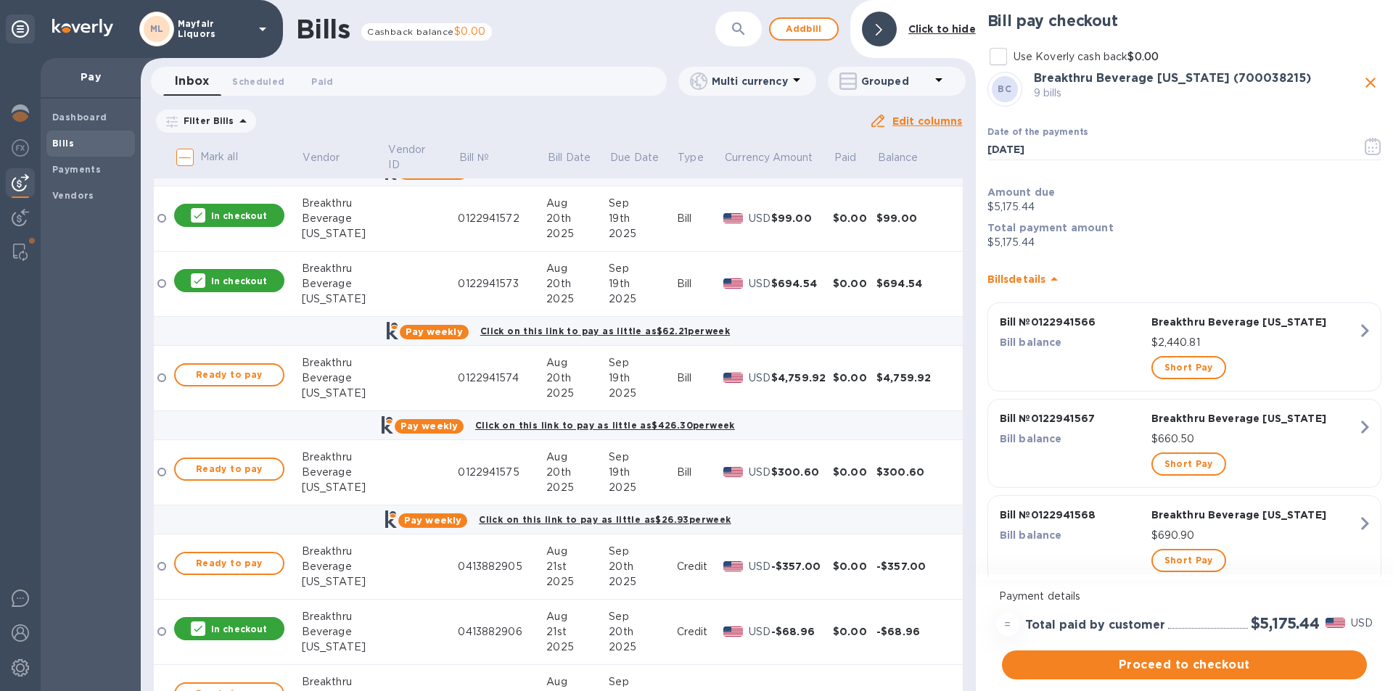
scroll to position [798, 0]
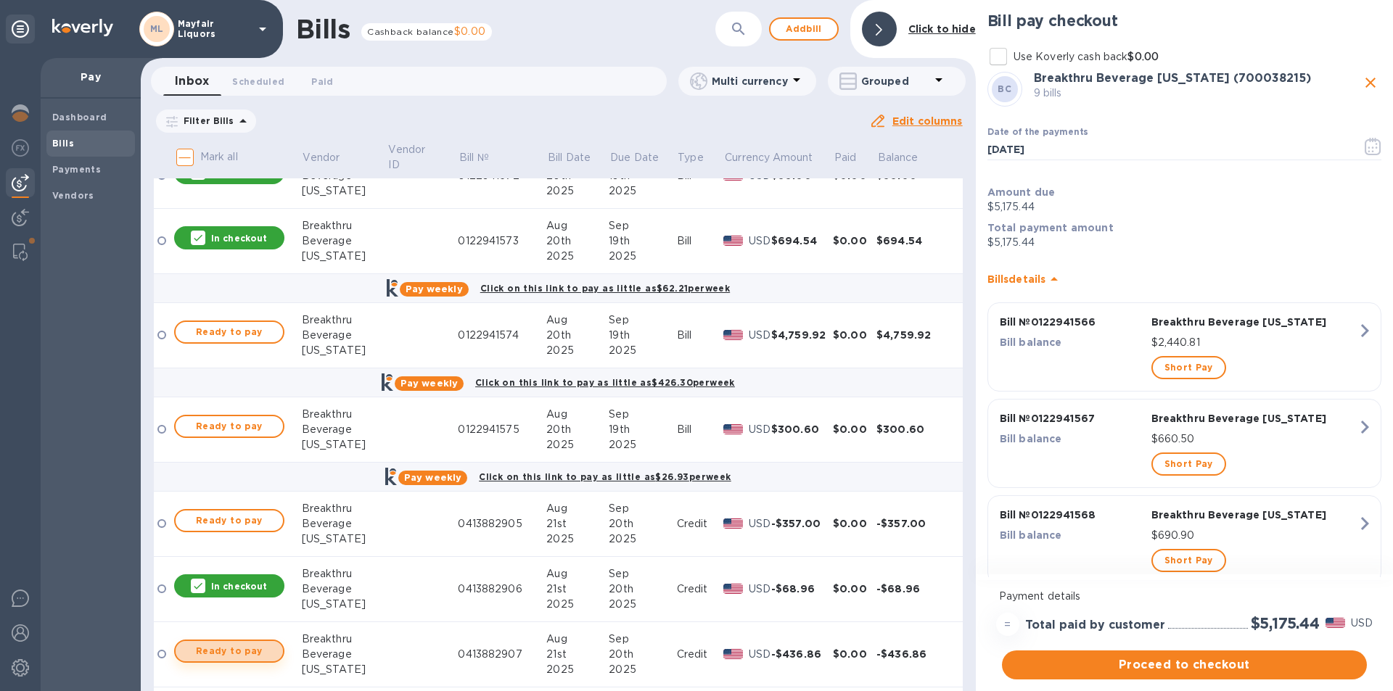
click at [260, 648] on span "Ready to pay" at bounding box center [229, 651] width 84 height 17
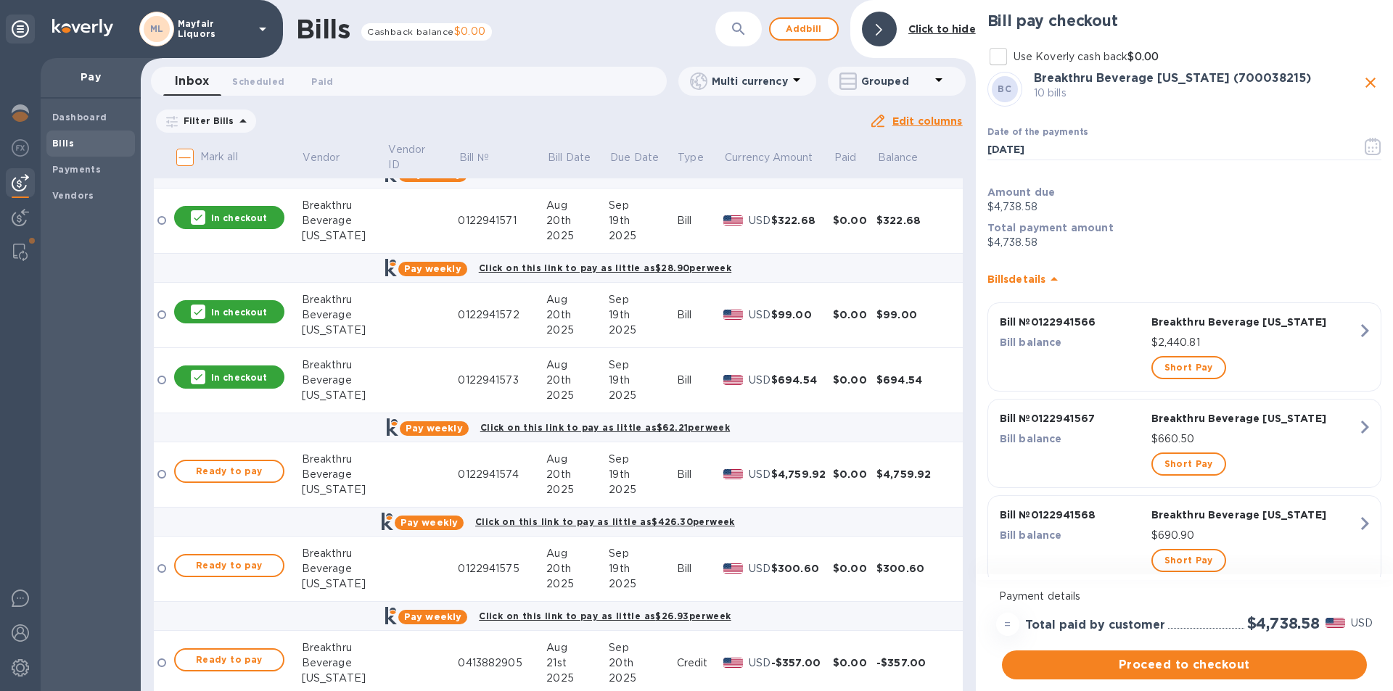
scroll to position [653, 0]
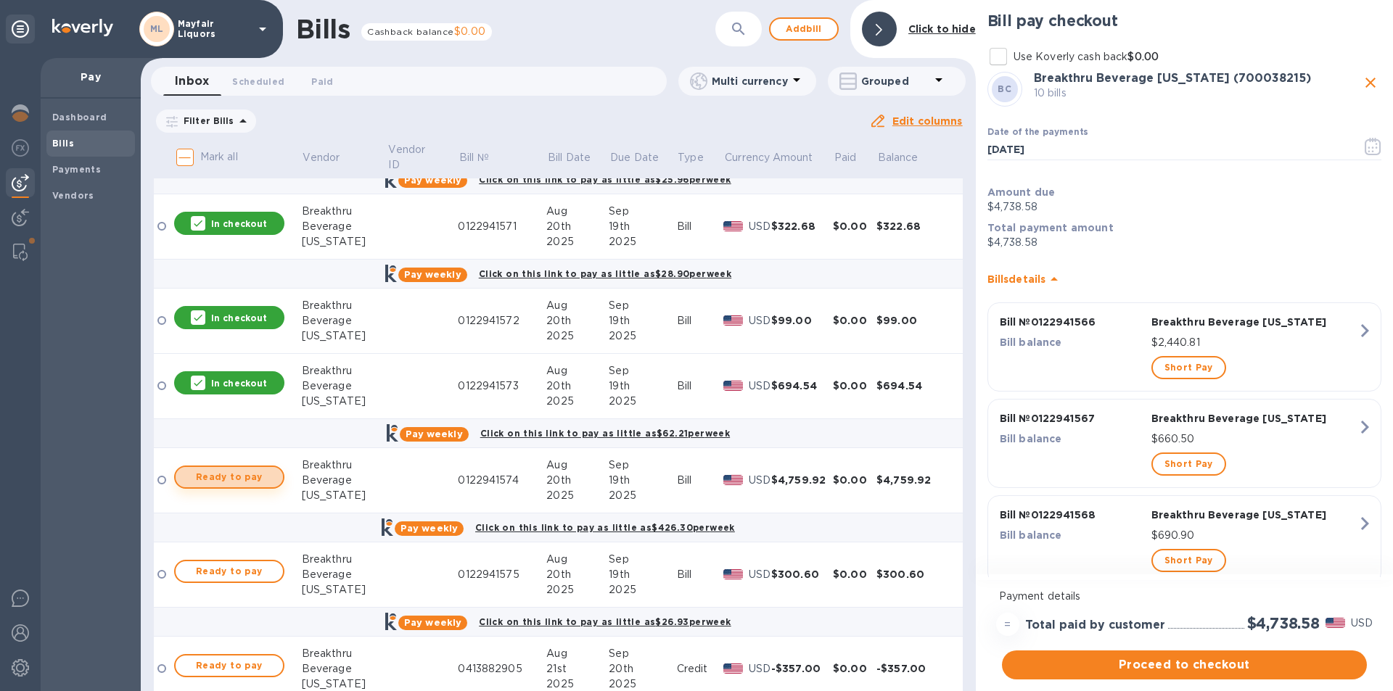
click at [231, 475] on span "Ready to pay" at bounding box center [229, 477] width 84 height 17
click at [250, 566] on span "Ready to pay" at bounding box center [229, 571] width 84 height 17
click at [250, 667] on span "Ready to pay" at bounding box center [229, 665] width 84 height 17
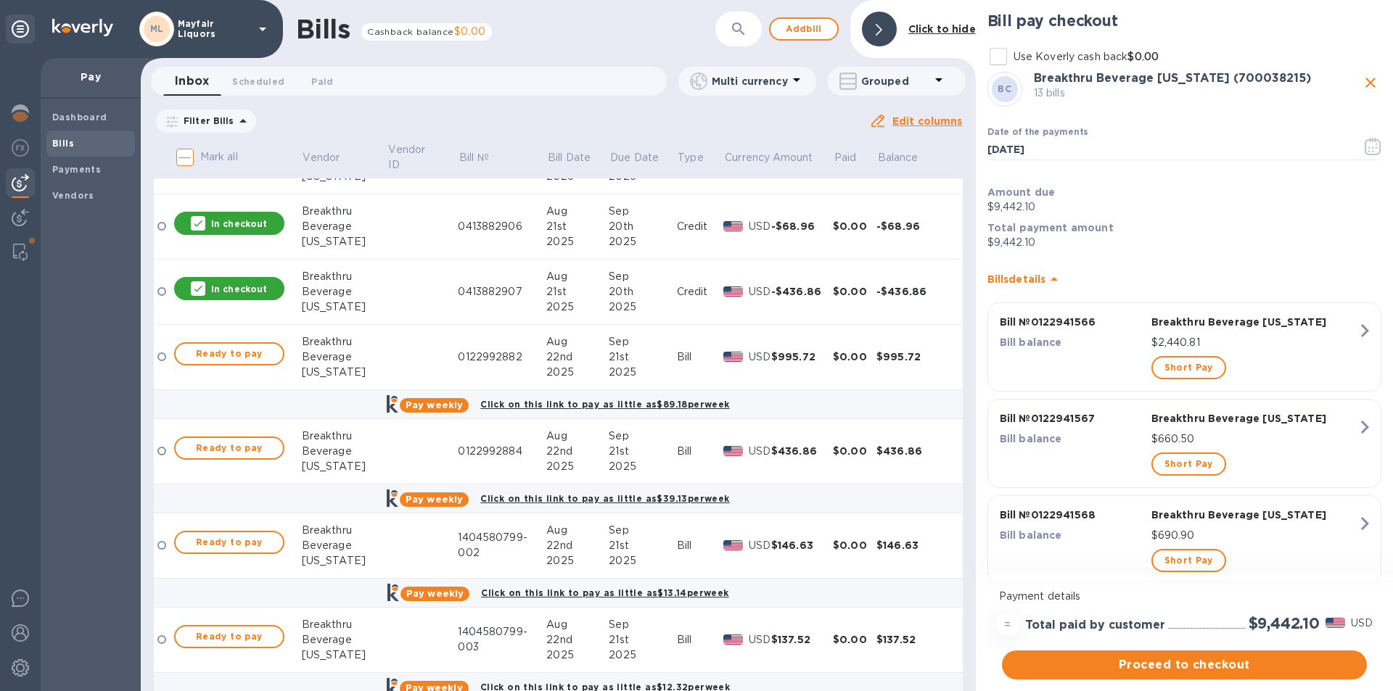
scroll to position [1233, 0]
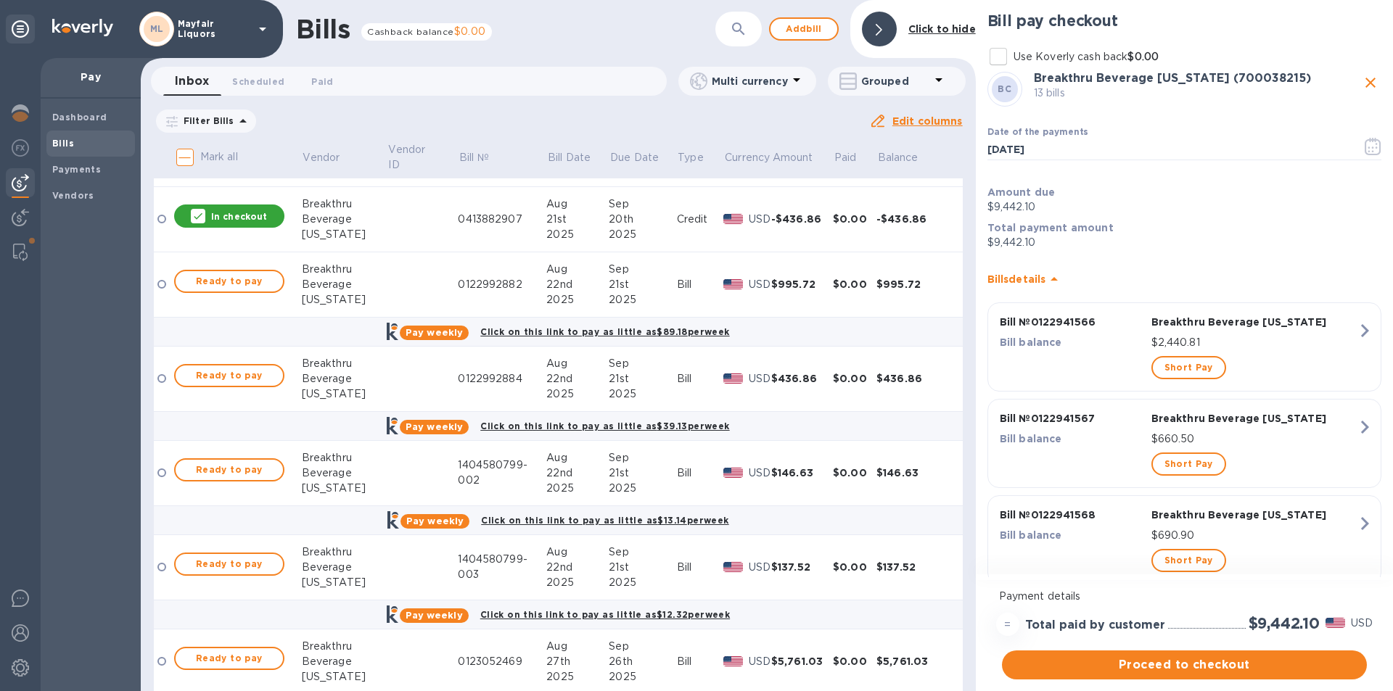
click at [261, 268] on div "Ready to pay" at bounding box center [229, 281] width 116 height 29
click at [263, 284] on span "Ready to pay" at bounding box center [229, 281] width 84 height 17
click at [252, 379] on span "Ready to pay" at bounding box center [229, 375] width 84 height 17
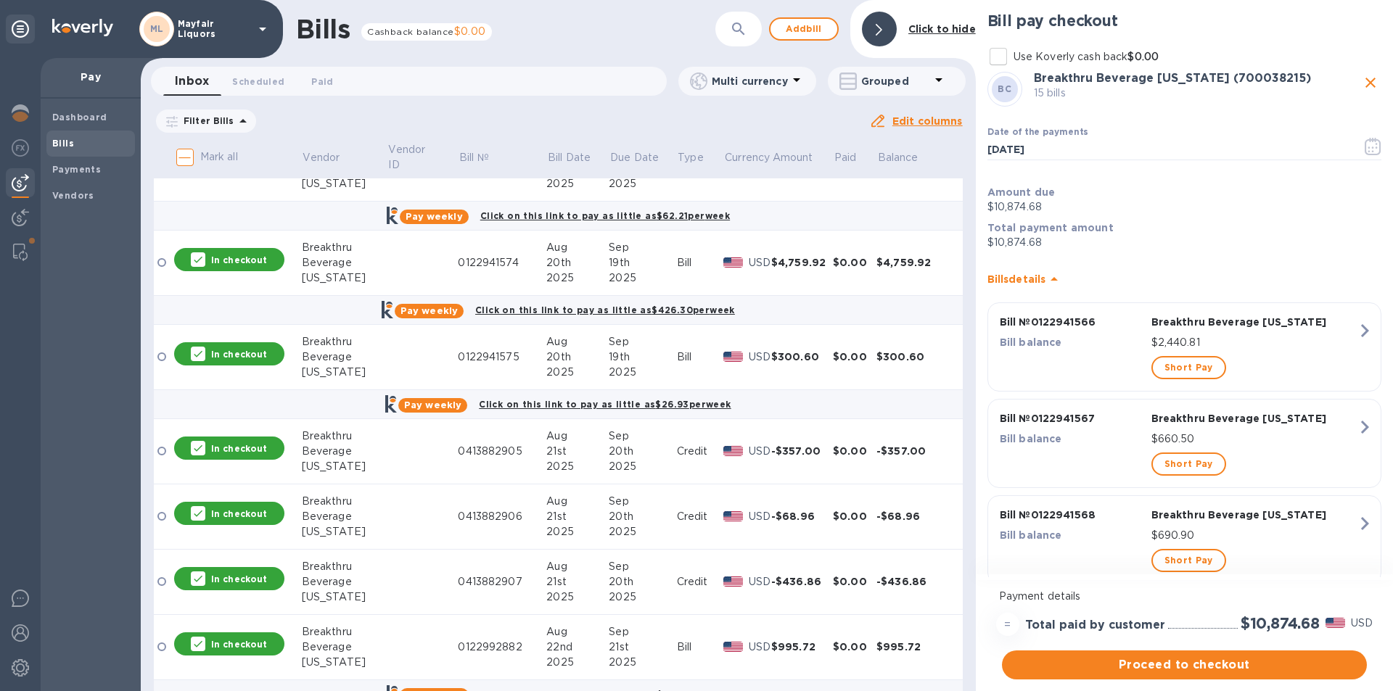
scroll to position [798, 0]
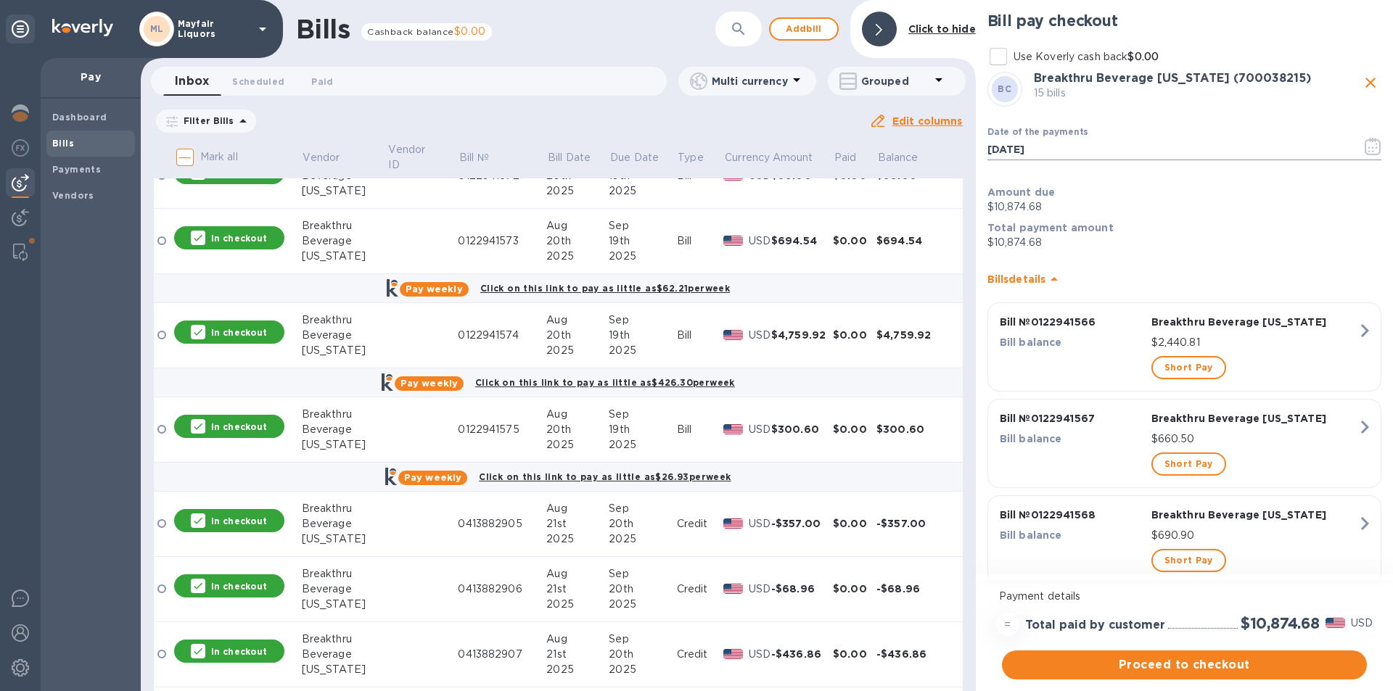
click at [1364, 147] on icon "button" at bounding box center [1372, 146] width 16 height 17
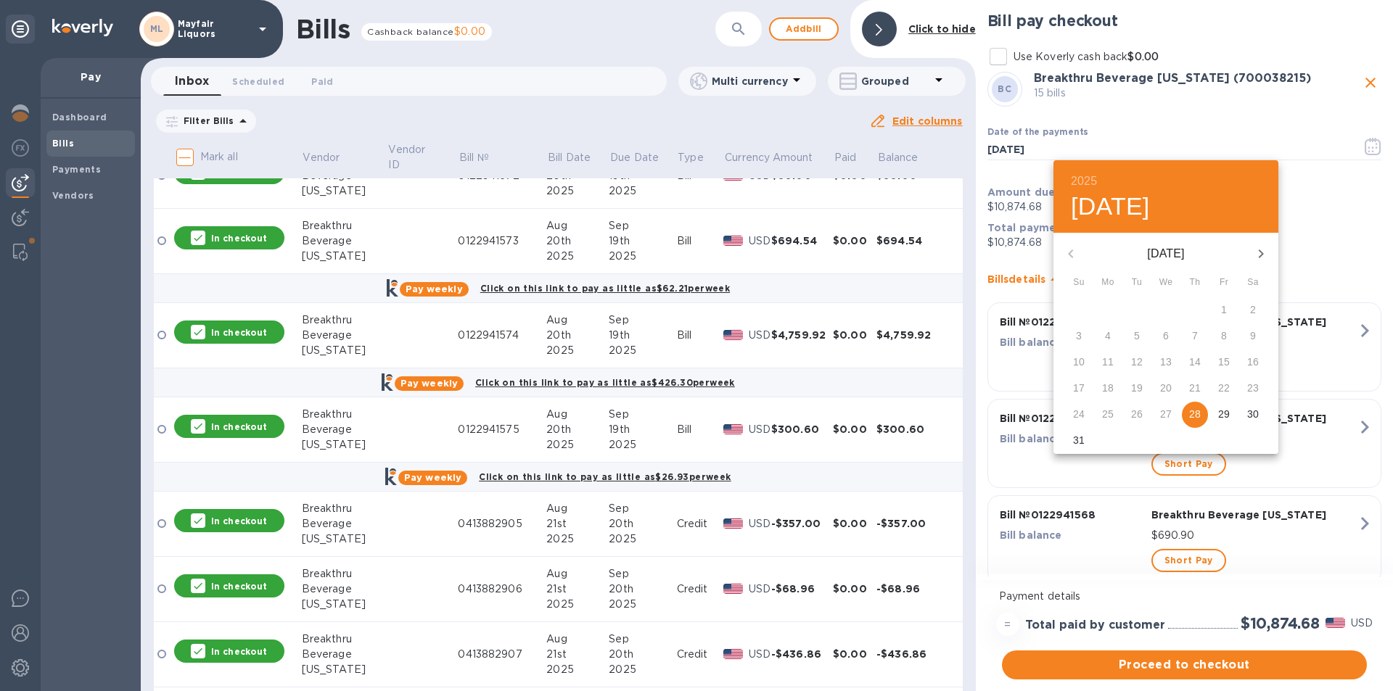
click at [1254, 256] on icon "button" at bounding box center [1260, 253] width 17 height 17
click at [1137, 360] on p "16" at bounding box center [1137, 362] width 12 height 15
type input "[DATE]"
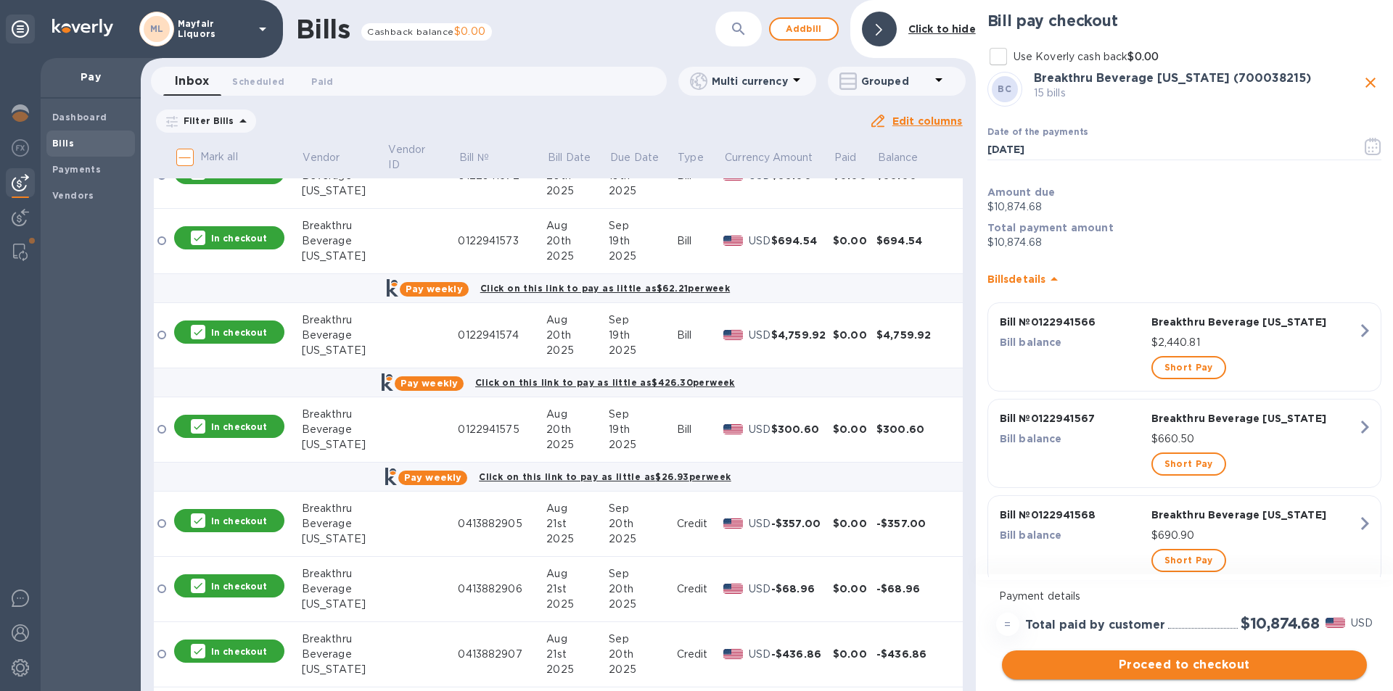
click at [1140, 669] on span "Proceed to checkout" at bounding box center [1184, 664] width 342 height 17
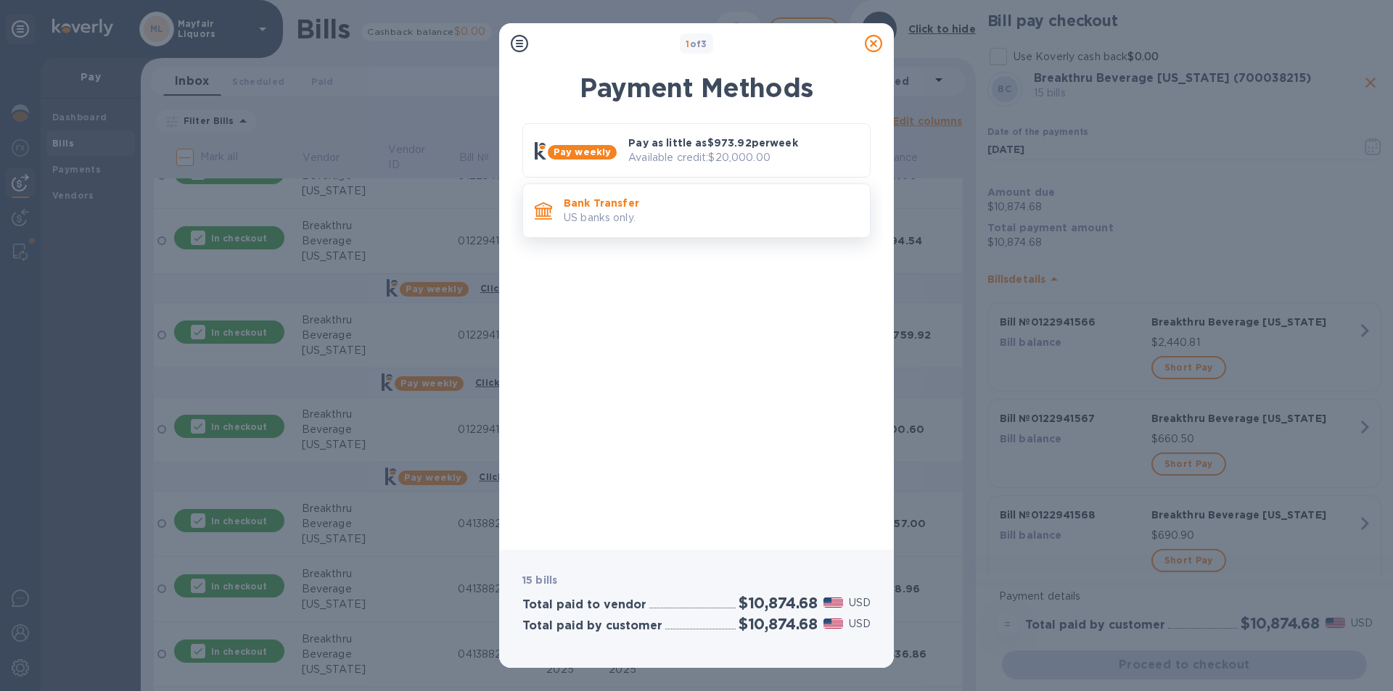
click at [694, 207] on p "Bank Transfer" at bounding box center [711, 203] width 294 height 15
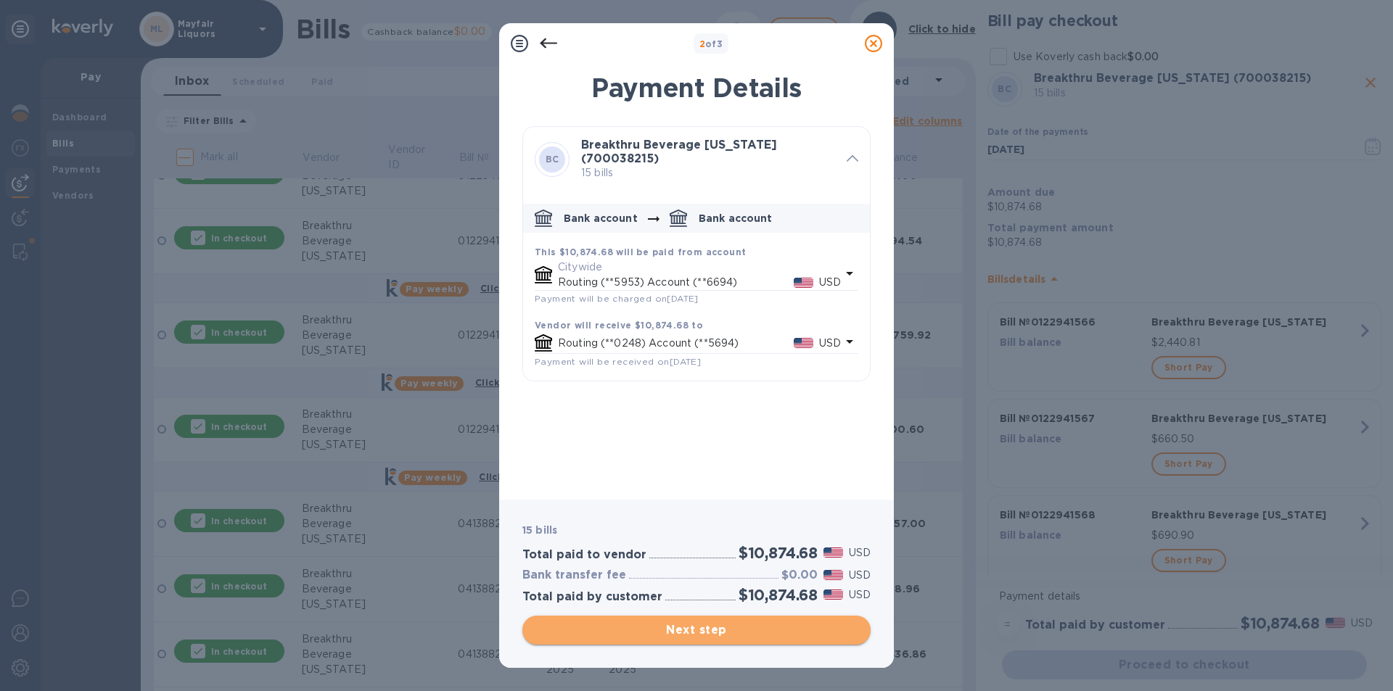
click at [738, 628] on span "Next step" at bounding box center [696, 630] width 325 height 17
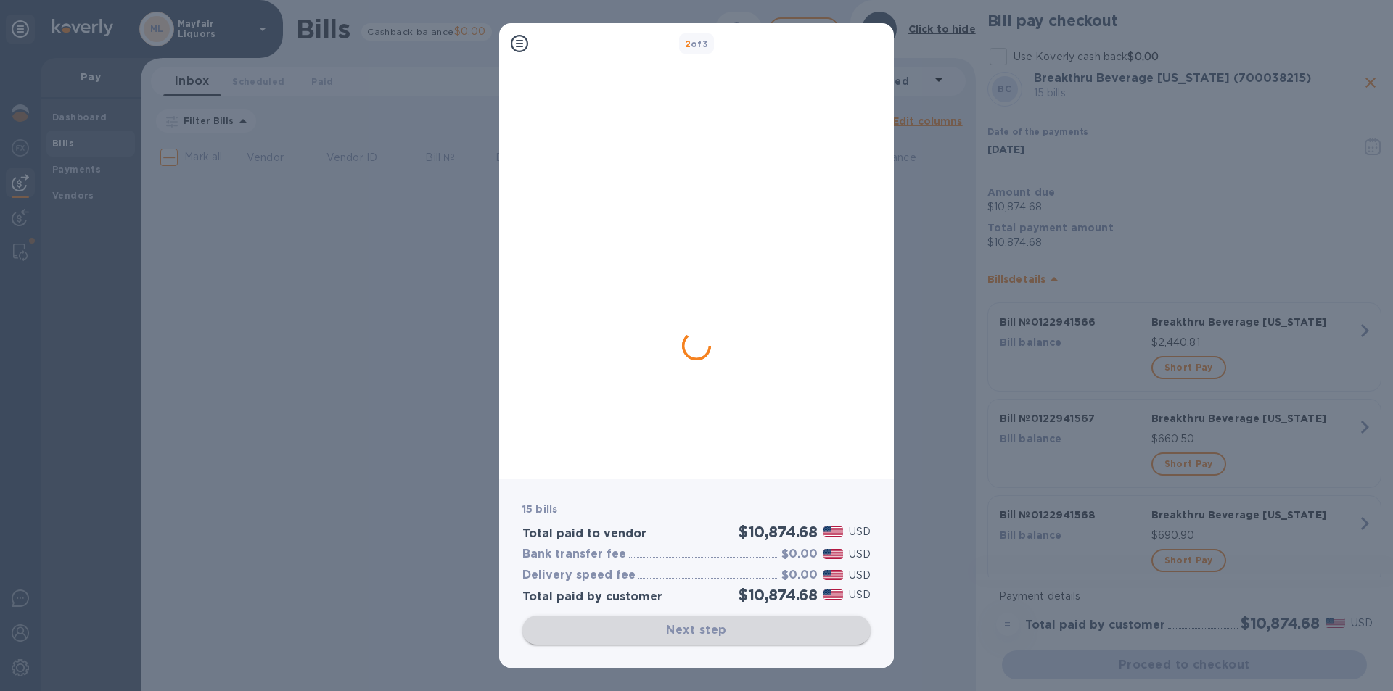
scroll to position [0, 0]
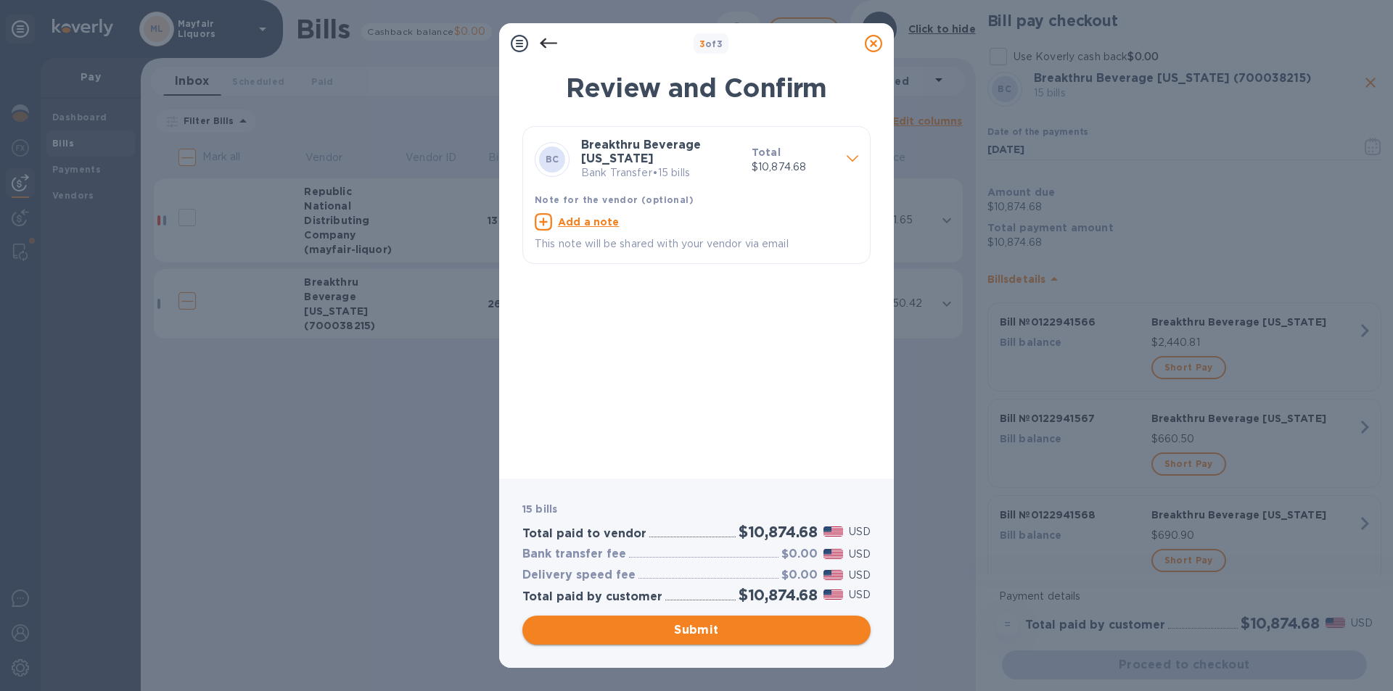
click at [738, 628] on span "Submit" at bounding box center [696, 630] width 325 height 17
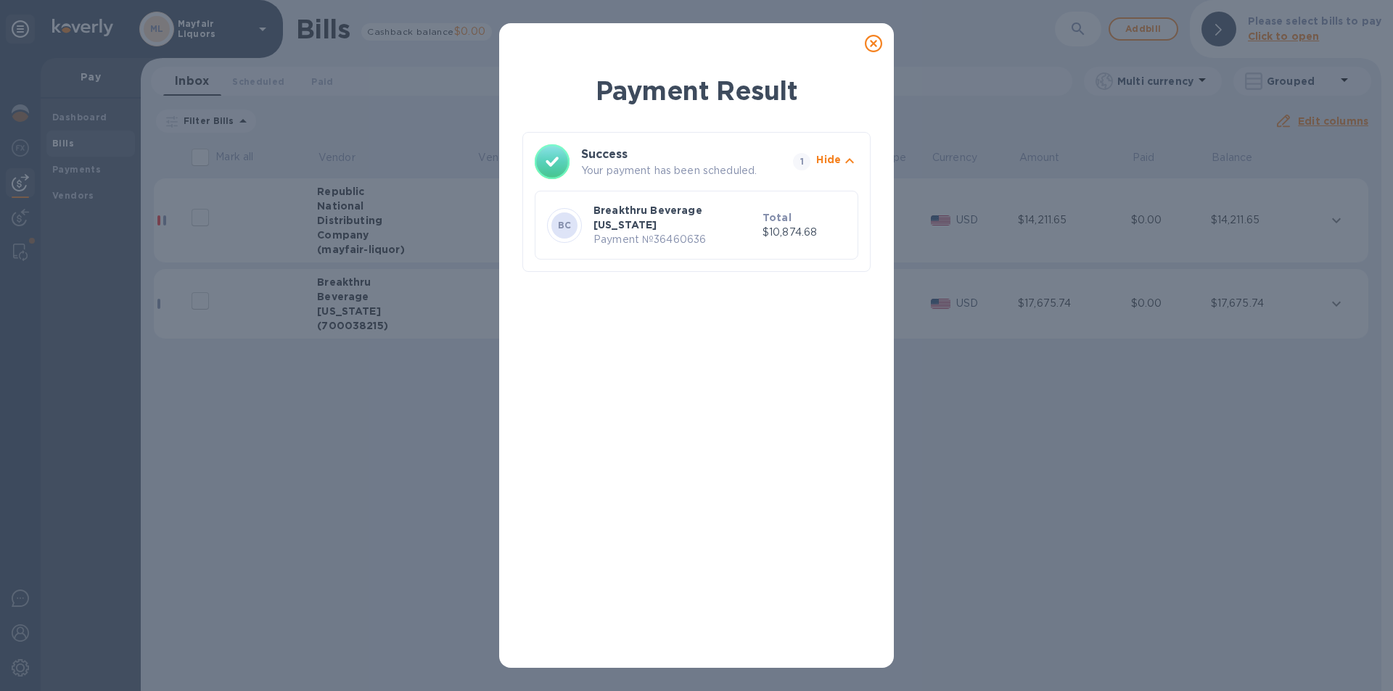
click at [878, 42] on icon at bounding box center [873, 43] width 17 height 17
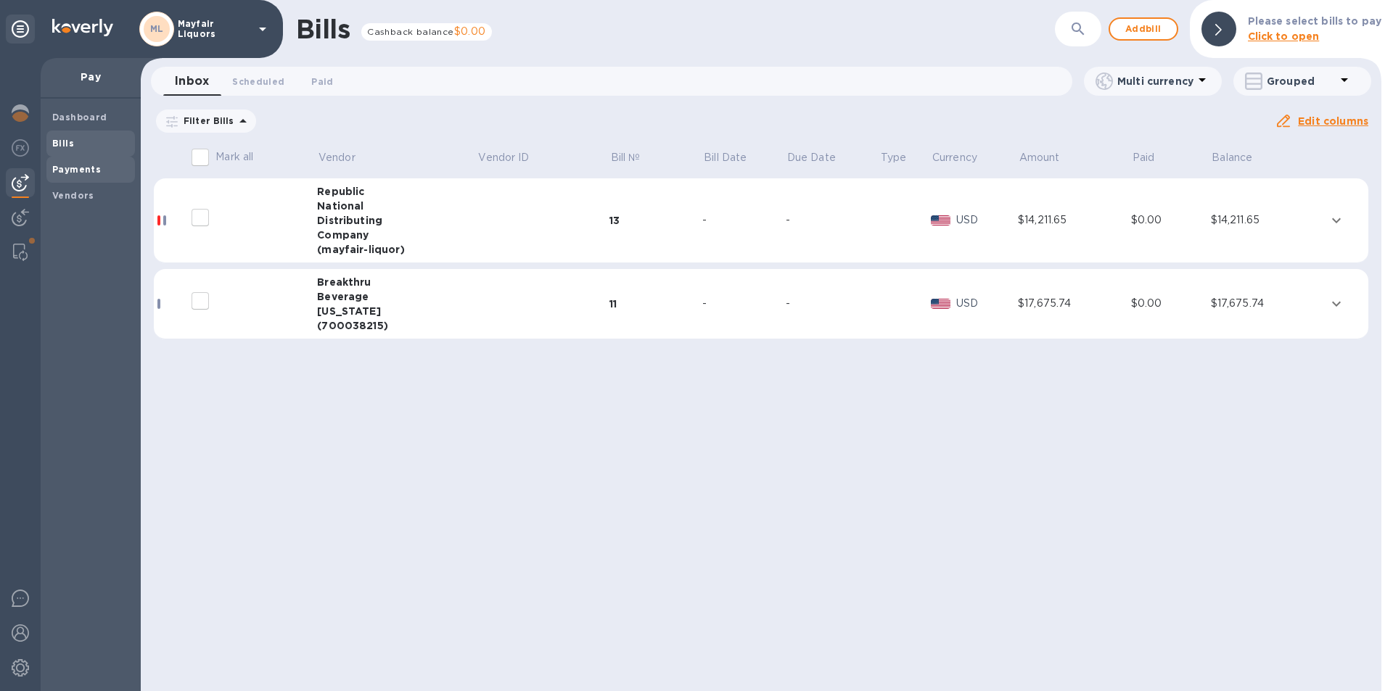
click at [83, 173] on b "Payments" at bounding box center [76, 169] width 49 height 11
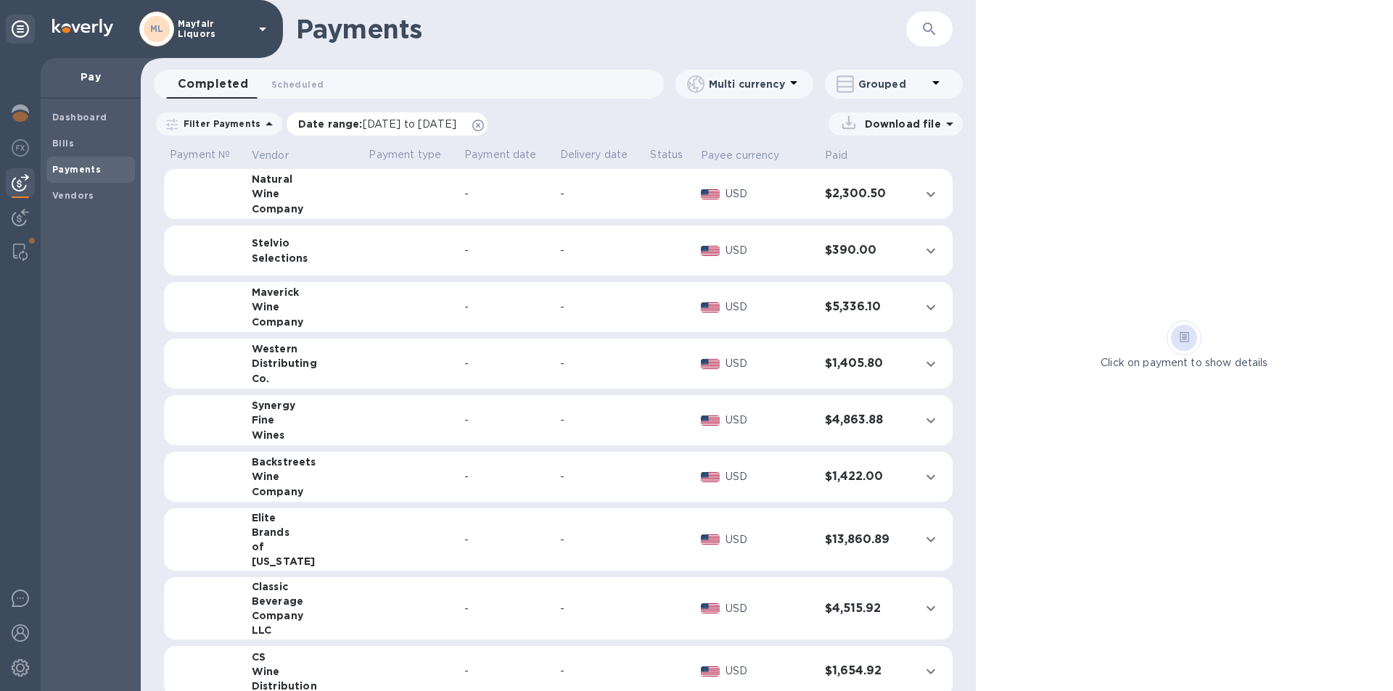
click at [377, 133] on div "Date range : 07/28/2025 to 08/29/2025" at bounding box center [387, 123] width 201 height 23
click at [377, 125] on span "[DATE] to [DATE]" at bounding box center [410, 124] width 94 height 12
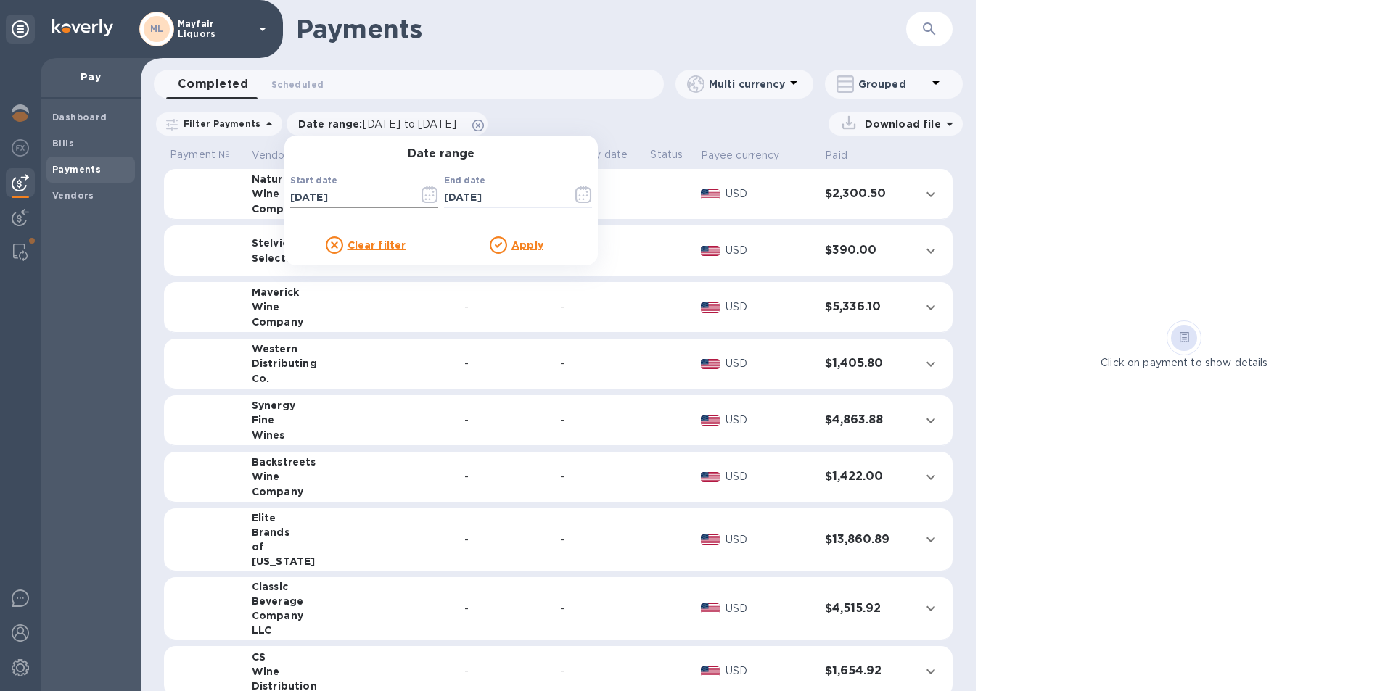
click at [432, 197] on icon "button" at bounding box center [433, 196] width 2 height 2
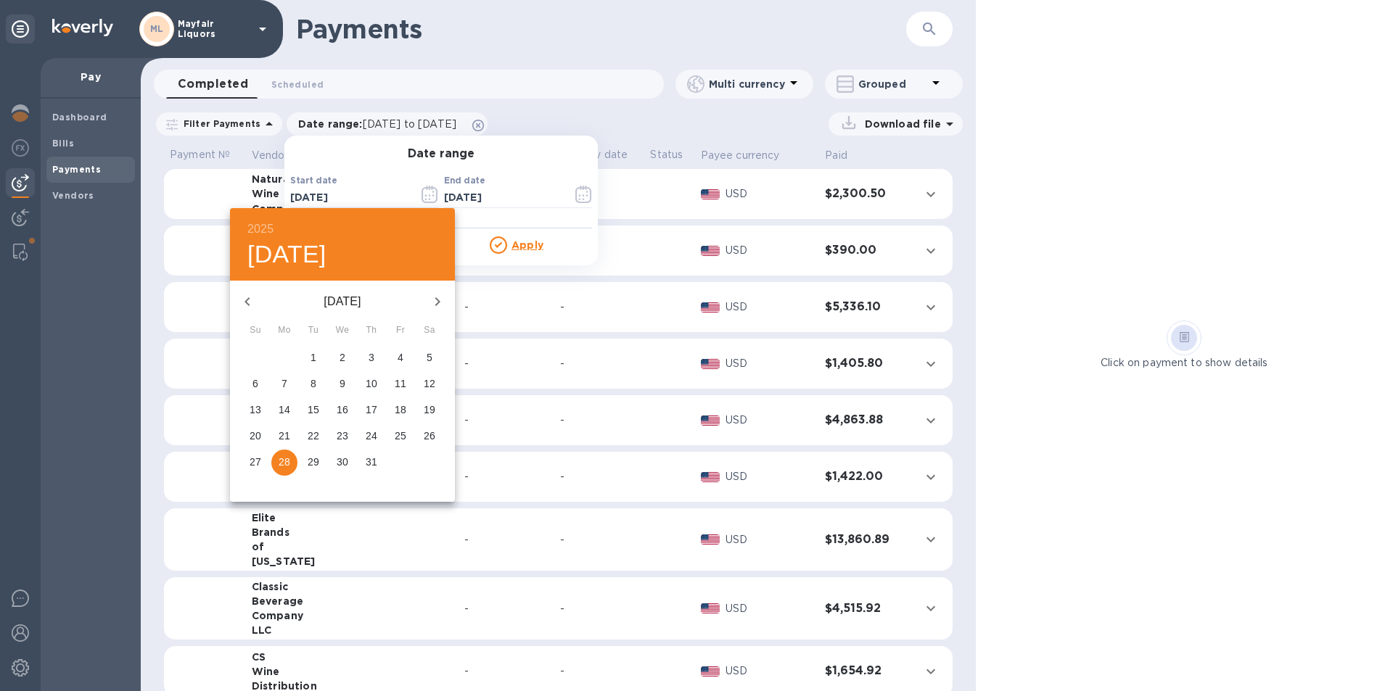
click at [437, 313] on button "button" at bounding box center [437, 301] width 35 height 35
click at [435, 304] on icon "button" at bounding box center [437, 301] width 17 height 17
click at [284, 408] on p "15" at bounding box center [285, 410] width 12 height 15
type input "[DATE]"
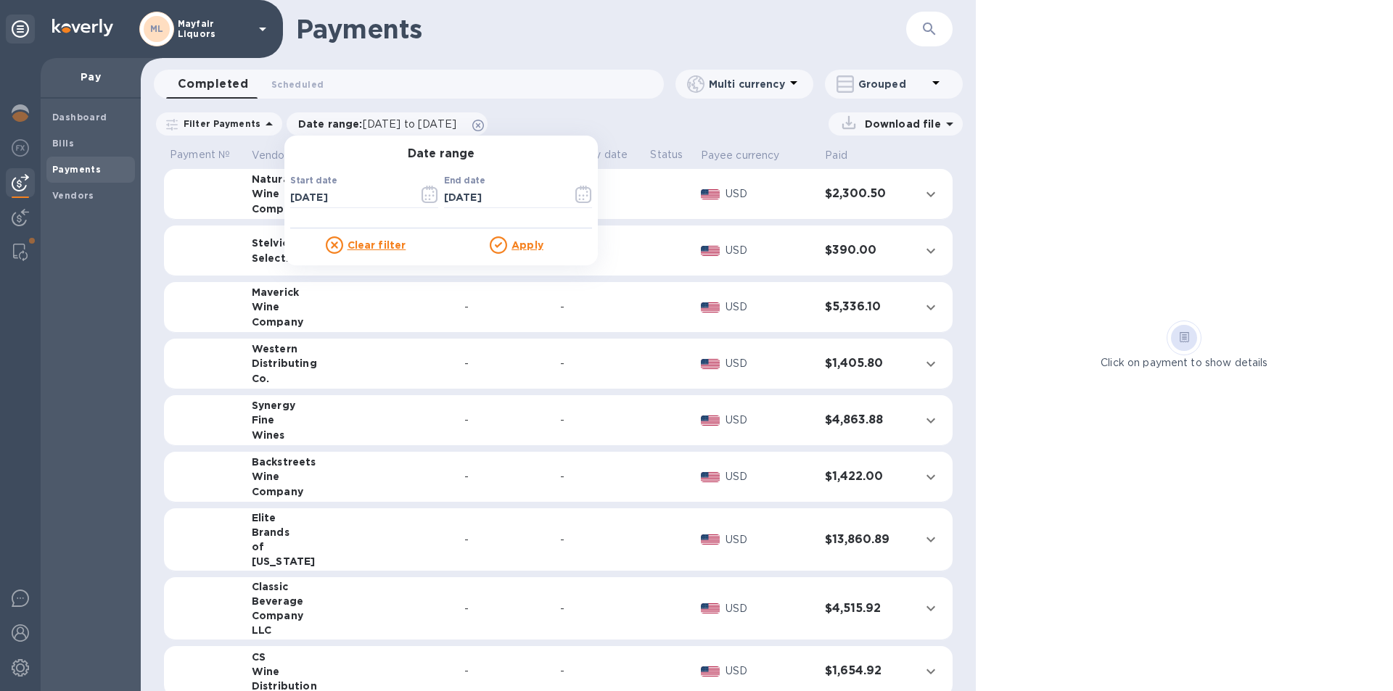
click at [522, 244] on u "Apply" at bounding box center [527, 245] width 32 height 12
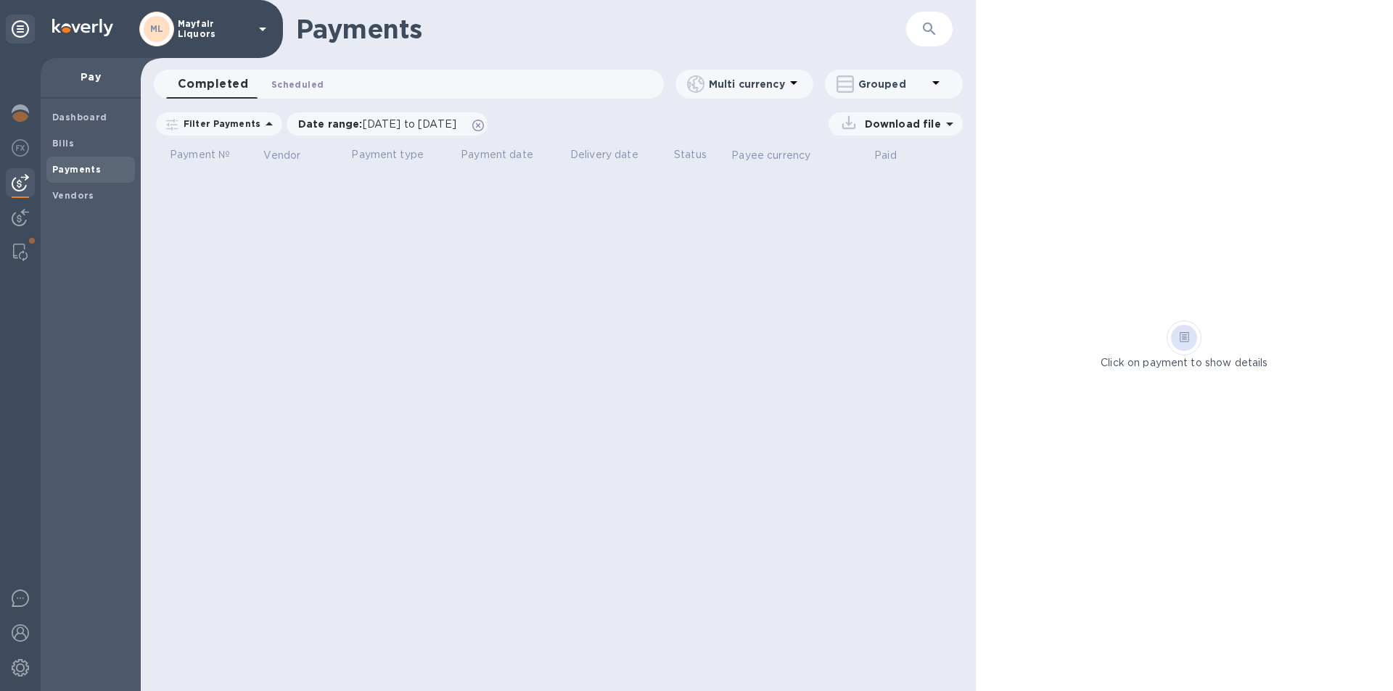
click at [296, 88] on span "Scheduled 0" at bounding box center [297, 84] width 52 height 15
click at [384, 120] on span "[DATE] to [DATE]" at bounding box center [410, 124] width 94 height 12
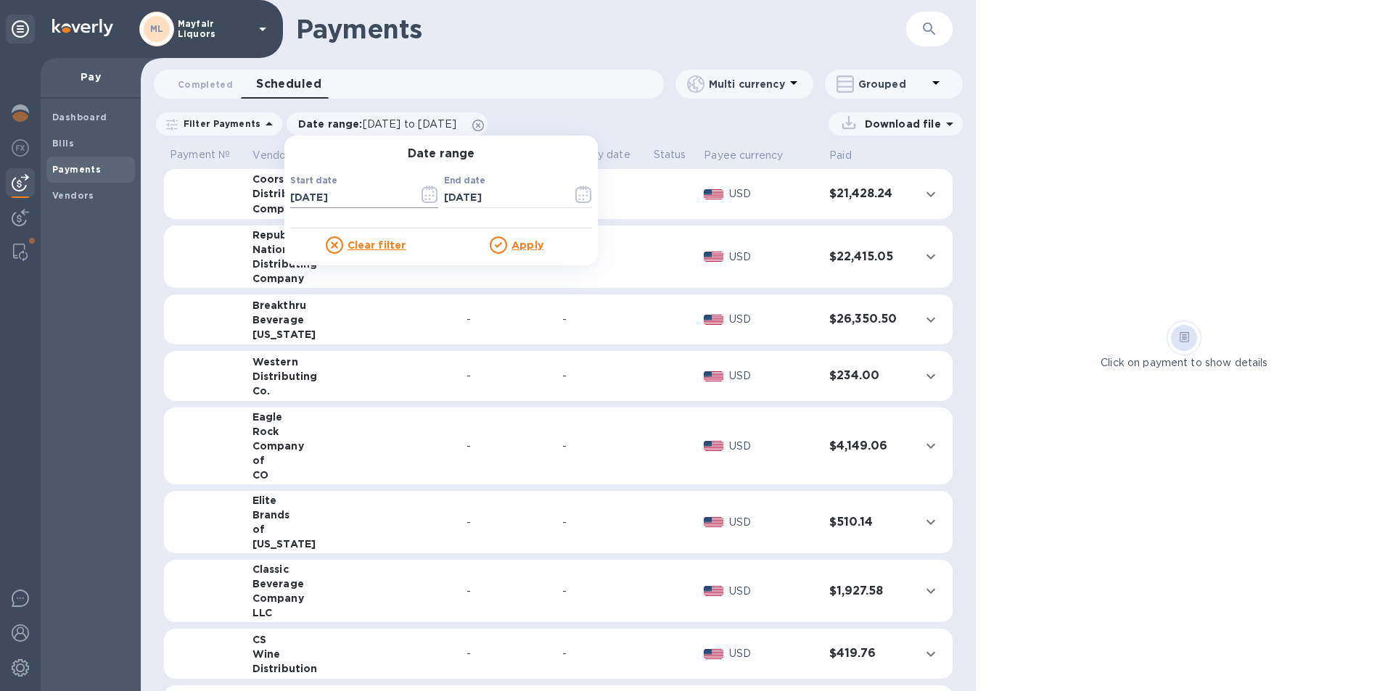
click at [425, 195] on icon "button" at bounding box center [429, 194] width 17 height 17
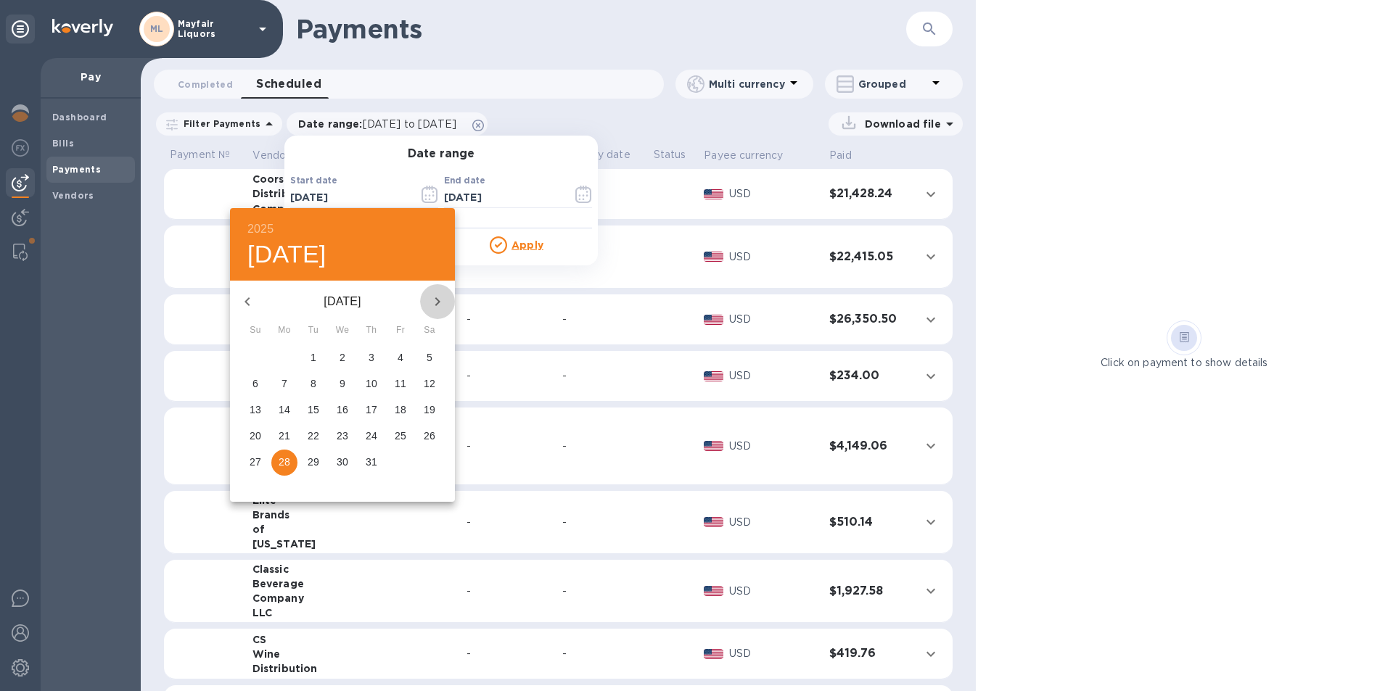
click at [440, 306] on icon "button" at bounding box center [437, 301] width 17 height 17
click at [436, 307] on icon "button" at bounding box center [437, 301] width 17 height 17
click at [284, 413] on p "15" at bounding box center [285, 410] width 12 height 15
type input "[DATE]"
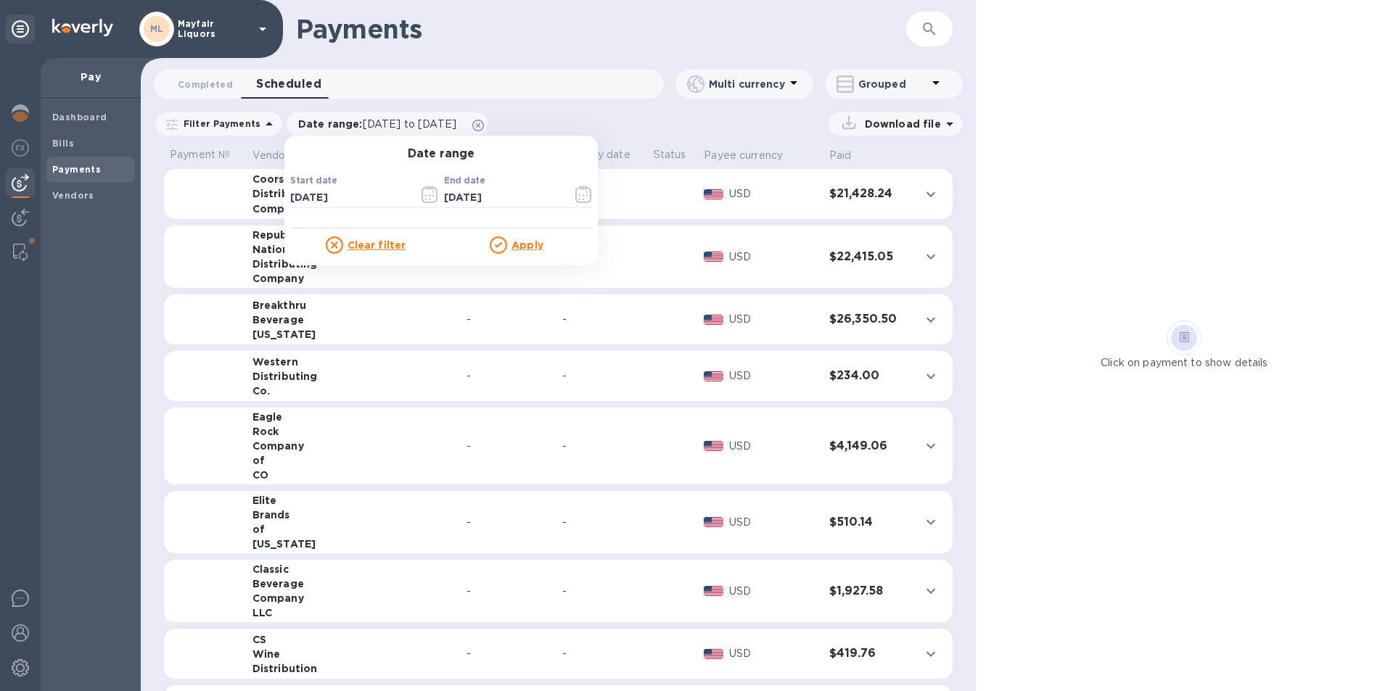
click at [518, 242] on u "Apply" at bounding box center [527, 245] width 32 height 12
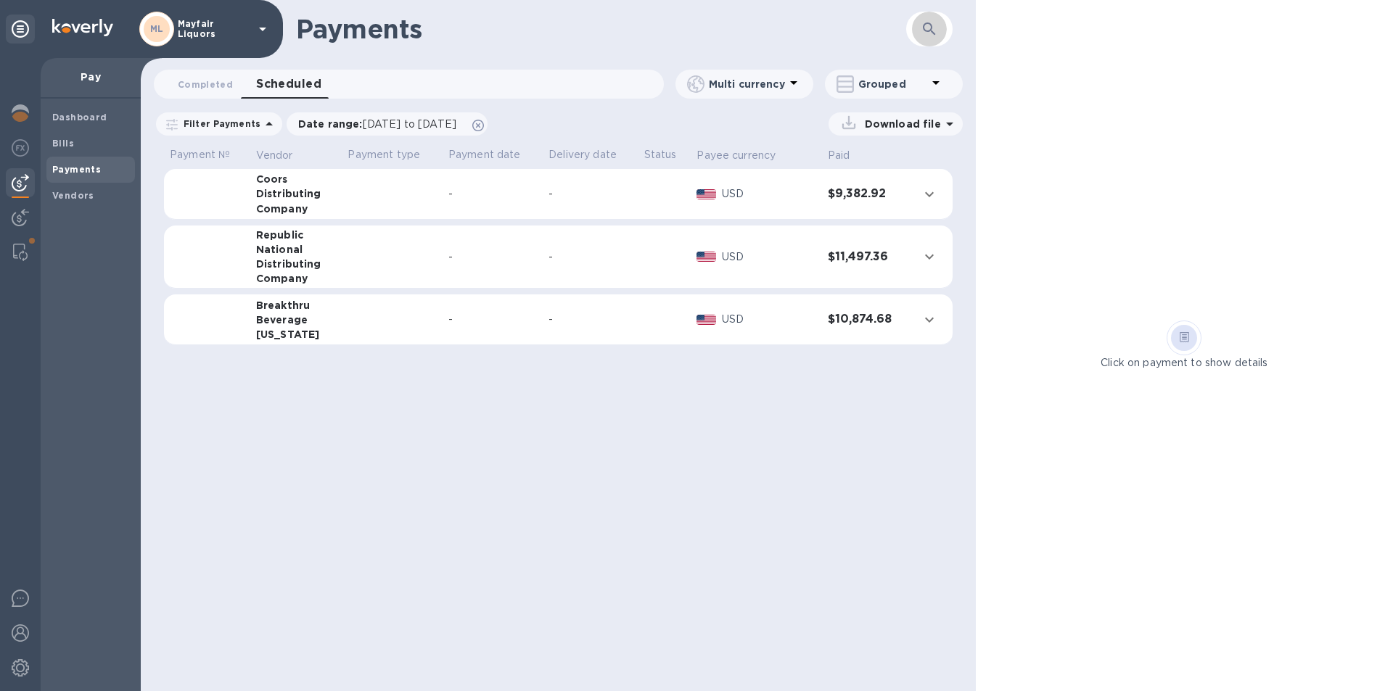
click at [928, 25] on icon "button" at bounding box center [928, 28] width 17 height 17
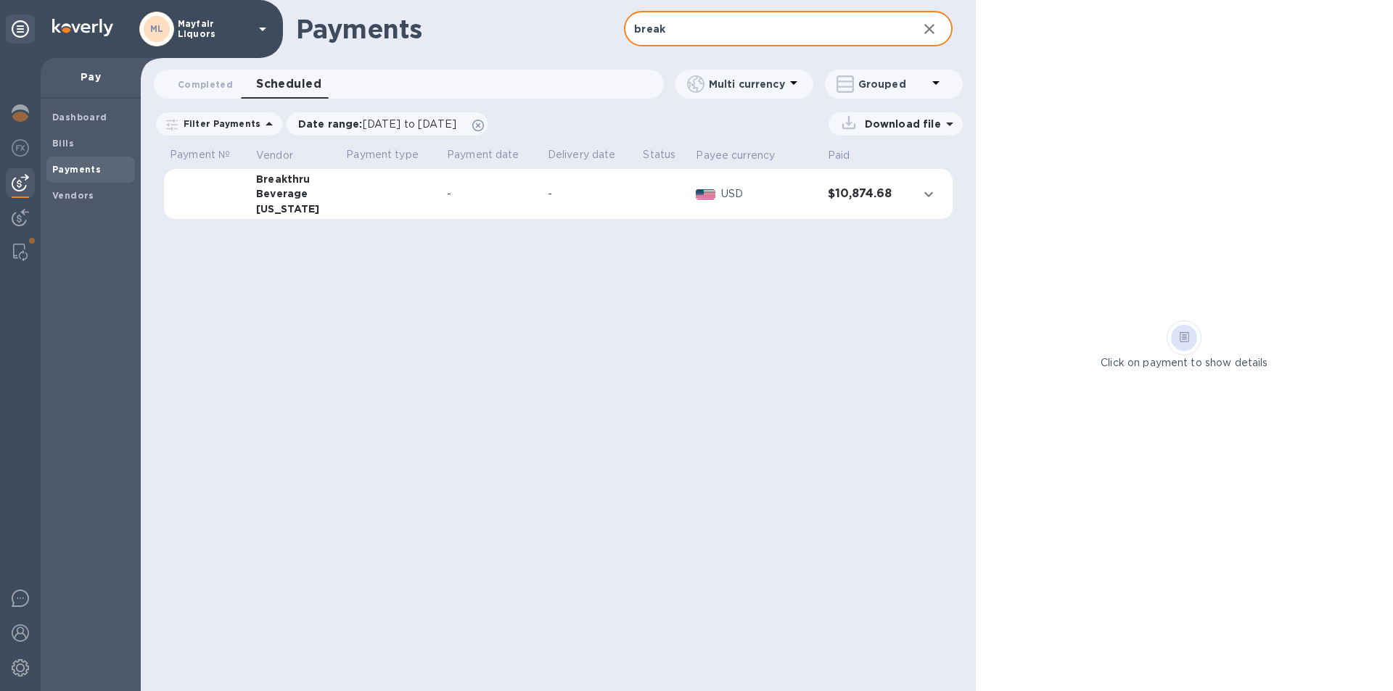
type input "break"
click at [917, 119] on p "Download file" at bounding box center [900, 124] width 82 height 15
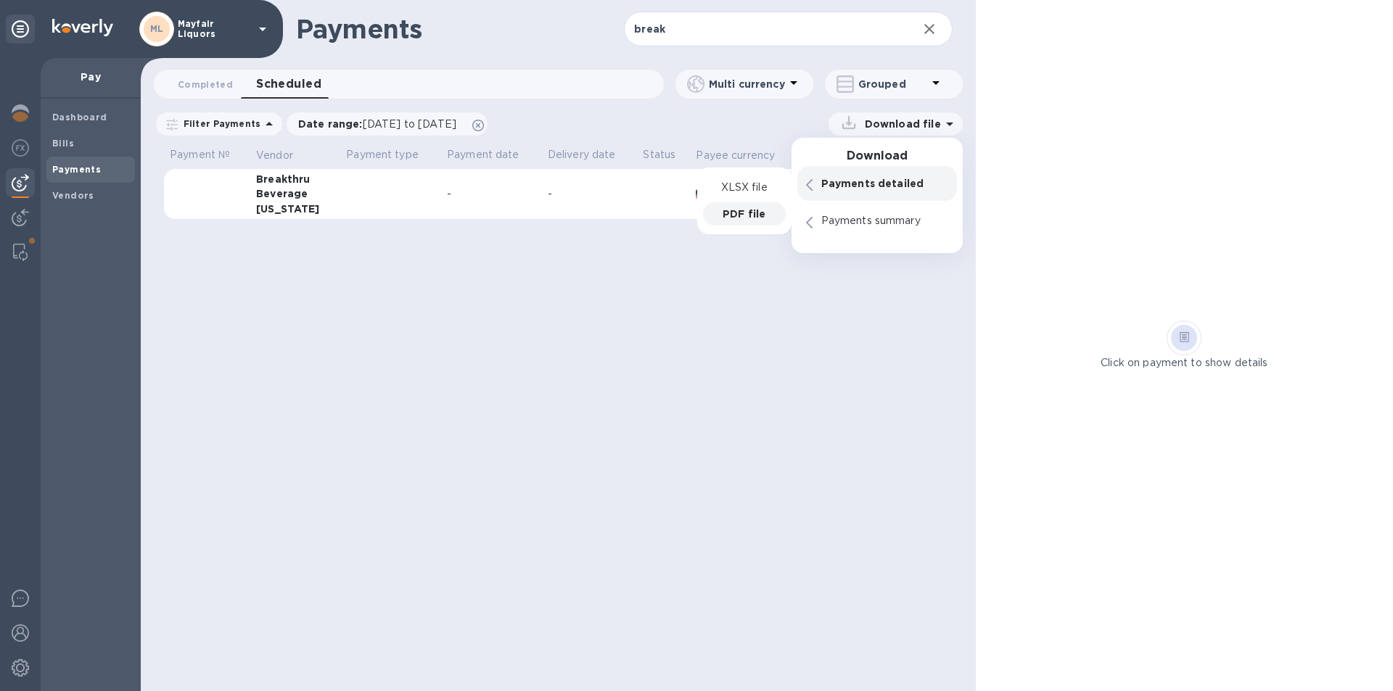
click at [741, 220] on p "PDF file" at bounding box center [743, 214] width 43 height 15
click at [70, 142] on b "Bills" at bounding box center [63, 143] width 22 height 11
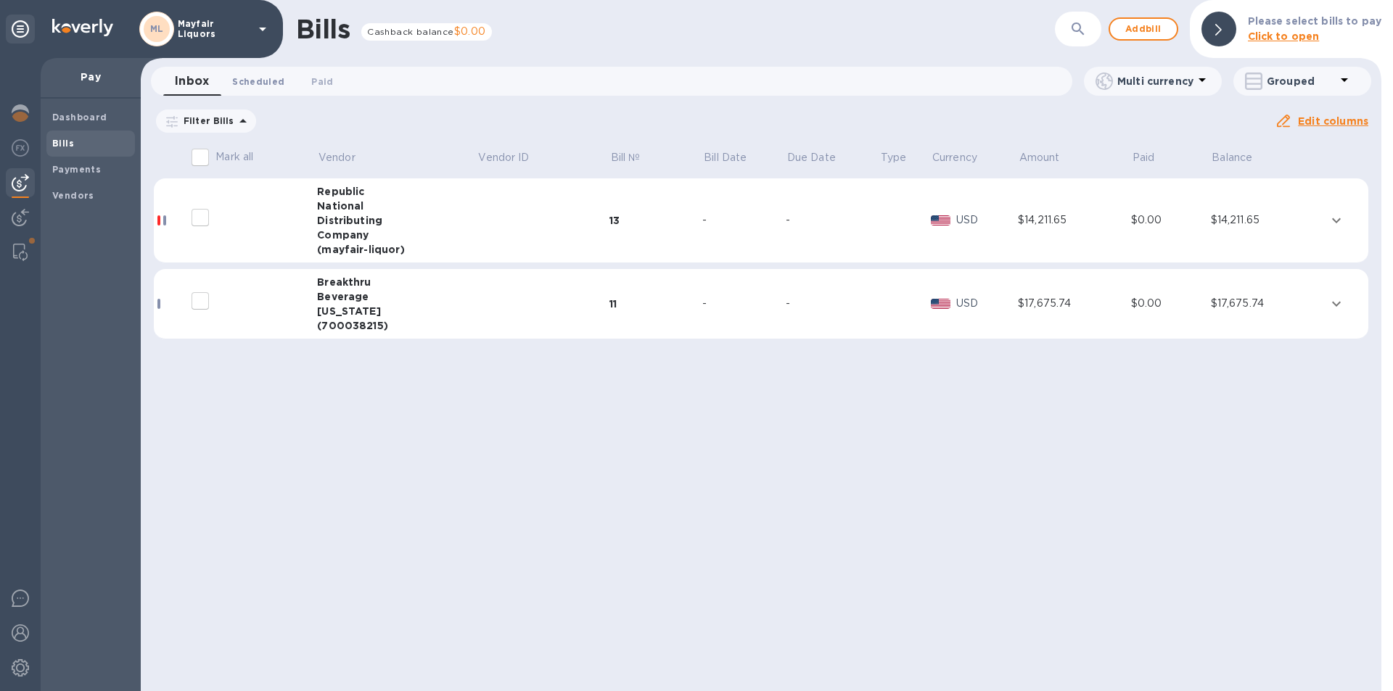
click at [260, 81] on span "Scheduled 0" at bounding box center [258, 81] width 52 height 15
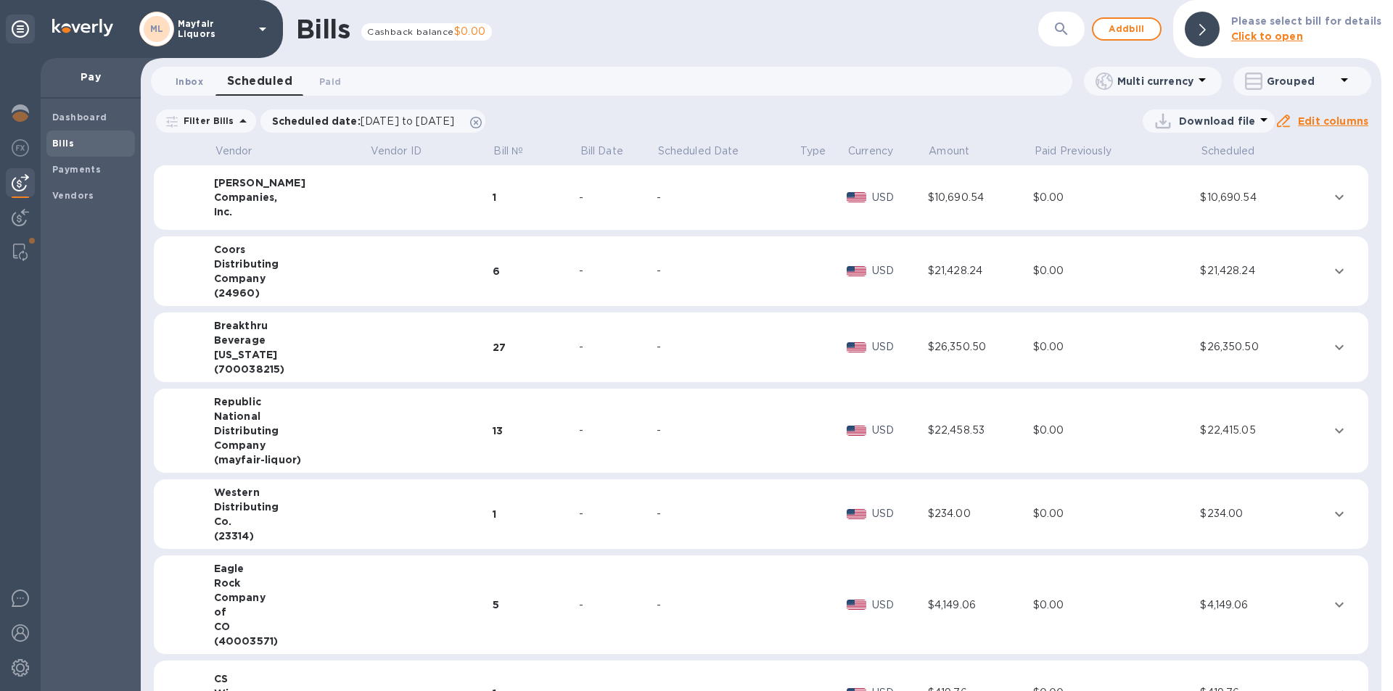
click at [186, 84] on span "Inbox 0" at bounding box center [190, 81] width 28 height 15
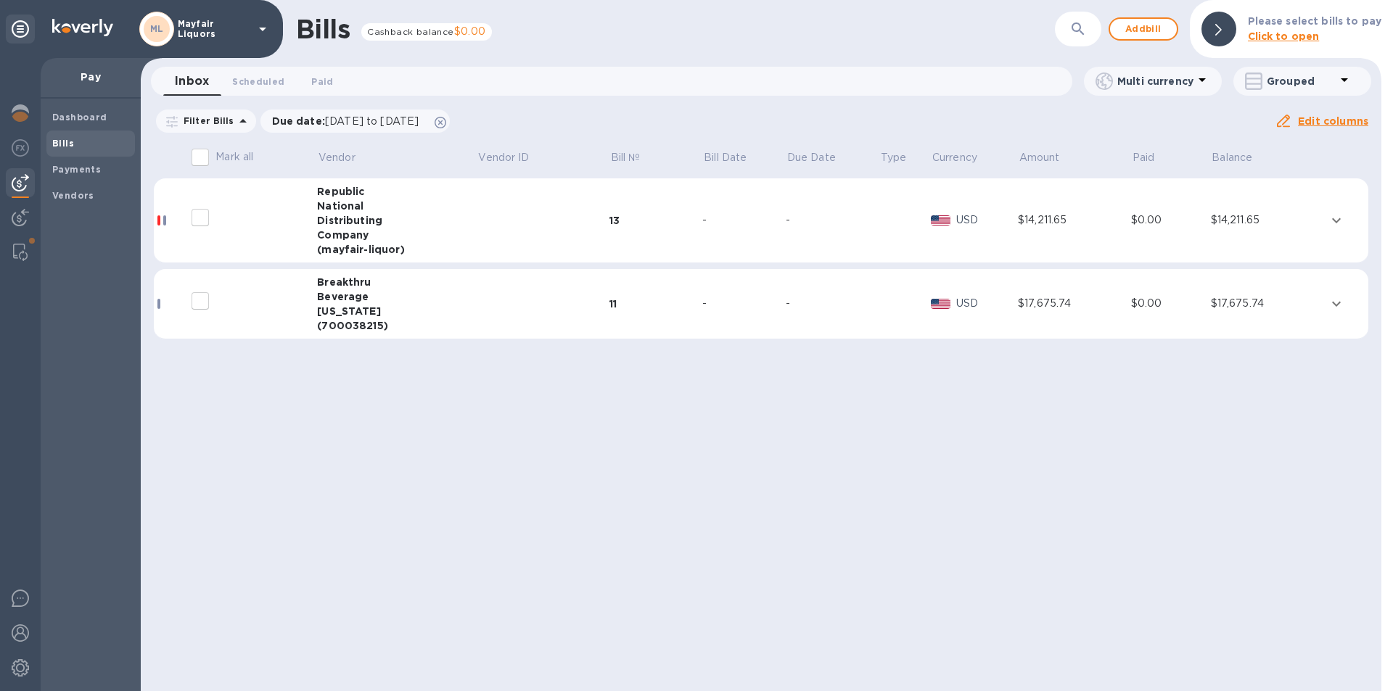
click at [617, 304] on div "11" at bounding box center [655, 304] width 93 height 15
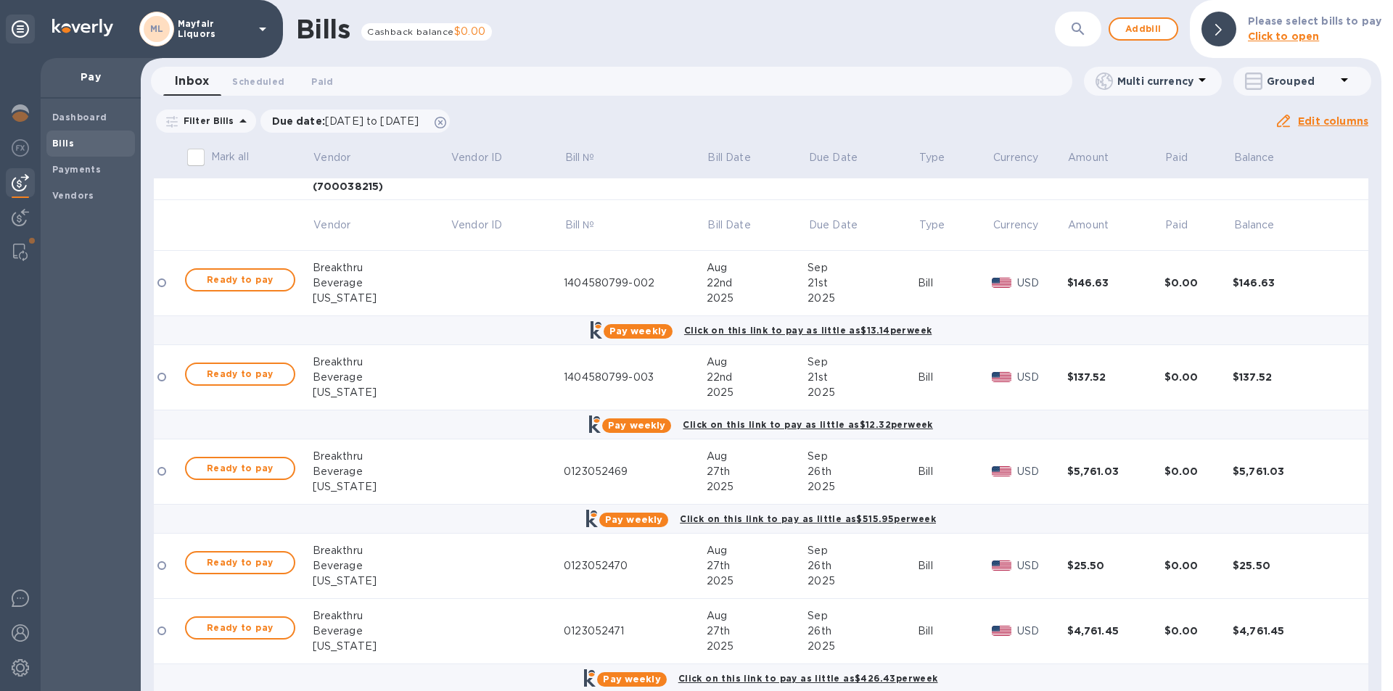
scroll to position [145, 0]
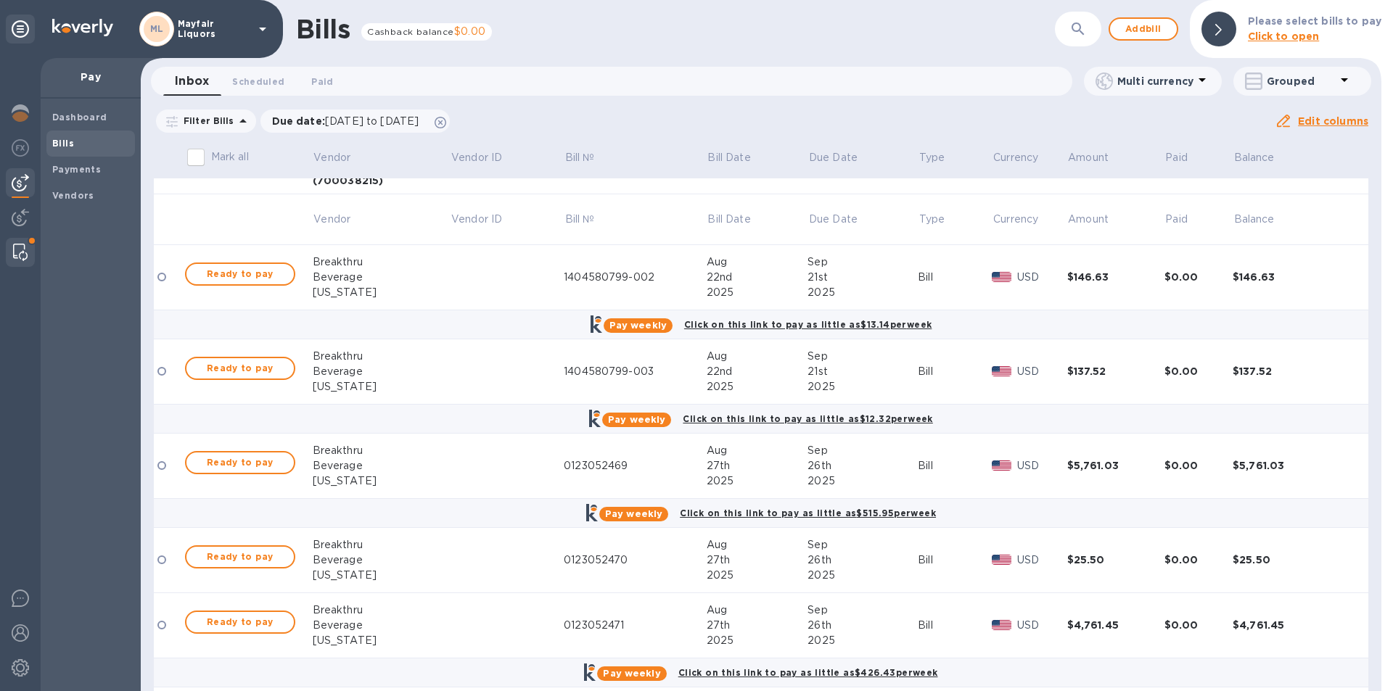
click at [7, 256] on div at bounding box center [20, 252] width 29 height 29
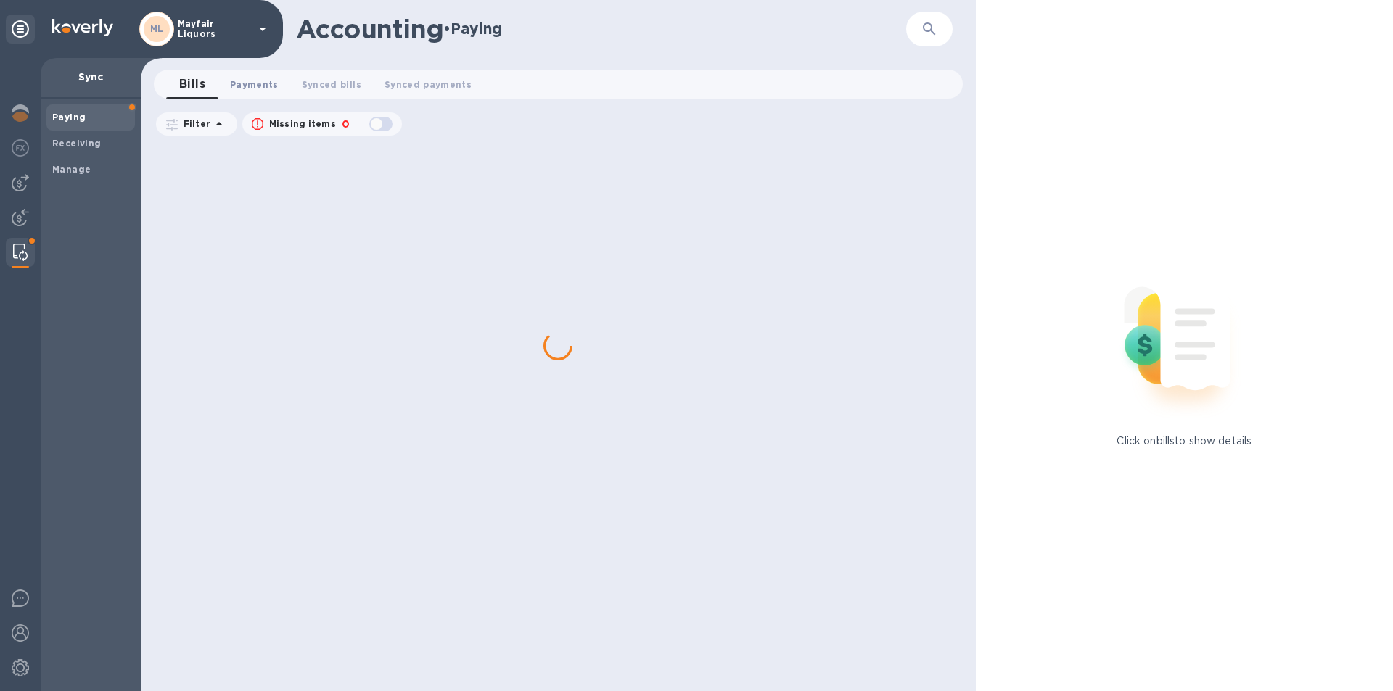
click at [251, 81] on span "Payments 0" at bounding box center [254, 84] width 49 height 15
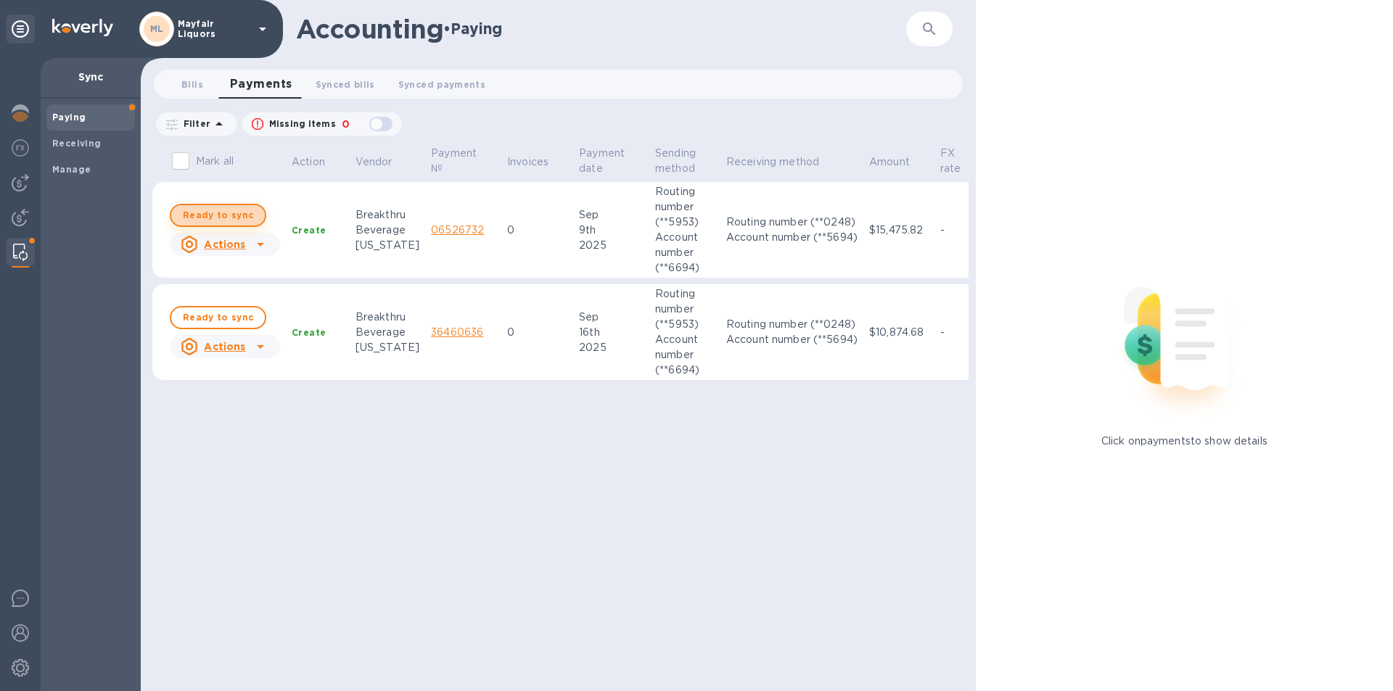
click at [221, 218] on span "Ready to sync" at bounding box center [218, 215] width 70 height 17
click at [220, 318] on span "Ready to sync" at bounding box center [218, 317] width 70 height 17
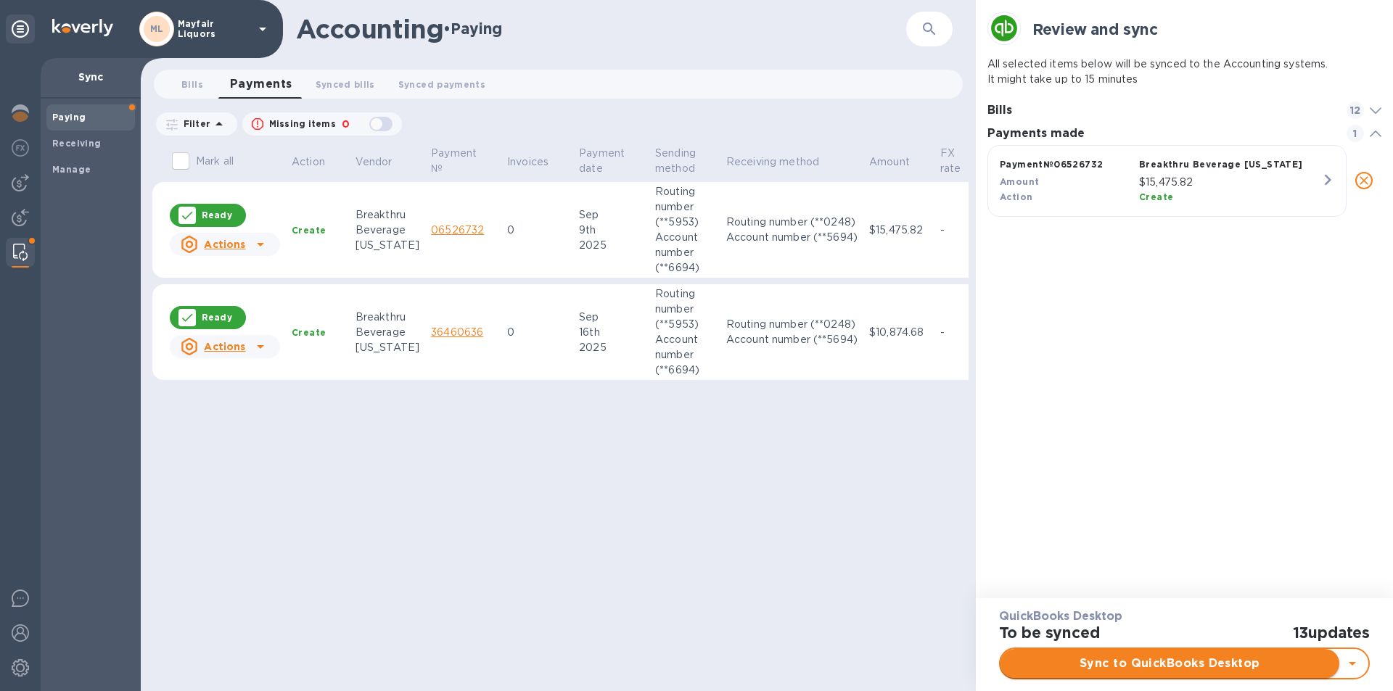
scroll to position [146, 395]
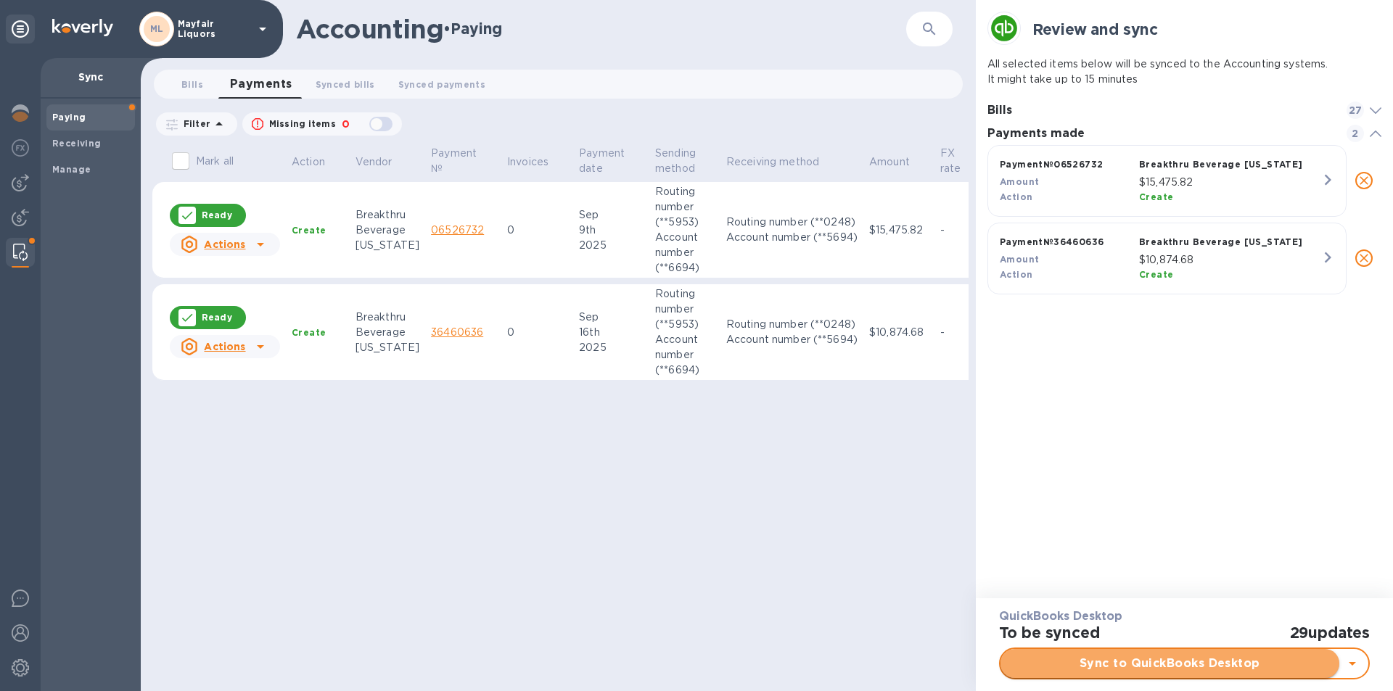
click at [1147, 660] on span "Sync to QuickBooks Desktop" at bounding box center [1170, 663] width 316 height 17
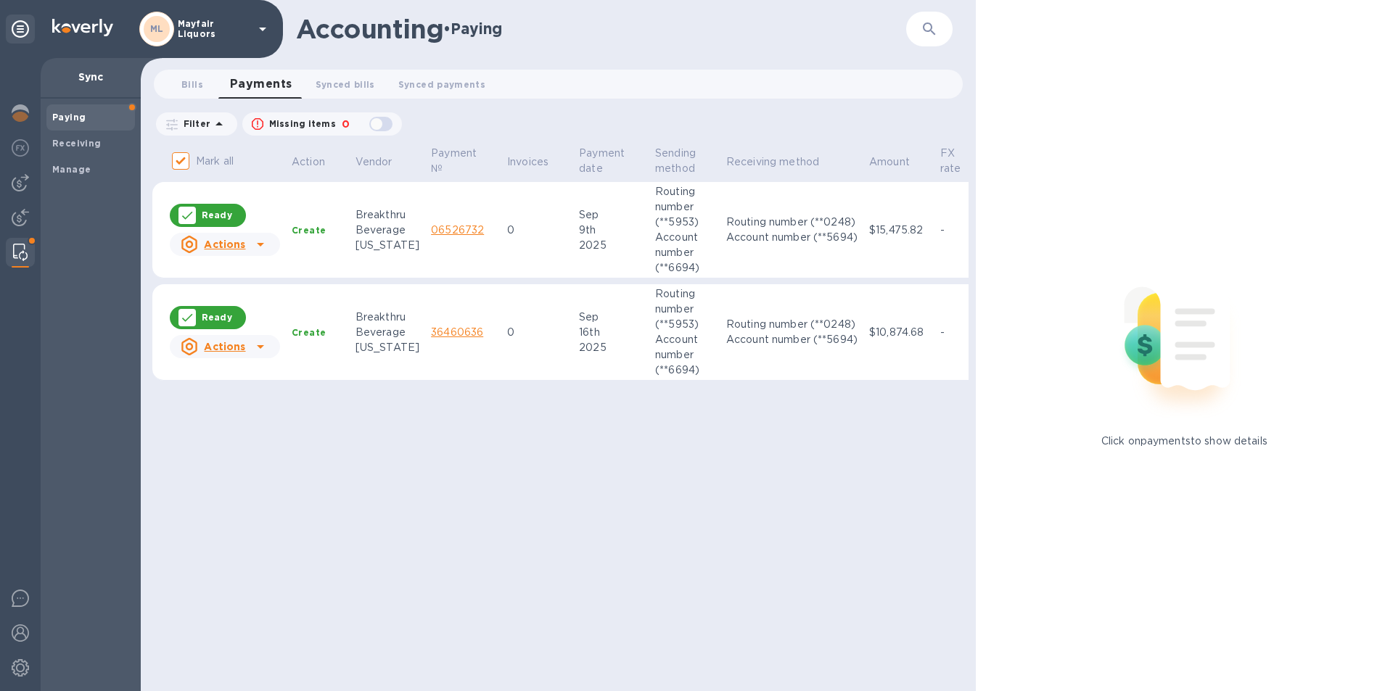
checkbox input "false"
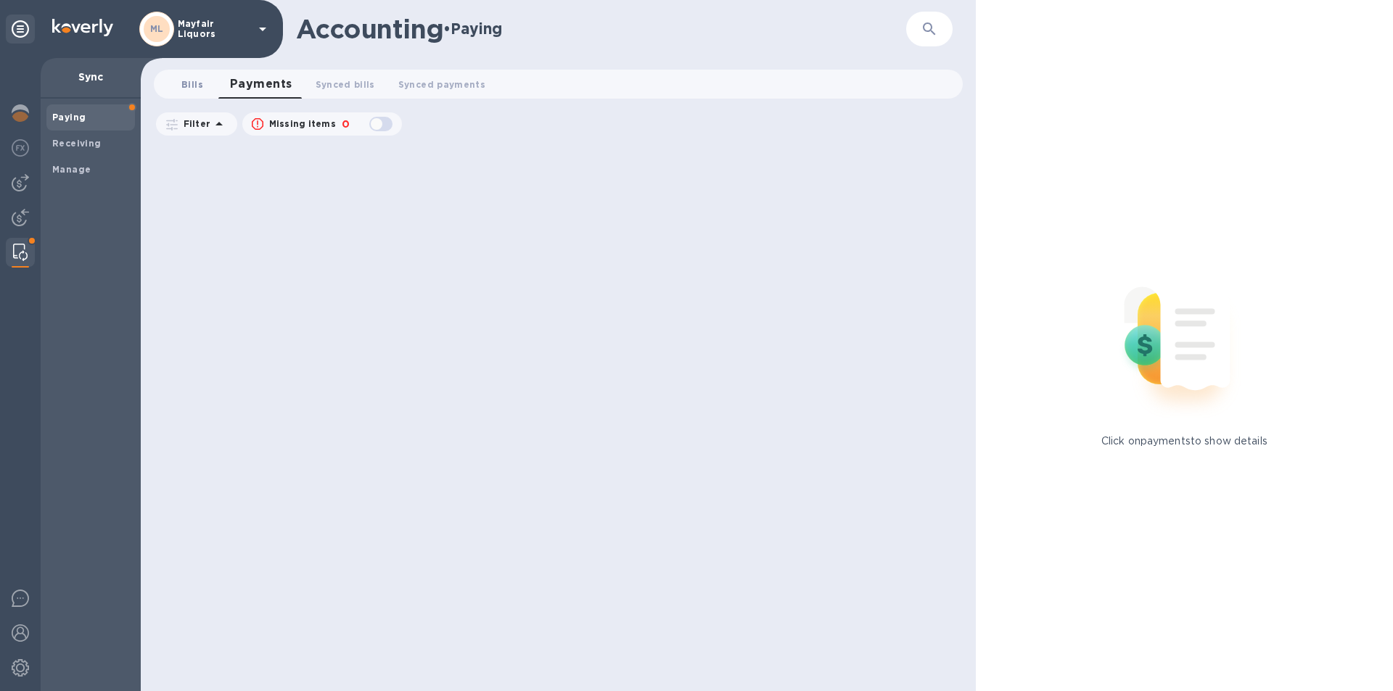
click at [187, 86] on span "Bills 0" at bounding box center [192, 84] width 22 height 15
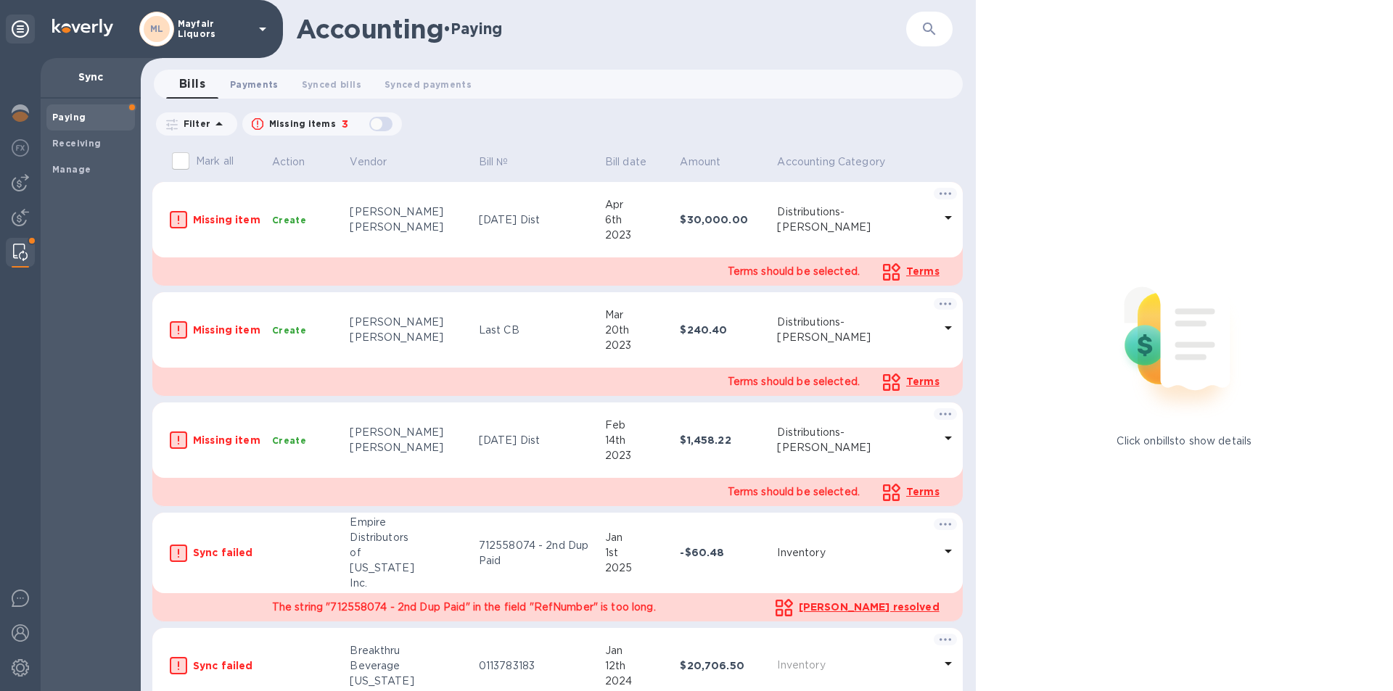
click at [247, 86] on span "Payments 0" at bounding box center [254, 84] width 49 height 15
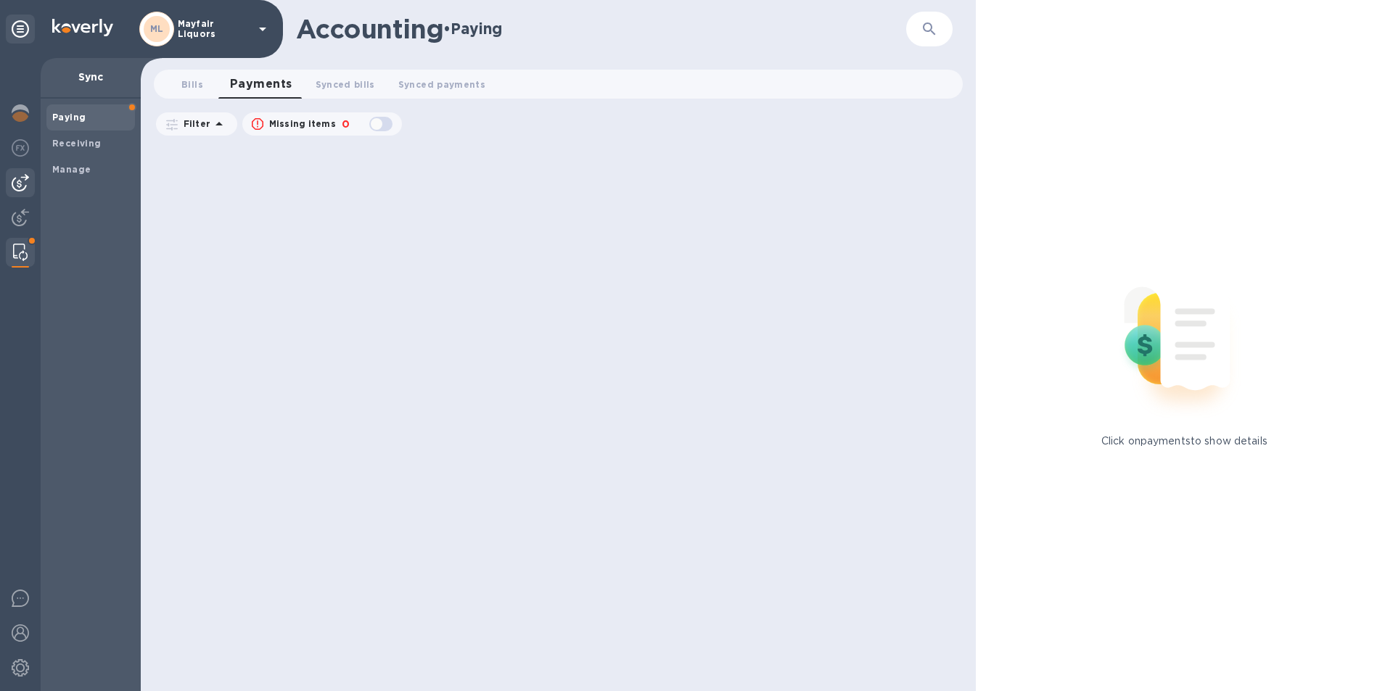
click at [17, 191] on img at bounding box center [20, 182] width 17 height 17
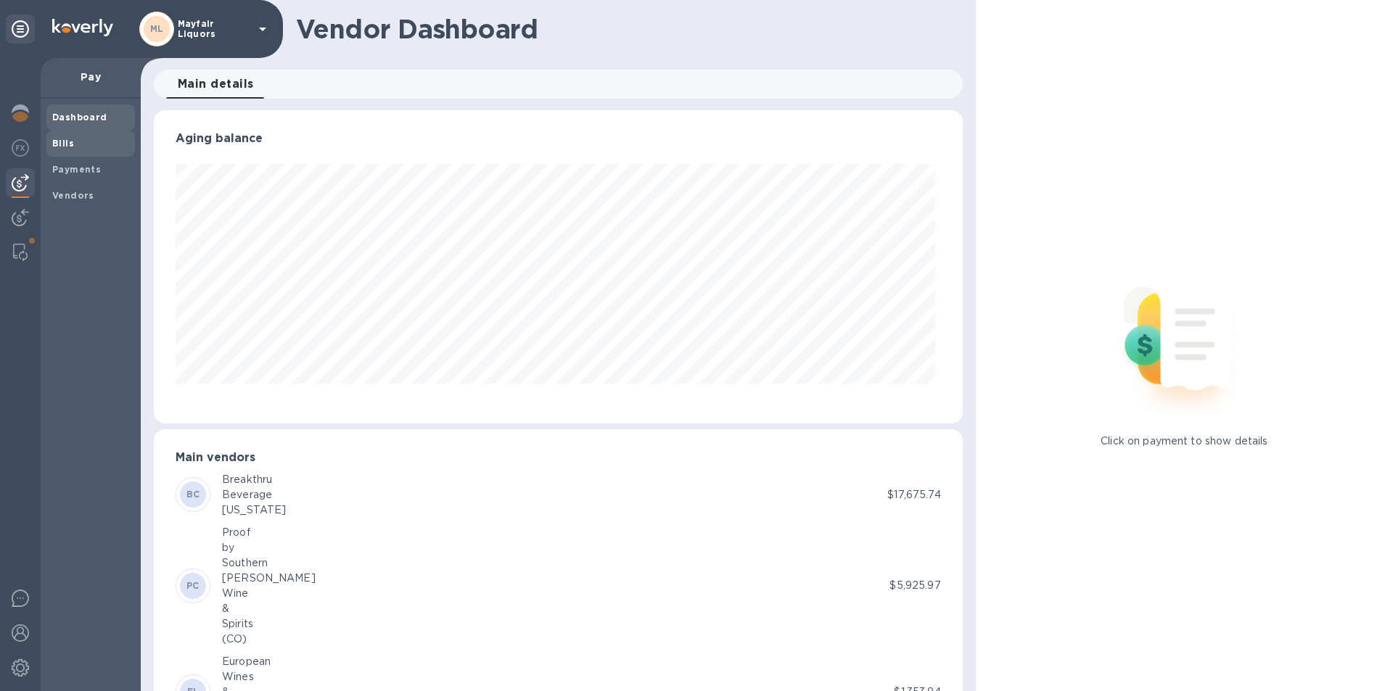
click at [90, 134] on div "Bills" at bounding box center [90, 144] width 88 height 26
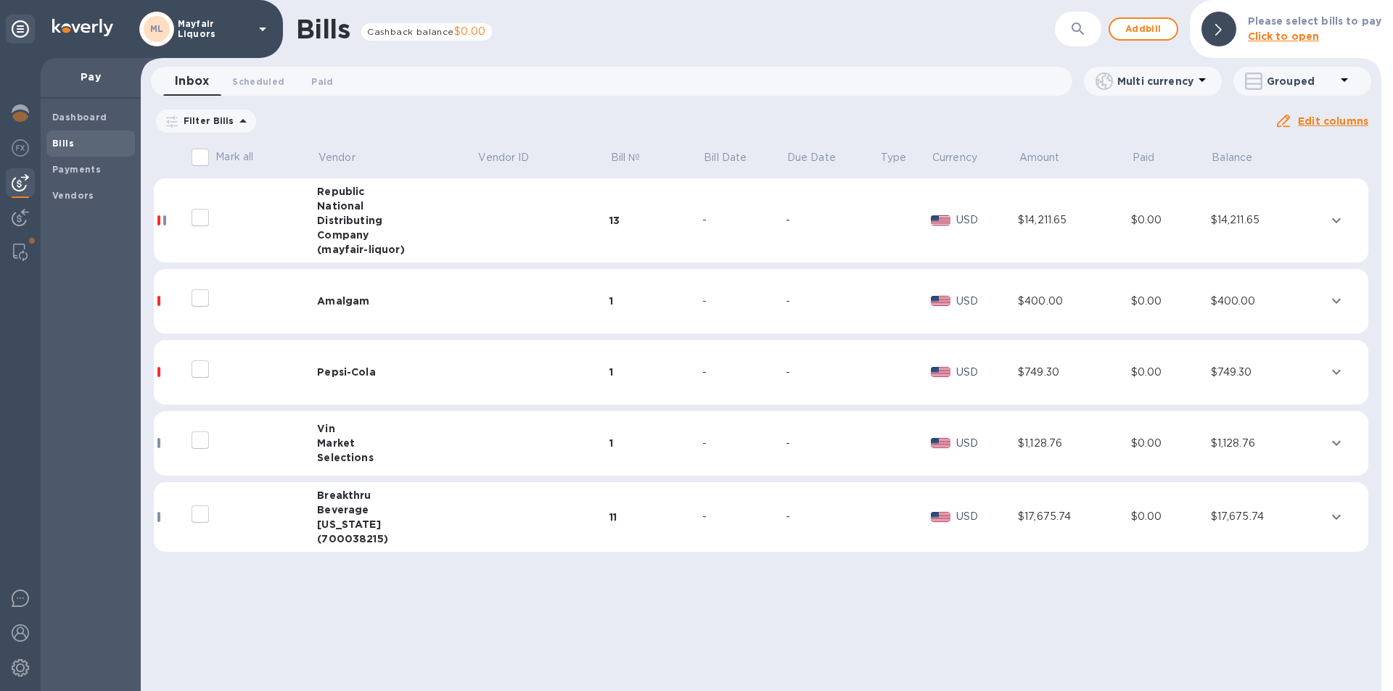
click at [1335, 371] on icon "expand row" at bounding box center [1335, 371] width 17 height 17
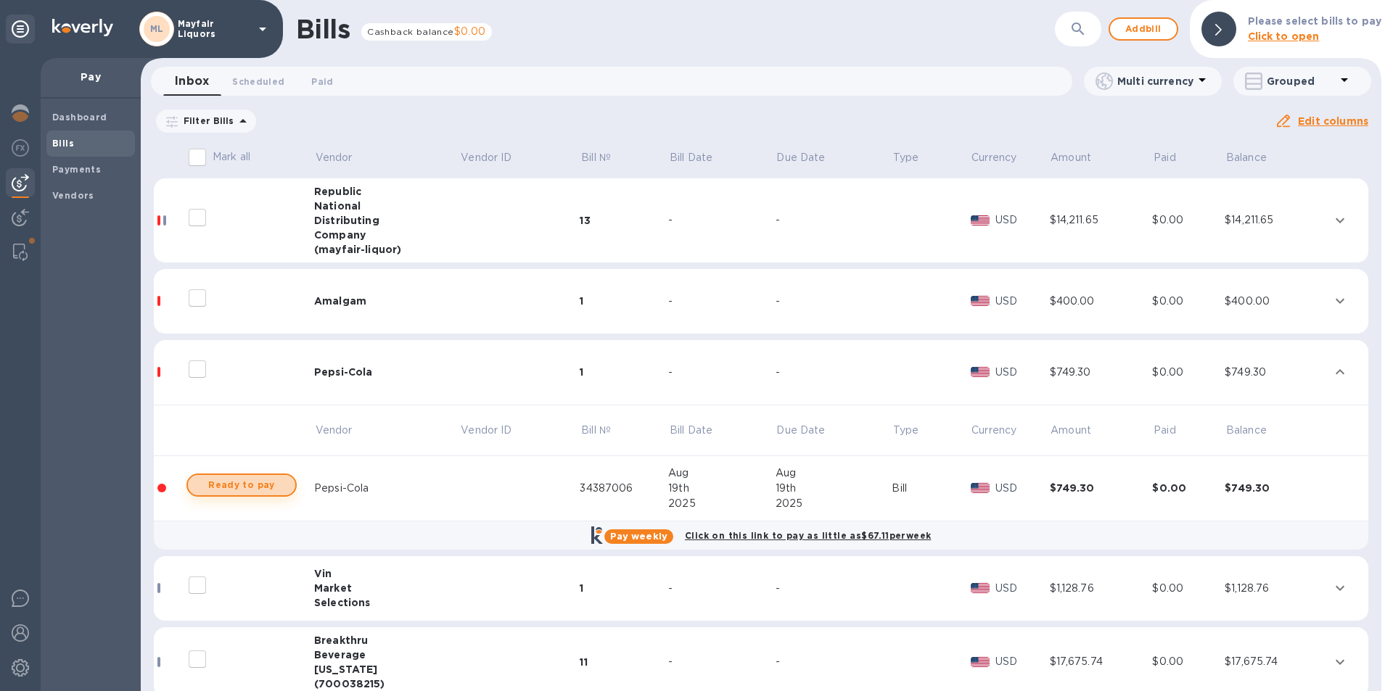
click at [250, 479] on span "Ready to pay" at bounding box center [241, 485] width 84 height 17
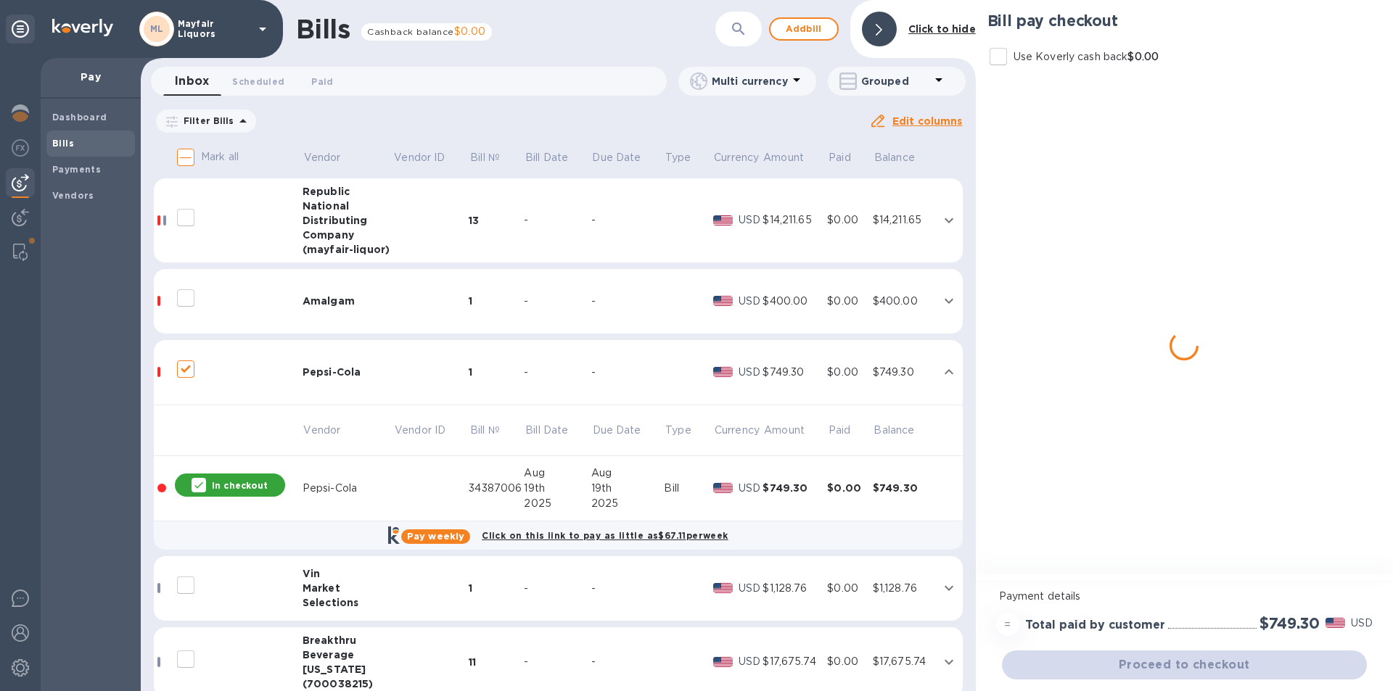
checkbox input "true"
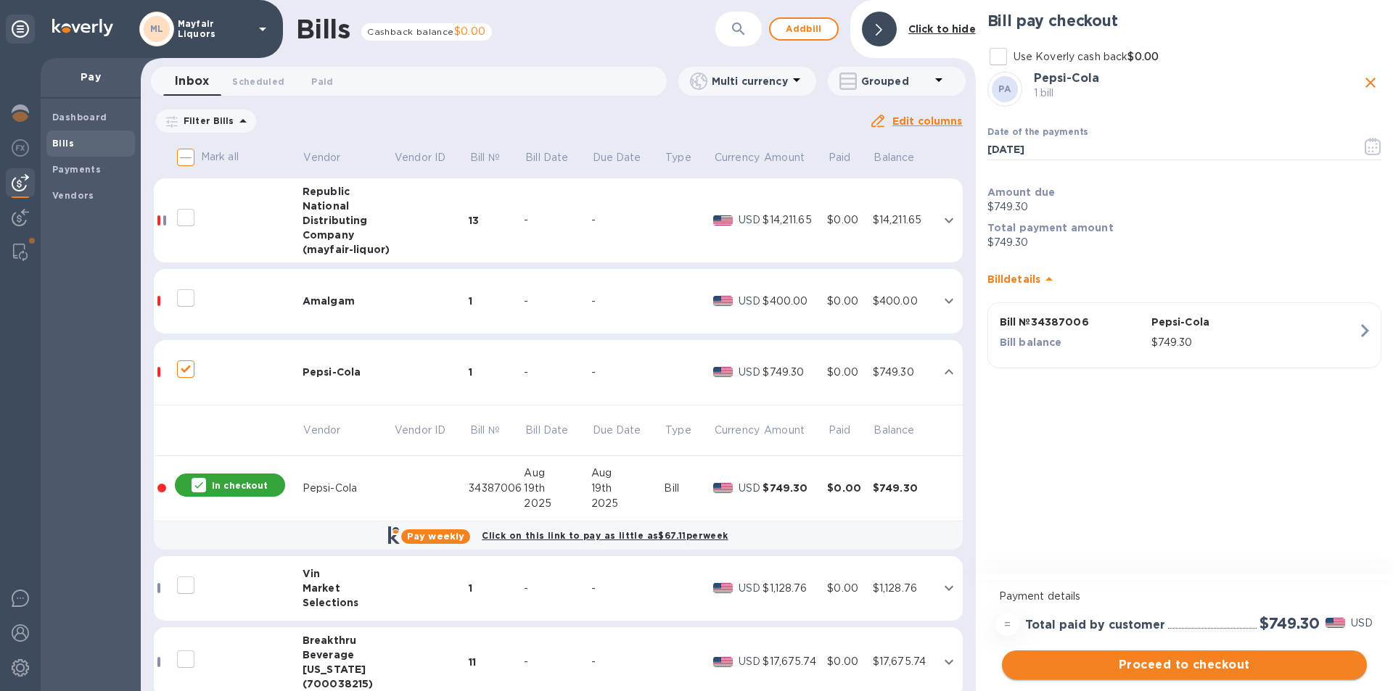
click at [1187, 658] on span "Proceed to checkout" at bounding box center [1184, 664] width 342 height 17
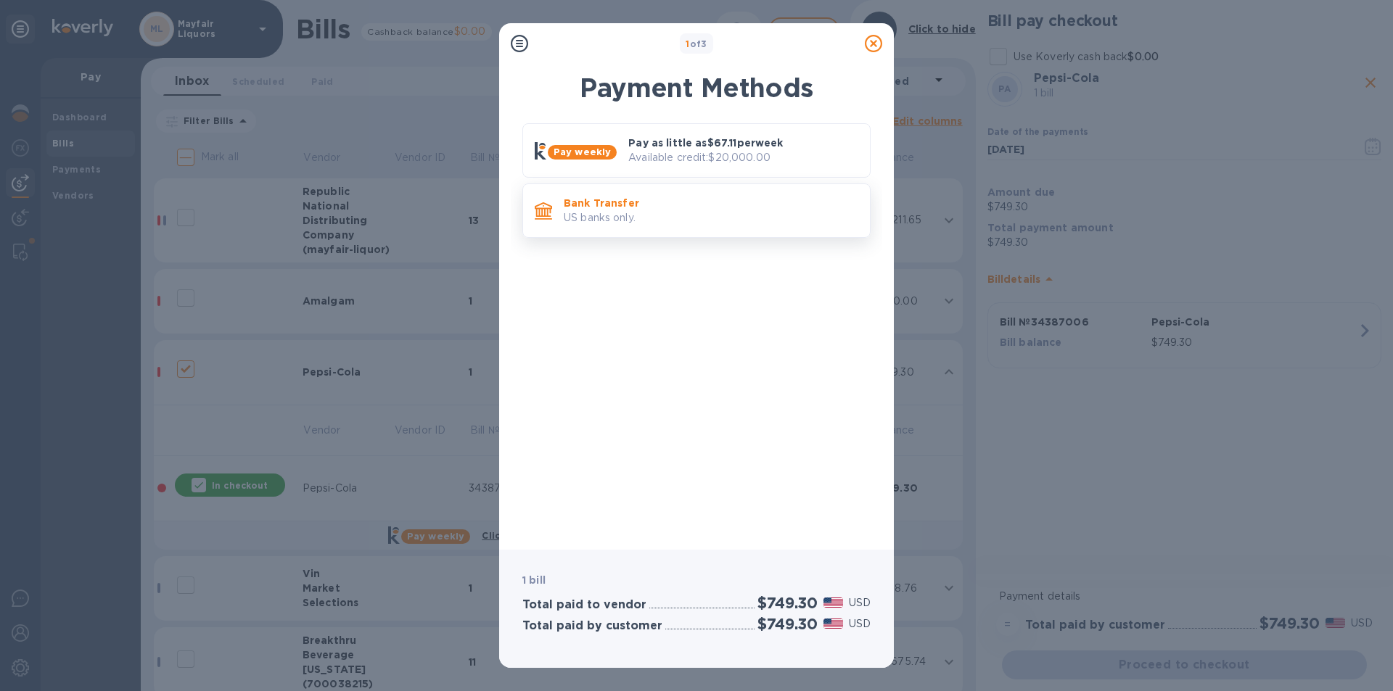
click at [675, 215] on p "US banks only." at bounding box center [711, 217] width 294 height 15
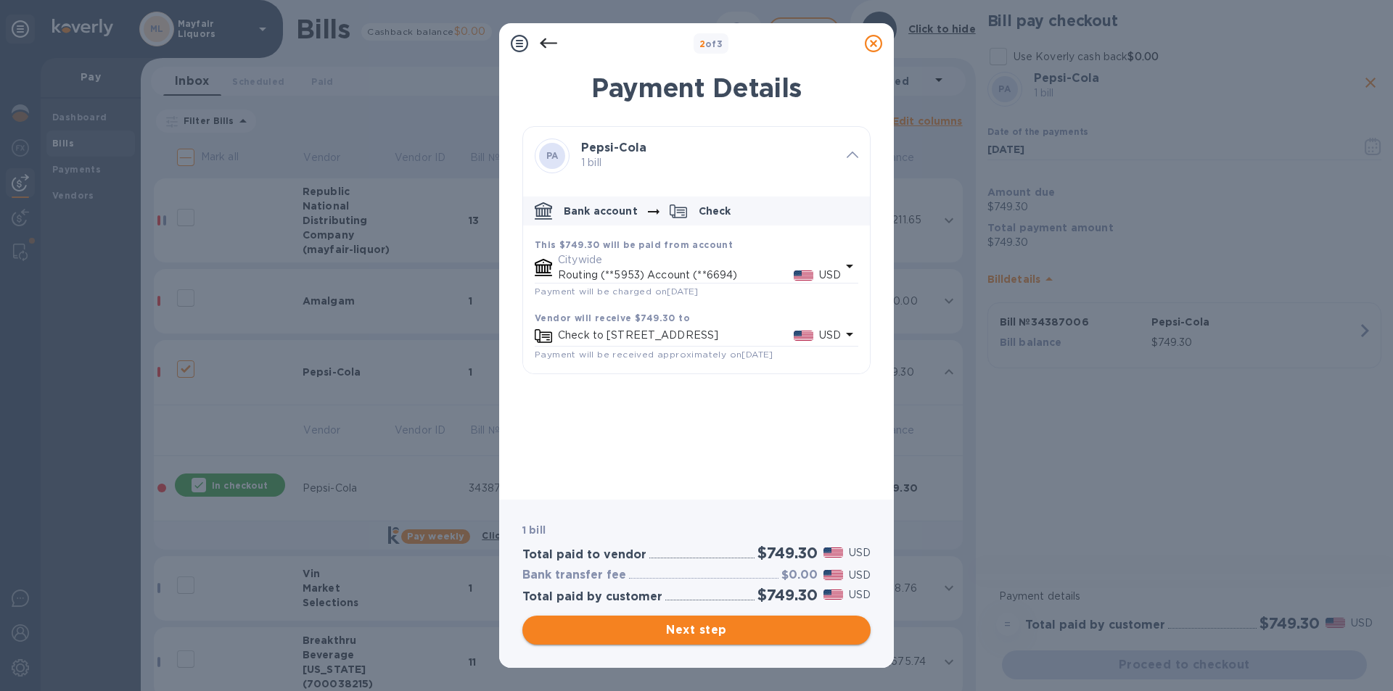
click at [729, 630] on span "Next step" at bounding box center [696, 630] width 325 height 17
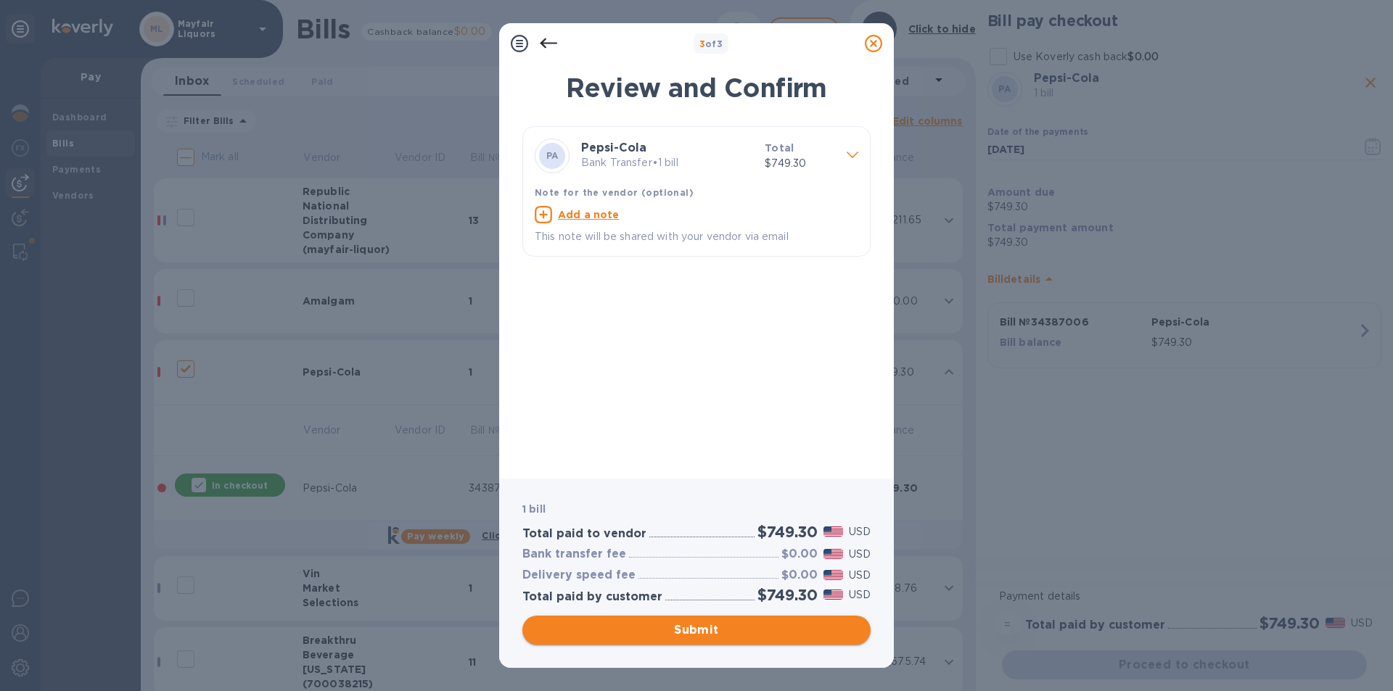
click at [729, 630] on span "Submit" at bounding box center [696, 630] width 325 height 17
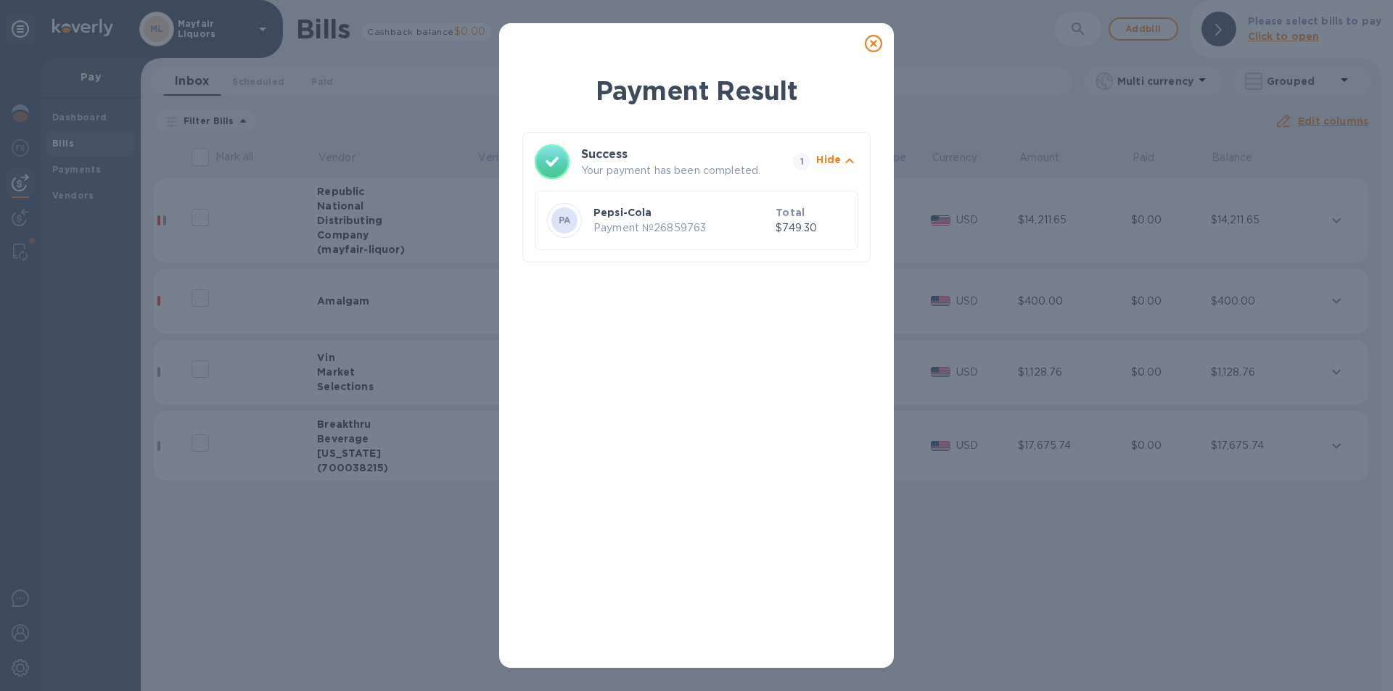
click at [873, 43] on icon at bounding box center [873, 43] width 17 height 17
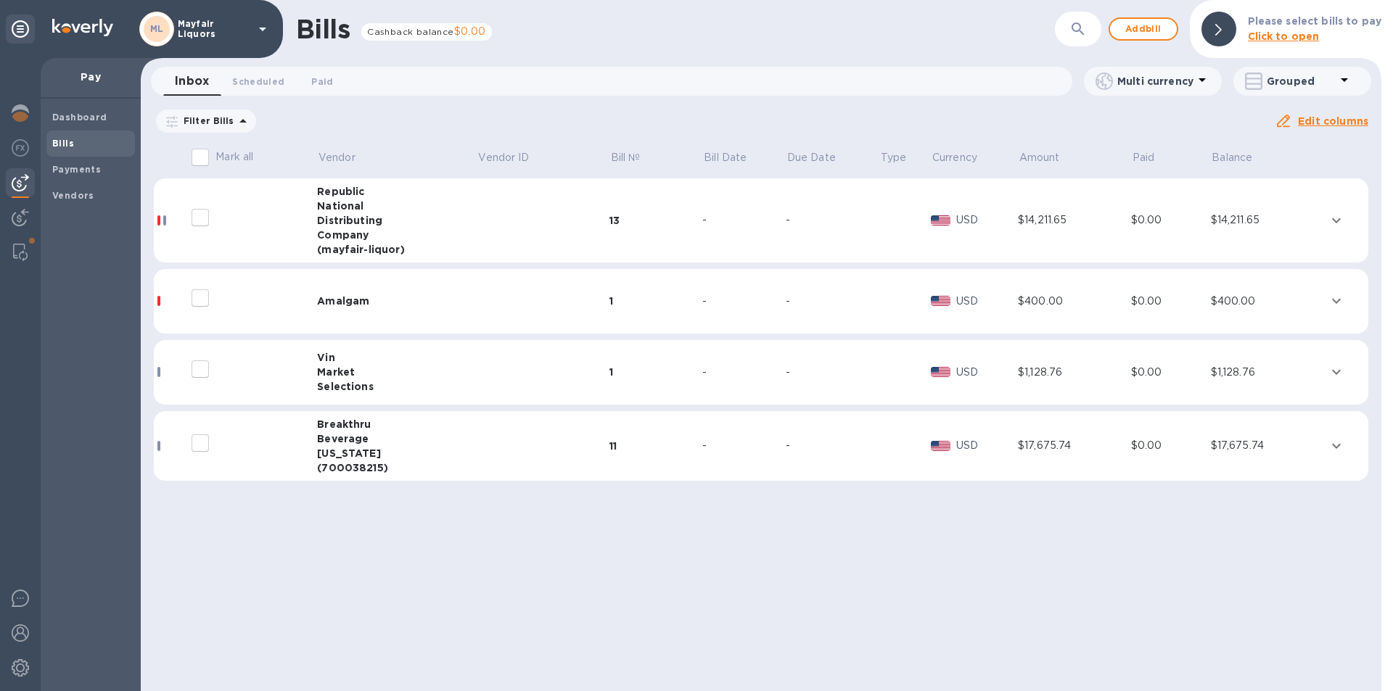
click at [1341, 301] on icon "expand row" at bounding box center [1335, 300] width 17 height 17
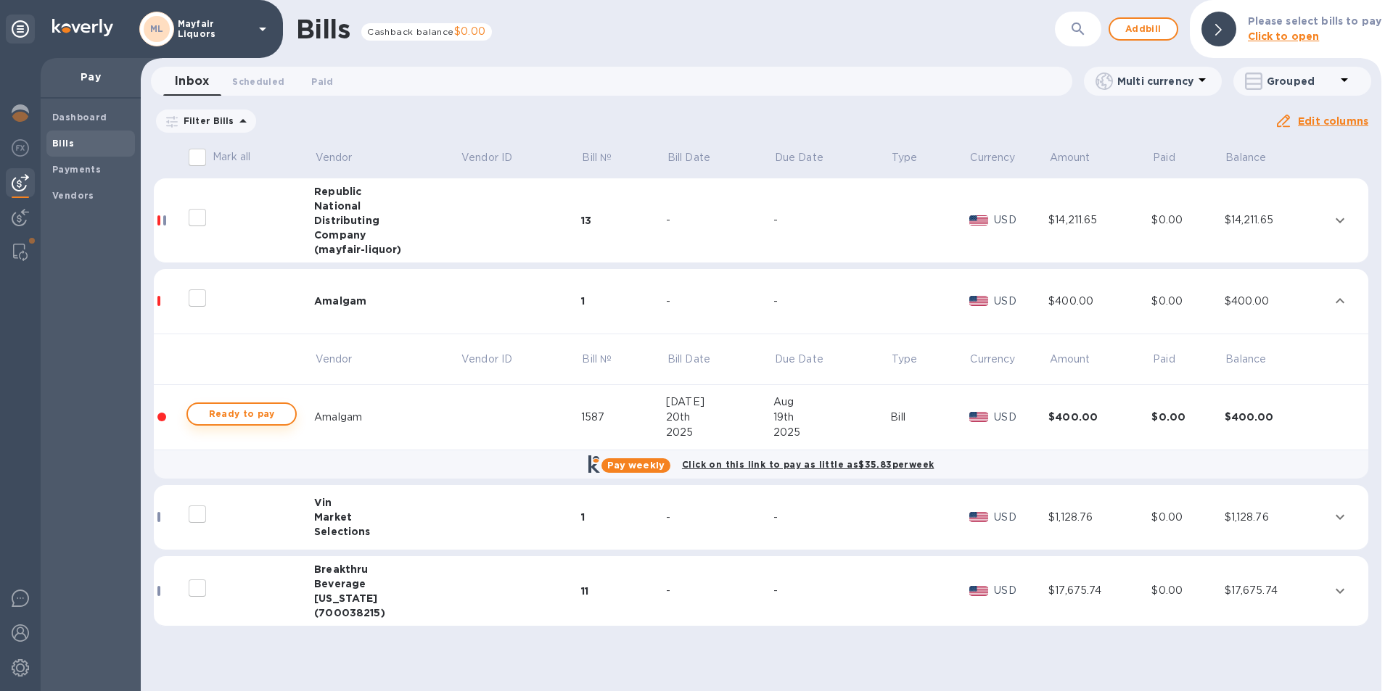
click at [273, 412] on span "Ready to pay" at bounding box center [241, 413] width 84 height 17
checkbox input "true"
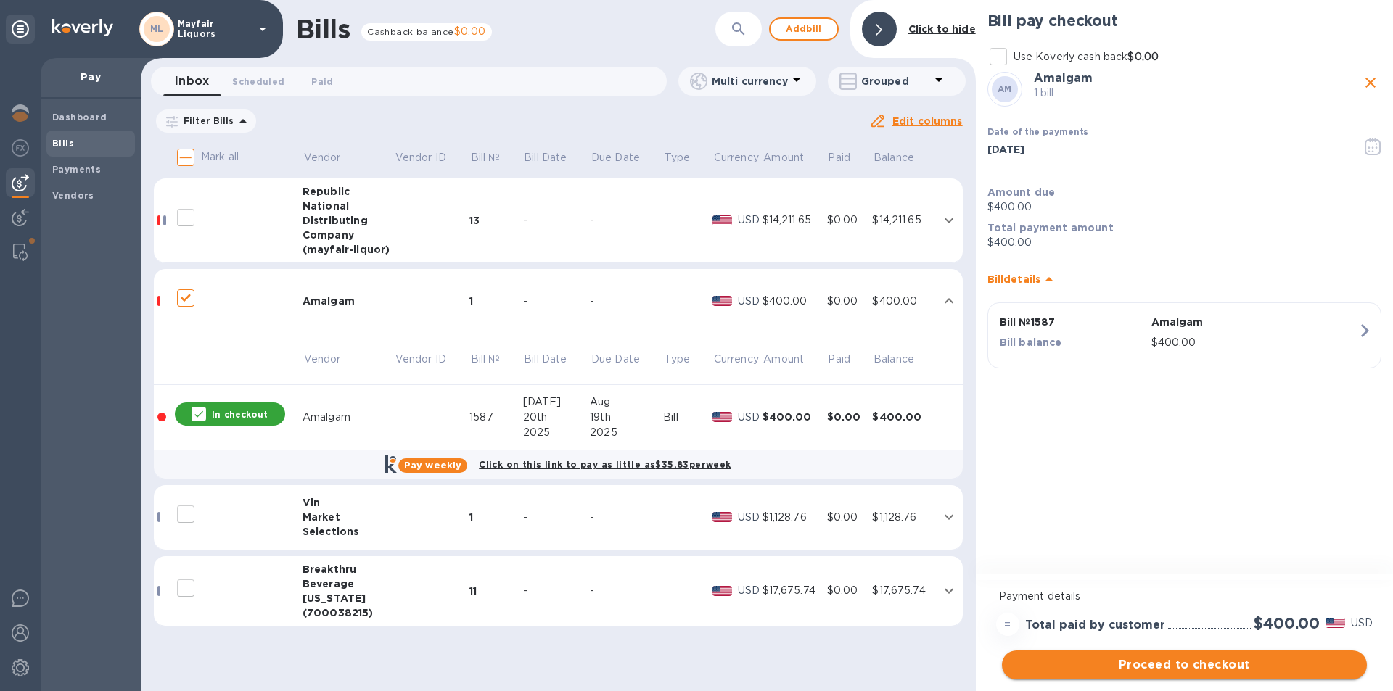
click at [1169, 659] on span "Proceed to checkout" at bounding box center [1184, 664] width 342 height 17
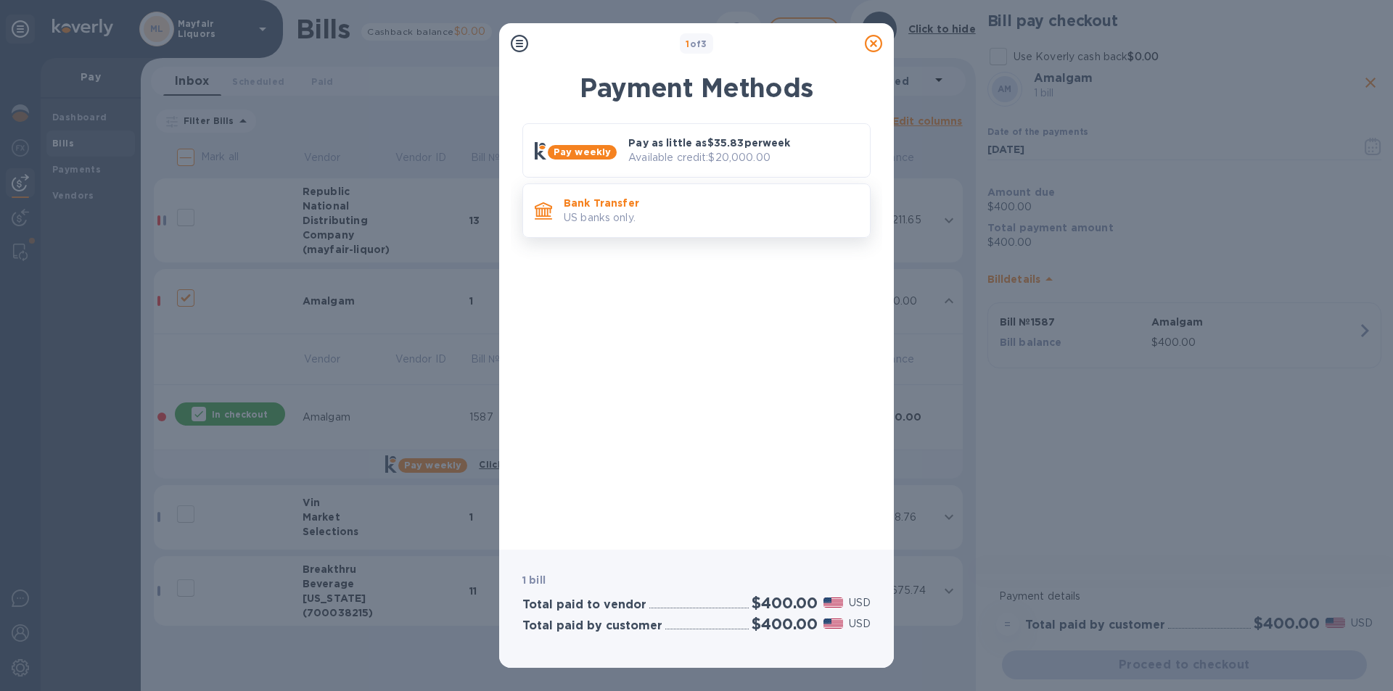
click at [706, 199] on p "Bank Transfer" at bounding box center [711, 203] width 294 height 15
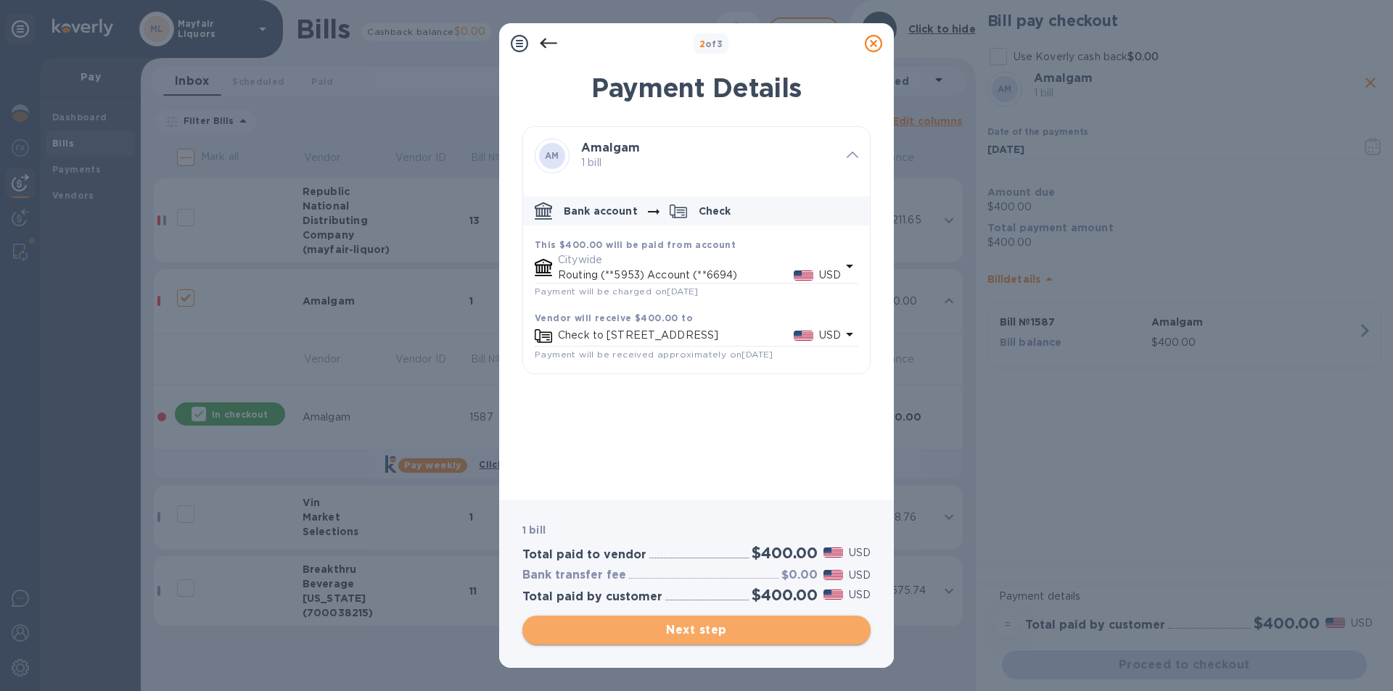
click at [765, 627] on span "Next step" at bounding box center [696, 630] width 325 height 17
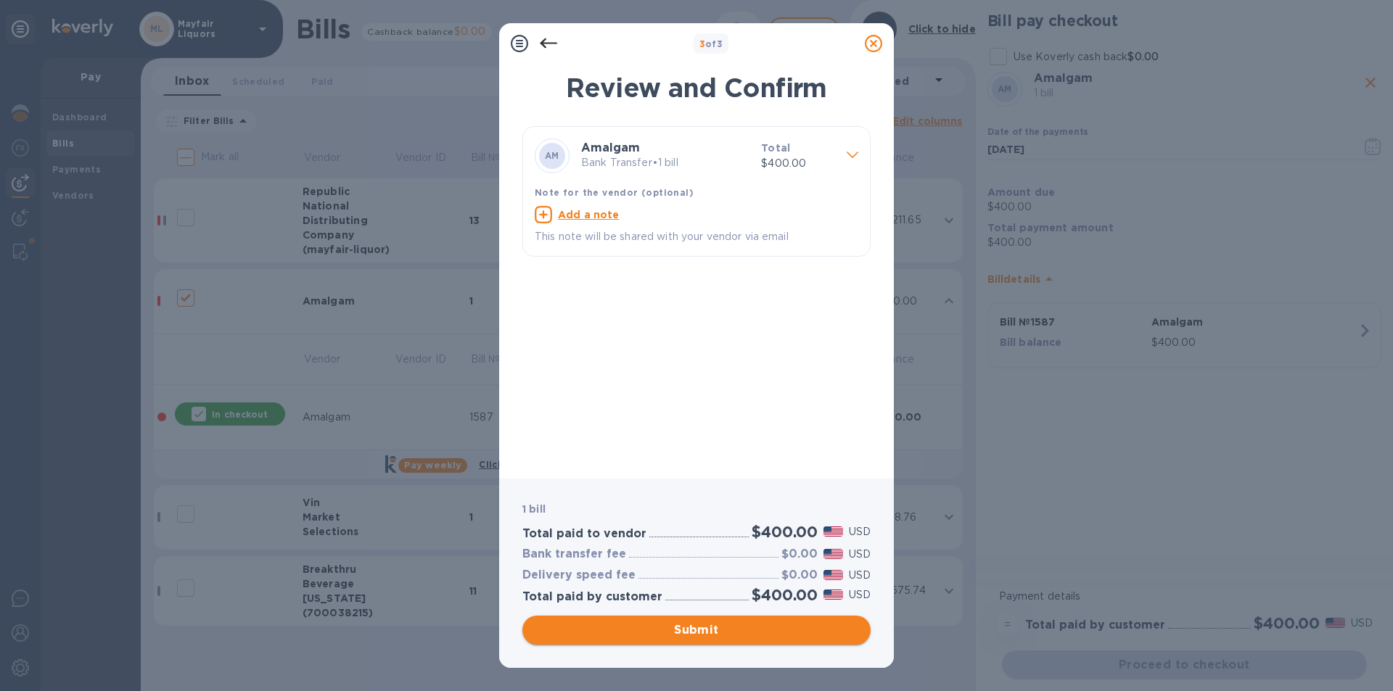
click at [765, 627] on span "Submit" at bounding box center [696, 630] width 325 height 17
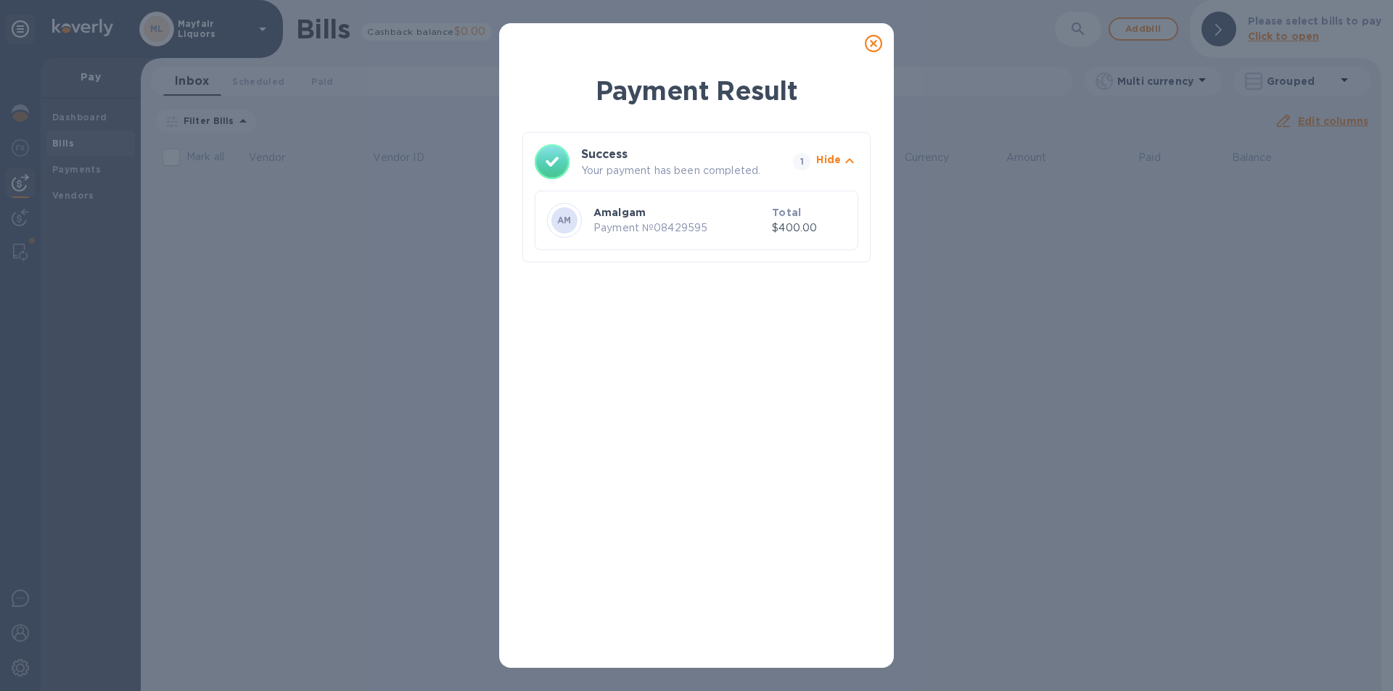
click at [873, 46] on icon at bounding box center [873, 43] width 17 height 17
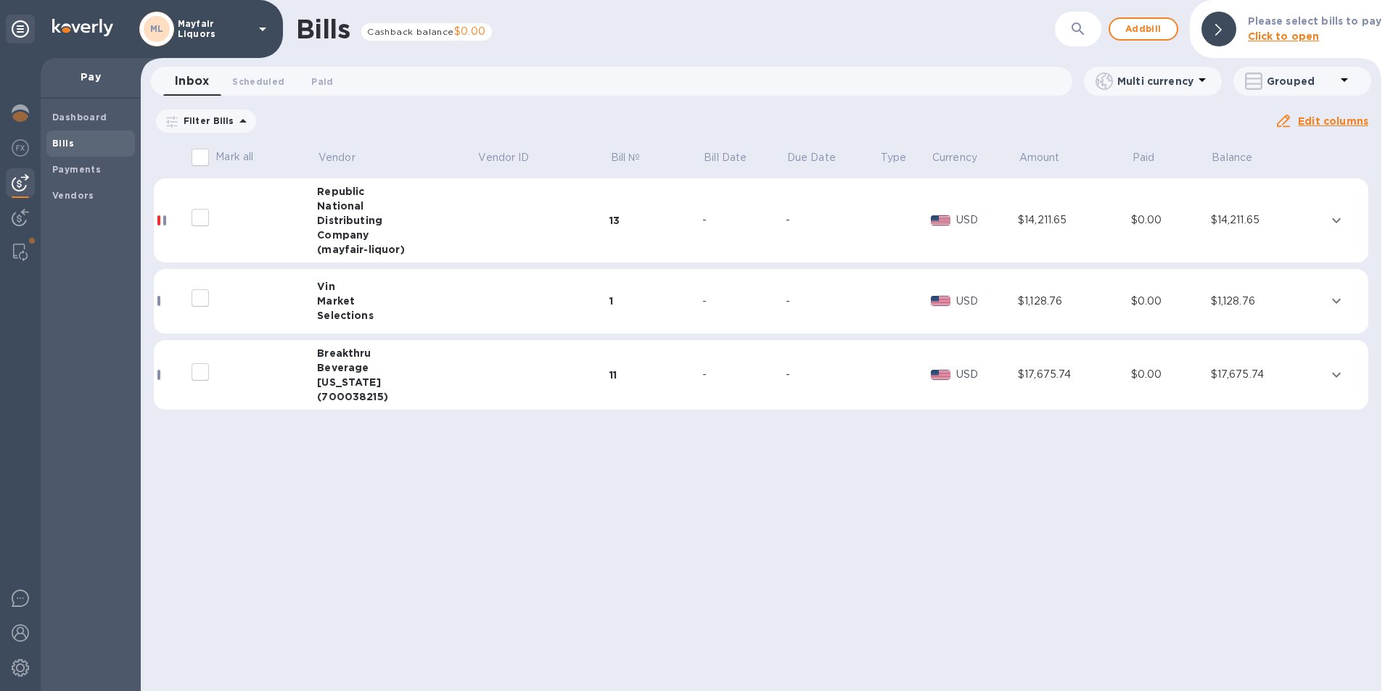
click at [1347, 301] on td at bounding box center [1346, 301] width 44 height 65
click at [1346, 298] on td at bounding box center [1346, 301] width 44 height 65
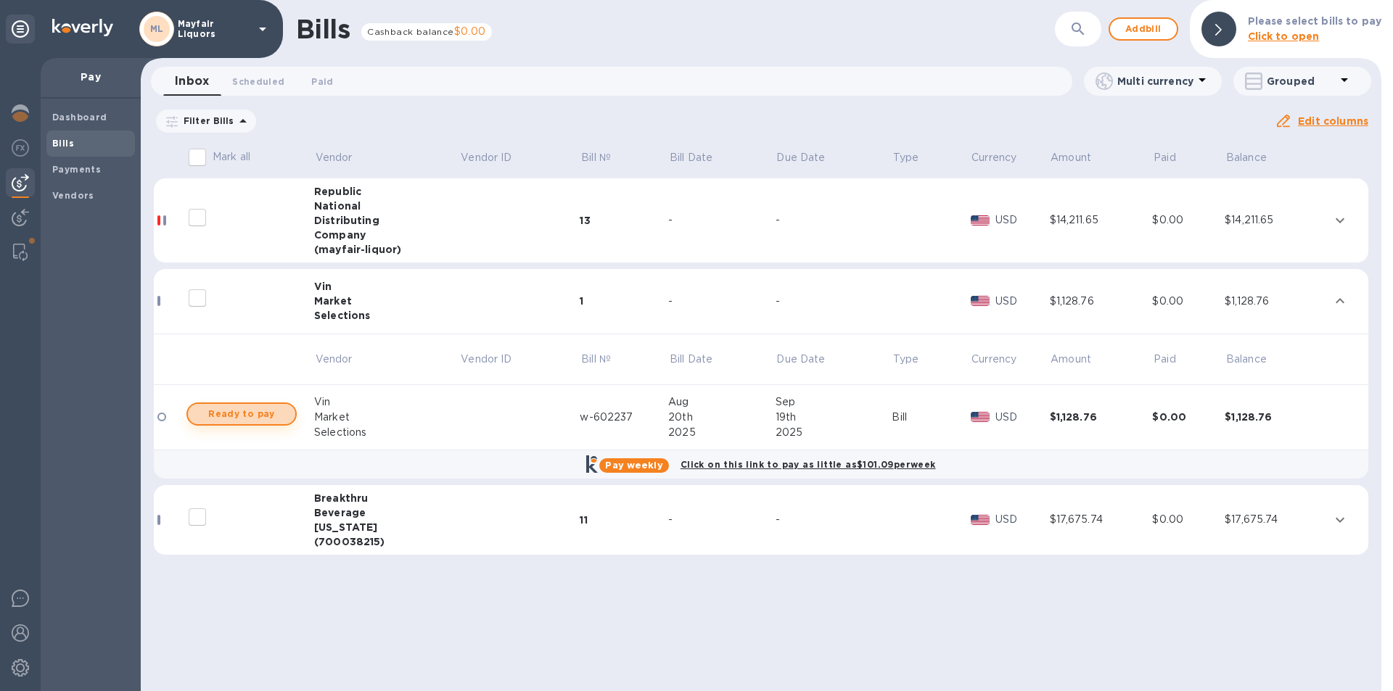
click at [250, 417] on span "Ready to pay" at bounding box center [241, 413] width 84 height 17
checkbox input "true"
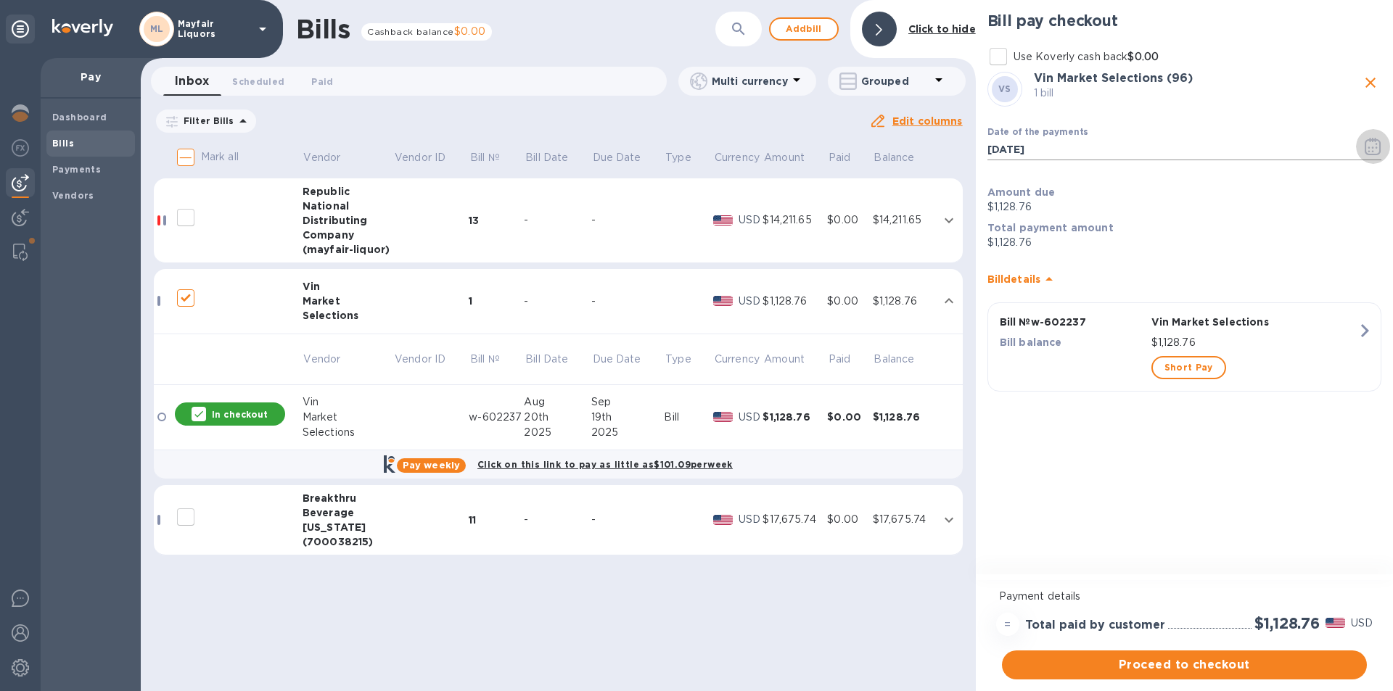
click at [1370, 147] on icon "button" at bounding box center [1372, 146] width 17 height 17
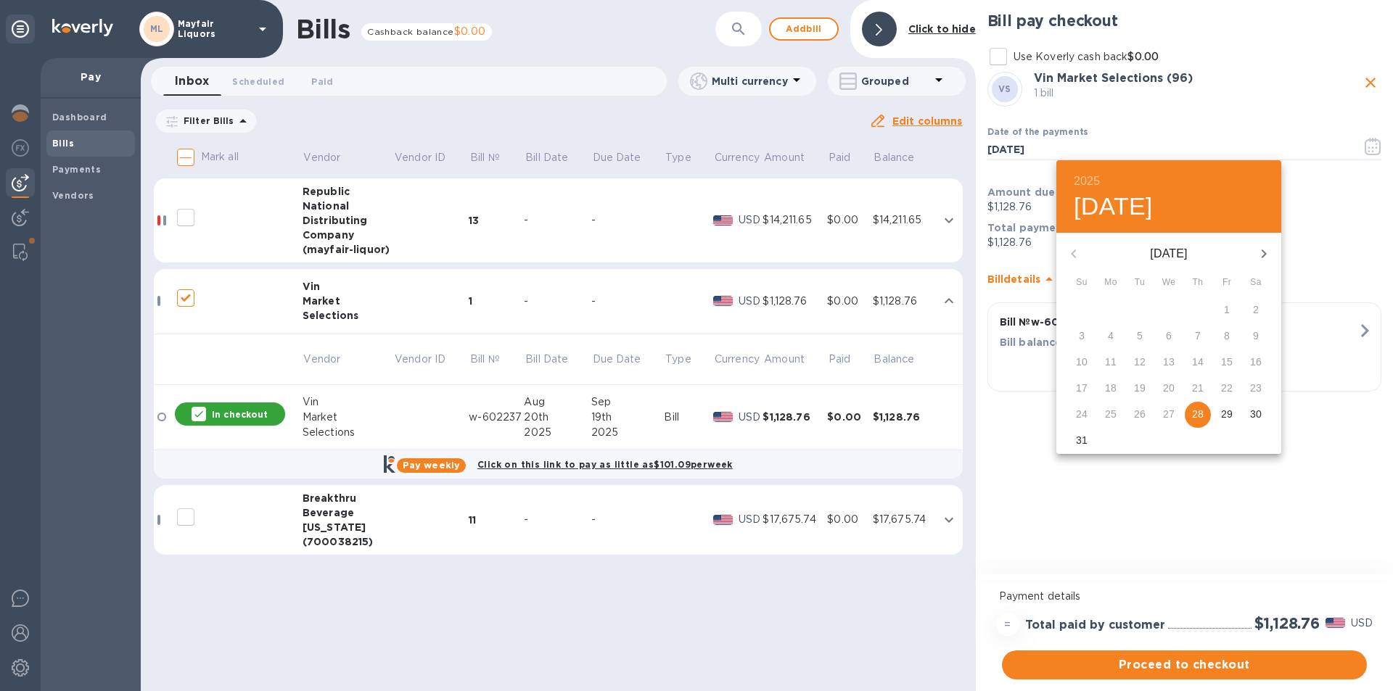
click at [1259, 250] on icon "button" at bounding box center [1263, 253] width 17 height 17
click at [1135, 360] on p "16" at bounding box center [1140, 362] width 12 height 15
type input "[DATE]"
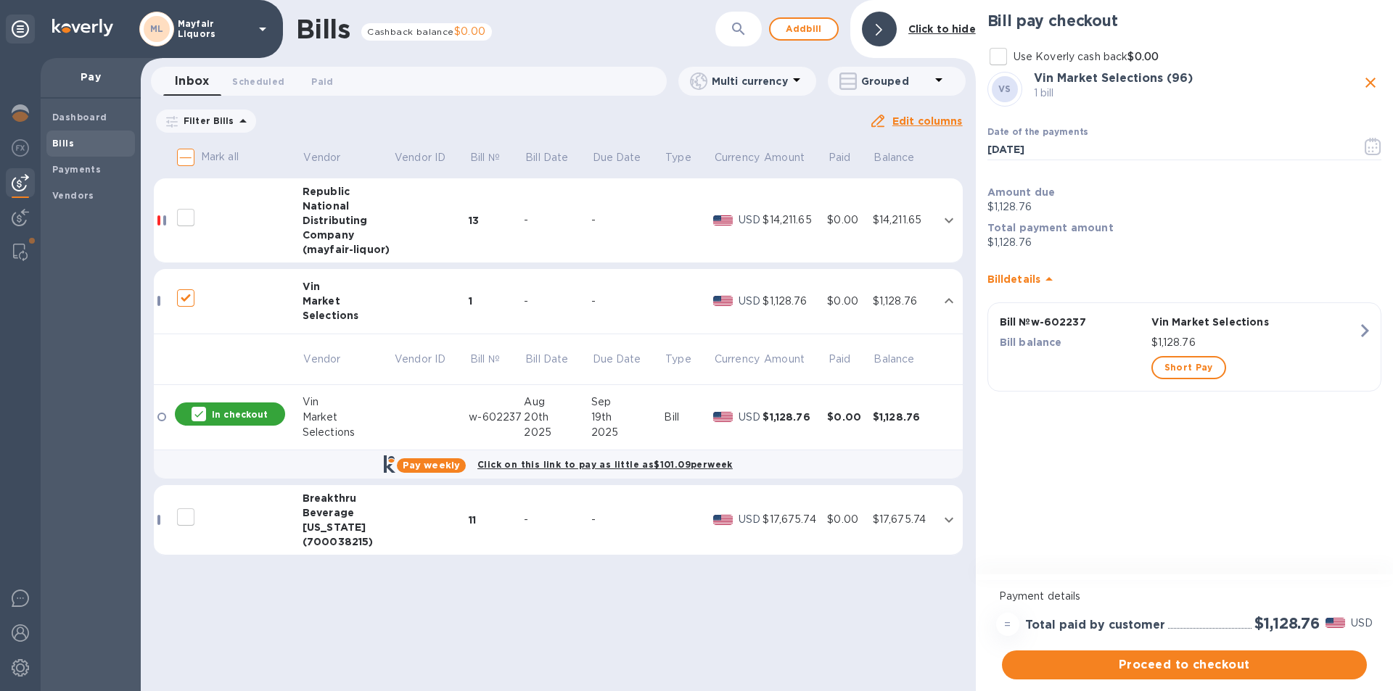
click at [1176, 668] on span "Proceed to checkout" at bounding box center [1184, 664] width 342 height 17
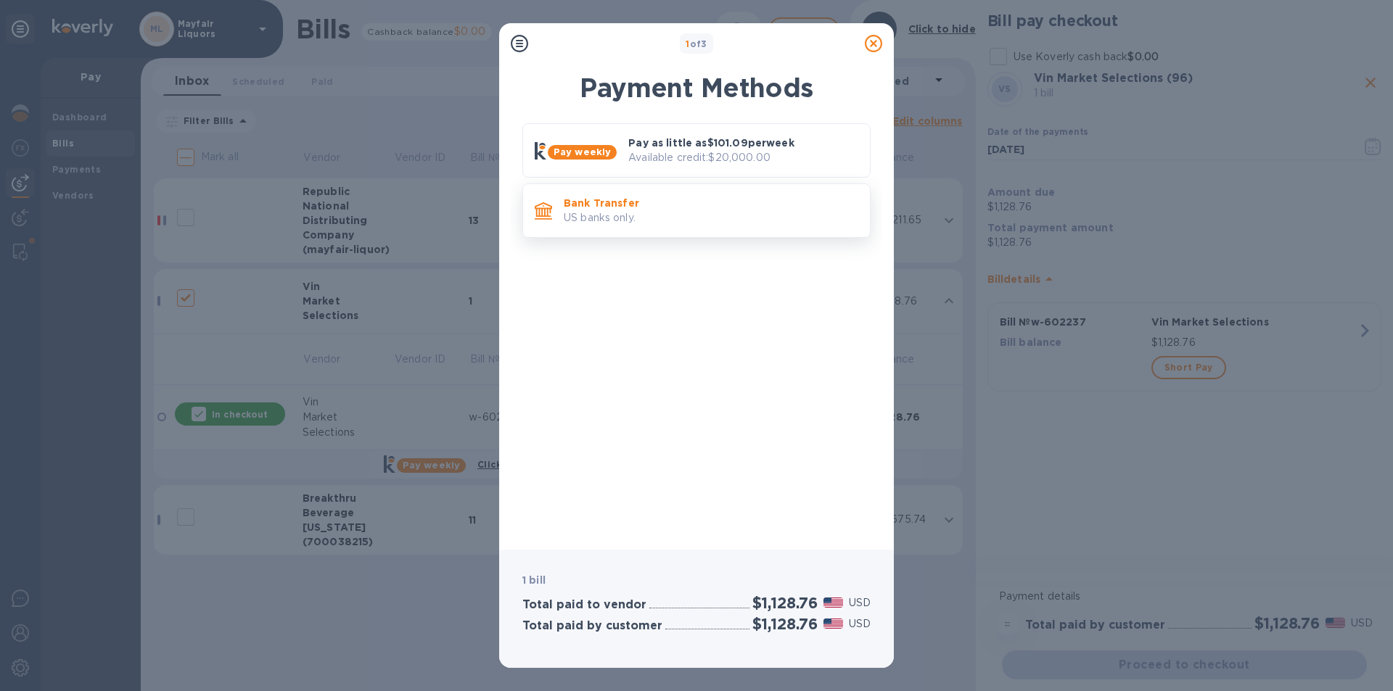
click at [607, 224] on p "US banks only." at bounding box center [711, 217] width 294 height 15
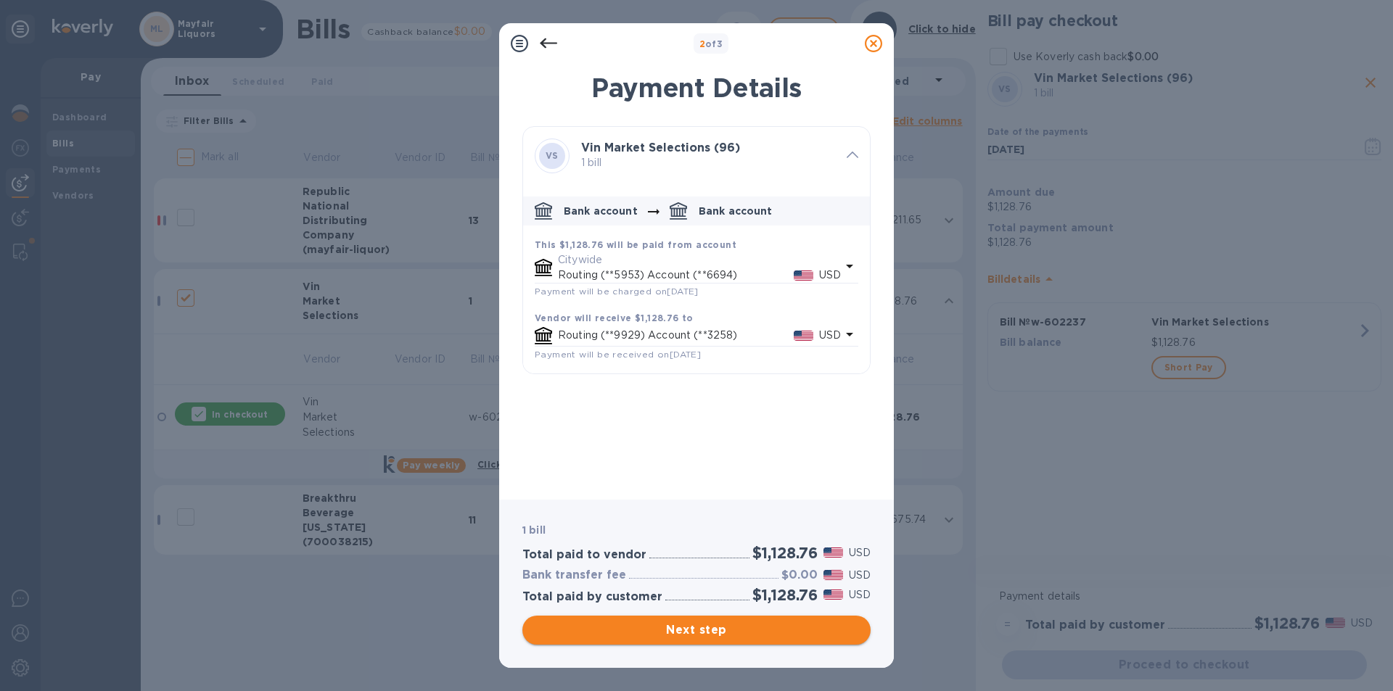
click at [729, 623] on span "Next step" at bounding box center [696, 630] width 325 height 17
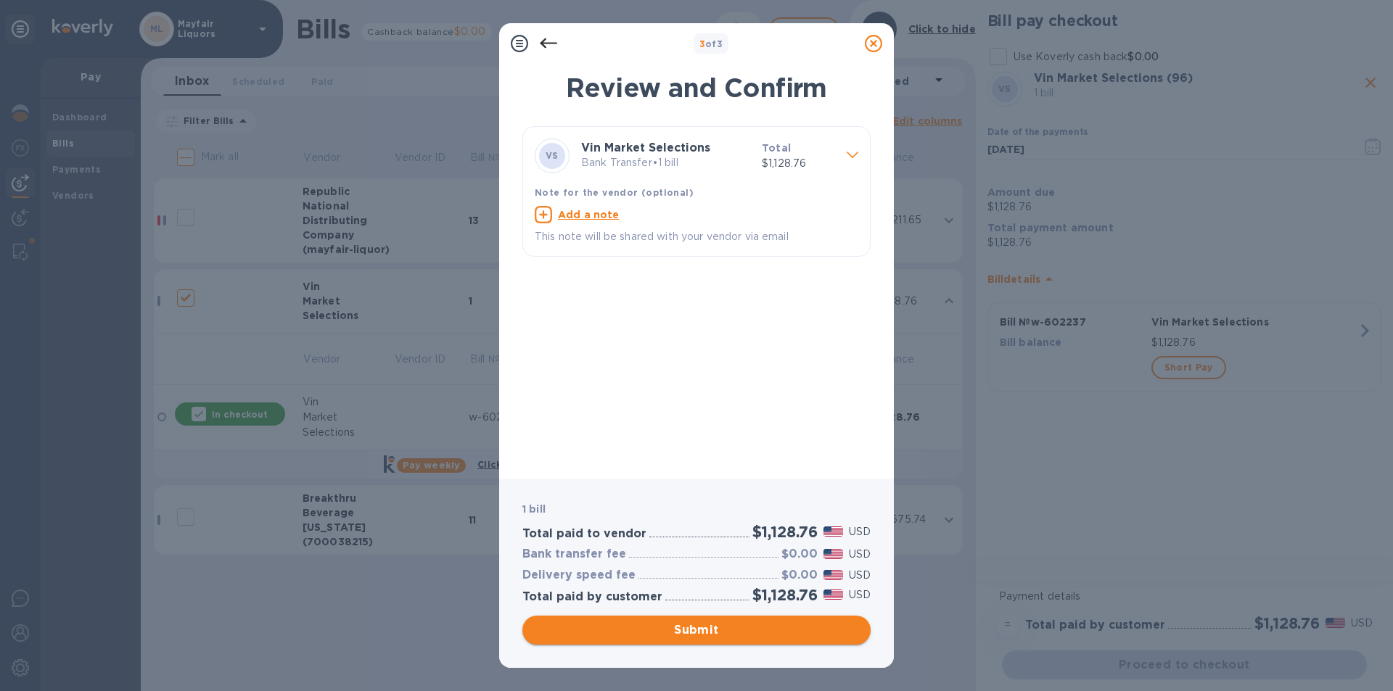
click at [729, 623] on span "Submit" at bounding box center [696, 630] width 325 height 17
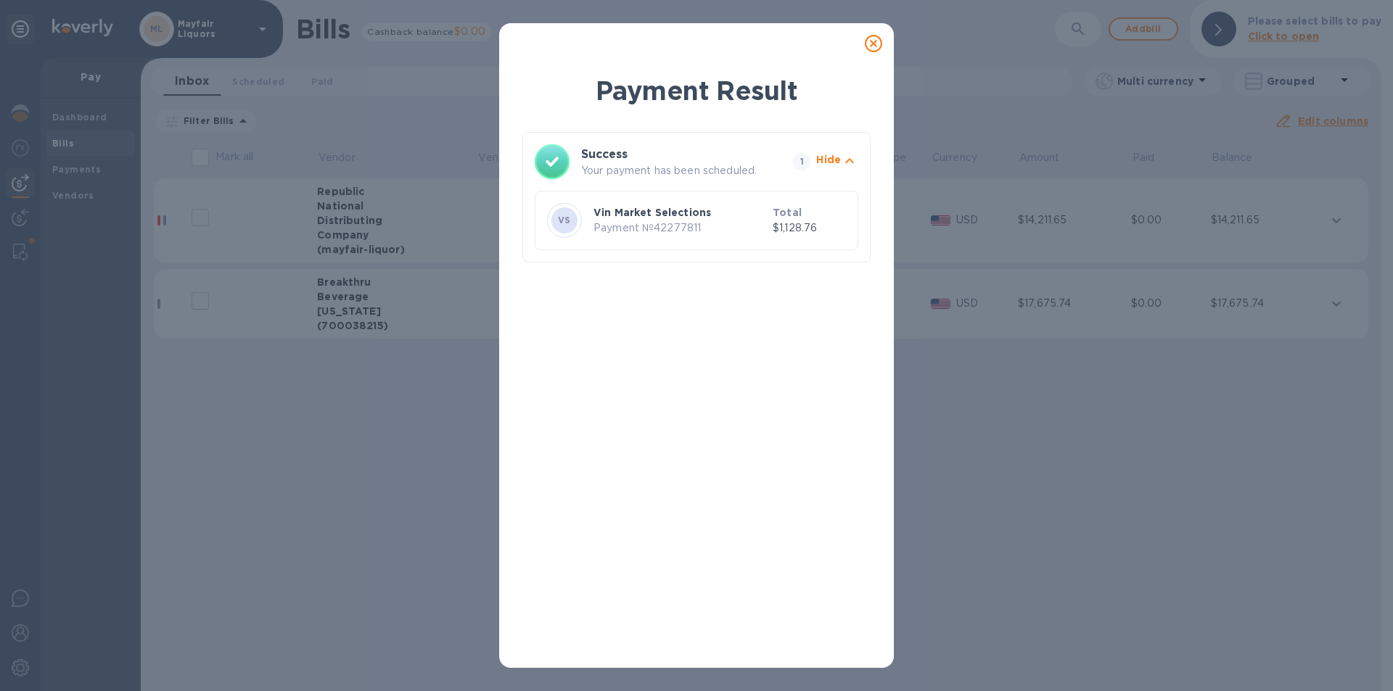
click at [333, 245] on div "Payment Result Success Your payment has been scheduled. 1 Hide VS Vin Market Se…" at bounding box center [696, 345] width 1393 height 691
click at [875, 46] on icon at bounding box center [873, 43] width 17 height 17
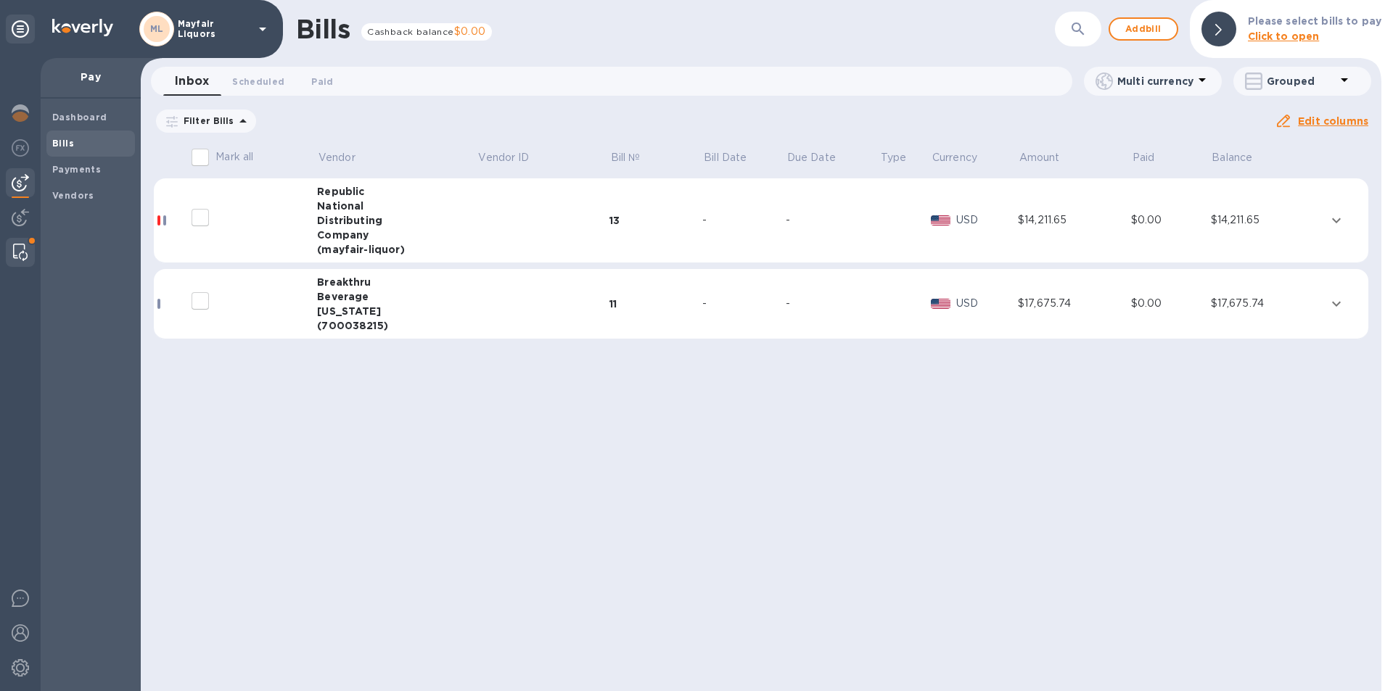
click at [16, 249] on img at bounding box center [20, 252] width 15 height 17
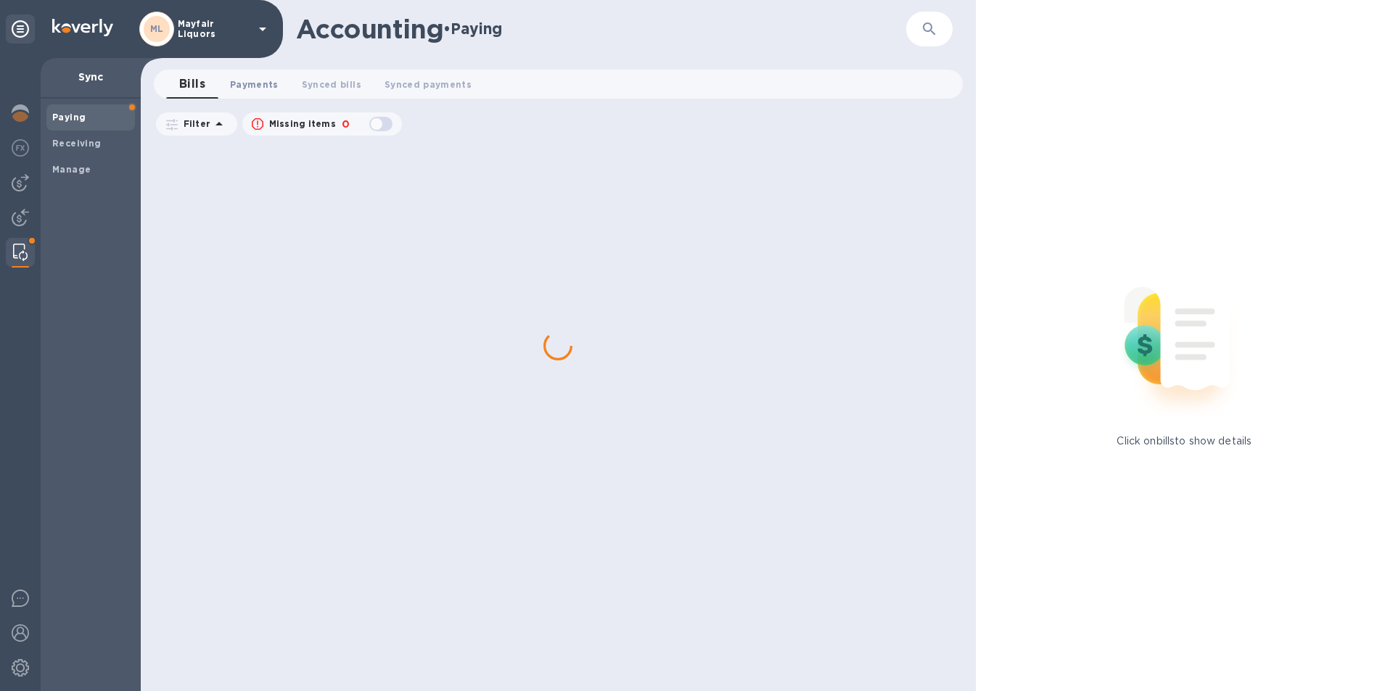
click at [272, 78] on span "Payments 0" at bounding box center [254, 84] width 49 height 15
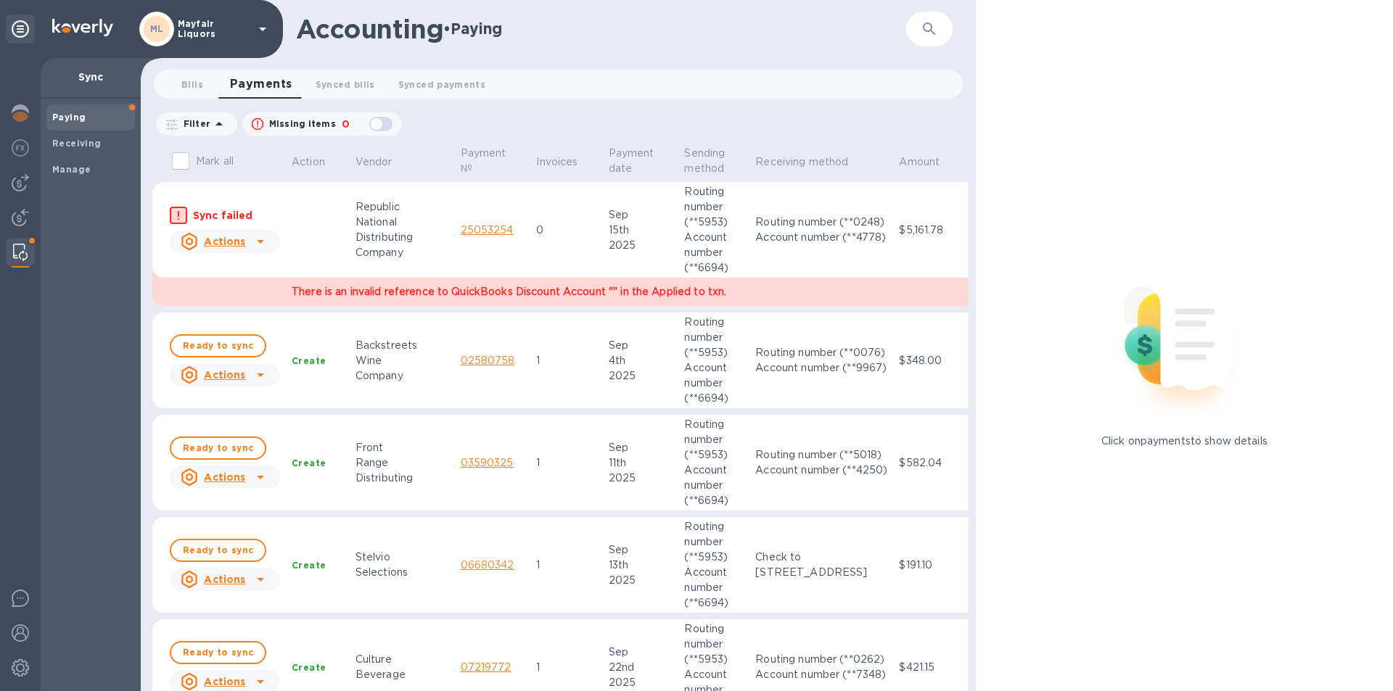
click at [257, 240] on icon at bounding box center [260, 242] width 7 height 4
click at [286, 302] on b "Mark as synced" at bounding box center [278, 300] width 81 height 12
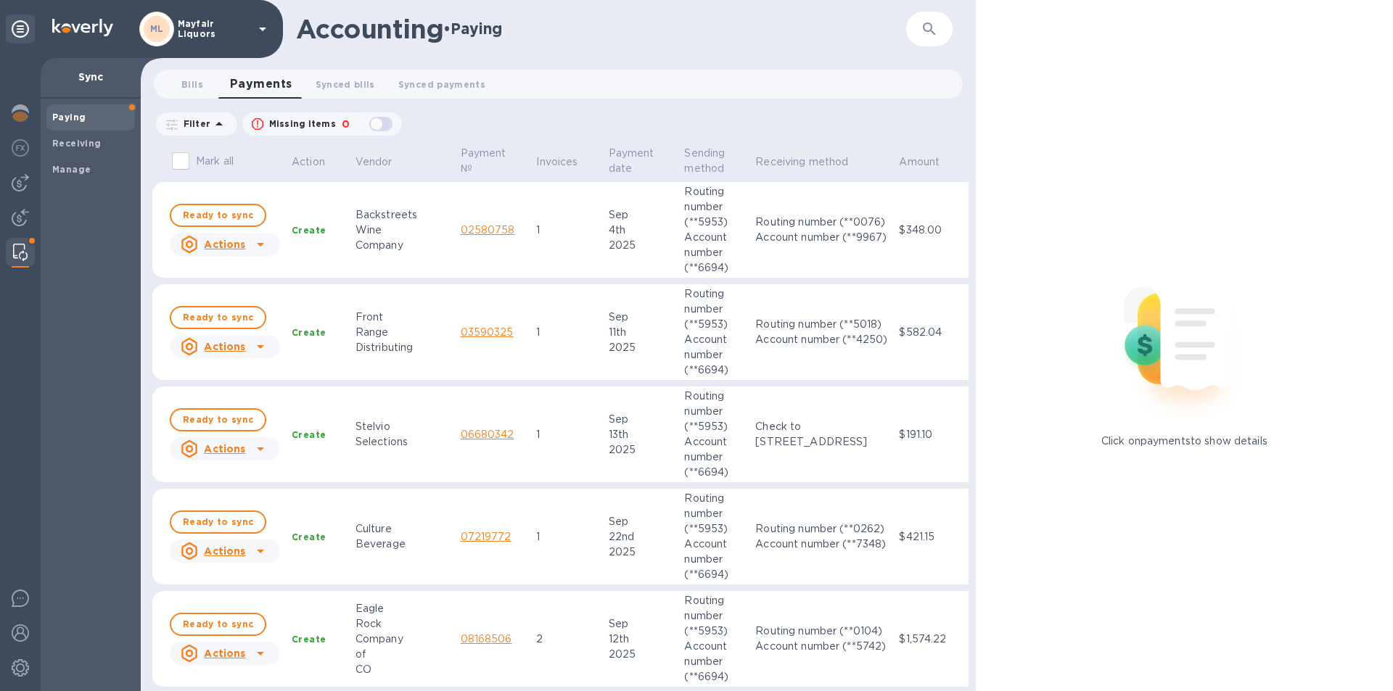
click at [181, 160] on input "Mark all" at bounding box center [180, 161] width 30 height 30
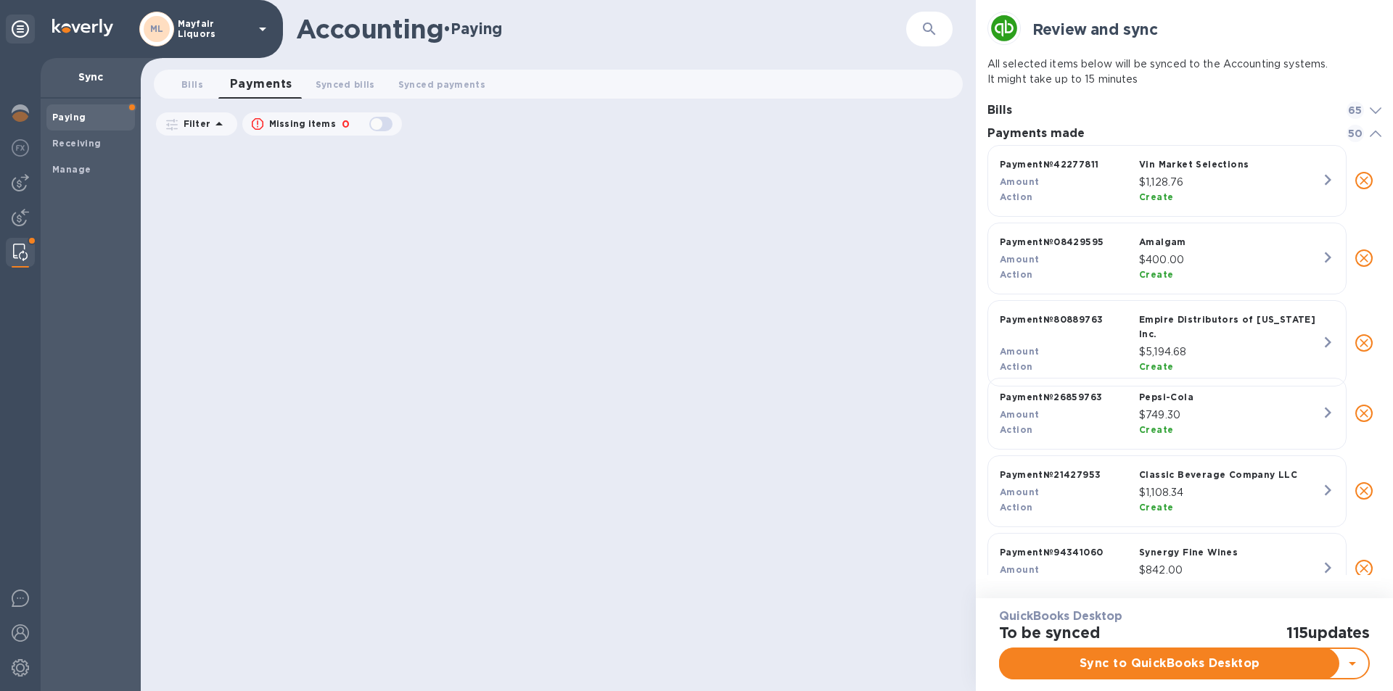
scroll to position [12, 7]
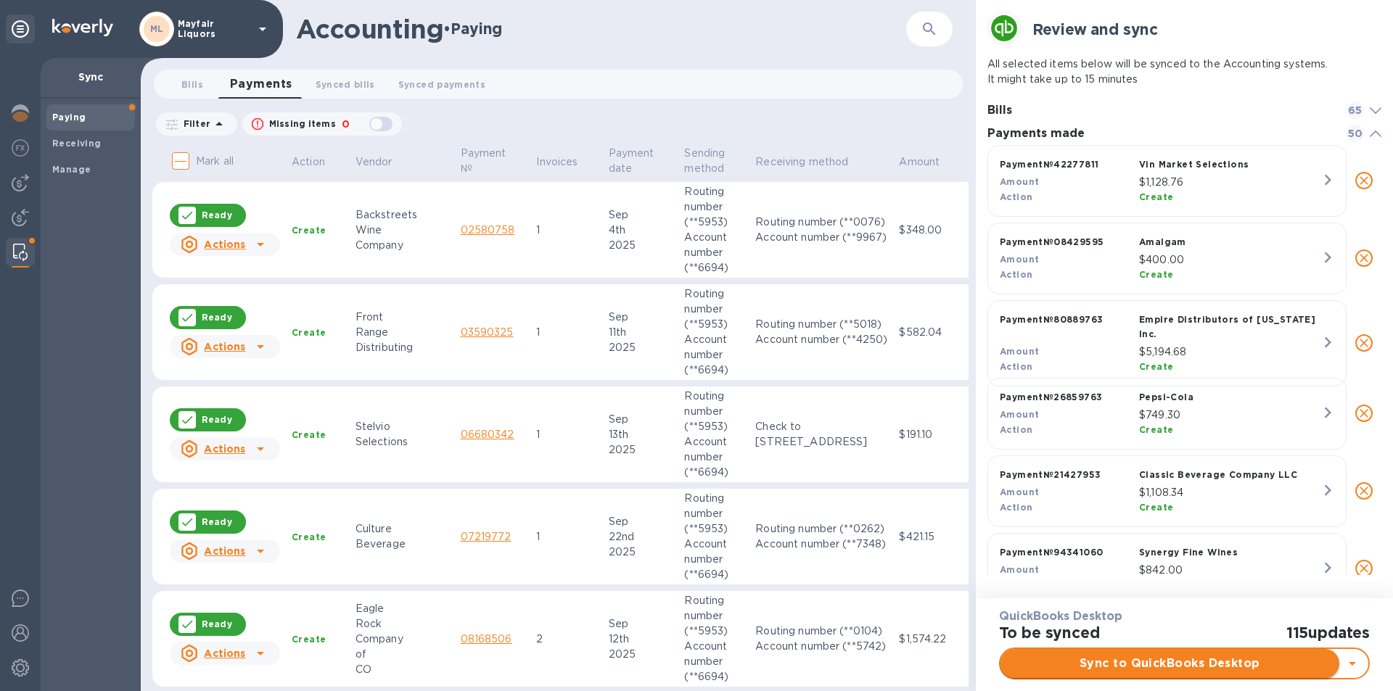
click at [1157, 663] on span "Sync to QuickBooks Desktop" at bounding box center [1170, 663] width 316 height 17
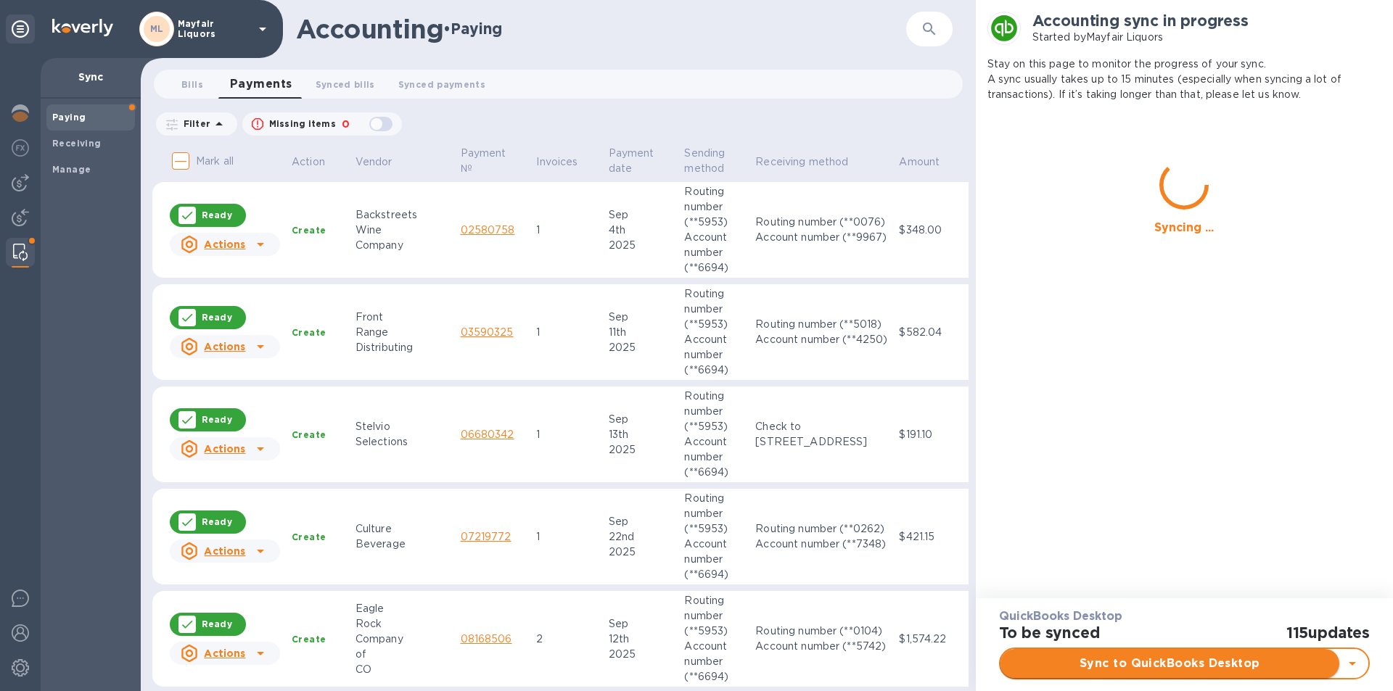
checkbox input "true"
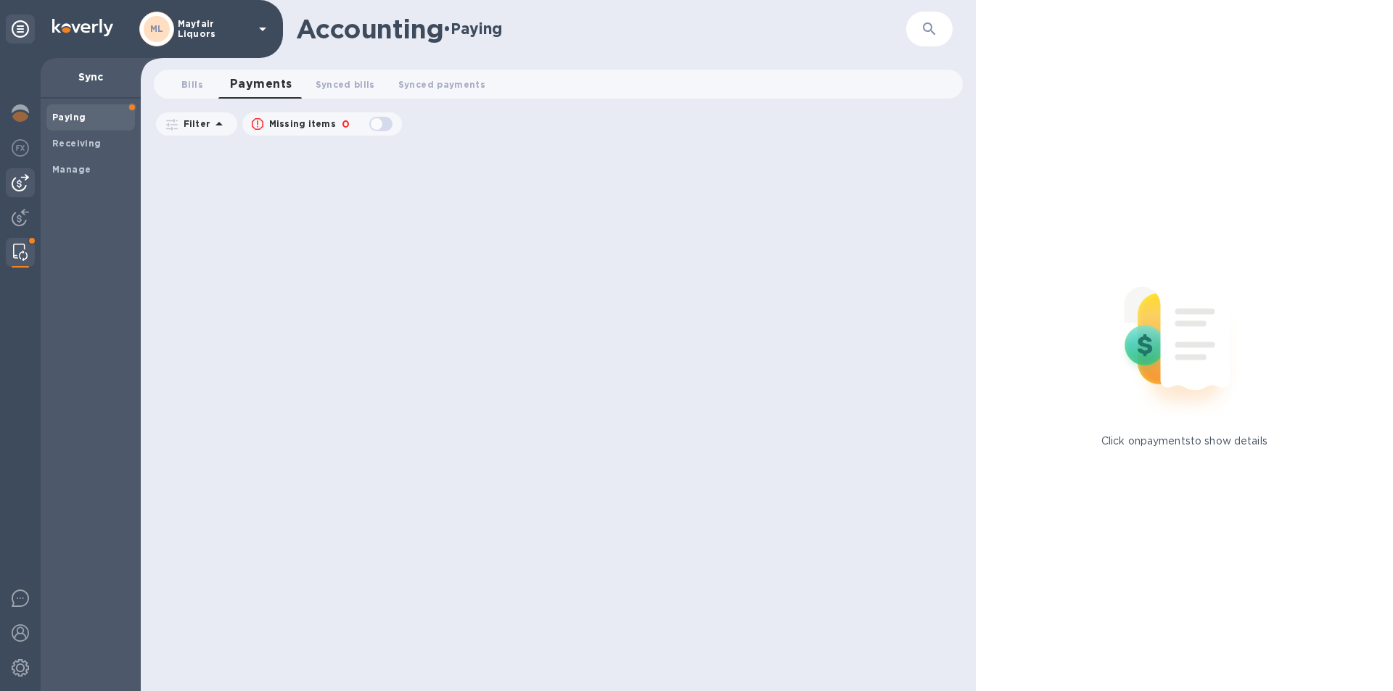
click at [19, 181] on img at bounding box center [20, 182] width 17 height 17
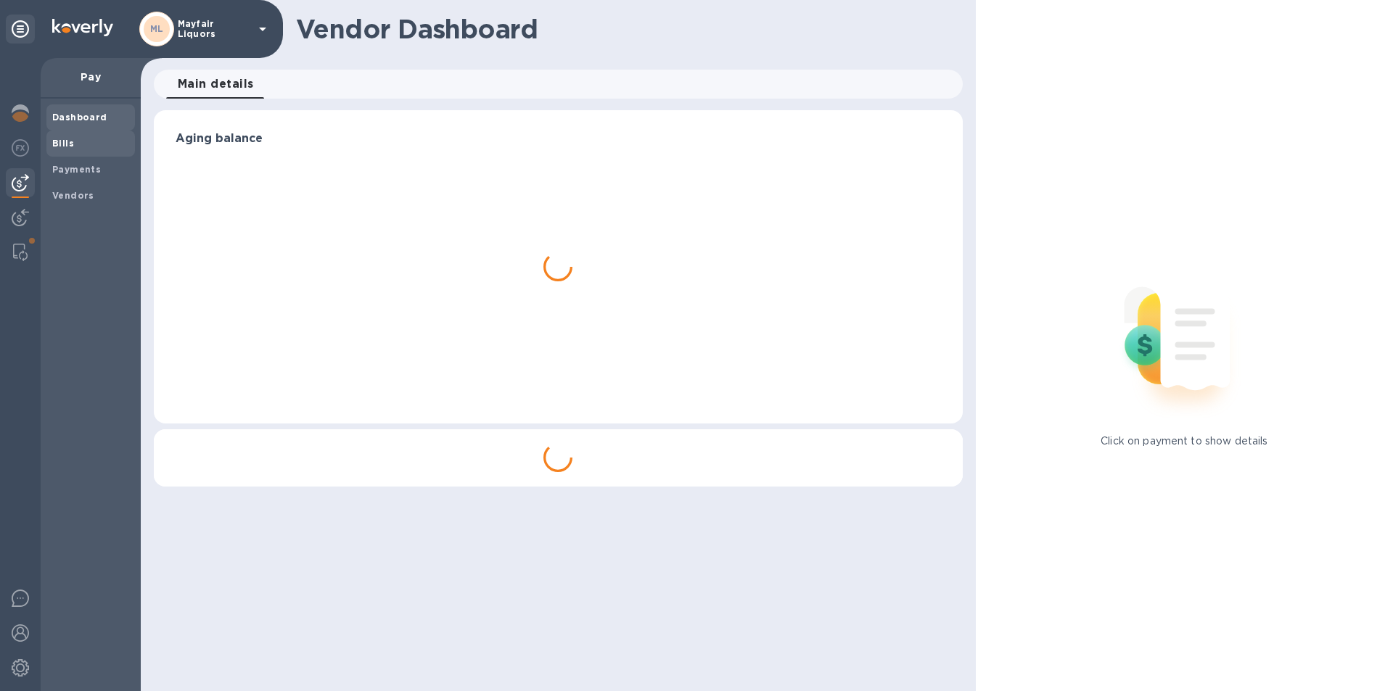
click at [65, 141] on b "Bills" at bounding box center [63, 143] width 22 height 11
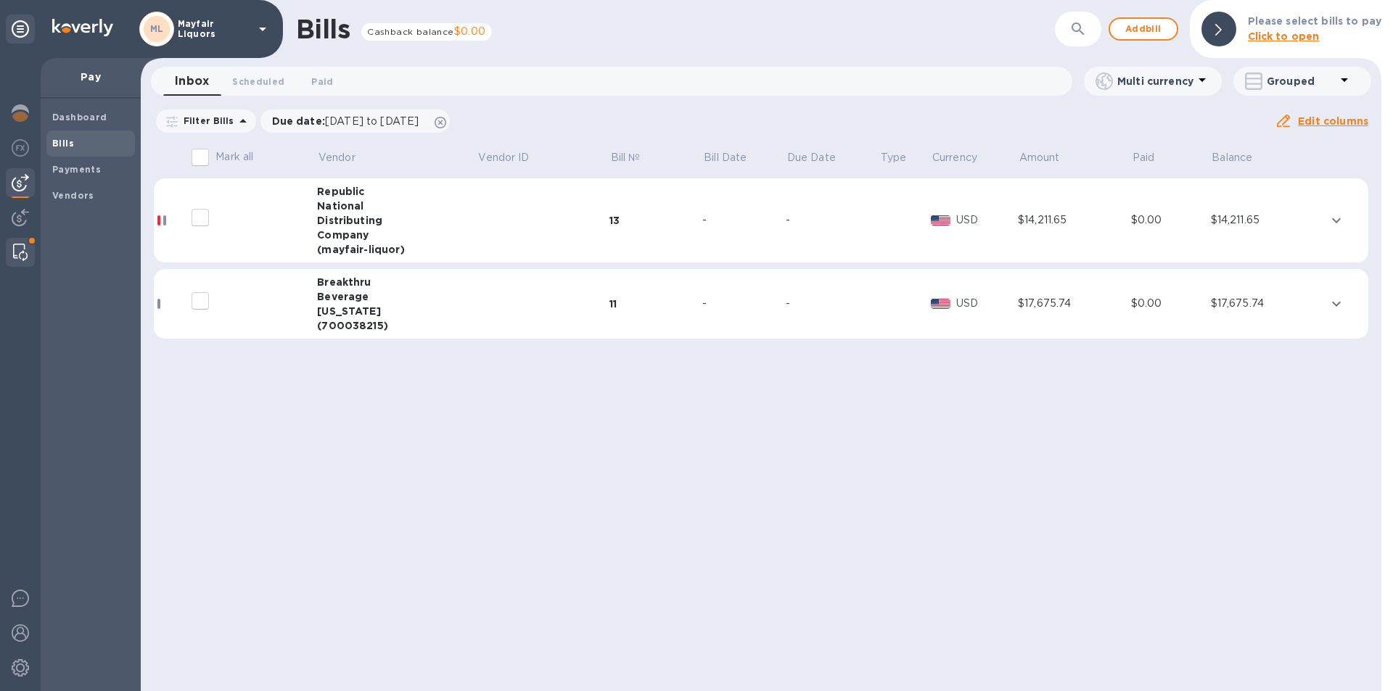
click at [12, 250] on div at bounding box center [20, 252] width 26 height 29
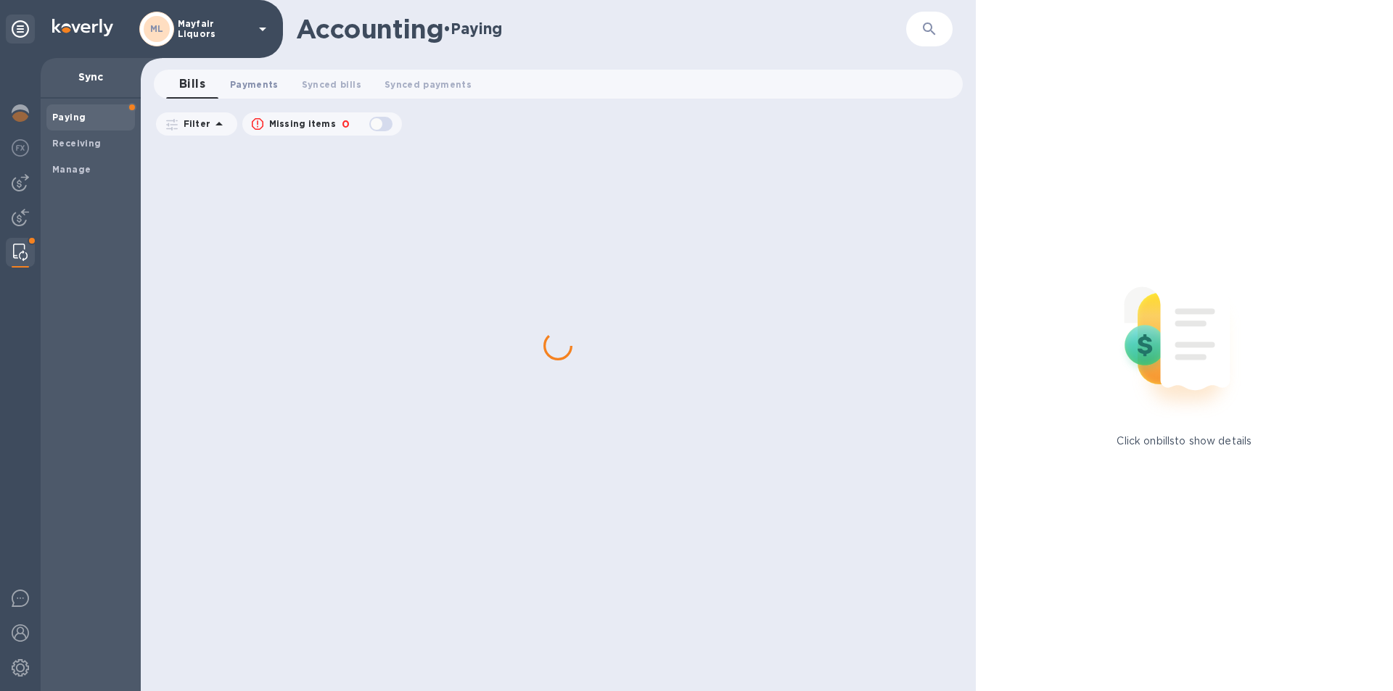
click at [241, 89] on span "Payments 0" at bounding box center [254, 84] width 49 height 15
click at [26, 187] on img at bounding box center [20, 182] width 17 height 17
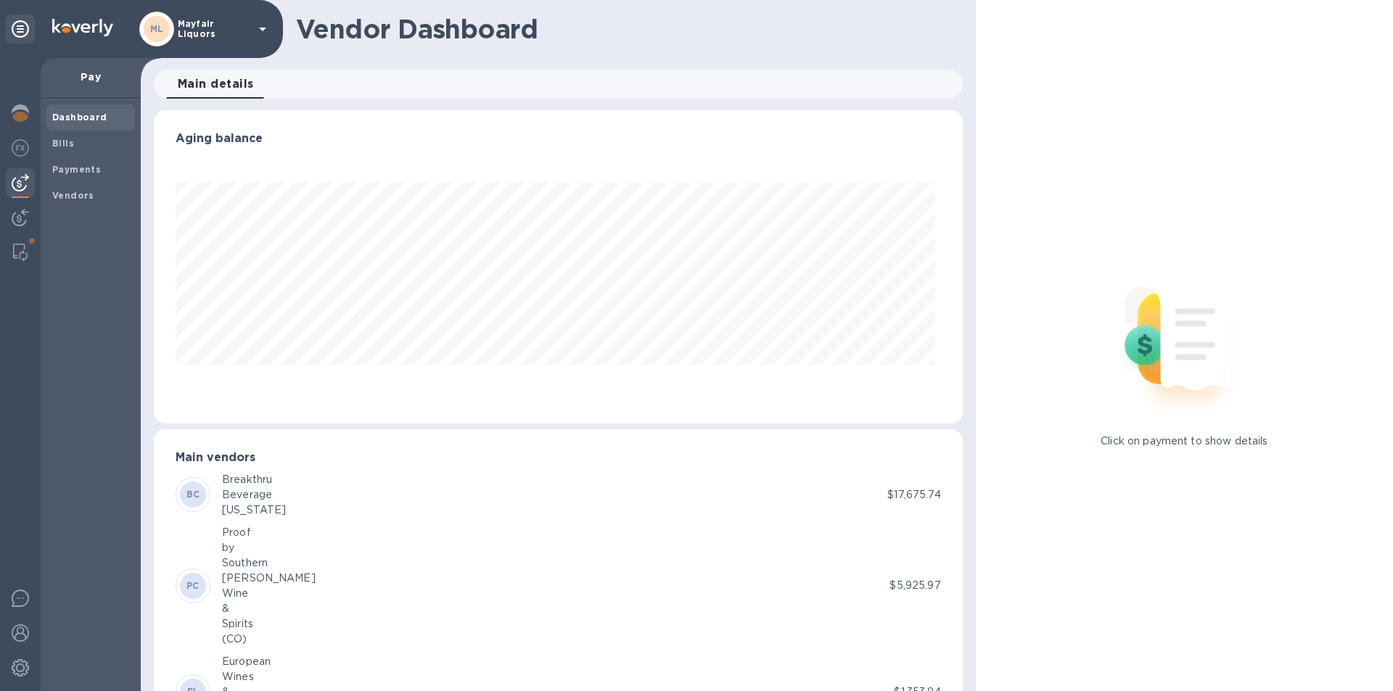
scroll to position [313, 802]
